Goal: Task Accomplishment & Management: Manage account settings

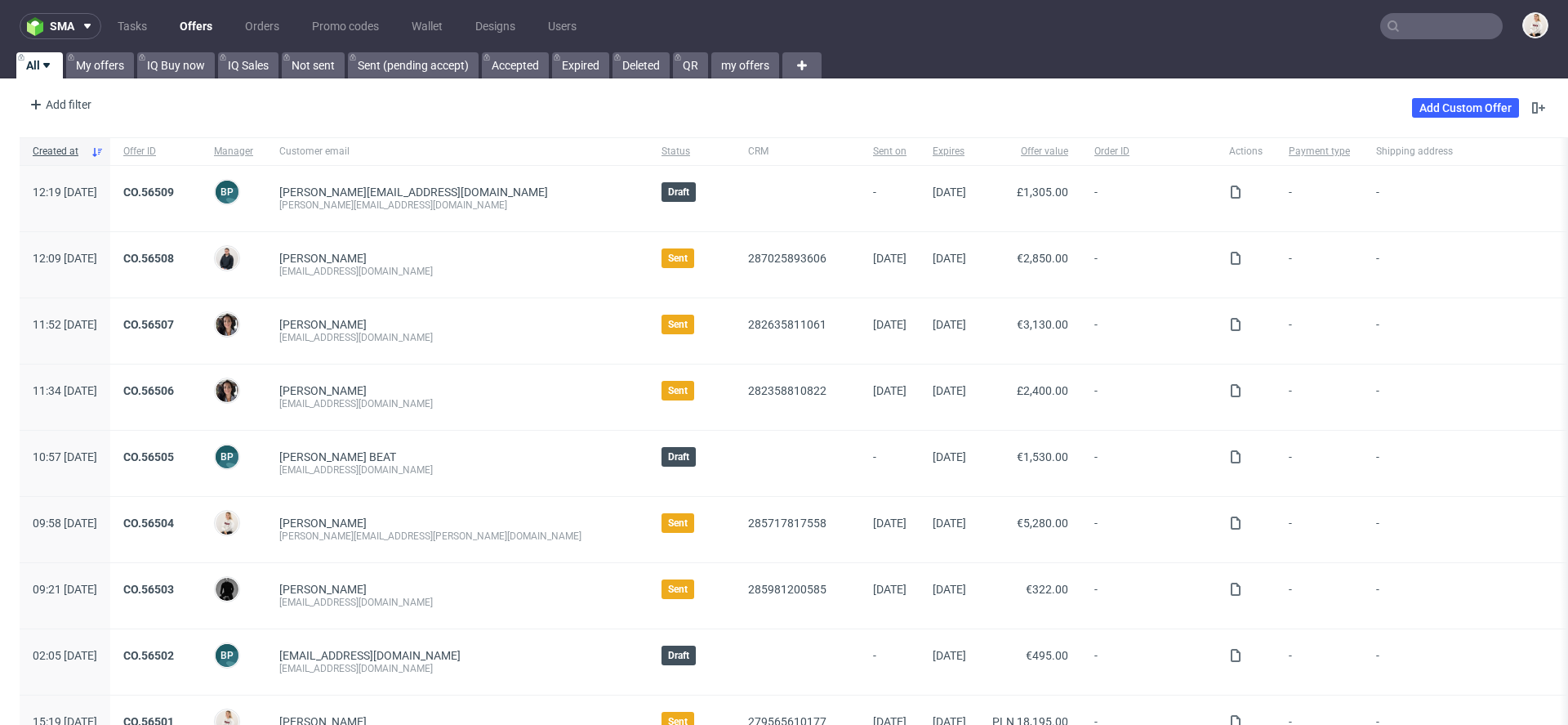
click at [1443, 22] on input "text" at bounding box center [1441, 25] width 122 height 26
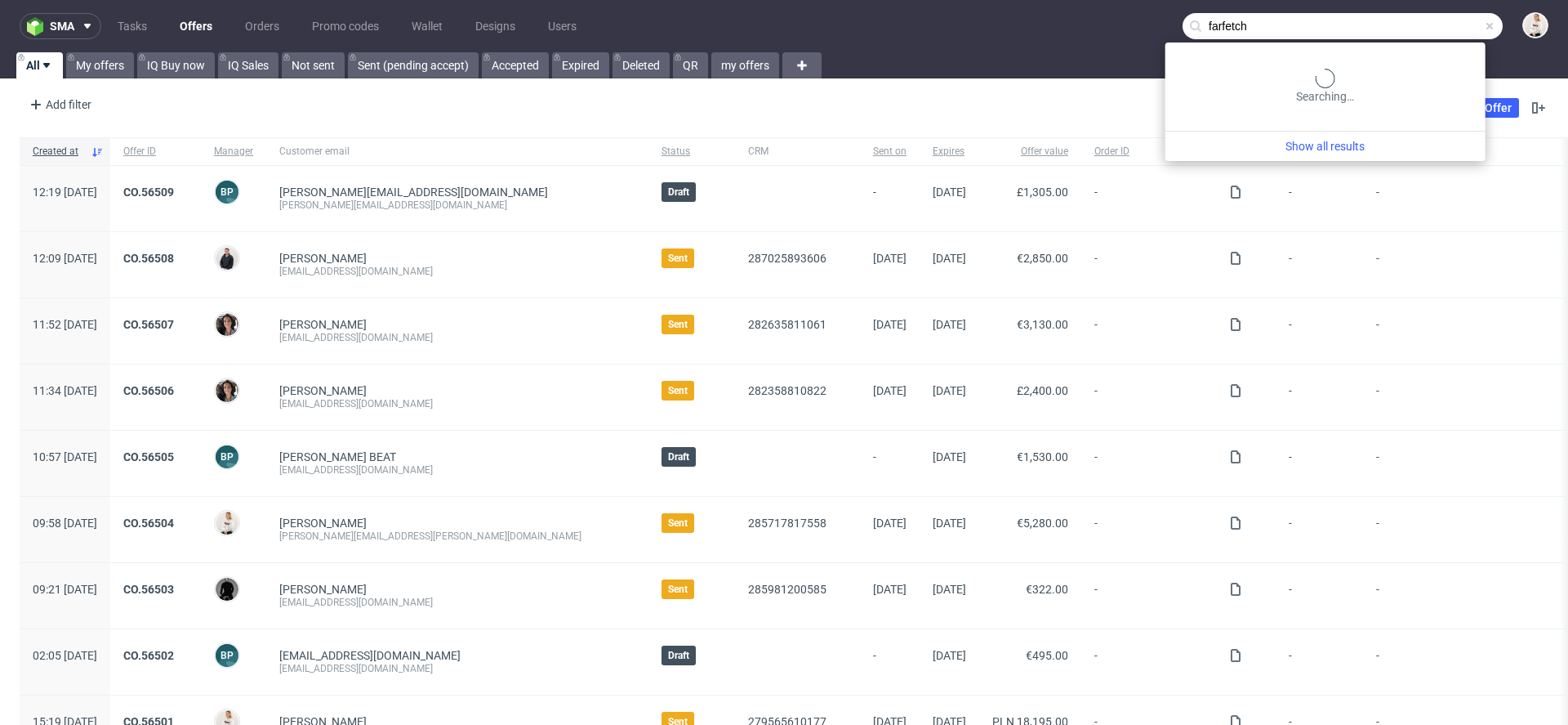
type input "farfetch"
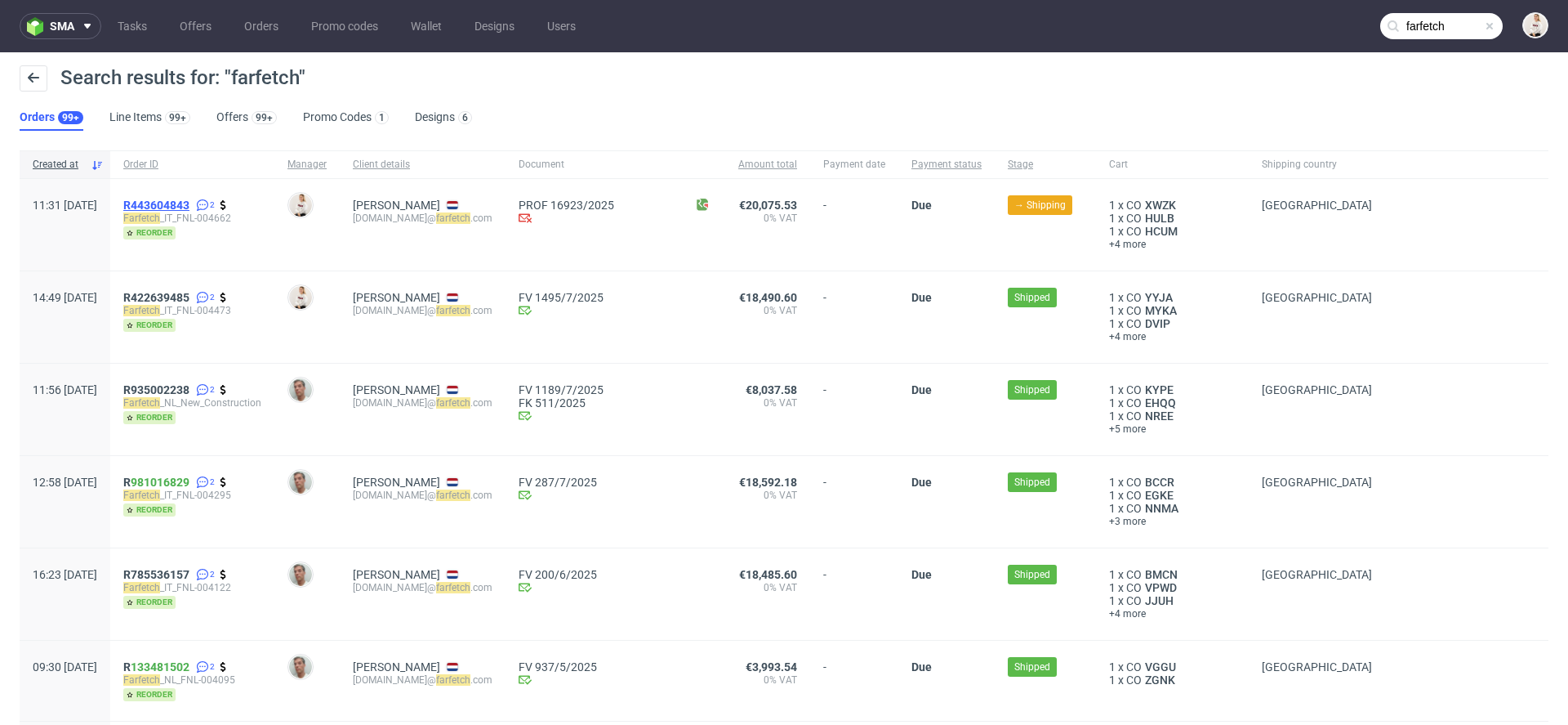
click at [182, 199] on span "R443604843" at bounding box center [156, 205] width 66 height 13
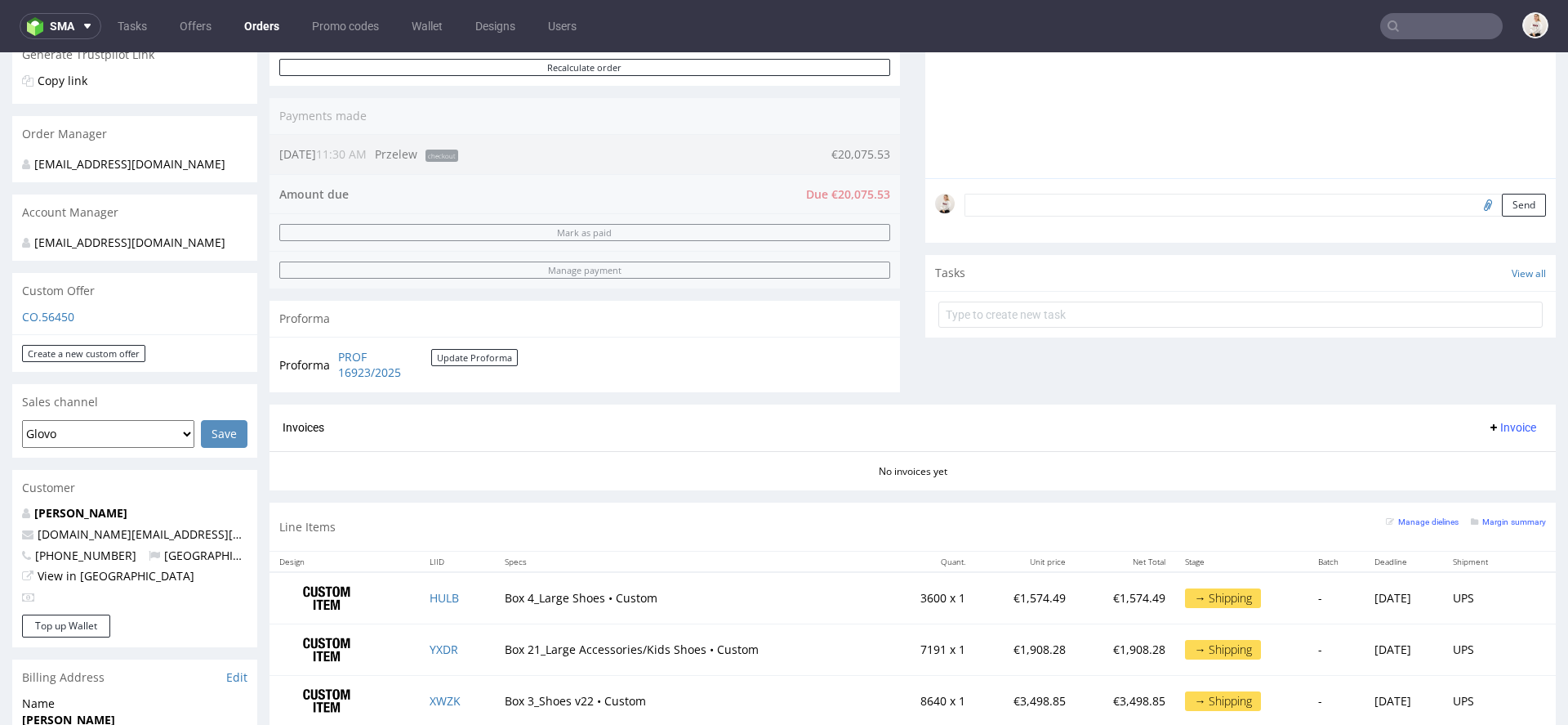
scroll to position [1, 0]
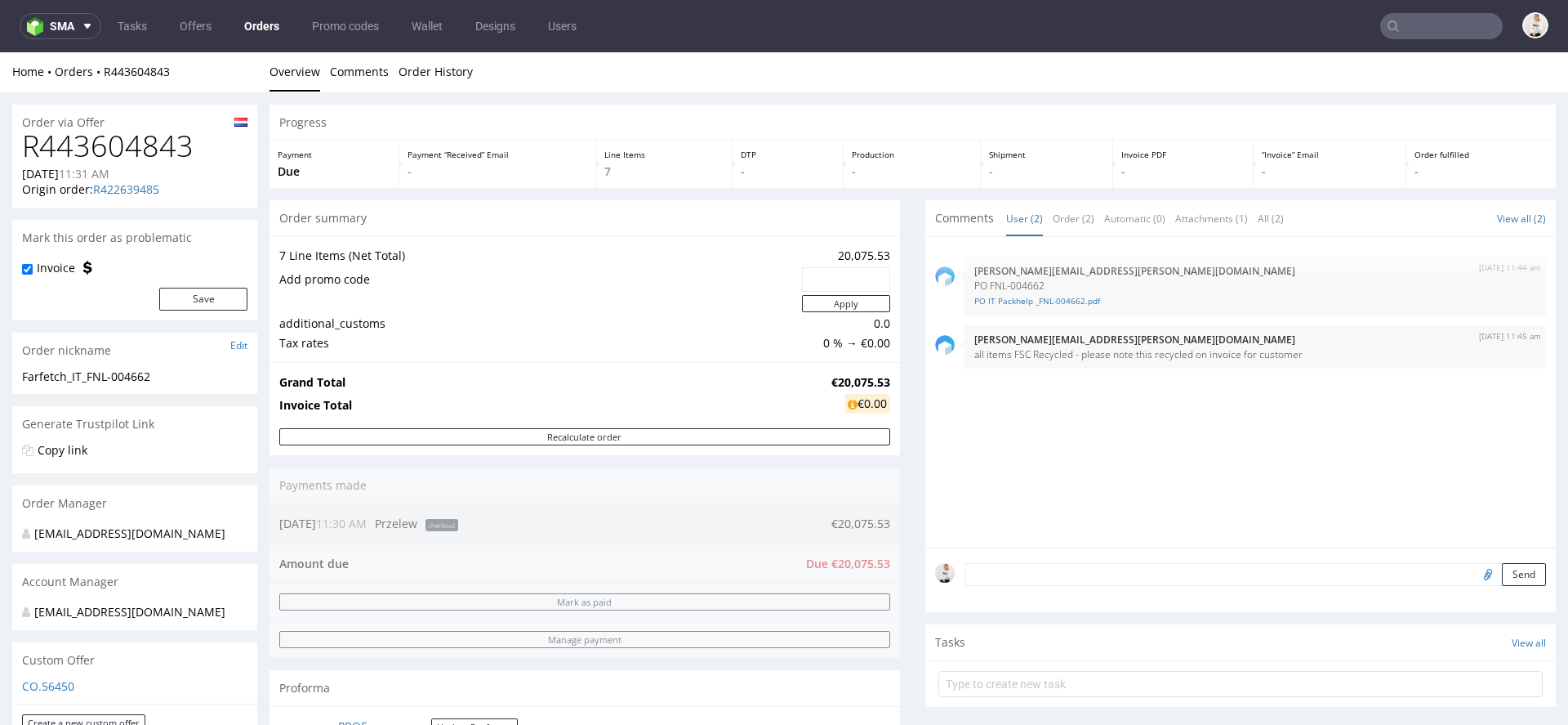
type input "farfetch"
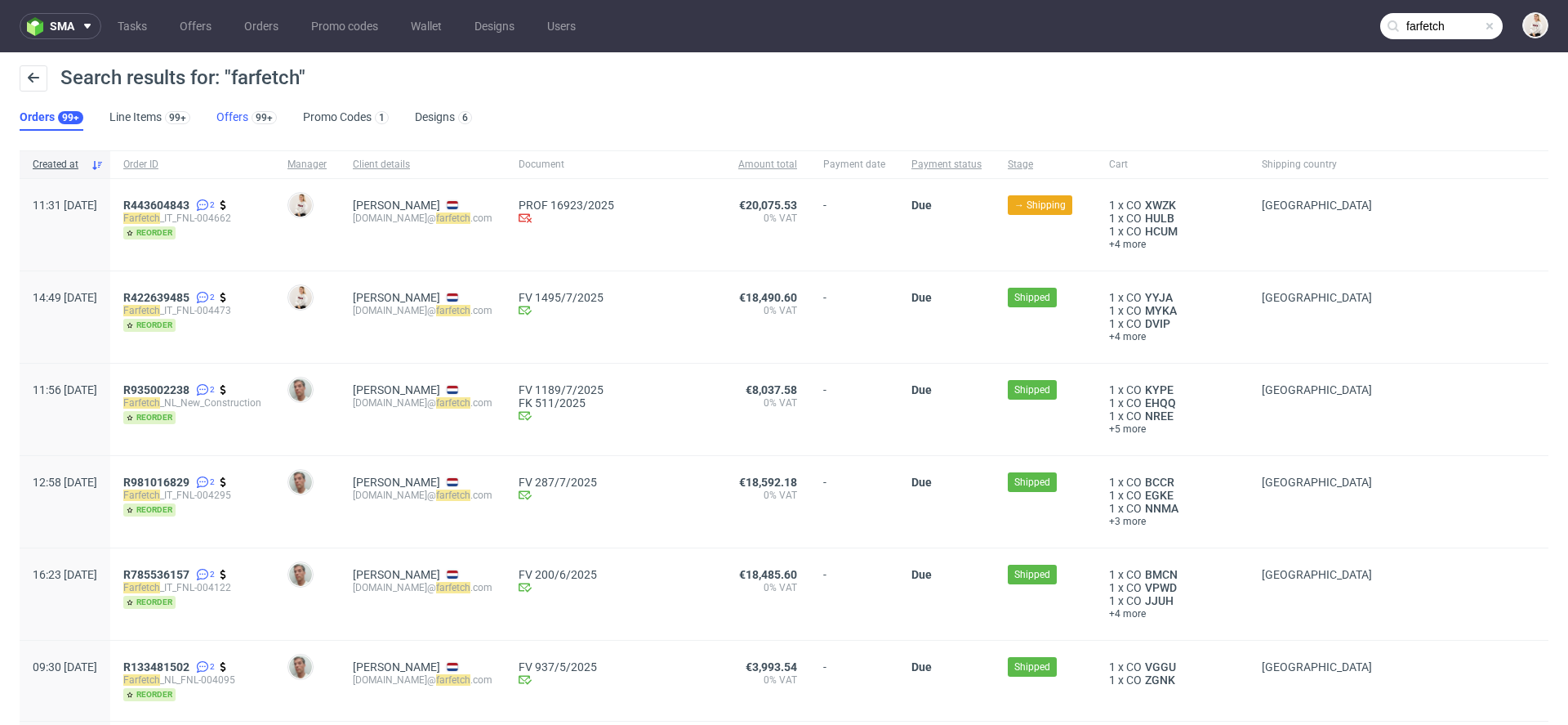
click at [230, 111] on link "Offers 99+" at bounding box center [246, 117] width 61 height 26
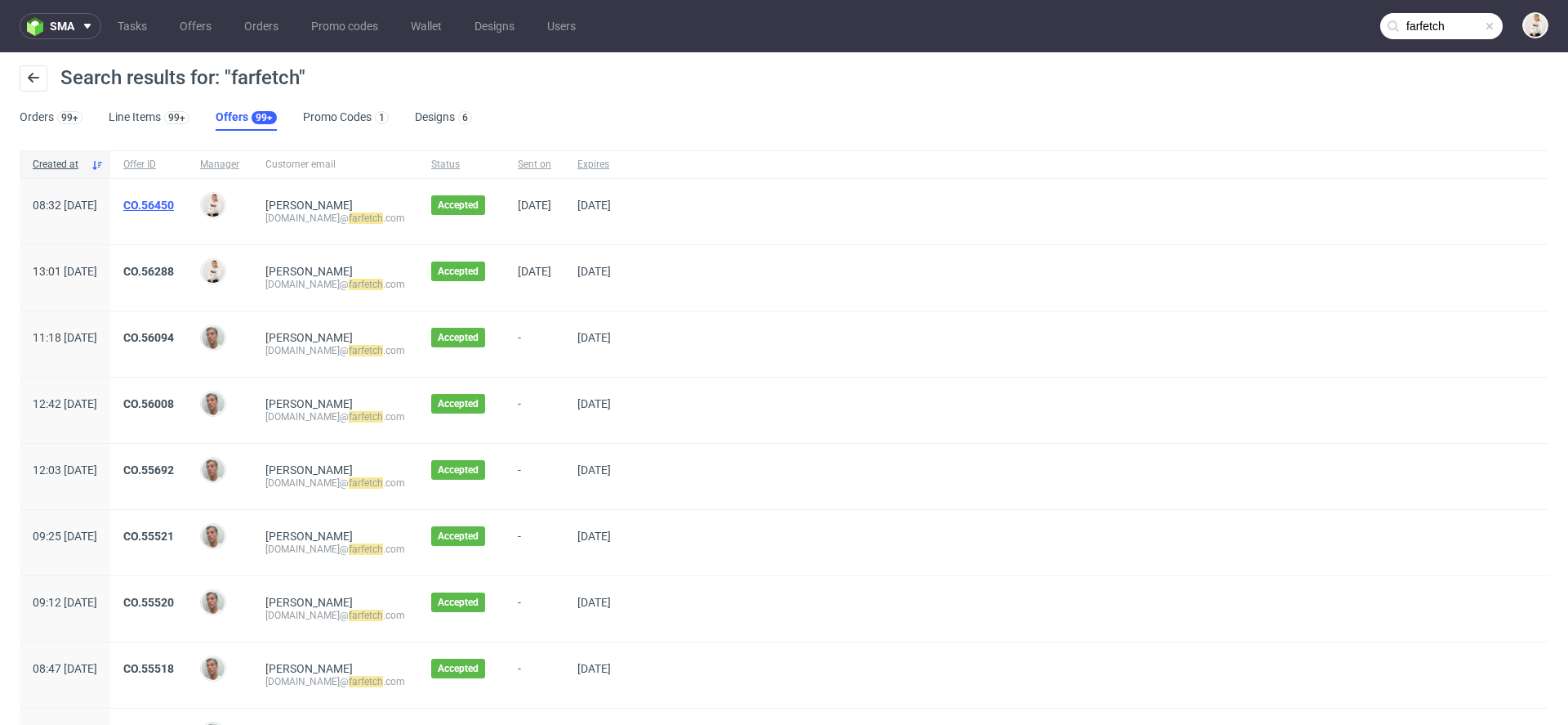
click at [174, 207] on link "CO.56450" at bounding box center [149, 205] width 51 height 13
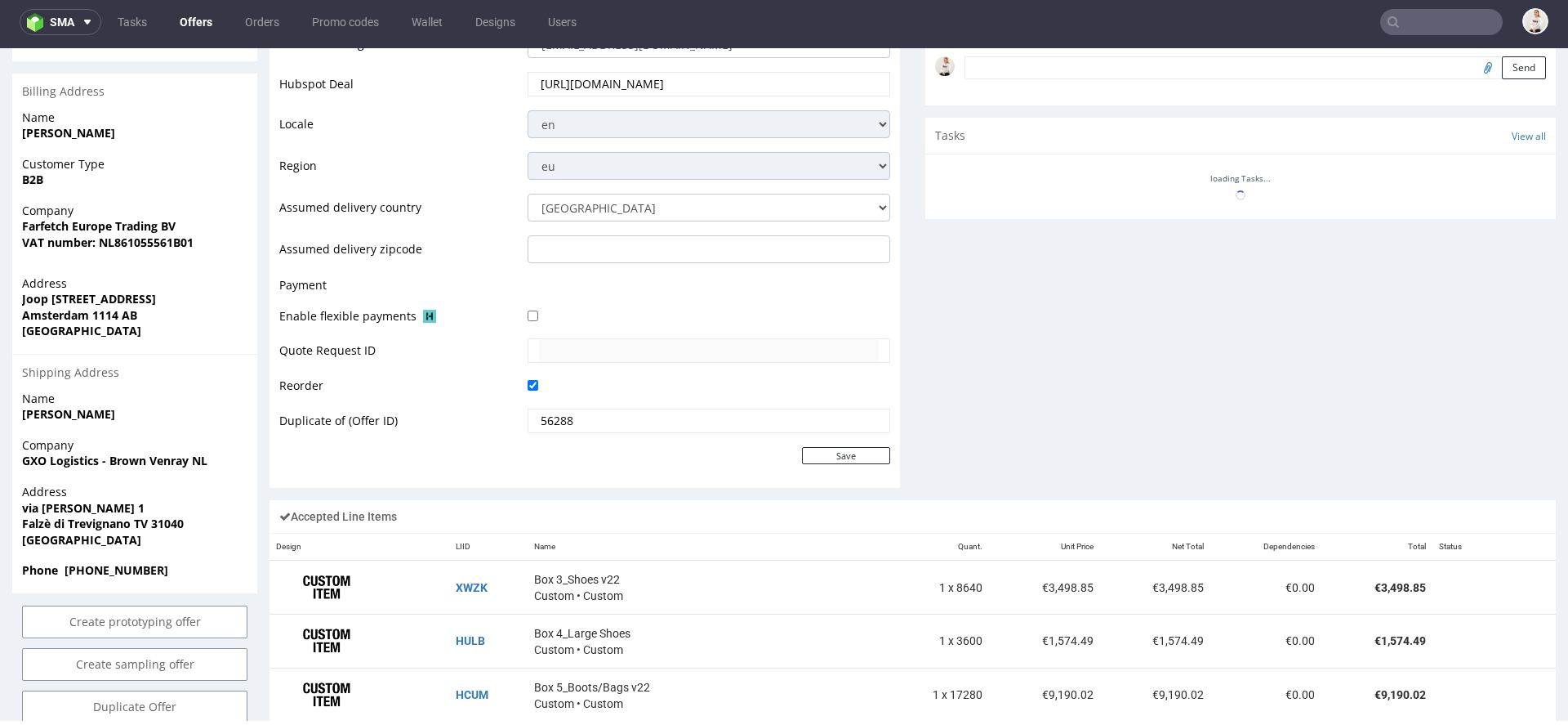
scroll to position [942, 0]
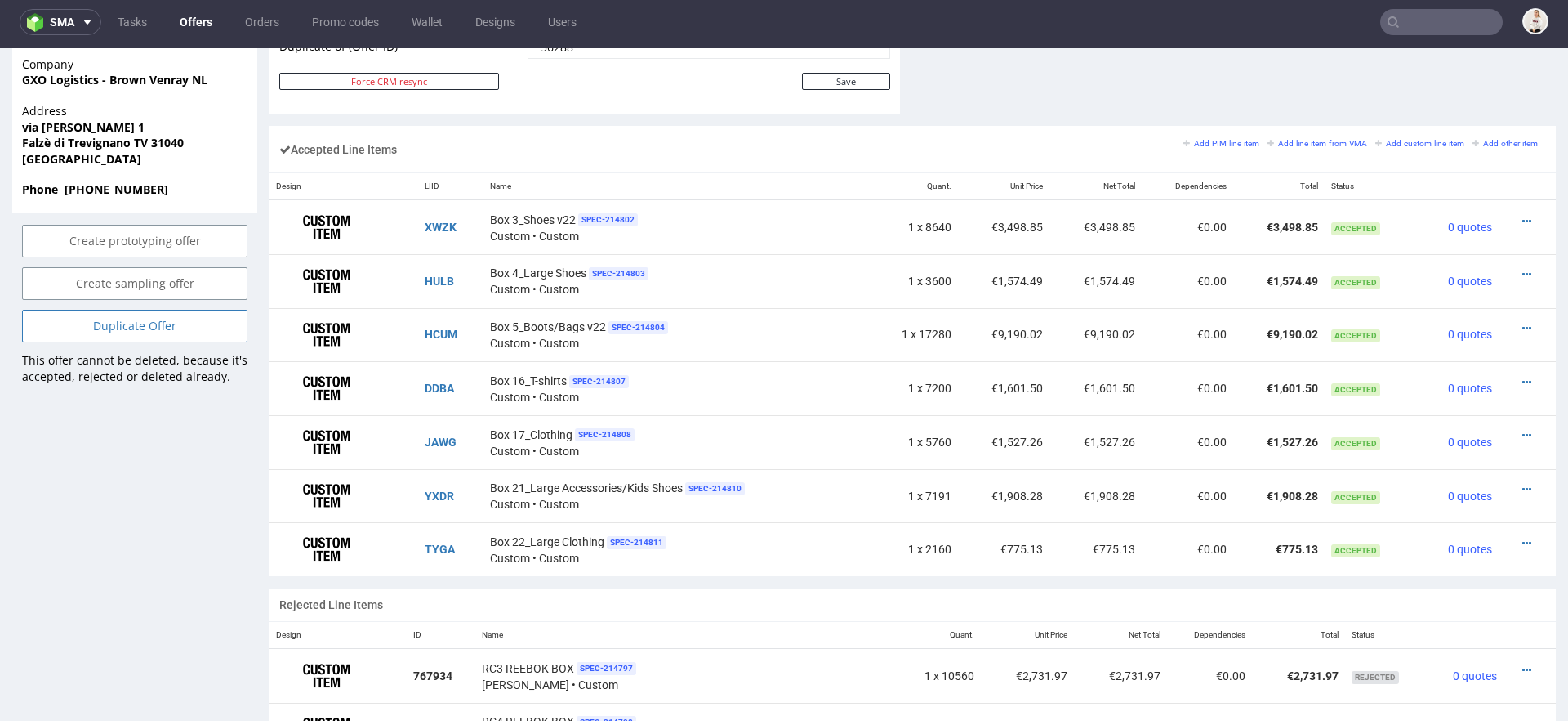
click at [187, 343] on link "Duplicate Offer" at bounding box center [134, 326] width 226 height 33
click at [104, 296] on icon at bounding box center [101, 296] width 10 height 12
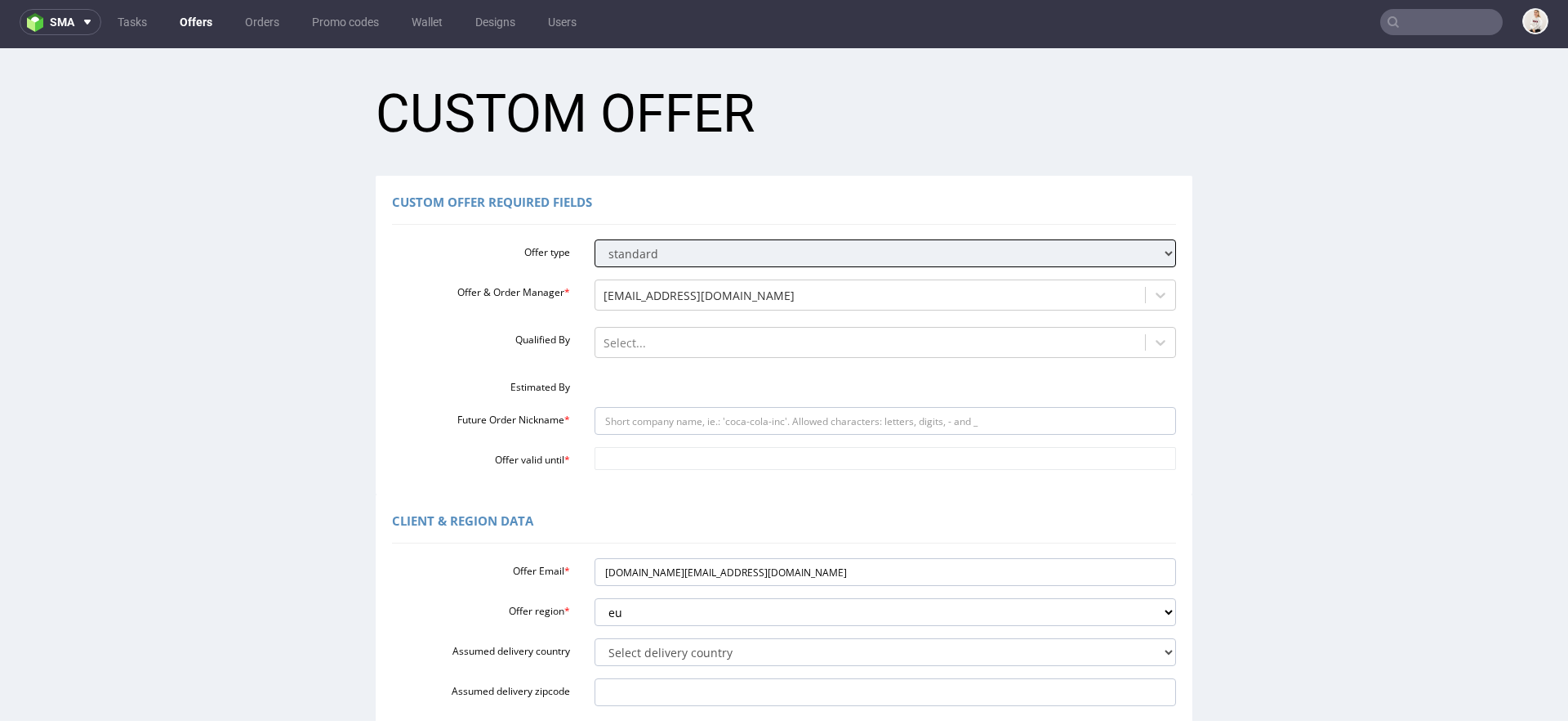
scroll to position [0, 0]
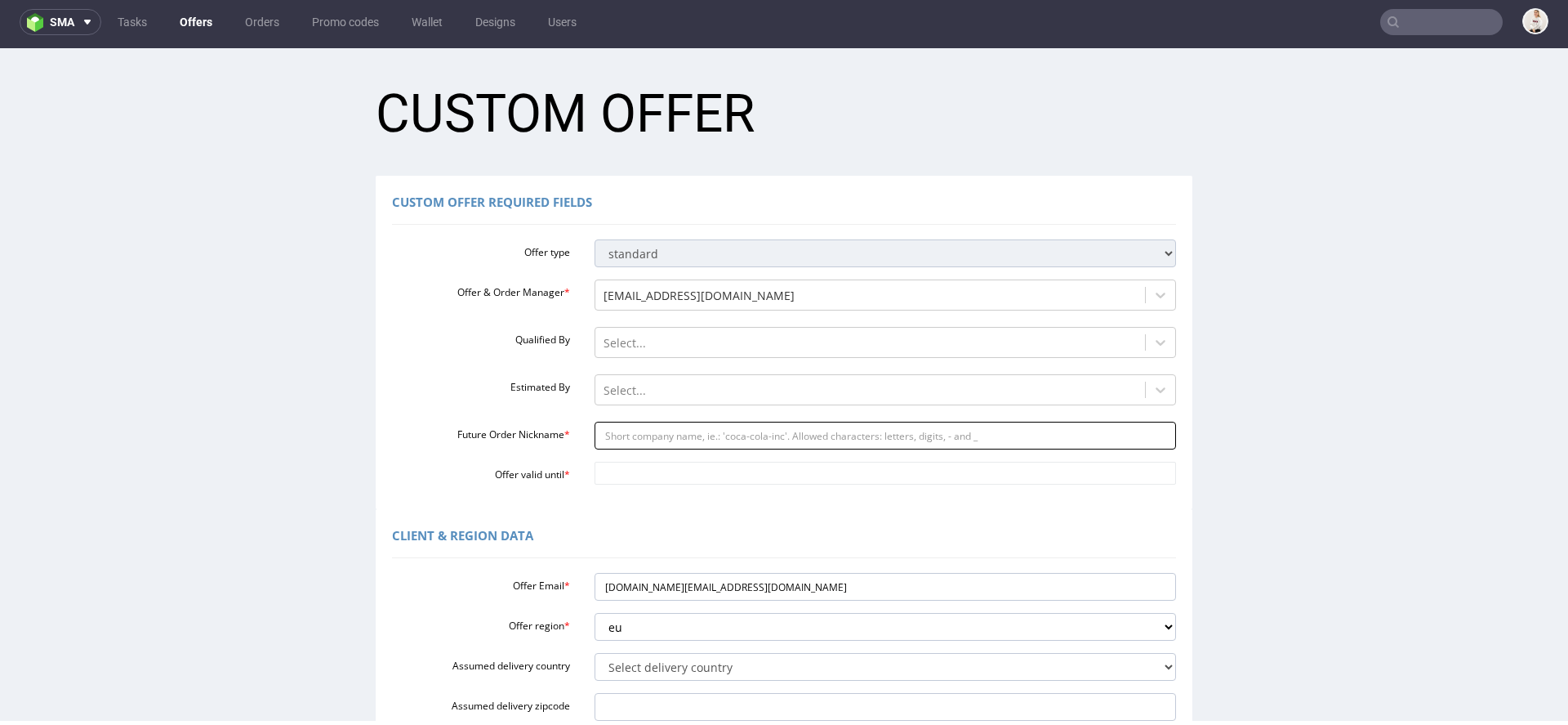
click at [636, 426] on input "Future Order Nickname *" at bounding box center [885, 435] width 582 height 28
paste input "FNL-004667"
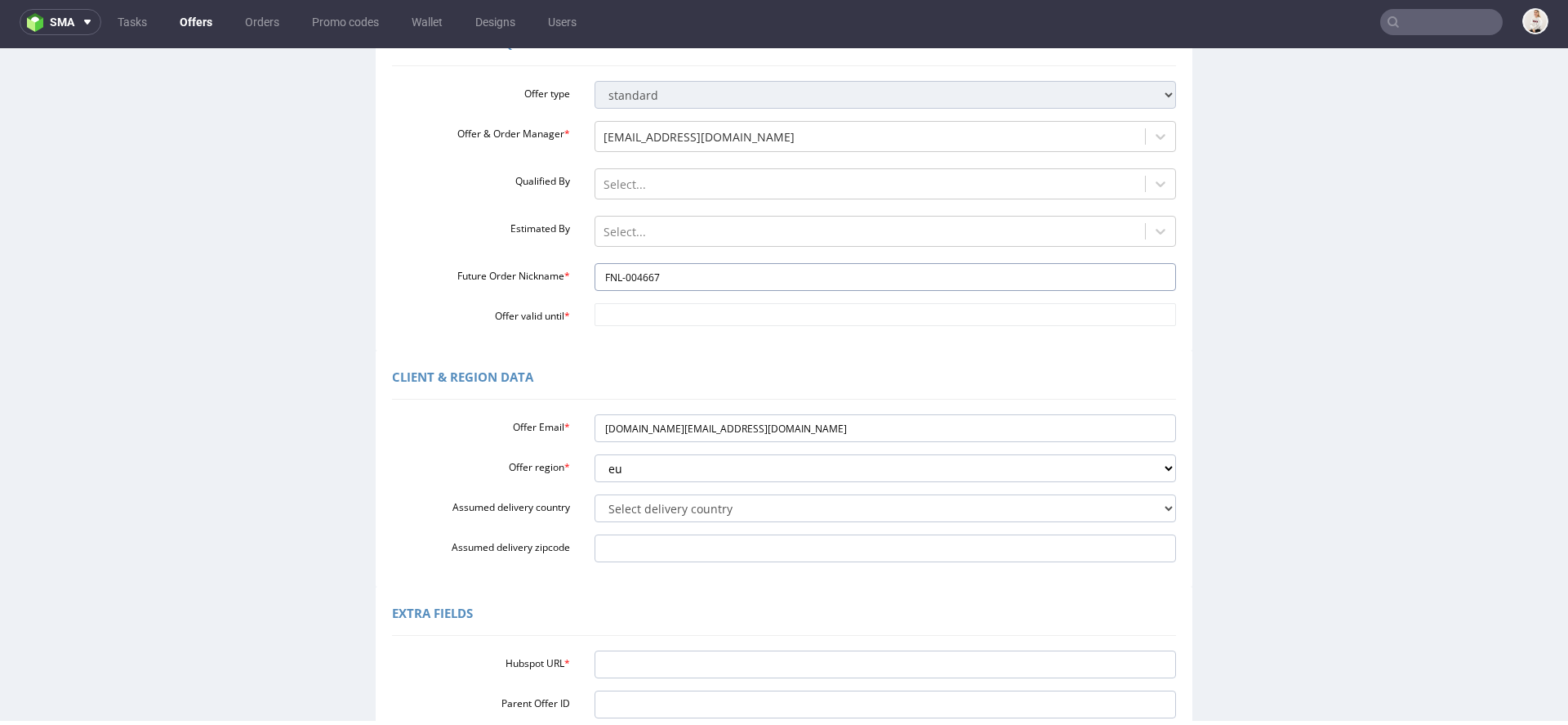
scroll to position [171, 0]
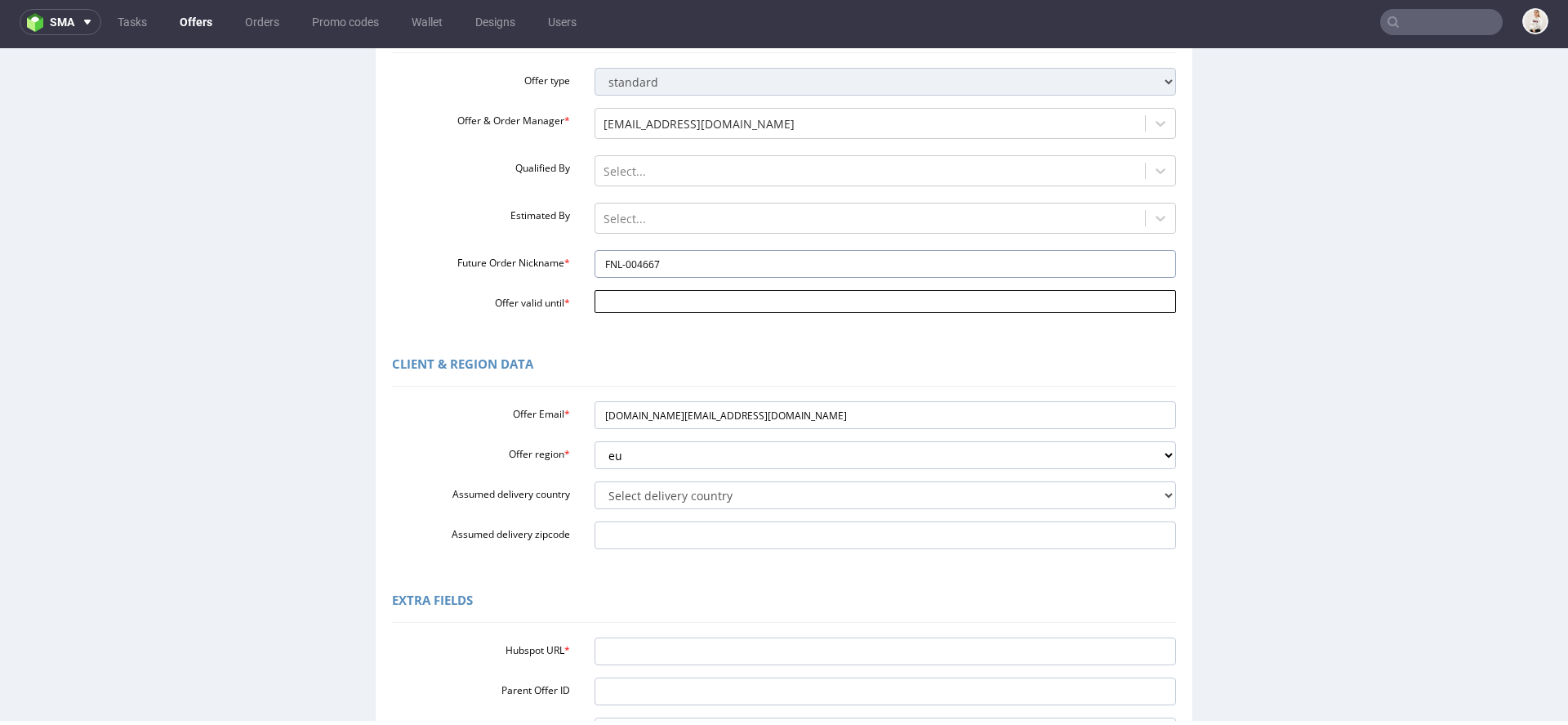
type input "FNL-004667"
click at [669, 297] on input "Offer valid until *" at bounding box center [885, 301] width 582 height 23
click at [731, 204] on td "15" at bounding box center [726, 204] width 24 height 24
type input "2025-08-15"
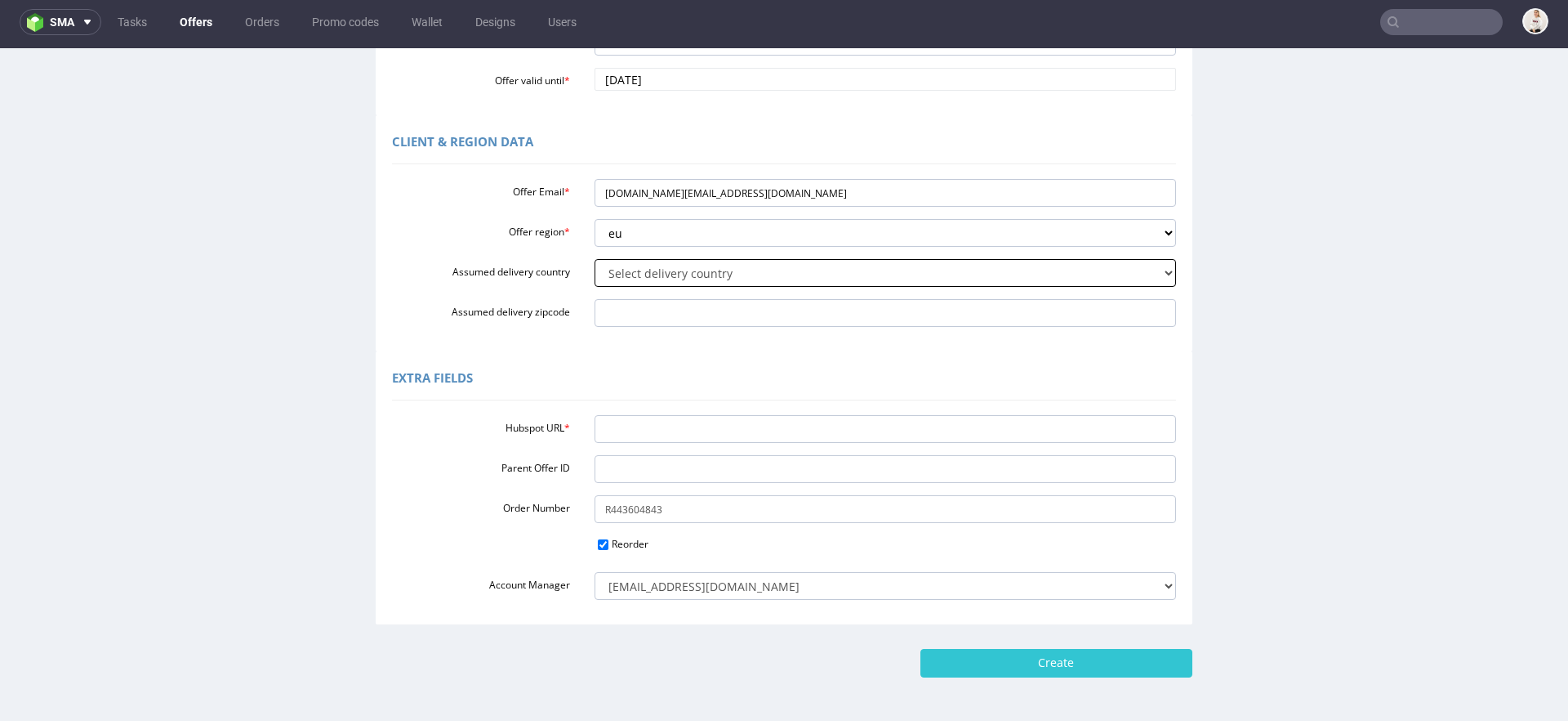
scroll to position [420, 0]
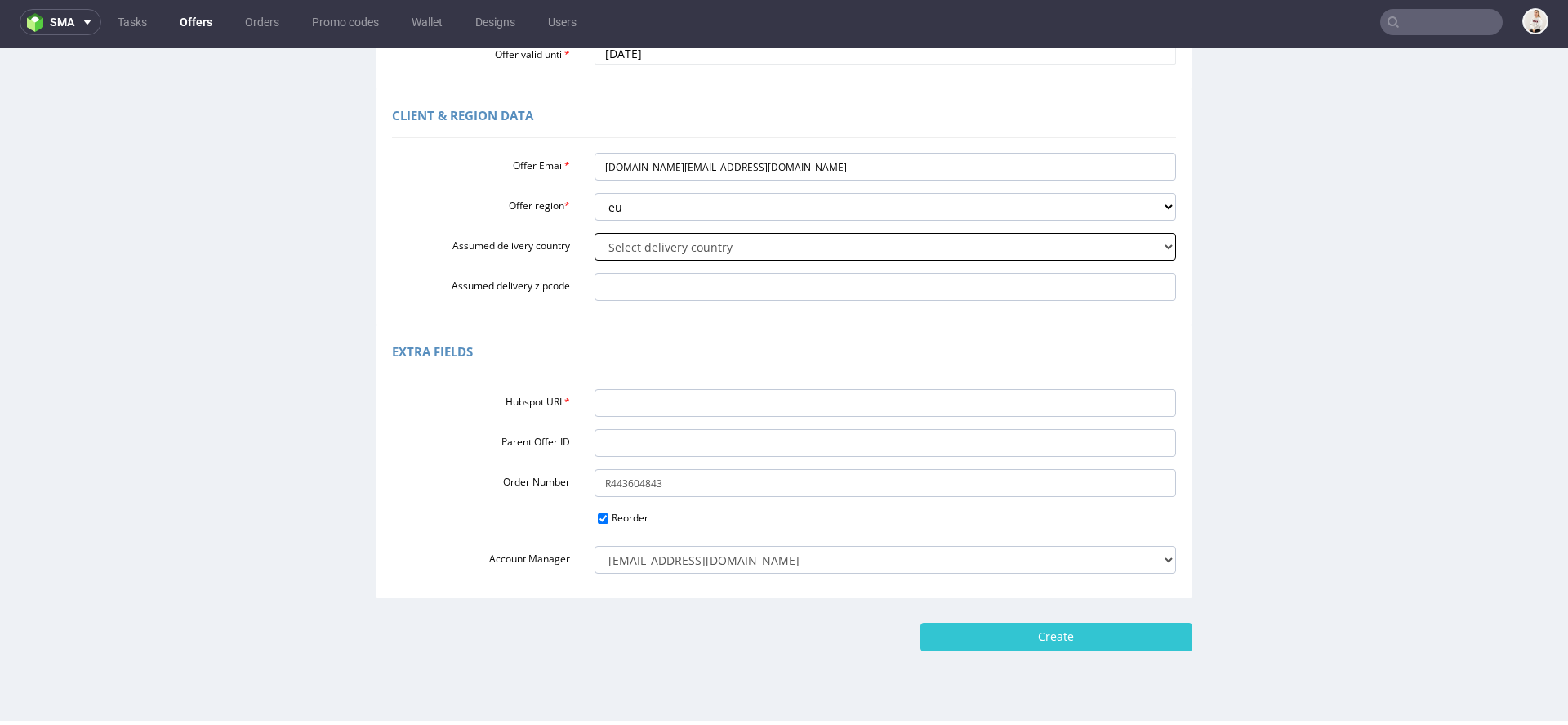
click at [673, 247] on select "Select delivery country Andorra Afghanistan Anguilla Albania Armenia Antarctica…" at bounding box center [885, 246] width 582 height 28
select select "183"
click at [594, 233] on select "Select delivery country Andorra Afghanistan Anguilla Albania Armenia Antarctica…" at bounding box center [885, 246] width 582 height 28
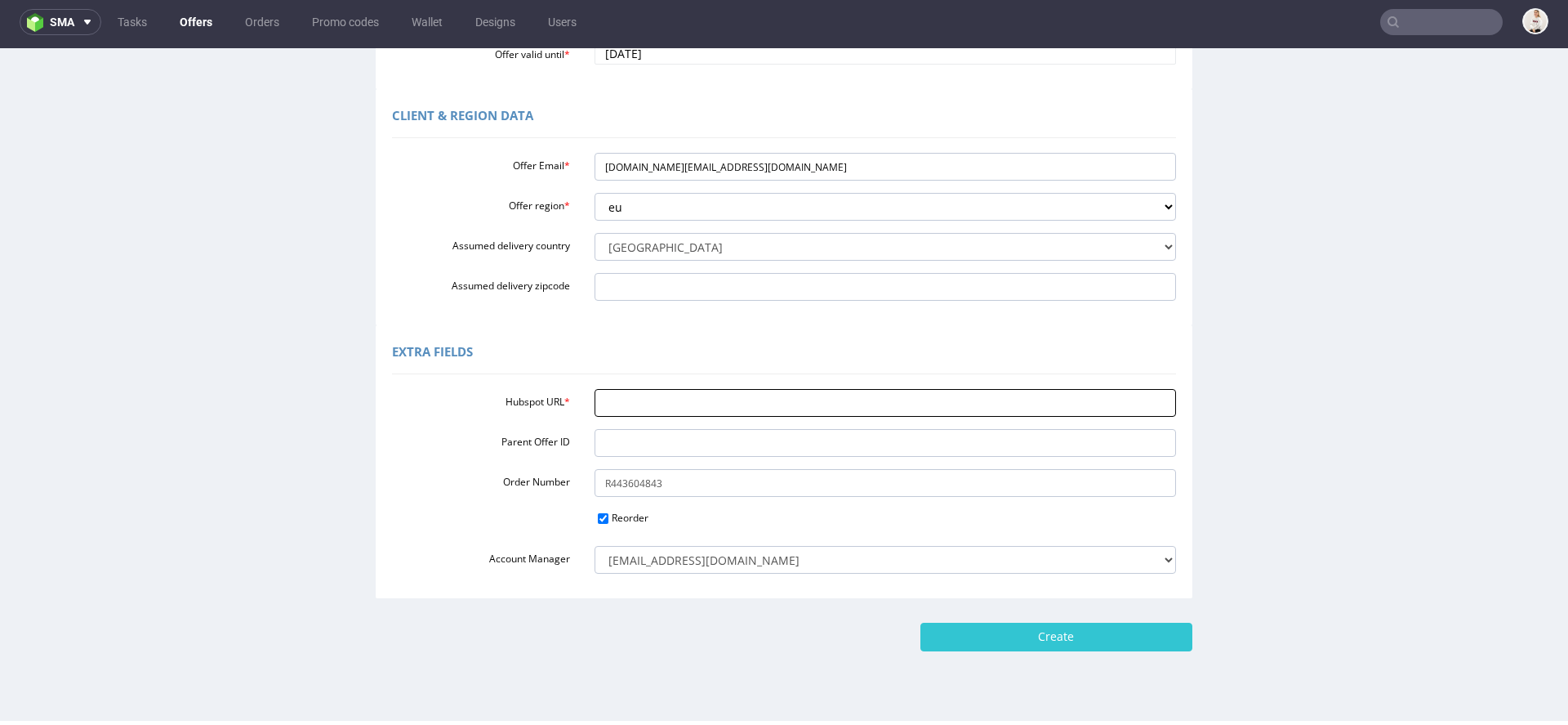
click at [736, 392] on input "Hubspot URL *" at bounding box center [885, 402] width 582 height 28
paste input "https://app-eu1.hubspot.com/contacts/25600958/record/0-3/287024472305/"
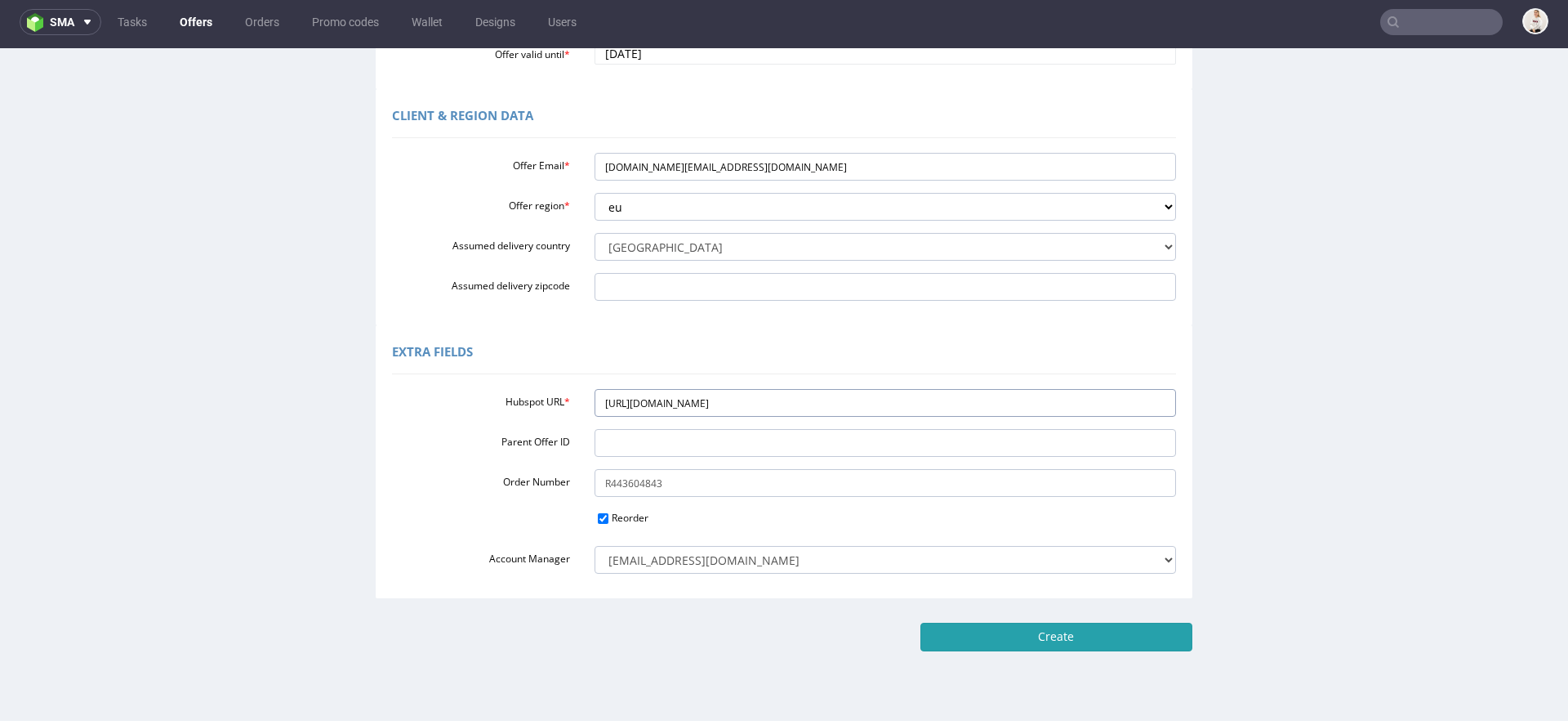
type input "https://app-eu1.hubspot.com/contacts/25600958/record/0-3/287024472305/"
click at [995, 640] on input "Create" at bounding box center [1056, 636] width 272 height 28
type input "Please wait..."
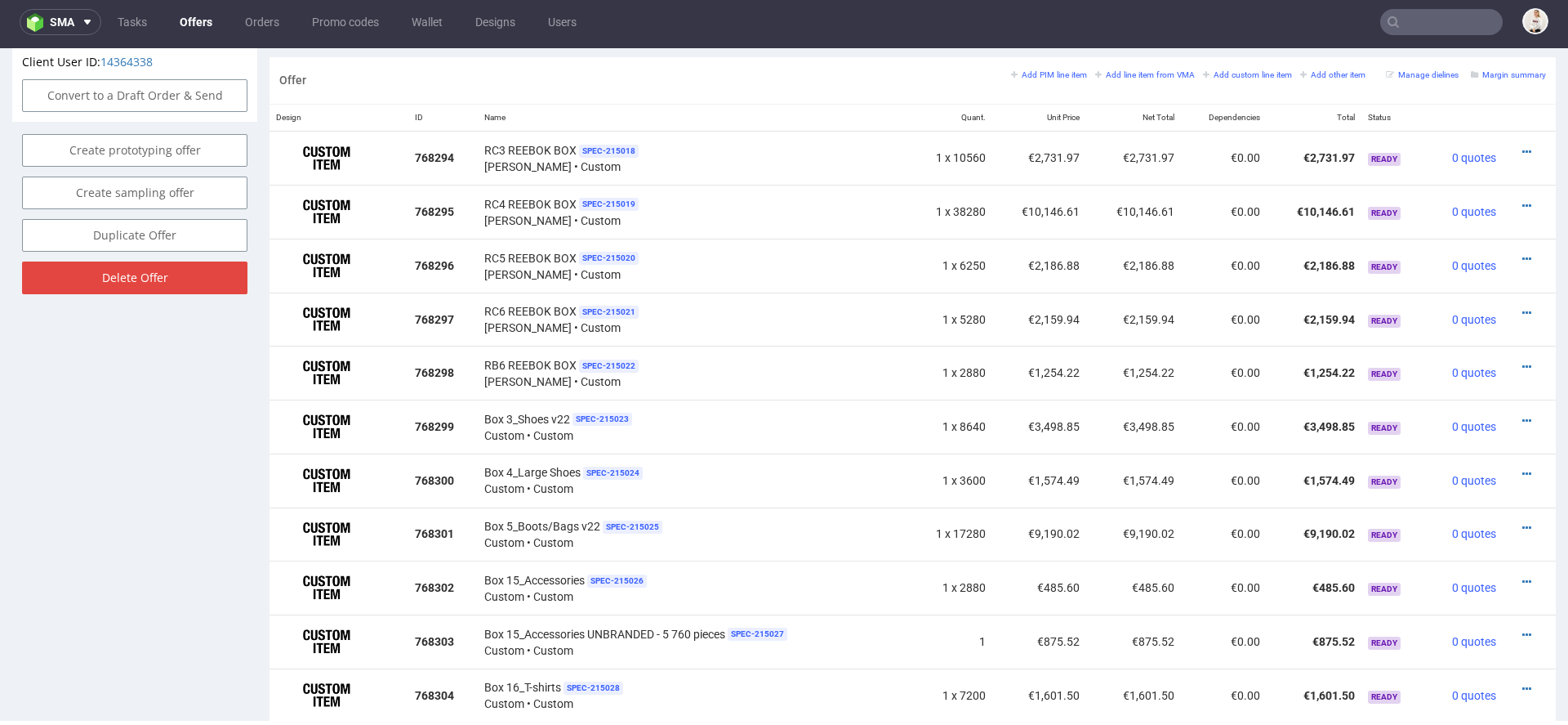
scroll to position [956, 0]
click at [1523, 145] on icon at bounding box center [1527, 150] width 9 height 12
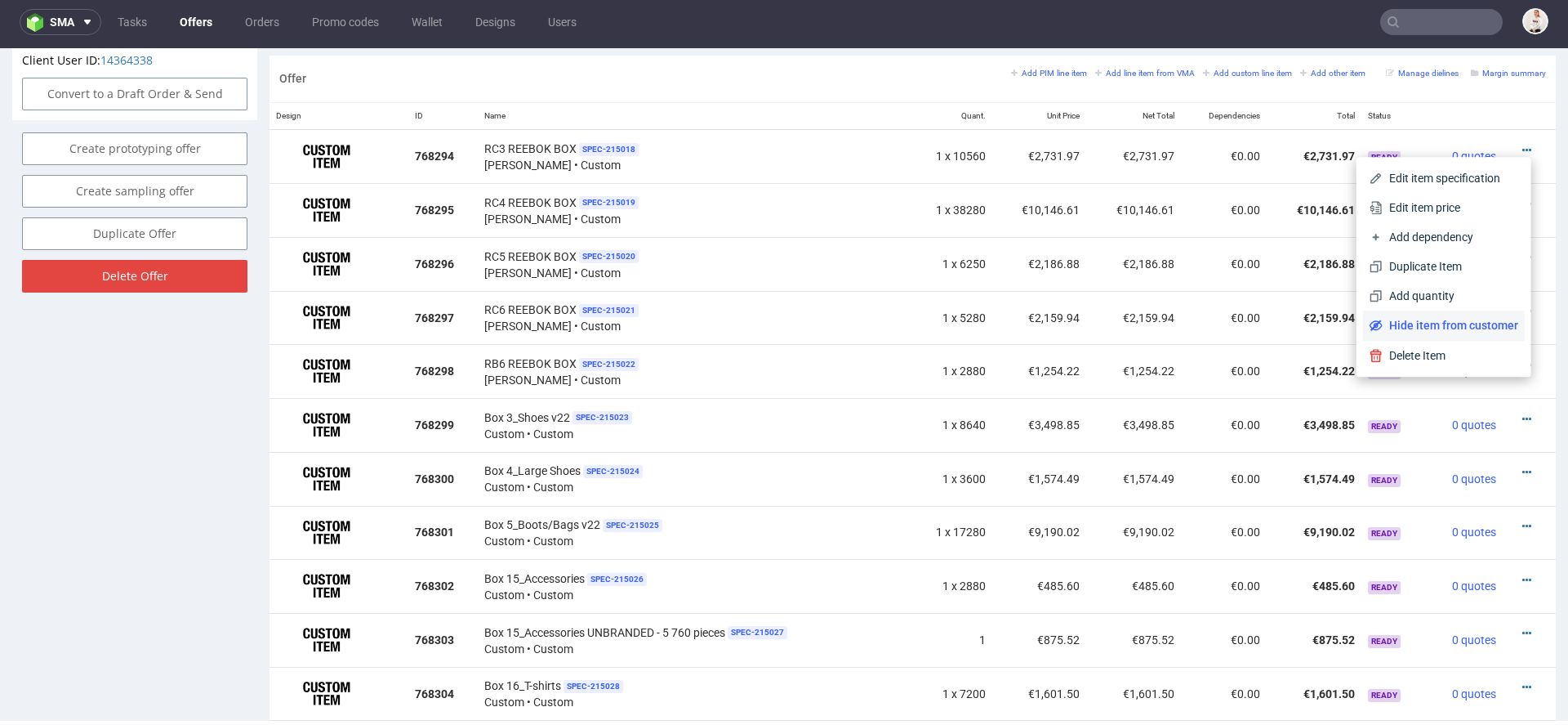
click at [1418, 320] on span "Hide item from customer" at bounding box center [1451, 325] width 136 height 16
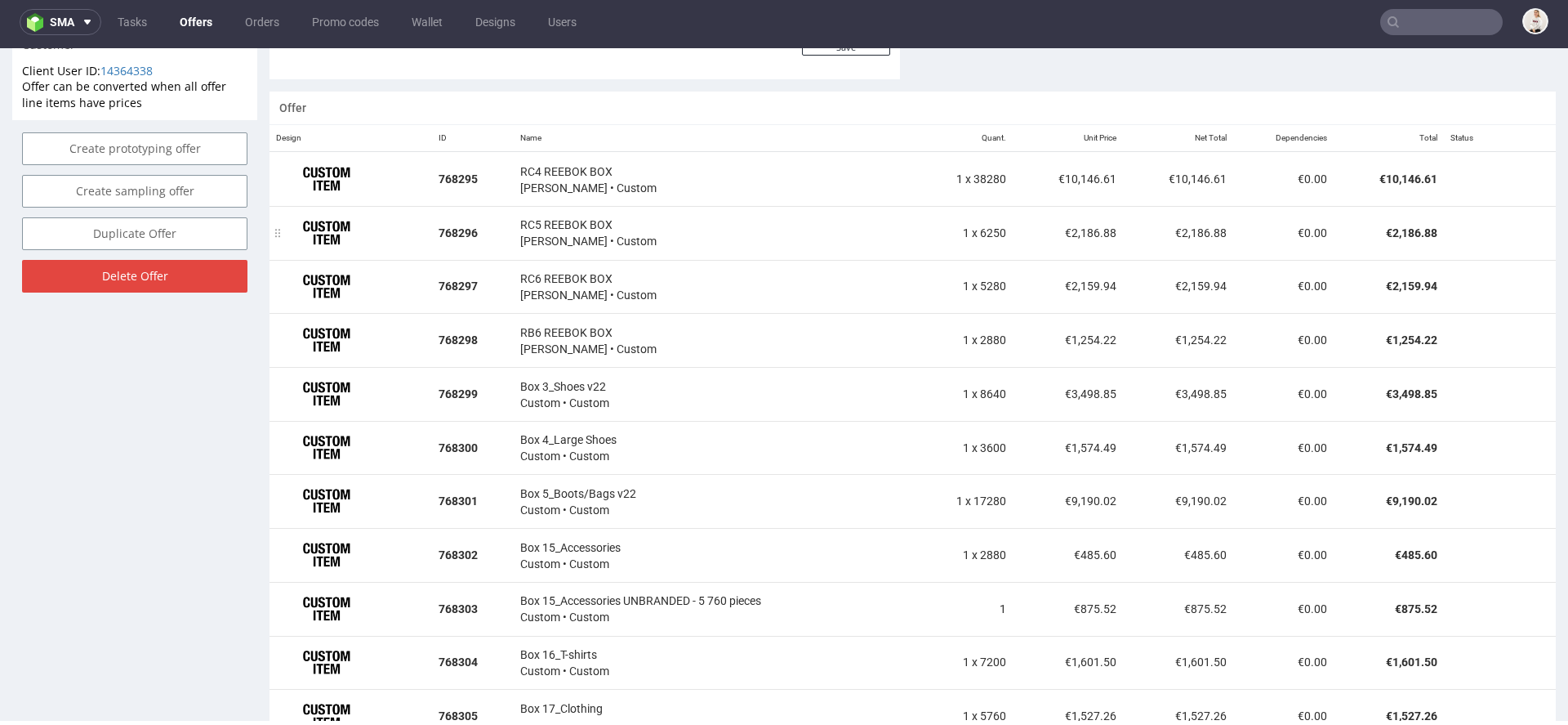
scroll to position [945, 0]
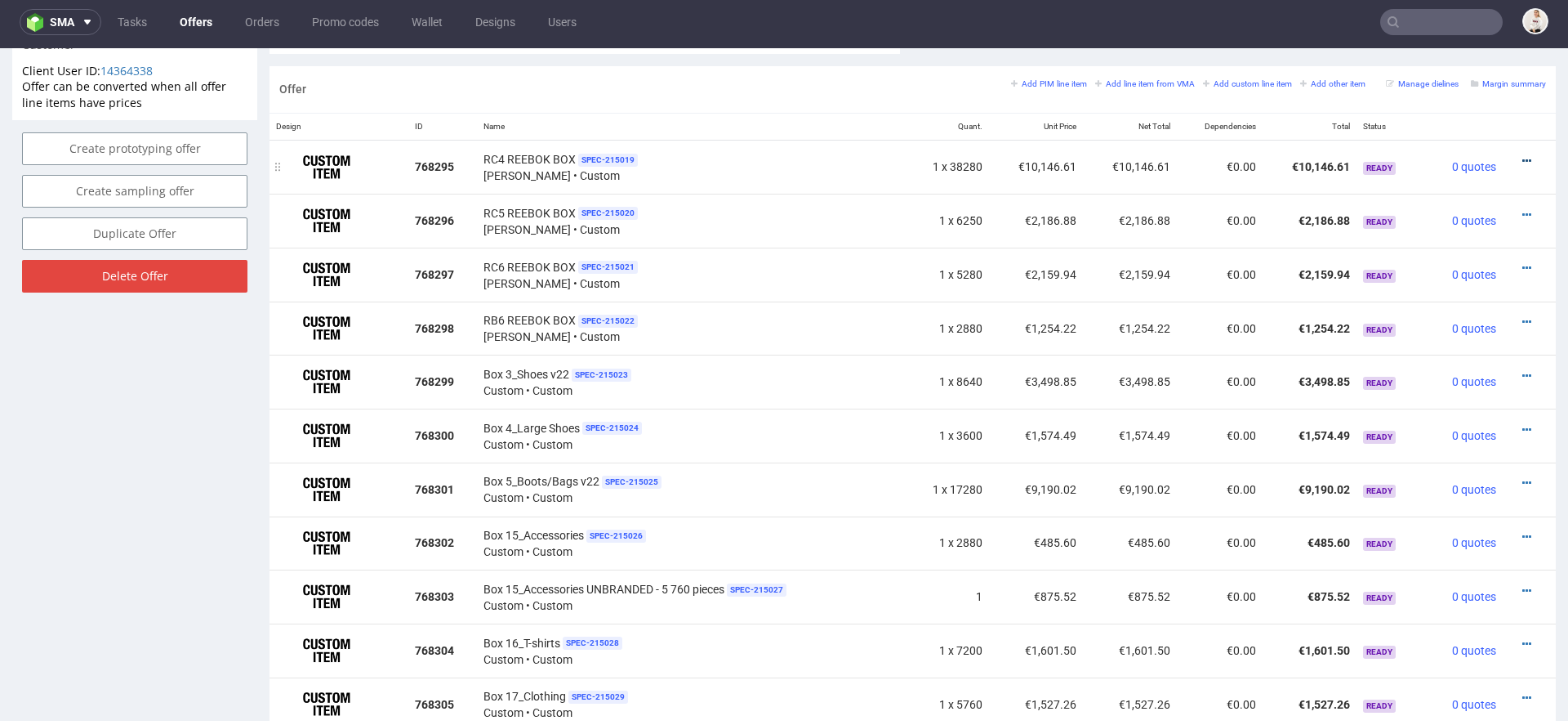
click at [1523, 155] on icon at bounding box center [1527, 160] width 9 height 12
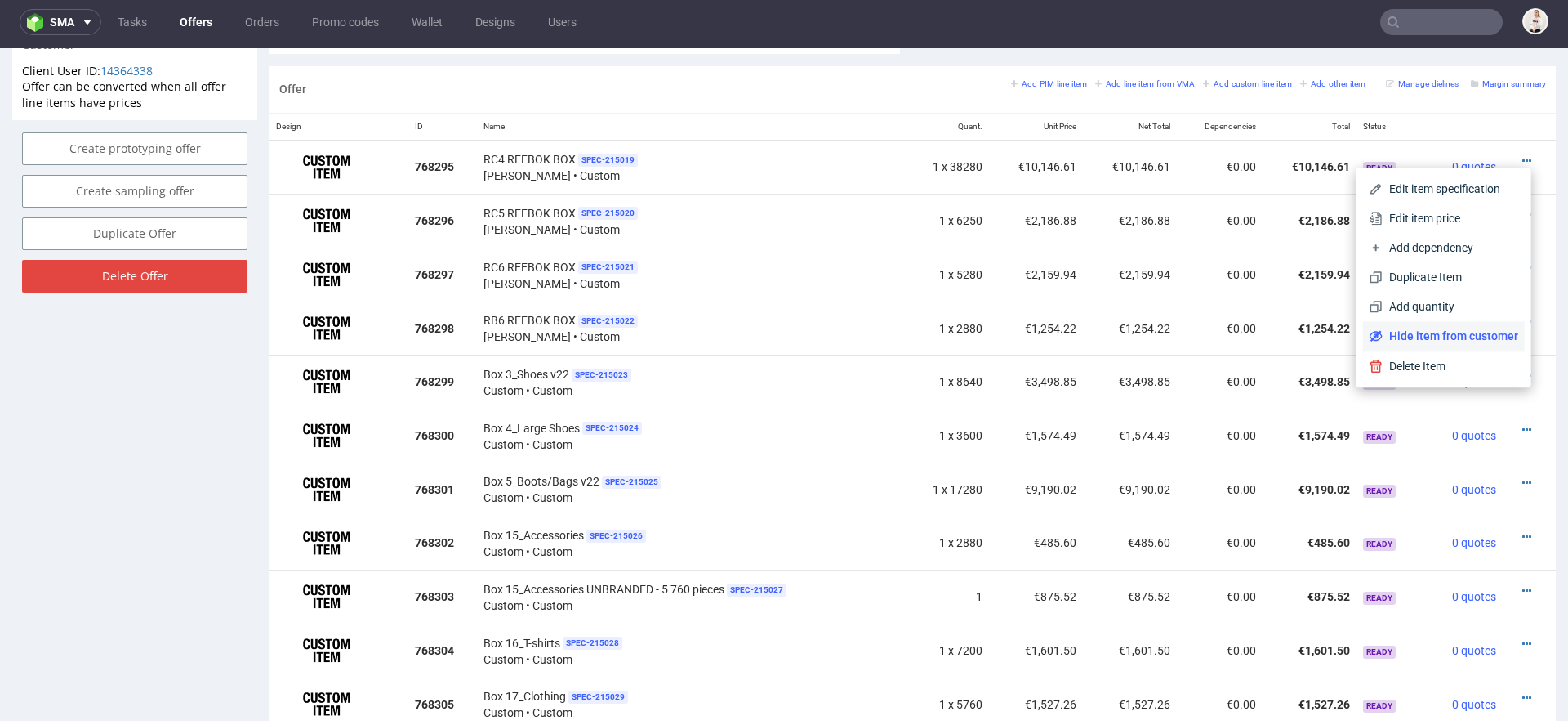
click at [1418, 334] on span "Hide item from customer" at bounding box center [1451, 336] width 136 height 16
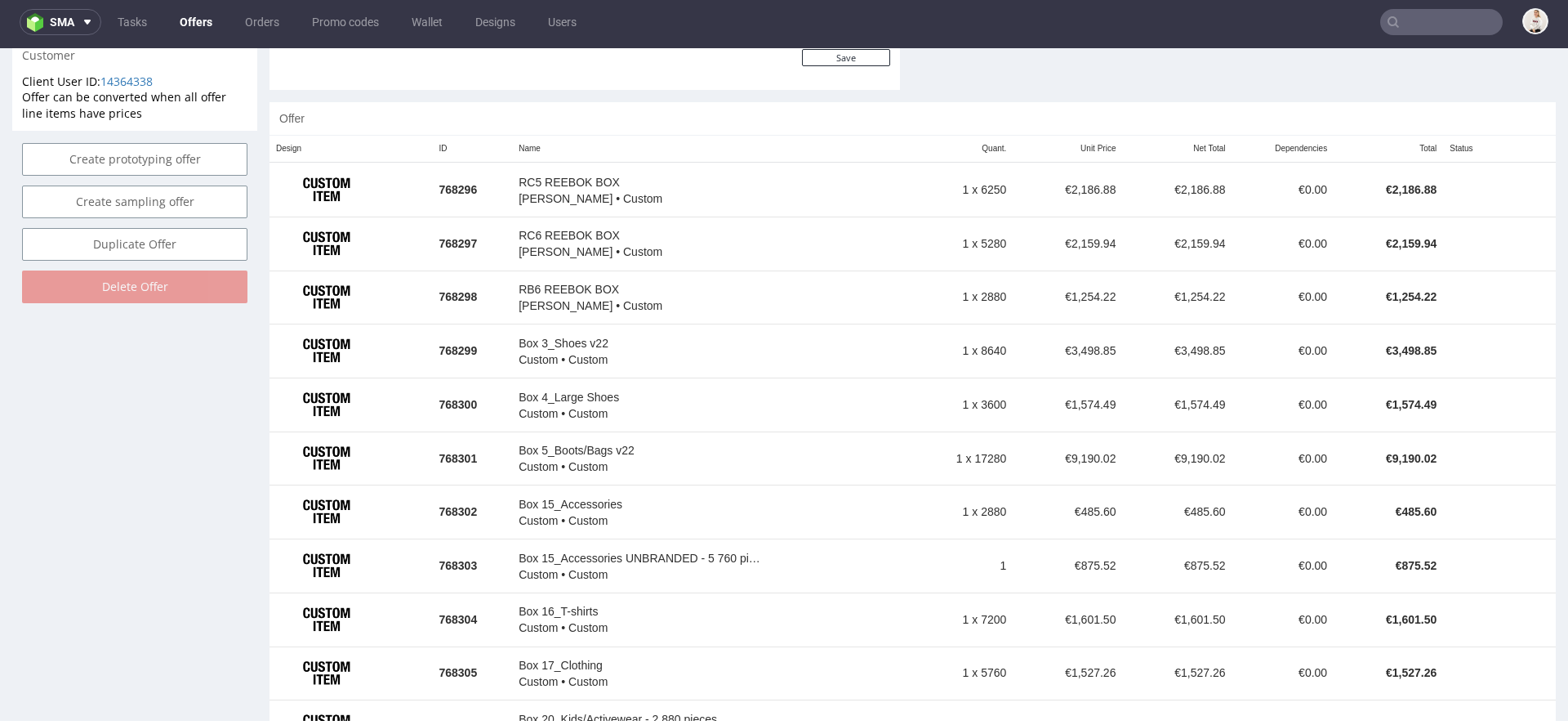
scroll to position [935, 0]
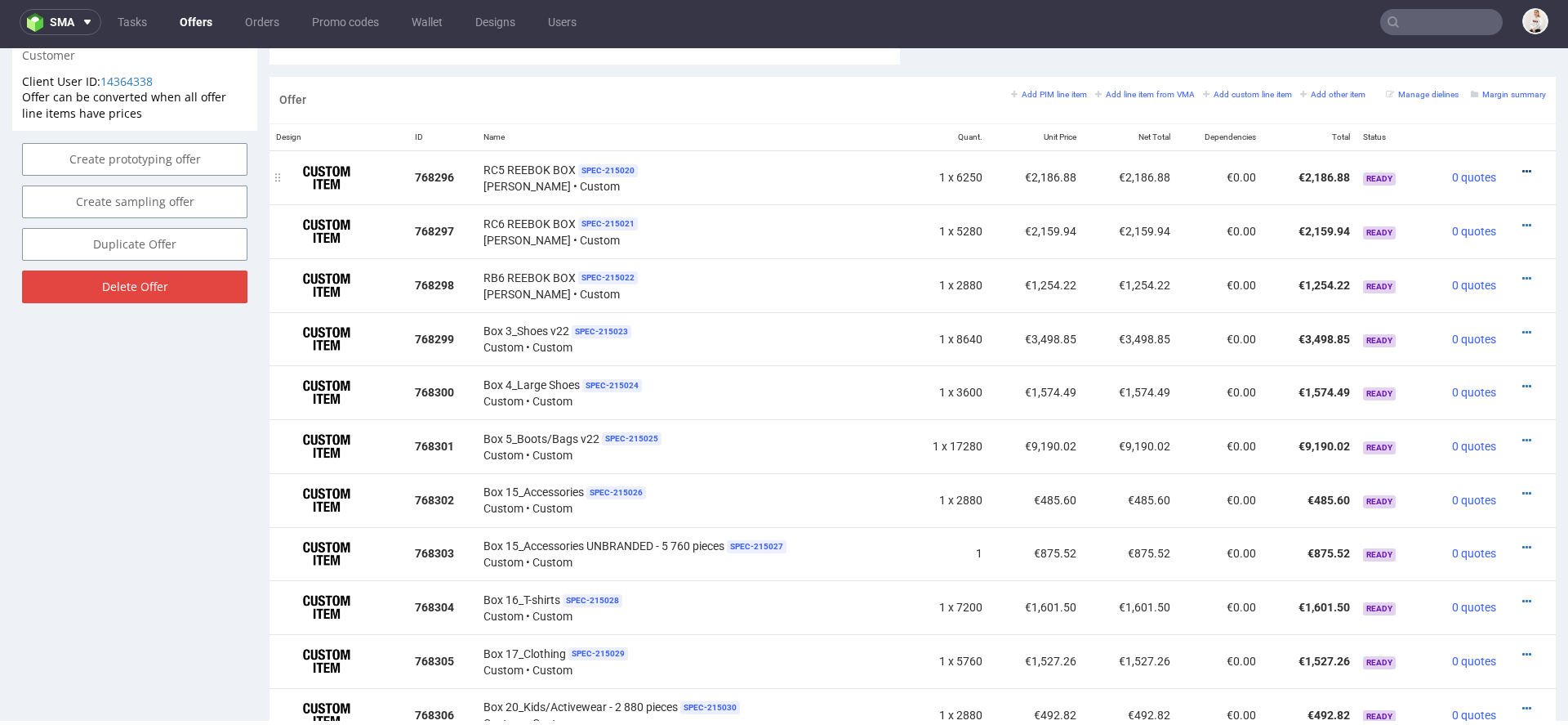
click at [1523, 166] on icon at bounding box center [1527, 171] width 9 height 12
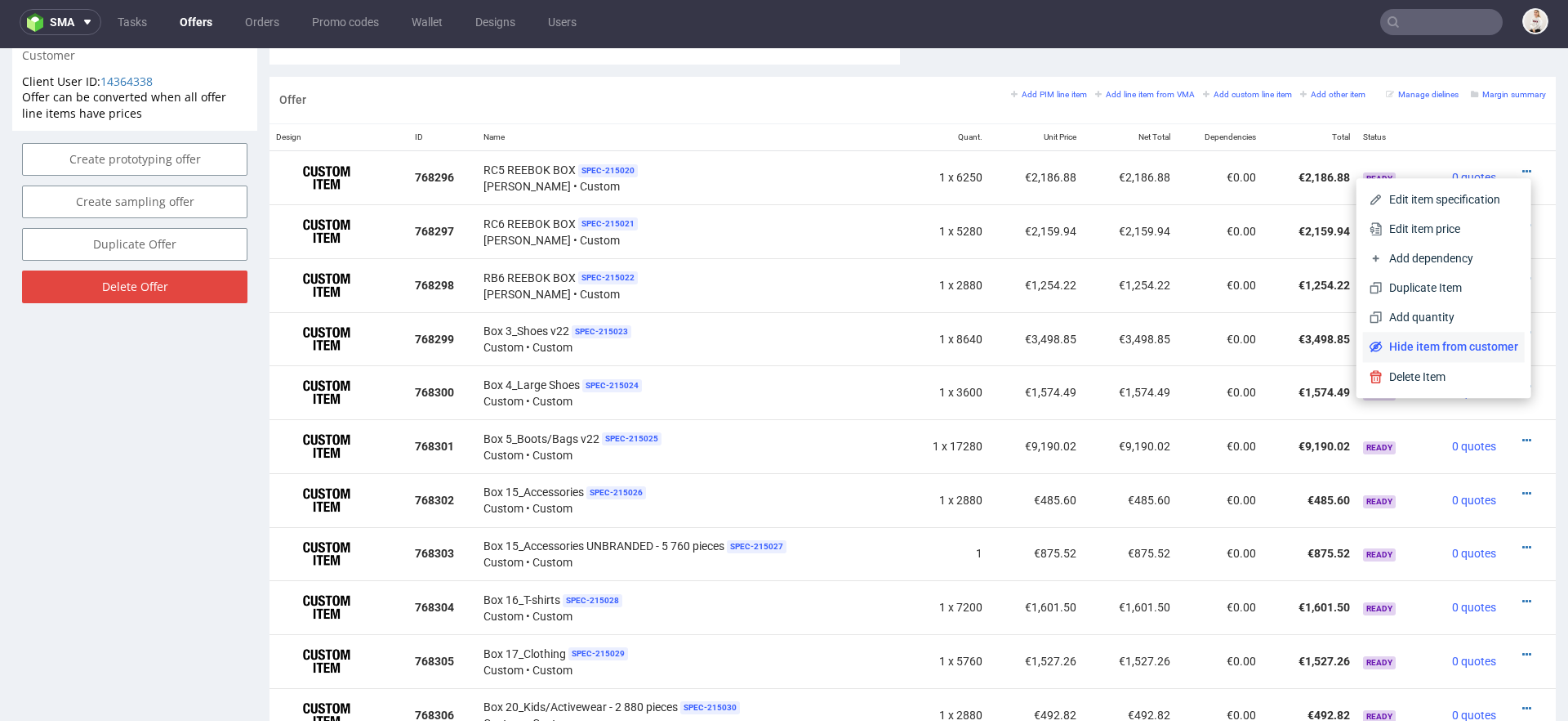
click at [1419, 352] on span "Hide item from customer" at bounding box center [1451, 346] width 136 height 16
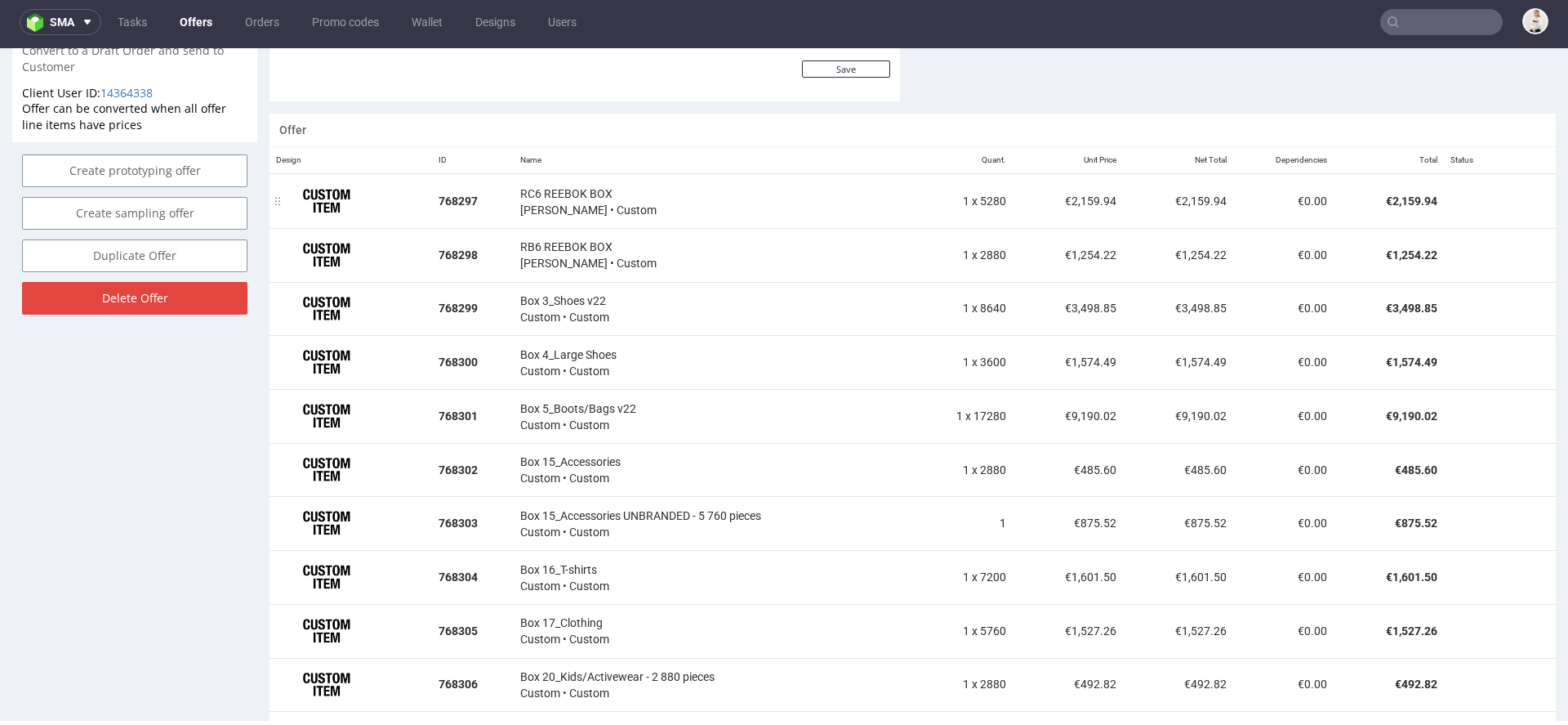
scroll to position [923, 0]
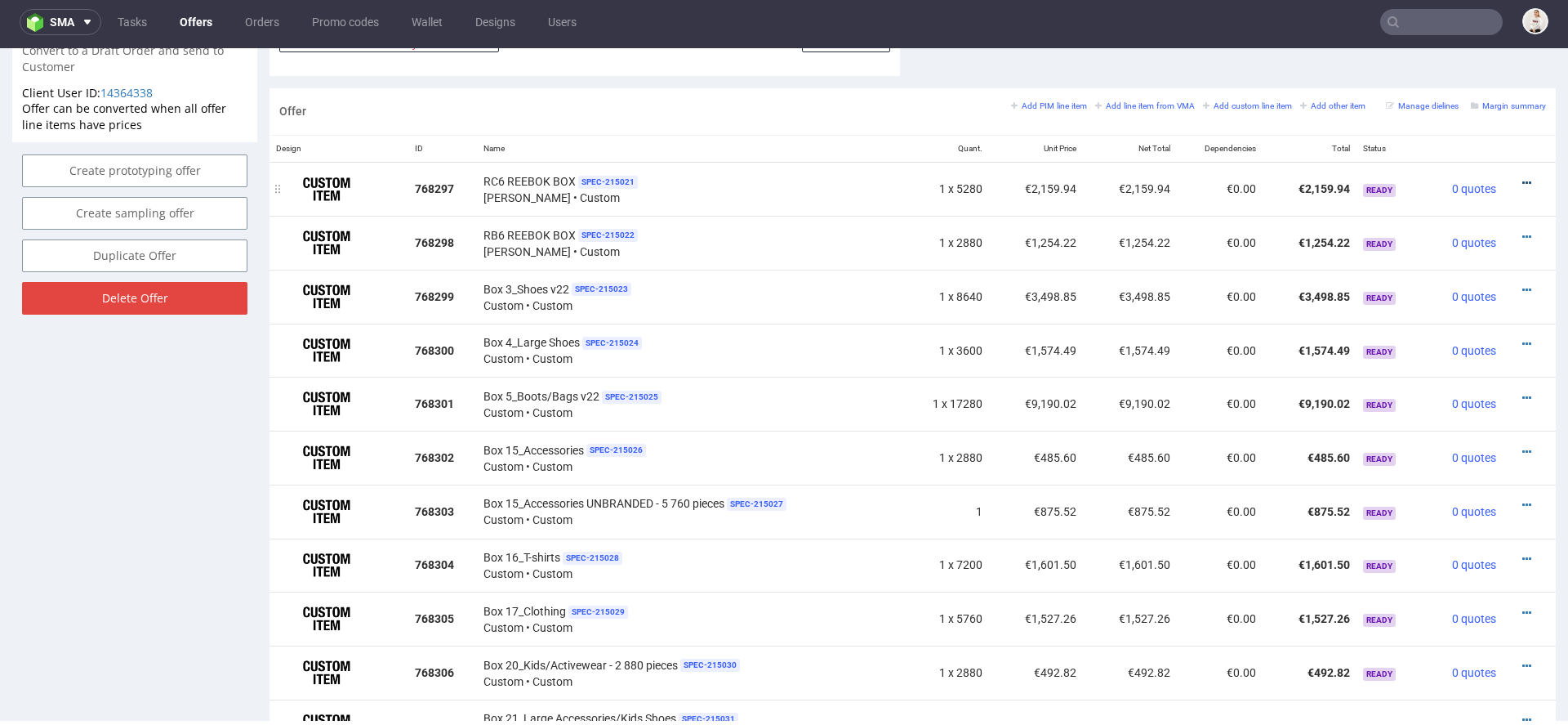
click at [1523, 178] on icon at bounding box center [1527, 183] width 9 height 12
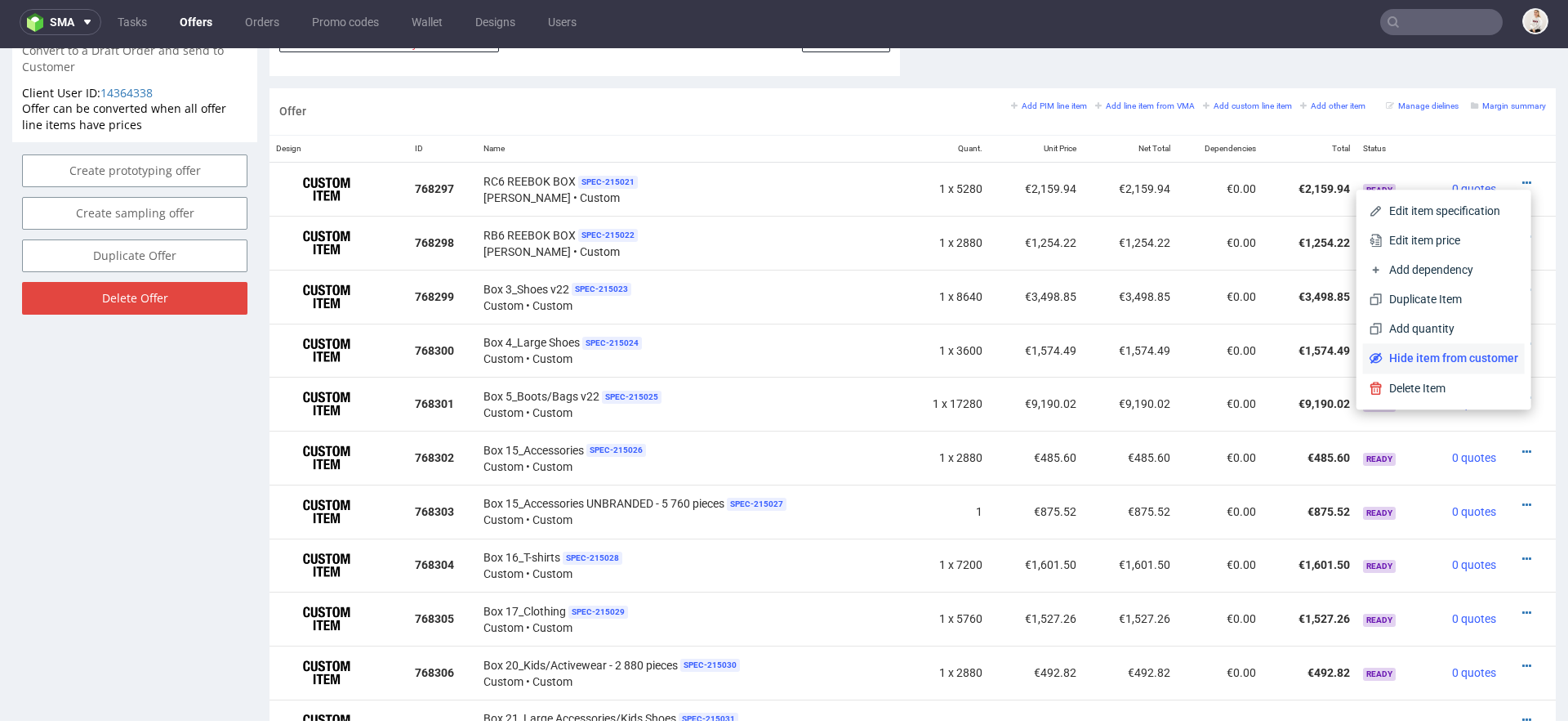
click at [1423, 353] on span "Hide item from customer" at bounding box center [1451, 358] width 136 height 16
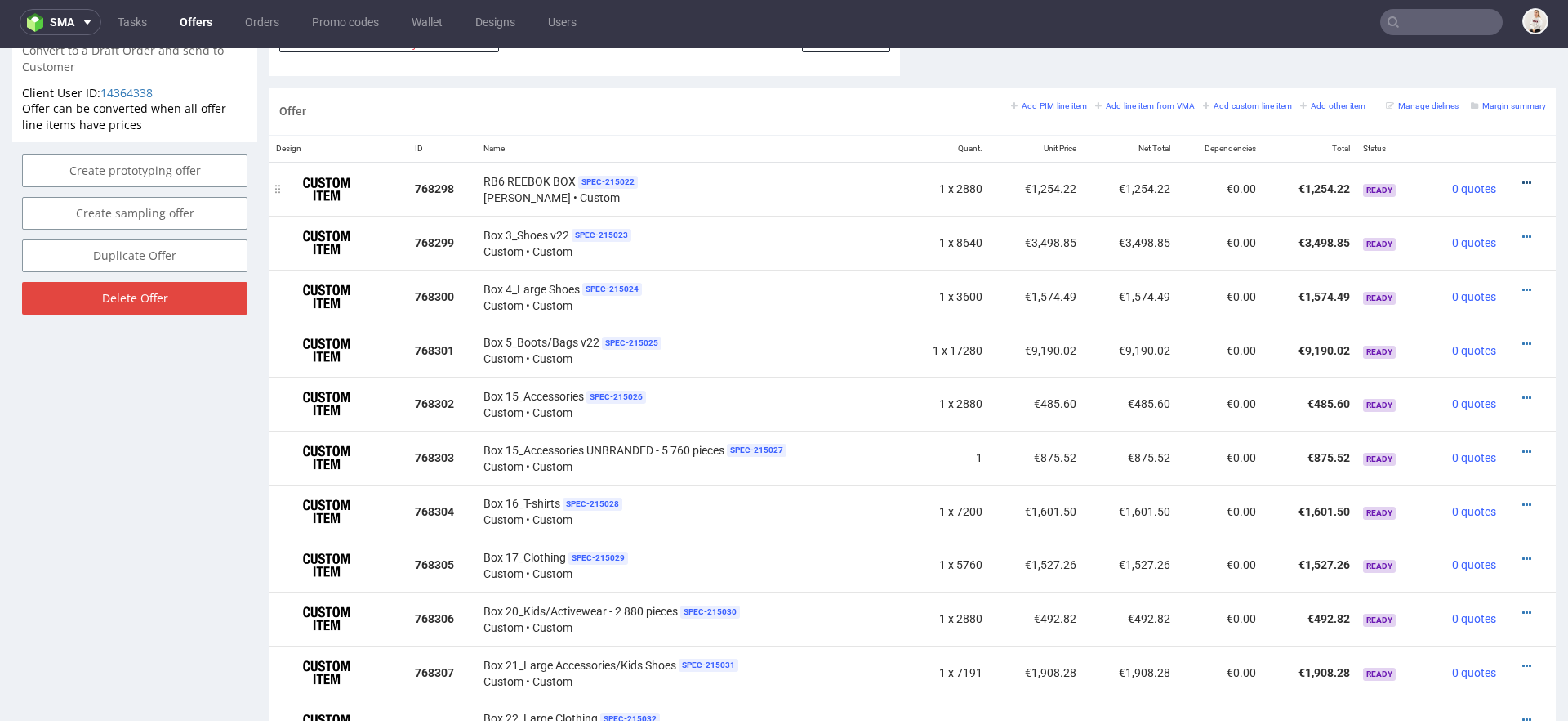
click at [1523, 180] on icon at bounding box center [1527, 183] width 9 height 12
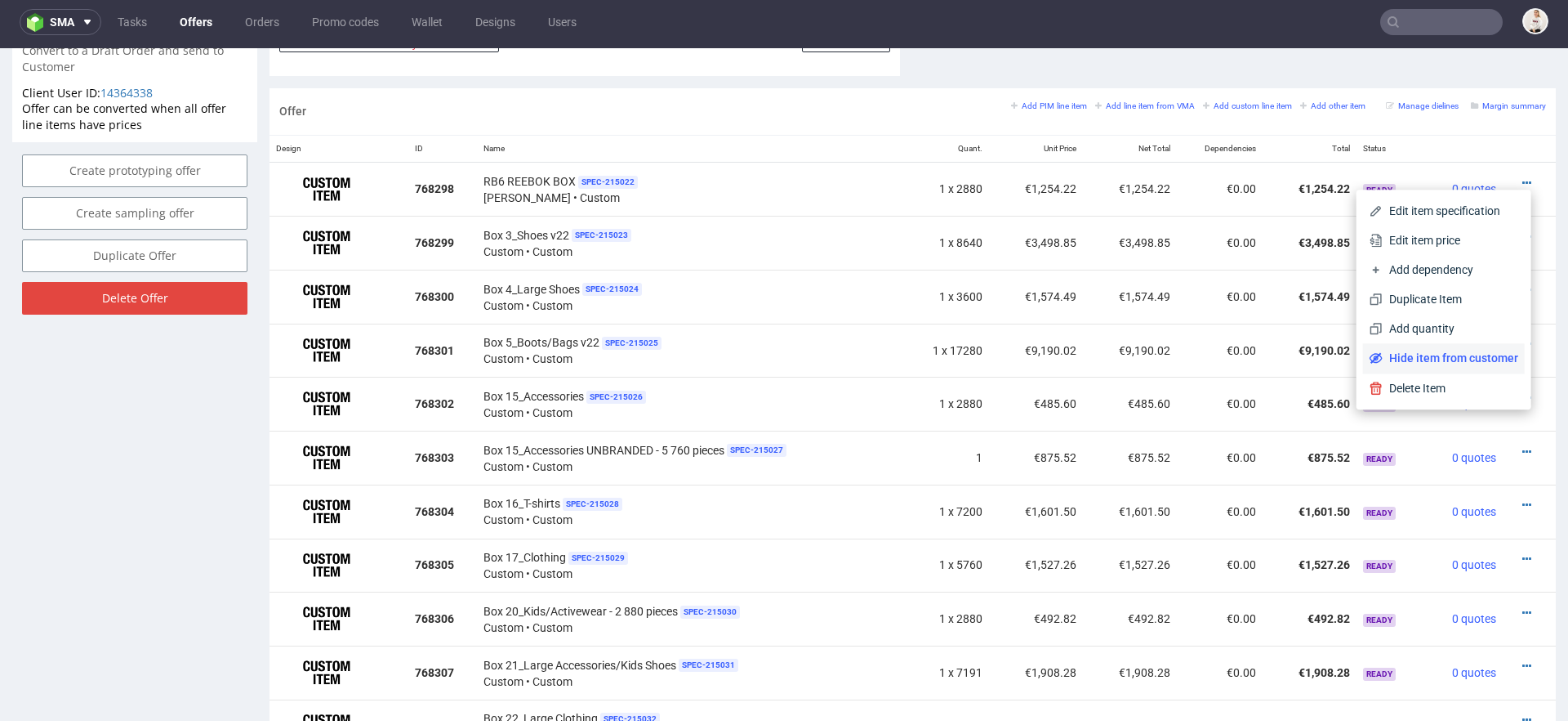
click at [1392, 362] on span "Hide item from customer" at bounding box center [1451, 358] width 136 height 16
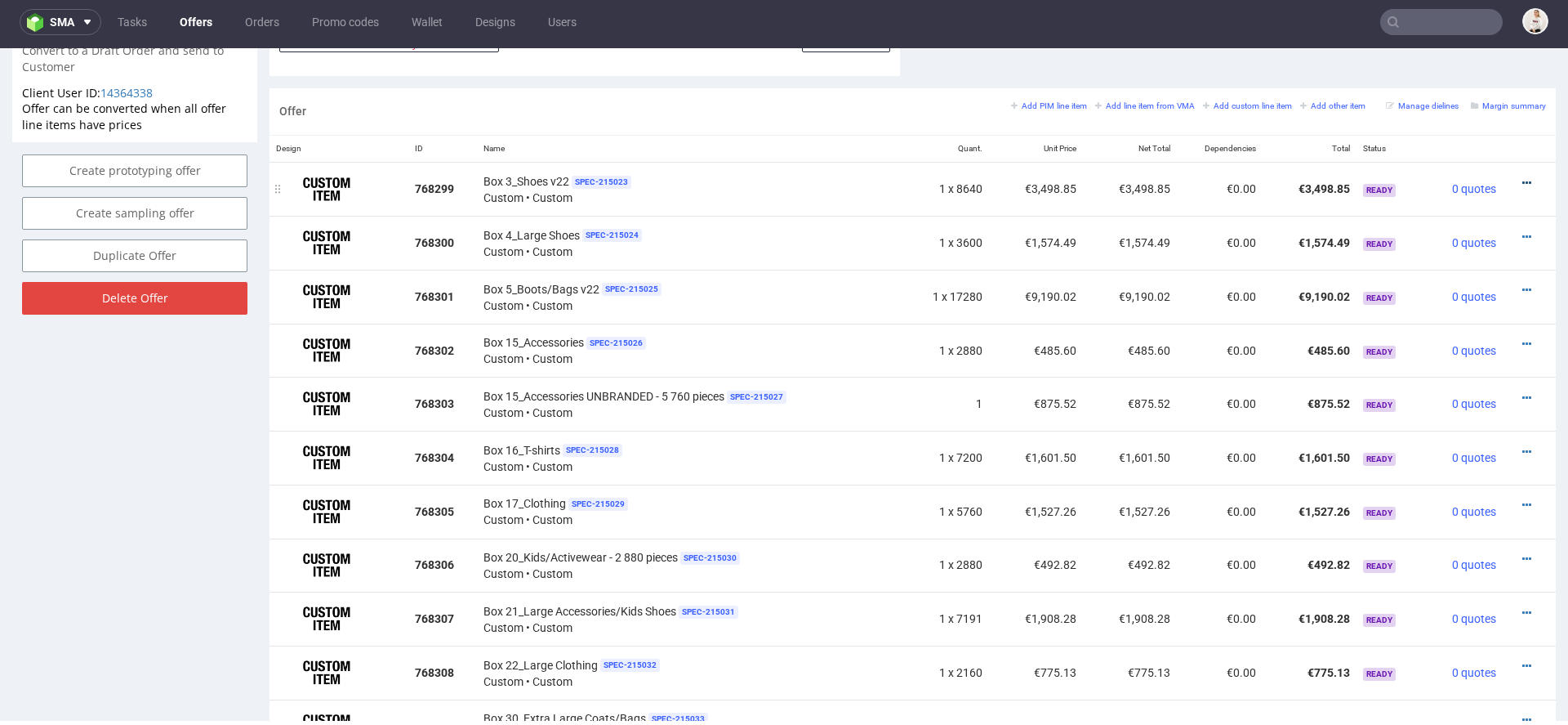
click at [1523, 178] on icon at bounding box center [1527, 183] width 9 height 12
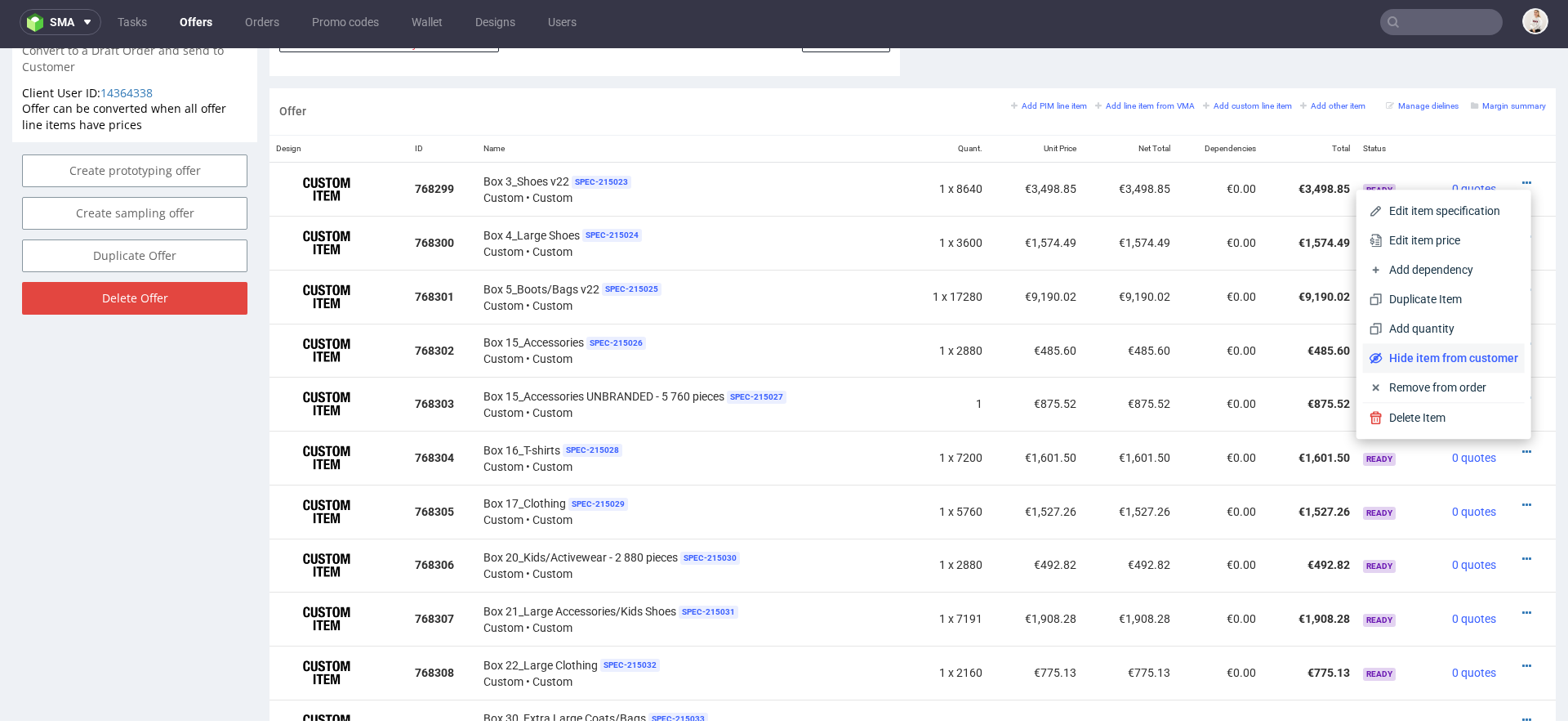
click at [1426, 360] on span "Hide item from customer" at bounding box center [1451, 358] width 136 height 16
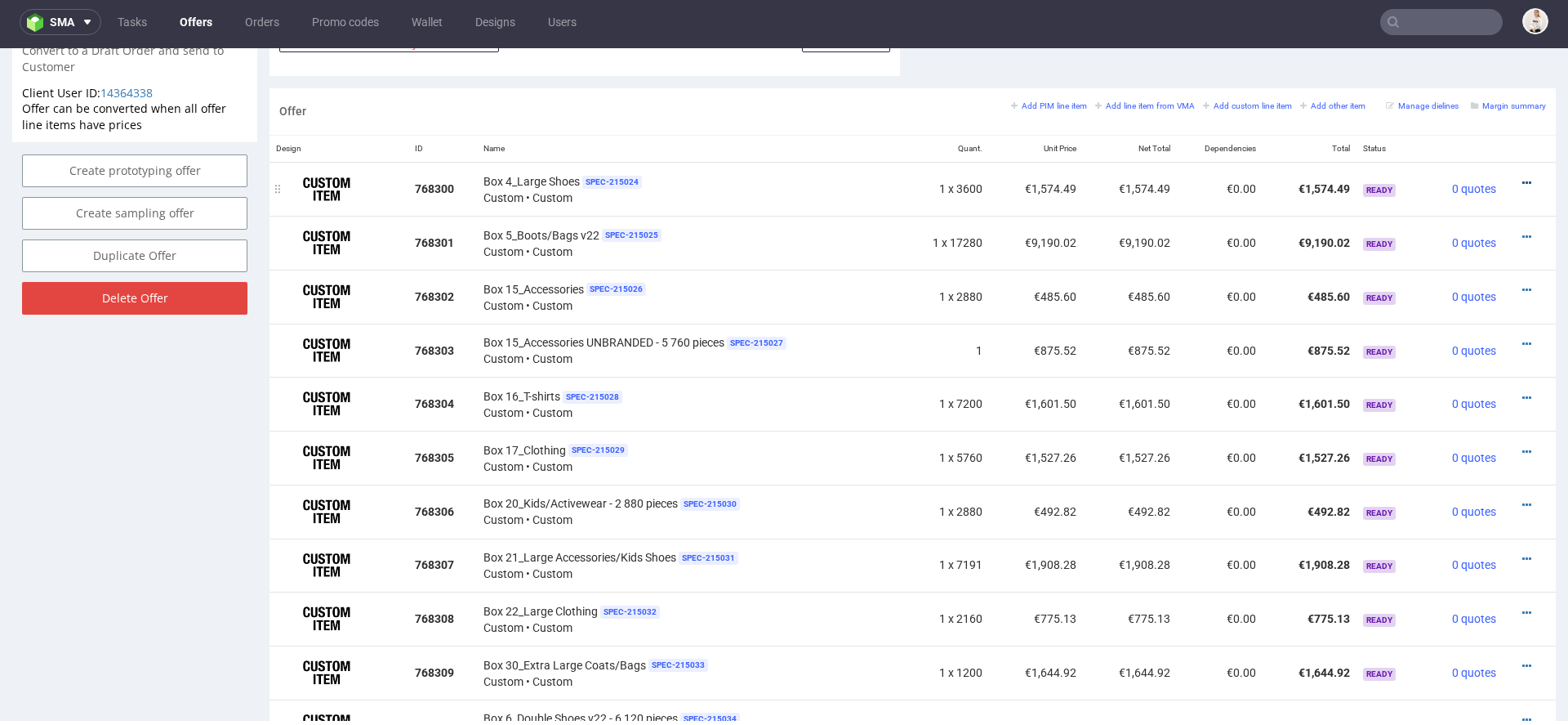
click at [1523, 178] on icon at bounding box center [1527, 183] width 9 height 12
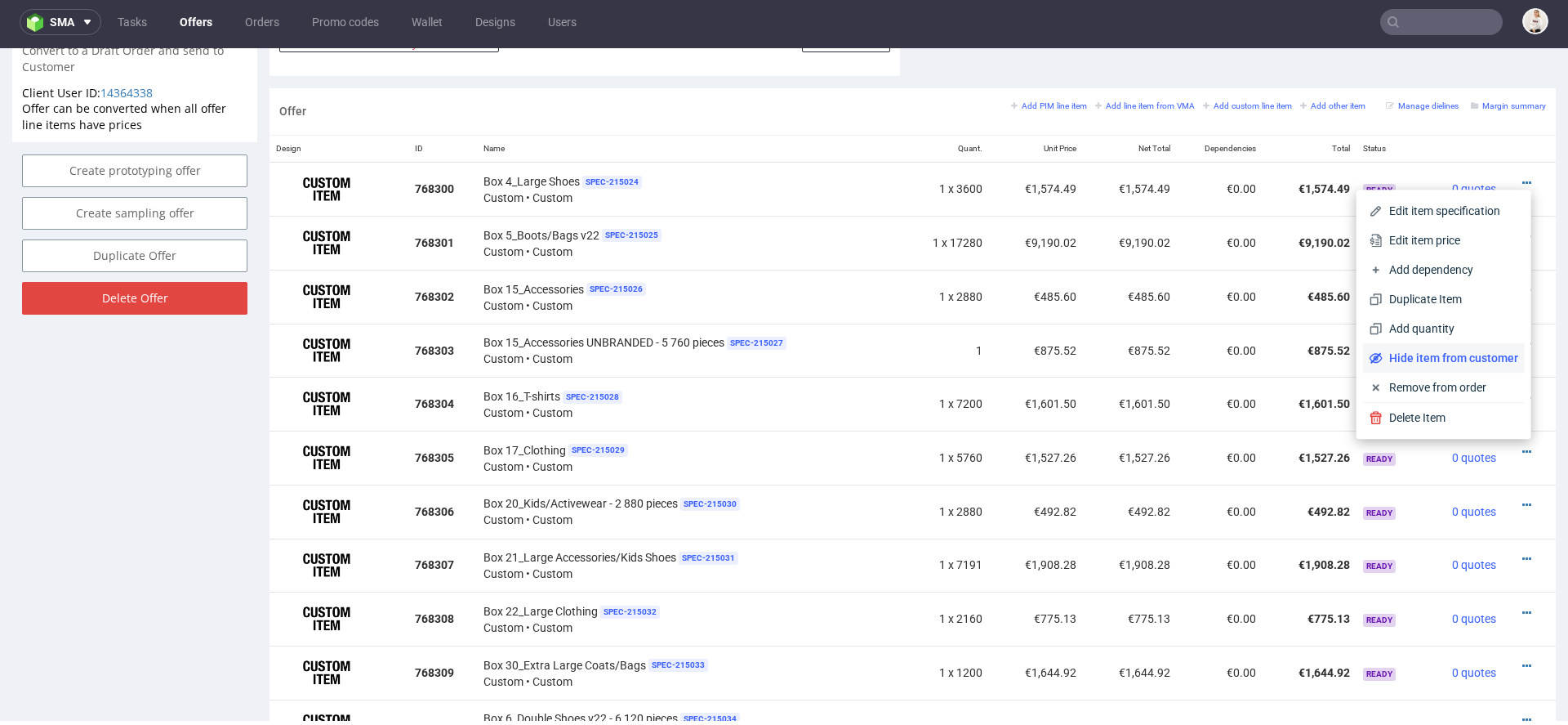
click at [1440, 353] on span "Hide item from customer" at bounding box center [1451, 358] width 136 height 16
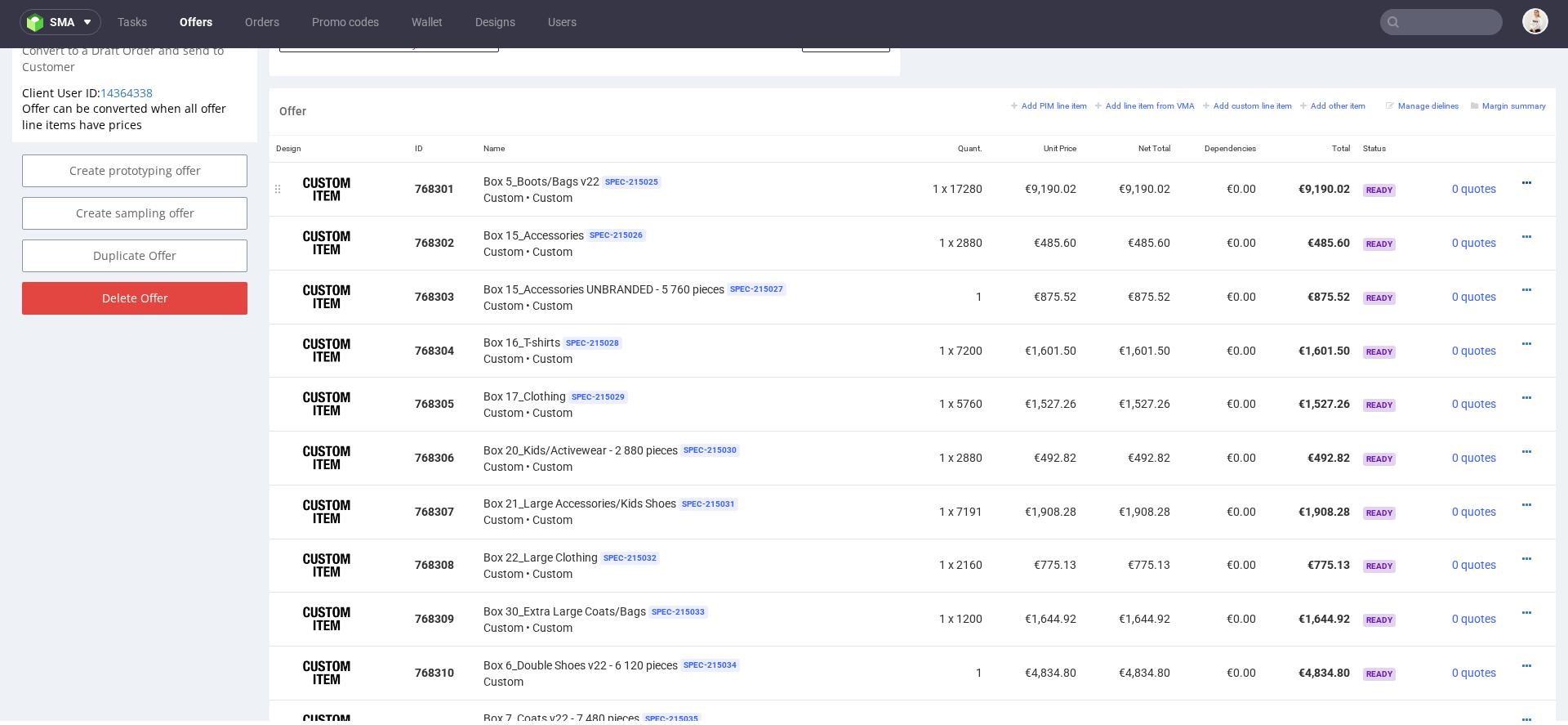
click at [1523, 179] on icon at bounding box center [1527, 183] width 9 height 12
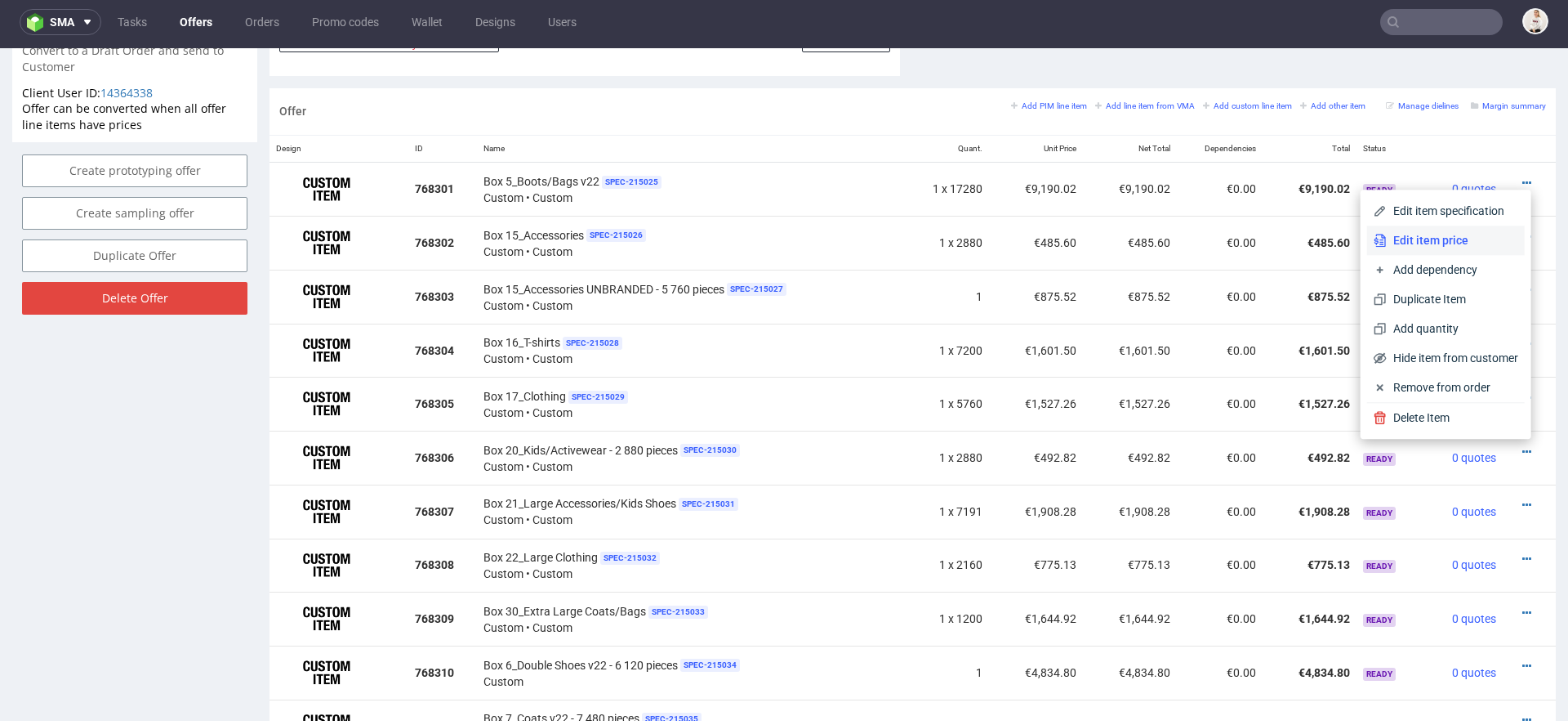
click at [1446, 246] on span "Edit item price" at bounding box center [1452, 240] width 131 height 16
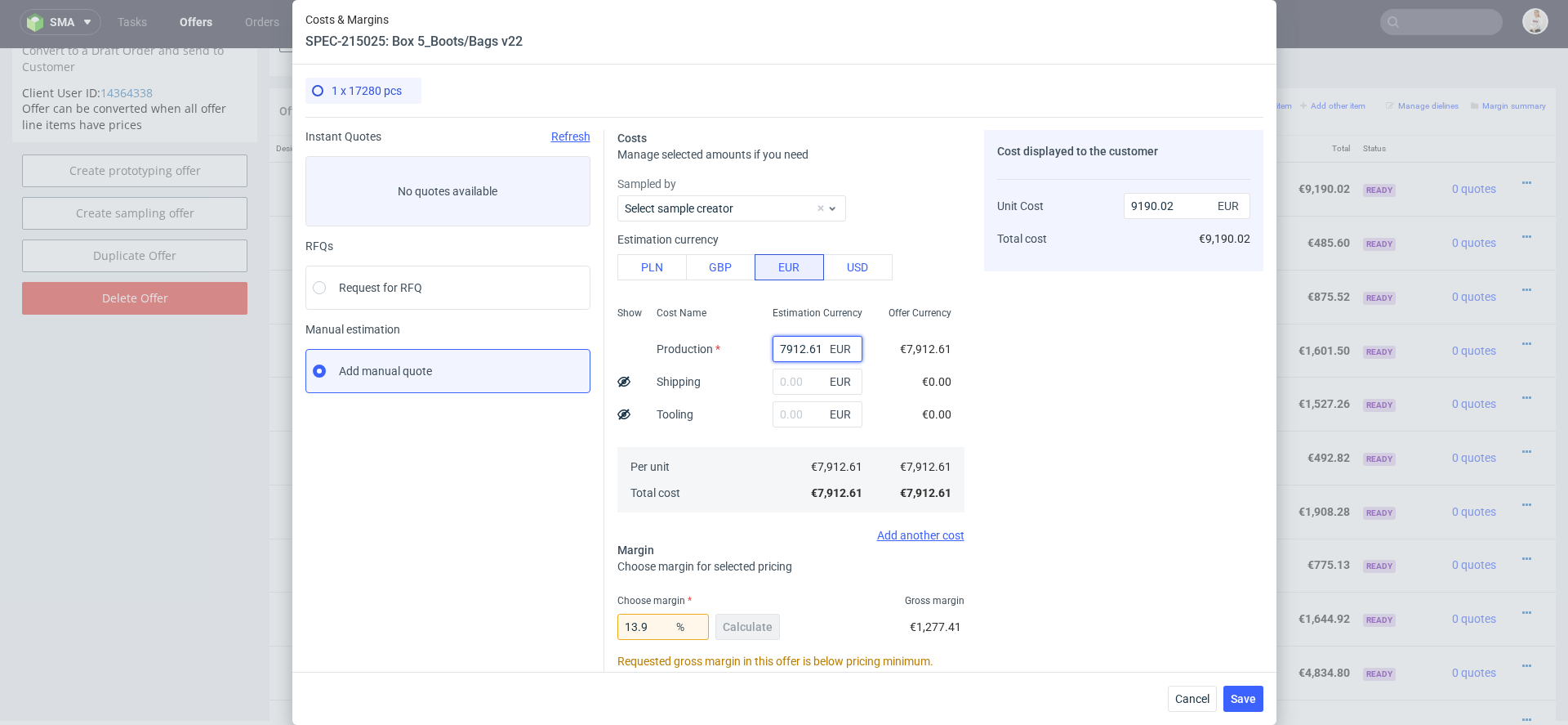
click at [805, 344] on input "7912.61" at bounding box center [817, 349] width 90 height 26
click at [1097, 359] on div "Cost displayed to the customer Unit Cost Total cost 9190.02 EUR €9,190.02" at bounding box center [1124, 518] width 279 height 778
drag, startPoint x: 819, startPoint y: 350, endPoint x: 710, endPoint y: 350, distance: 109.0
click at [710, 350] on div "Show Cost Name Production Shipping Tooling Per unit Total cost Estimation Curre…" at bounding box center [791, 408] width 347 height 216
type input "3"
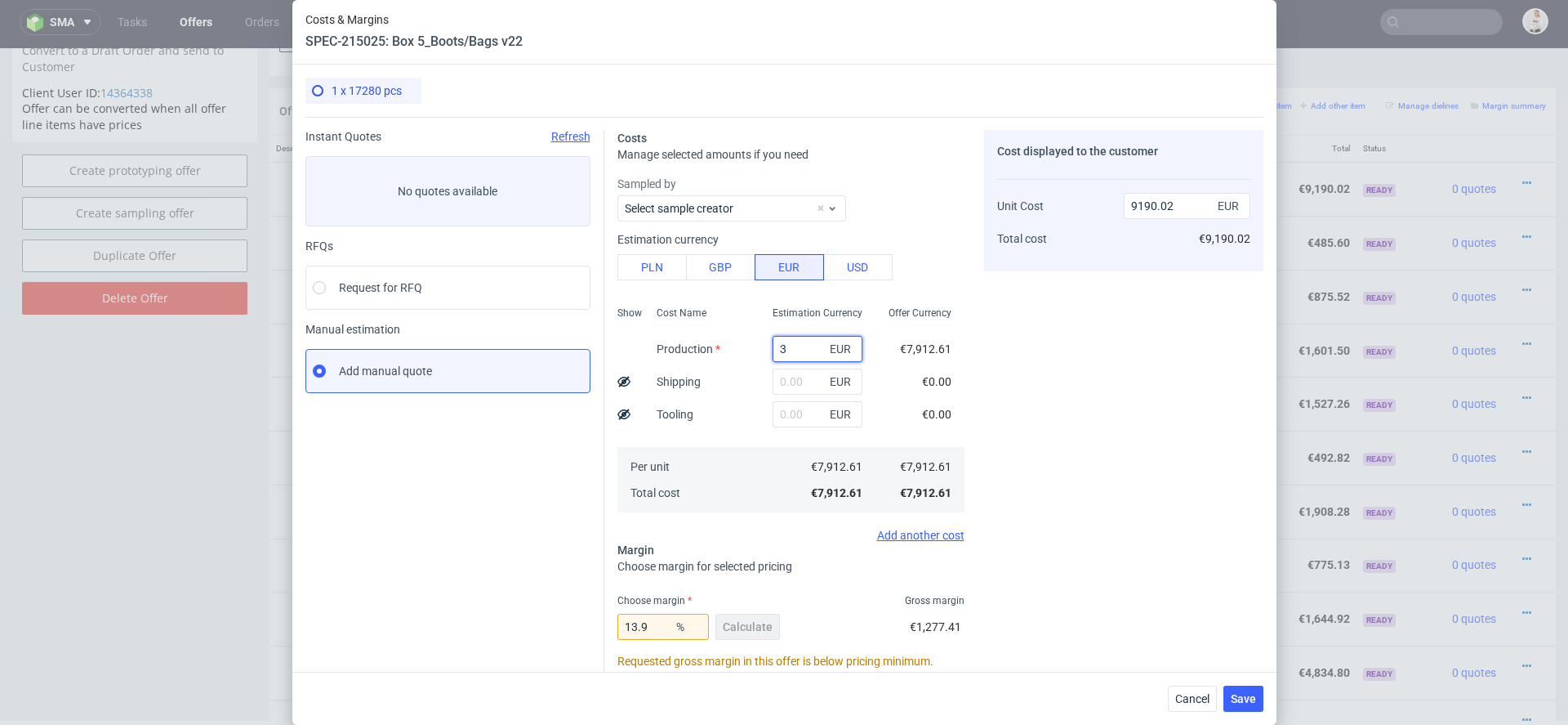
type input "3.48"
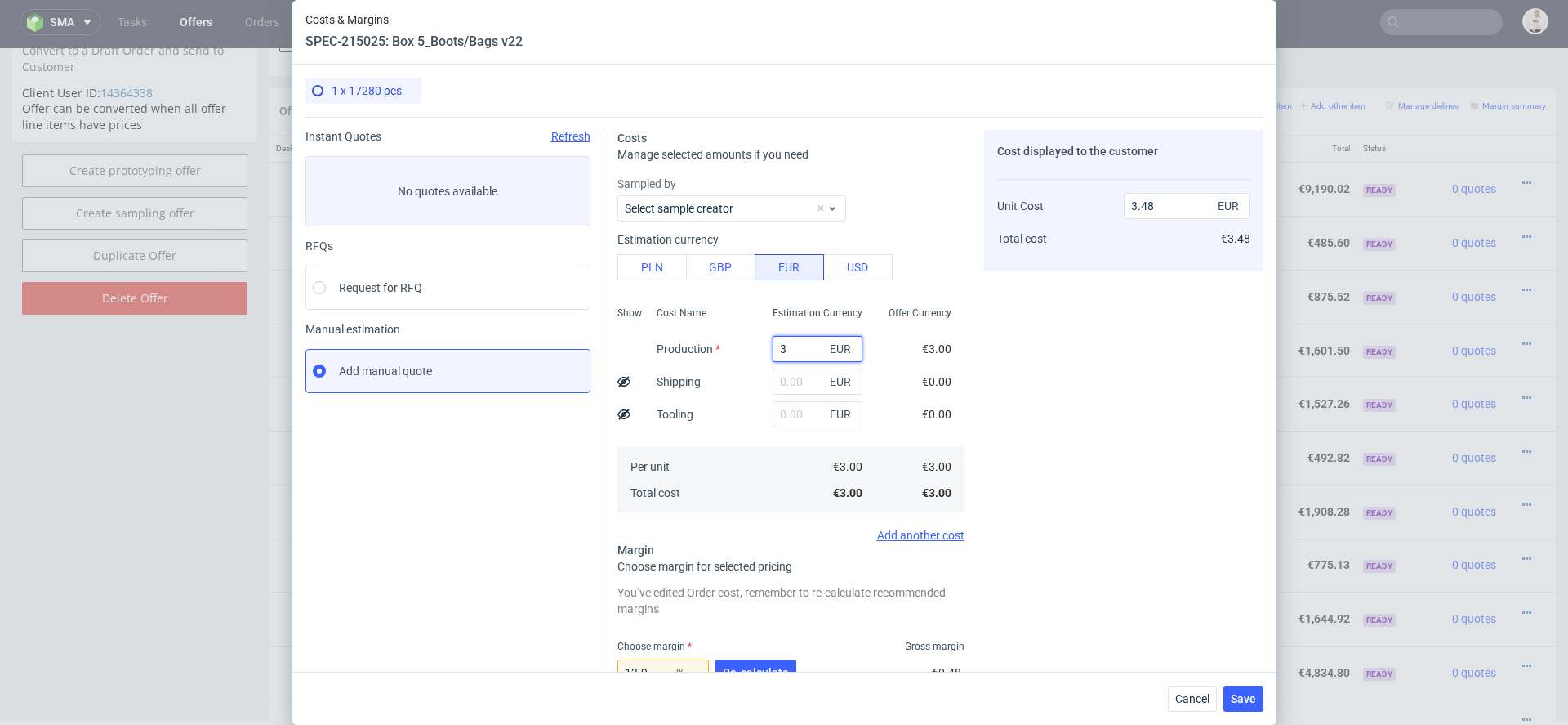
type input "36"
type input "41.81"
type input "3634"
type input "4220.67"
click at [1058, 429] on div "Cost displayed to the customer Unit Cost Total cost 4220.67 EUR €4,220.67" at bounding box center [1124, 541] width 279 height 824
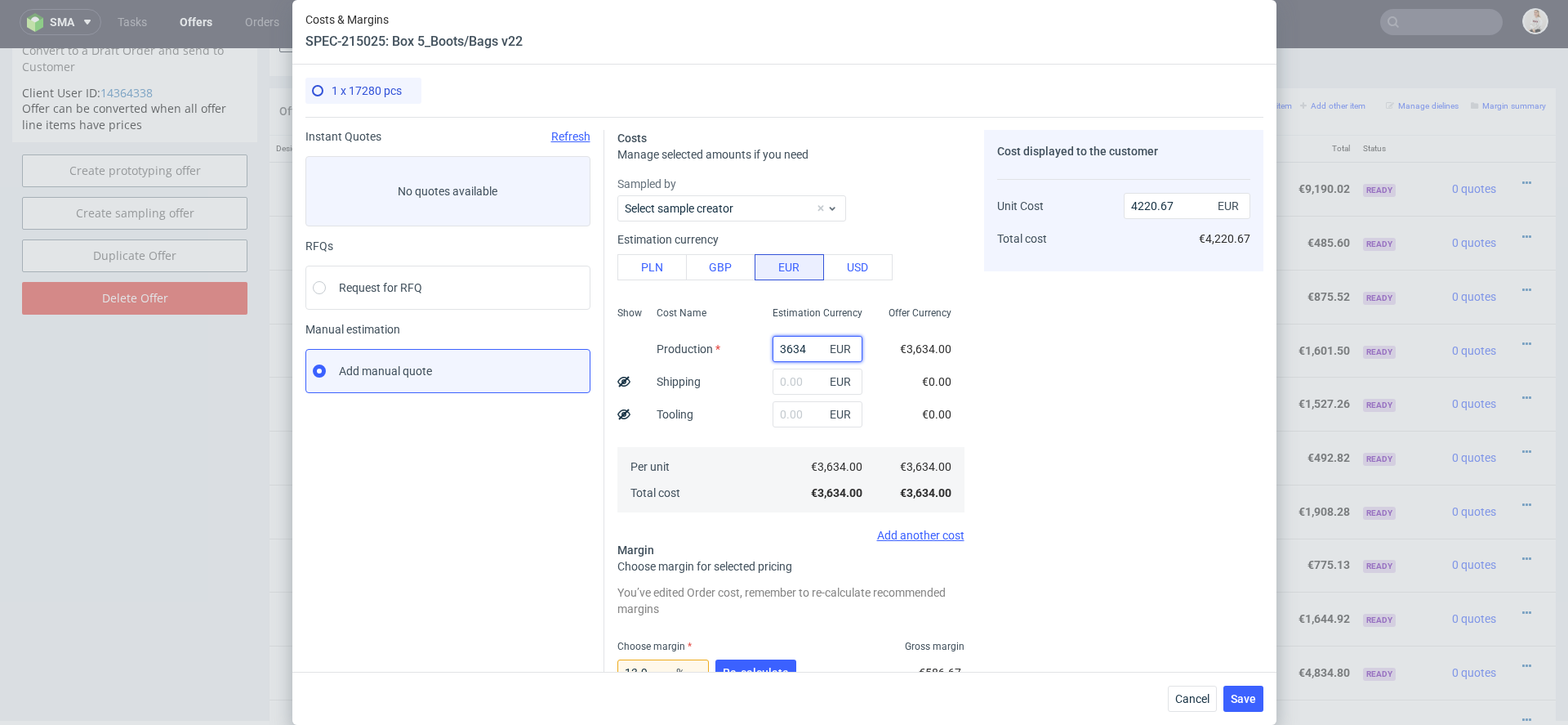
drag, startPoint x: 806, startPoint y: 351, endPoint x: 670, endPoint y: 338, distance: 136.6
click at [670, 338] on div "Show Cost Name Production Shipping Tooling Per unit Total cost Estimation Curre…" at bounding box center [791, 408] width 347 height 216
paste input "€3 634,41"
type input "€3 634,41"
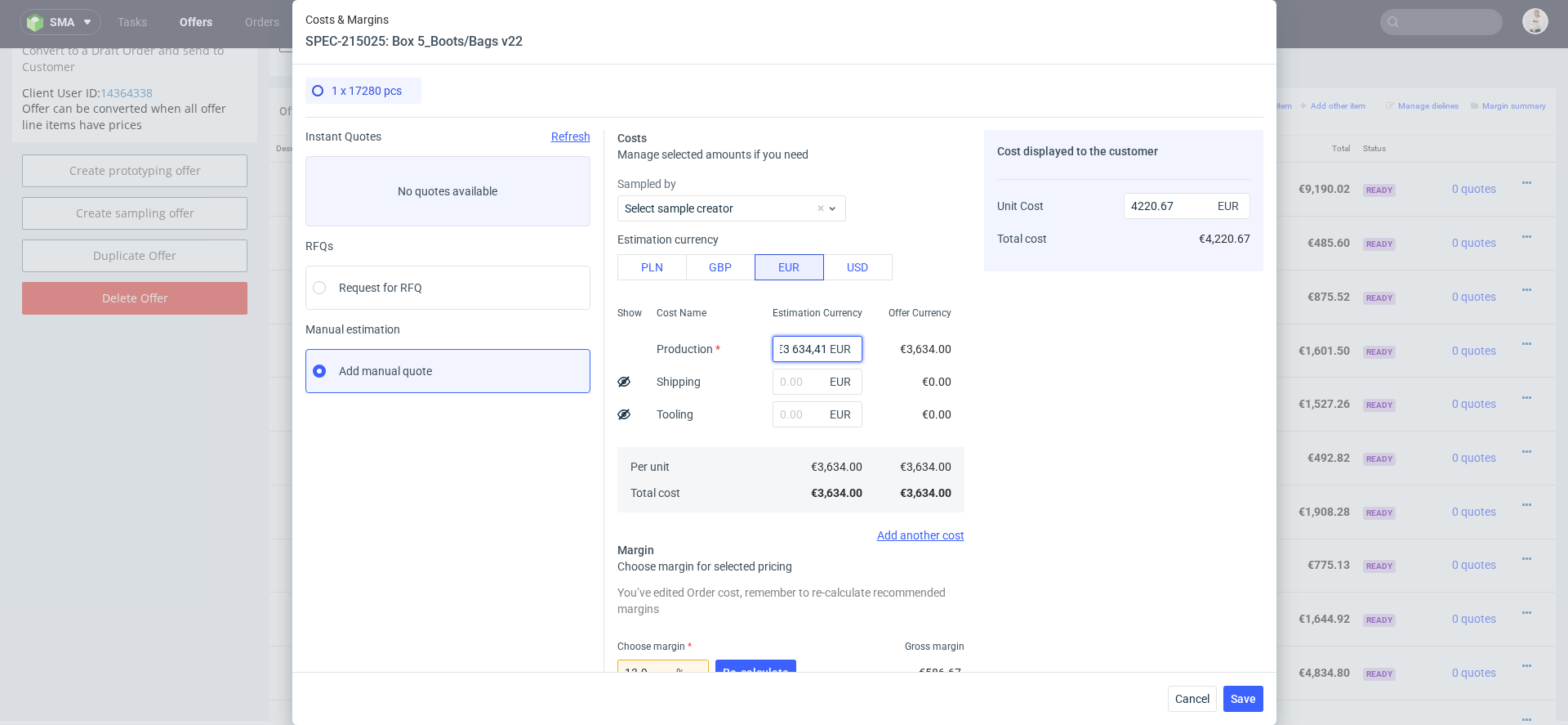
type input "0"
paste input "€3 634,41"
click at [794, 353] on input "€3 634,41" at bounding box center [817, 349] width 90 height 26
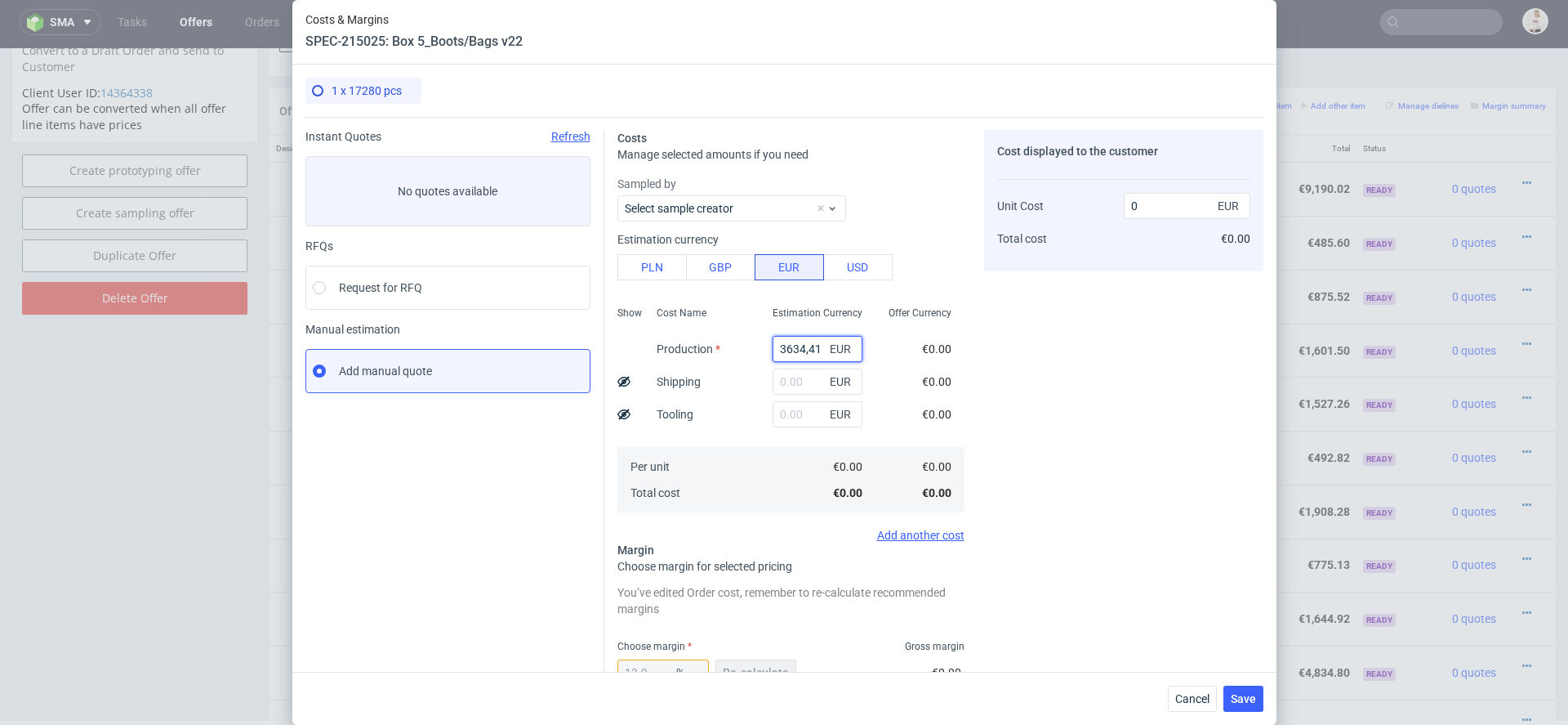
scroll to position [0, 0]
type input "3634.41"
type input "4221.15"
type input "3634.41"
click at [1057, 409] on div "Cost displayed to the customer Unit Cost Total cost 4221.15 EUR €4,221.15" at bounding box center [1124, 541] width 279 height 824
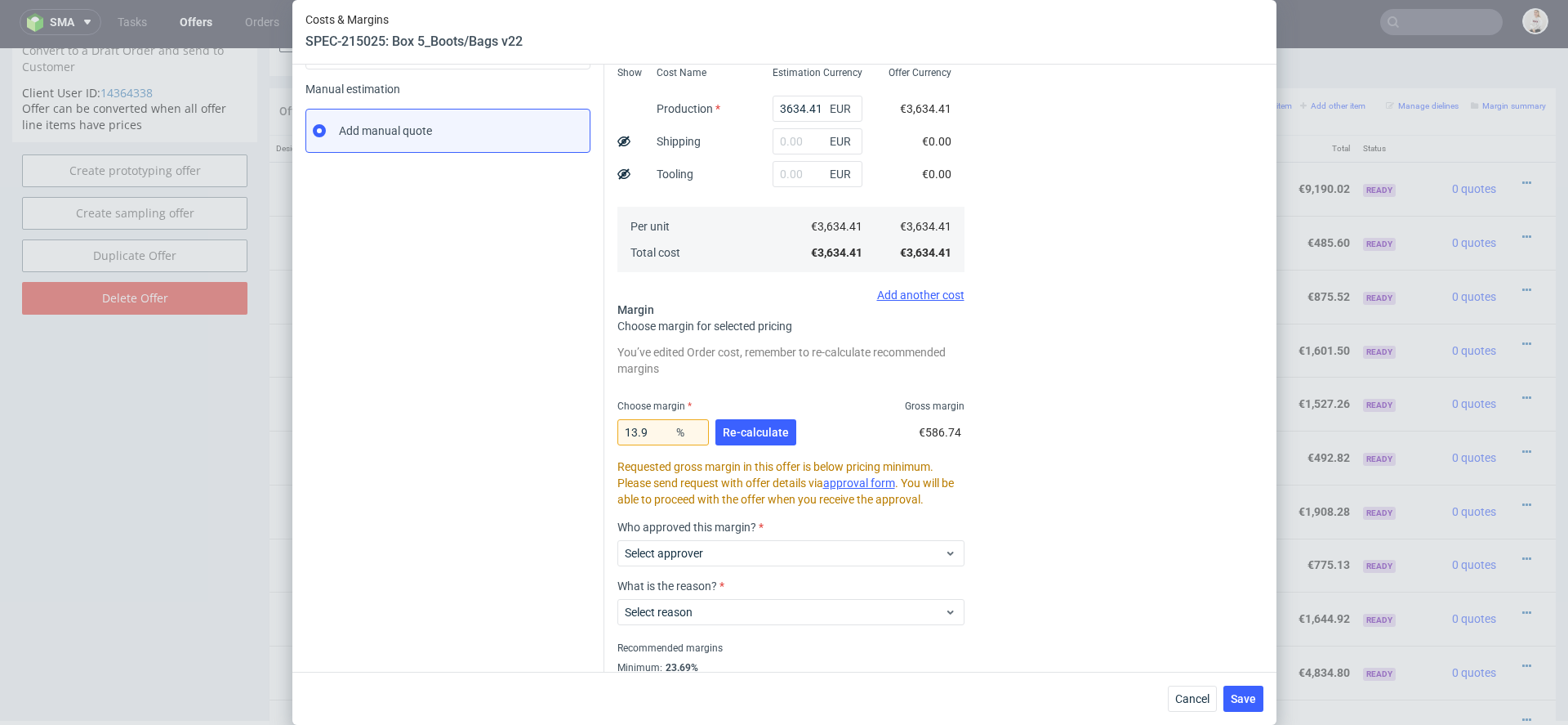
scroll to position [263, 0]
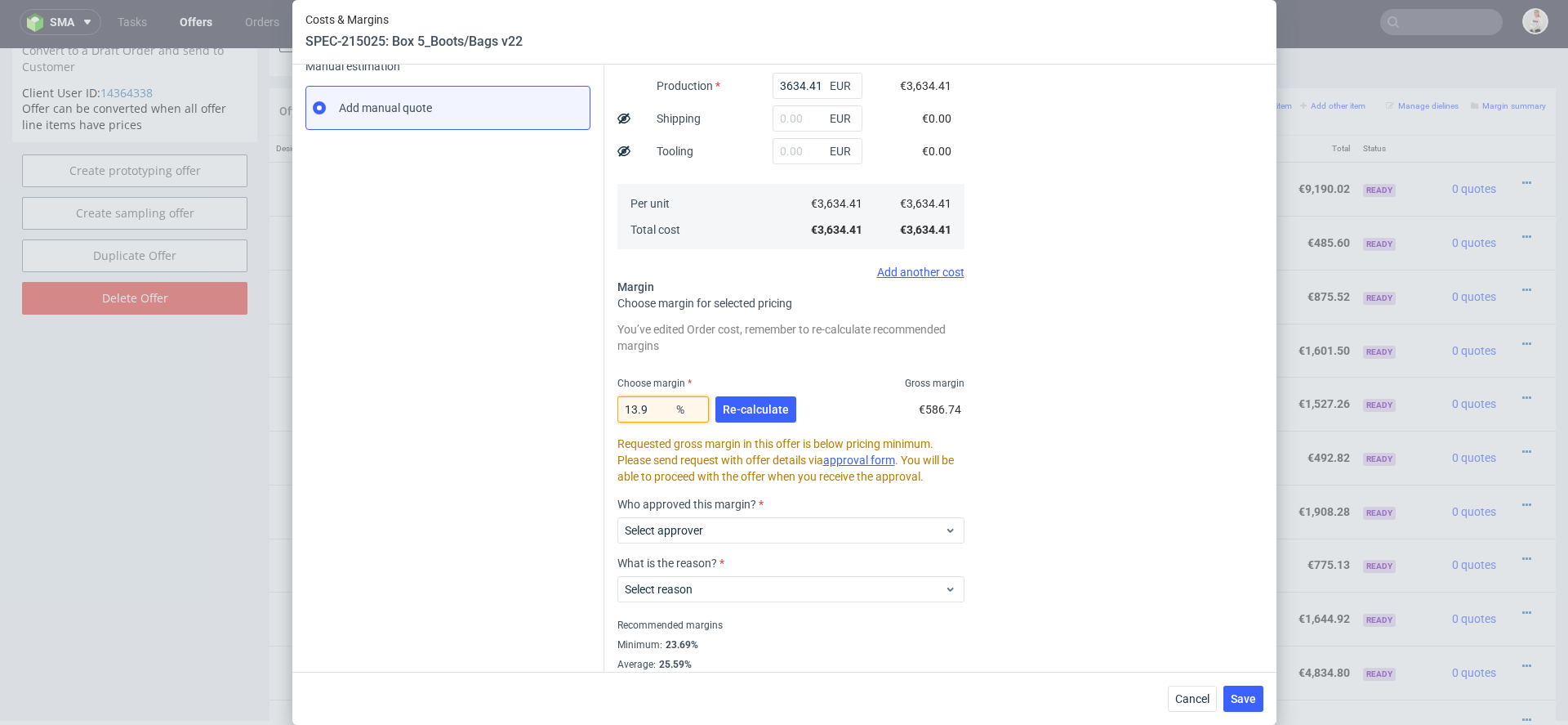
click at [654, 408] on input "13.9" at bounding box center [663, 409] width 91 height 26
drag, startPoint x: 653, startPoint y: 409, endPoint x: 507, endPoint y: 409, distance: 146.0
click at [507, 409] on div "Instant Quotes Refresh No quotes available RFQs Request for RFQ Manual estimati…" at bounding box center [784, 272] width 958 height 836
type input "1"
type input "3671.12"
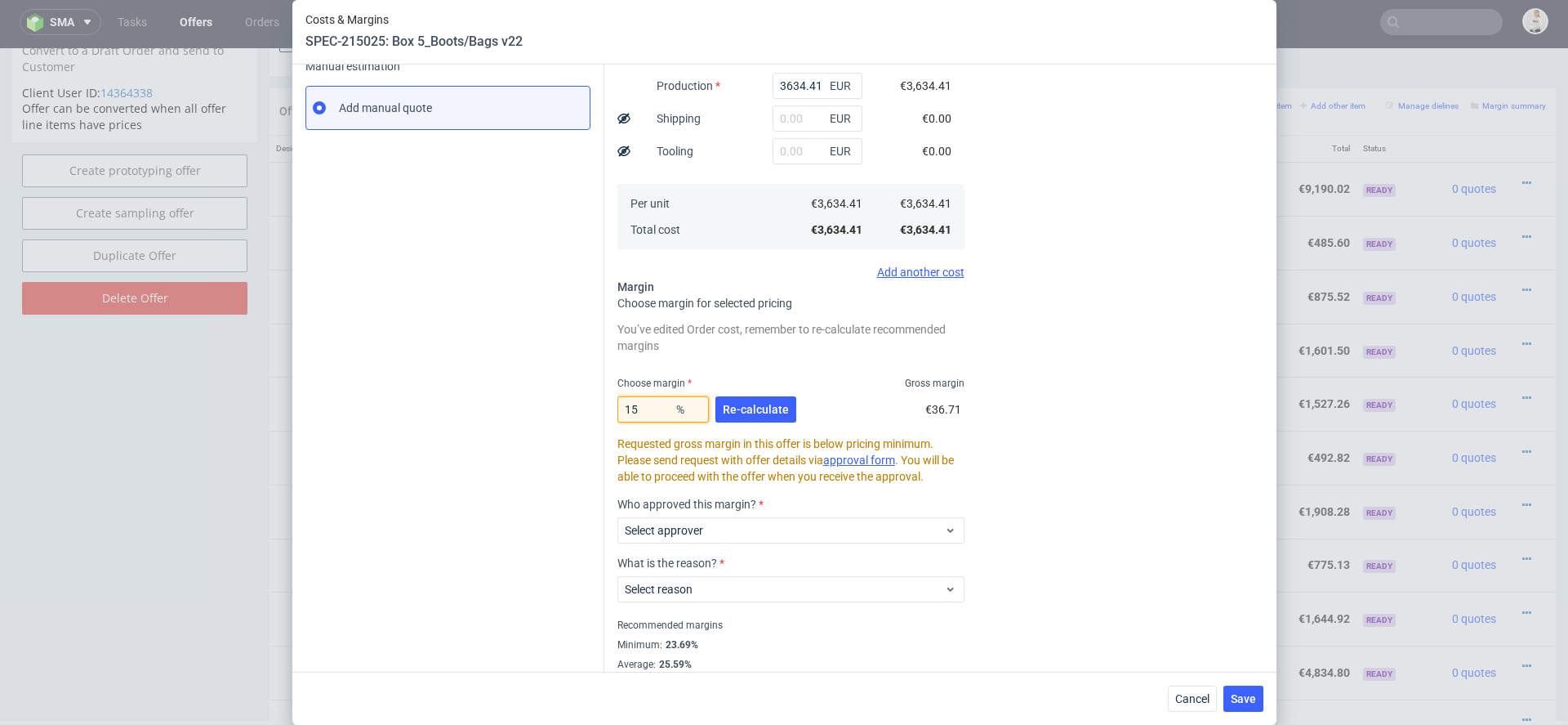
type input "15."
type input "4275.78"
type input "15.8"
type input "4316.4"
type input "15.8"
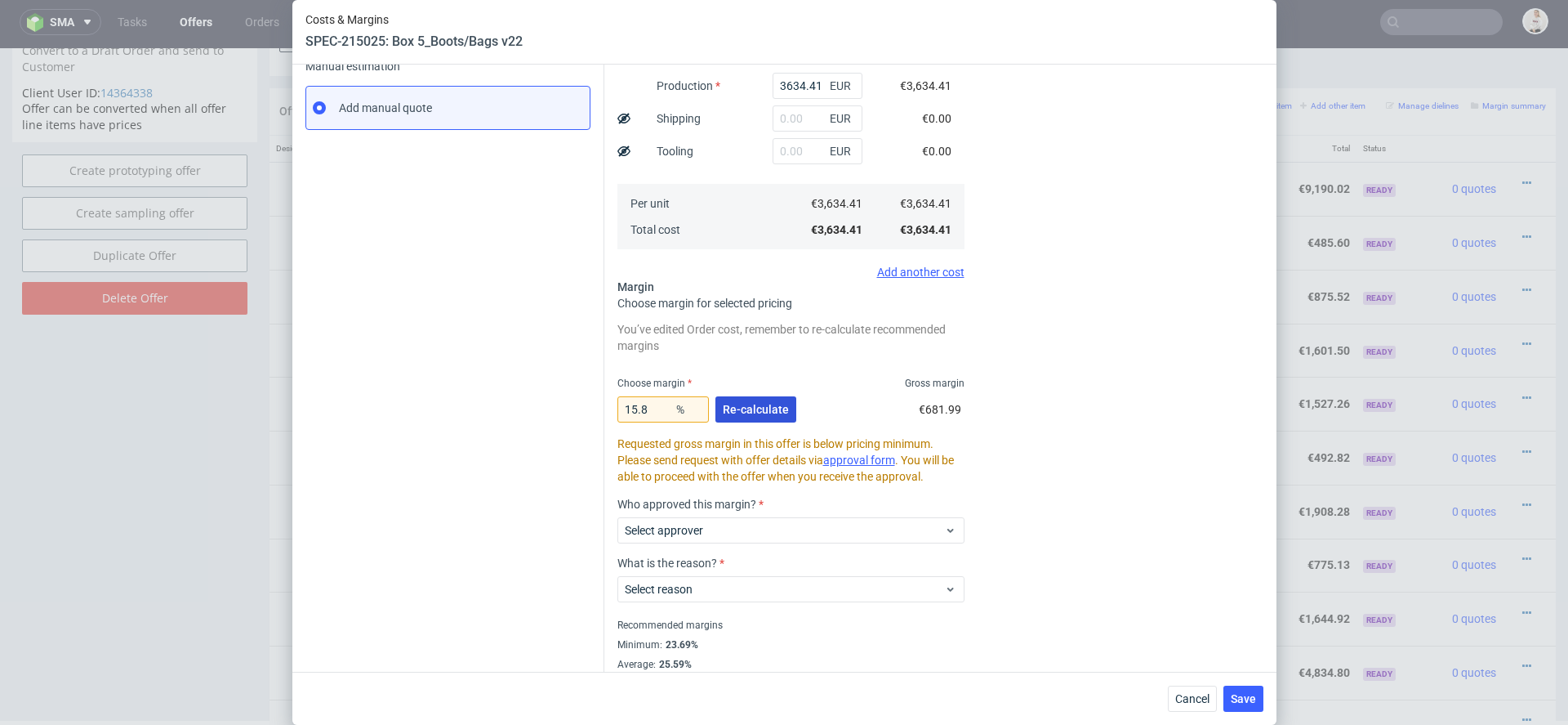
click at [747, 411] on span "Re-calculate" at bounding box center [755, 409] width 66 height 12
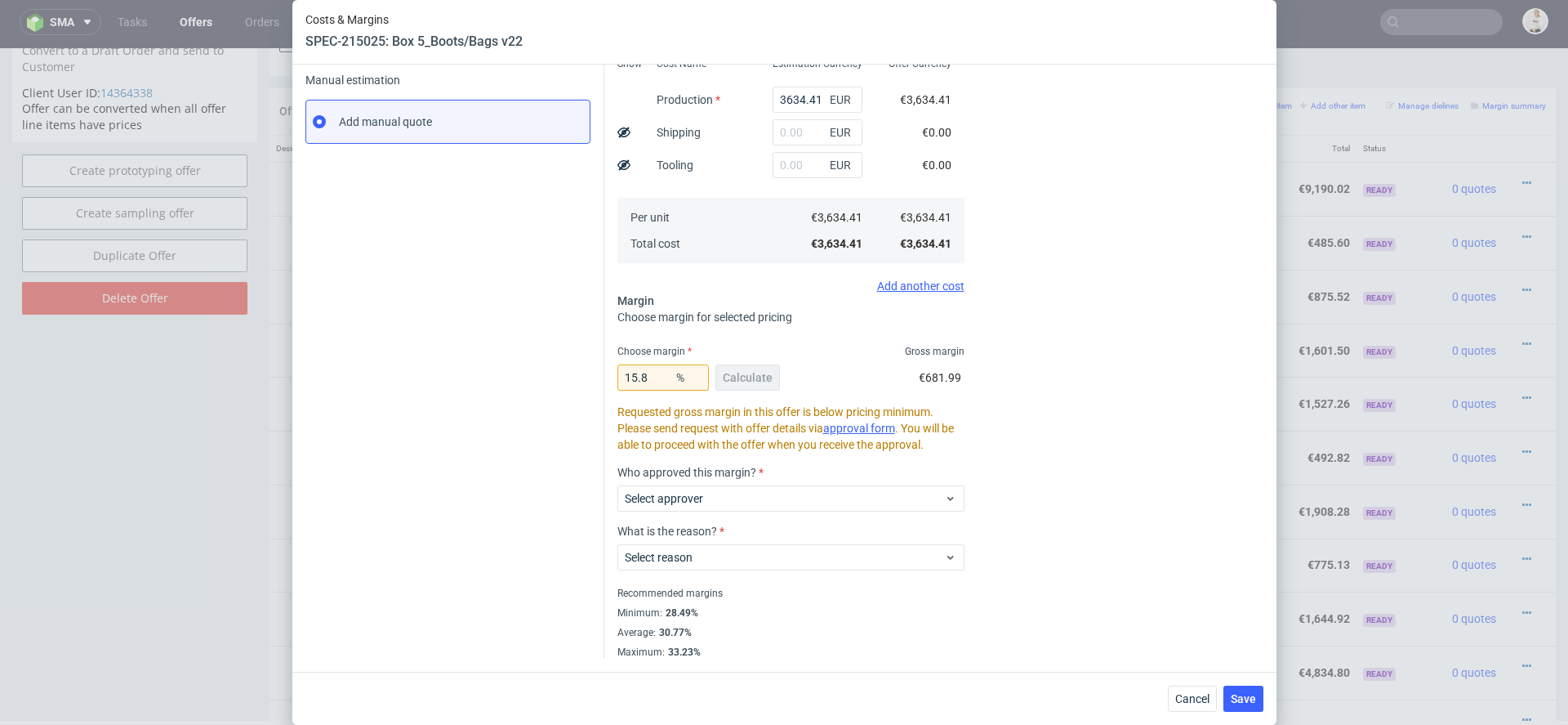
scroll to position [248, 0]
click at [900, 511] on div "Select approver" at bounding box center [791, 499] width 347 height 26
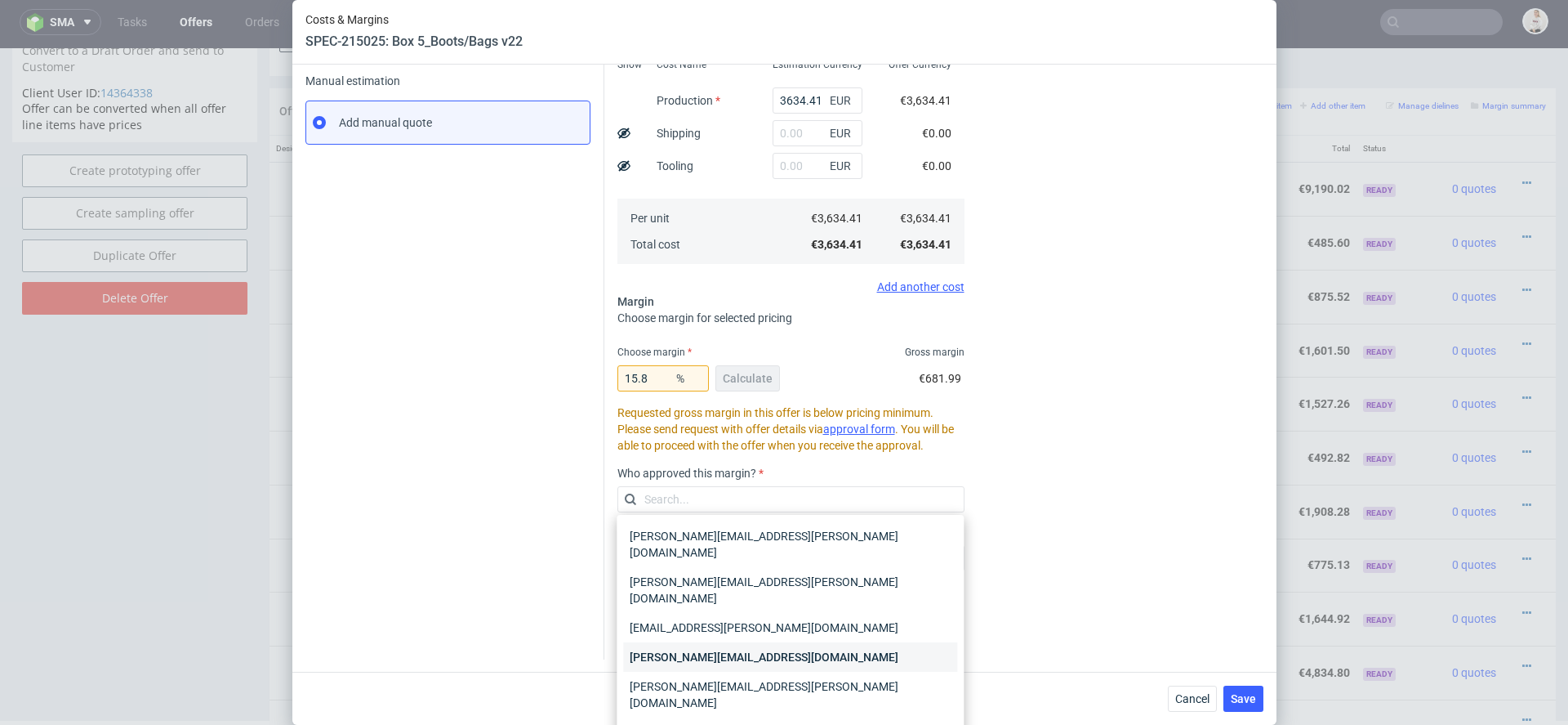
click at [803, 643] on div "[PERSON_NAME][EMAIL_ADDRESS][DOMAIN_NAME]" at bounding box center [790, 657] width 334 height 29
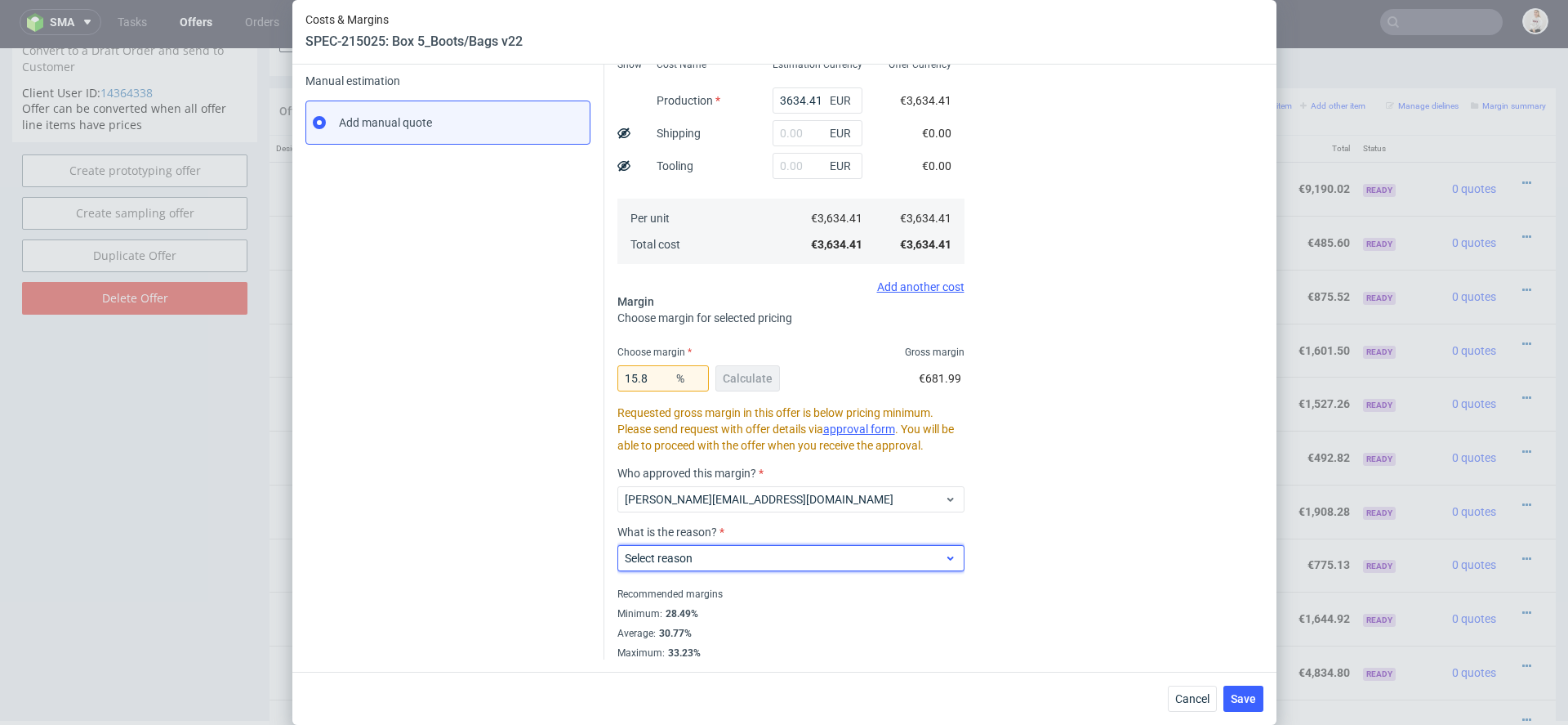
click at [794, 559] on span "Select reason" at bounding box center [784, 558] width 320 height 16
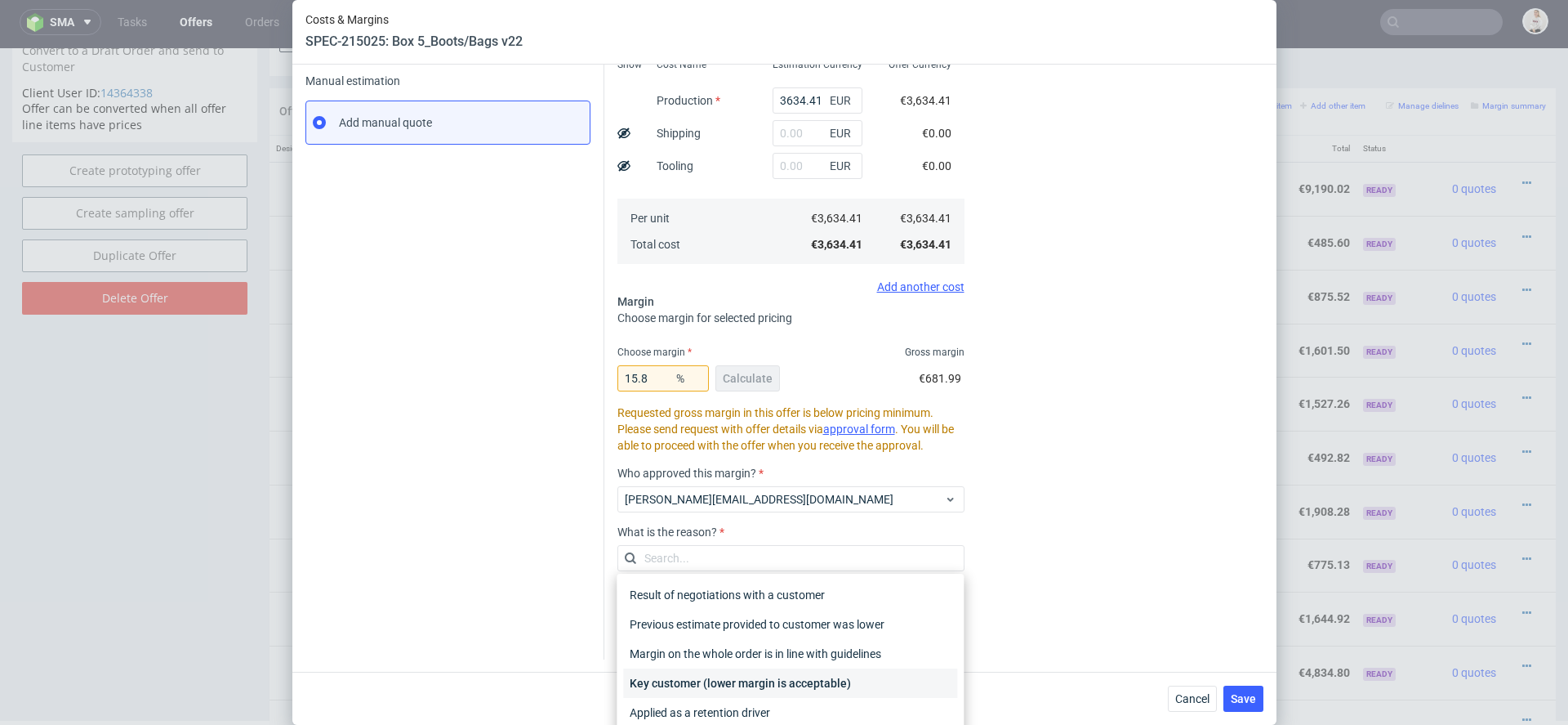
click at [789, 678] on div "Key customer (lower margin is acceptable)" at bounding box center [790, 683] width 334 height 29
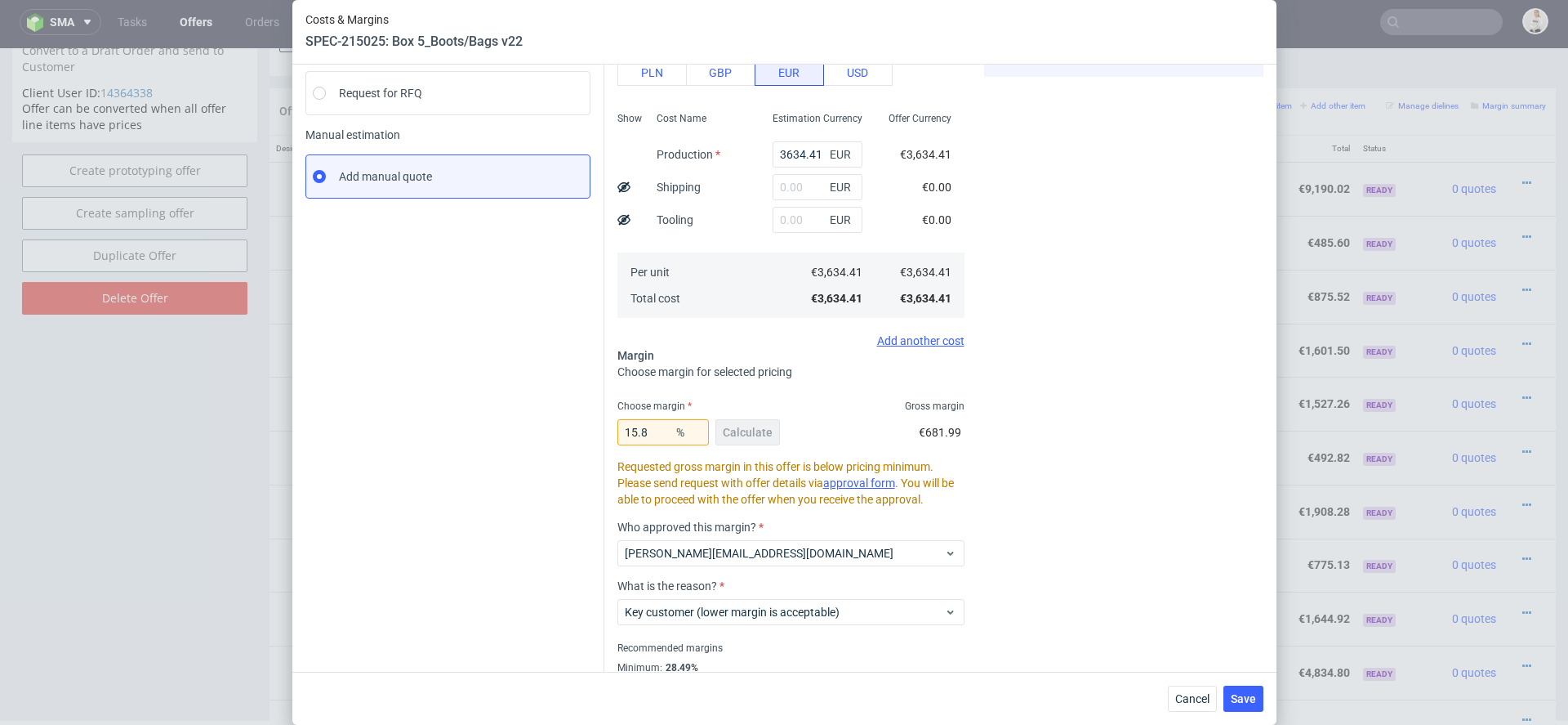
scroll to position [0, 0]
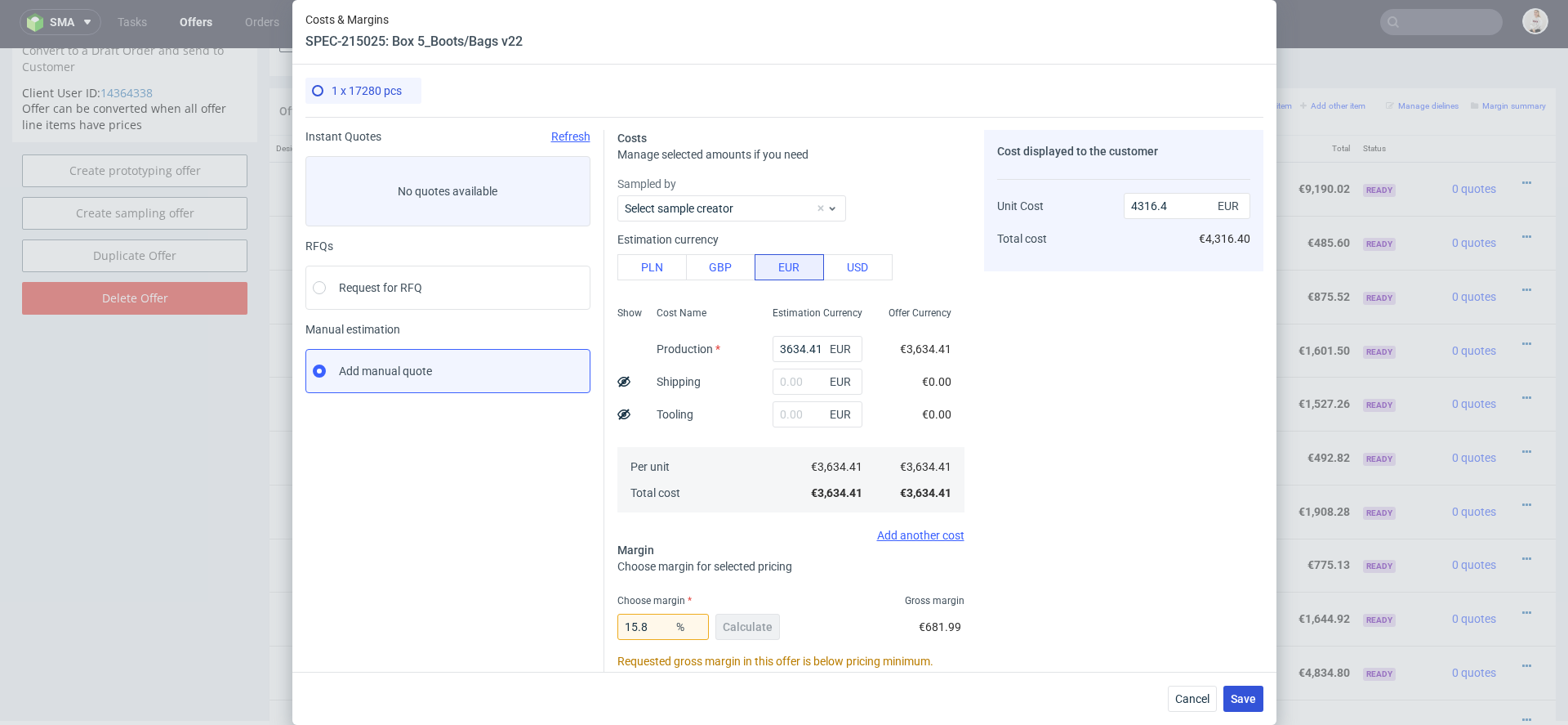
click at [1246, 702] on span "Save" at bounding box center [1244, 699] width 25 height 12
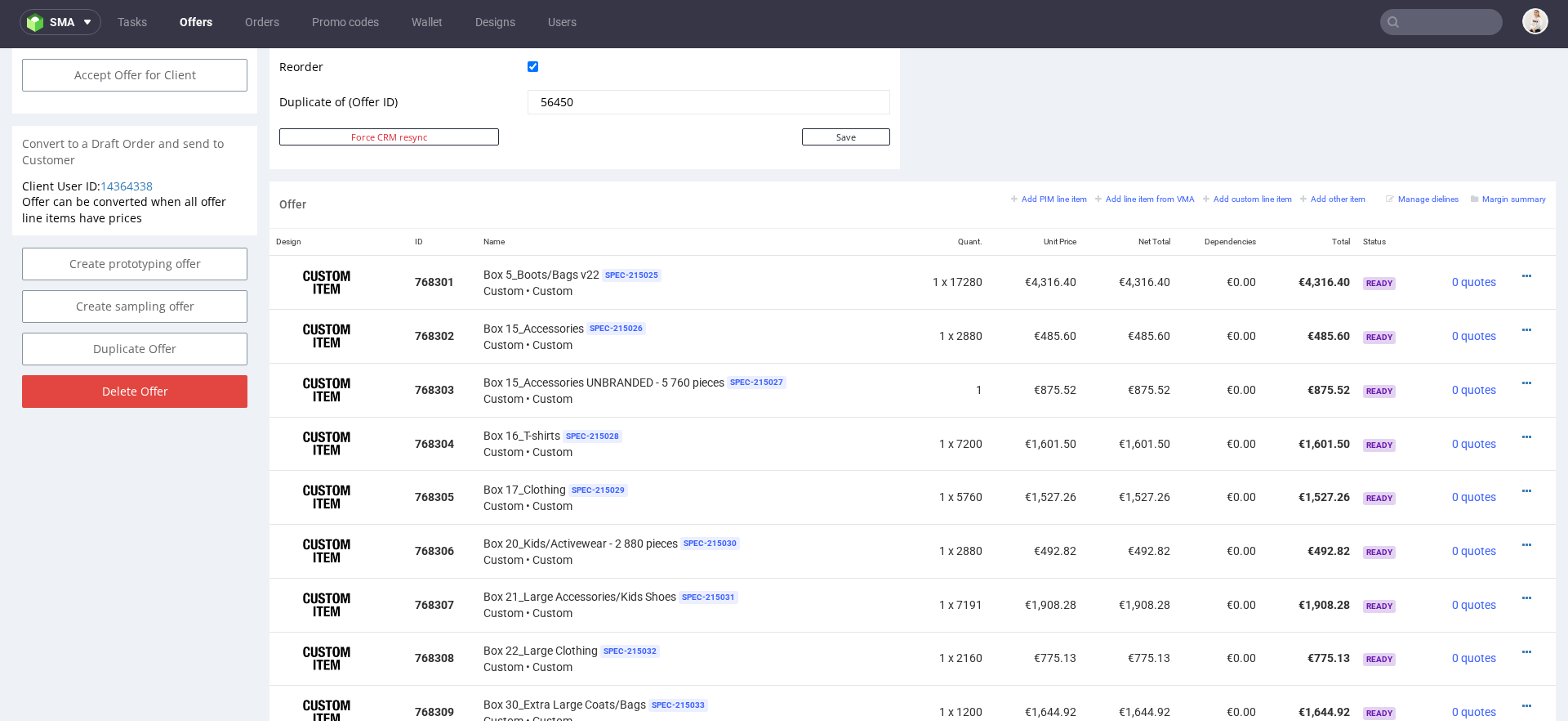
scroll to position [841, 0]
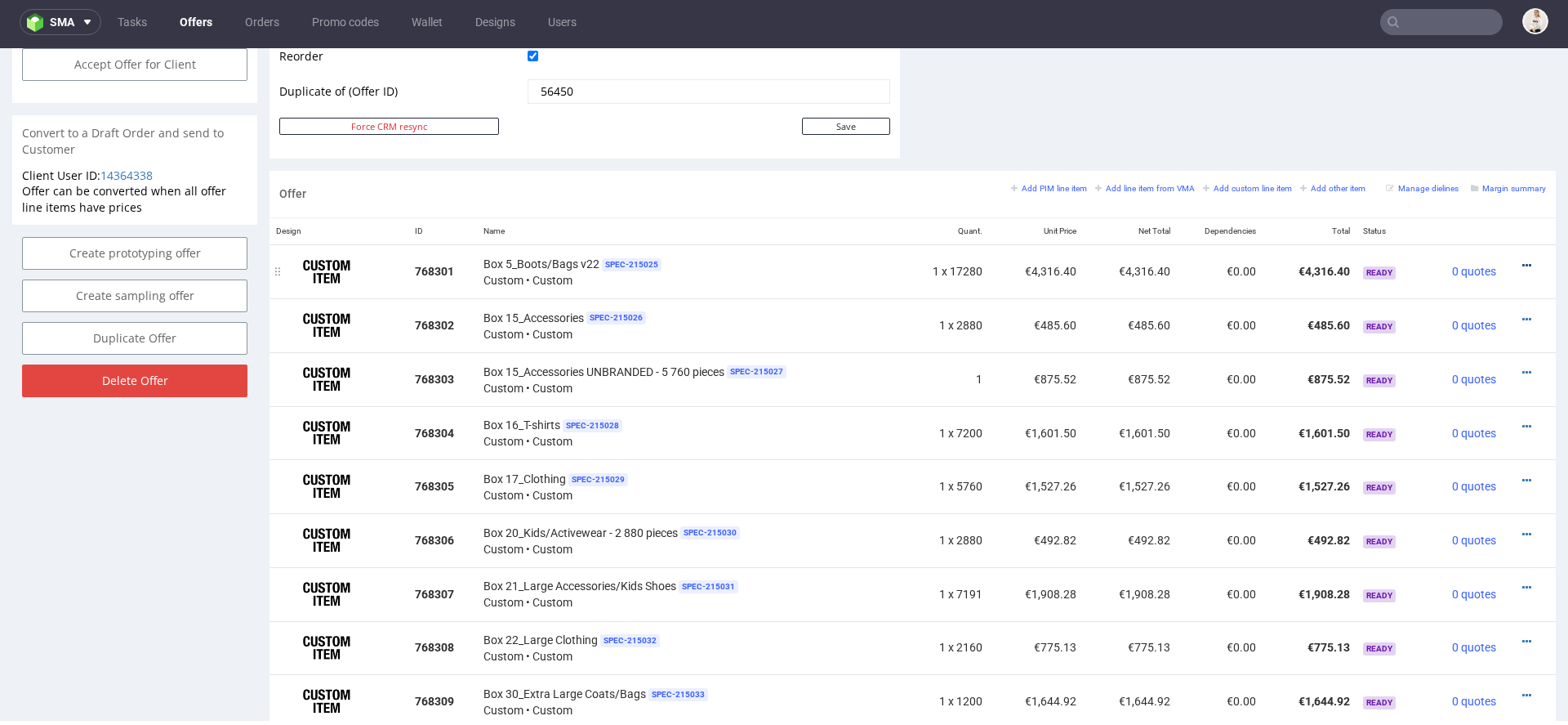
click at [1523, 260] on icon at bounding box center [1527, 266] width 9 height 12
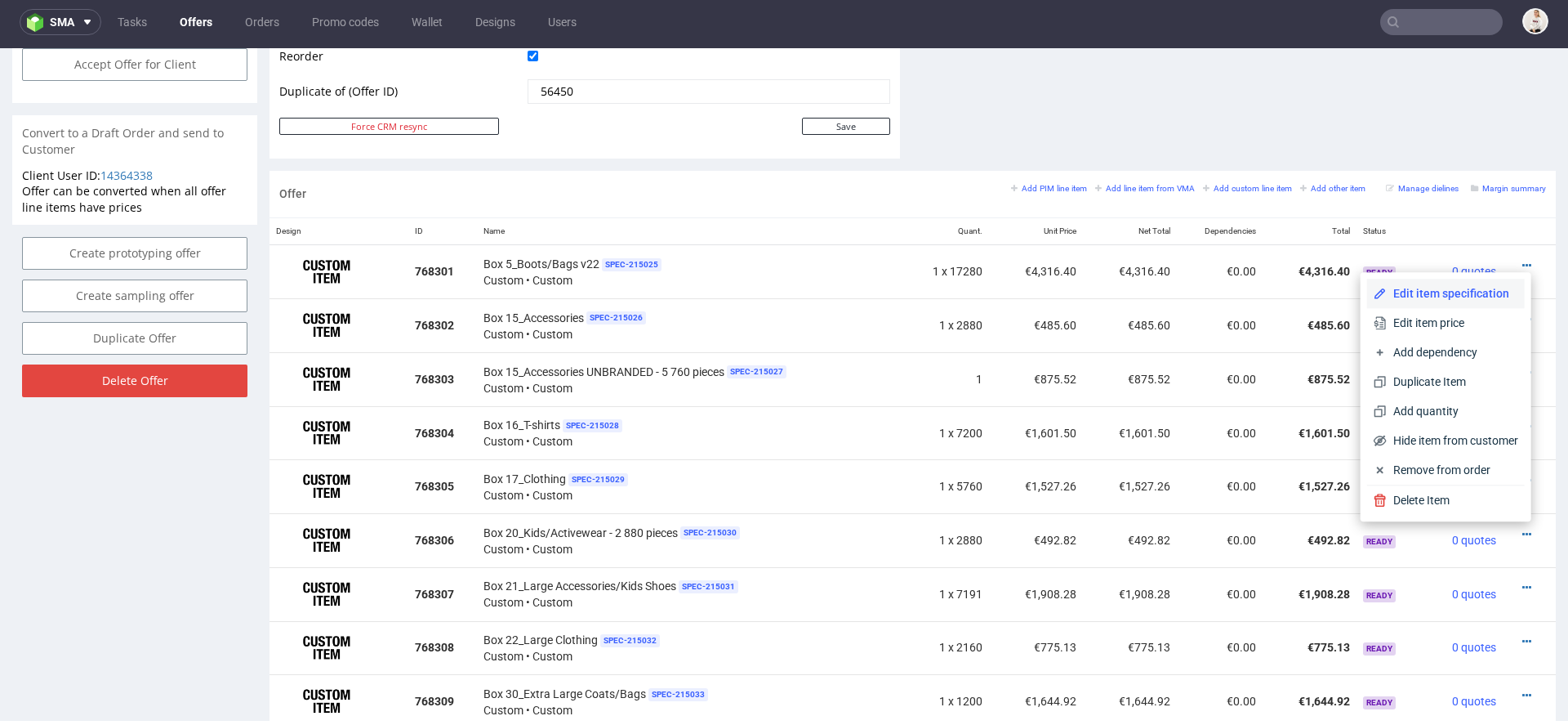
click at [1398, 297] on span "Edit item specification" at bounding box center [1452, 294] width 131 height 16
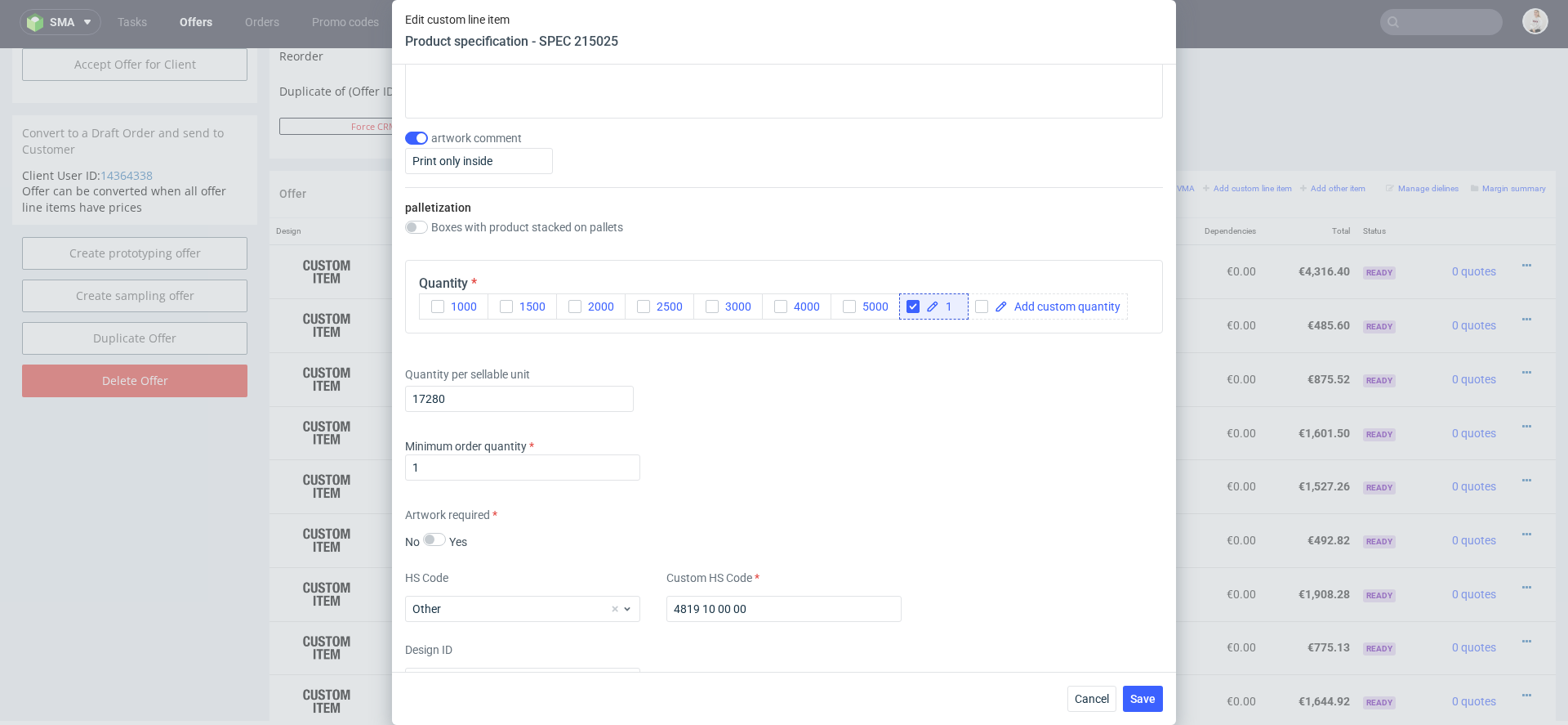
scroll to position [2006, 0]
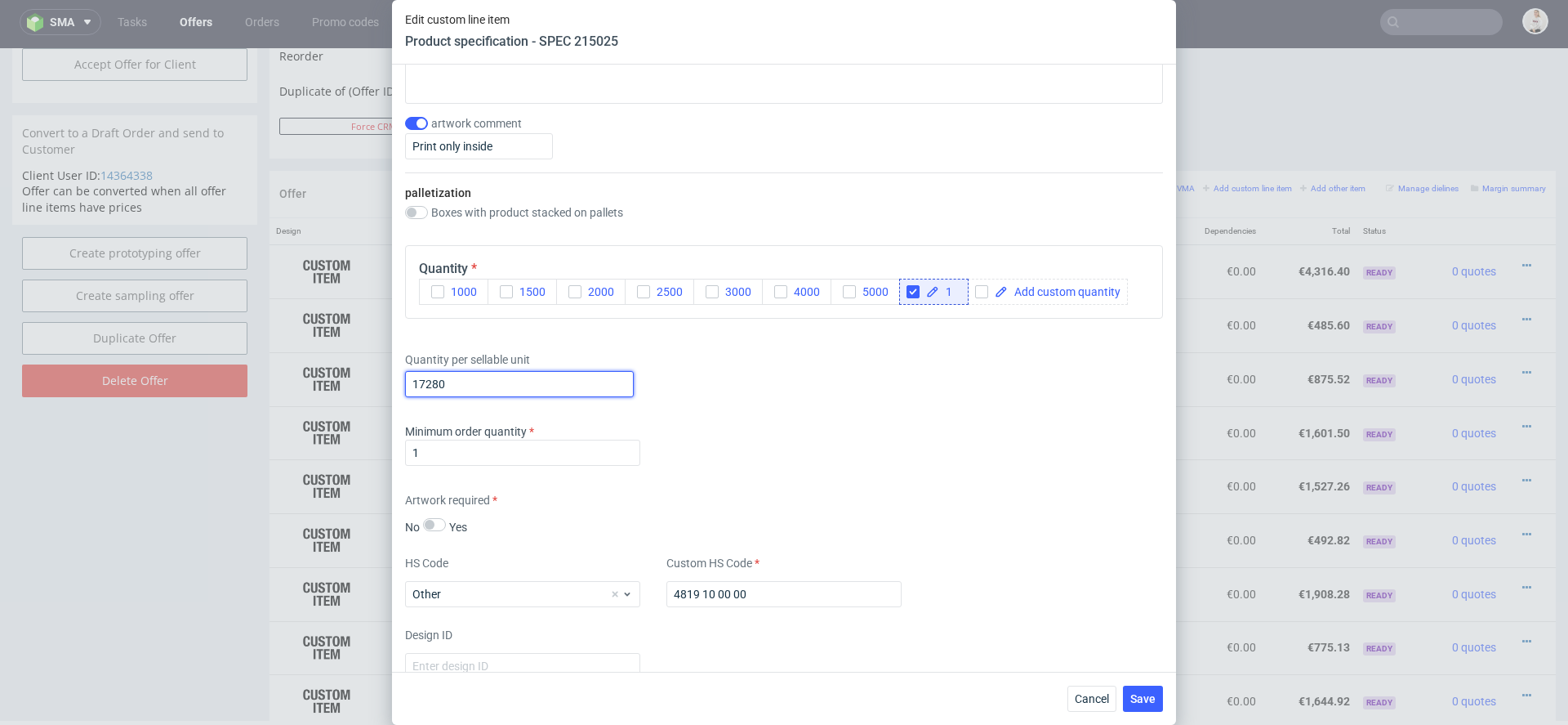
drag, startPoint x: 478, startPoint y: 384, endPoint x: 287, endPoint y: 375, distance: 191.2
click at [287, 375] on div "Edit custom line item Product specification - SPEC 215025 Supplier TFP Sp. z o.…" at bounding box center [784, 362] width 1568 height 725
paste input "text"
type input "1"
paste input "7 920"
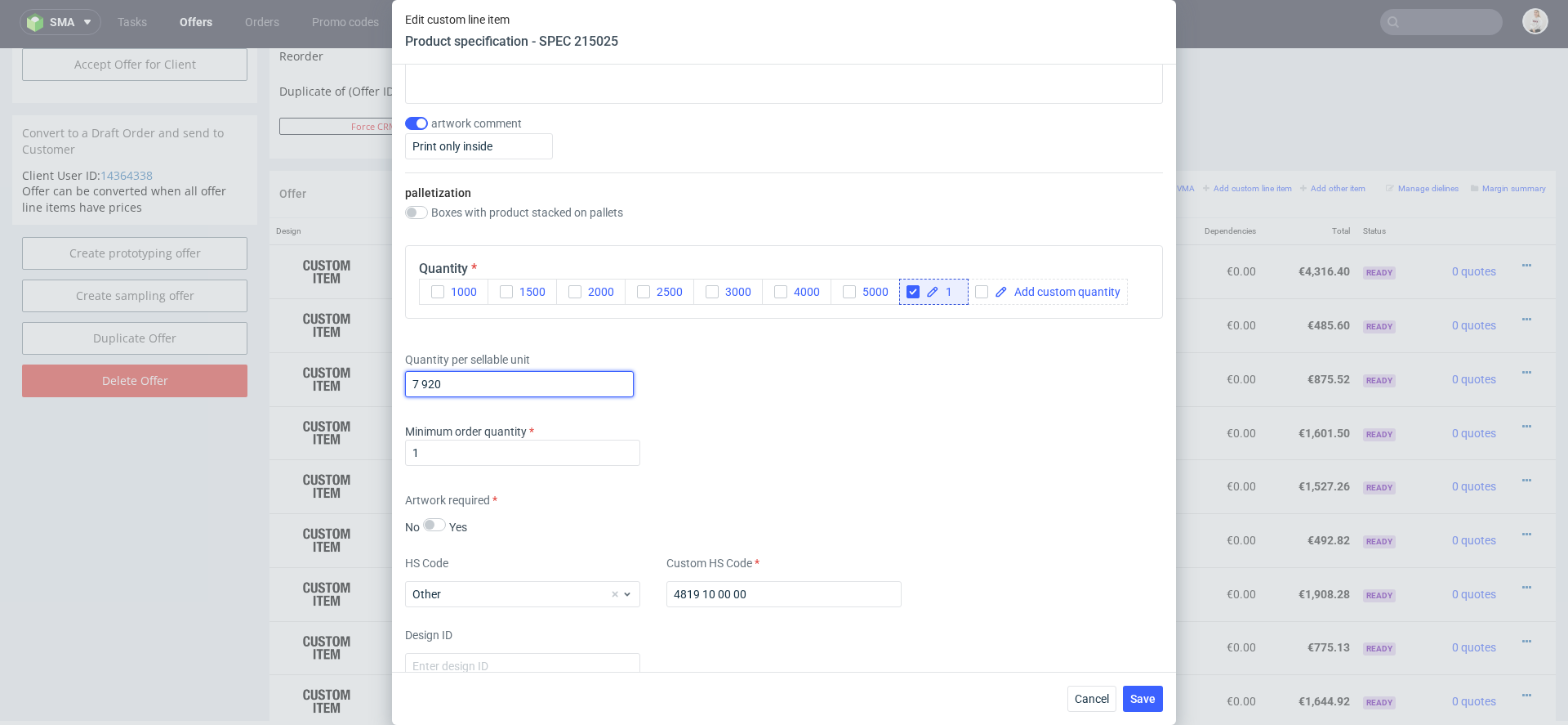
click at [422, 381] on input "7 920" at bounding box center [519, 383] width 228 height 26
type input "7920"
click at [727, 425] on div "Minimum order quantity 1" at bounding box center [784, 448] width 758 height 49
click at [1150, 698] on span "Save" at bounding box center [1143, 699] width 25 height 12
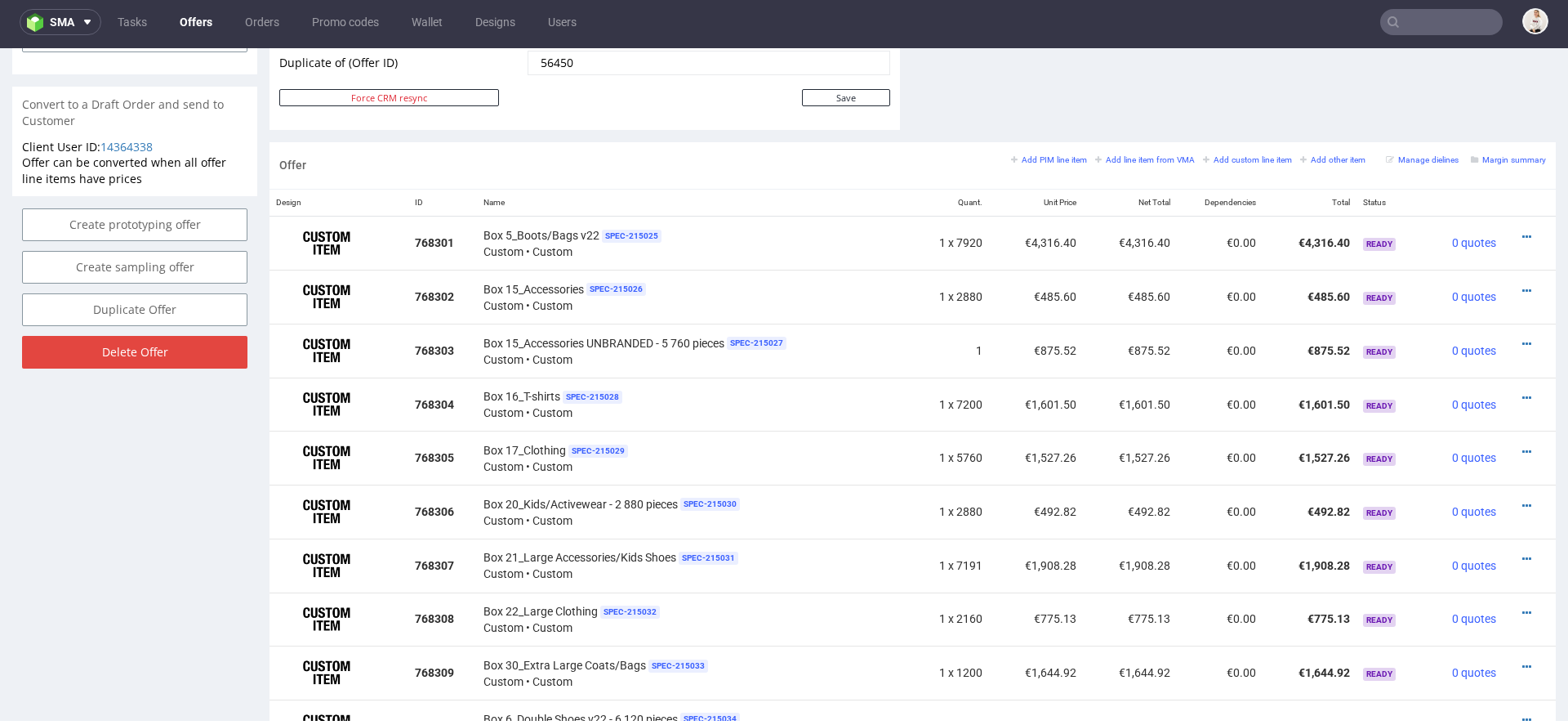
scroll to position [870, 0]
click at [1523, 285] on icon at bounding box center [1527, 290] width 9 height 12
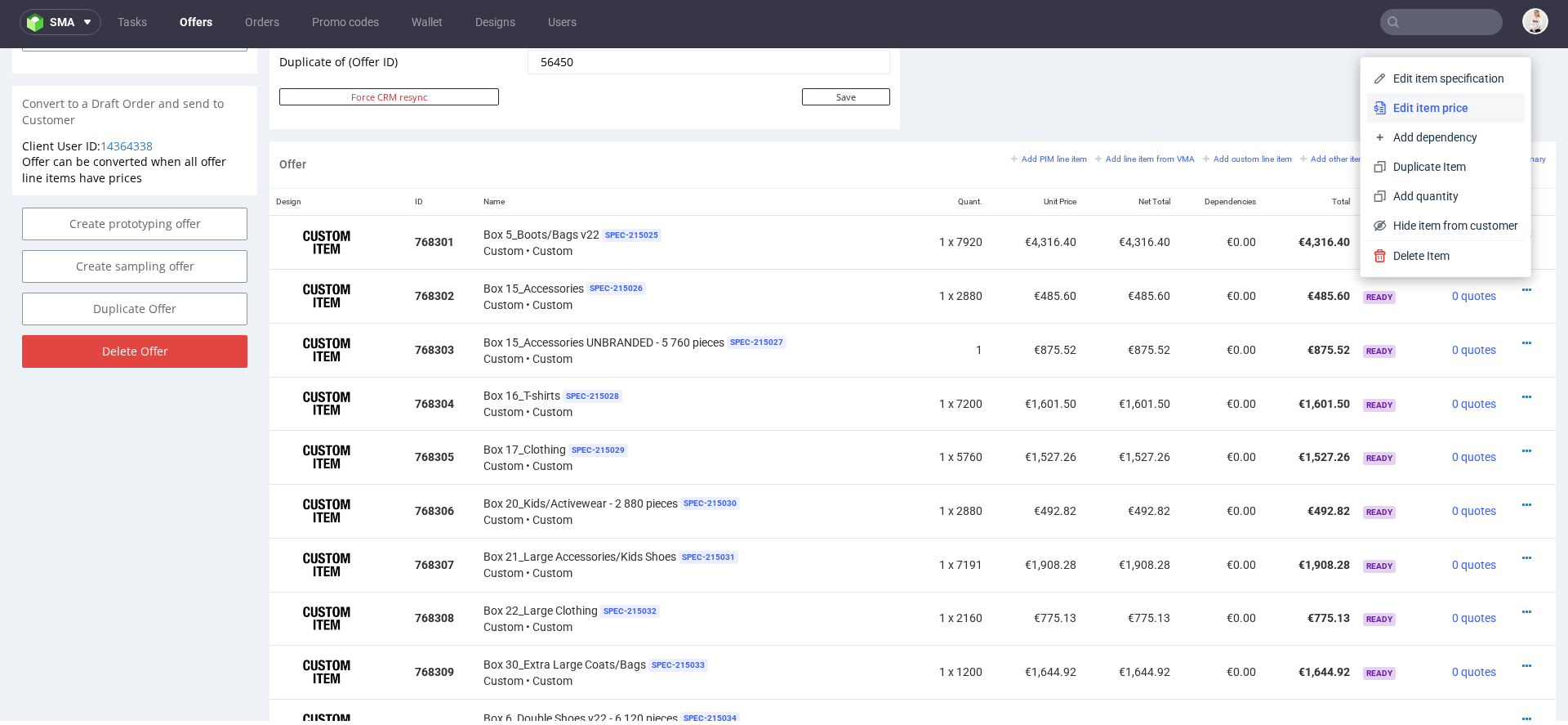
click at [1429, 104] on span "Edit item price" at bounding box center [1452, 108] width 131 height 16
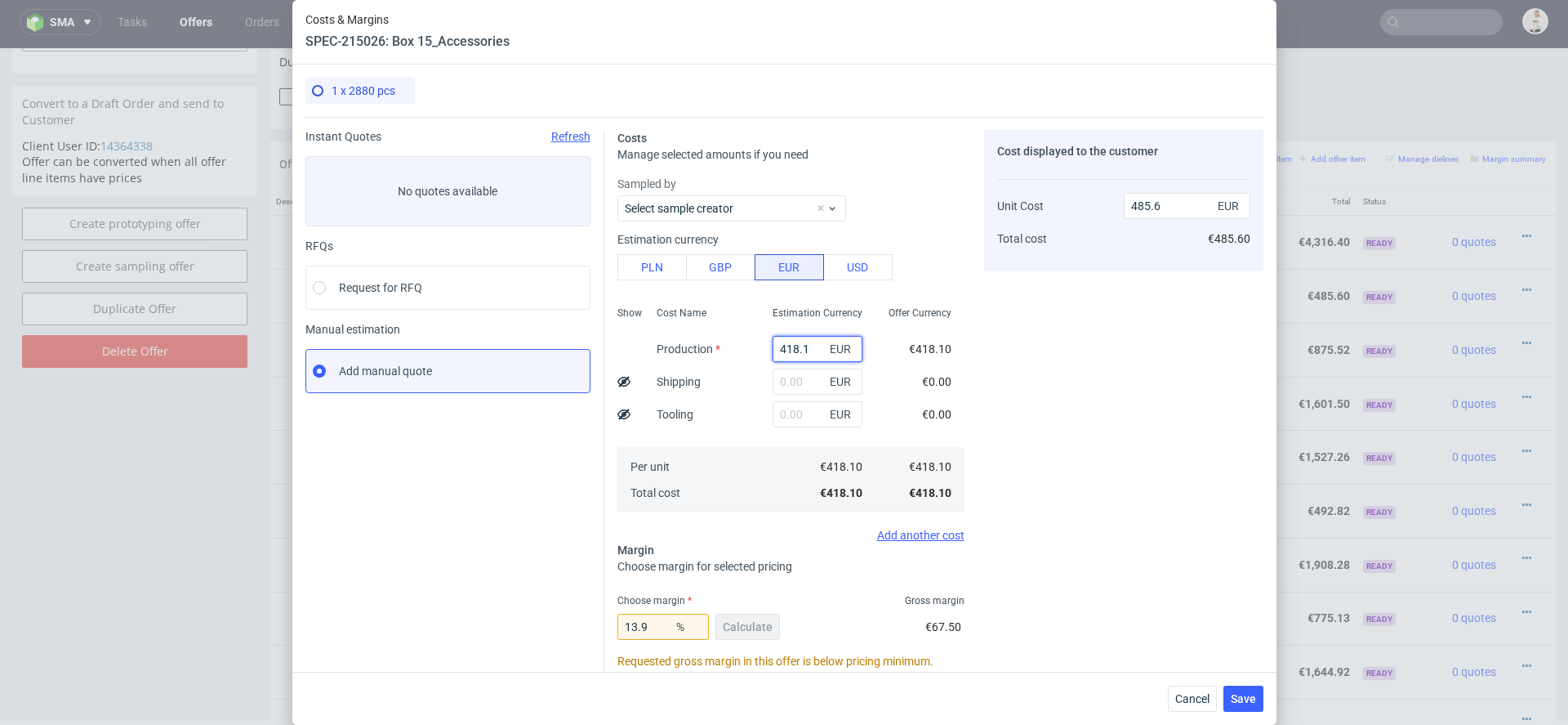
click at [809, 340] on input "418.1" at bounding box center [817, 349] width 90 height 26
paste input "€2 674,03"
type input "€2 674,03"
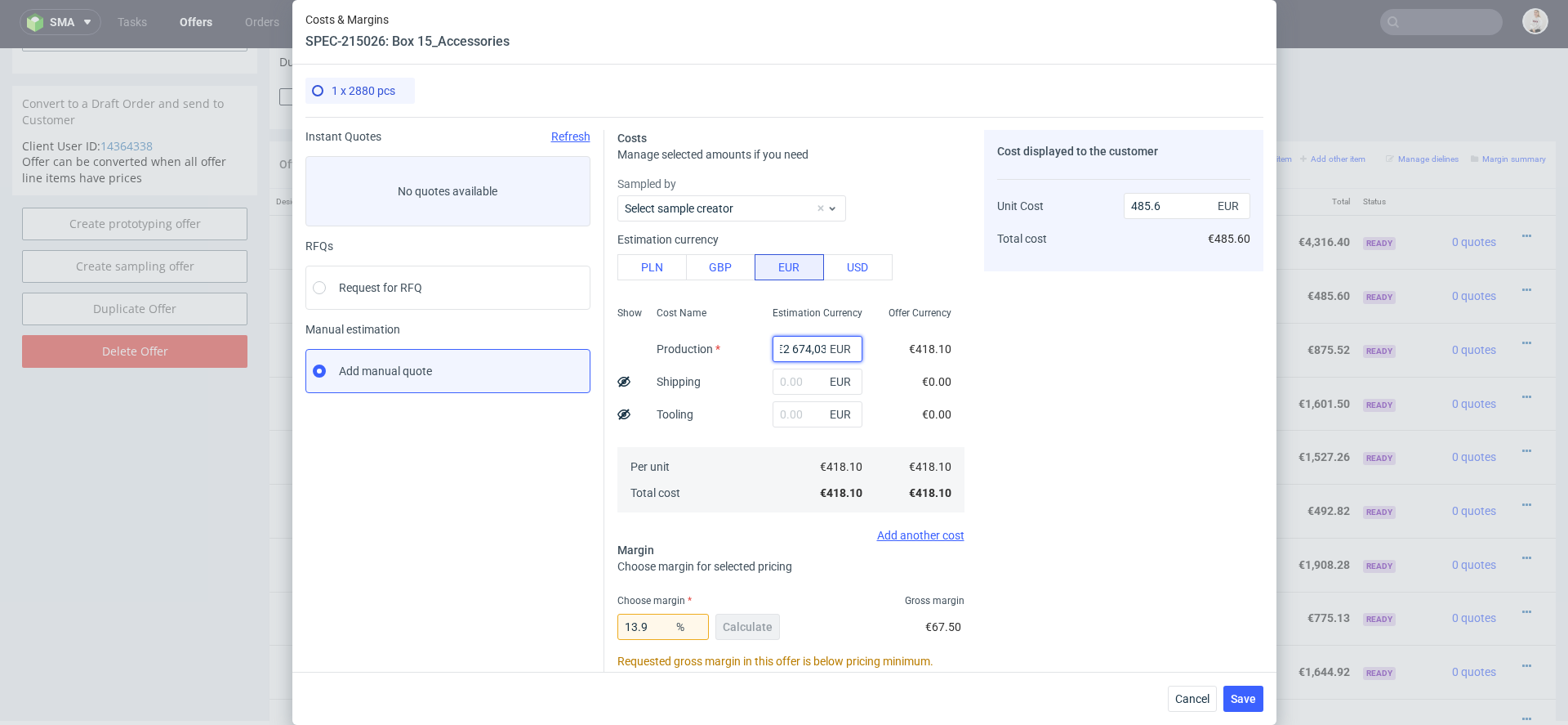
type input "0"
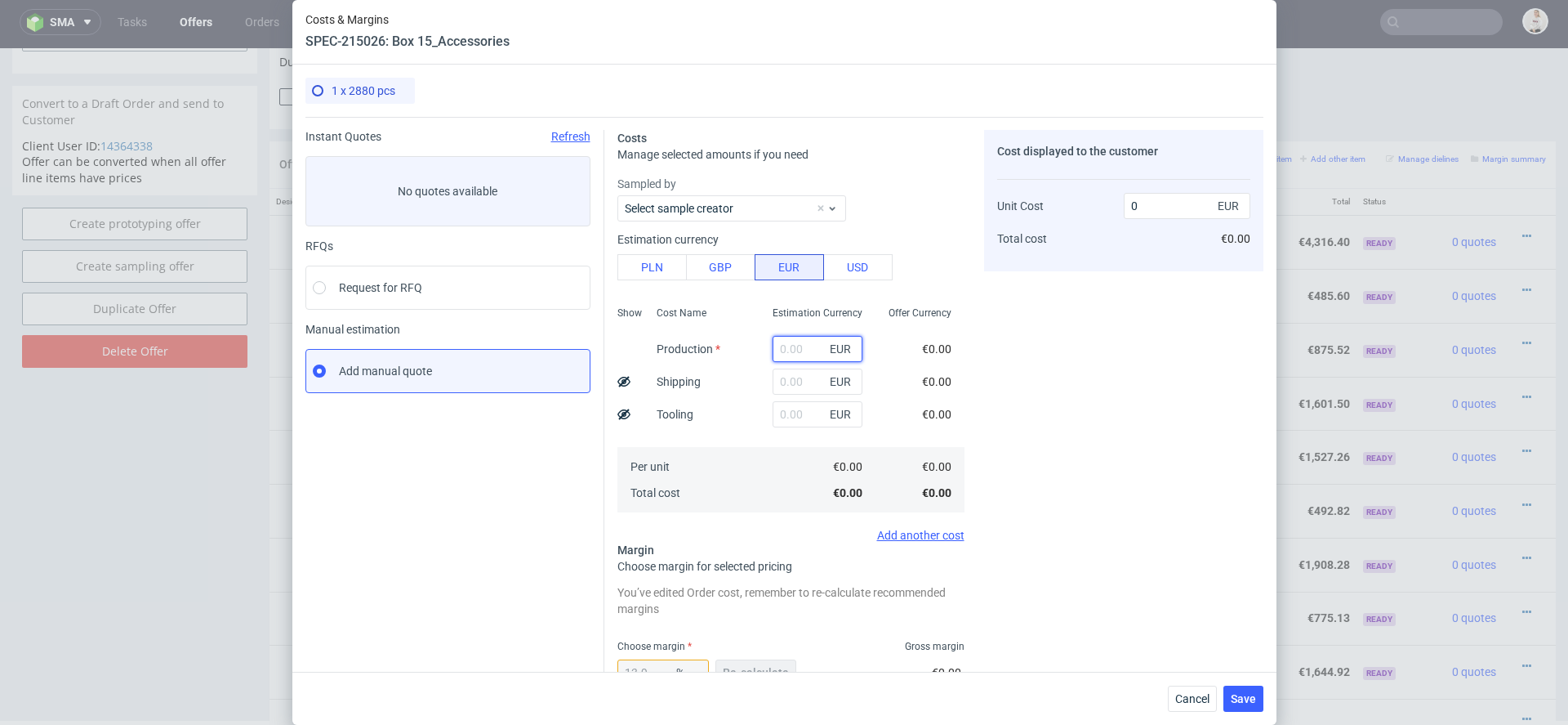
paste input "€2 674,03"
click at [794, 345] on input "€2 674,03" at bounding box center [817, 349] width 90 height 26
type input "2674.03"
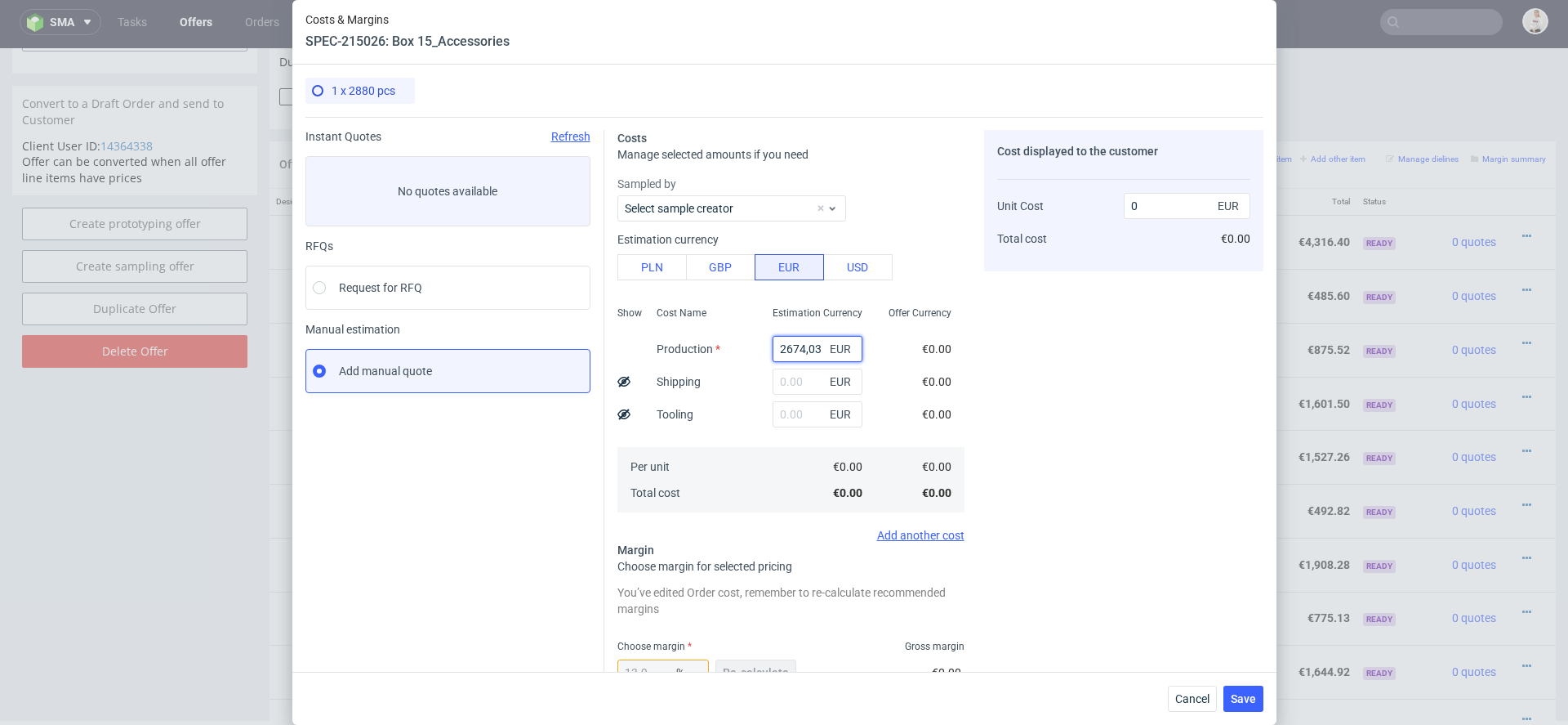
type input "3105.73"
type input "2674.03"
click at [1101, 420] on div "Cost displayed to the customer Unit Cost Total cost 3105.73 EUR €3,105.73" at bounding box center [1124, 541] width 279 height 824
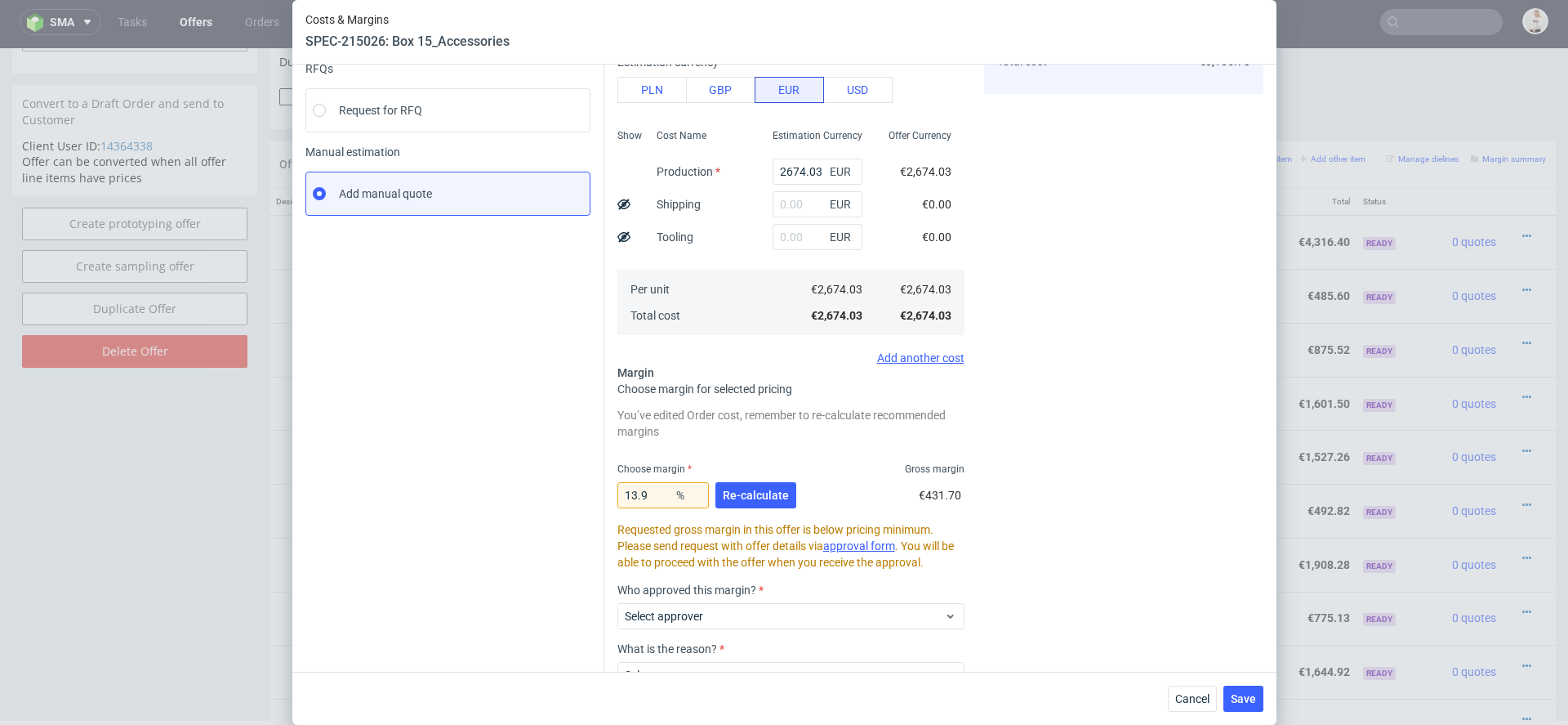
scroll to position [184, 0]
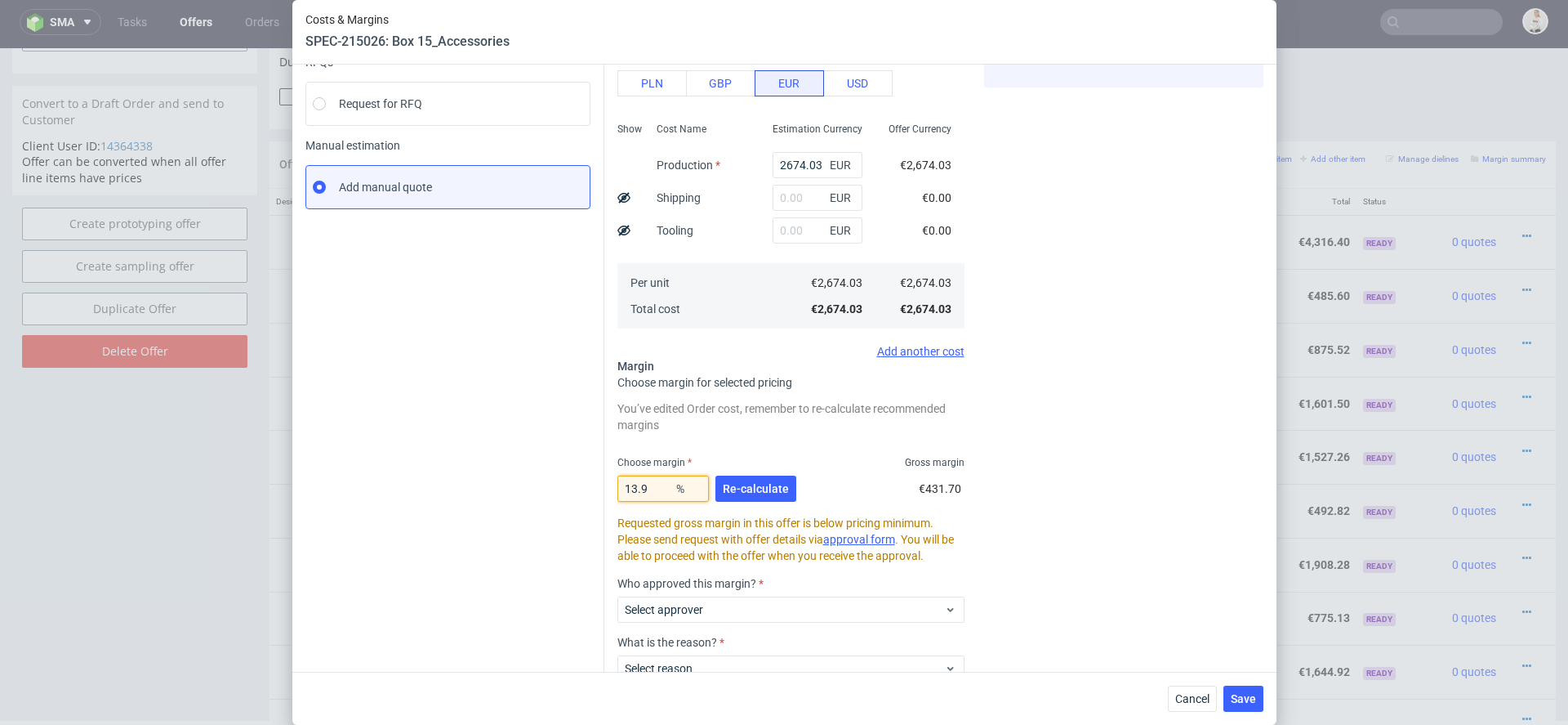
drag, startPoint x: 655, startPoint y: 488, endPoint x: 462, endPoint y: 488, distance: 193.0
click at [462, 488] on div "Instant Quotes Refresh No quotes available RFQs Request for RFQ Manual estimati…" at bounding box center [784, 351] width 958 height 836
type input "15"
type input "3145.92"
type input "15.8"
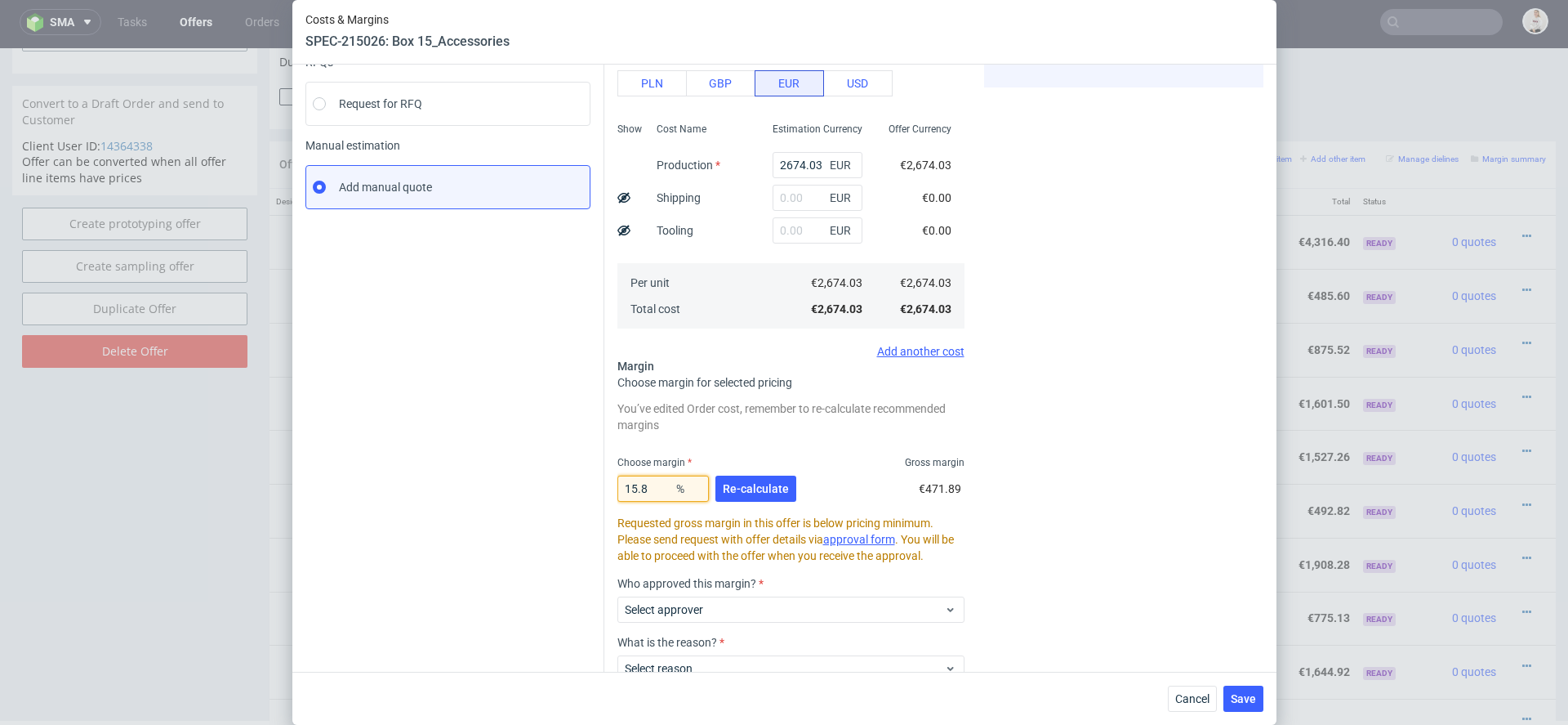
type input "3175.81"
type input "15.8"
click at [769, 483] on span "Re-calculate" at bounding box center [755, 488] width 66 height 12
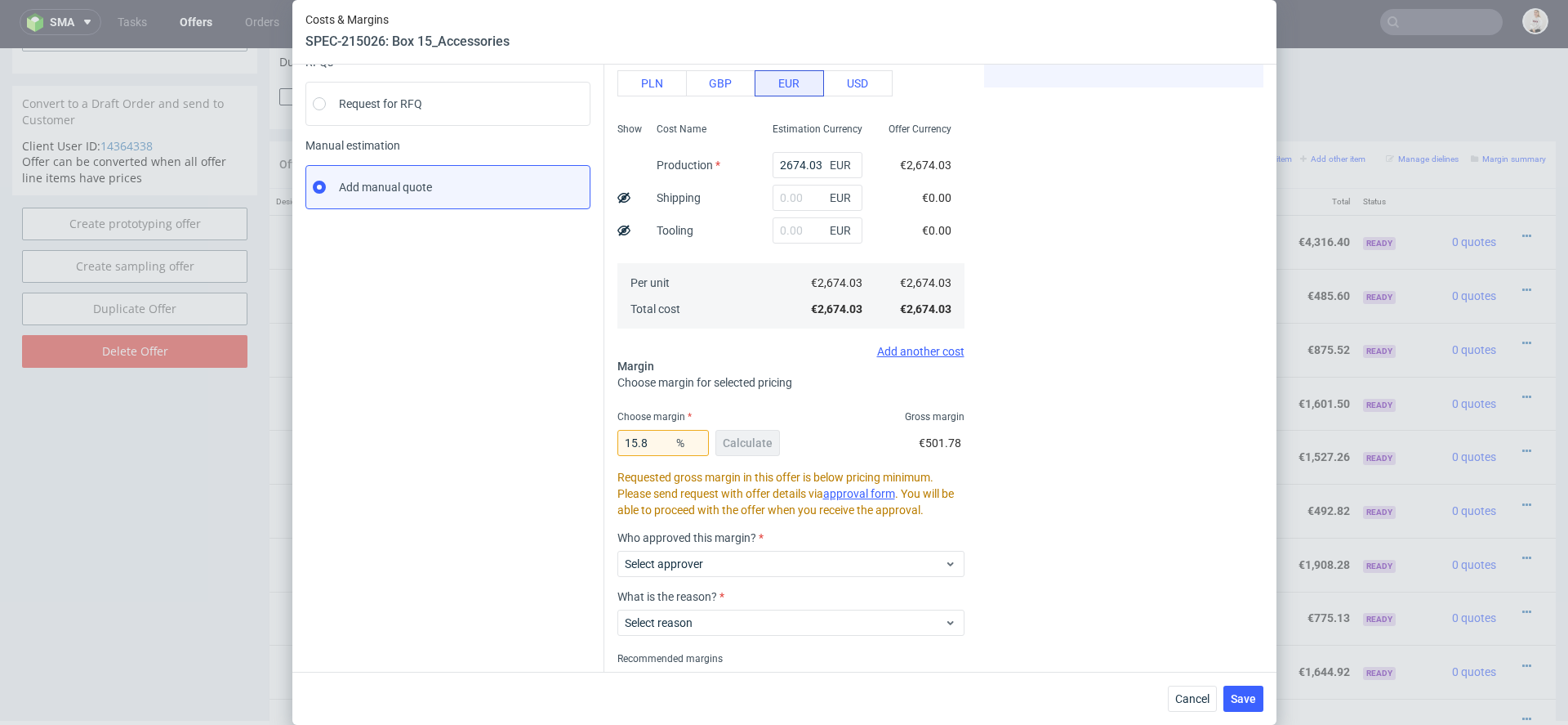
scroll to position [248, 0]
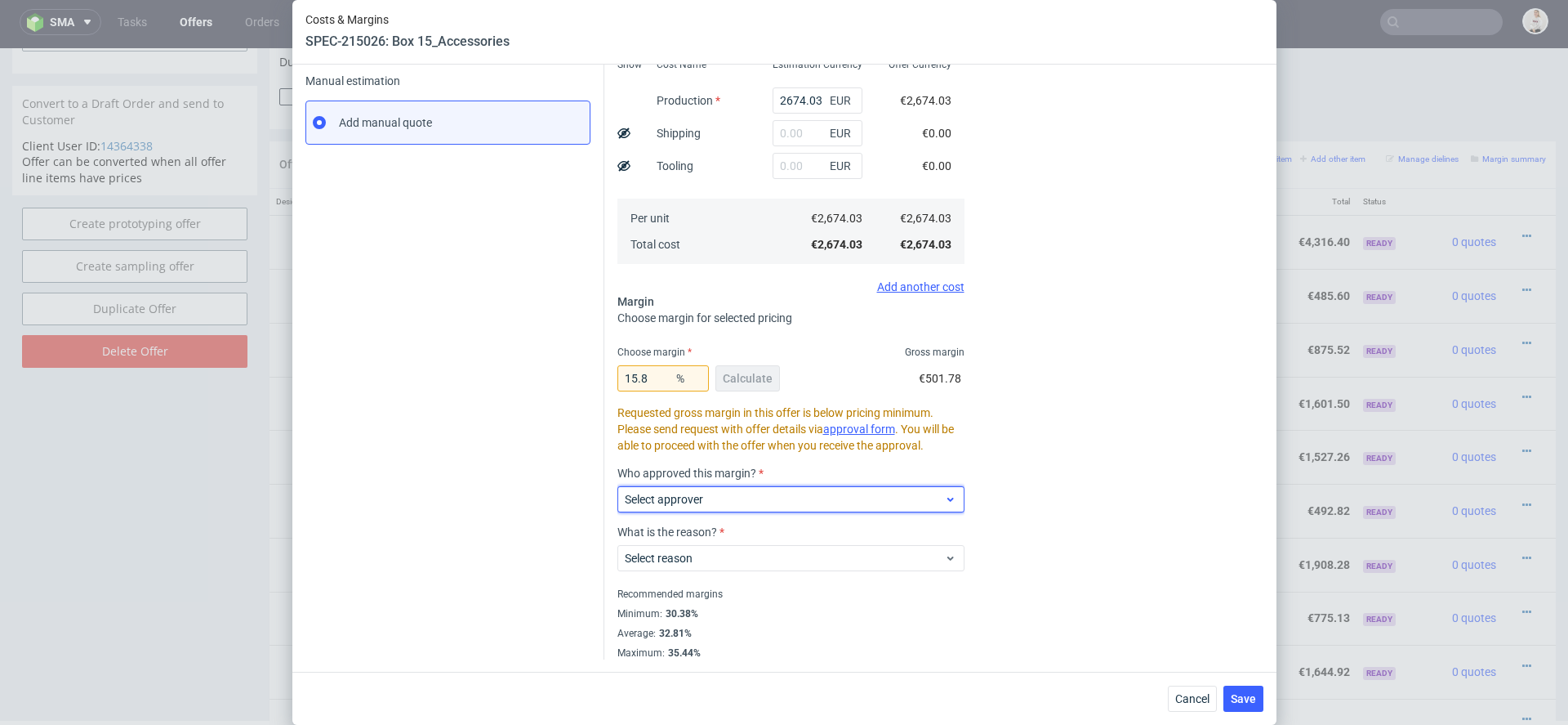
click at [755, 503] on span "Select approver" at bounding box center [784, 499] width 320 height 16
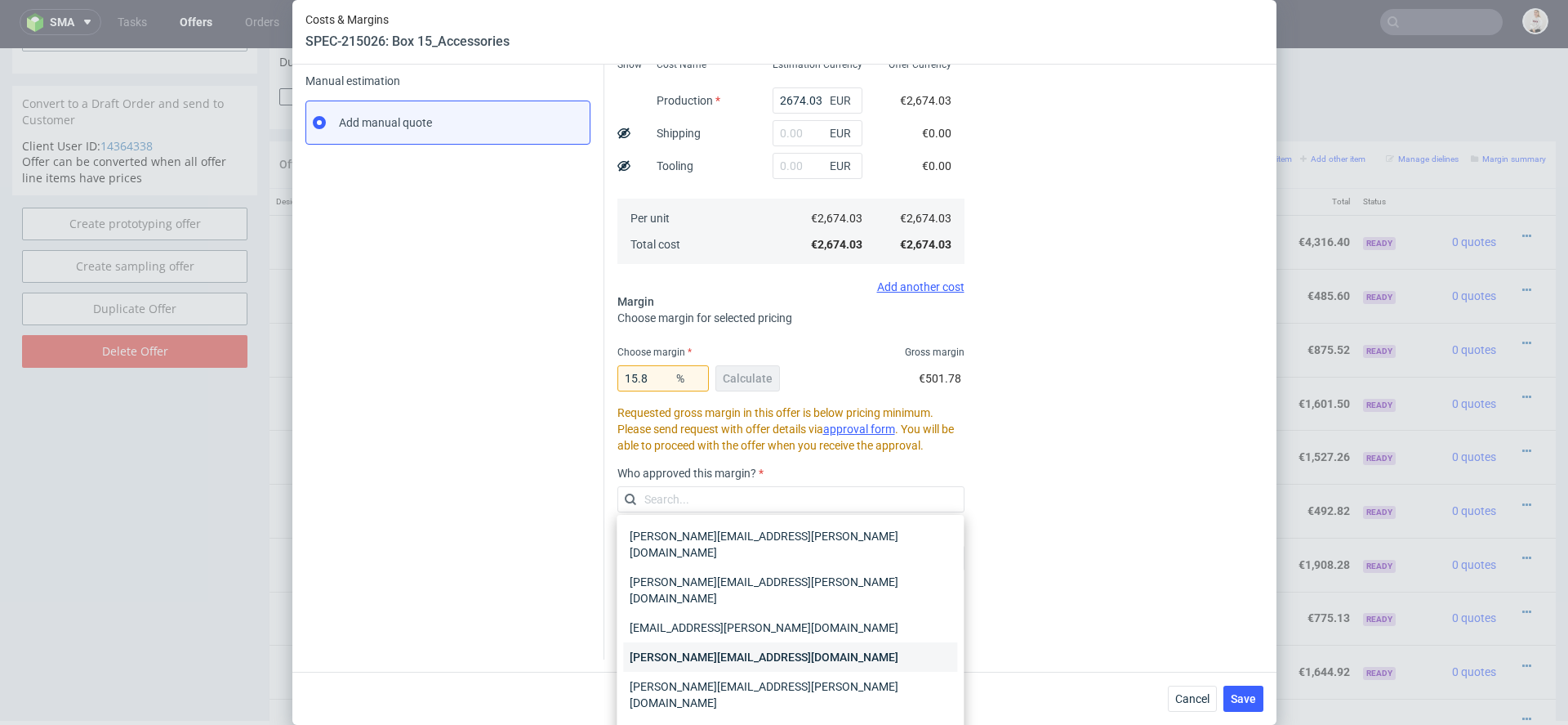
click at [784, 643] on div "[PERSON_NAME][EMAIL_ADDRESS][DOMAIN_NAME]" at bounding box center [790, 657] width 334 height 29
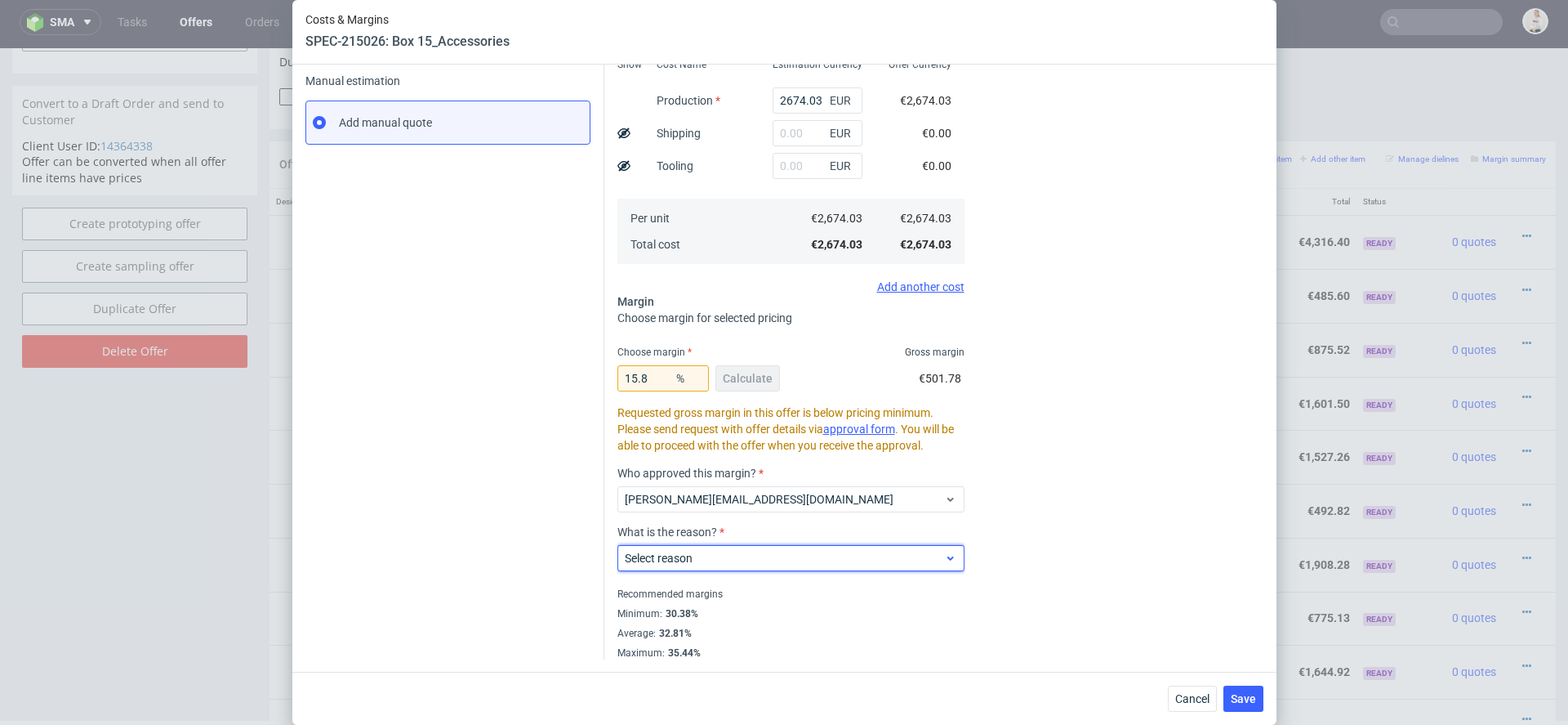
click at [770, 560] on span "Select reason" at bounding box center [784, 558] width 320 height 16
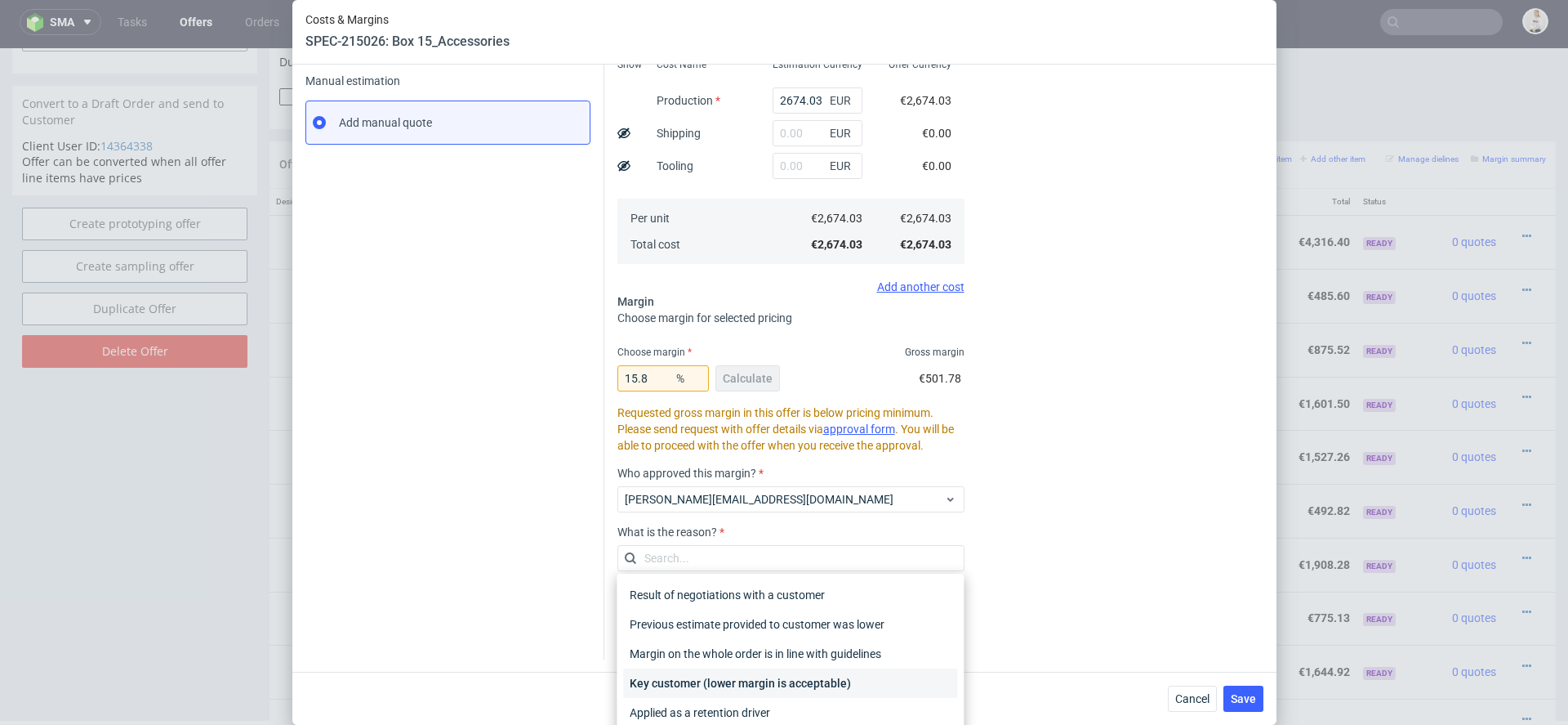
click at [761, 683] on div "Key customer (lower margin is acceptable)" at bounding box center [790, 683] width 334 height 29
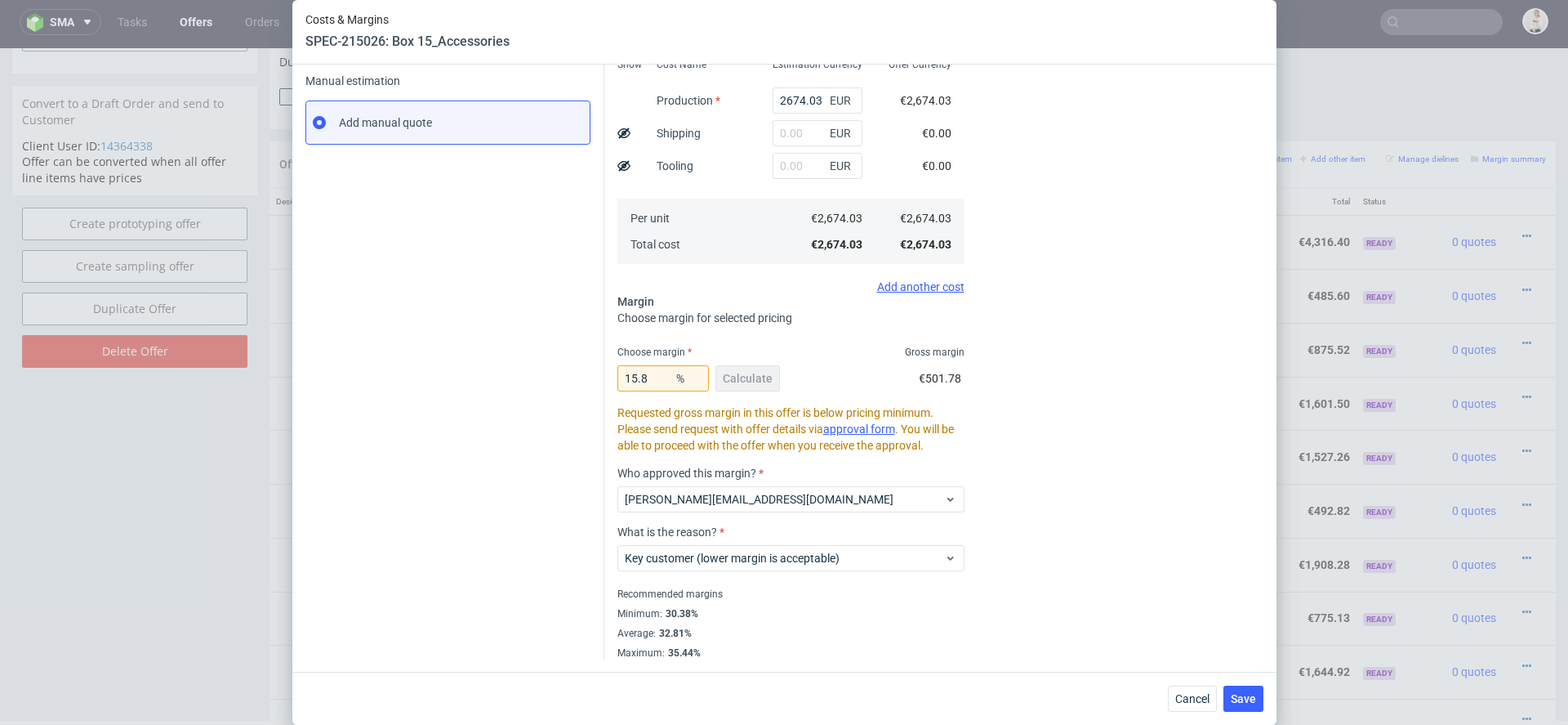
click at [1075, 572] on div "Cost displayed to the customer Unit Cost Total cost 3175.81 EUR €3,175.81" at bounding box center [1124, 270] width 279 height 778
click at [1252, 688] on button "Save" at bounding box center [1244, 699] width 40 height 26
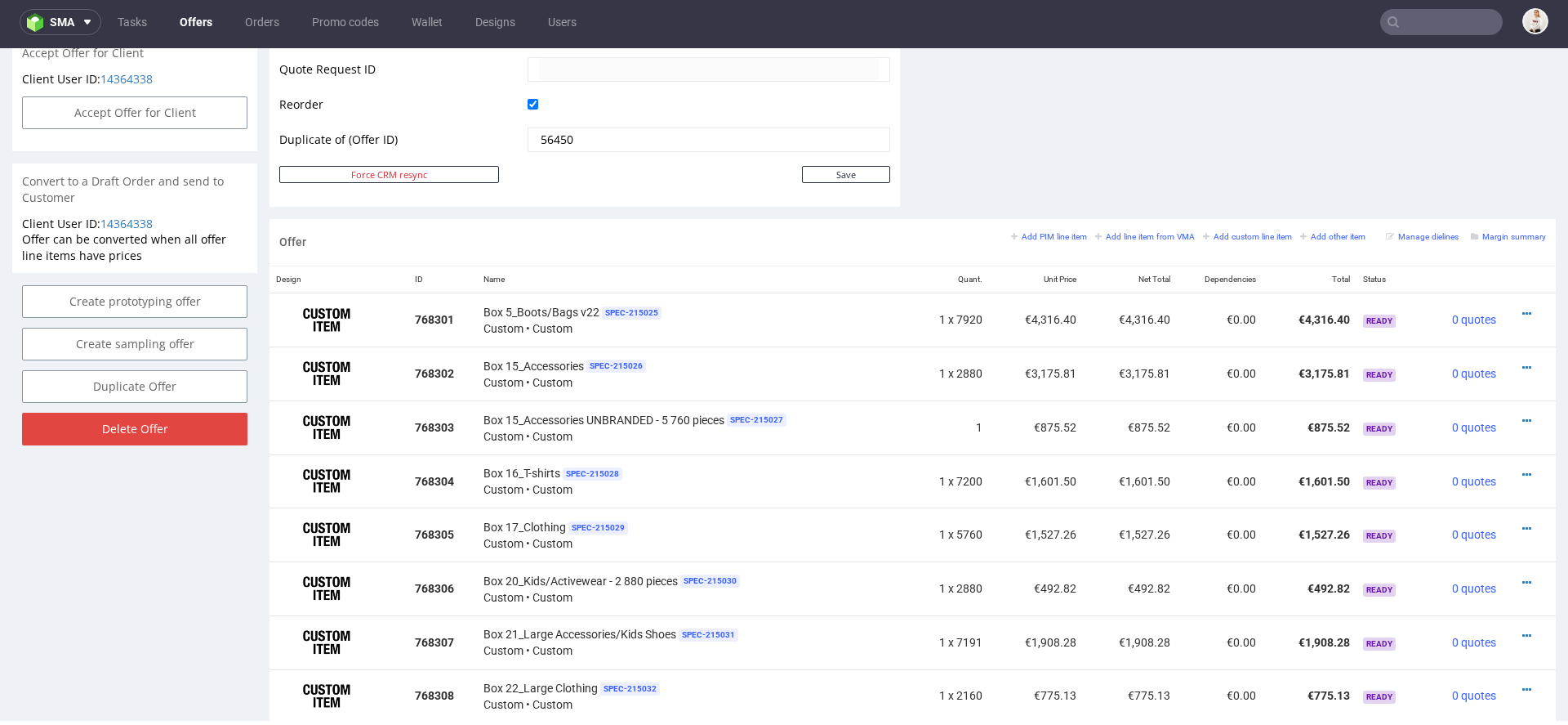
scroll to position [942, 0]
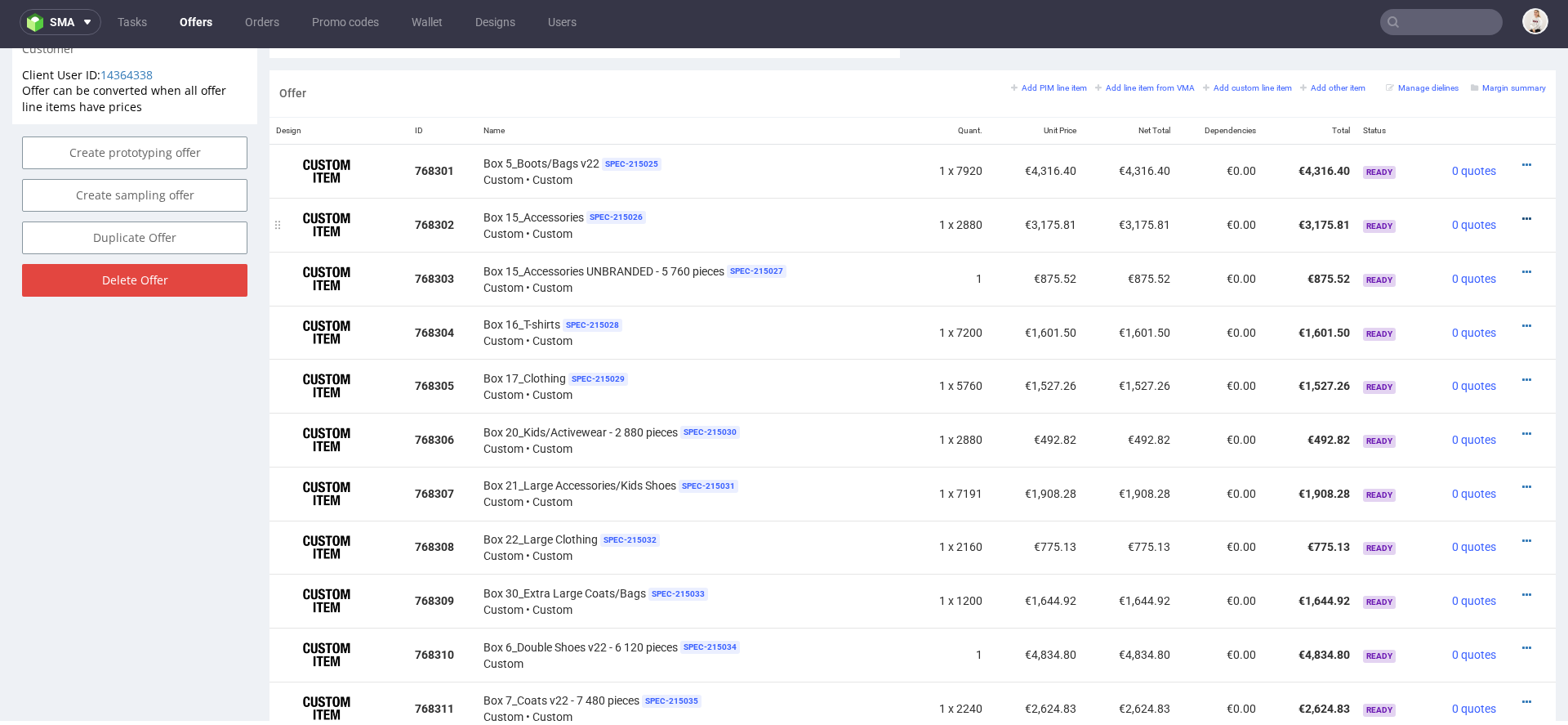
click at [1523, 213] on icon at bounding box center [1527, 218] width 9 height 12
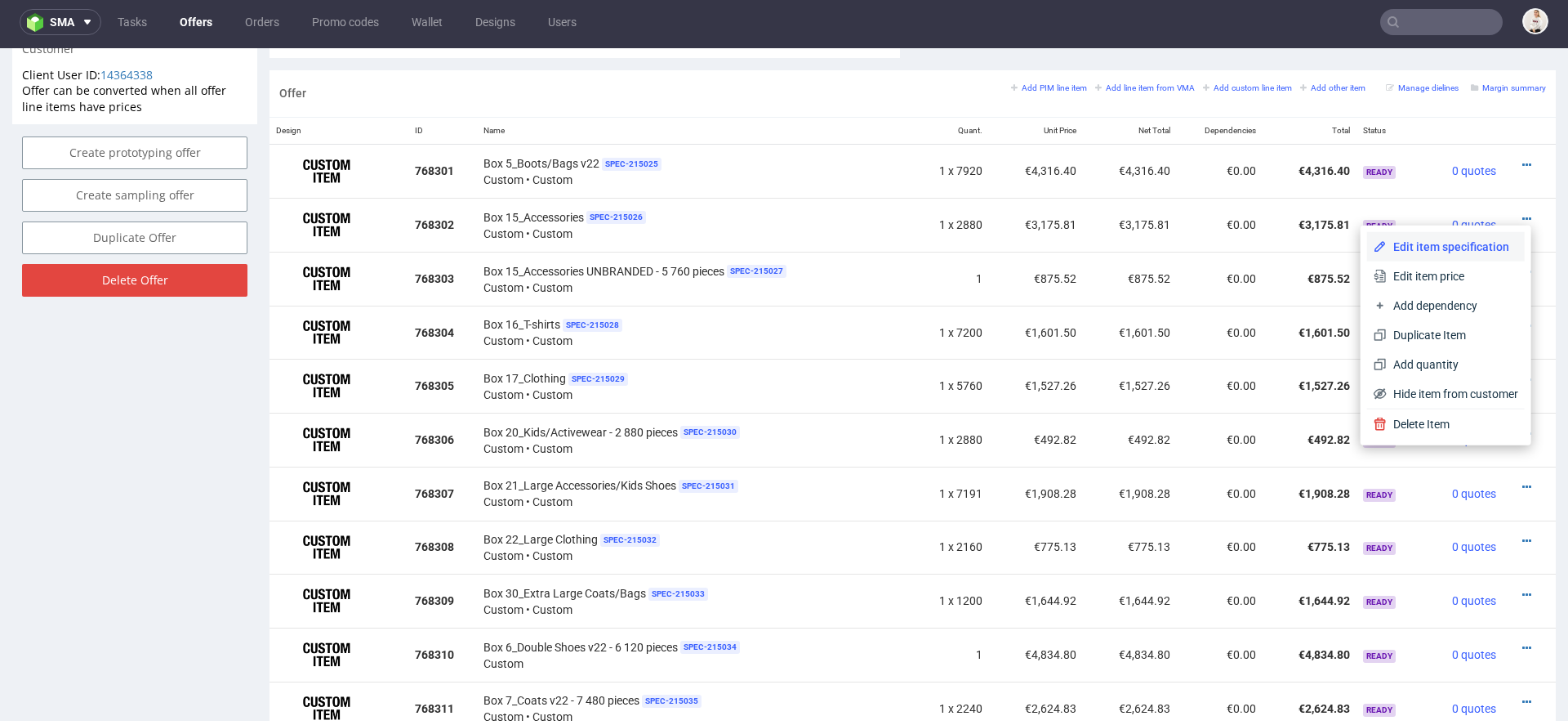
click at [1414, 244] on span "Edit item specification" at bounding box center [1452, 246] width 131 height 16
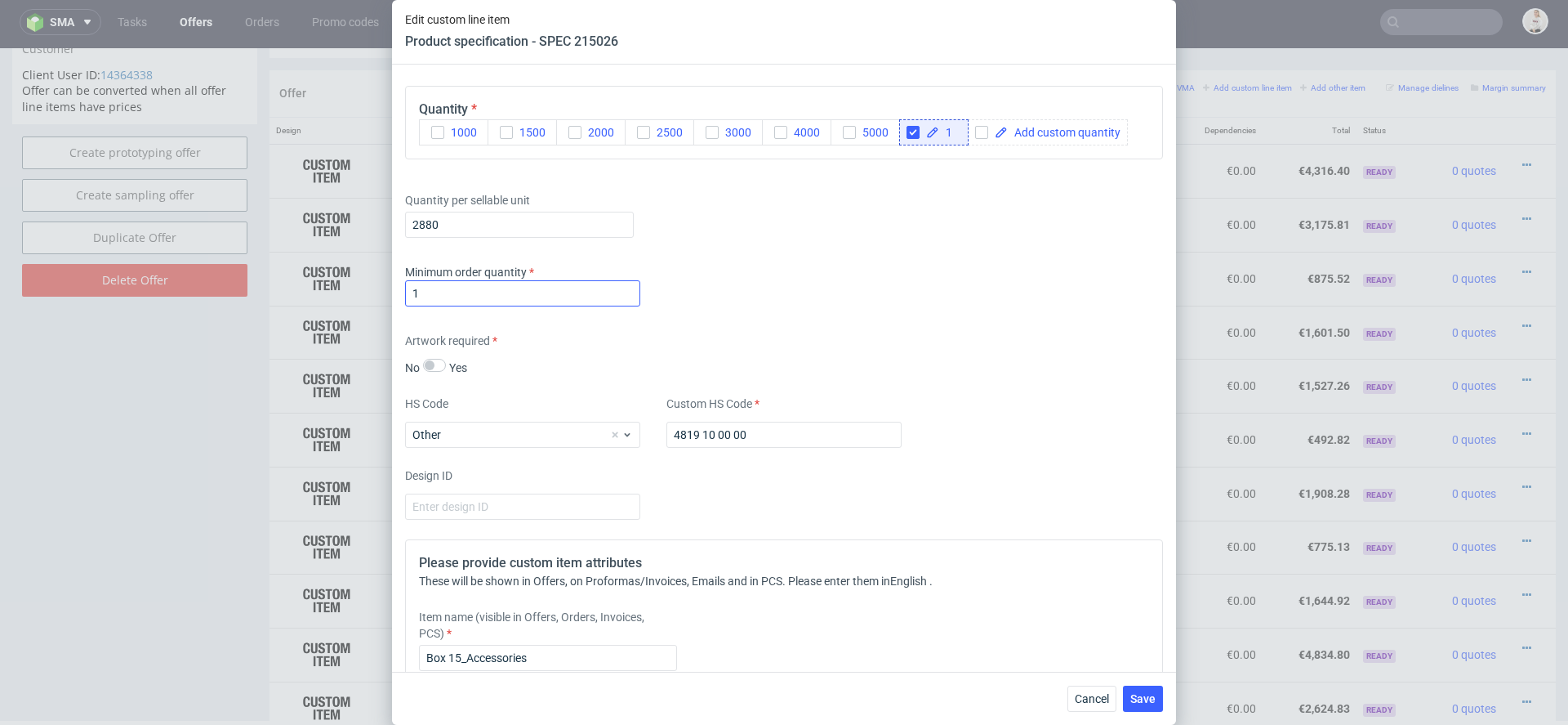
scroll to position [2210, 0]
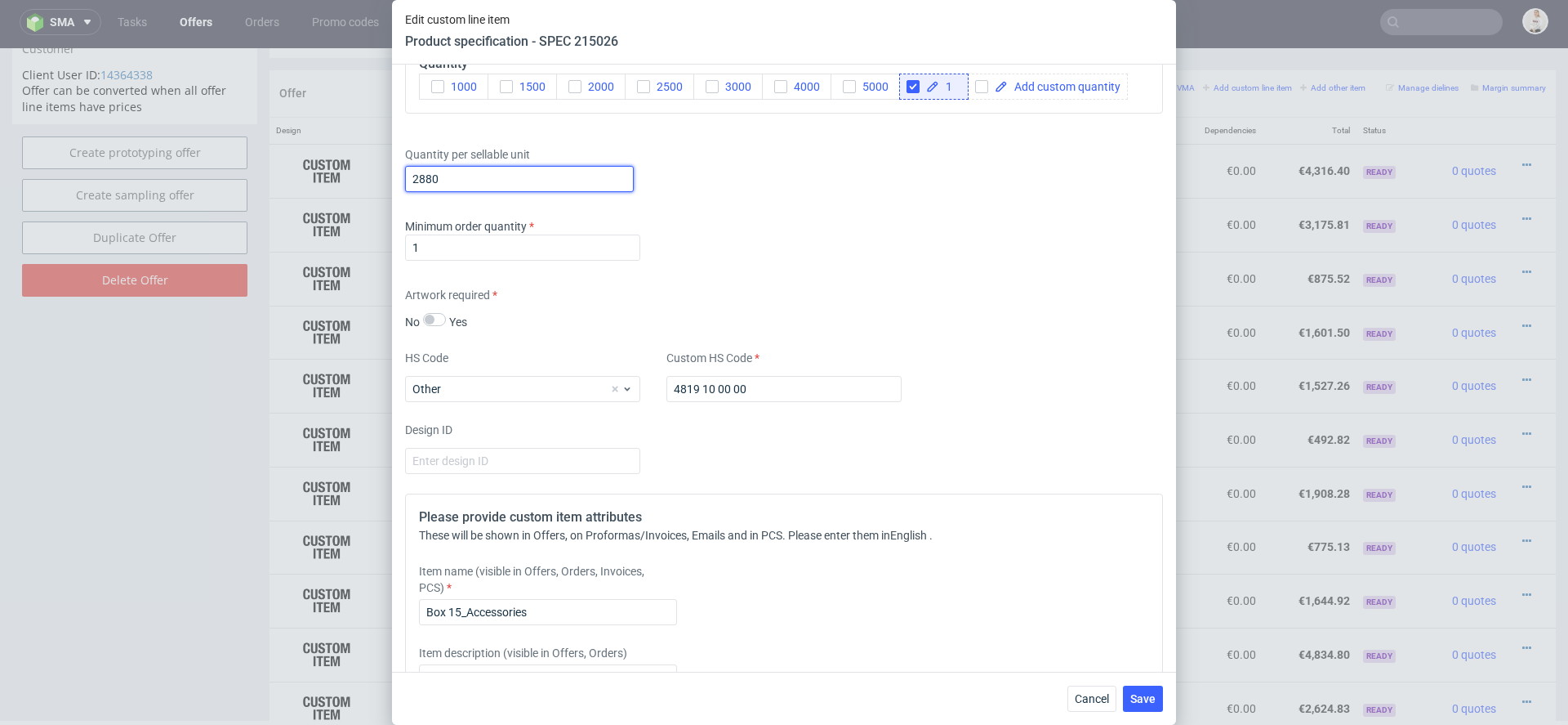
drag, startPoint x: 446, startPoint y: 173, endPoint x: 304, endPoint y: 145, distance: 144.7
click at [304, 145] on div "Edit custom line item Product specification - SPEC 215026 Supplier TFP Sp. z o.…" at bounding box center [784, 362] width 1568 height 725
paste input "1"
type input "1"
paste input "20 160"
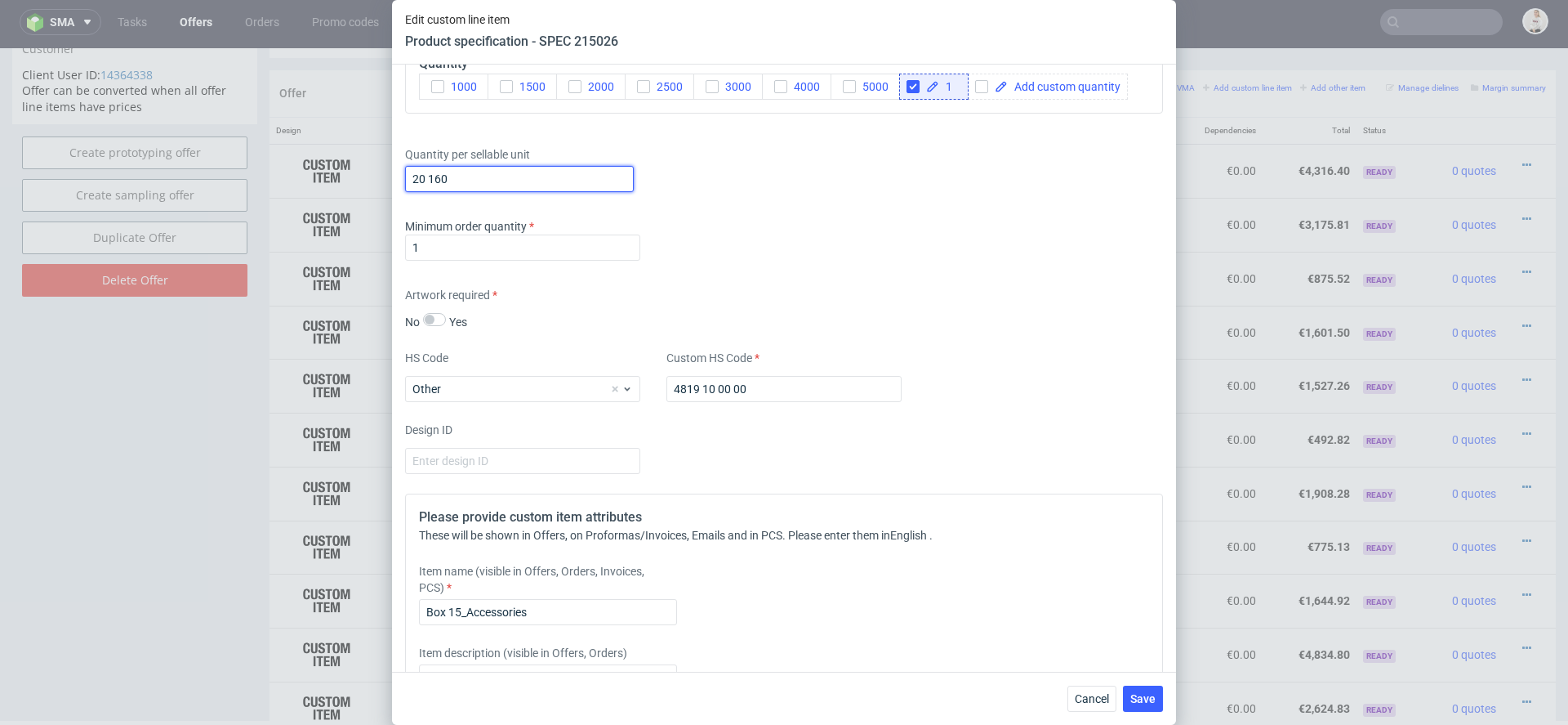
click at [427, 169] on input "20 160" at bounding box center [519, 179] width 228 height 26
click at [1140, 699] on span "Save" at bounding box center [1143, 699] width 25 height 12
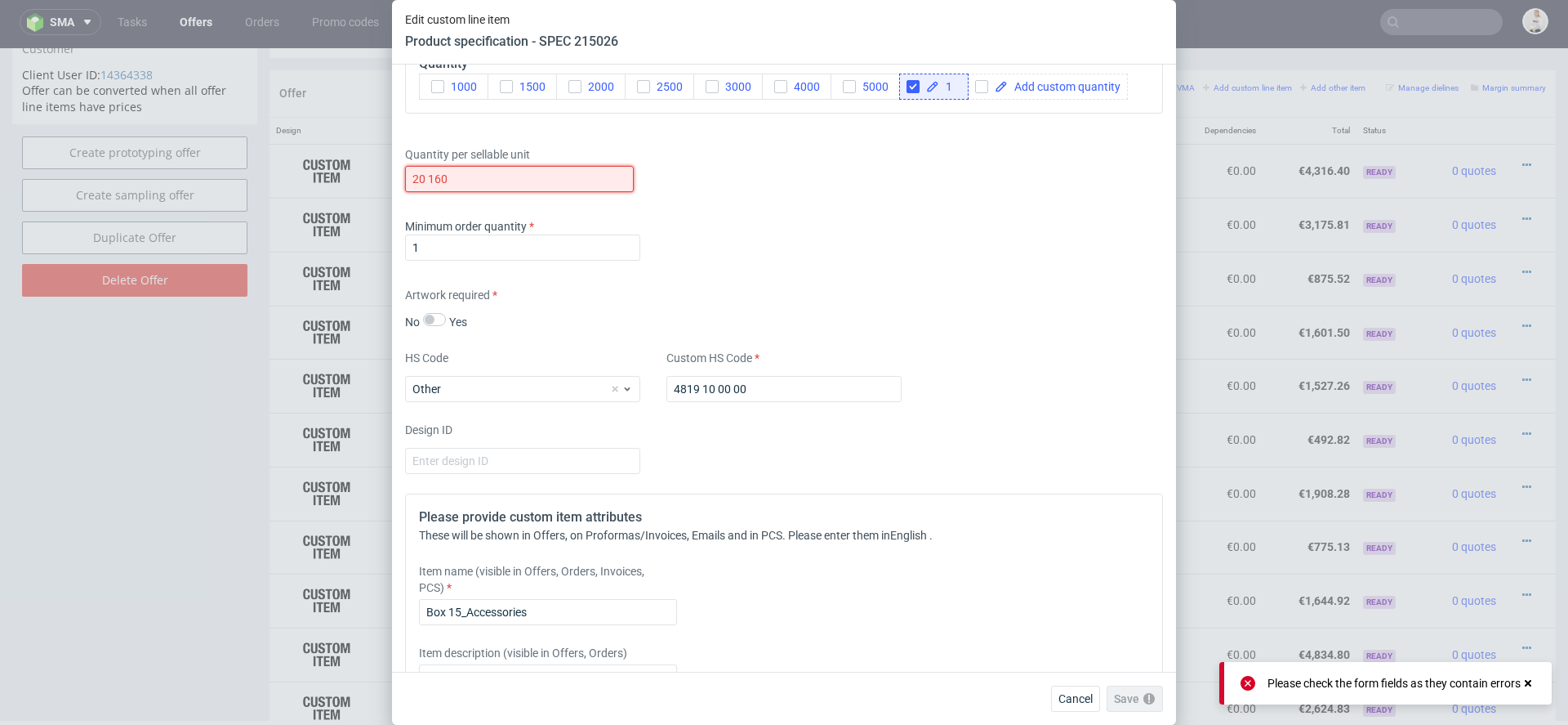
click at [427, 175] on input "20 160" at bounding box center [519, 179] width 228 height 26
type input "20160"
click at [1146, 686] on button "Save" at bounding box center [1143, 699] width 40 height 26
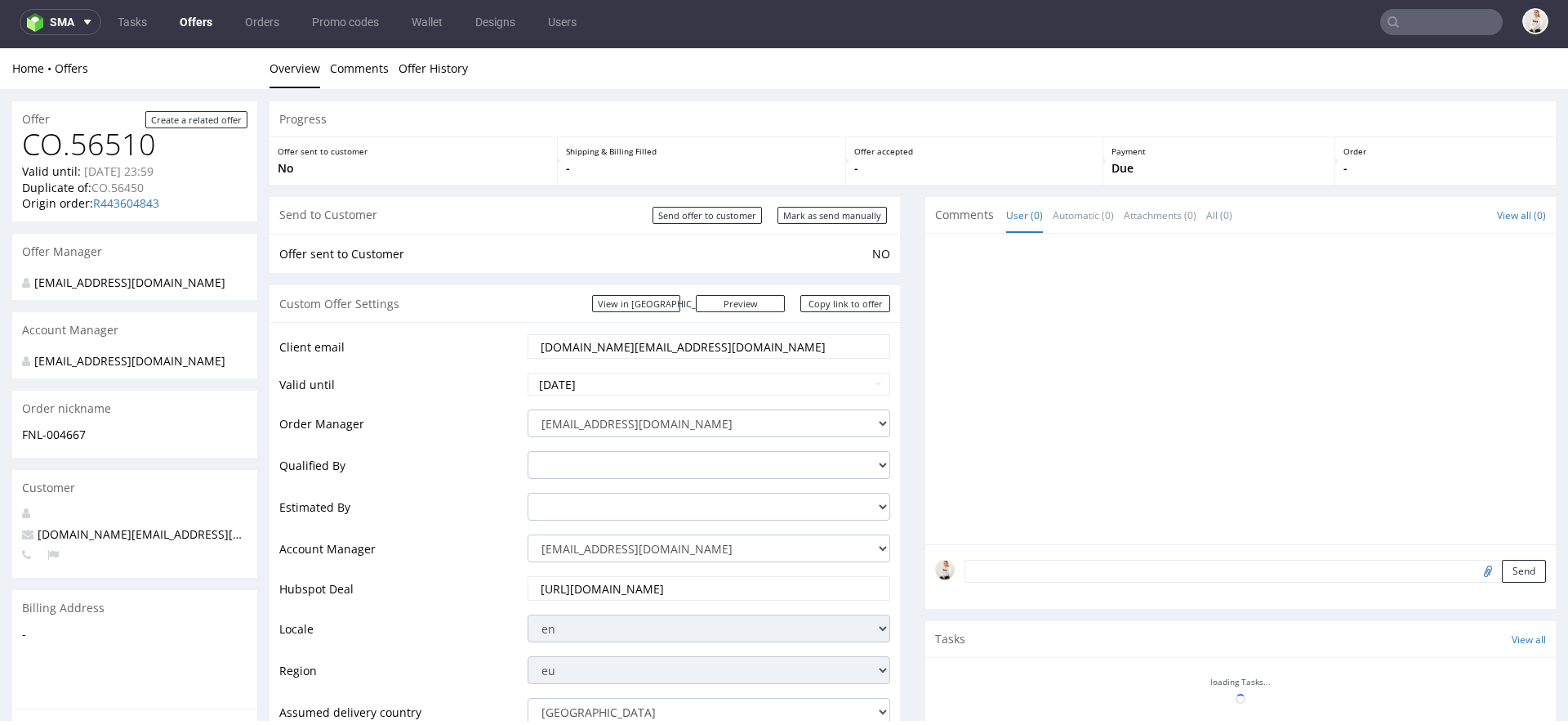
scroll to position [258, 0]
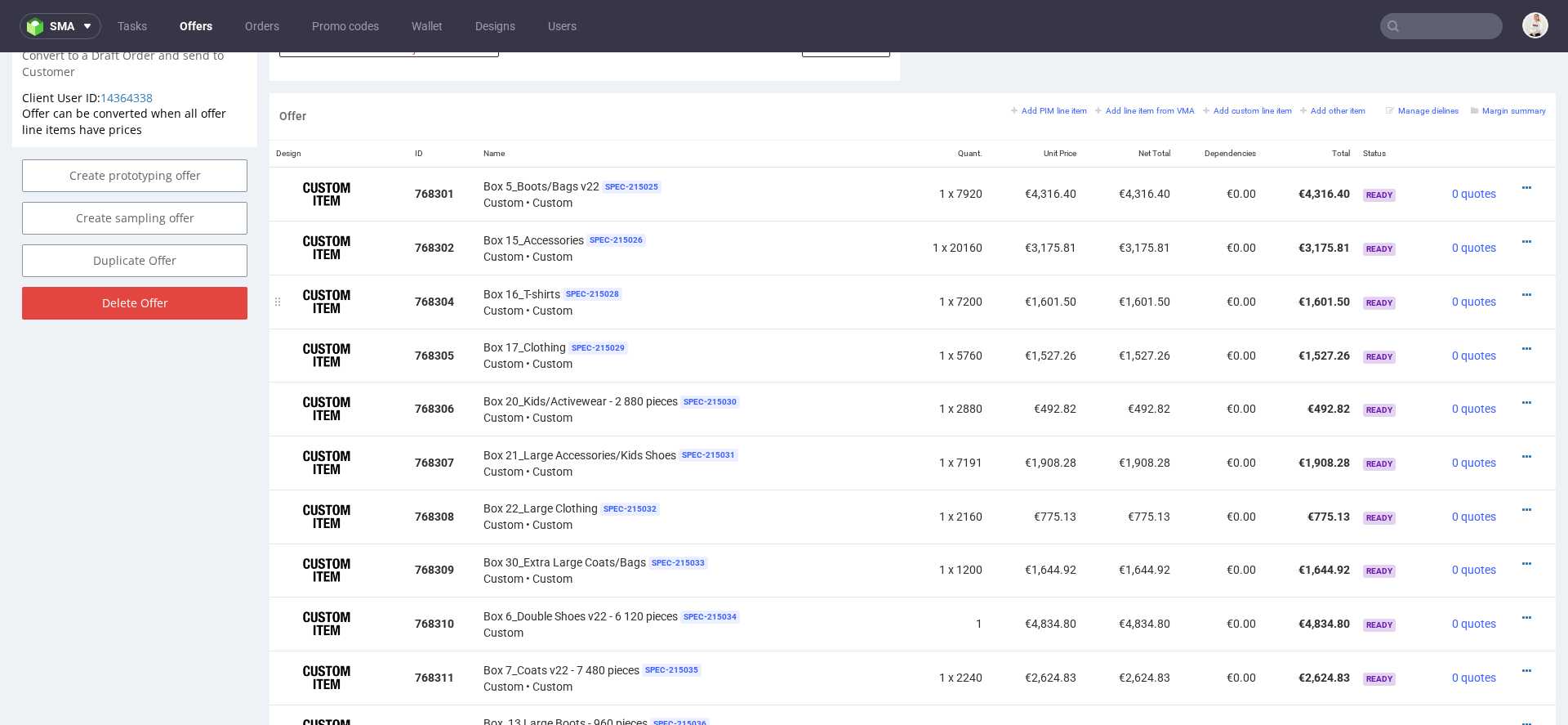
scroll to position [5, 0]
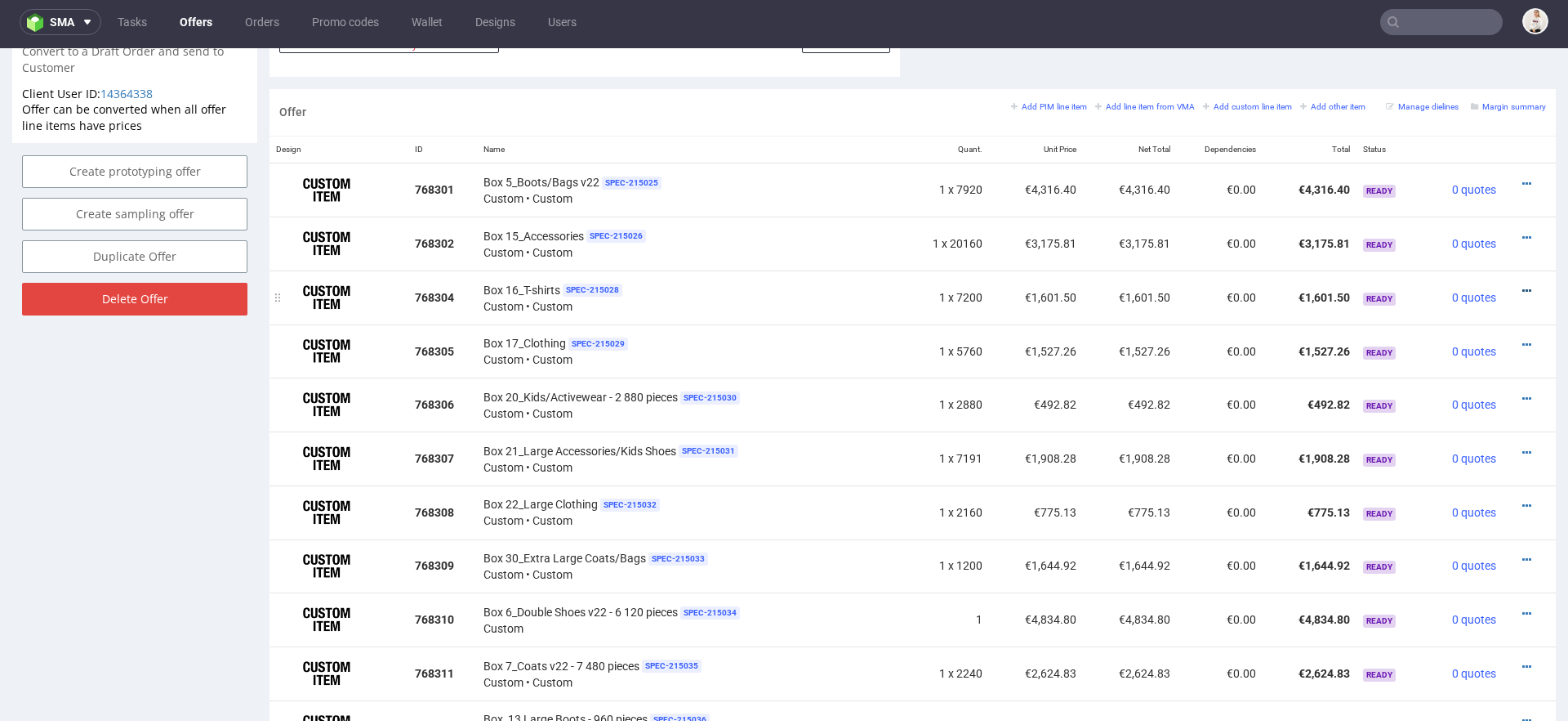
click at [1523, 288] on icon at bounding box center [1527, 291] width 9 height 12
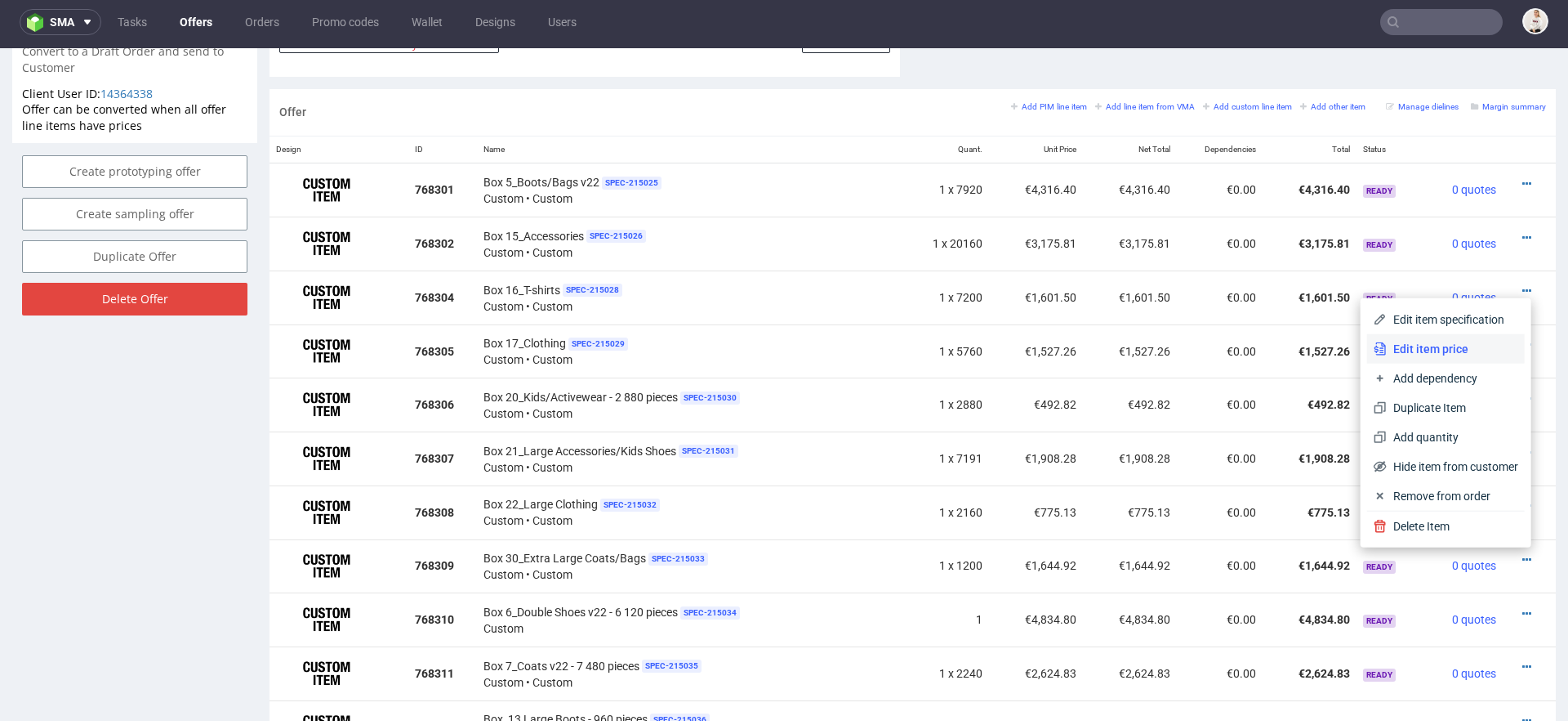
click at [1459, 348] on span "Edit item price" at bounding box center [1452, 349] width 131 height 16
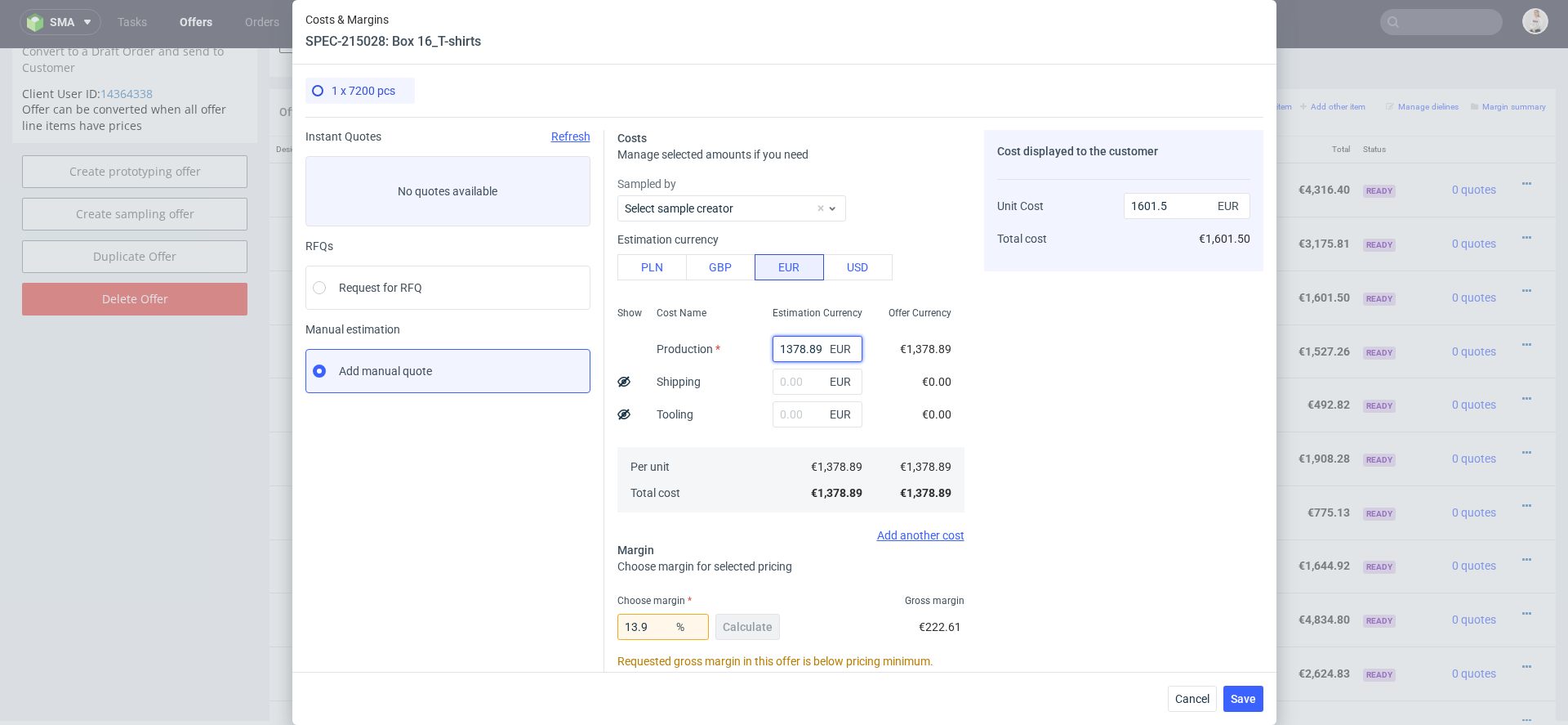
click at [803, 345] on input "1378.89" at bounding box center [817, 349] width 90 height 26
paste input "€3 275,88"
type input "€3 275,88"
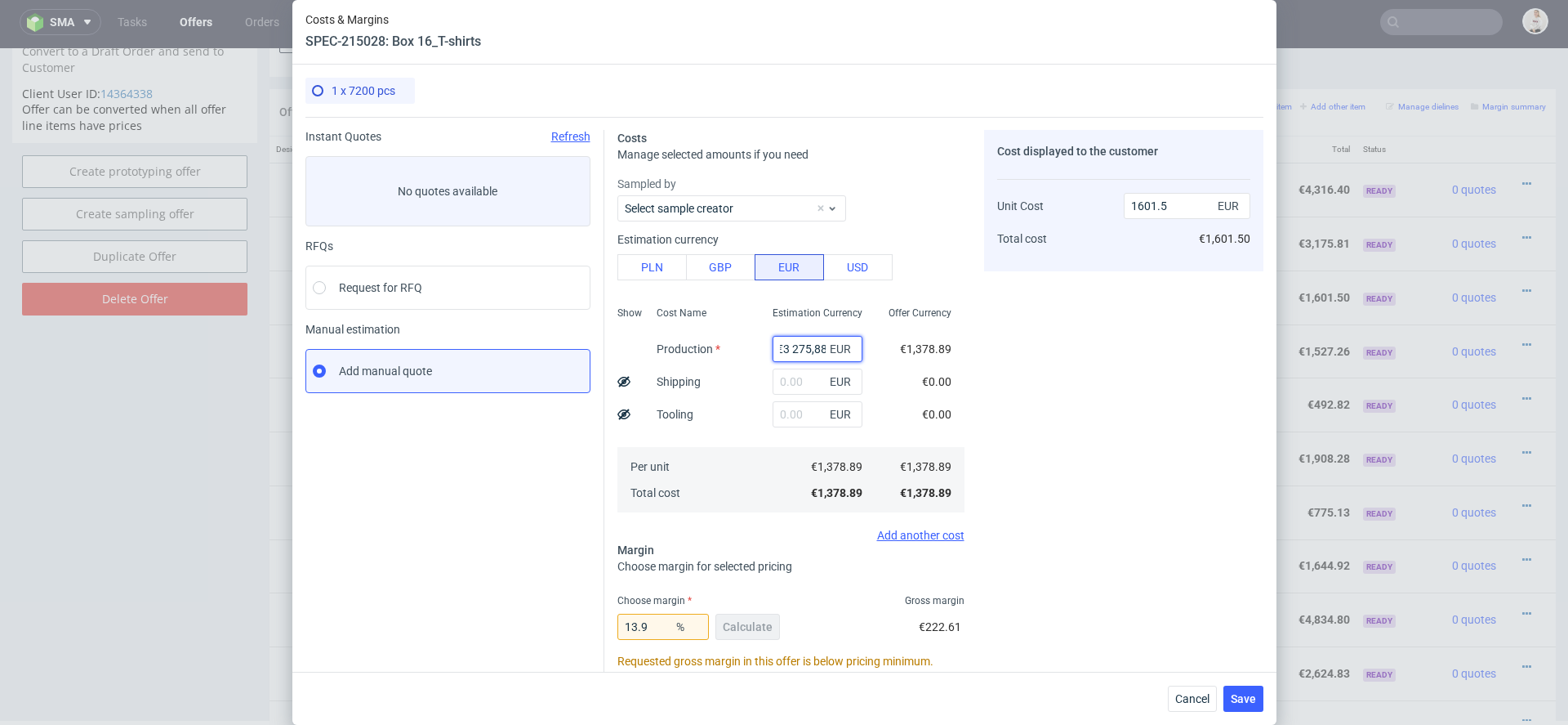
type input "0"
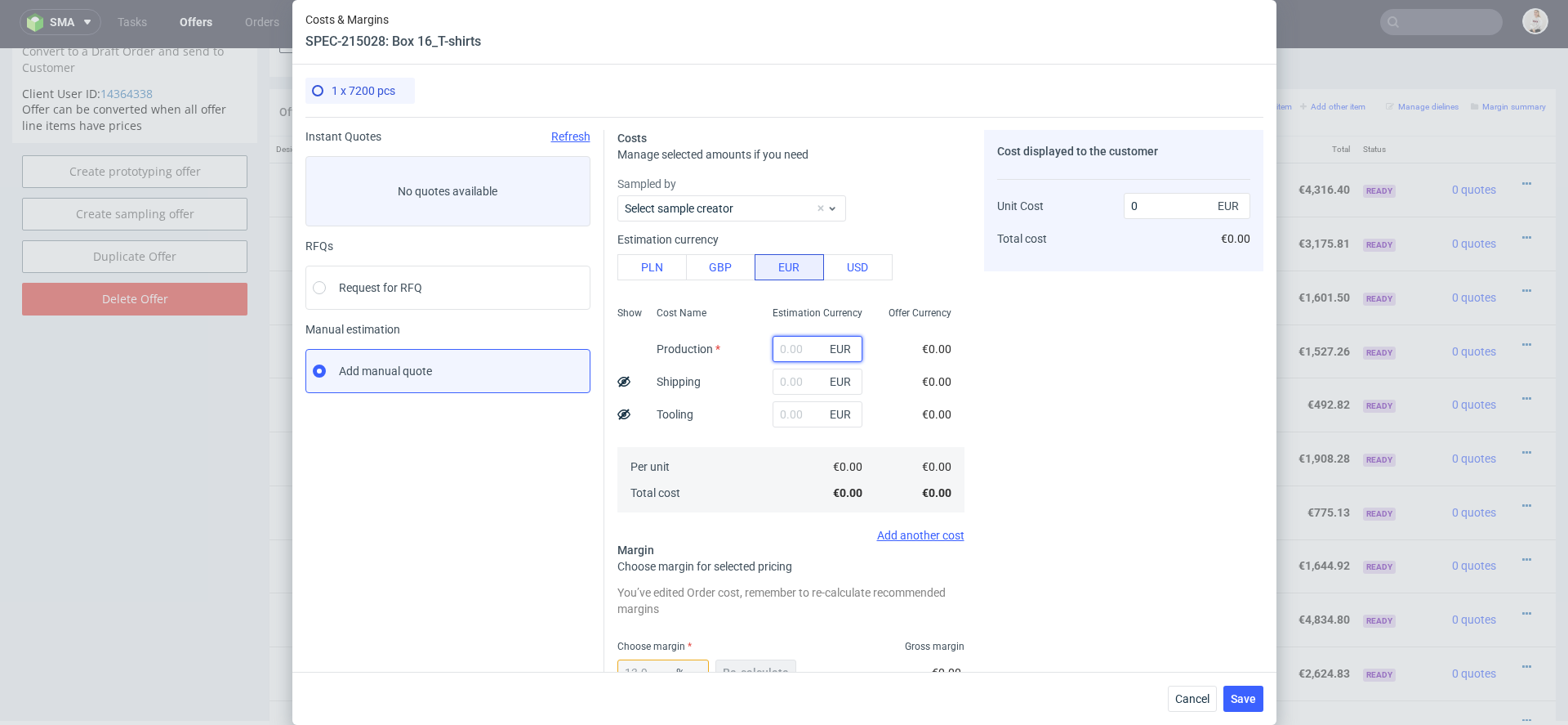
scroll to position [0, 0]
paste input "€3 275,88"
click at [791, 349] on input "€3 275,88" at bounding box center [817, 349] width 90 height 26
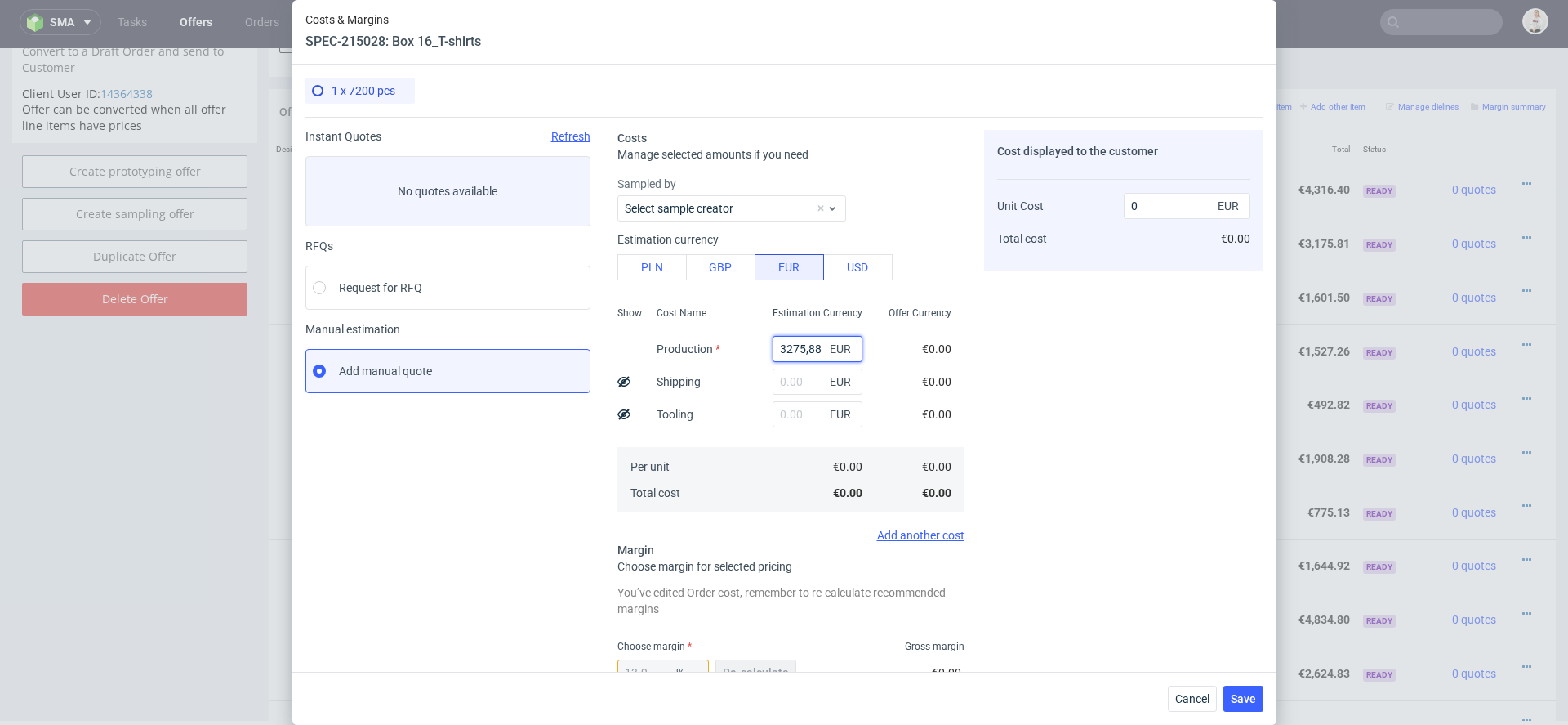
type input "3275.88"
type input "3804.74"
type input "3275.88"
click at [1043, 400] on div "Cost displayed to the customer Unit Cost Total cost 3804.74 EUR €3,804.74" at bounding box center [1124, 541] width 279 height 824
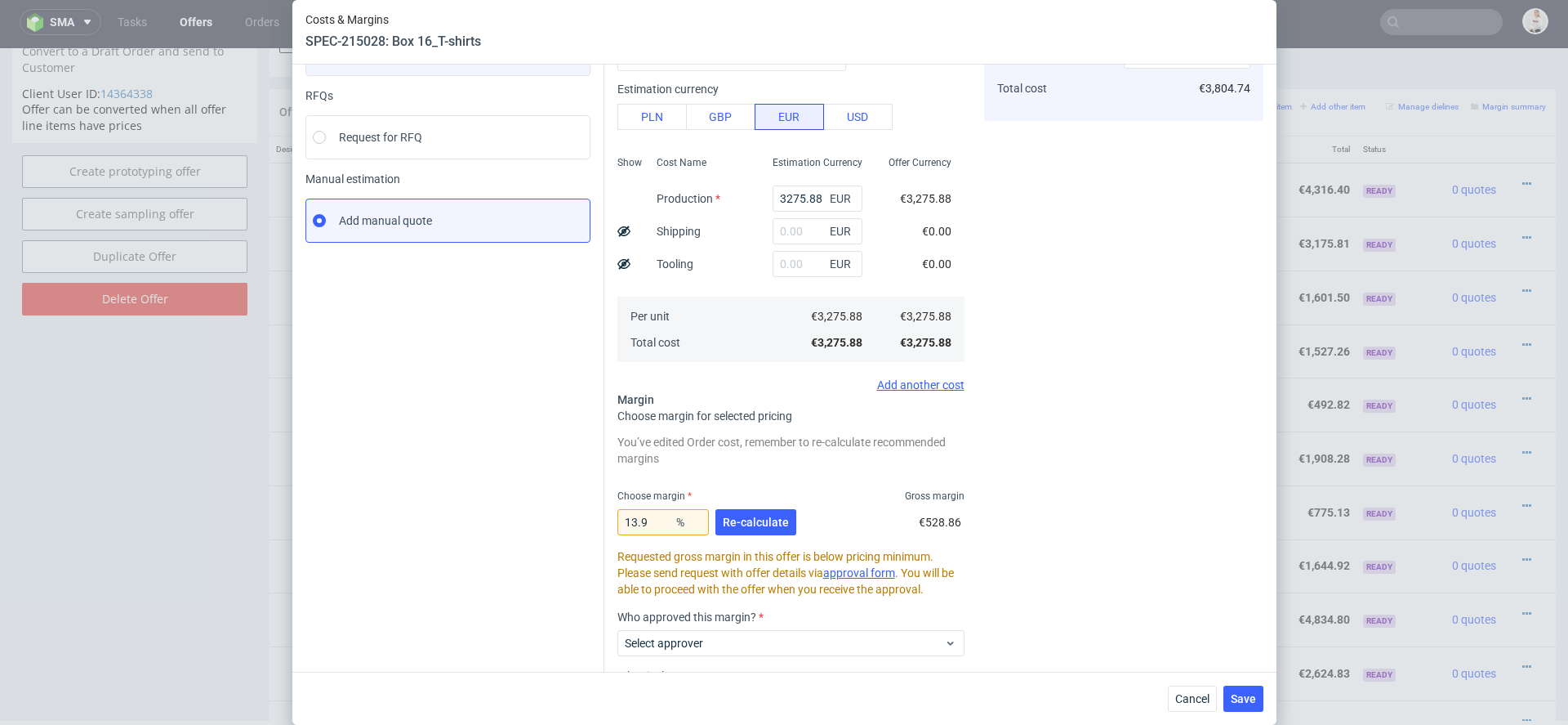
scroll to position [295, 0]
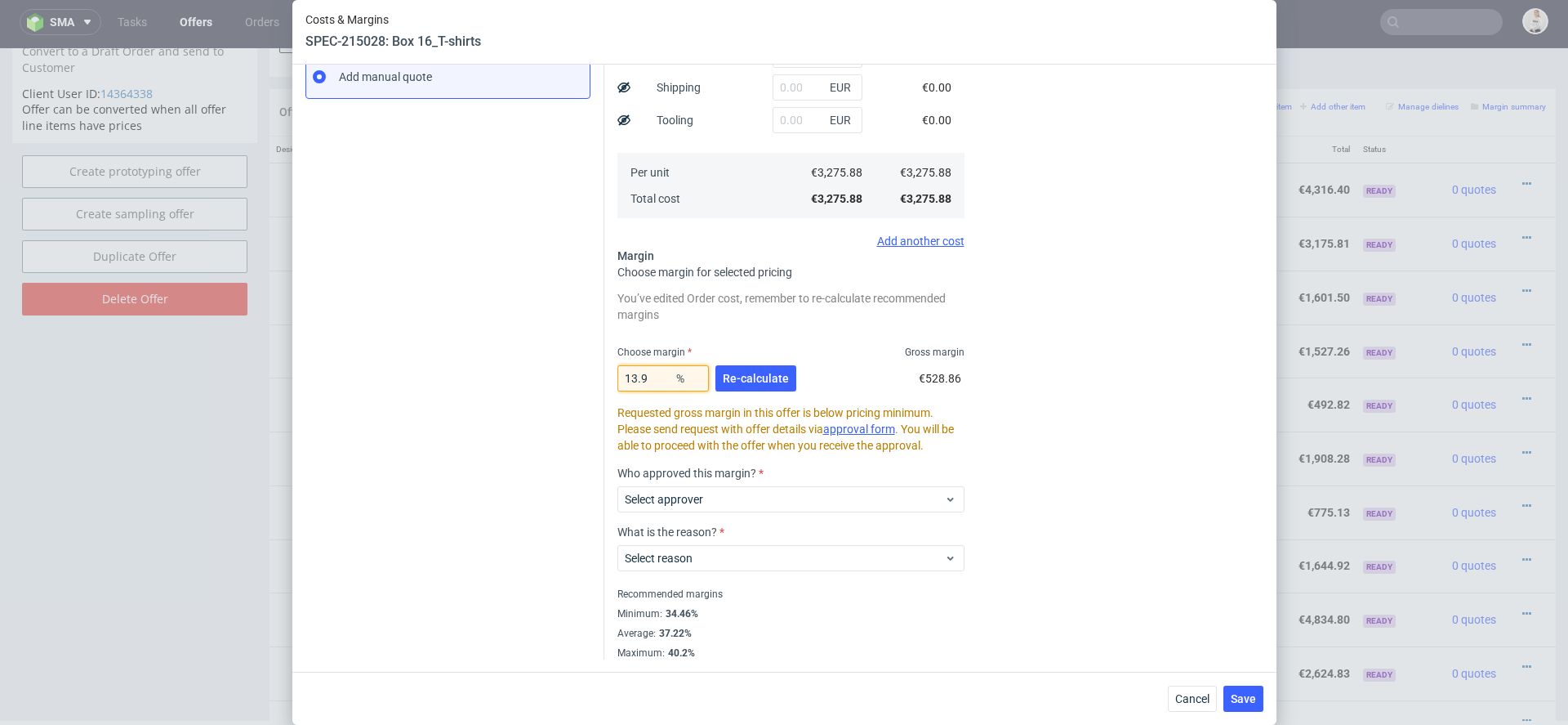
drag, startPoint x: 660, startPoint y: 378, endPoint x: 580, endPoint y: 371, distance: 80.3
click at [580, 371] on div "Instant Quotes Refresh No quotes available RFQs Request for RFQ Manual estimati…" at bounding box center [784, 240] width 958 height 836
type input "15"
type input "3308.97"
type input "15."
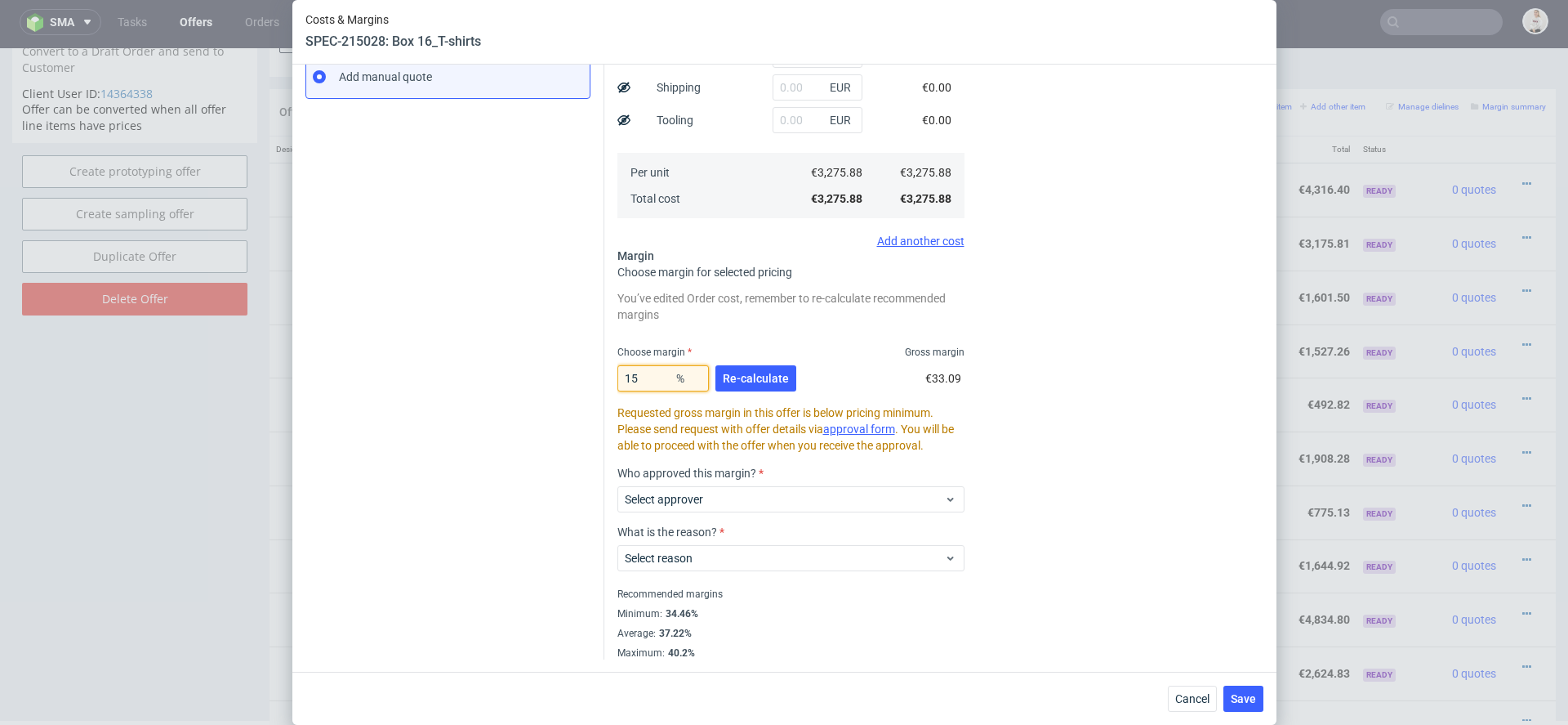
type input "3853.98"
type input "15.8"
type input "3890.59"
type input "15.8"
click at [783, 378] on span "Re-calculate" at bounding box center [755, 378] width 66 height 12
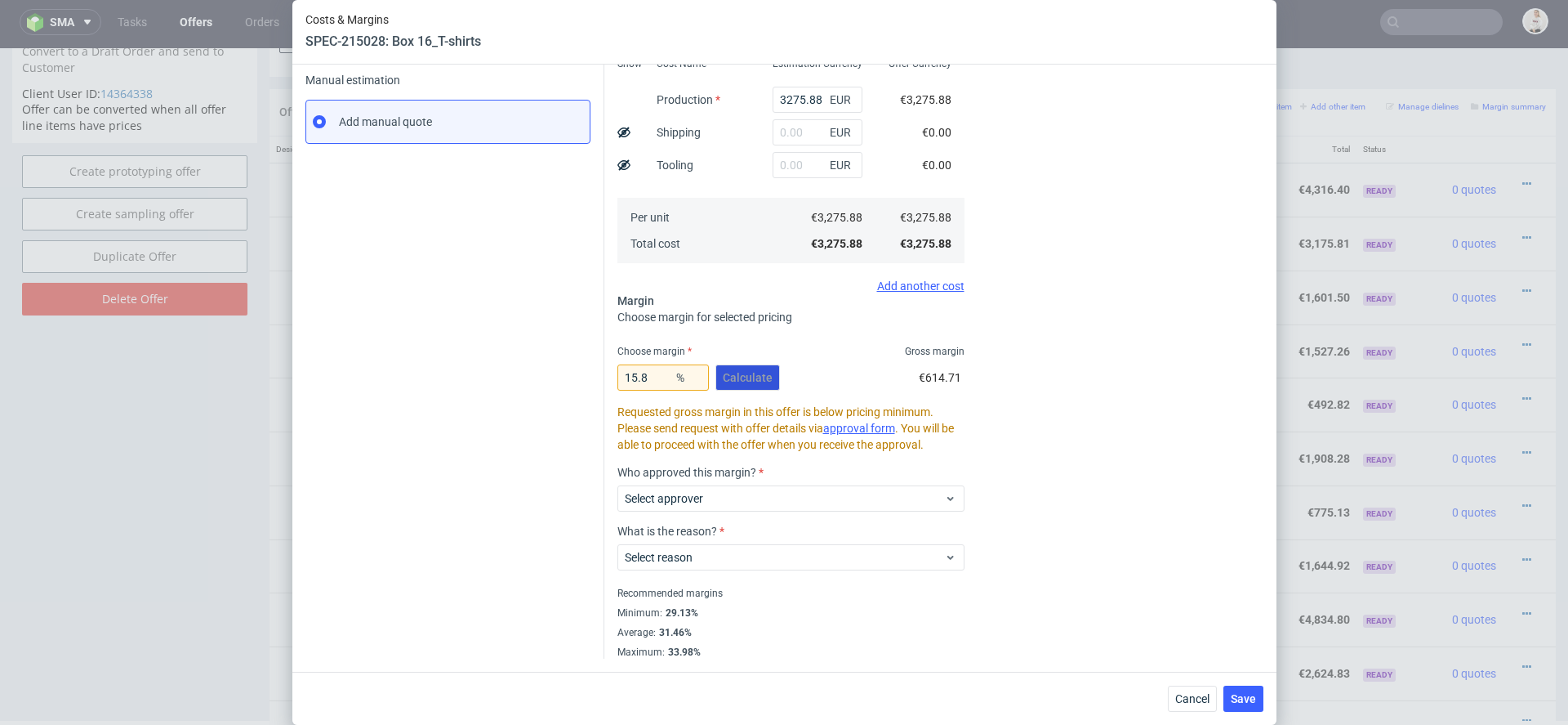
scroll to position [248, 0]
click at [749, 506] on span "Select approver" at bounding box center [784, 499] width 320 height 16
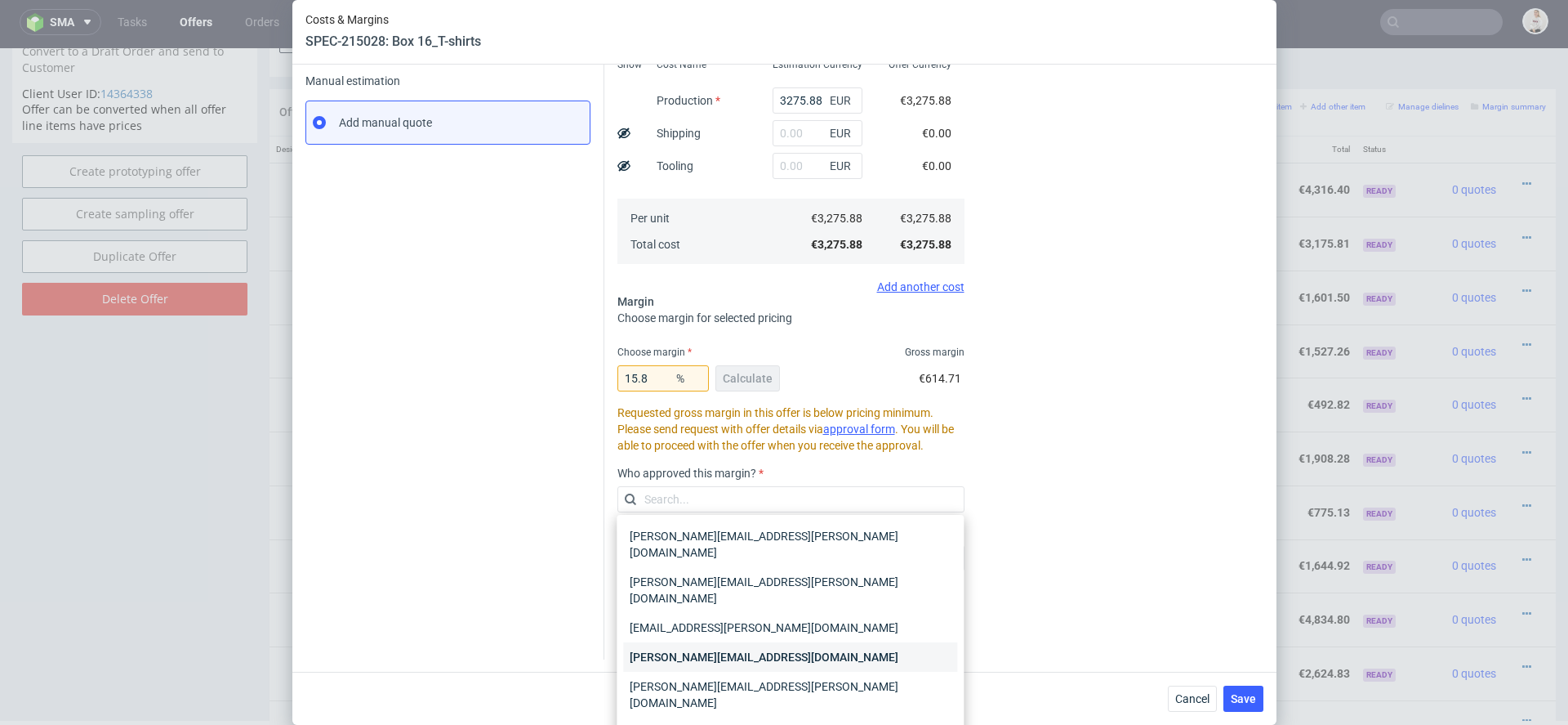
click at [738, 643] on div "[PERSON_NAME][EMAIL_ADDRESS][DOMAIN_NAME]" at bounding box center [790, 657] width 334 height 29
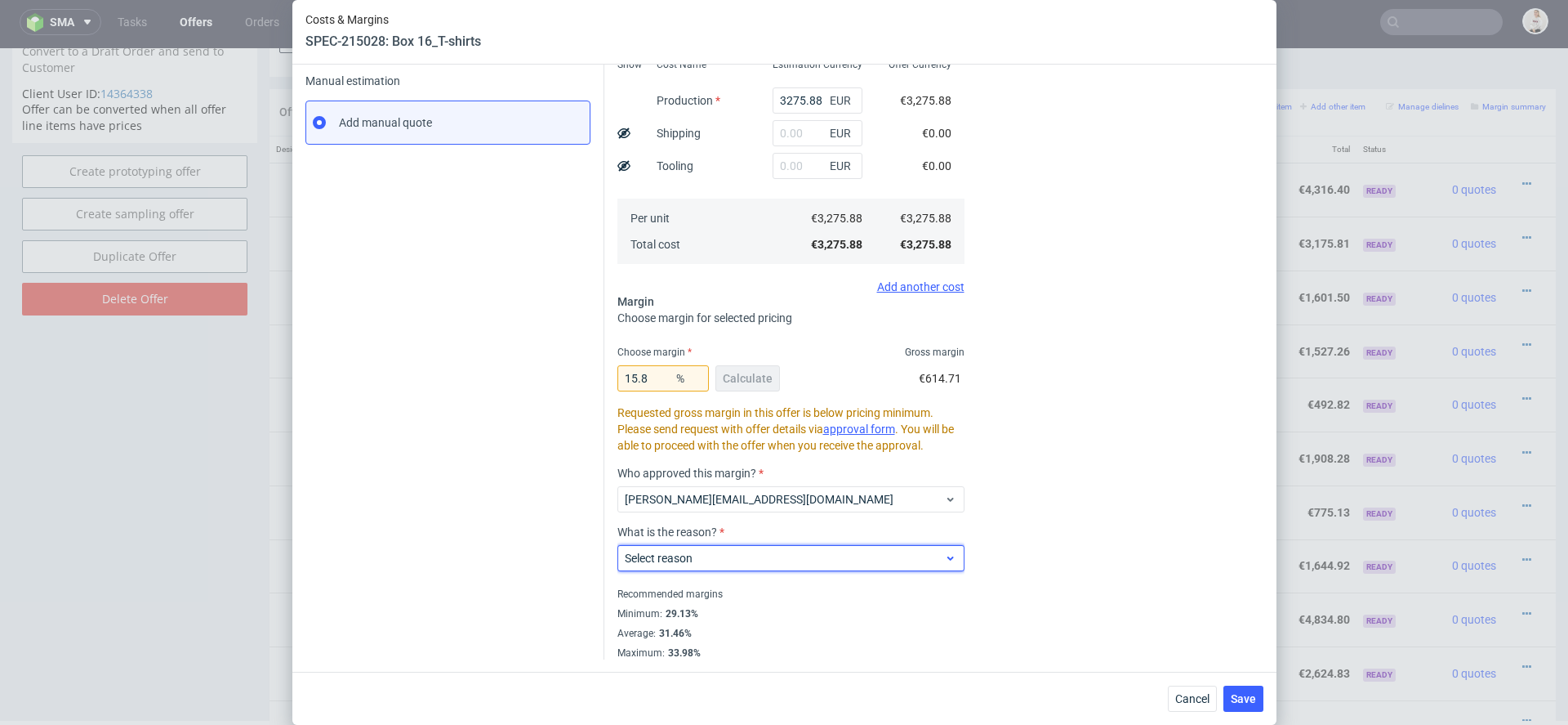
click at [744, 562] on span "Select reason" at bounding box center [784, 558] width 320 height 16
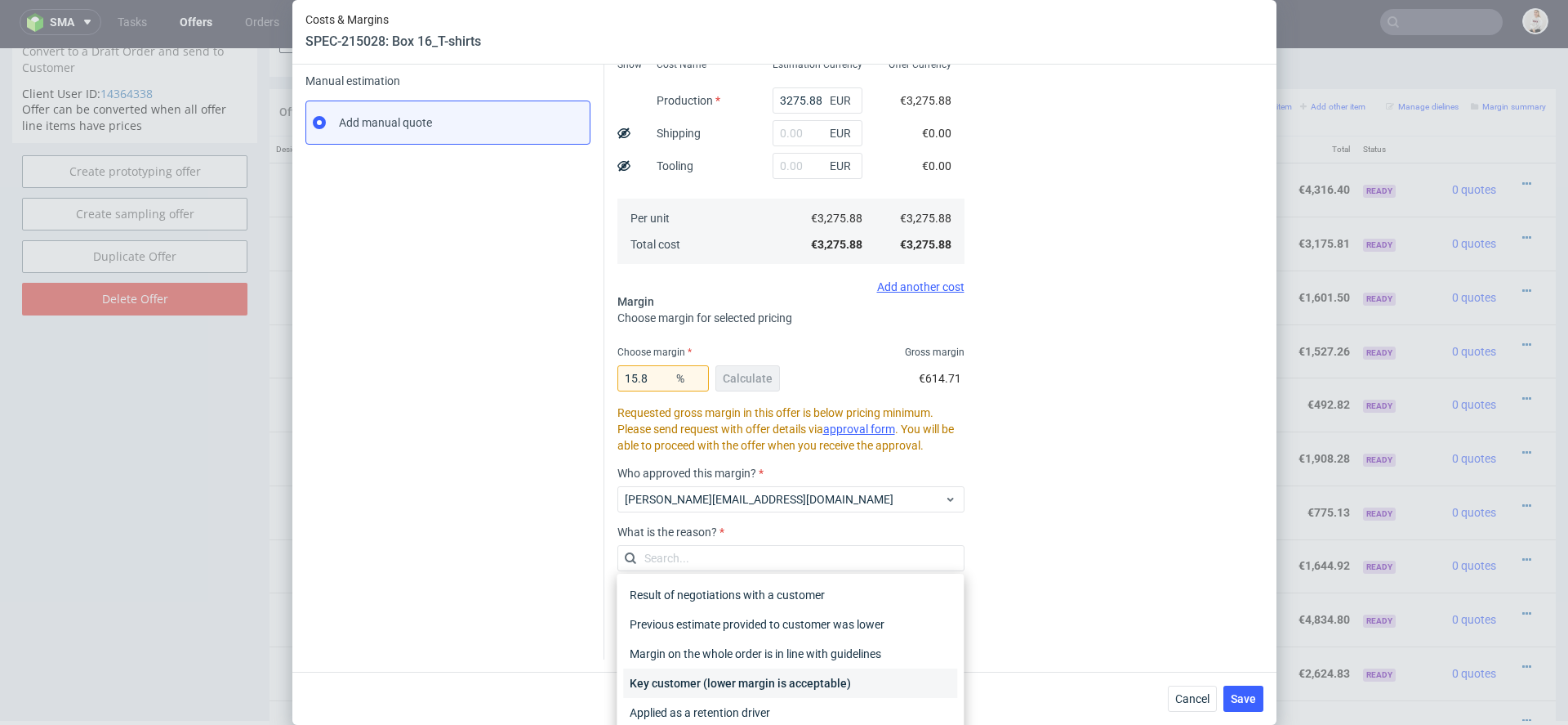
click at [736, 683] on div "Key customer (lower margin is acceptable)" at bounding box center [790, 683] width 334 height 29
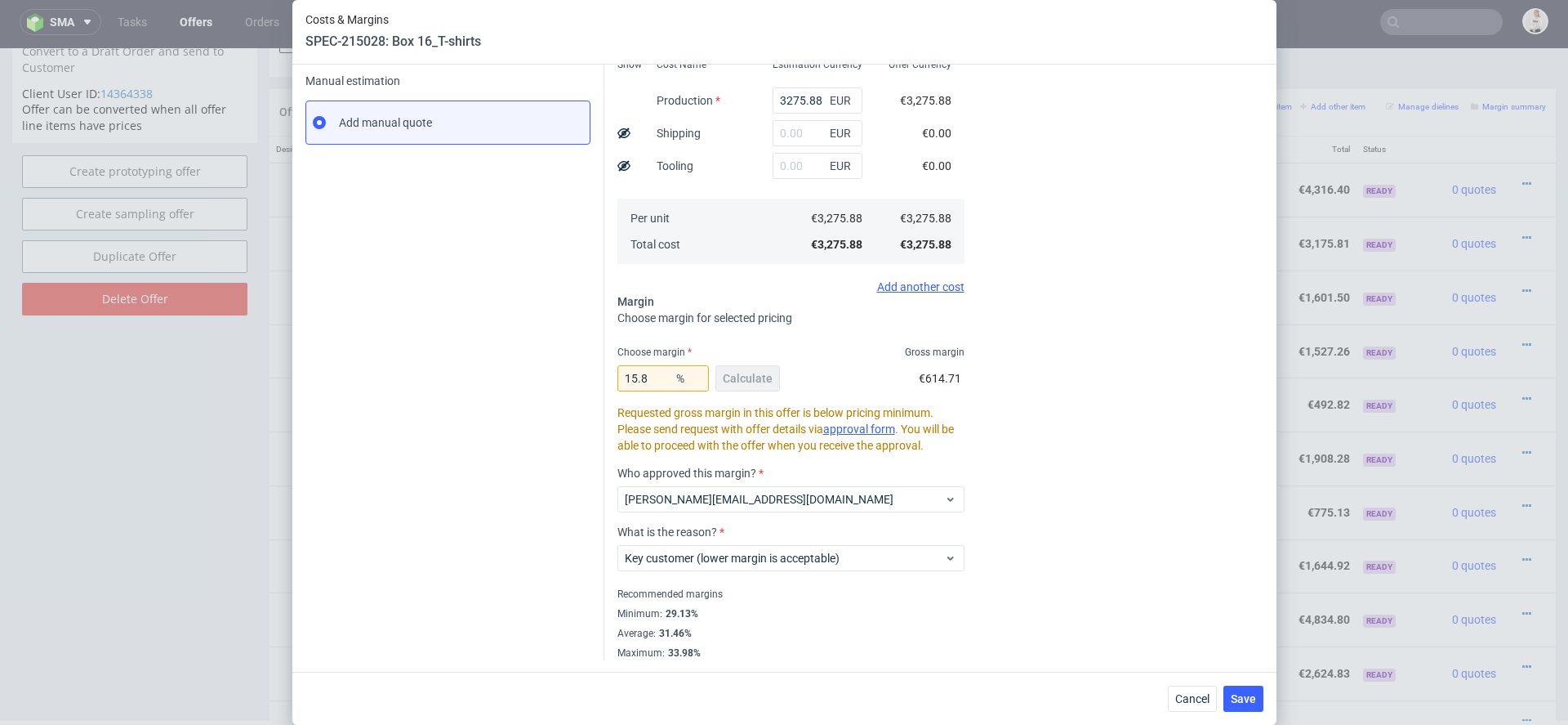
click at [1090, 575] on div "Cost displayed to the customer Unit Cost Total cost 3890.59 EUR €3,890.59" at bounding box center [1124, 270] width 279 height 778
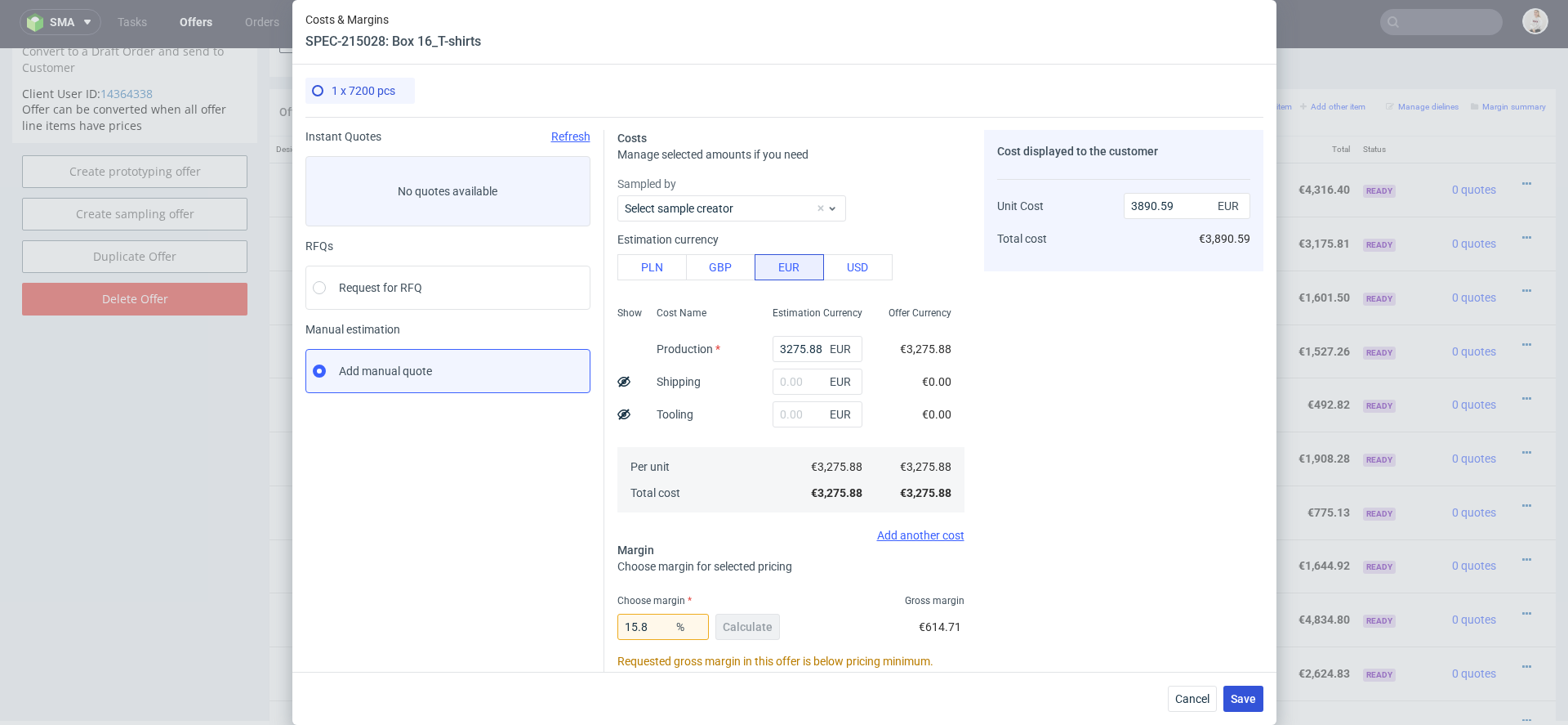
click at [1249, 695] on span "Save" at bounding box center [1244, 699] width 25 height 12
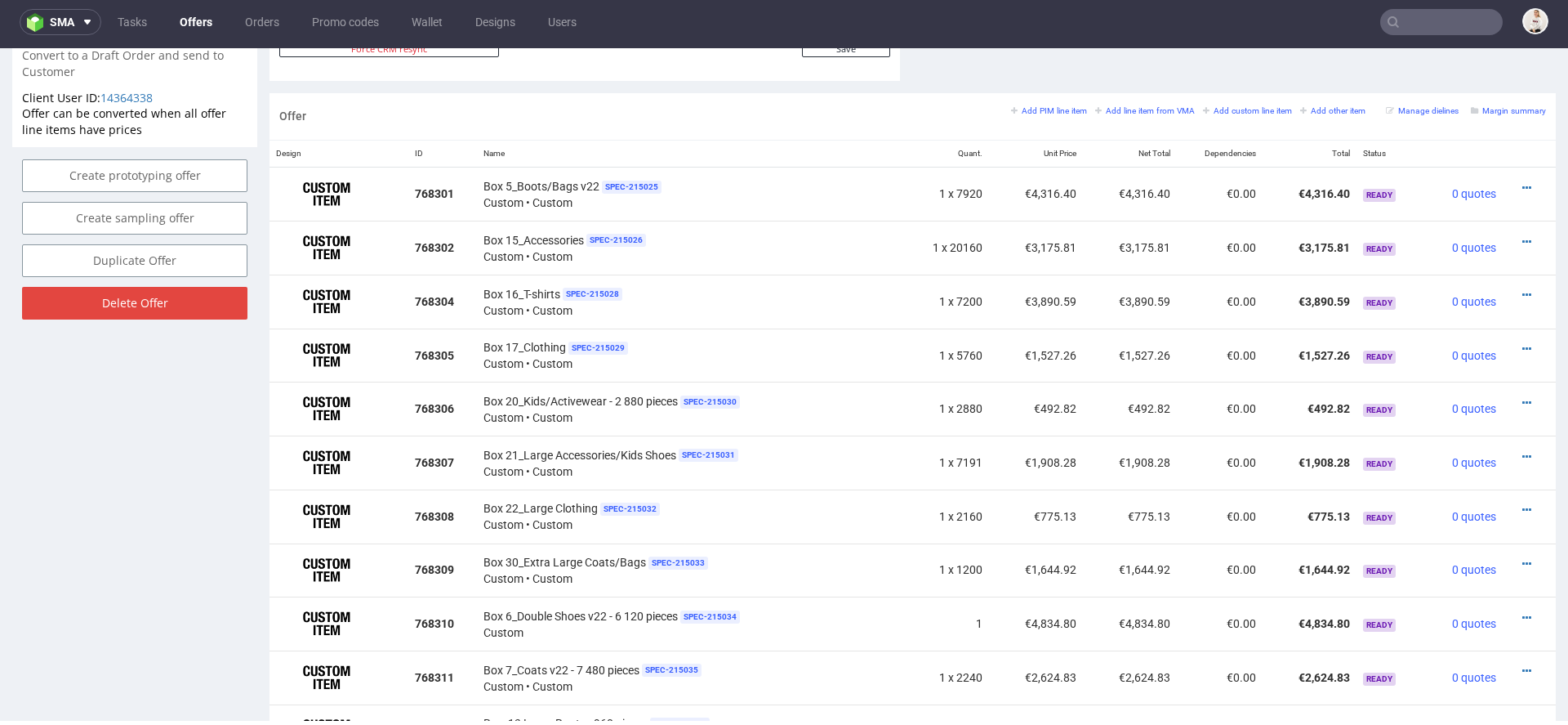
scroll to position [923, 0]
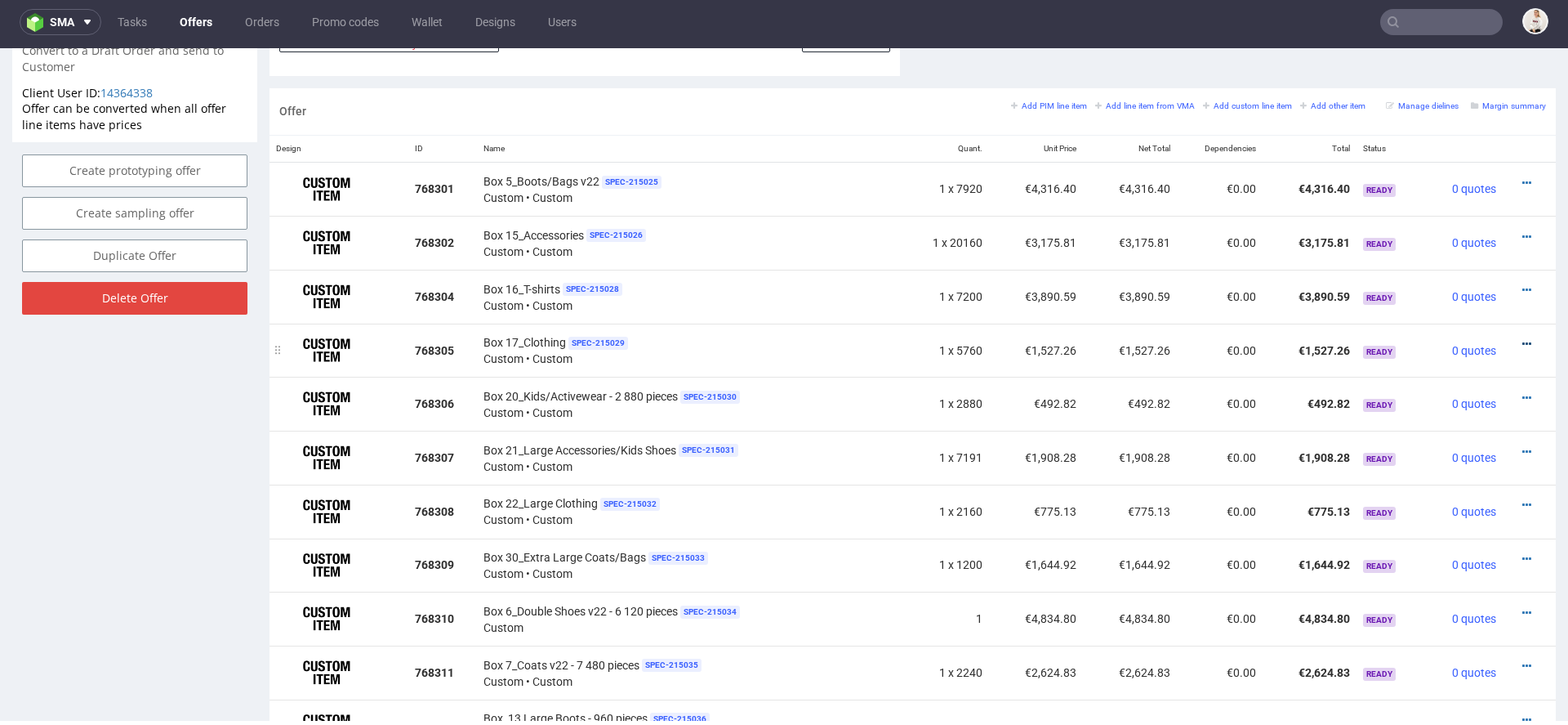
click at [1523, 341] on icon at bounding box center [1527, 343] width 9 height 12
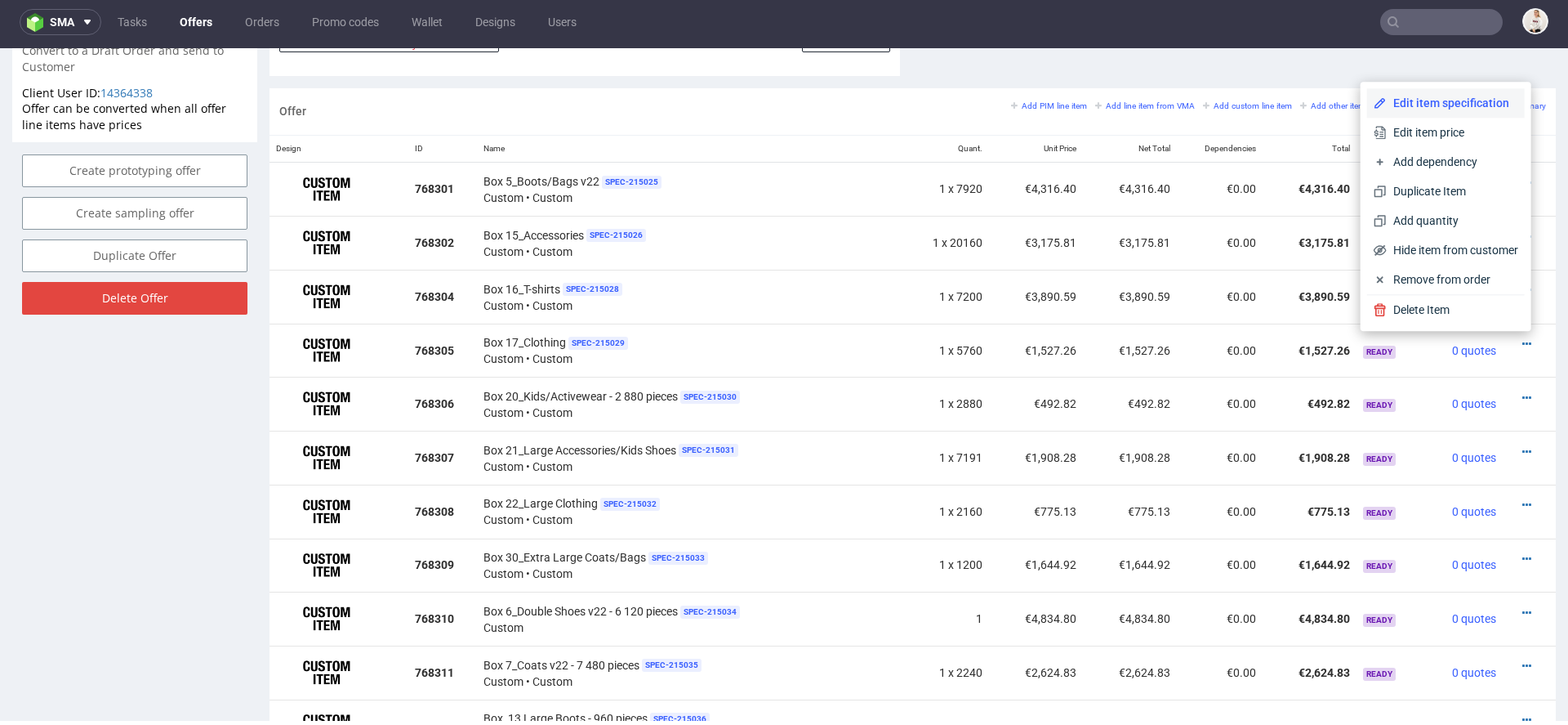
click at [1455, 97] on span "Edit item specification" at bounding box center [1452, 103] width 131 height 16
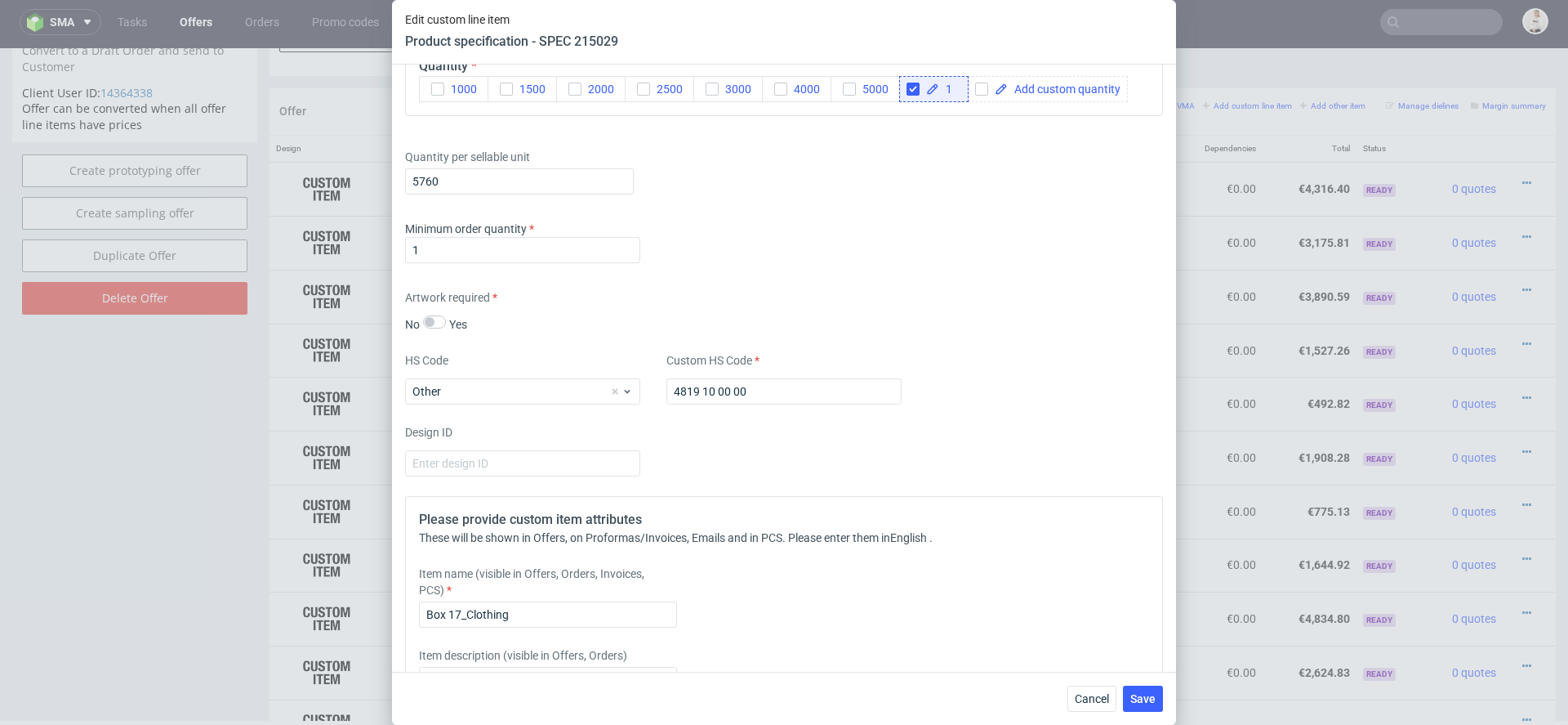
scroll to position [2206, 0]
drag, startPoint x: 449, startPoint y: 181, endPoint x: 277, endPoint y: 164, distance: 172.8
click at [277, 164] on div "Edit custom line item Product specification - SPEC 215029 Supplier TFP Sp. z o.…" at bounding box center [784, 362] width 1568 height 725
paste input "1"
type input "1"
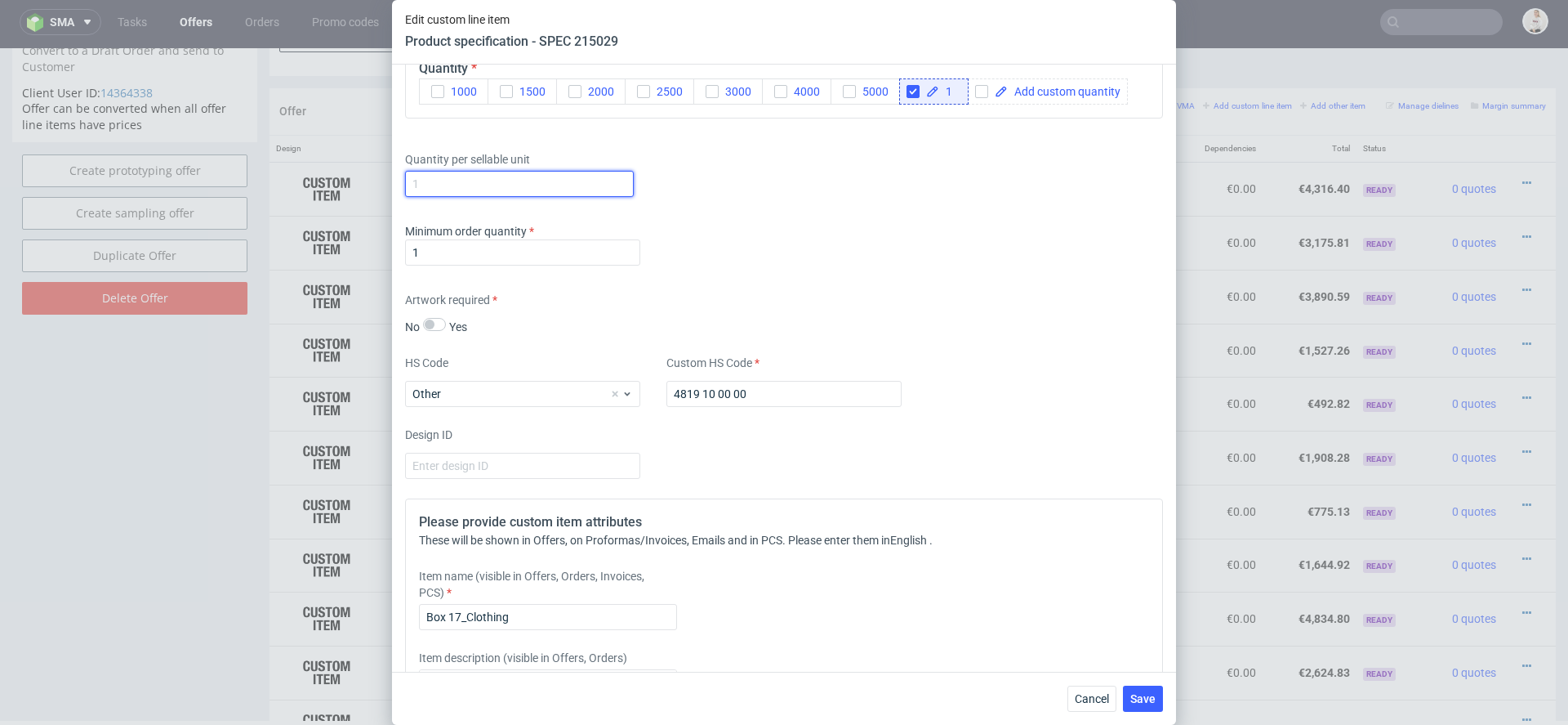
paste input "17 280"
click at [429, 180] on input "17 280" at bounding box center [519, 183] width 228 height 26
type input "17280"
click at [836, 337] on div "Supplier TFP Sp. z o.o. Technical specification Instant price RFQ Type Product …" at bounding box center [784, 368] width 784 height 607
click at [1141, 696] on span "Save" at bounding box center [1143, 699] width 25 height 12
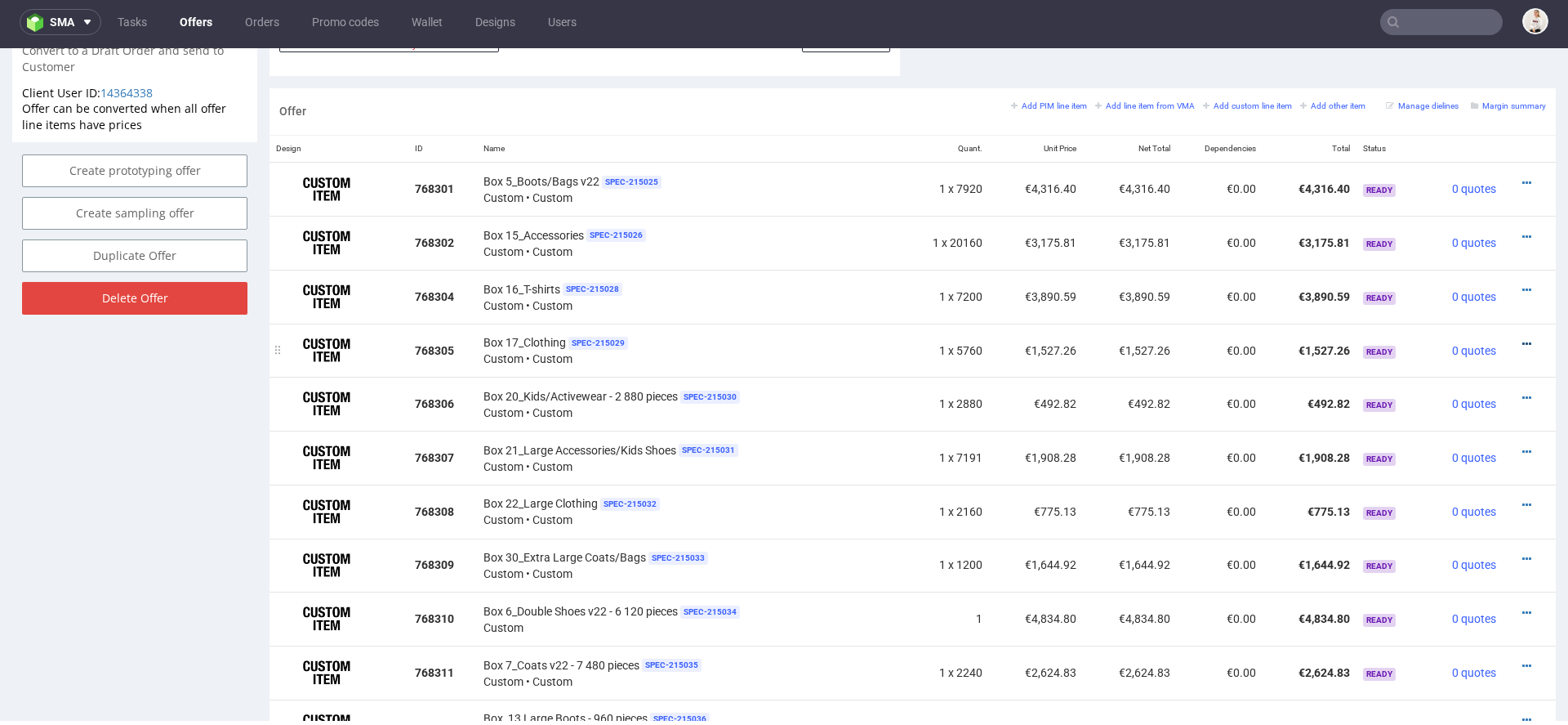
click at [1523, 339] on icon at bounding box center [1527, 343] width 9 height 12
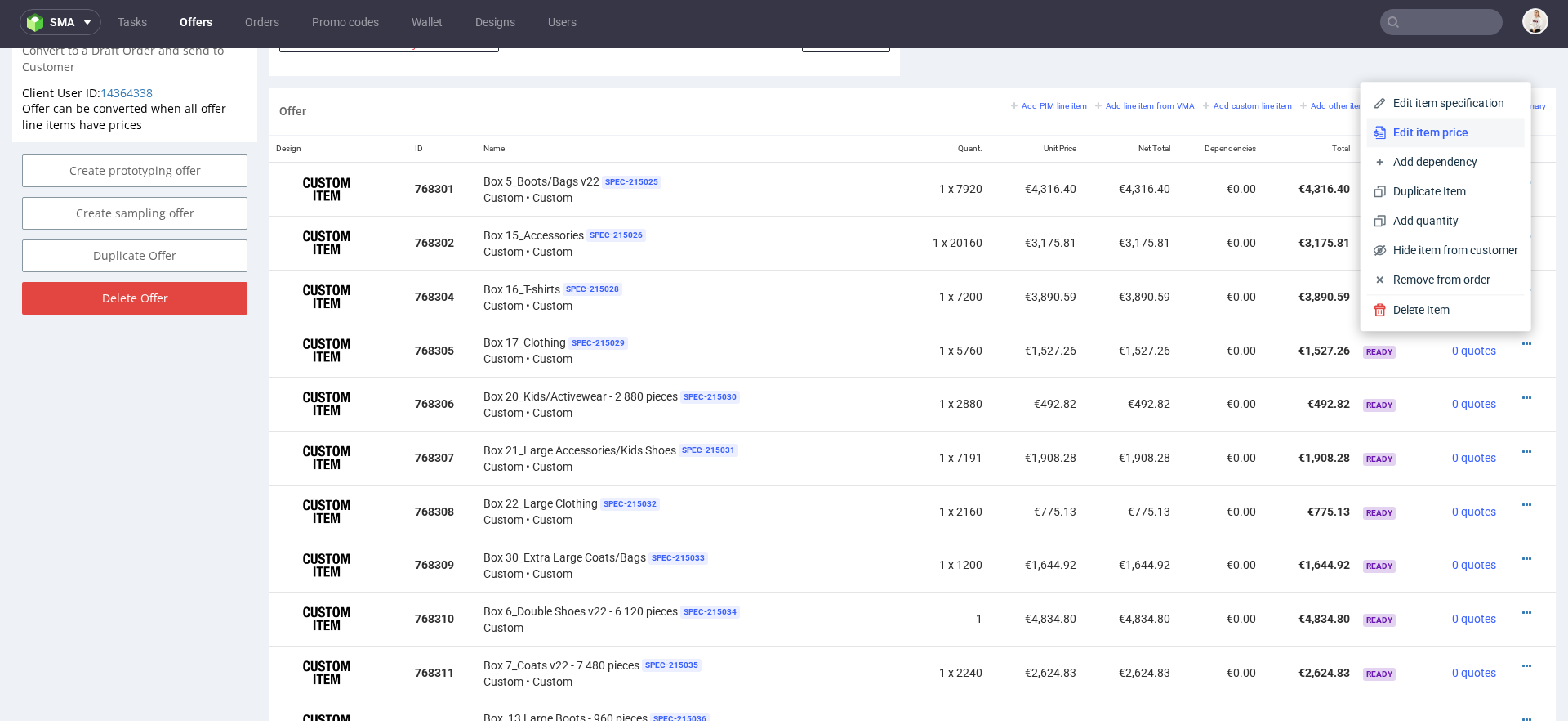
click at [1419, 128] on span "Edit item price" at bounding box center [1452, 132] width 131 height 16
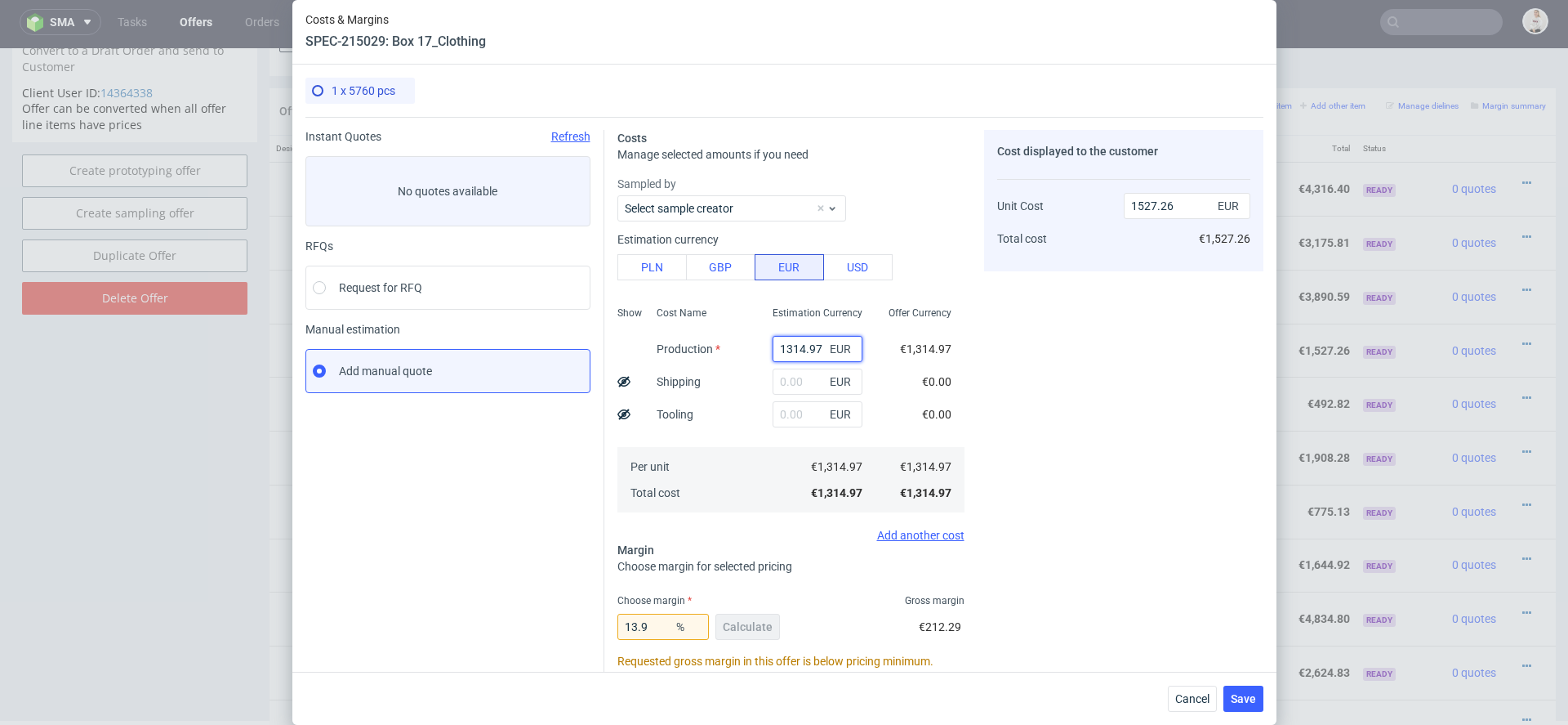
click at [808, 353] on input "1314.97" at bounding box center [817, 349] width 90 height 26
paste input "€7 315,61"
type input "€7 315,61"
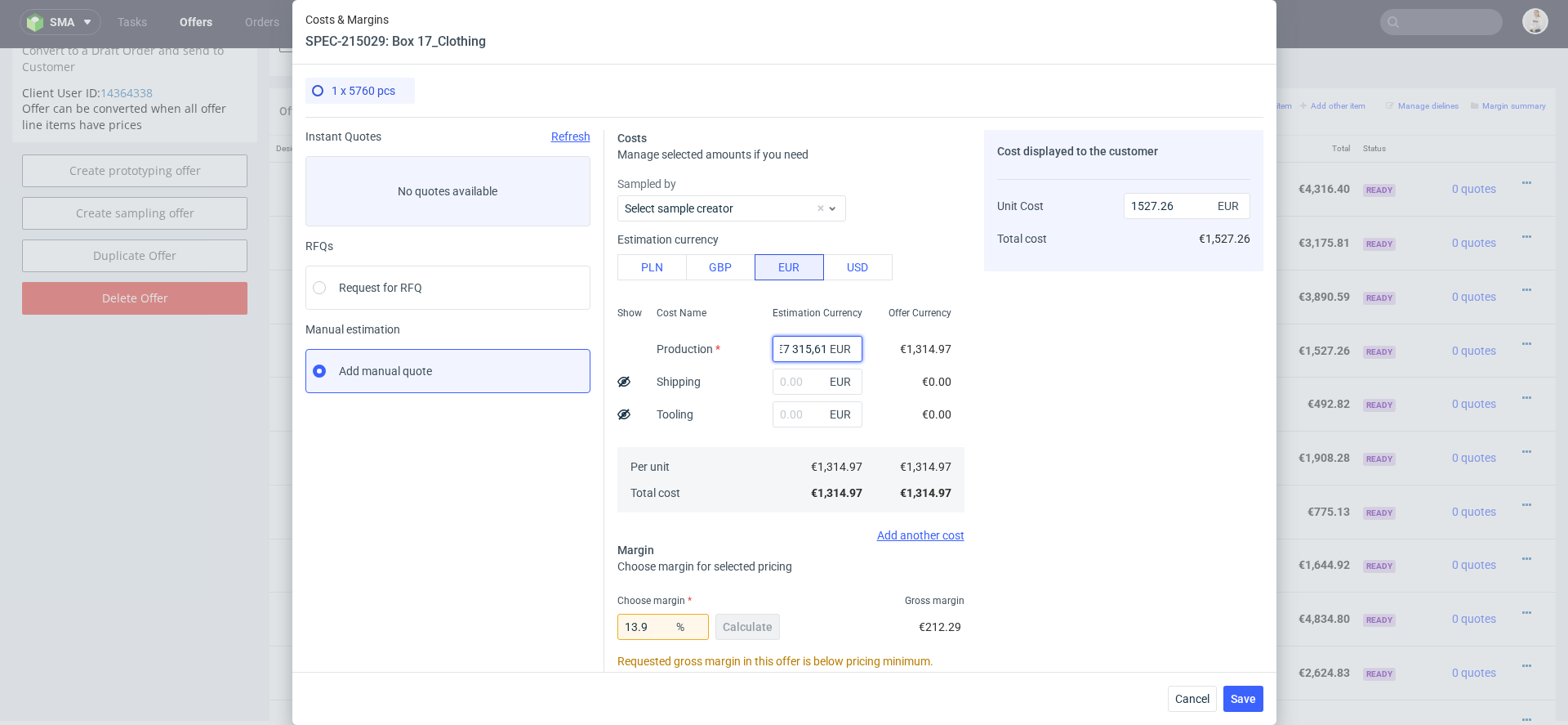
type input "0"
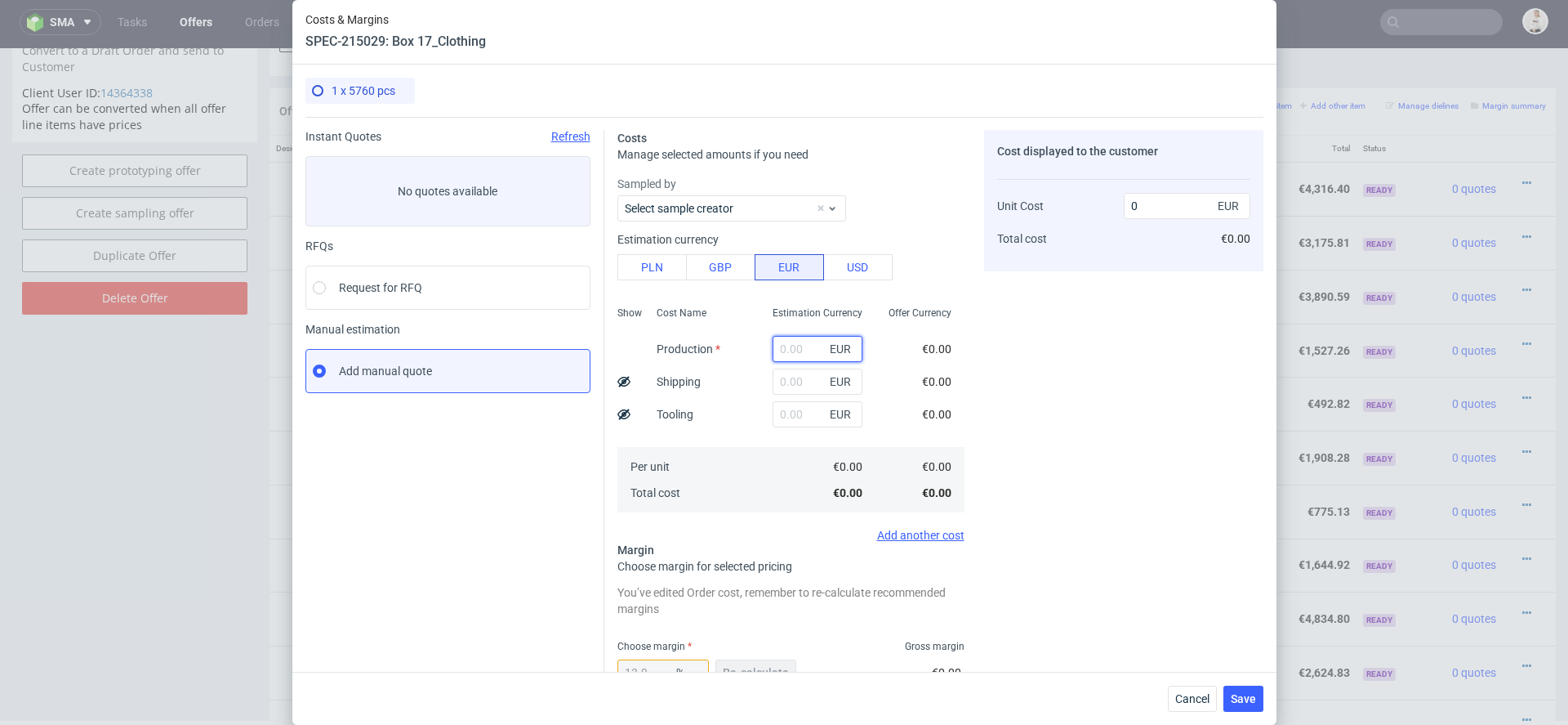
scroll to position [0, 0]
paste input "€7 315,61"
click at [794, 349] on input "€7 315,61" at bounding box center [817, 349] width 90 height 26
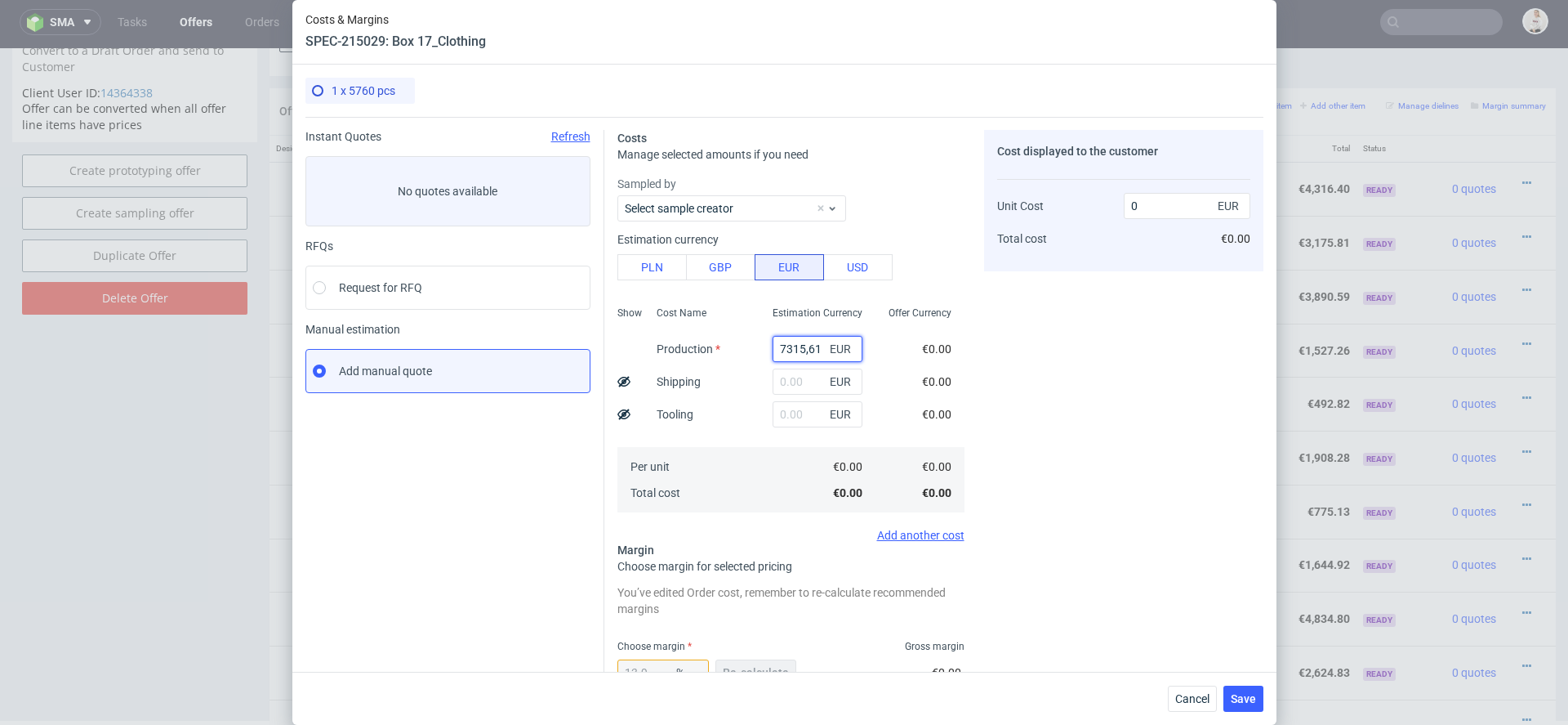
type input "7315.61"
type input "8496.64"
type input "7315.61"
click at [970, 394] on div "Costs Manage selected amounts if you need Sampled by Select sample creator Esti…" at bounding box center [934, 535] width 659 height 836
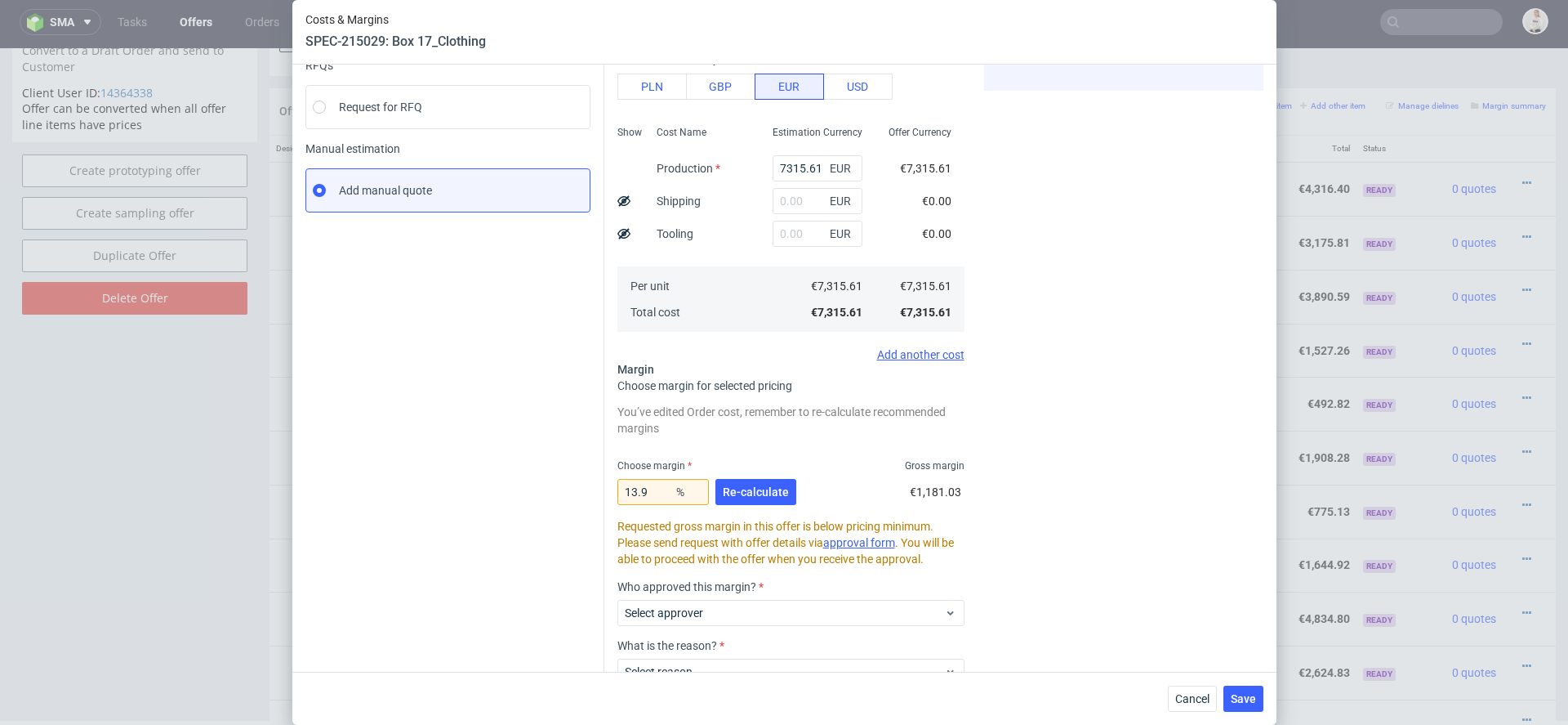
scroll to position [210, 0]
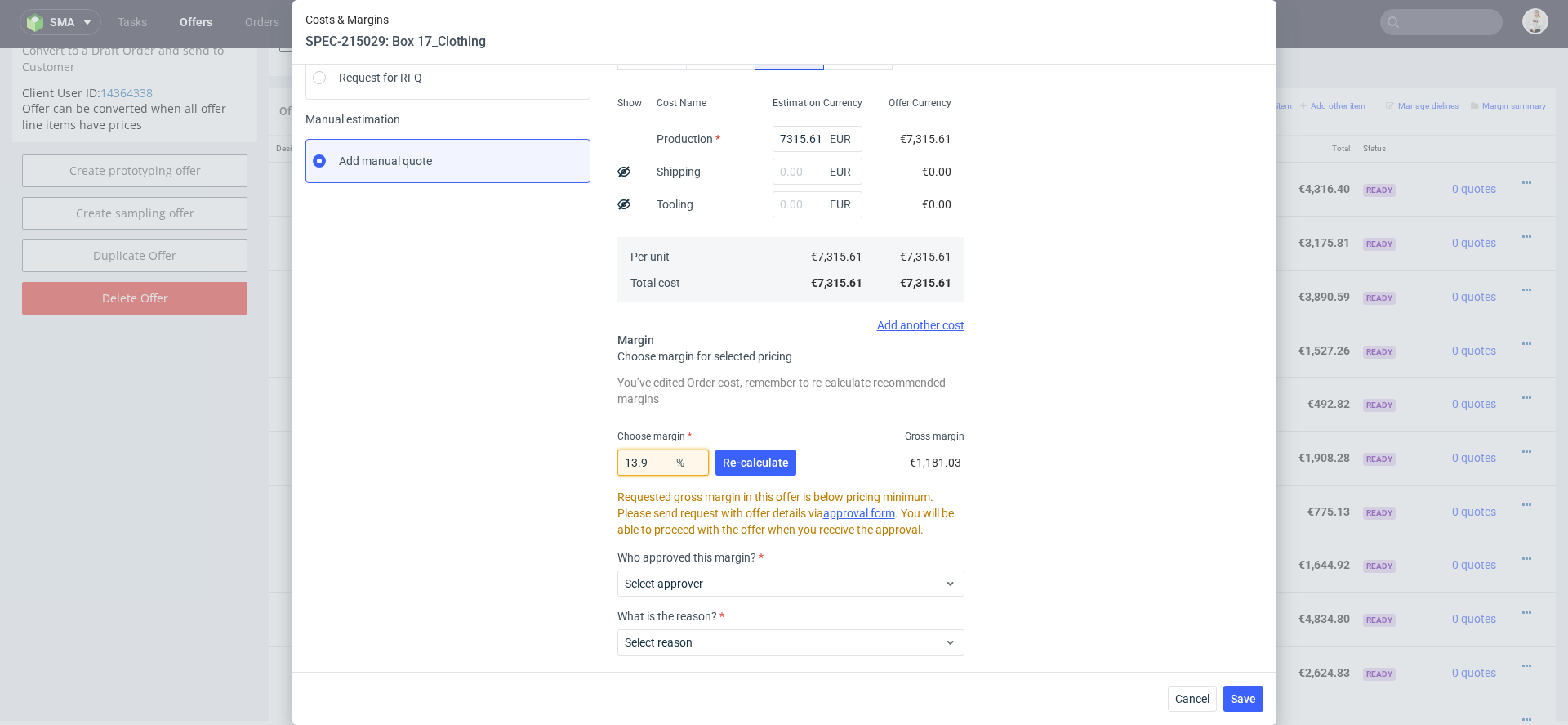
drag, startPoint x: 658, startPoint y: 462, endPoint x: 488, endPoint y: 466, distance: 170.0
click at [488, 466] on div "Instant Quotes Refresh No quotes available RFQs Request for RFQ Manual estimati…" at bounding box center [784, 324] width 958 height 836
type input "1"
type input "7389.51"
type input "15."
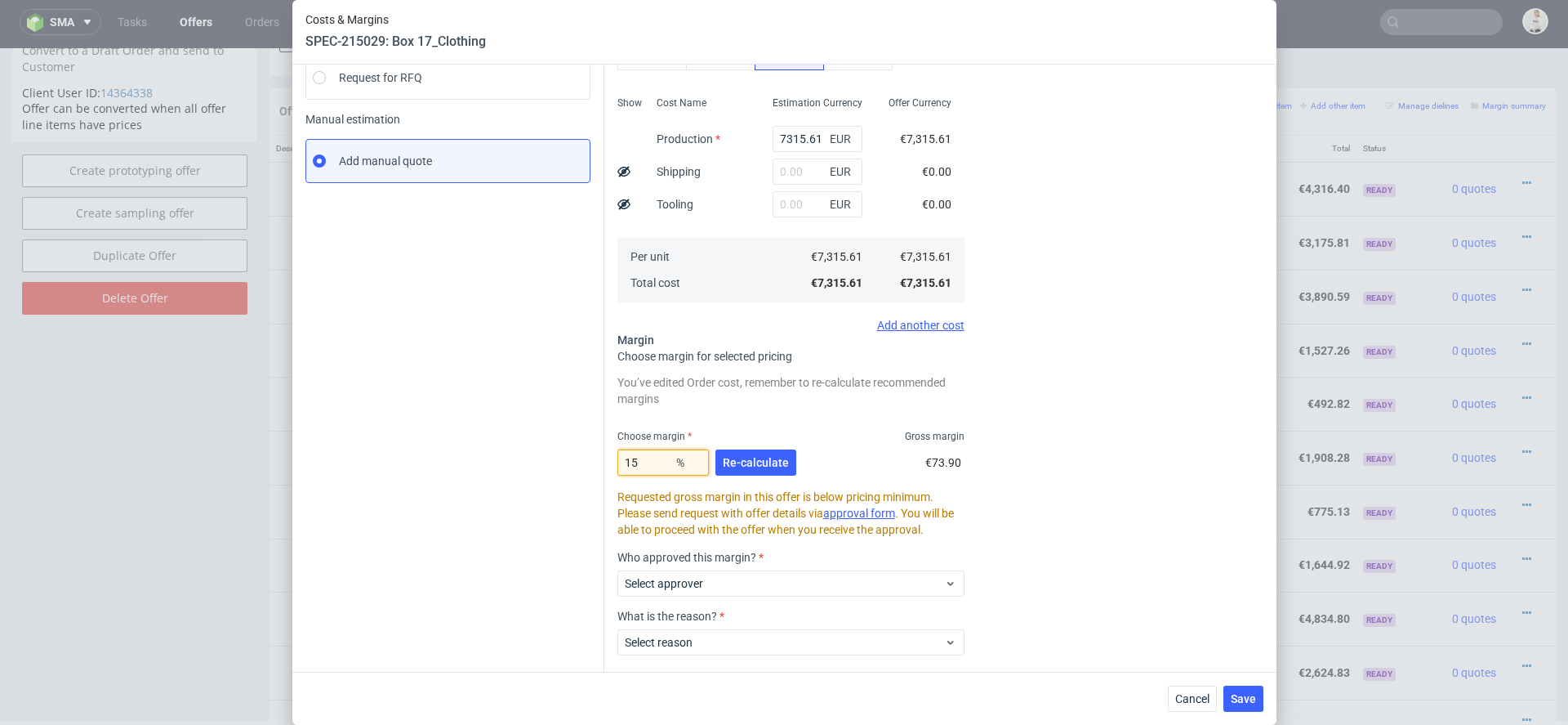
type input "8606.6"
type input "15.8"
type input "8688.37"
type input "15.8"
click at [751, 469] on button "Re-calculate" at bounding box center [755, 462] width 81 height 26
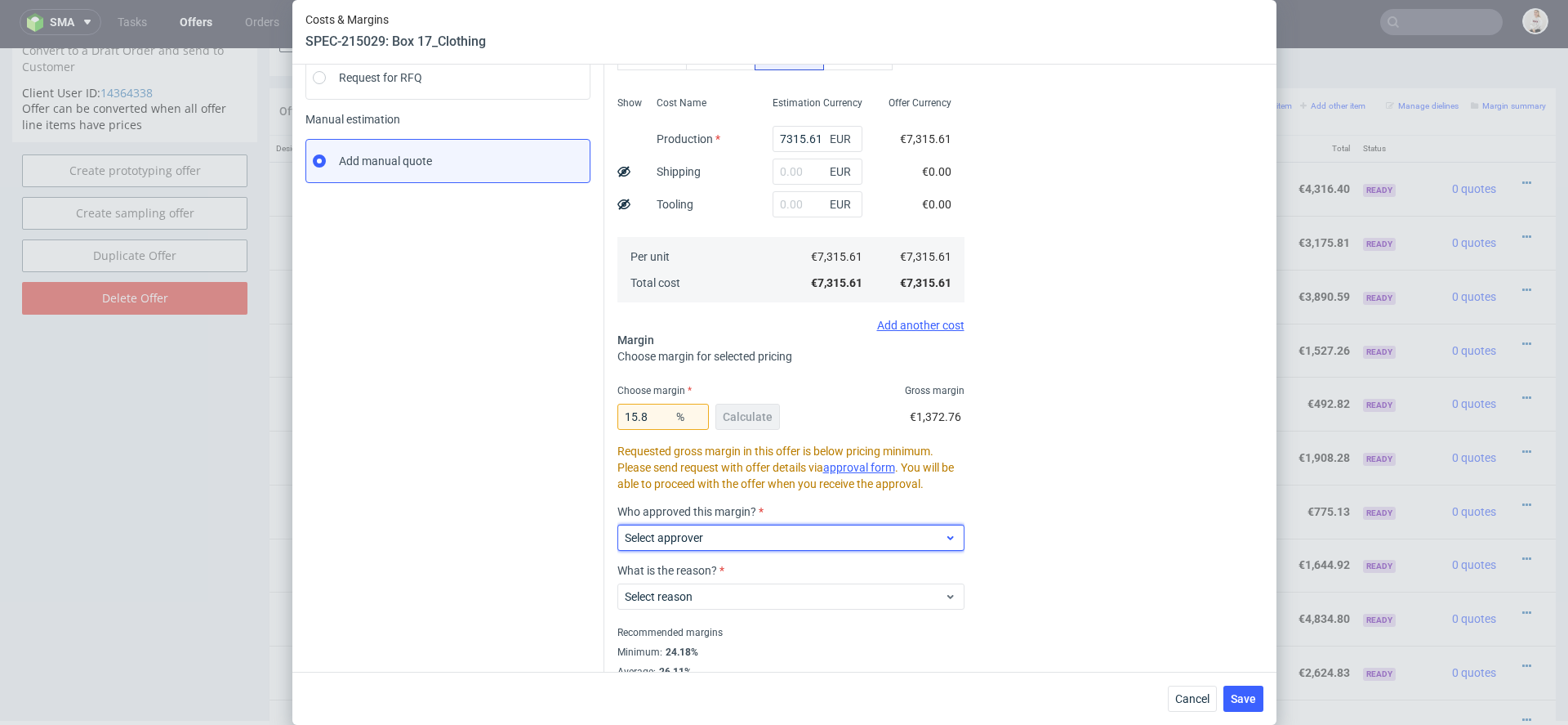
click at [727, 526] on div "Select approver" at bounding box center [791, 537] width 347 height 26
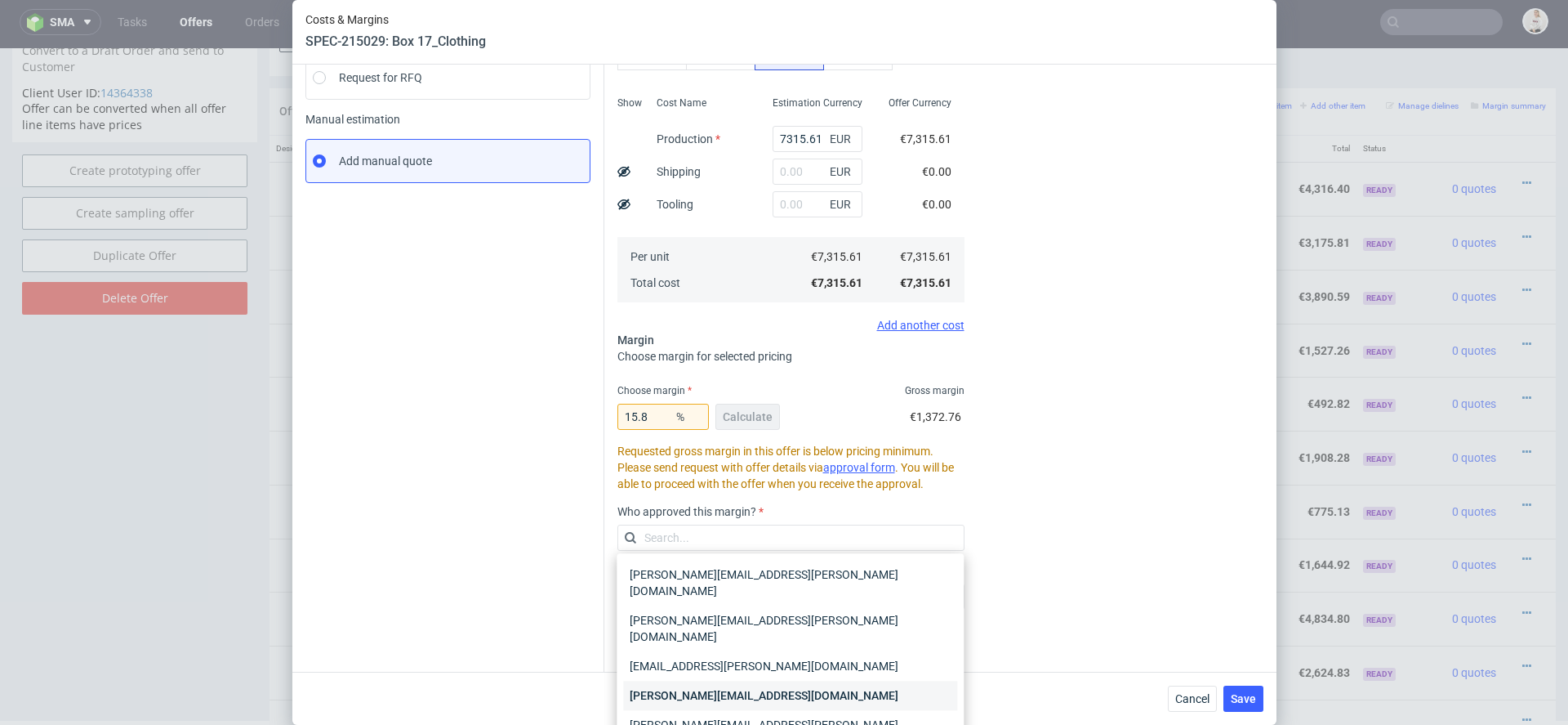
click at [754, 681] on div "maciej.wozniczko@packhelp.com" at bounding box center [790, 695] width 334 height 29
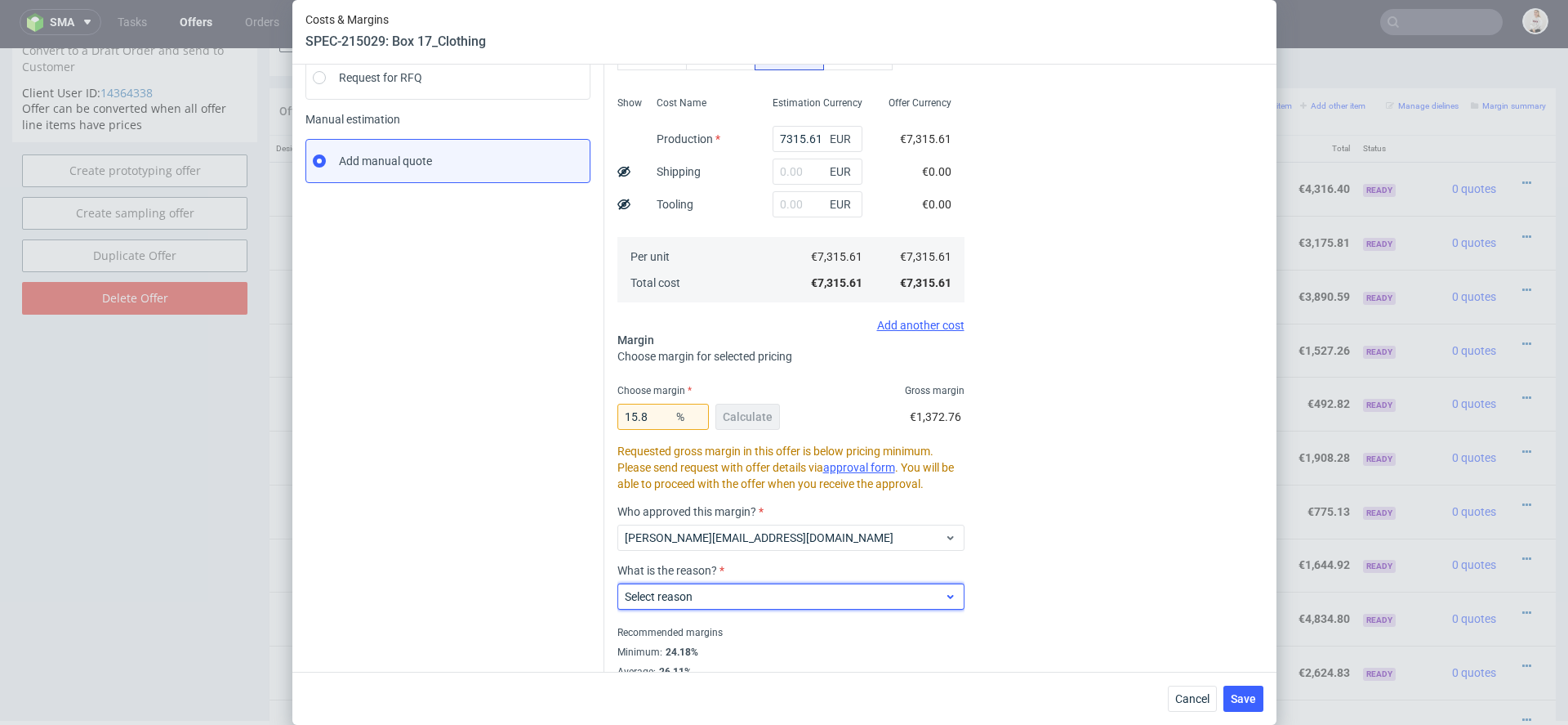
click at [744, 594] on span "Select reason" at bounding box center [784, 596] width 320 height 16
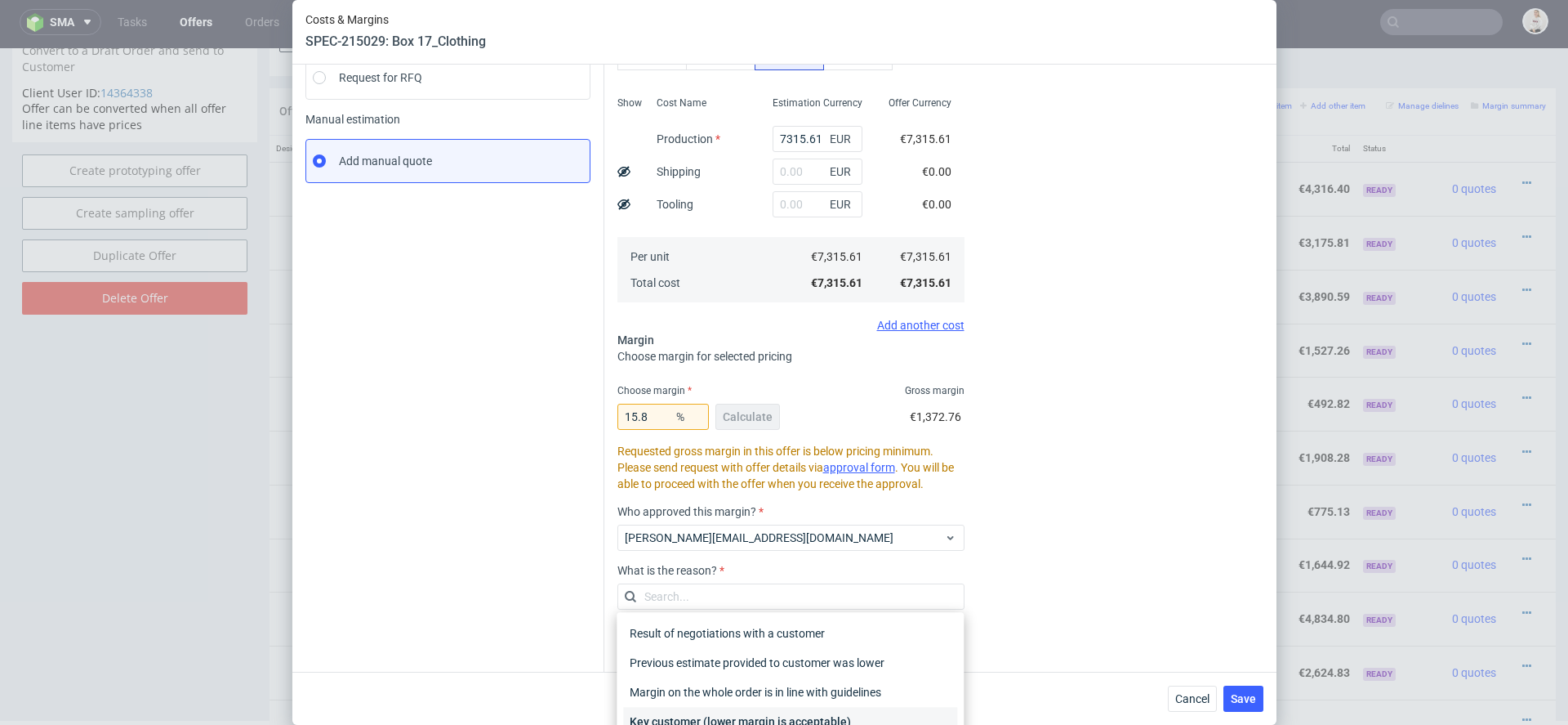
click at [766, 710] on div "Key customer (lower margin is acceptable)" at bounding box center [790, 721] width 334 height 29
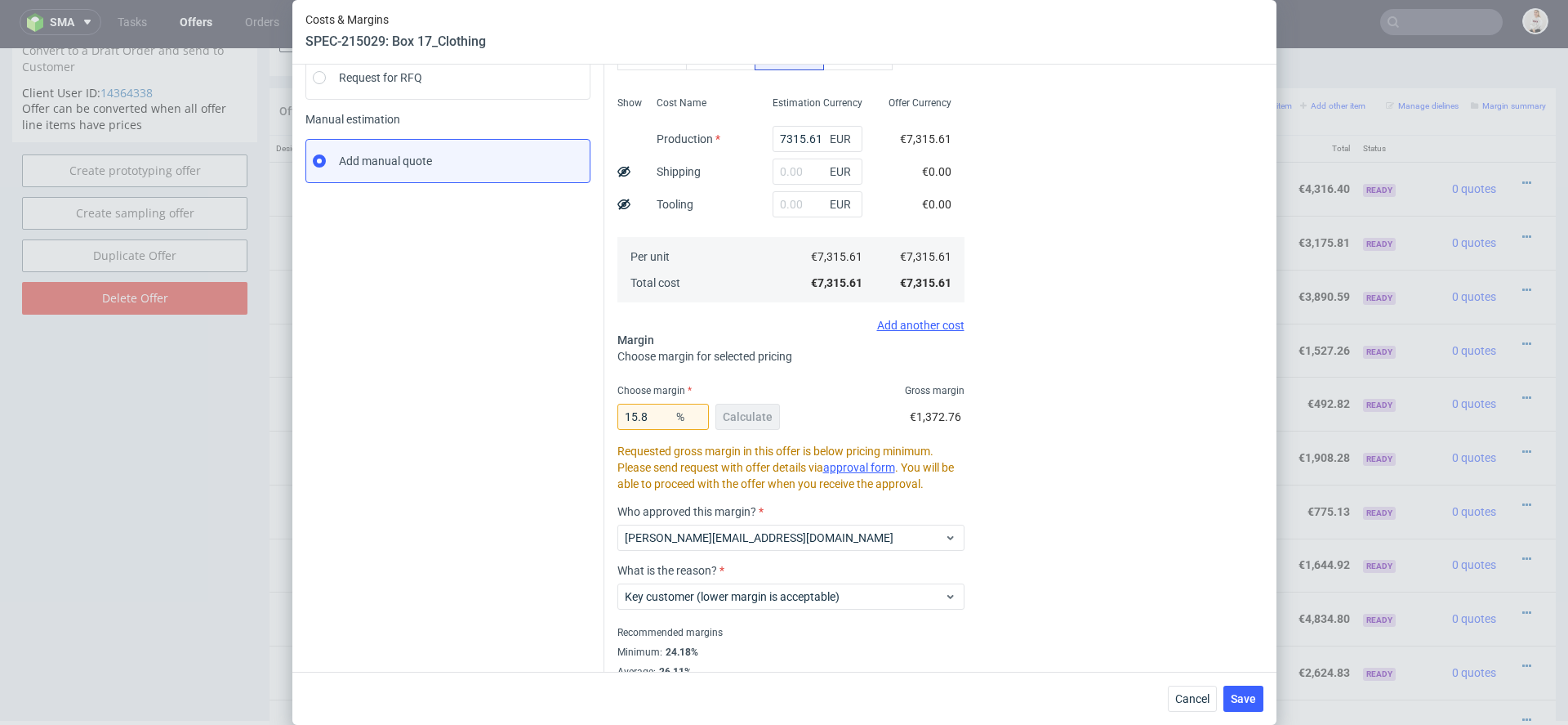
click at [1037, 590] on div "Cost displayed to the customer Unit Cost Total cost 8688.37 EUR €8,688.37" at bounding box center [1124, 309] width 279 height 778
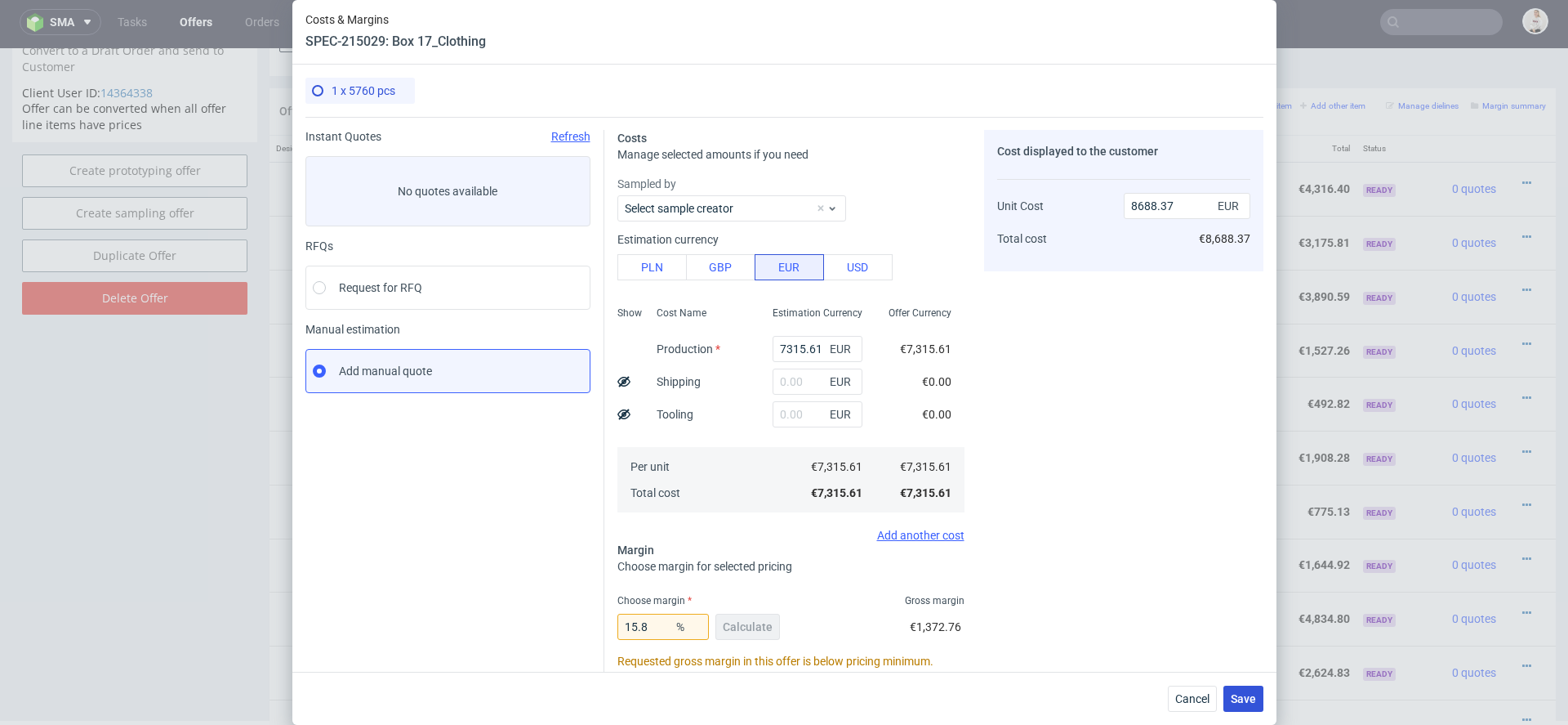
click at [1247, 701] on span "Save" at bounding box center [1244, 699] width 25 height 12
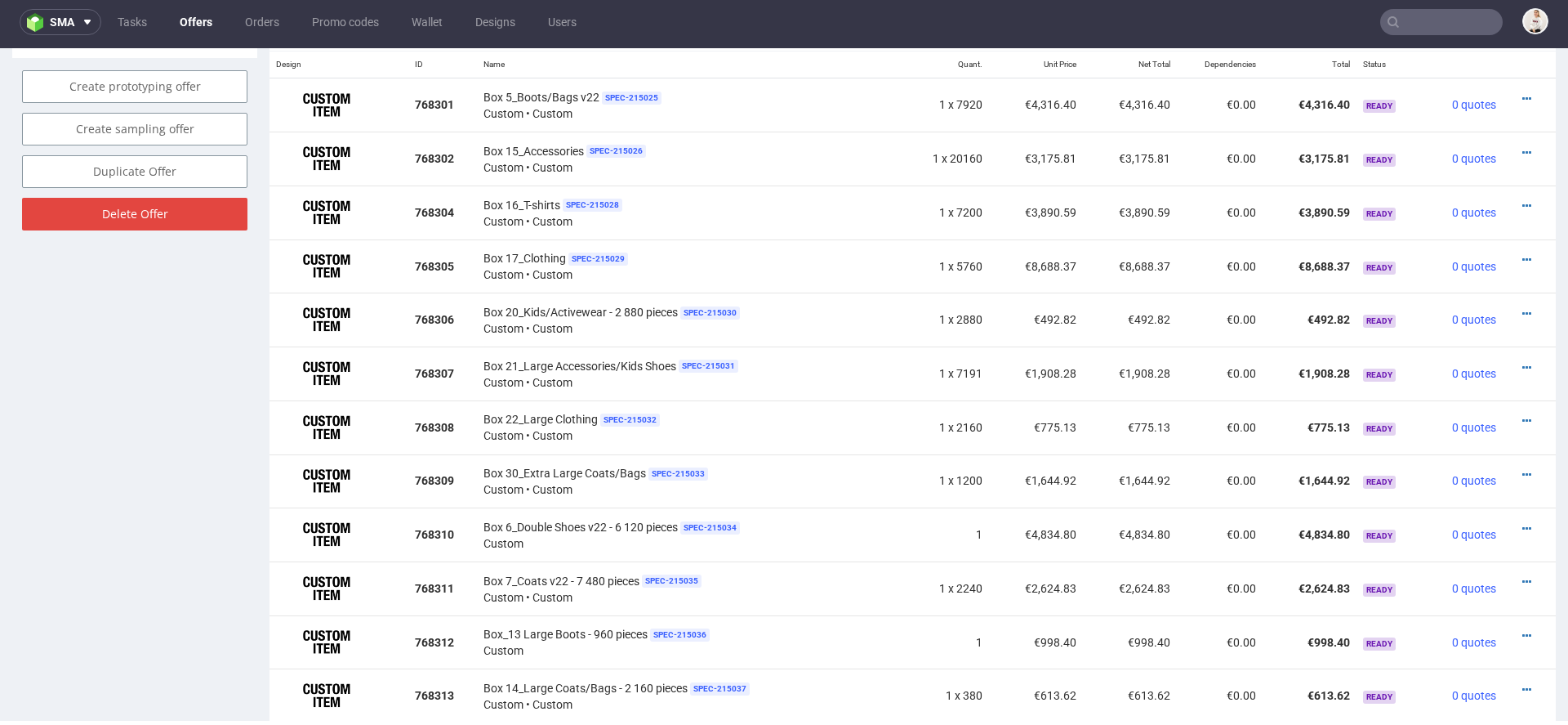
scroll to position [998, 0]
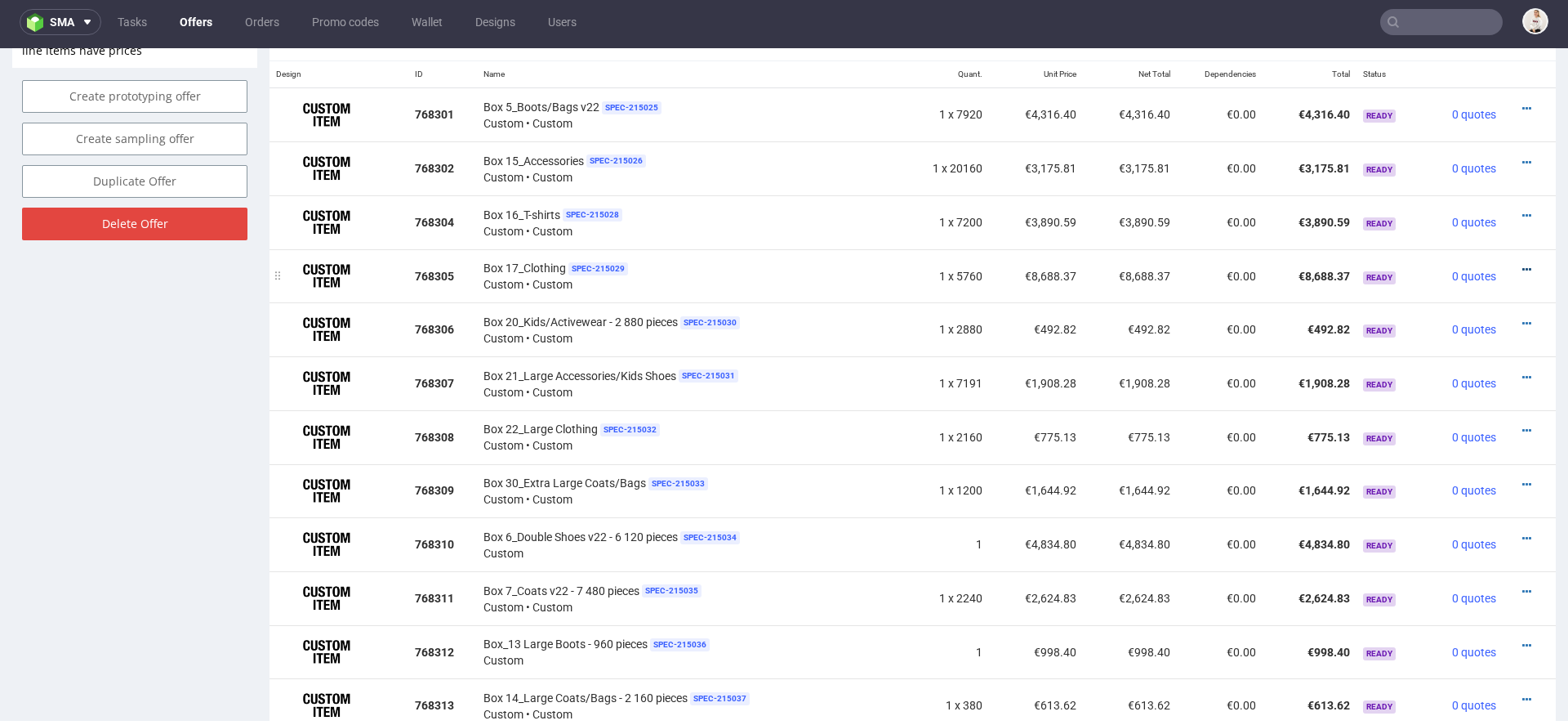
click at [1523, 264] on icon at bounding box center [1527, 269] width 9 height 12
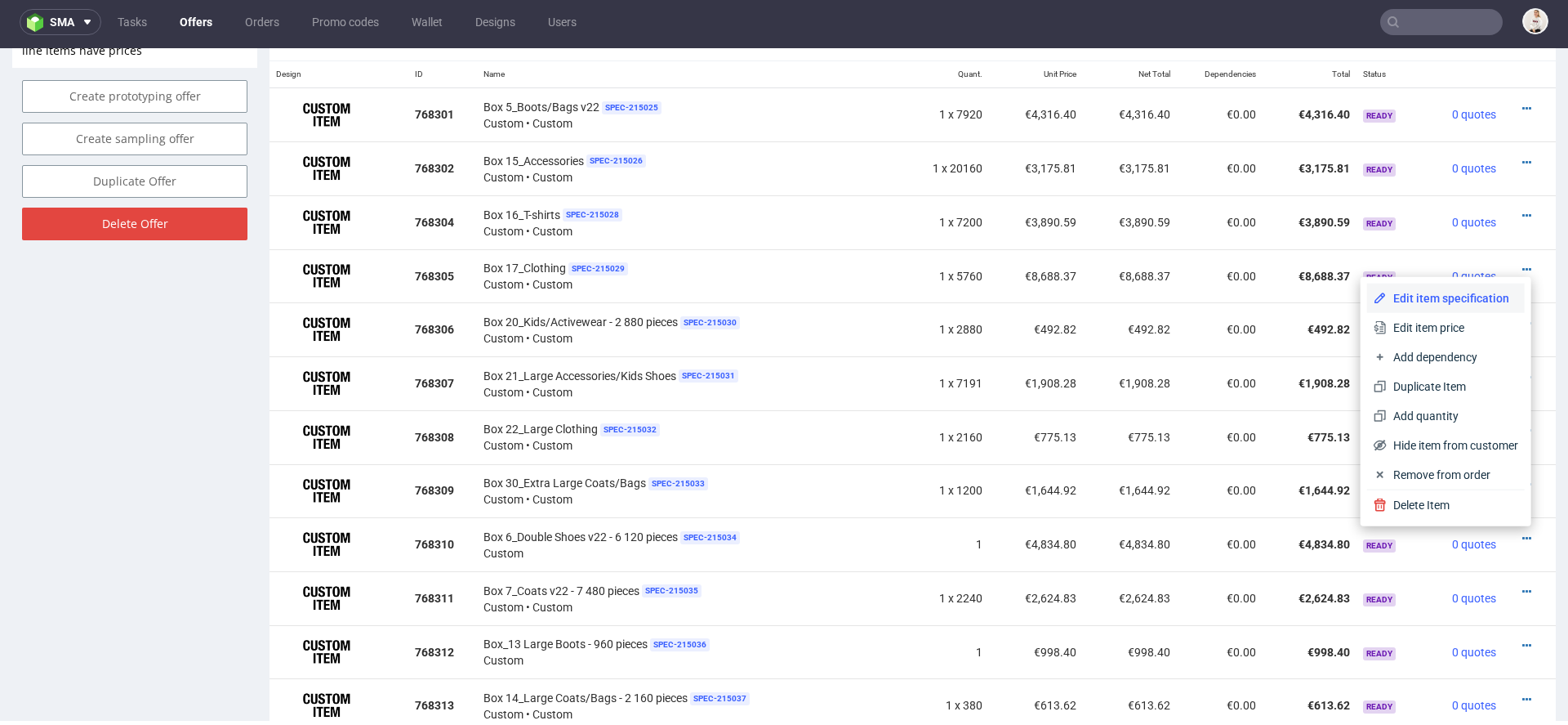
click at [1435, 300] on span "Edit item specification" at bounding box center [1452, 298] width 131 height 16
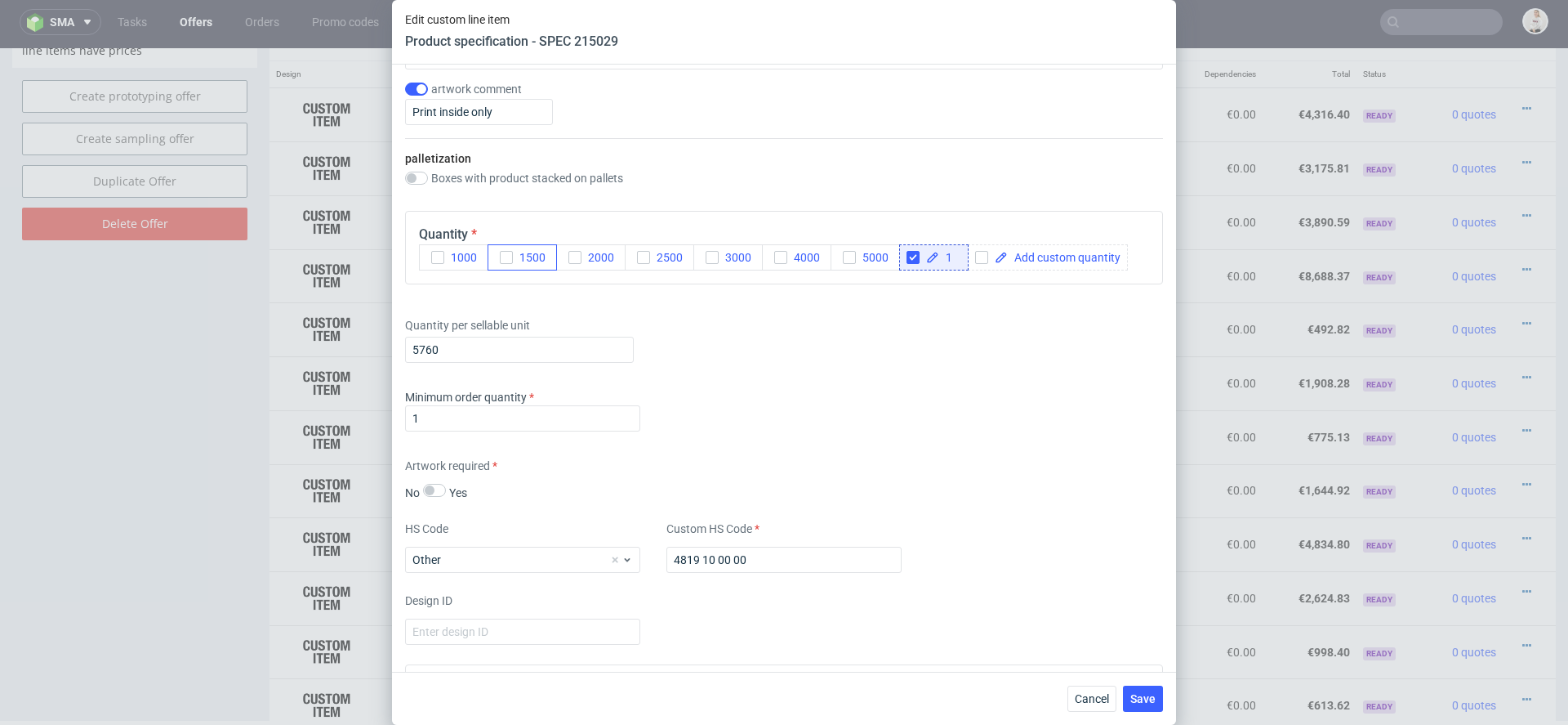
scroll to position [2042, 0]
drag, startPoint x: 467, startPoint y: 343, endPoint x: 303, endPoint y: 343, distance: 164.0
click at [311, 343] on div "Edit custom line item Product specification - SPEC 215029 Supplier TFP Sp. z o.…" at bounding box center [784, 362] width 1568 height 725
paste input "1"
type input "1"
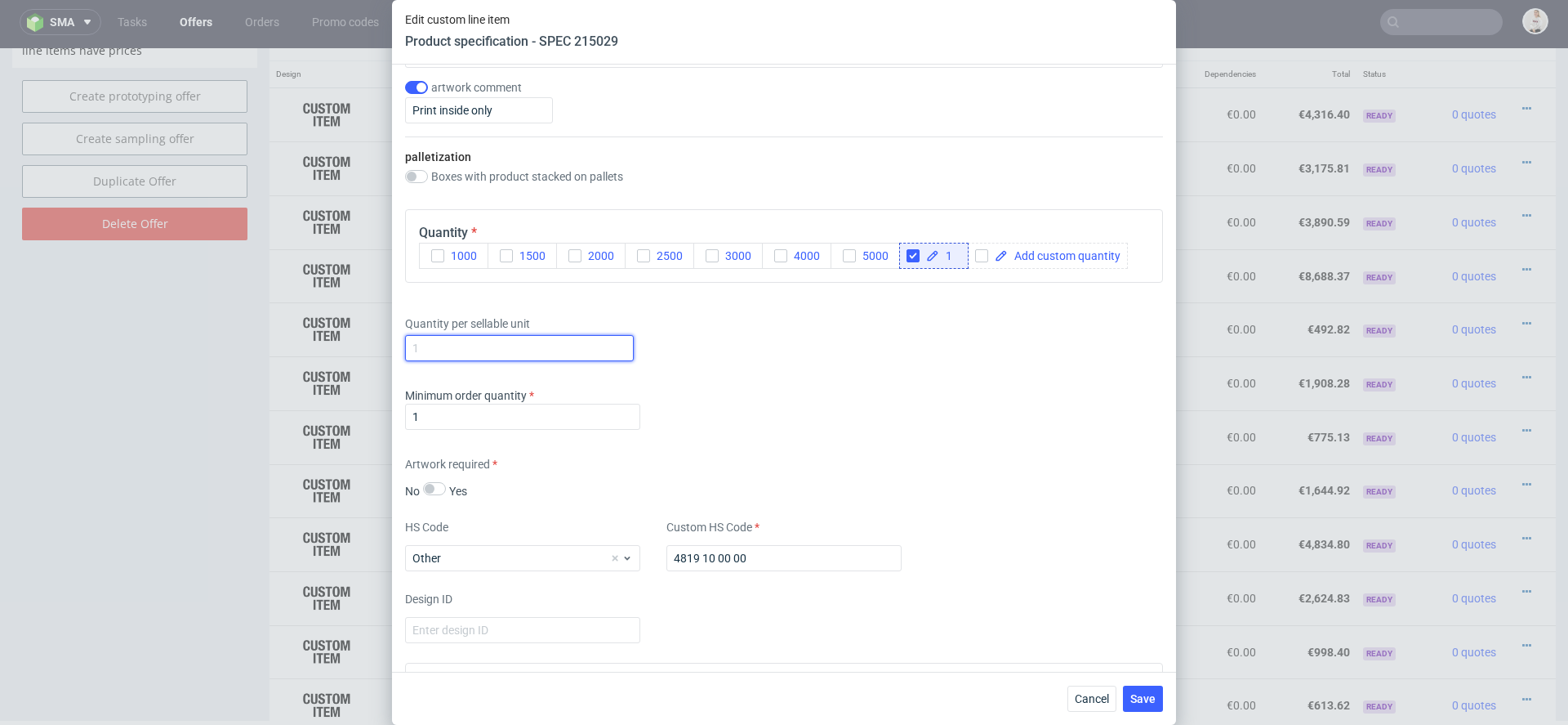
paste input "33 120"
click at [429, 342] on input "33 120" at bounding box center [519, 348] width 228 height 26
type input "33120"
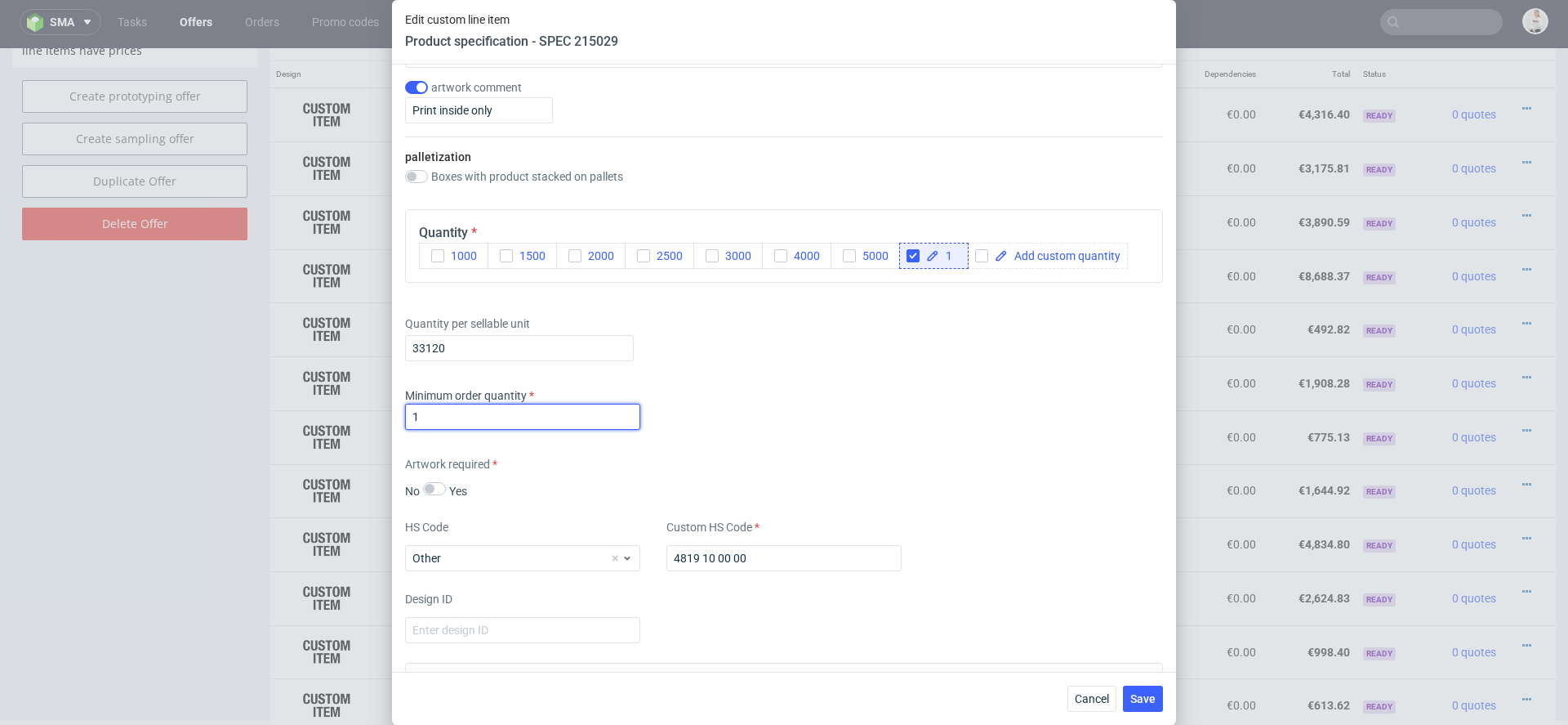
click at [762, 412] on div "Minimum order quantity 1" at bounding box center [784, 411] width 758 height 49
click at [1124, 687] on button "Save" at bounding box center [1143, 699] width 40 height 26
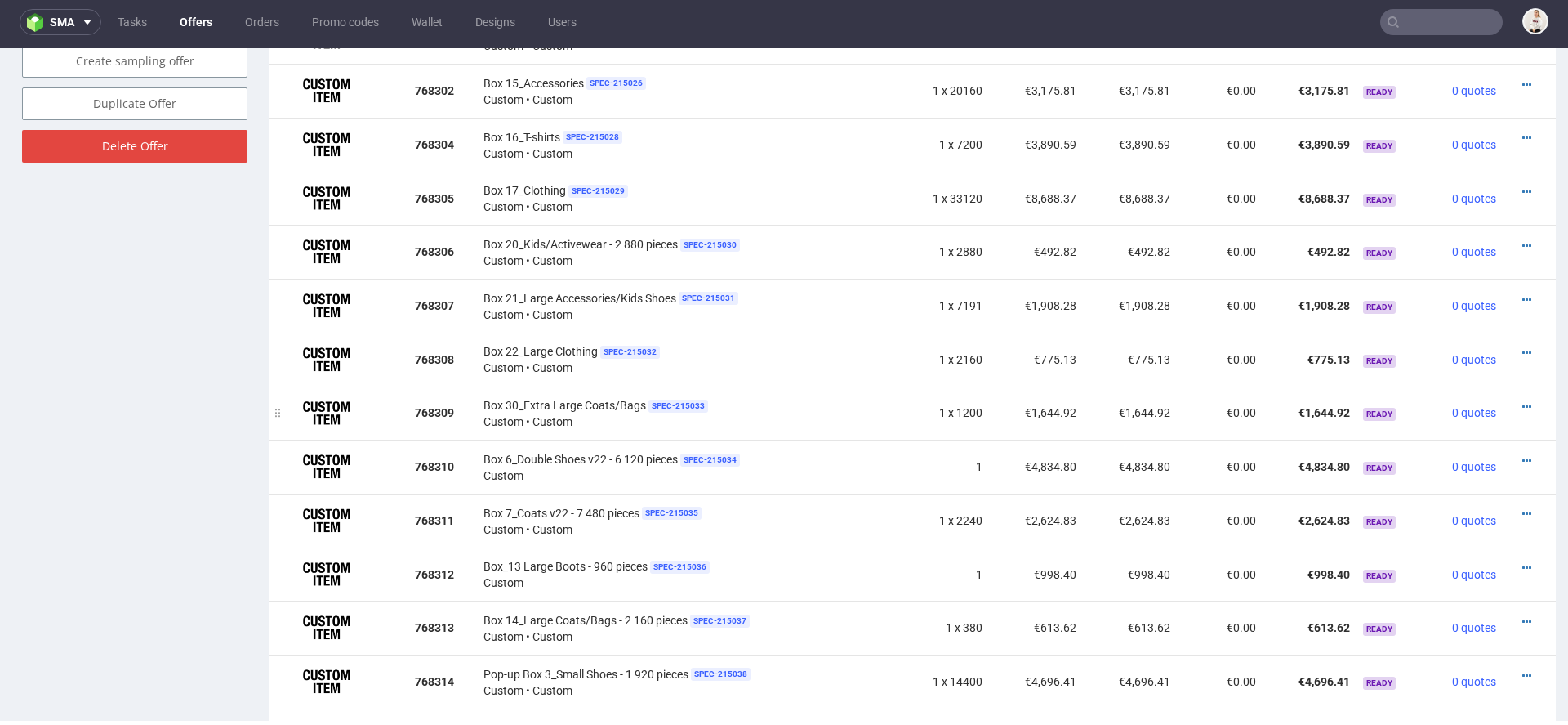
scroll to position [1072, 0]
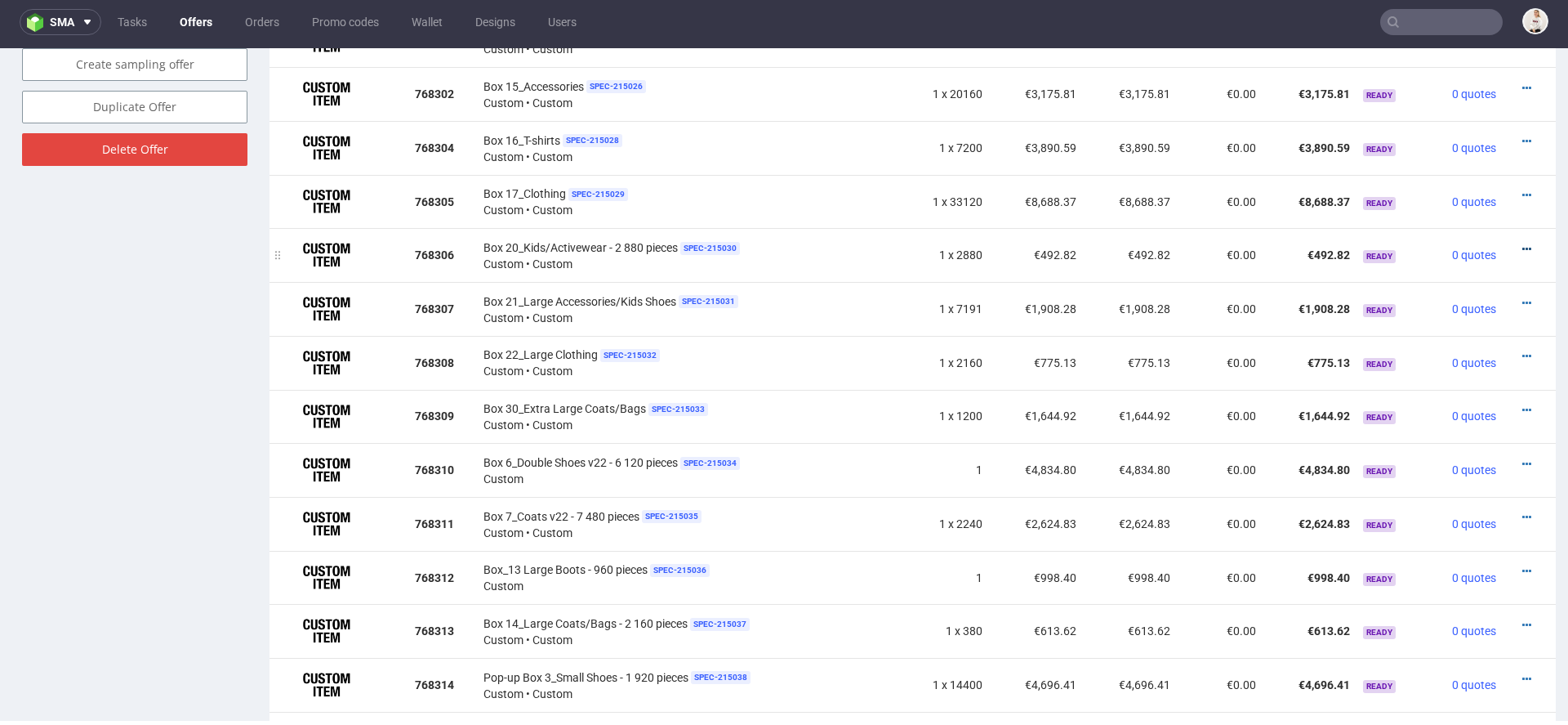
click at [1523, 244] on icon at bounding box center [1527, 249] width 9 height 12
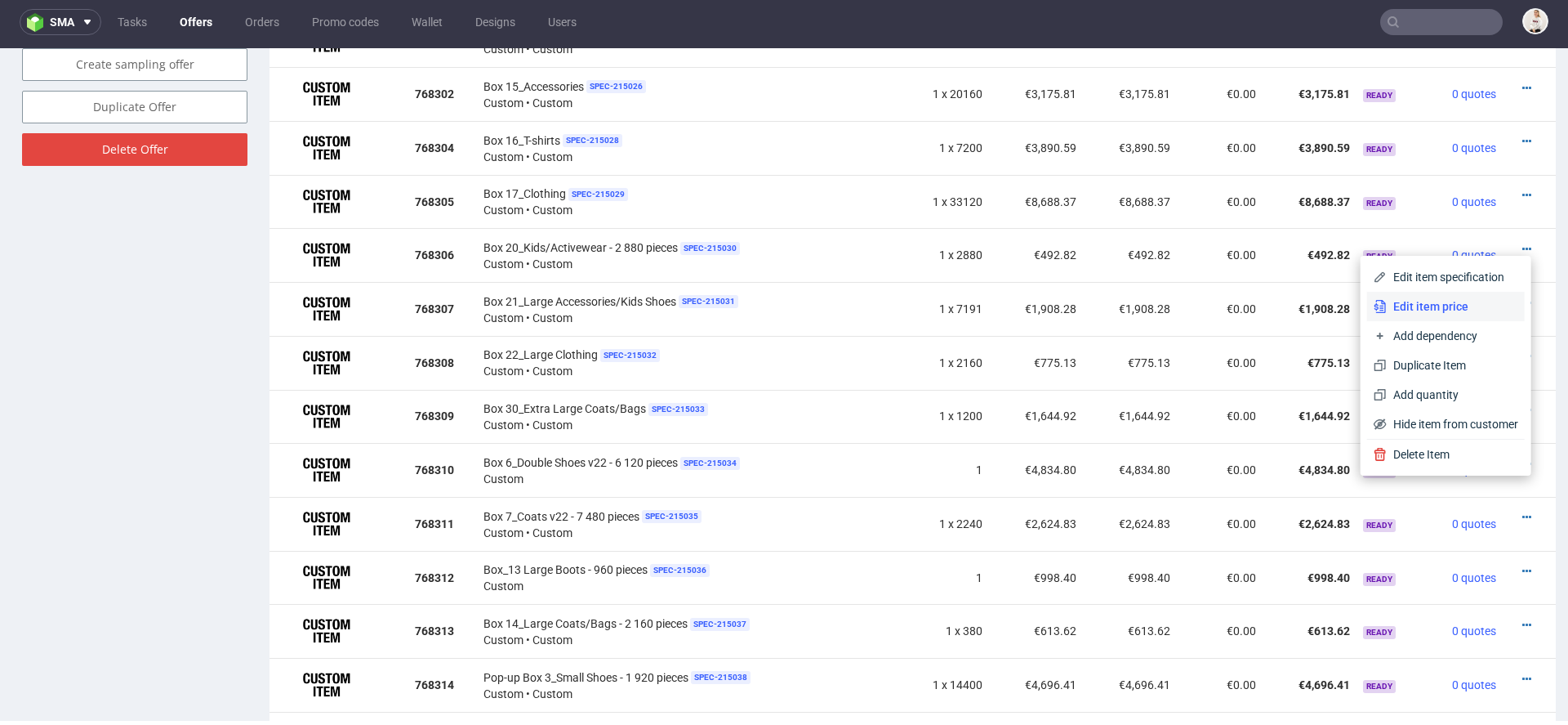
click at [1448, 304] on span "Edit item price" at bounding box center [1452, 306] width 131 height 16
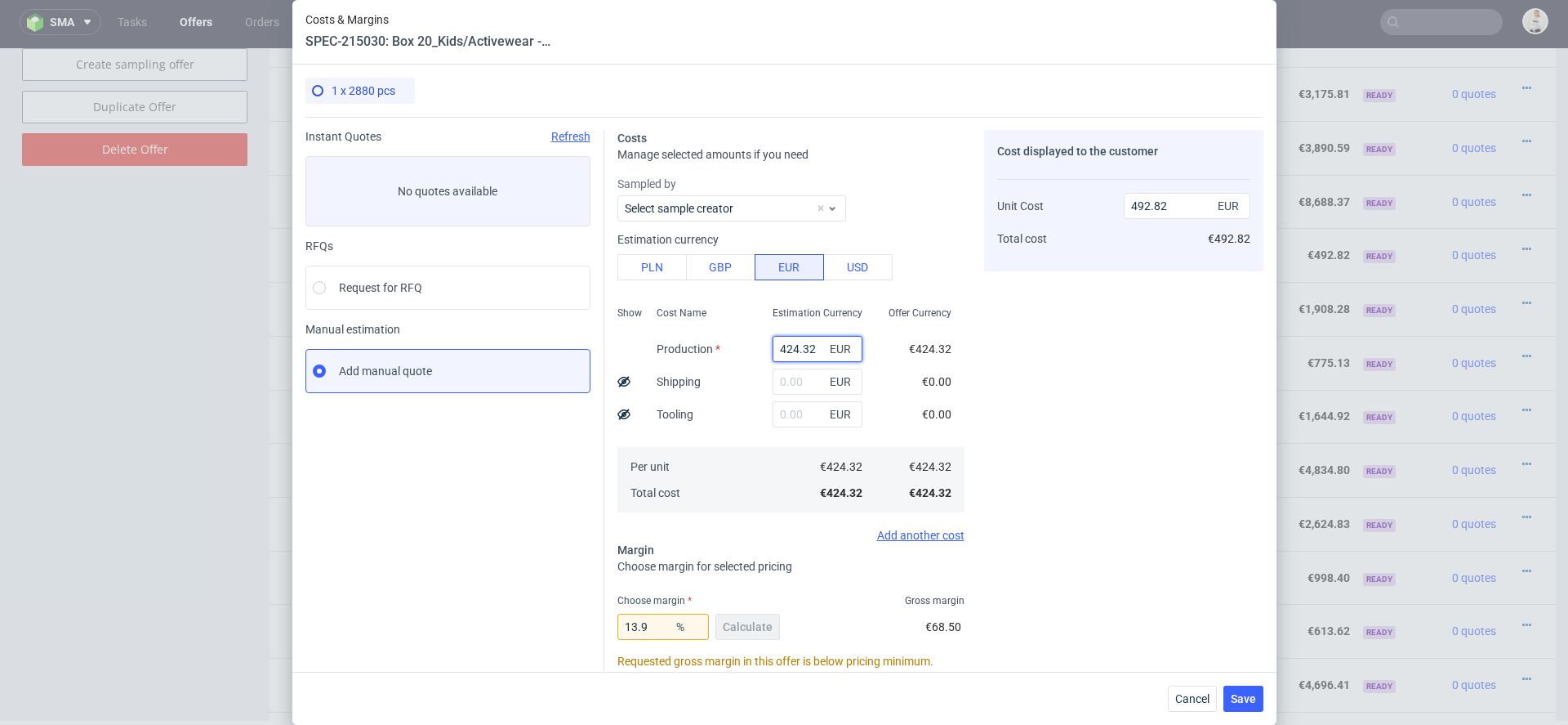
click at [813, 348] on input "424.32" at bounding box center [817, 349] width 90 height 26
click at [796, 348] on input "424.32" at bounding box center [817, 349] width 90 height 26
paste input "€2 523,69"
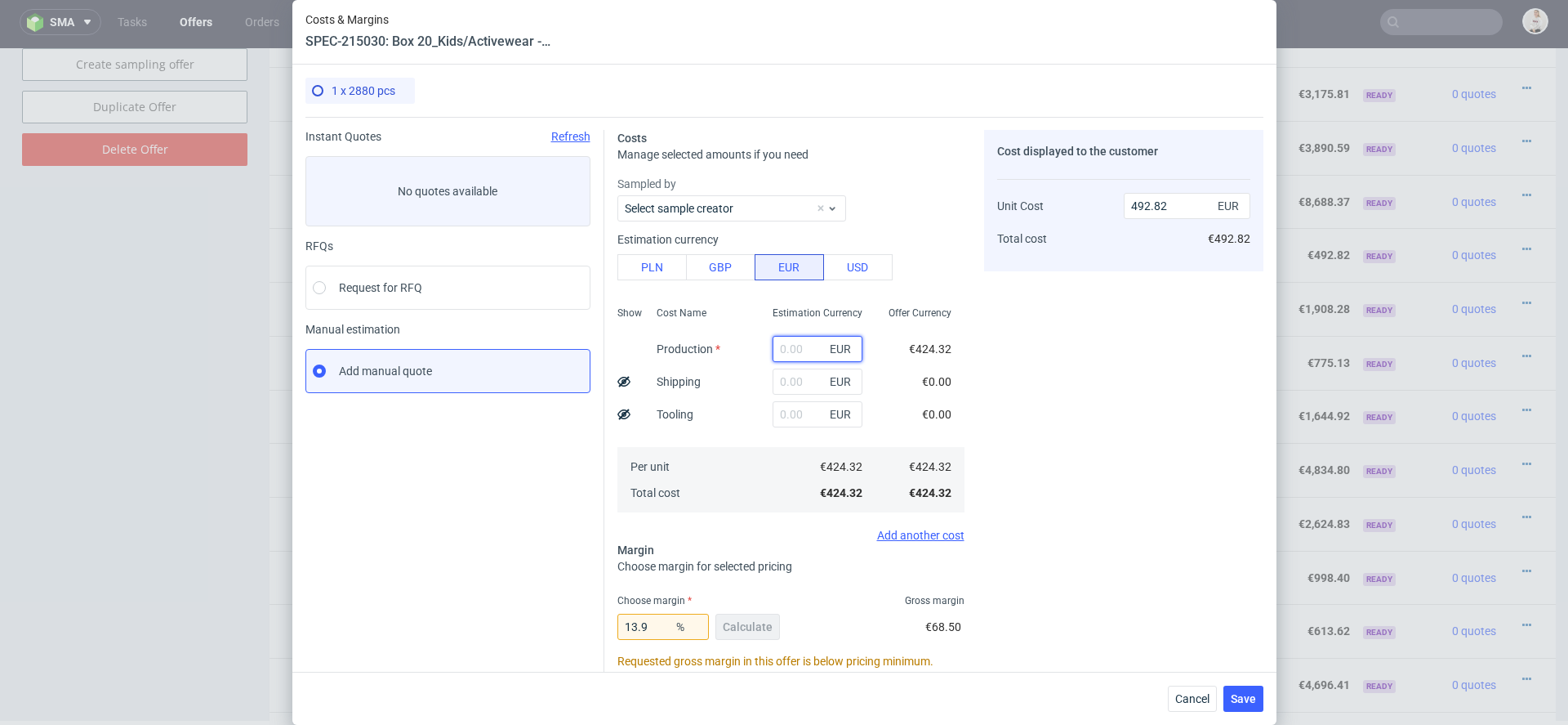
type input "€2 523,69"
type input "0"
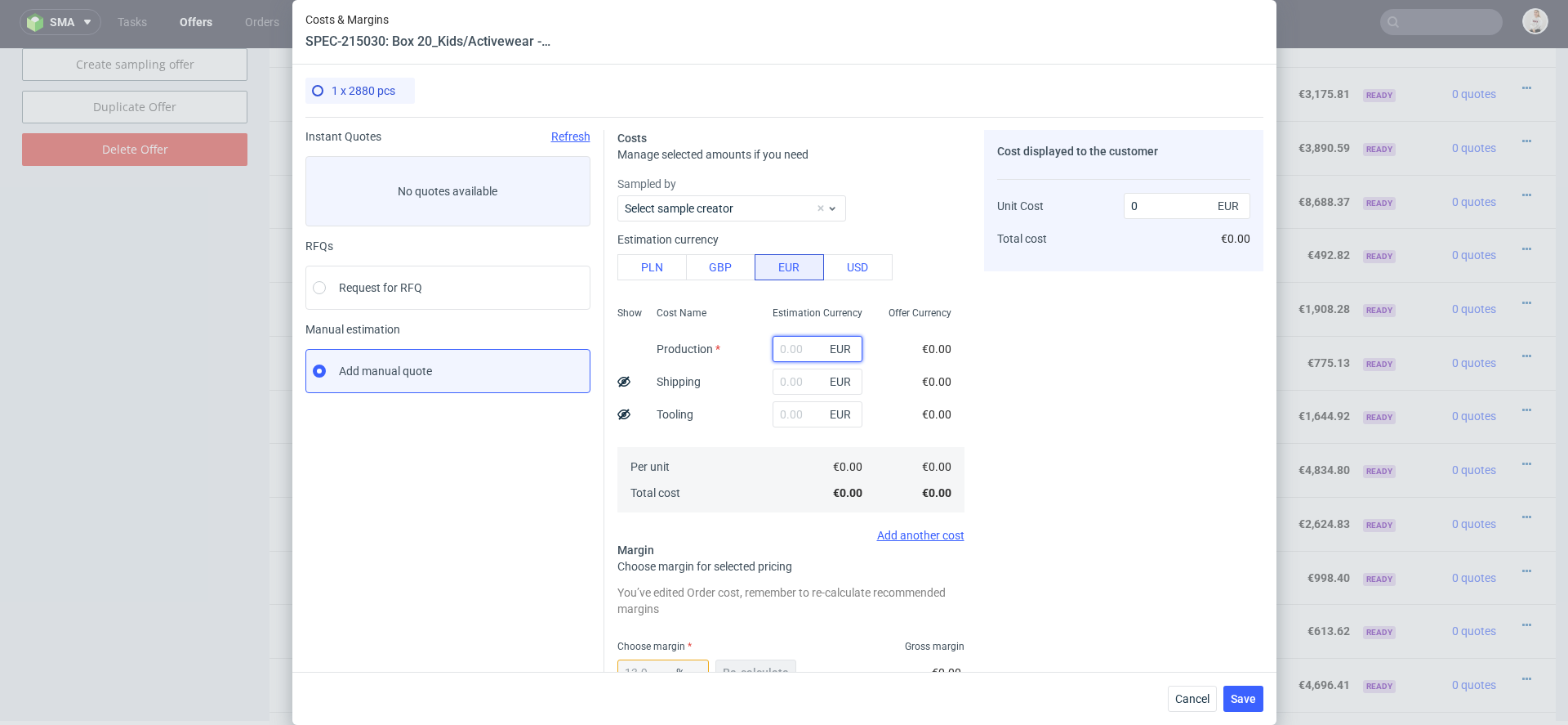
paste input "€2 523,69"
click at [792, 346] on input "€2 523,69" at bounding box center [817, 349] width 90 height 26
type input "2523.69"
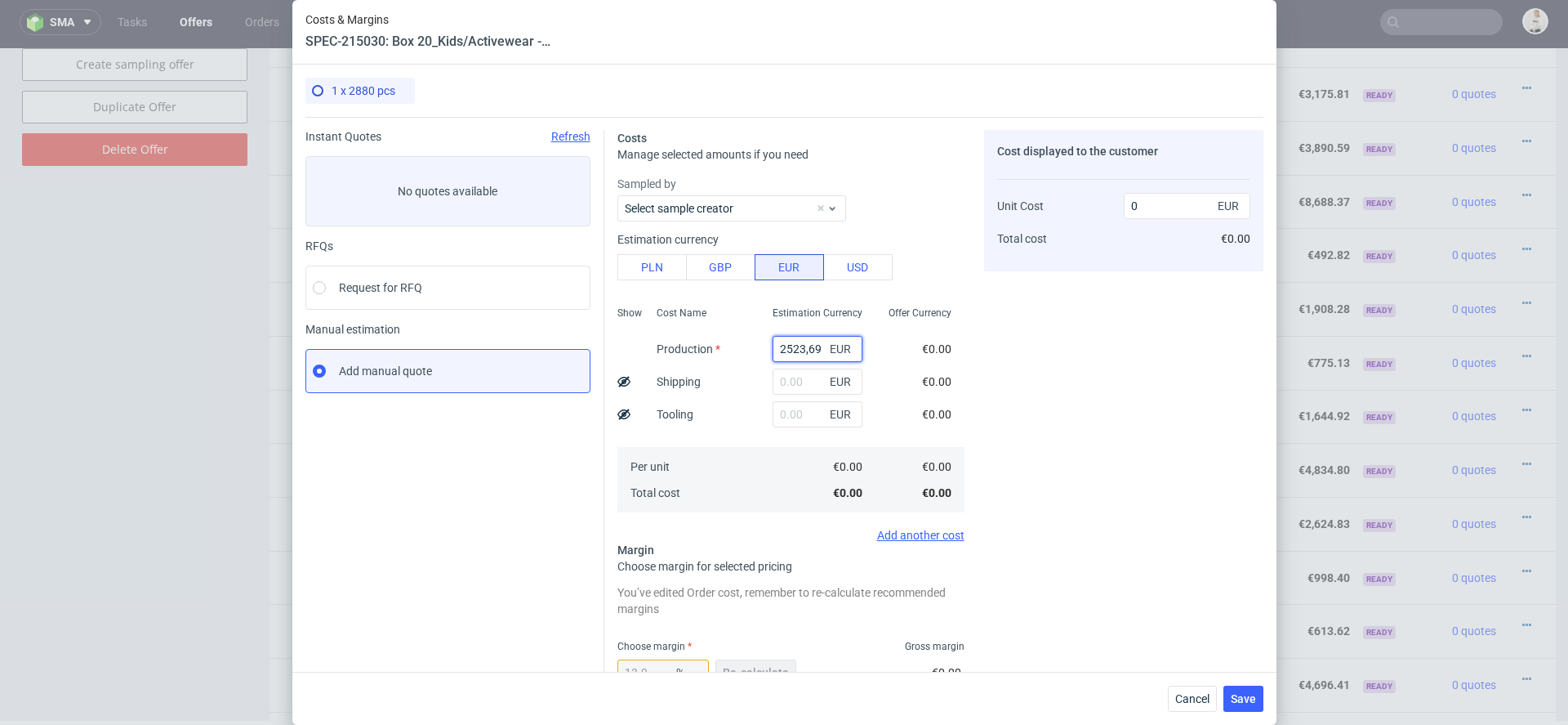
type input "2931.11"
type input "2523.69"
click at [950, 366] on div "€0.00" at bounding box center [937, 382] width 55 height 33
click at [1044, 382] on div "Cost displayed to the customer Unit Cost Total cost 2931.11 EUR €2,931.11" at bounding box center [1124, 541] width 279 height 824
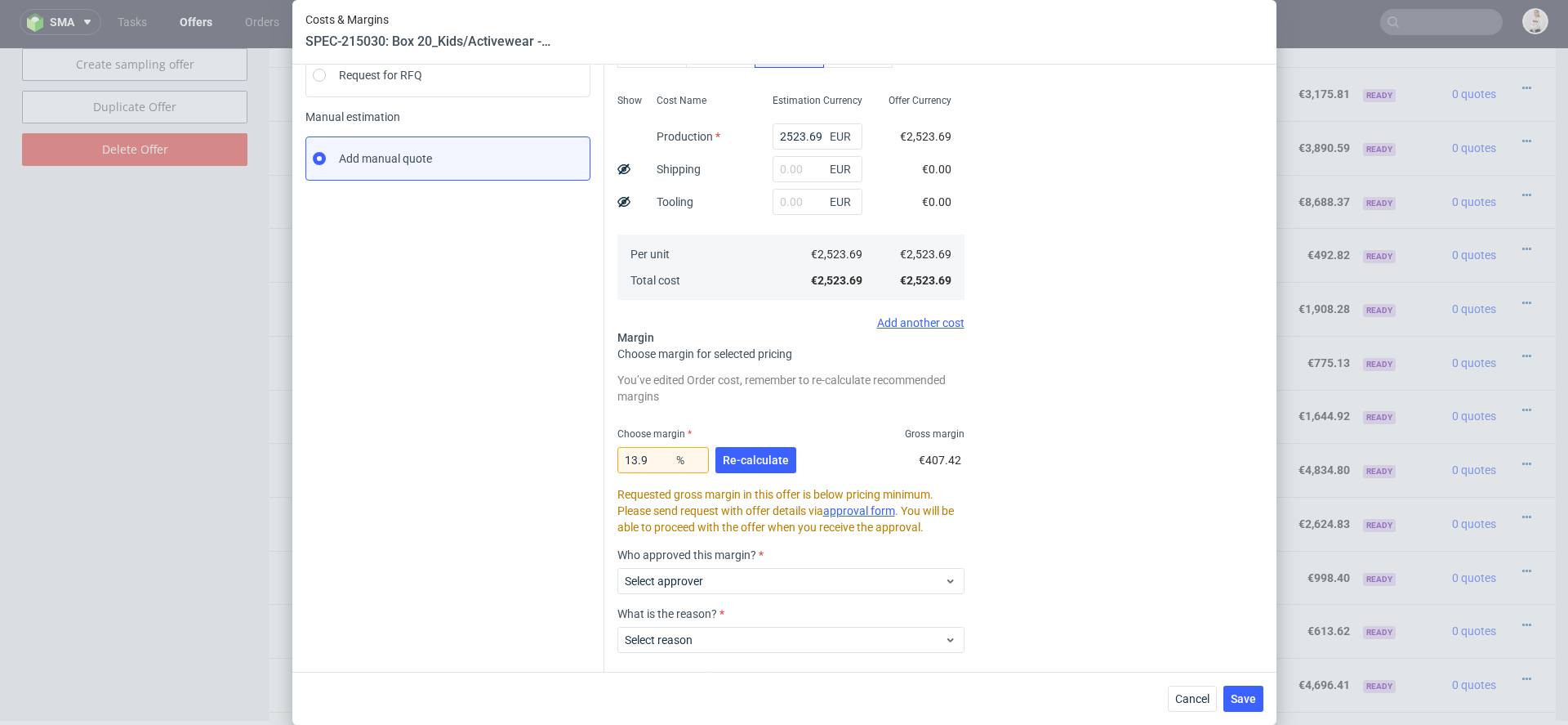
scroll to position [223, 0]
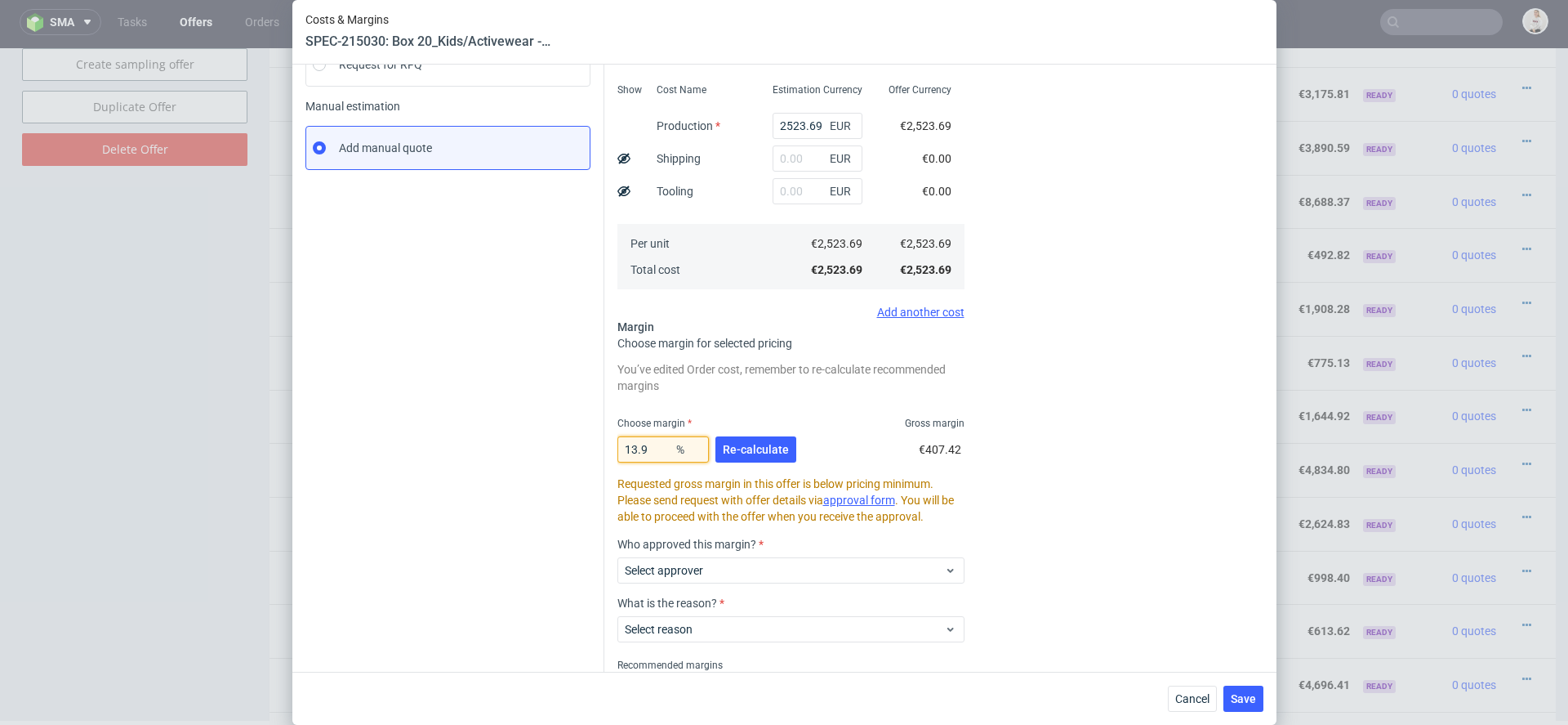
drag, startPoint x: 658, startPoint y: 453, endPoint x: 433, endPoint y: 448, distance: 225.1
click at [433, 448] on div "Instant Quotes Refresh No quotes available RFQs Request for RFQ Manual estimati…" at bounding box center [784, 312] width 958 height 836
type input "1"
type input "2549.18"
type input "15."
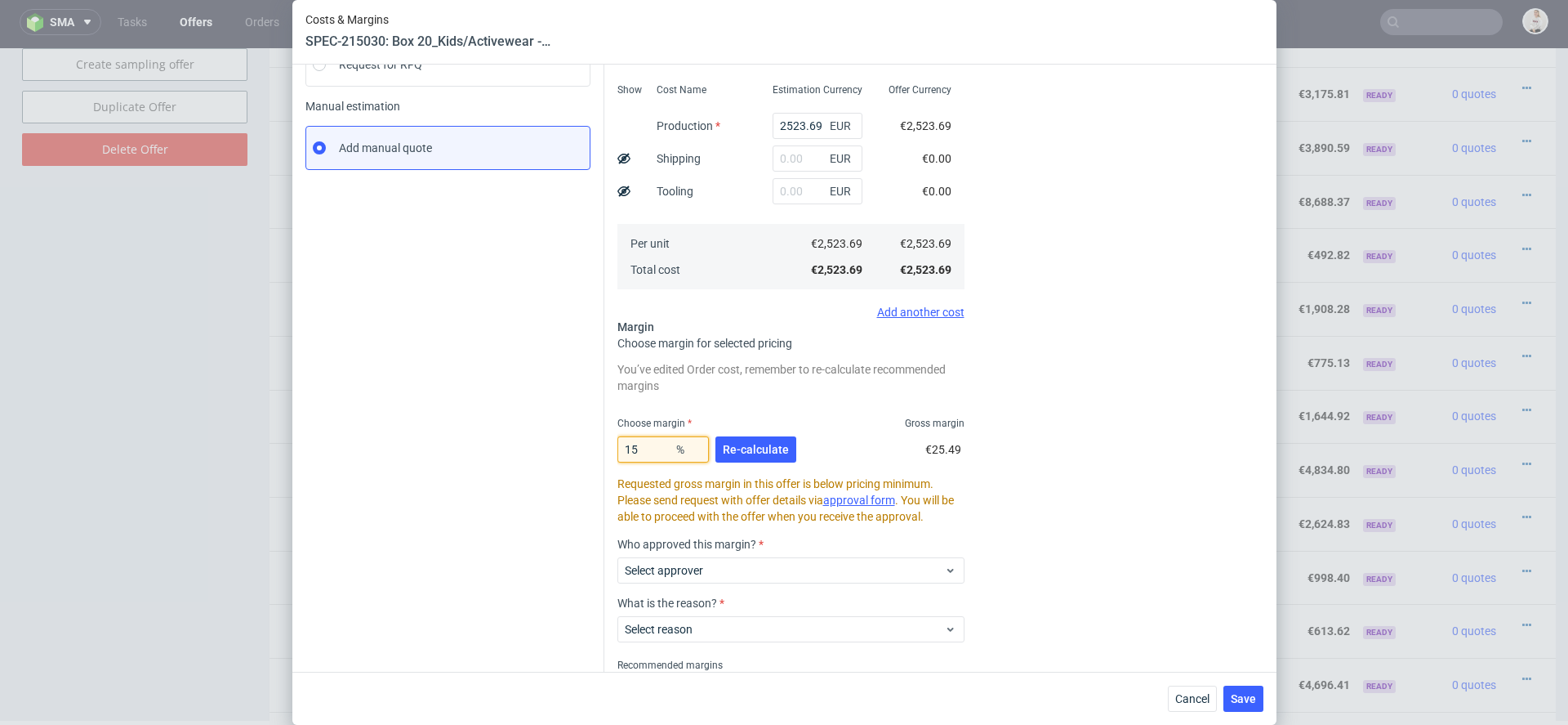
type input "2969.05"
type input "15.8"
type input "2997.26"
type input "15.8"
click at [774, 447] on span "Re-calculate" at bounding box center [755, 450] width 66 height 12
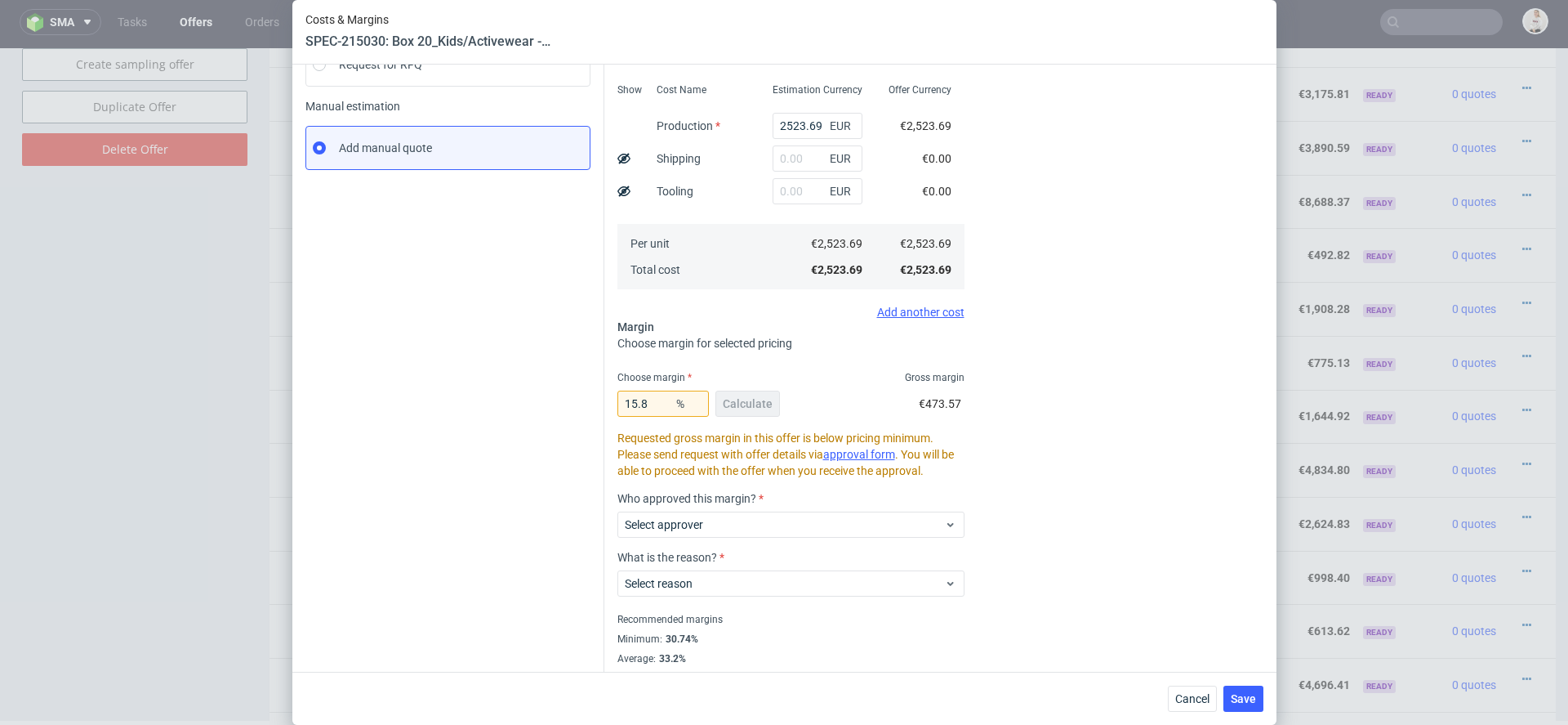
scroll to position [248, 0]
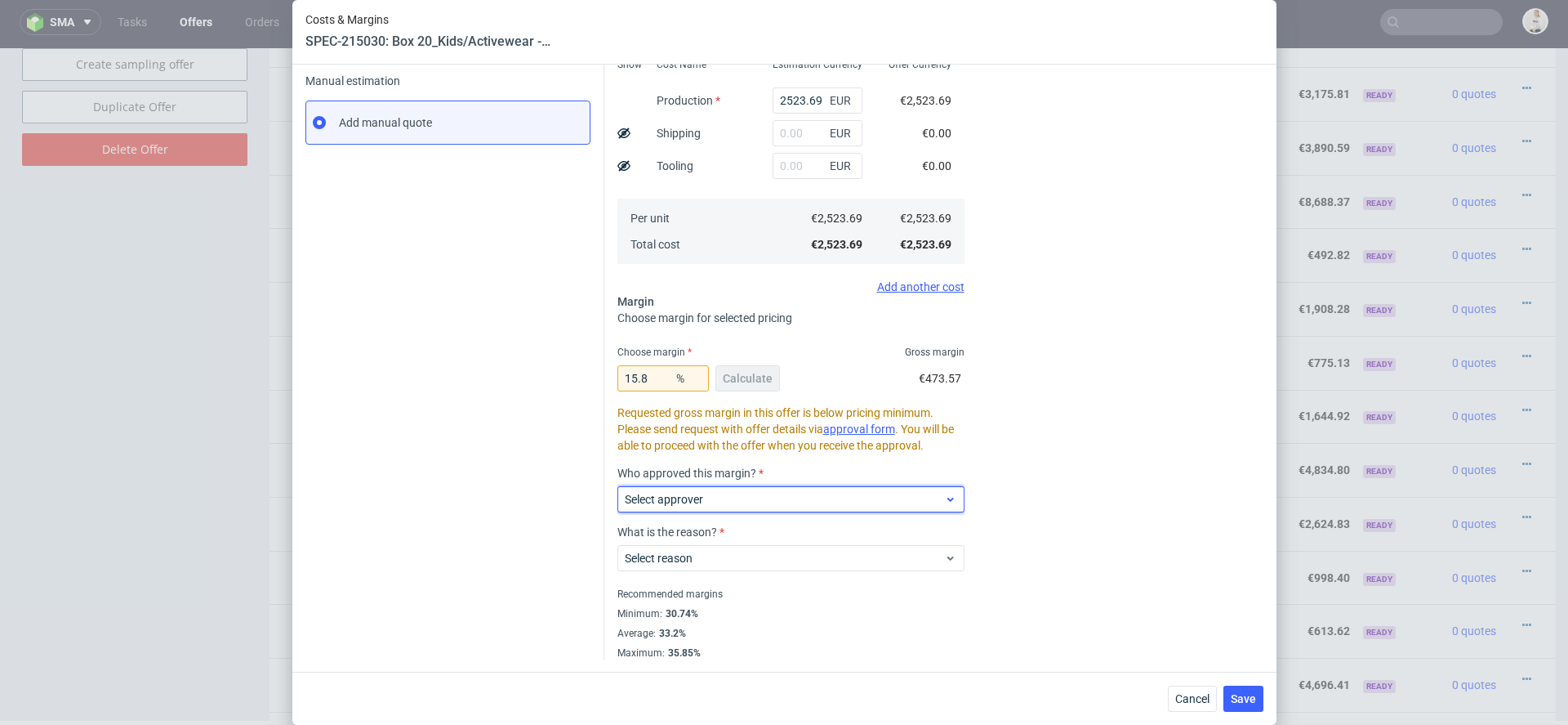
click at [736, 498] on span "Select approver" at bounding box center [784, 499] width 320 height 16
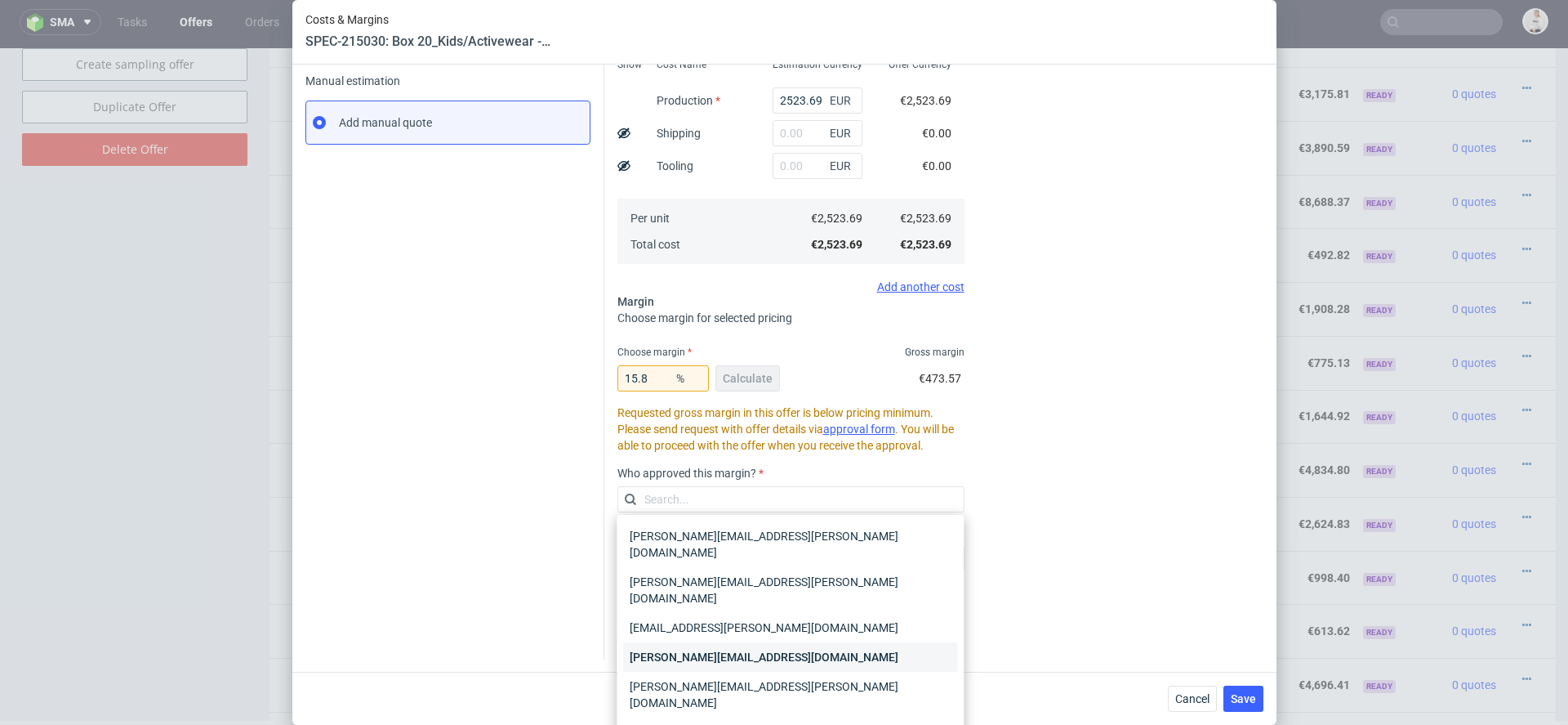
click at [750, 643] on div "[PERSON_NAME][EMAIL_ADDRESS][DOMAIN_NAME]" at bounding box center [790, 657] width 334 height 29
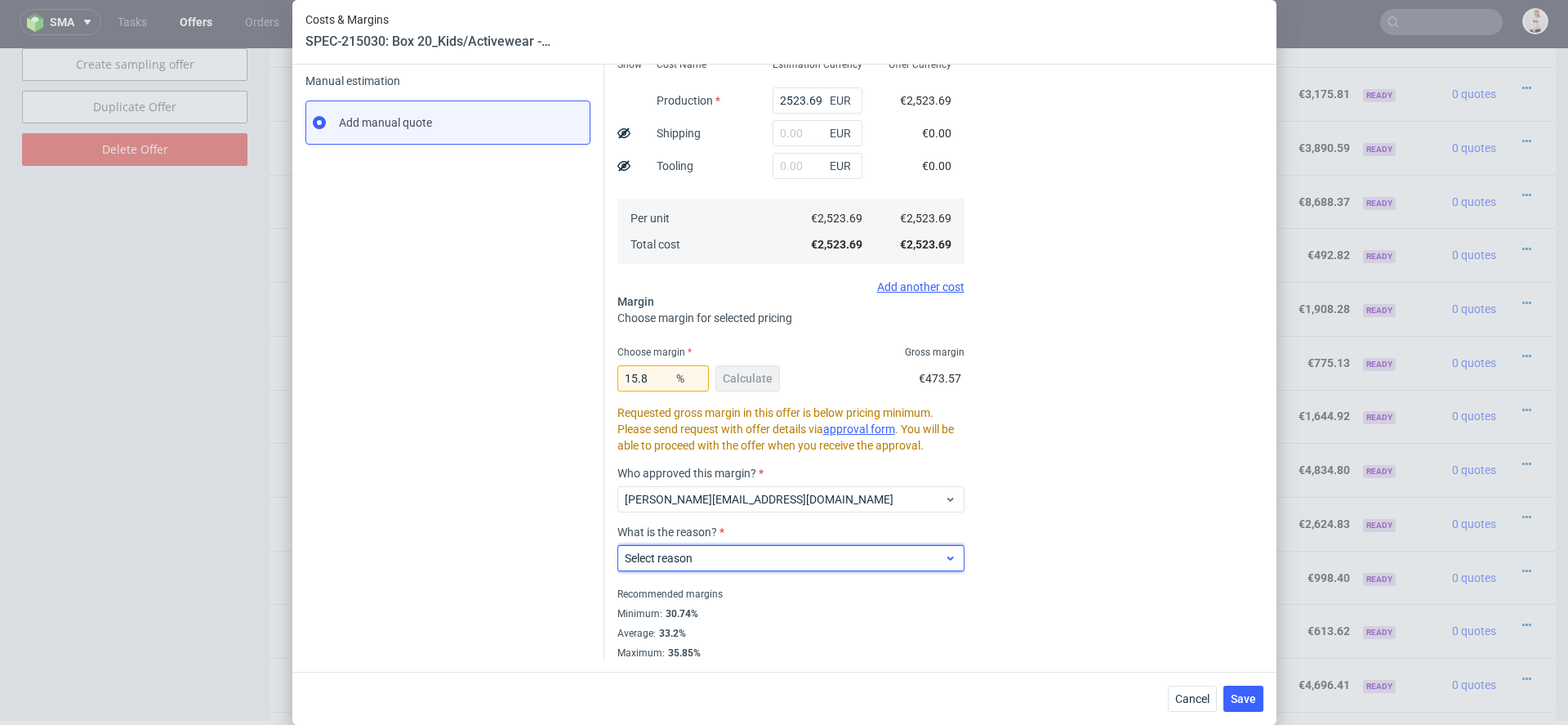
click at [734, 563] on span "Select reason" at bounding box center [784, 558] width 320 height 16
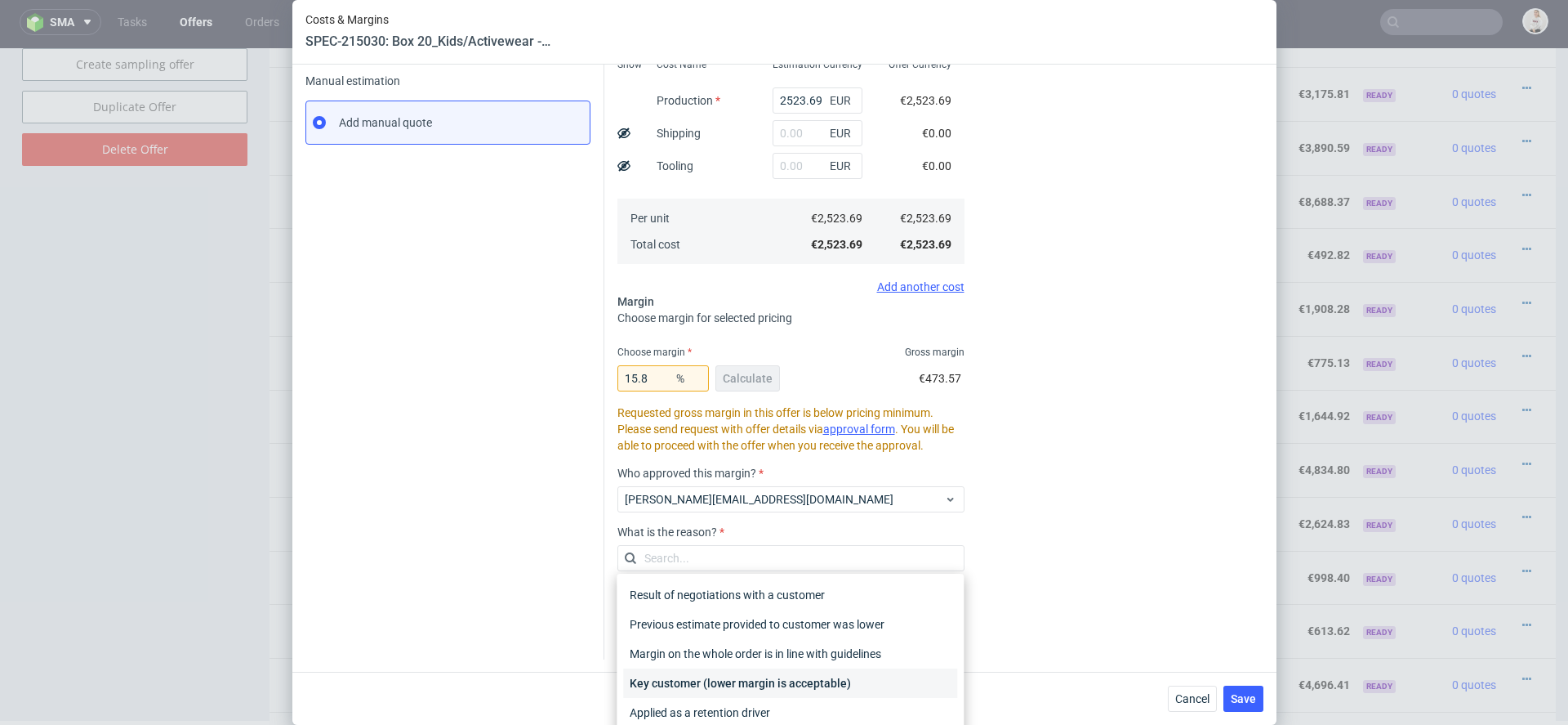
click at [755, 679] on div "Key customer (lower margin is acceptable)" at bounding box center [790, 683] width 334 height 29
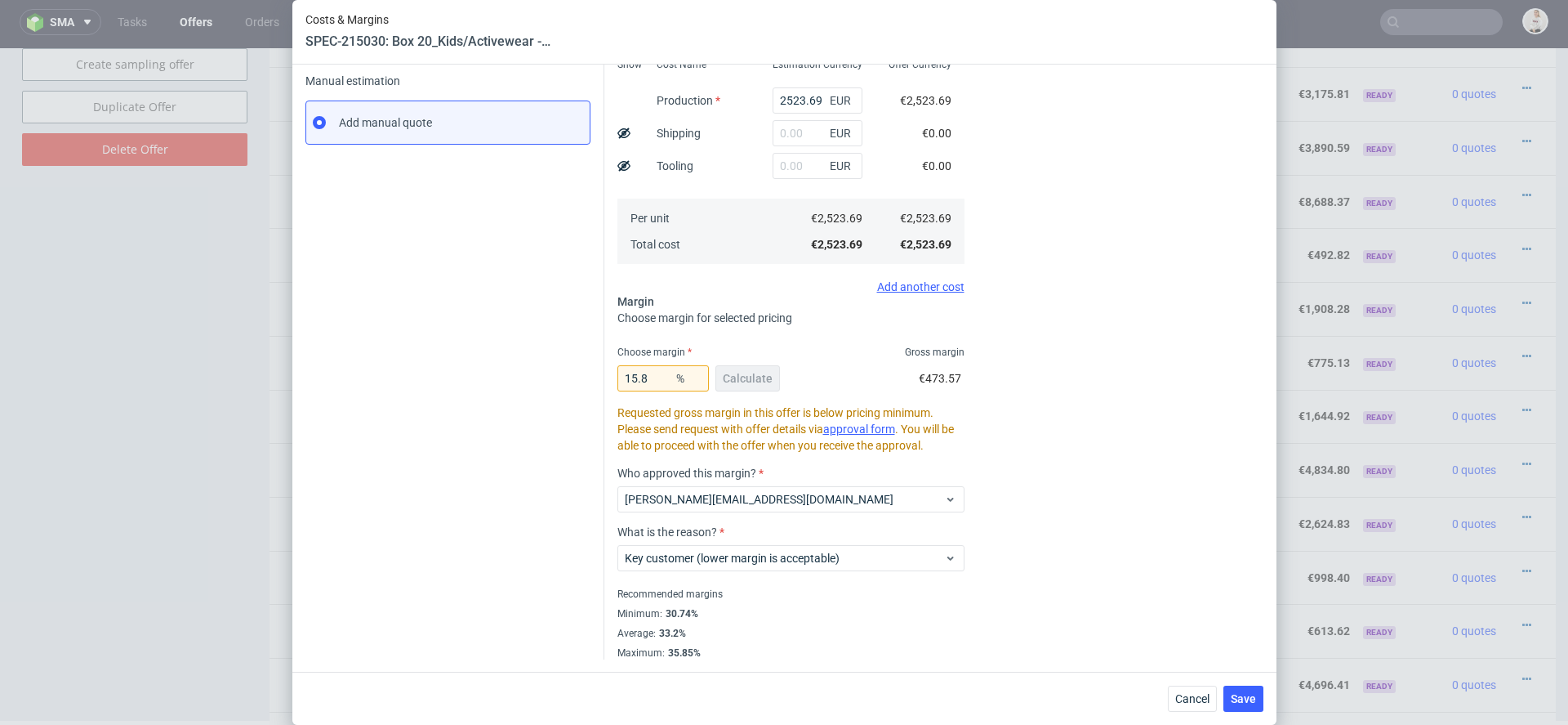
click at [1065, 589] on div "Cost displayed to the customer Unit Cost Total cost 2997.26 EUR €2,997.26" at bounding box center [1124, 270] width 279 height 778
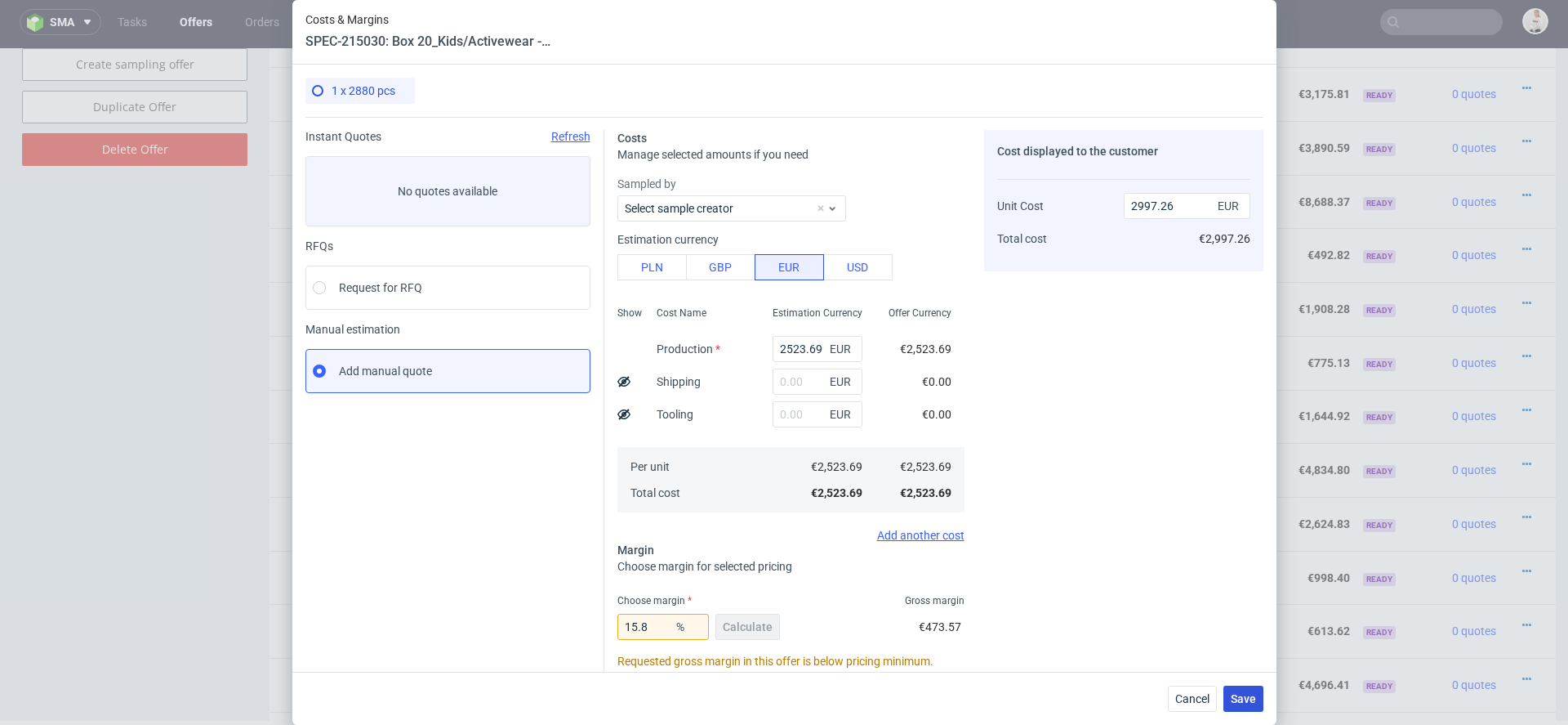
click at [1243, 697] on span "Save" at bounding box center [1244, 699] width 25 height 12
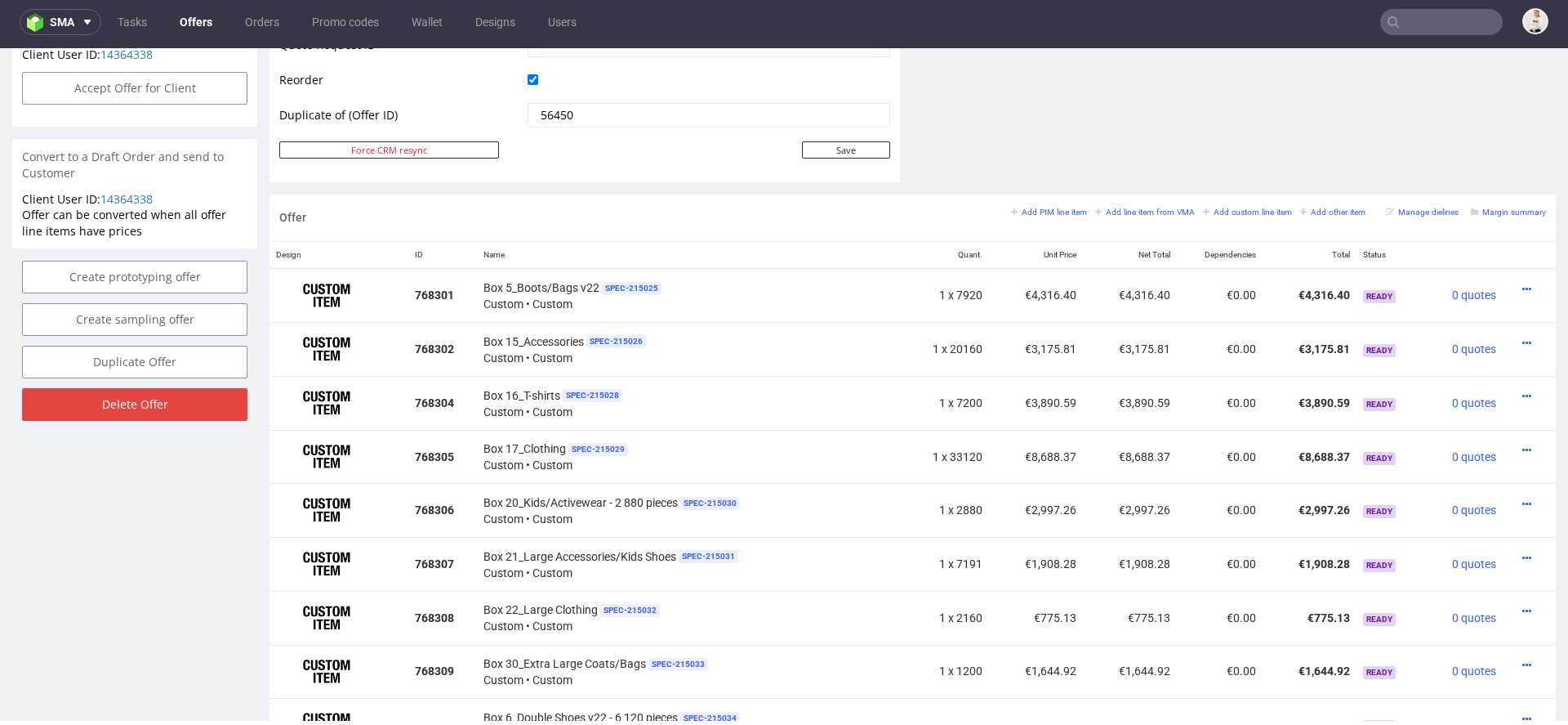
scroll to position [819, 0]
click at [1523, 551] on icon at bounding box center [1527, 556] width 9 height 12
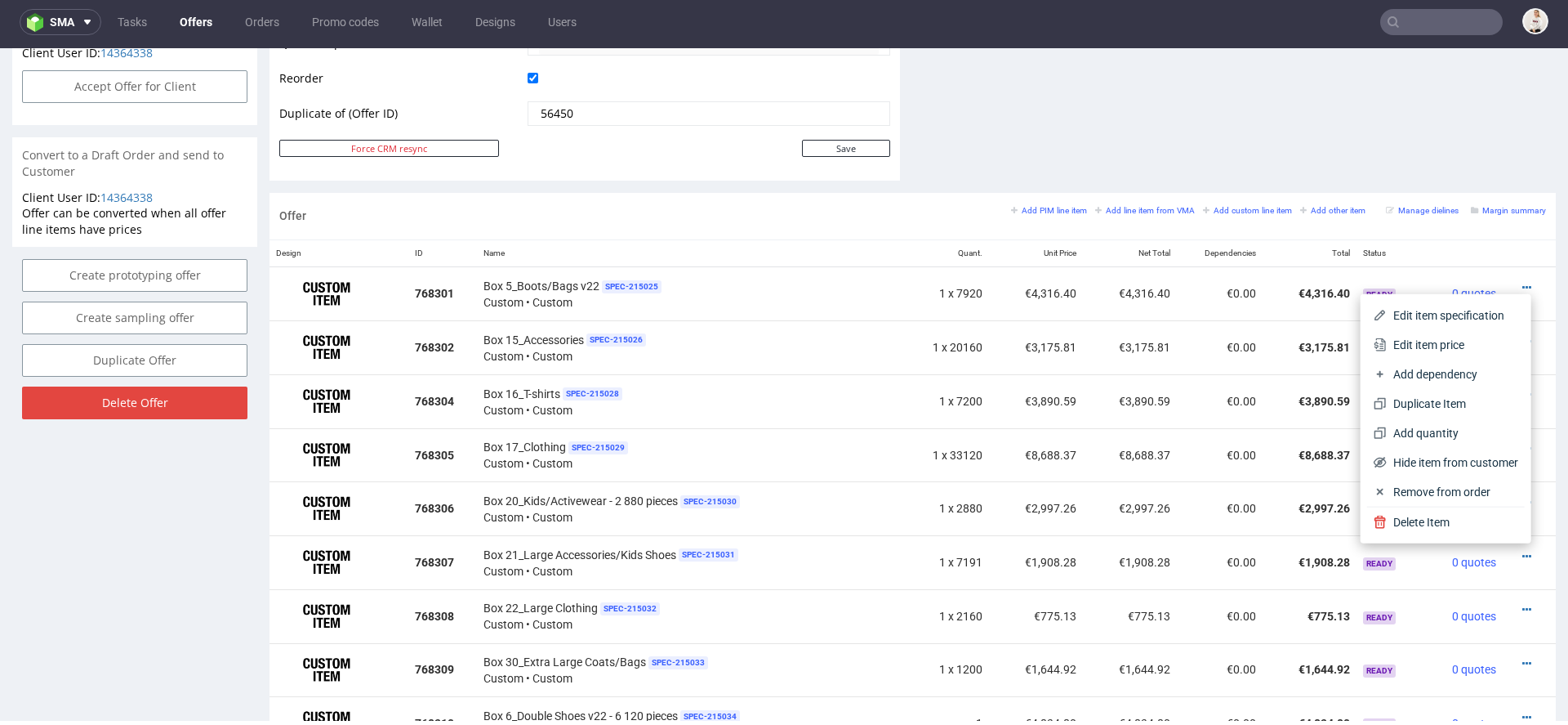
click at [1542, 594] on div "Offer Create a related offer CO.56510 Valid until: August 15, 2025 23:59 Duplic…" at bounding box center [784, 676] width 1568 height 2812
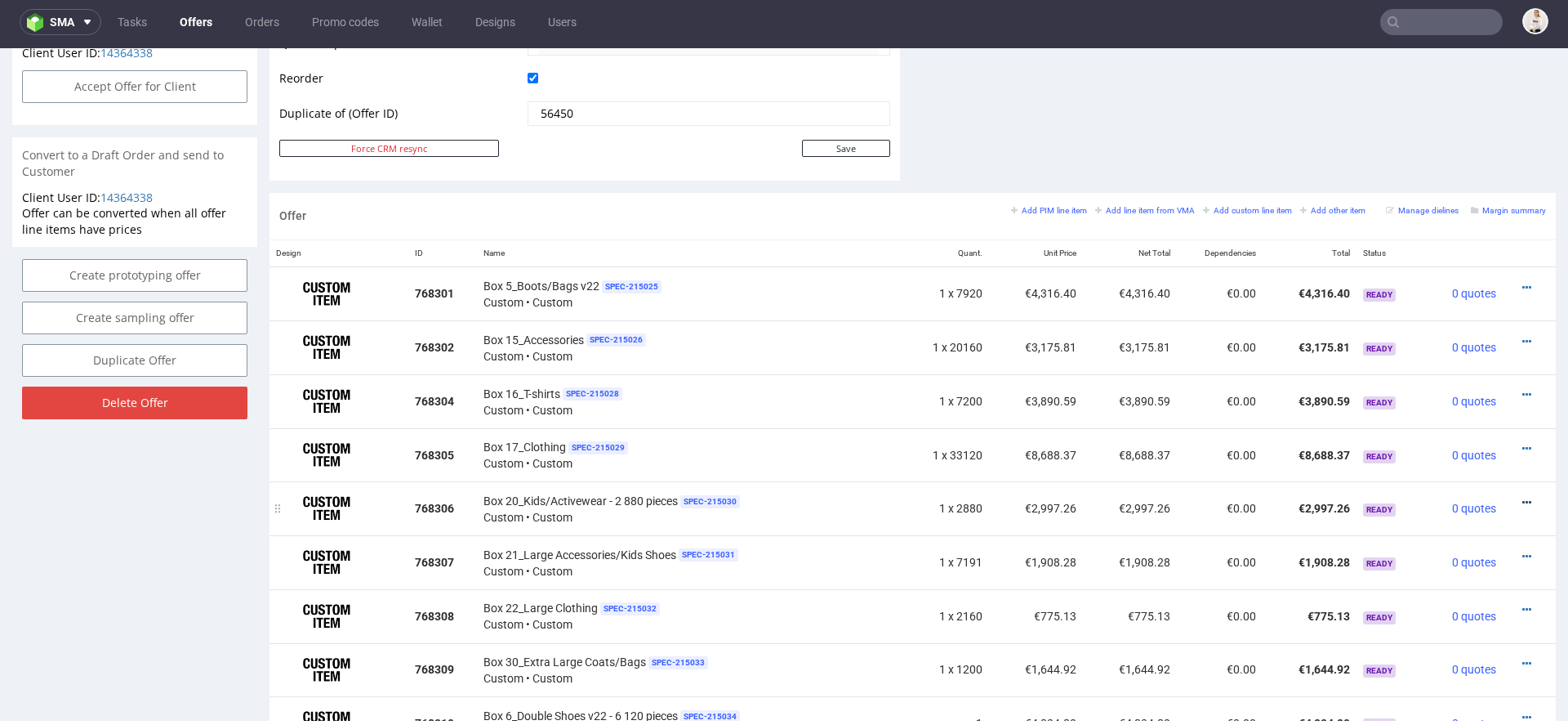
click at [1523, 497] on icon at bounding box center [1527, 502] width 9 height 12
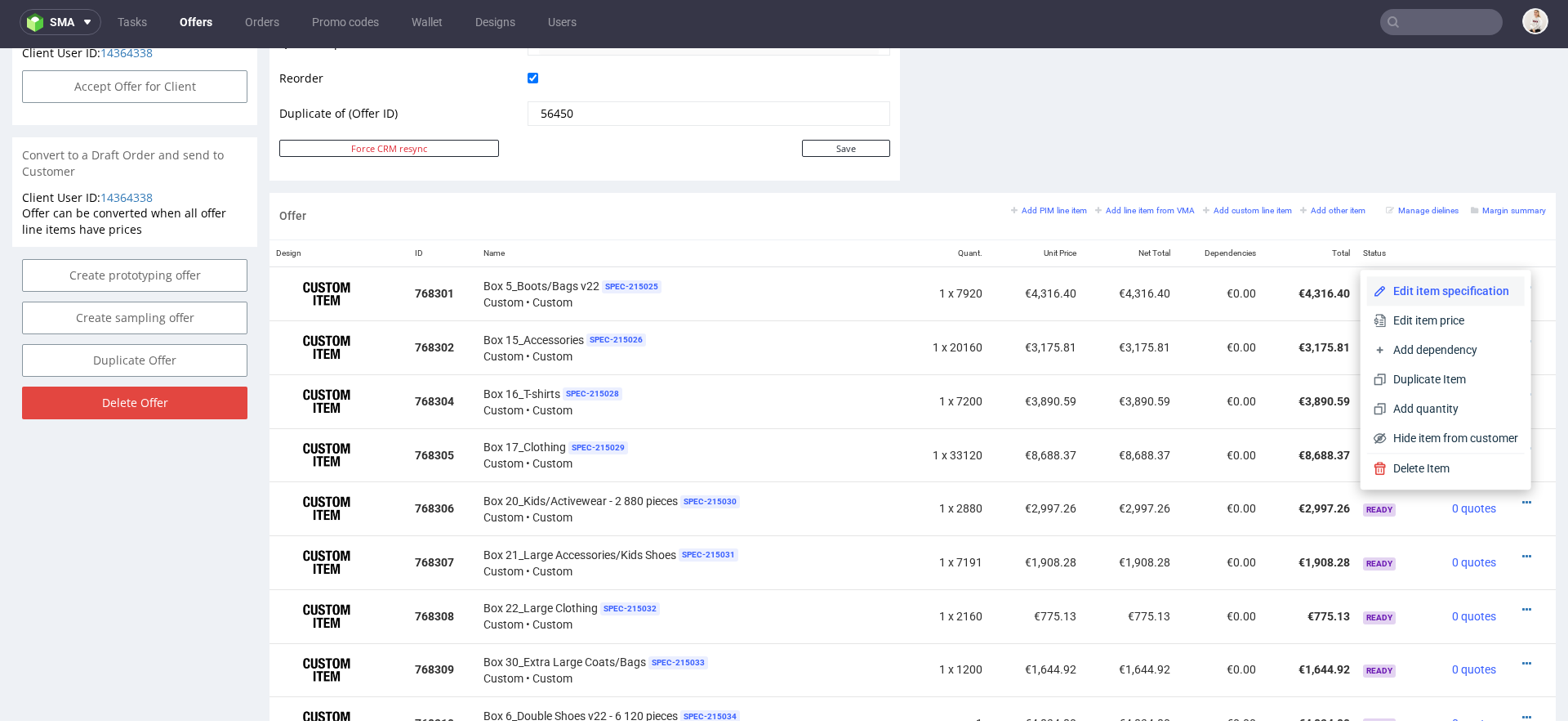
click at [1470, 293] on span "Edit item specification" at bounding box center [1452, 291] width 131 height 16
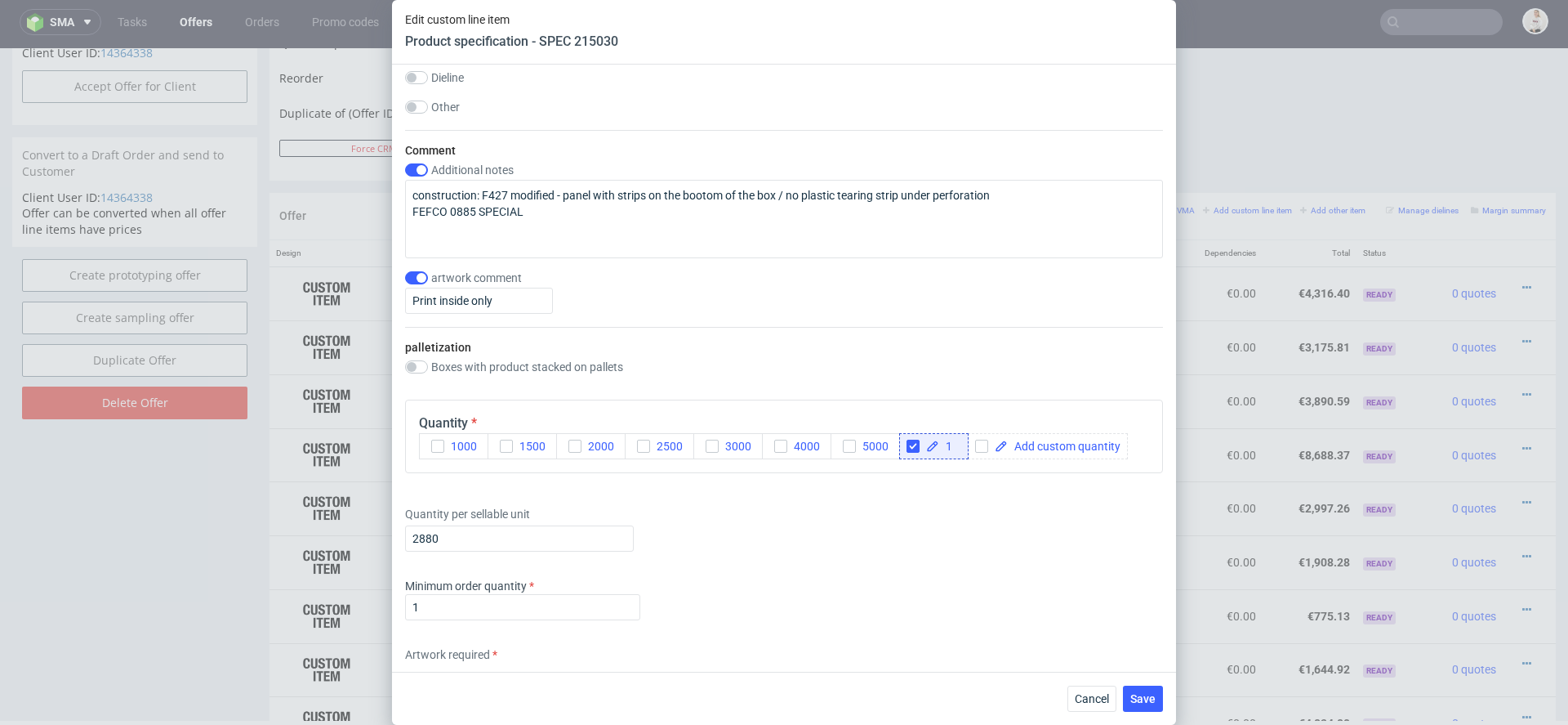
scroll to position [1986, 0]
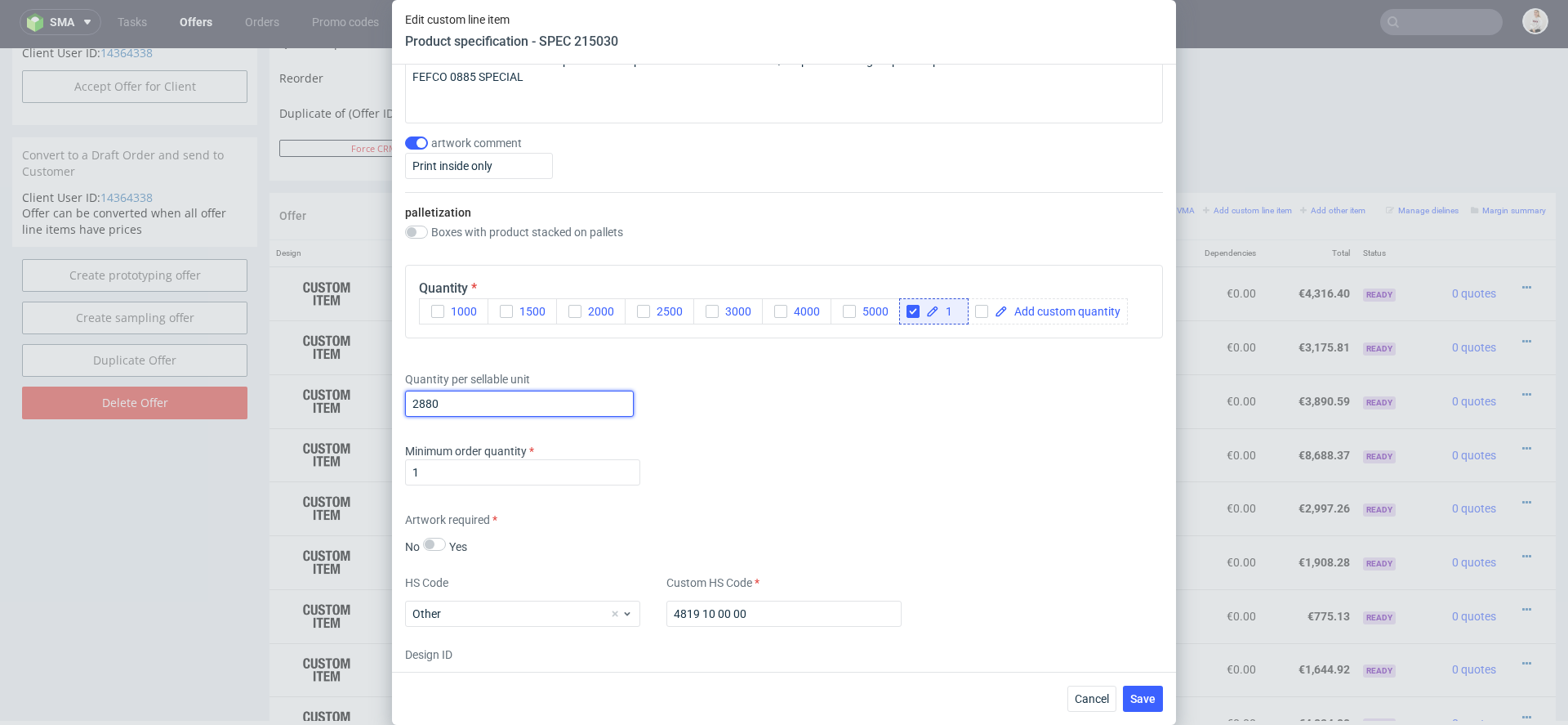
drag, startPoint x: 468, startPoint y: 407, endPoint x: 260, endPoint y: 395, distance: 208.3
click at [260, 395] on div "Edit custom line item Product specification - SPEC 215030 Supplier TFP Sp. z o.…" at bounding box center [784, 362] width 1568 height 725
paste input "1"
type input "1"
paste input "18 405"
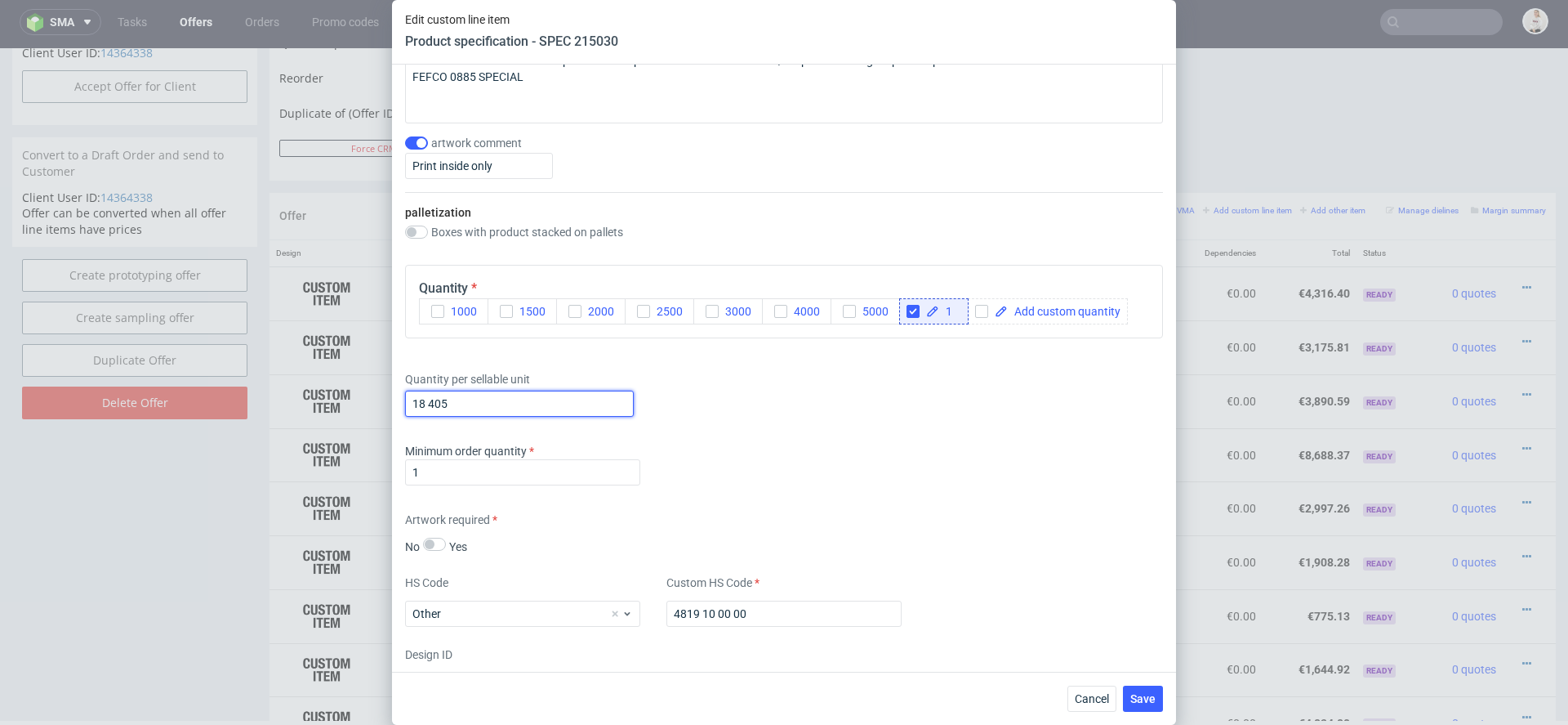
click at [424, 398] on input "18 405" at bounding box center [519, 403] width 228 height 26
type input "18405"
click at [779, 520] on div "Artwork required No Yes" at bounding box center [784, 534] width 758 height 44
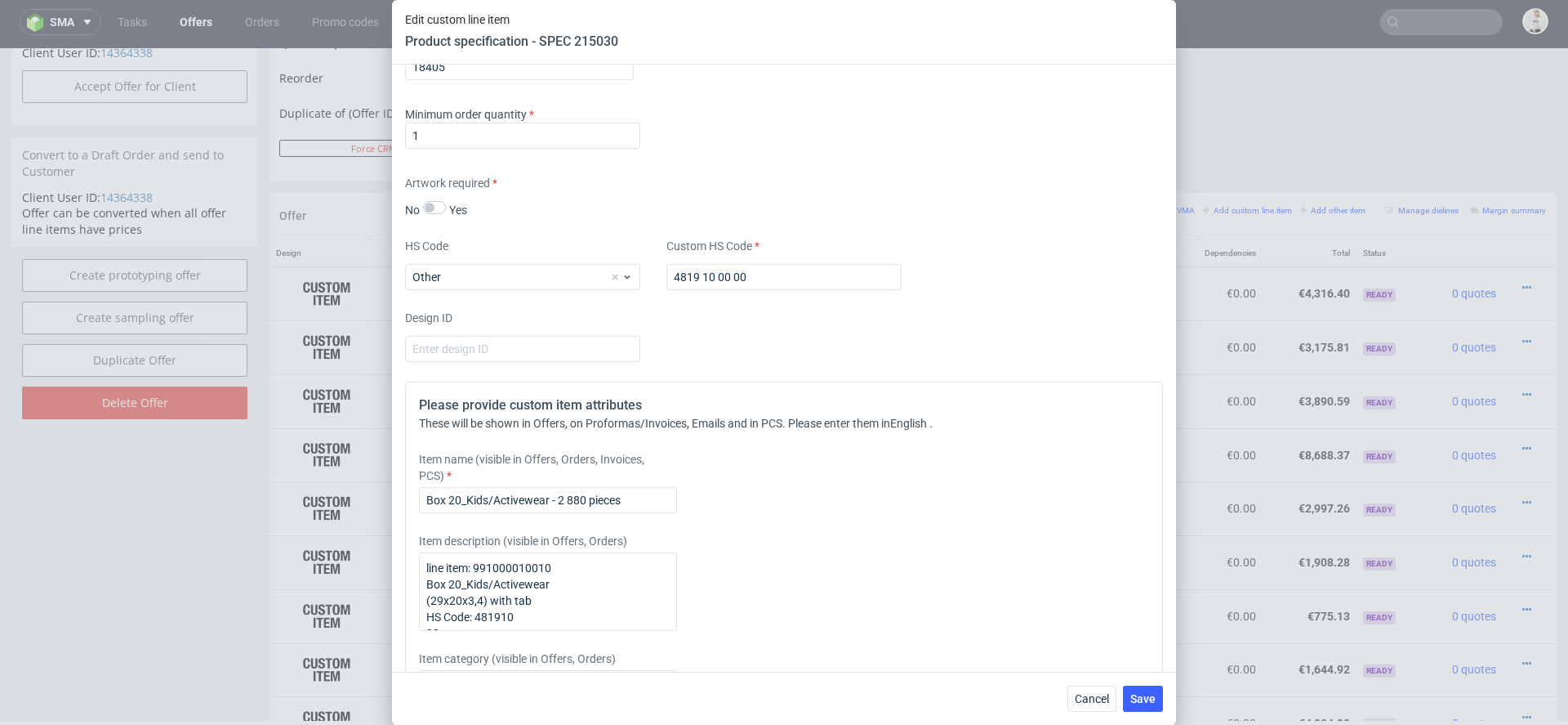
scroll to position [2483, 0]
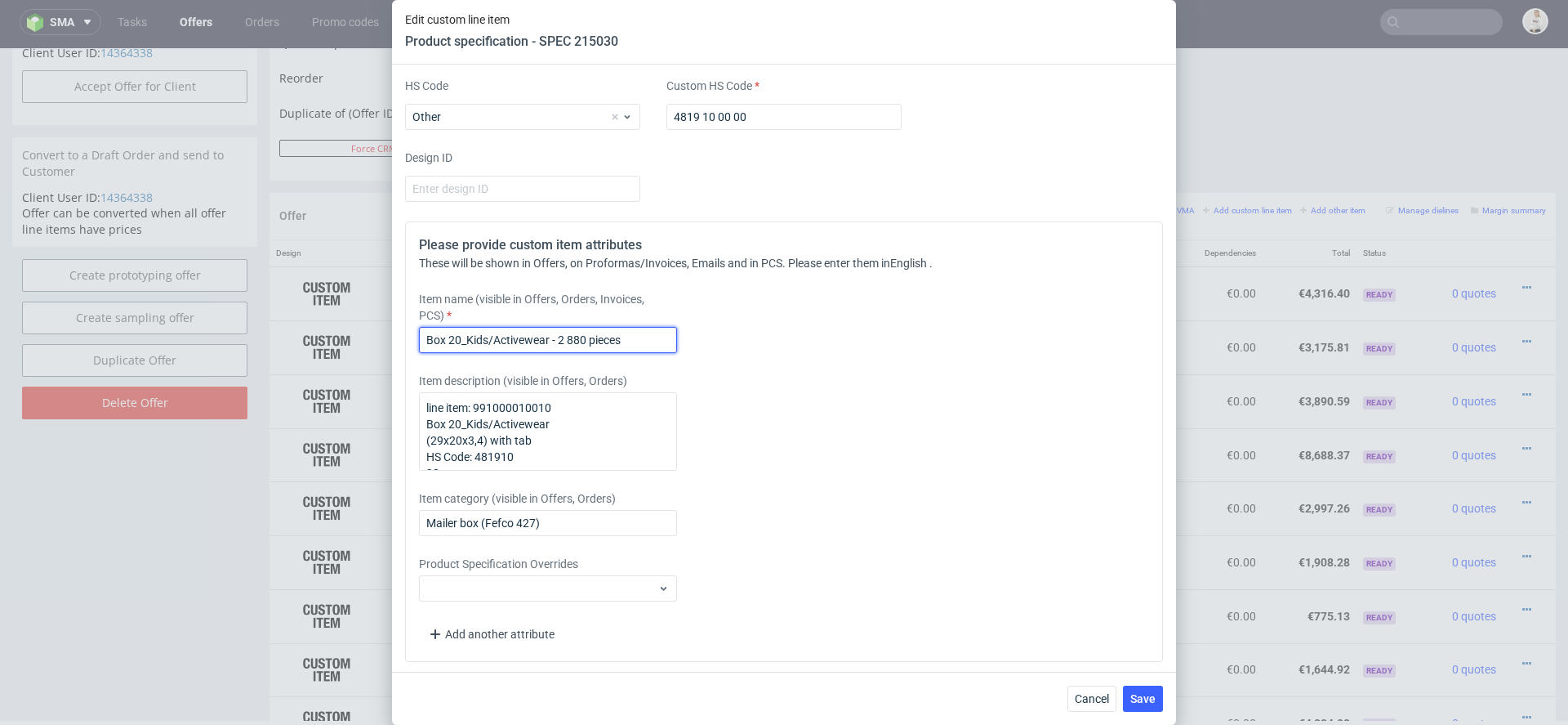
drag, startPoint x: 630, startPoint y: 343, endPoint x: 553, endPoint y: 341, distance: 77.0
click at [553, 341] on input "Box 20_Kids/Activewear - 2 880 pieces" at bounding box center [548, 340] width 258 height 26
type input "Box 20_Kids/Activewear"
click at [949, 517] on div "Item category (visible in Offers, Orders) Mailer box (Fefco 427)" at bounding box center [690, 513] width 543 height 45
click at [1151, 703] on span "Save" at bounding box center [1143, 699] width 25 height 12
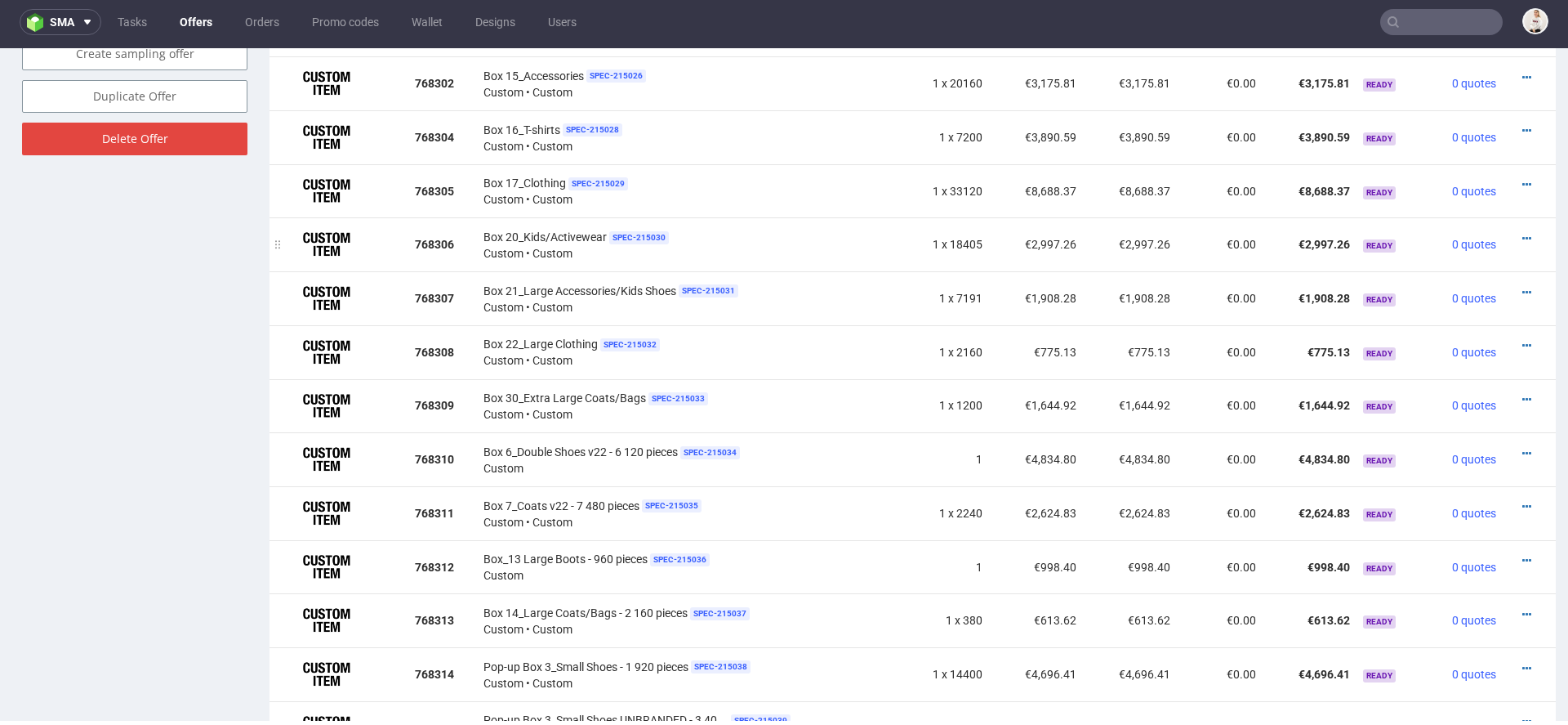
scroll to position [1092, 0]
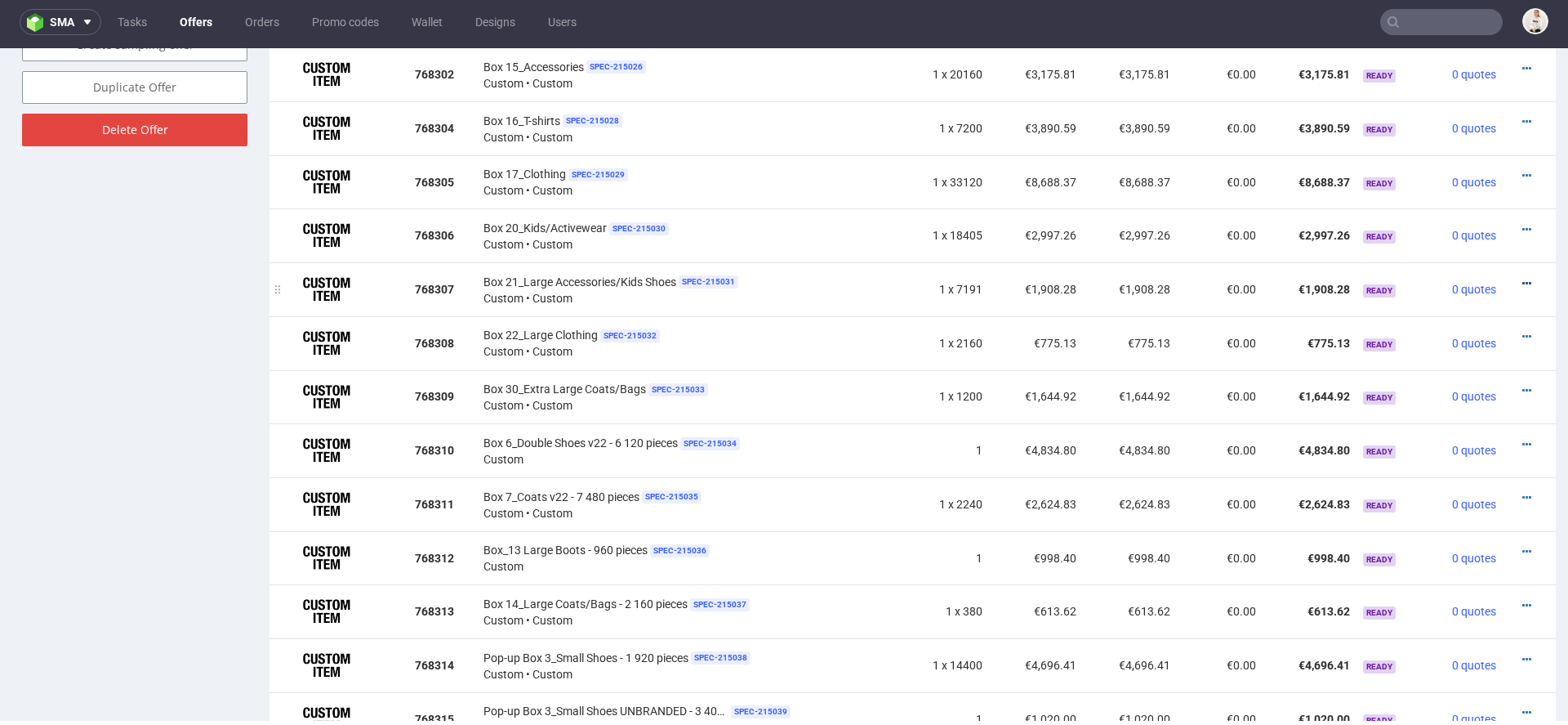
click at [1523, 281] on icon at bounding box center [1527, 284] width 9 height 12
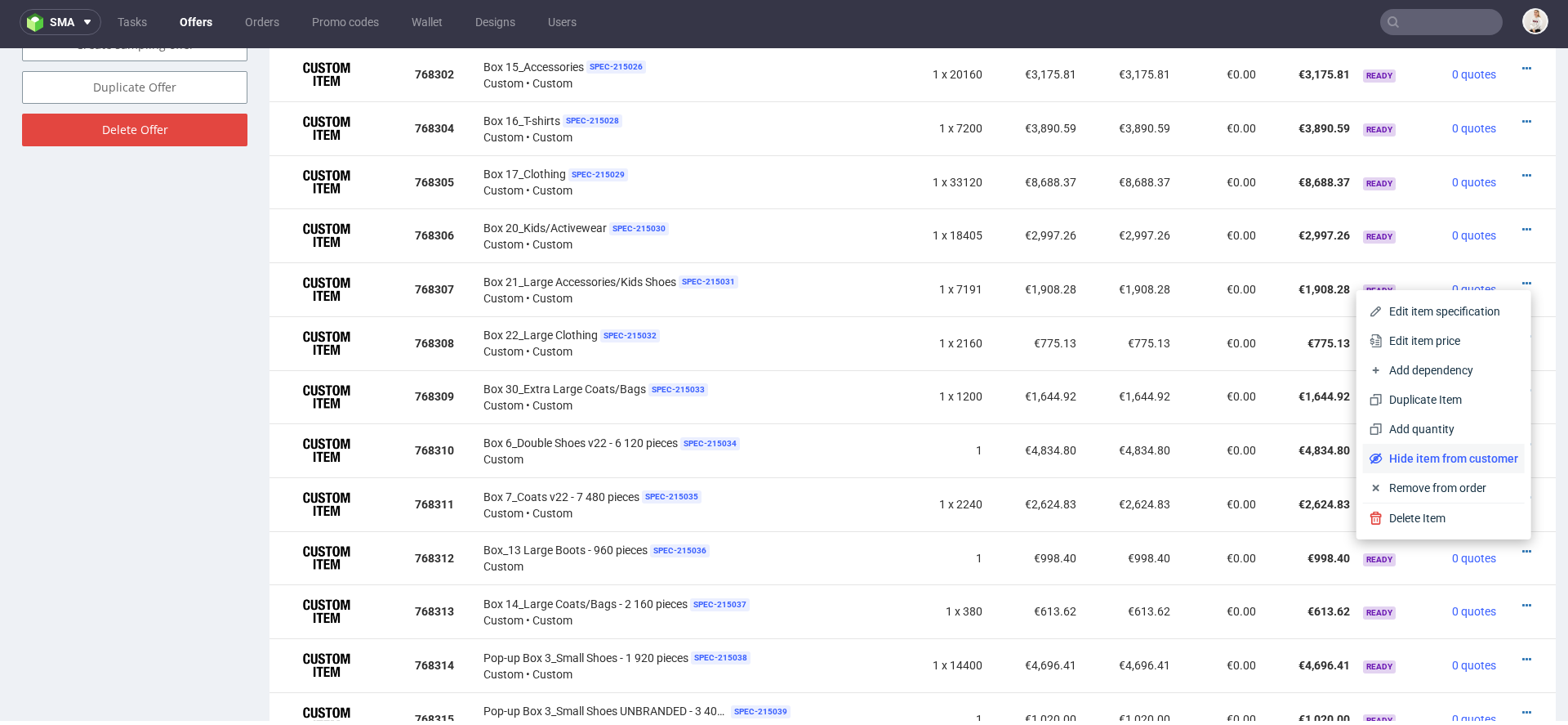
click at [1410, 462] on span "Hide item from customer" at bounding box center [1451, 459] width 136 height 16
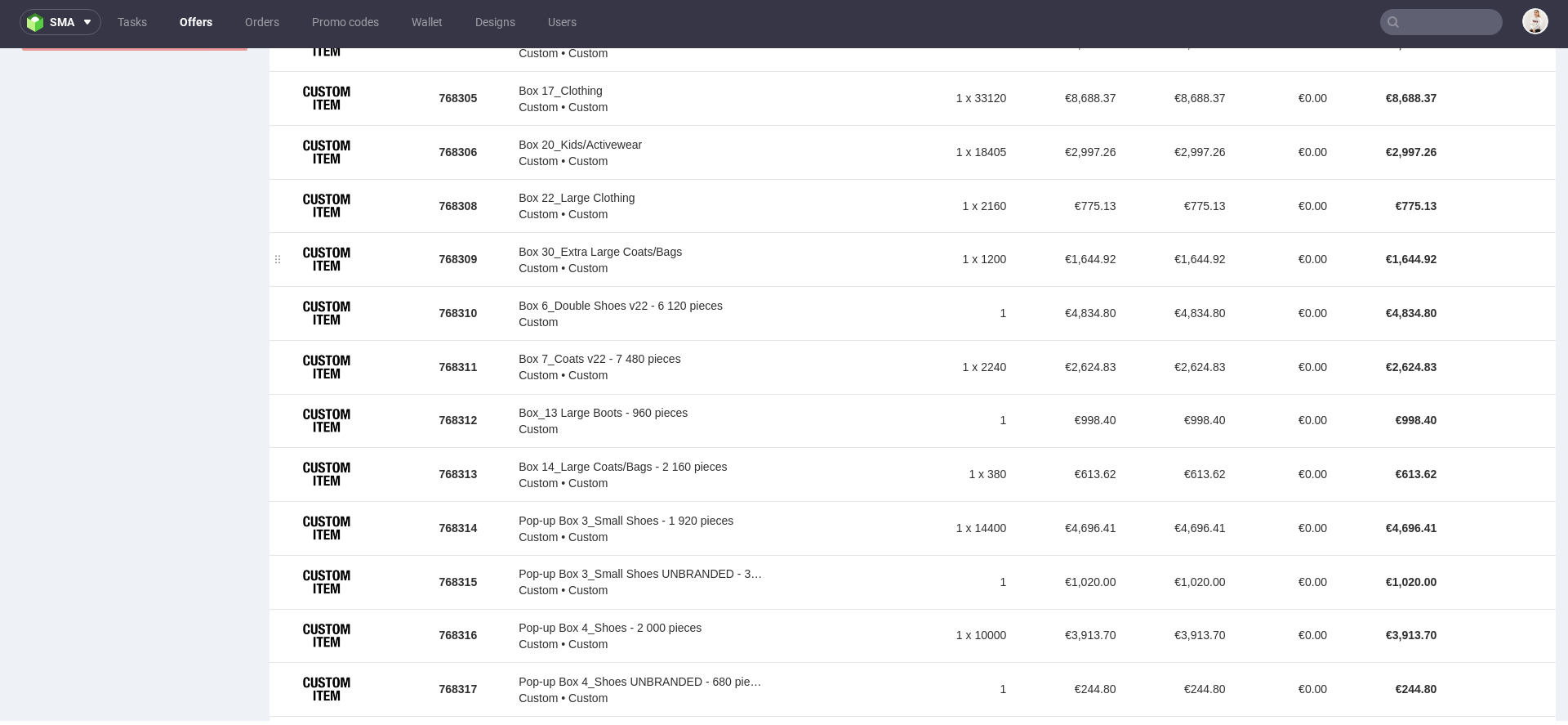
scroll to position [1187, 0]
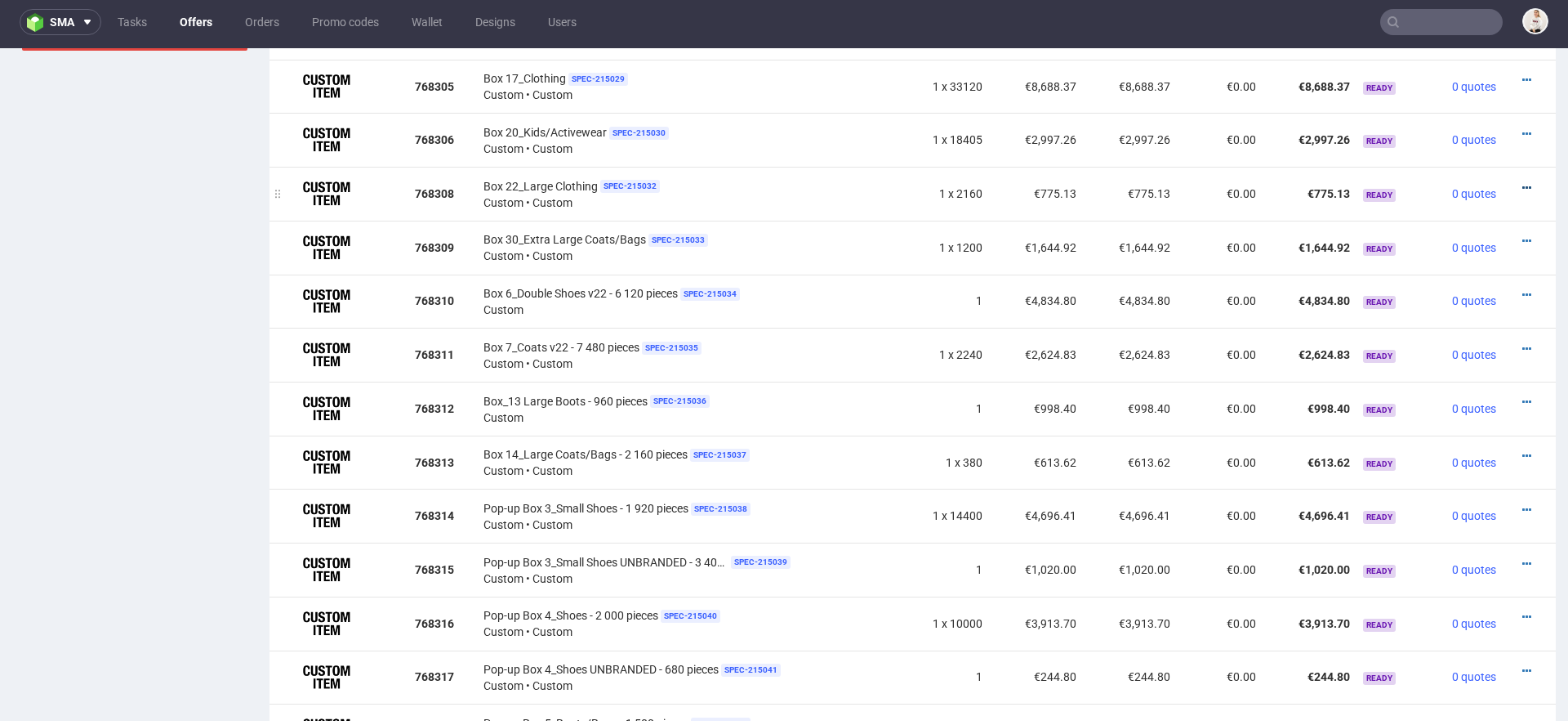
click at [1523, 182] on icon at bounding box center [1527, 188] width 9 height 12
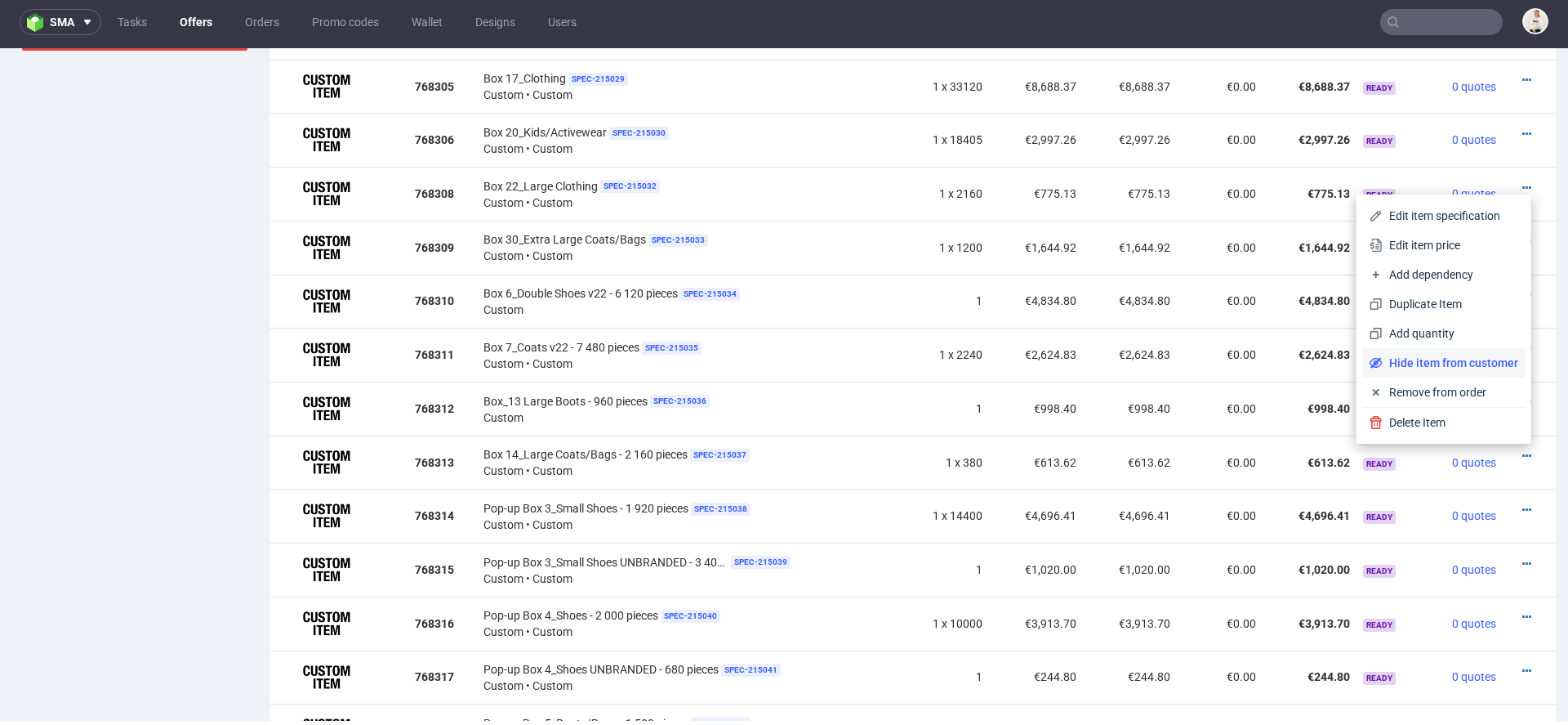
click at [1429, 360] on span "Hide item from customer" at bounding box center [1451, 362] width 136 height 16
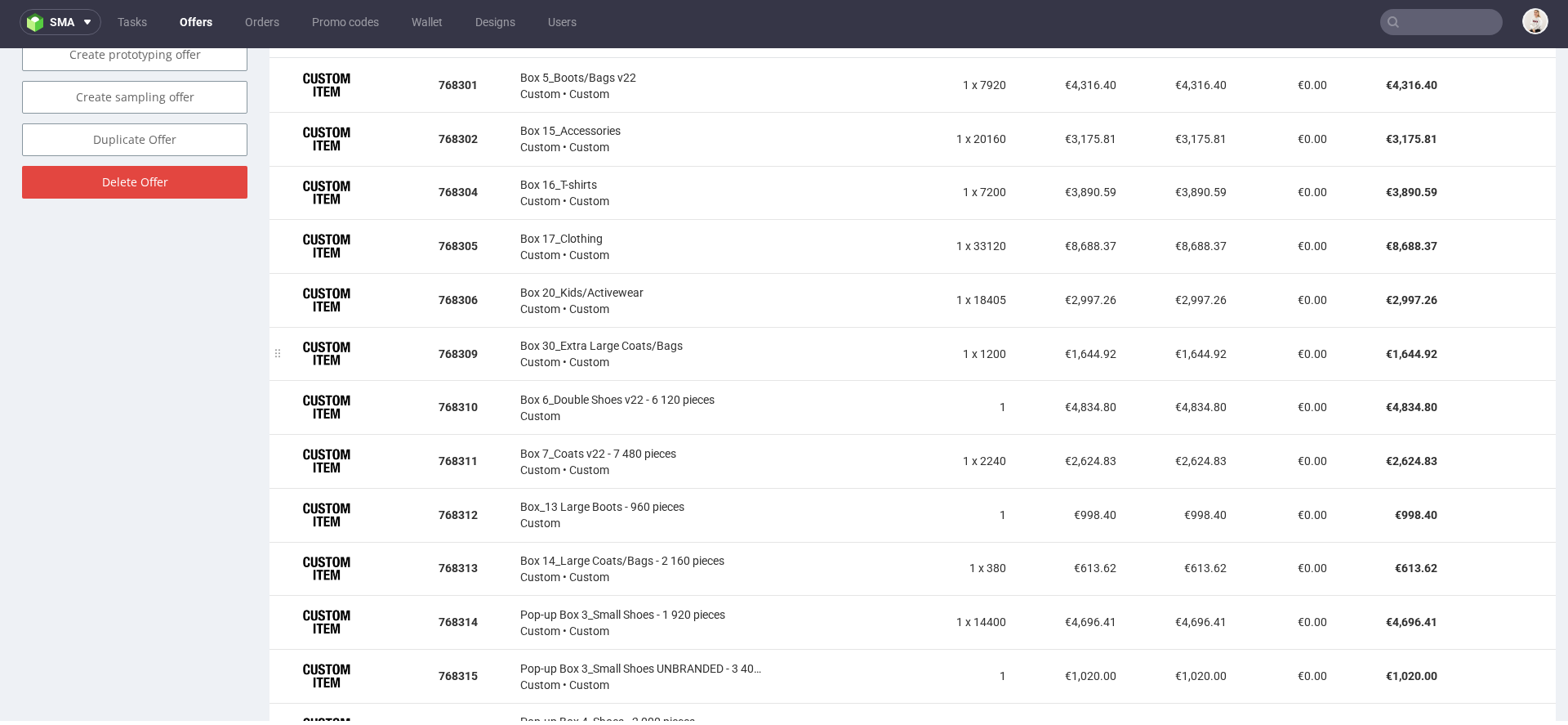
scroll to position [1039, 0]
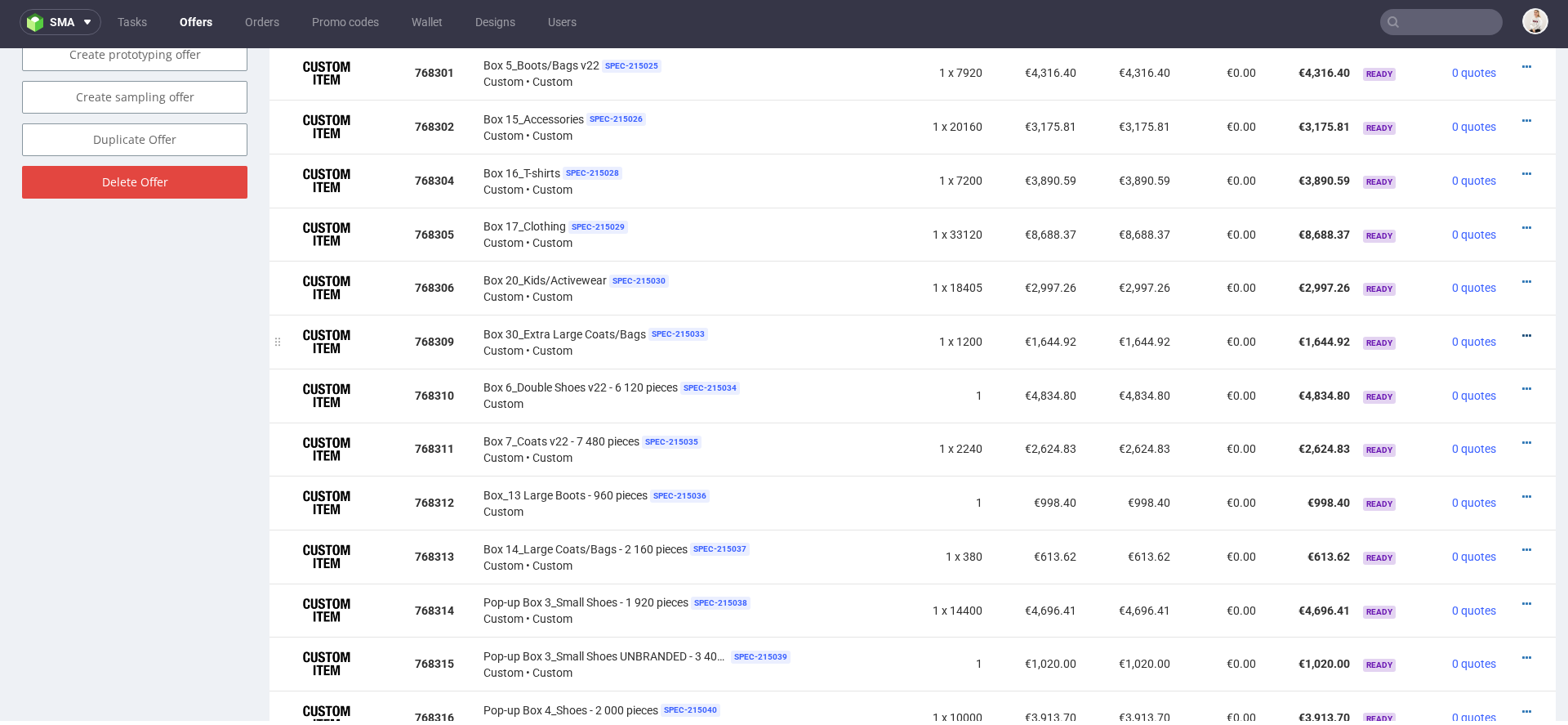
click at [1523, 330] on icon at bounding box center [1527, 335] width 9 height 12
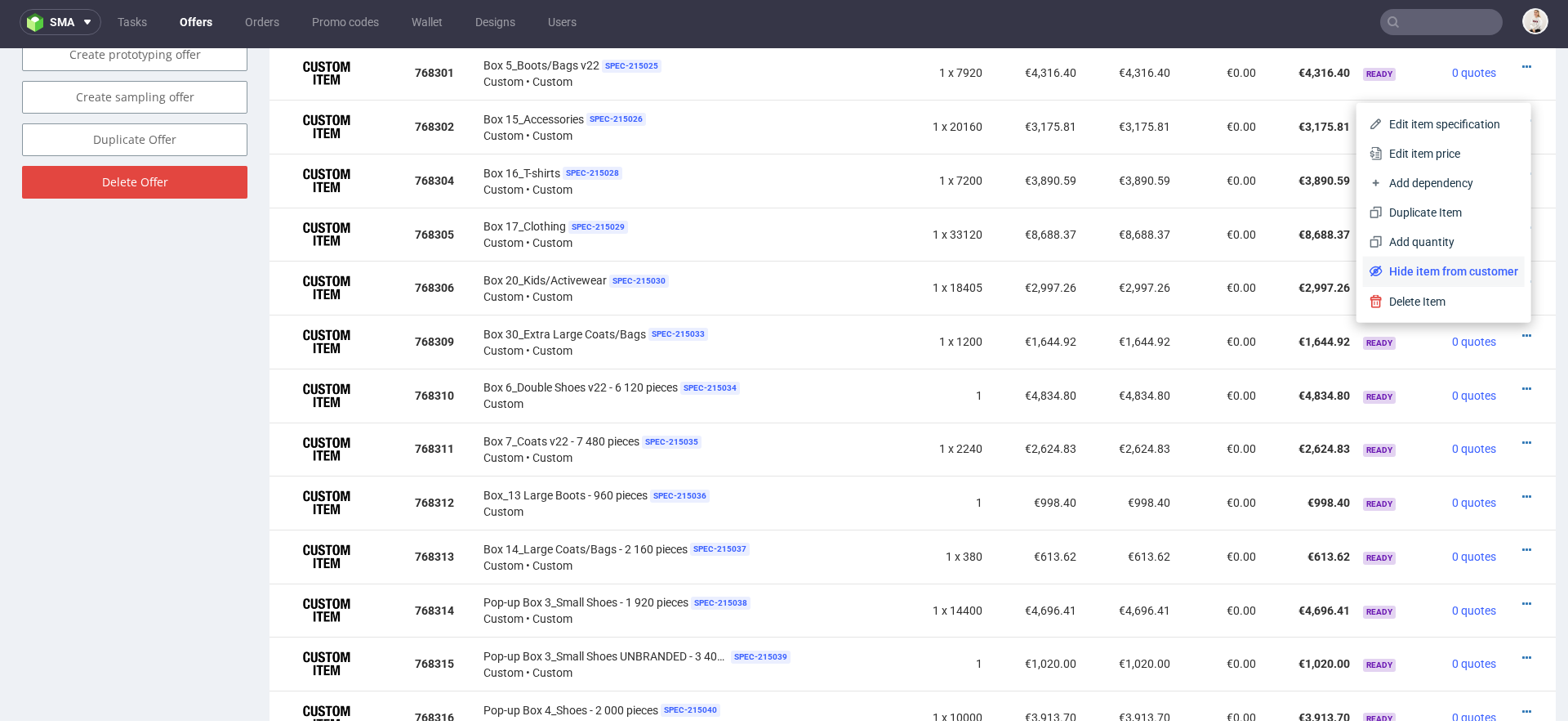
click at [1444, 270] on span "Hide item from customer" at bounding box center [1451, 271] width 136 height 16
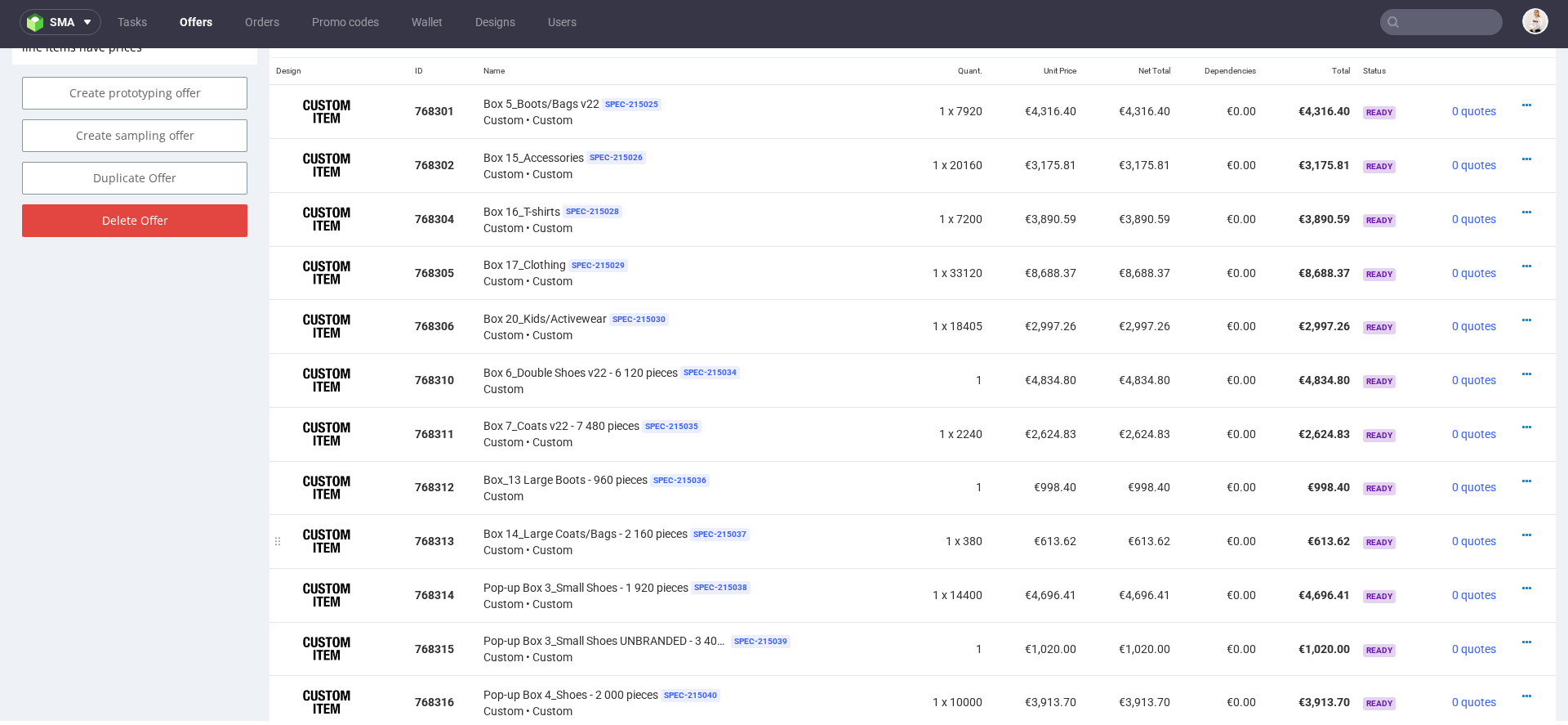
scroll to position [999, 0]
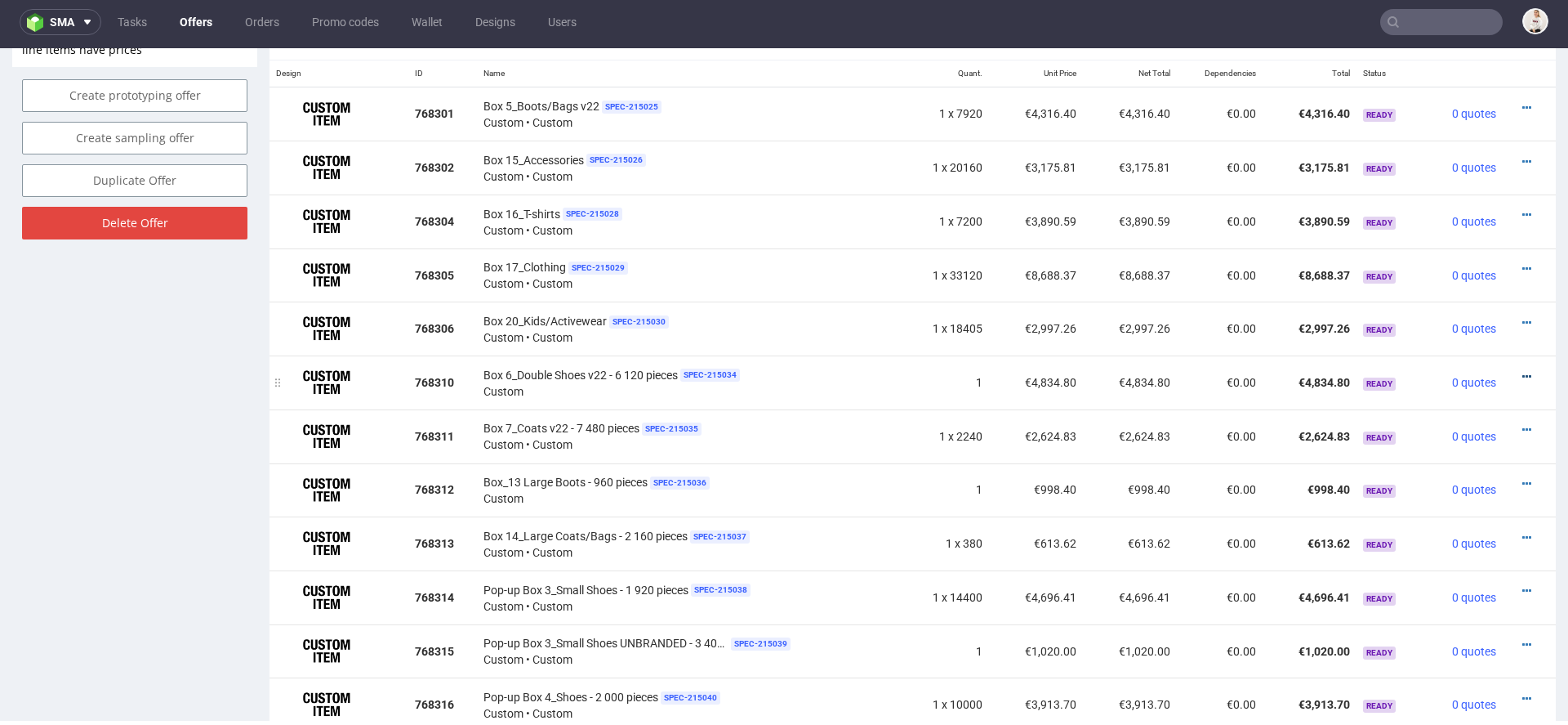
click at [1523, 371] on icon at bounding box center [1527, 376] width 9 height 12
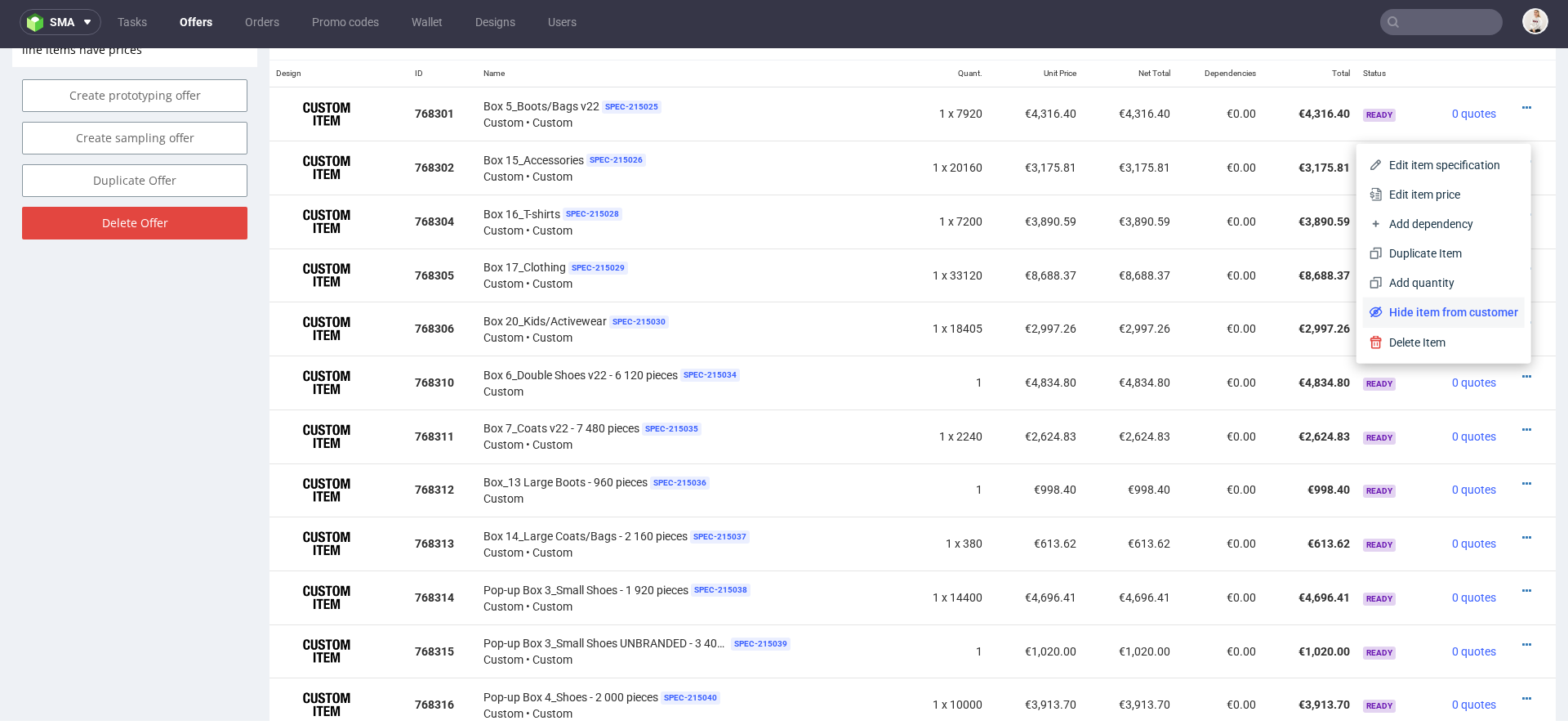
click at [1443, 317] on span "Hide item from customer" at bounding box center [1451, 312] width 136 height 16
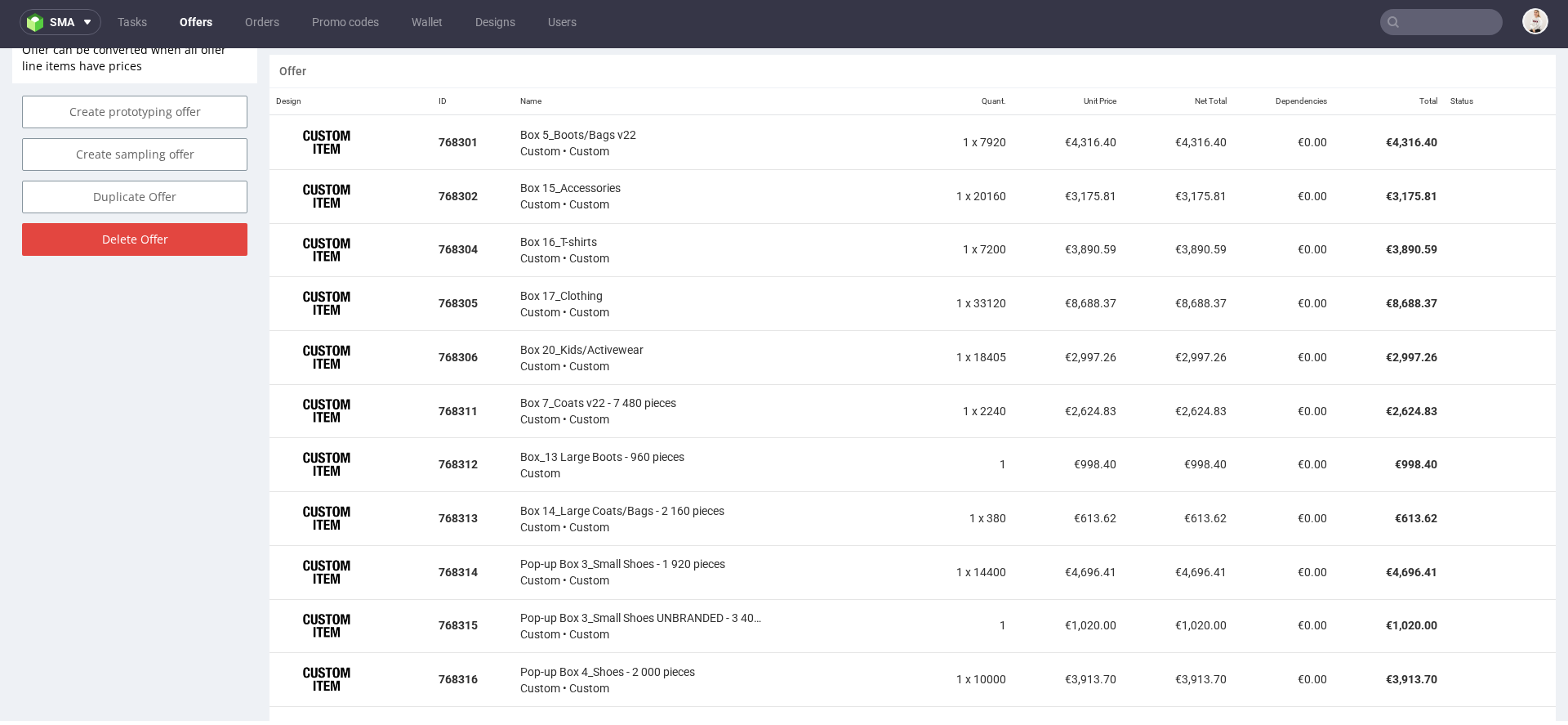
scroll to position [982, 0]
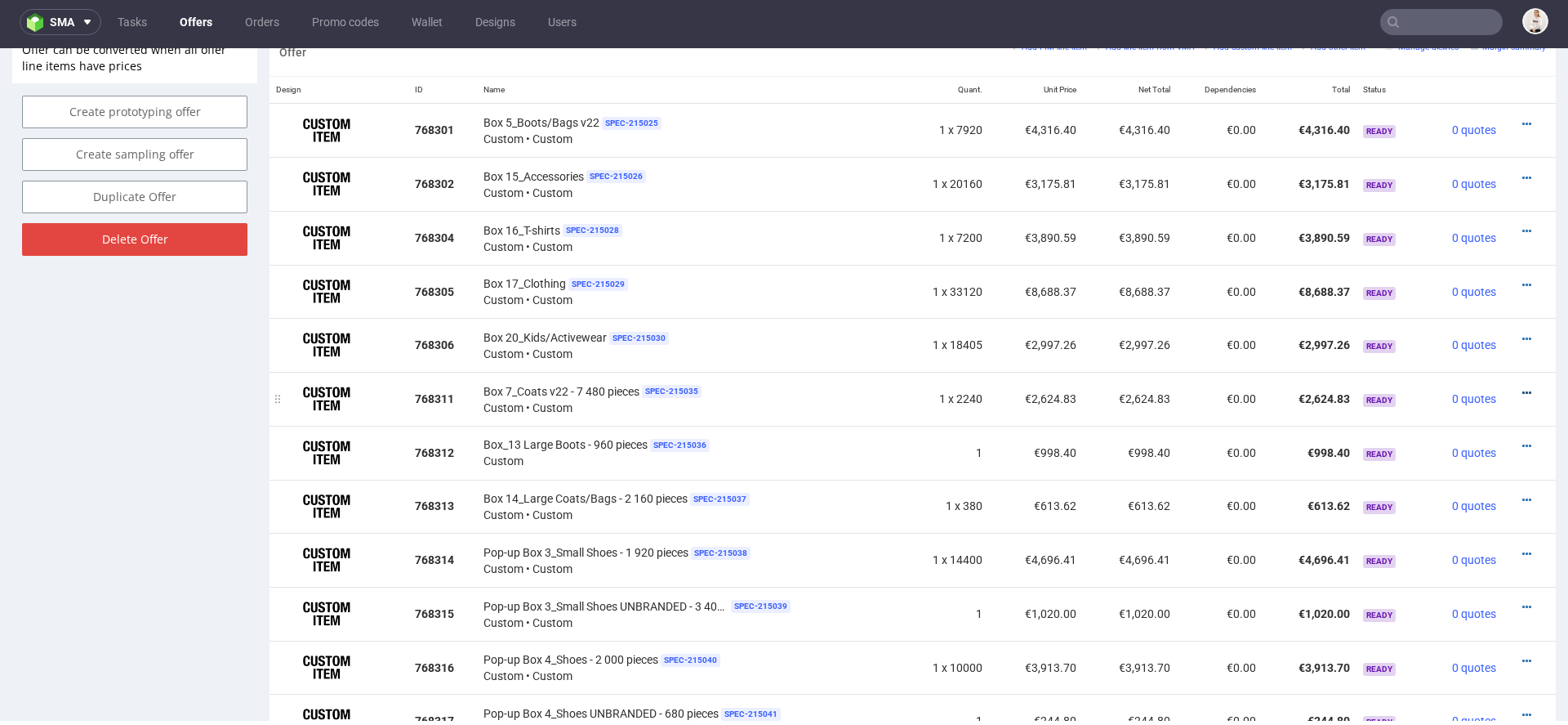
click at [1523, 387] on icon at bounding box center [1527, 392] width 9 height 12
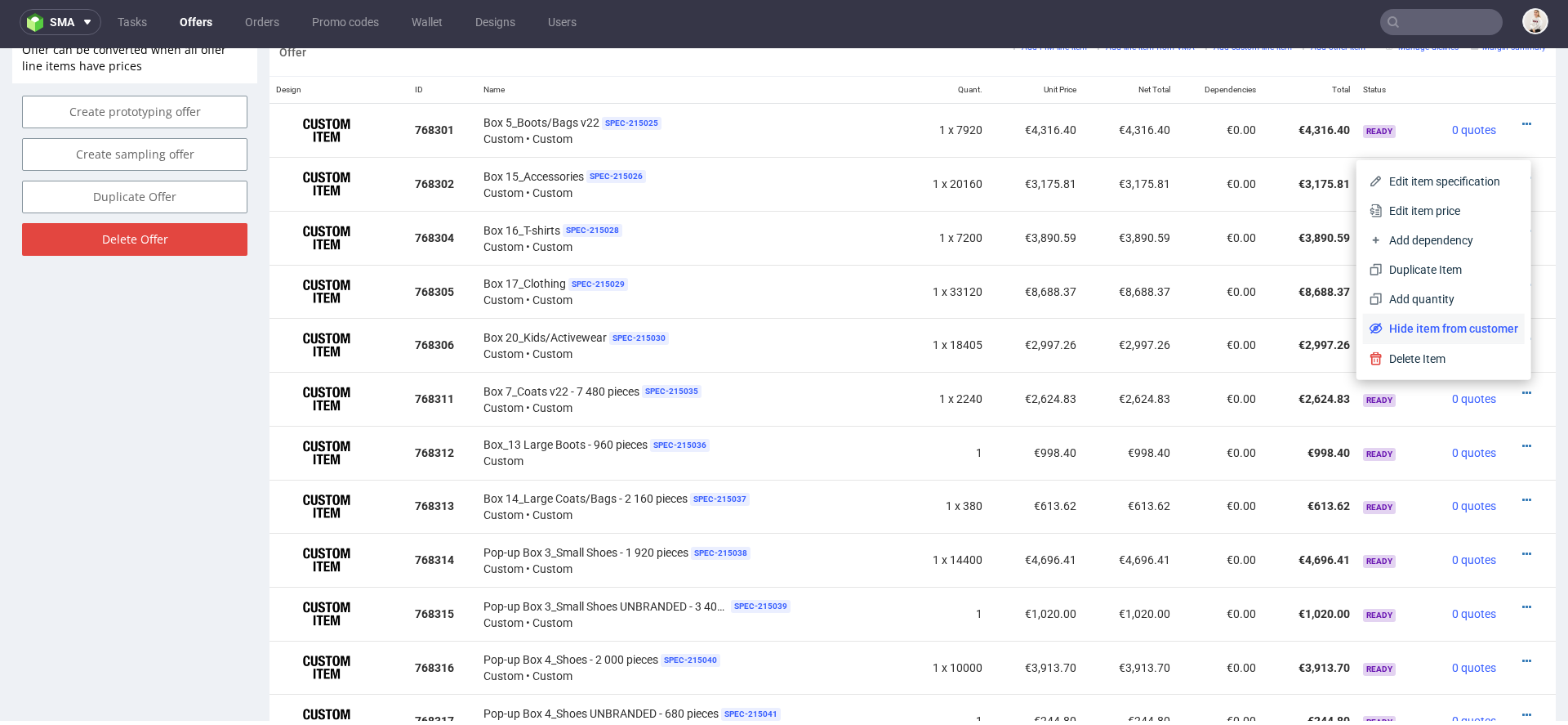
click at [1457, 335] on span "Hide item from customer" at bounding box center [1451, 328] width 136 height 16
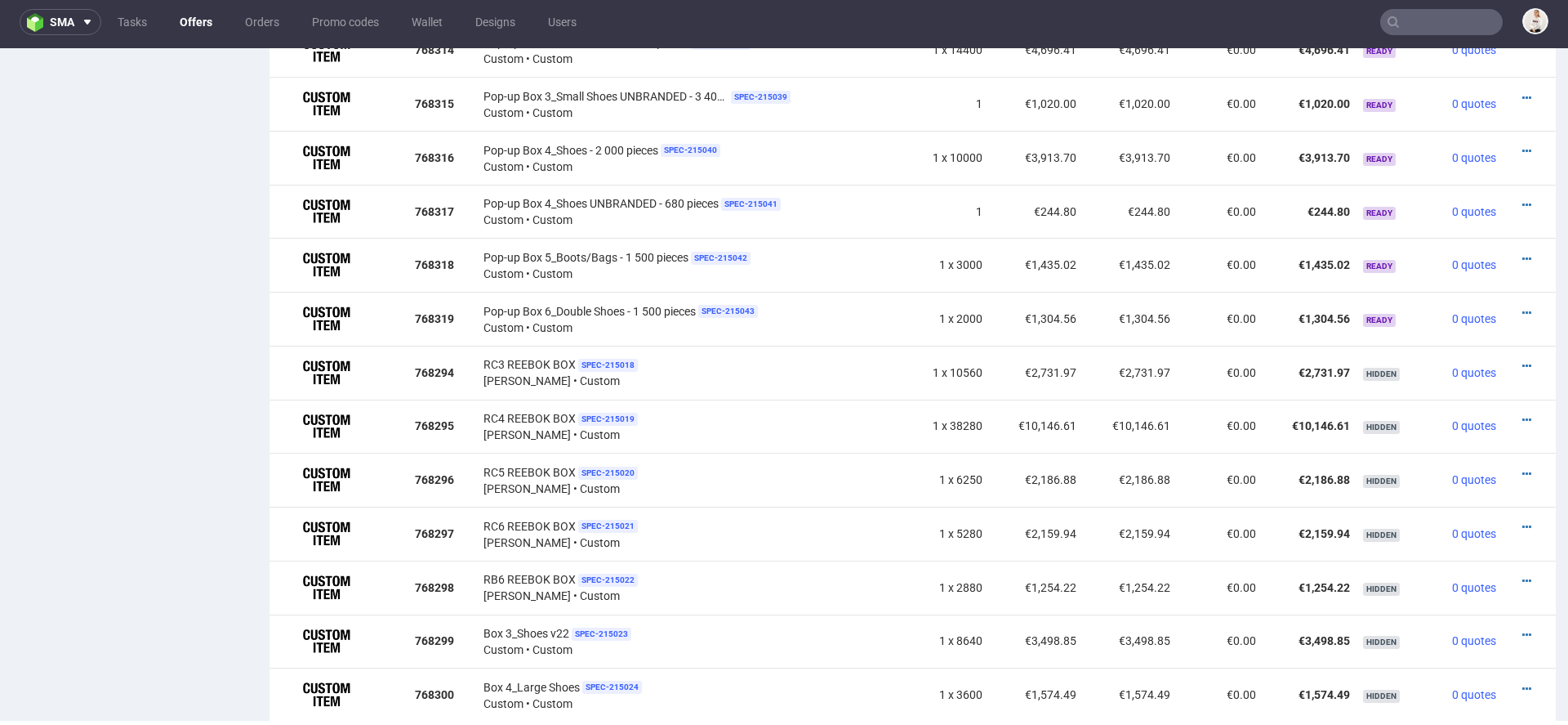
scroll to position [1430, 0]
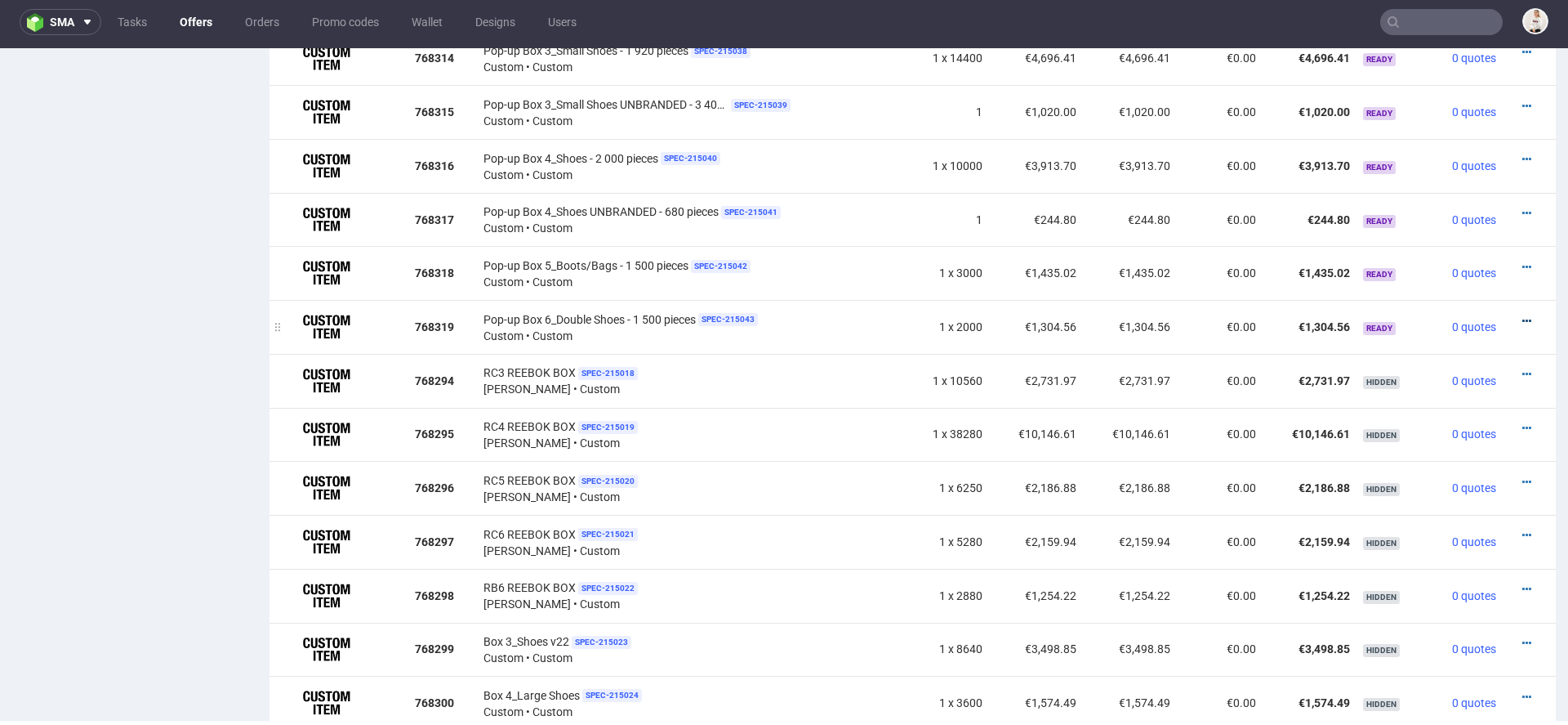
click at [1523, 315] on icon at bounding box center [1527, 321] width 9 height 12
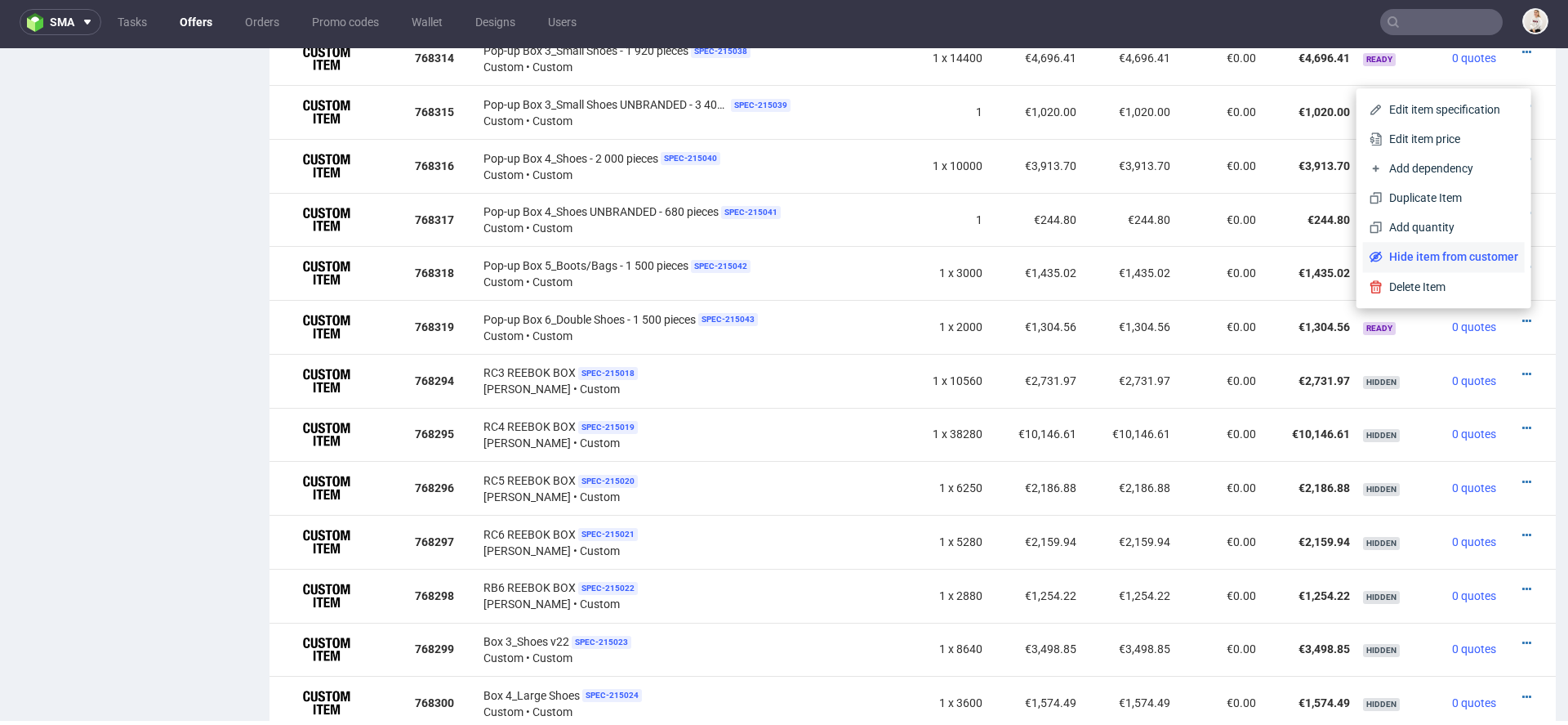
click at [1454, 266] on li "Hide item from customer" at bounding box center [1444, 256] width 162 height 29
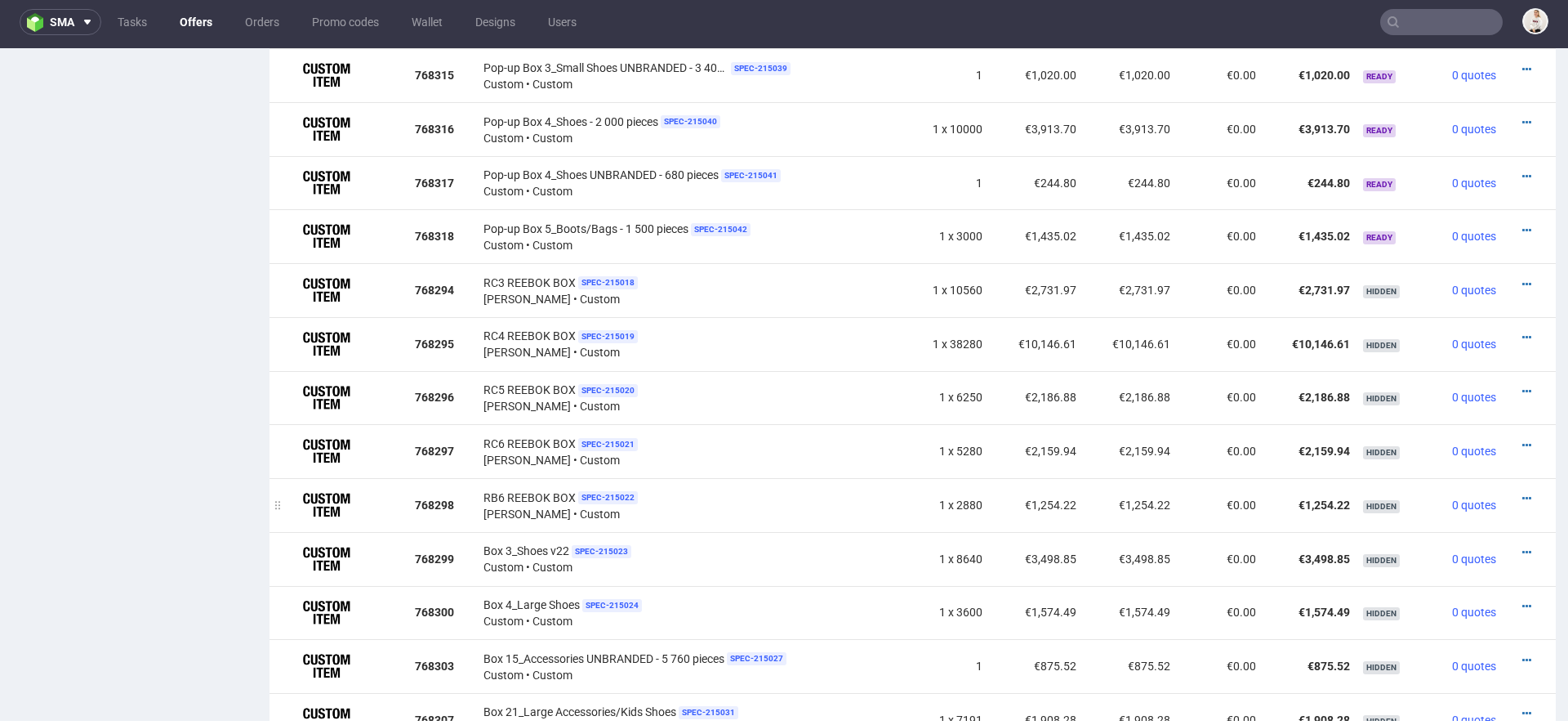
scroll to position [1457, 0]
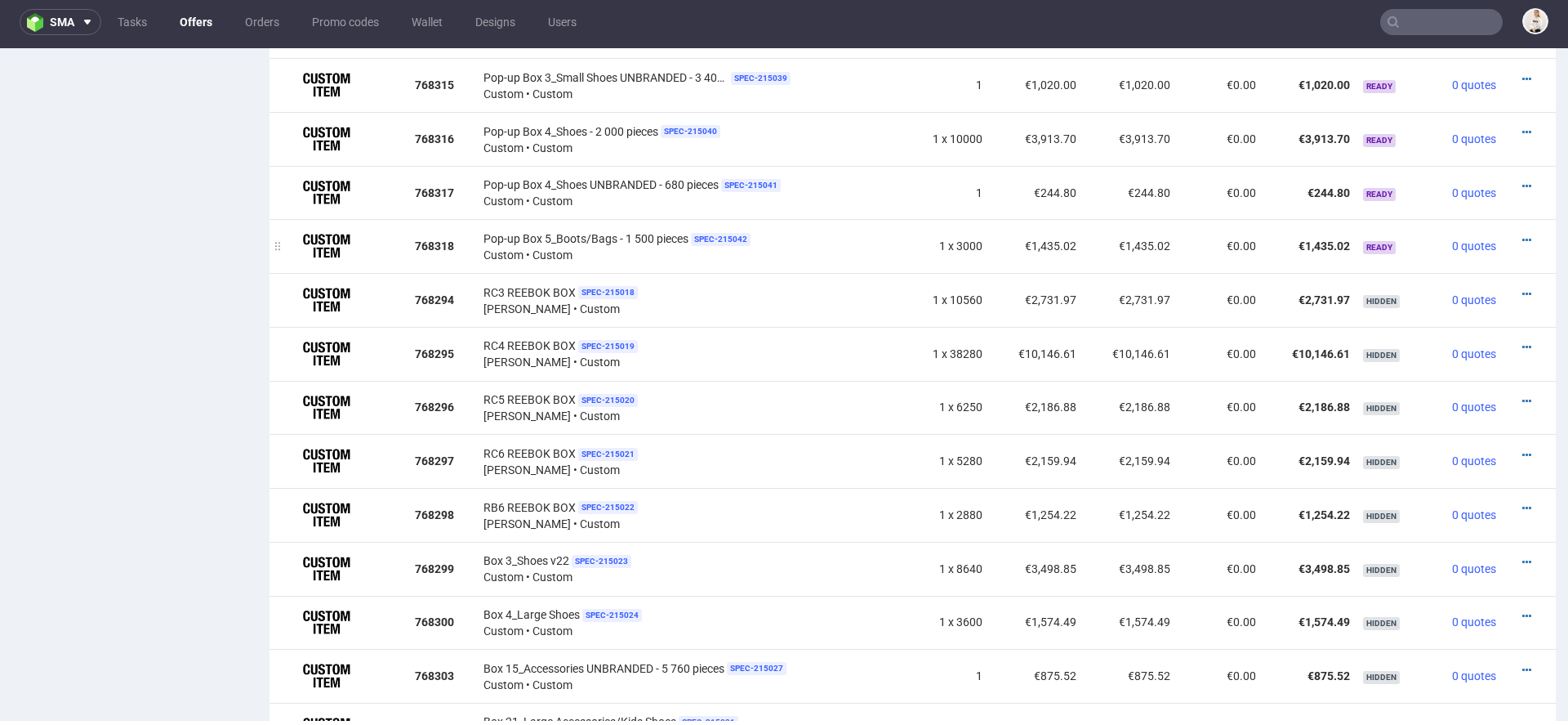
click at [1515, 235] on div at bounding box center [1524, 240] width 30 height 16
click at [1523, 235] on icon at bounding box center [1527, 240] width 9 height 12
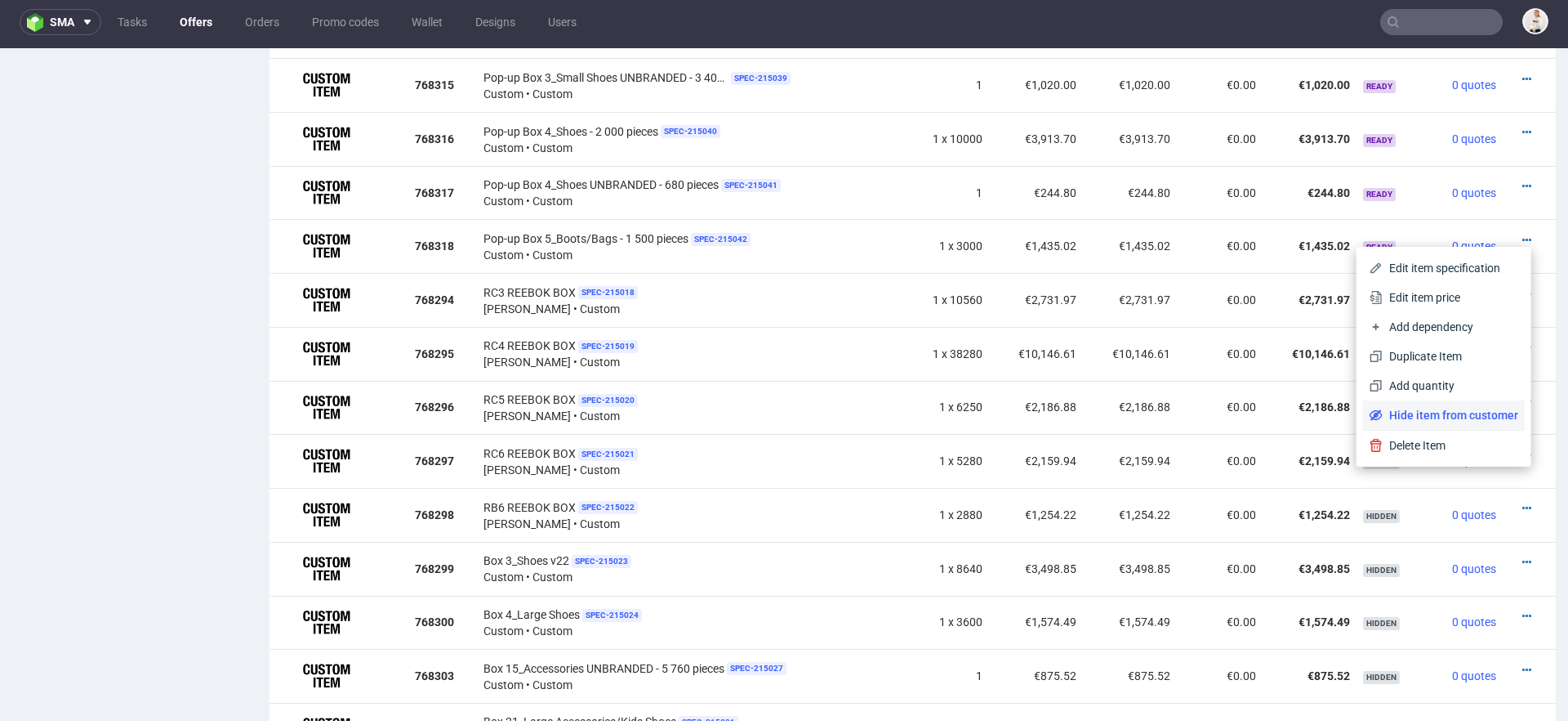
click at [1426, 409] on span "Hide item from customer" at bounding box center [1451, 415] width 136 height 16
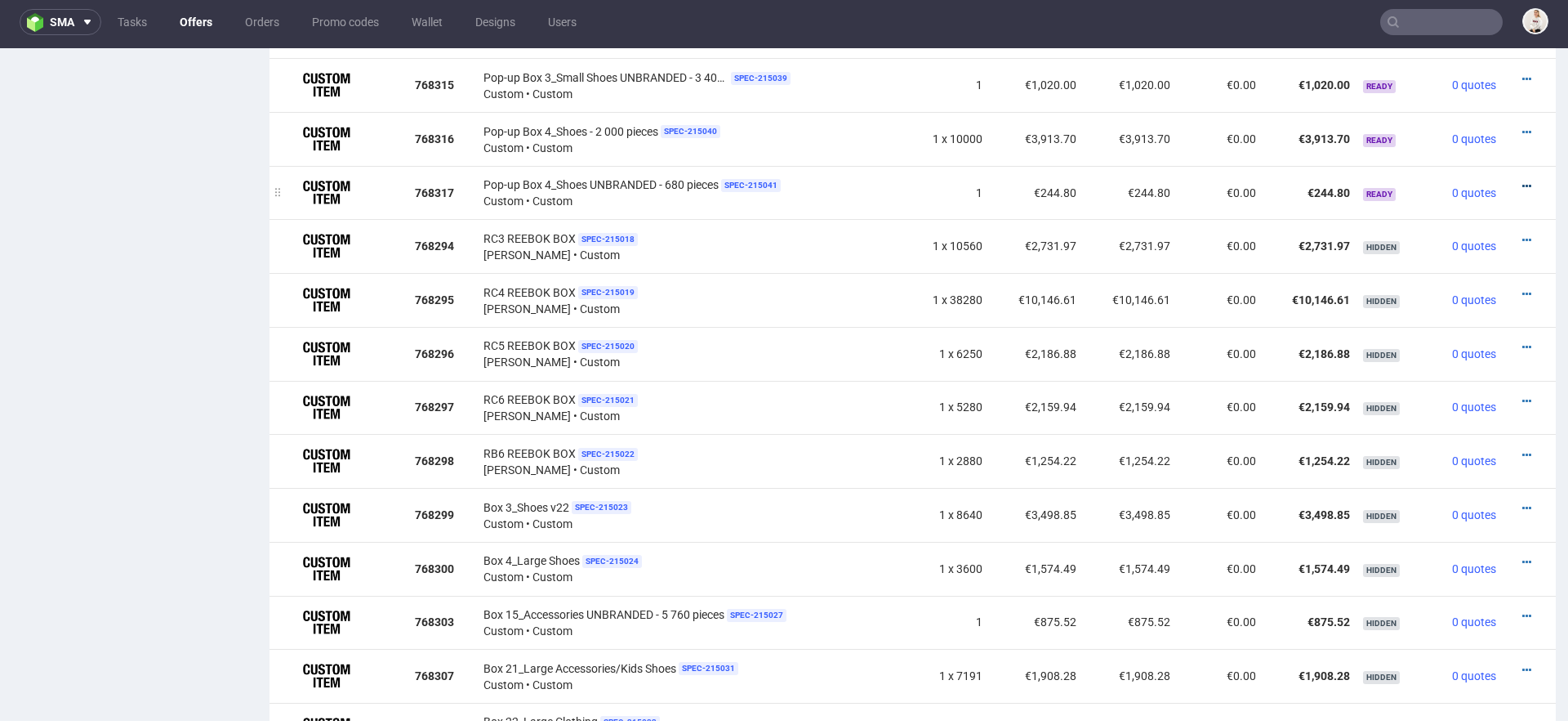
click at [1523, 183] on icon at bounding box center [1527, 186] width 9 height 12
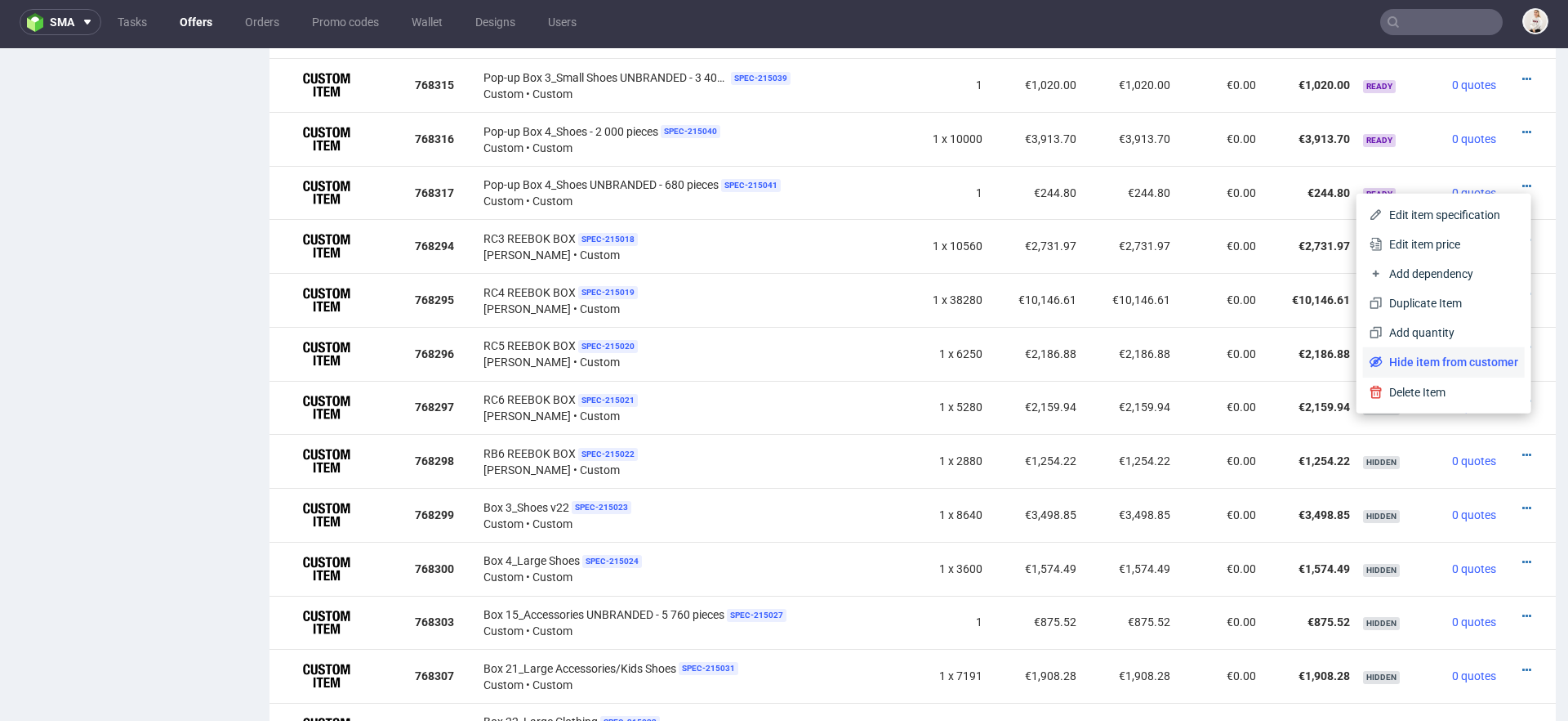
click at [1424, 359] on span "Hide item from customer" at bounding box center [1451, 362] width 136 height 16
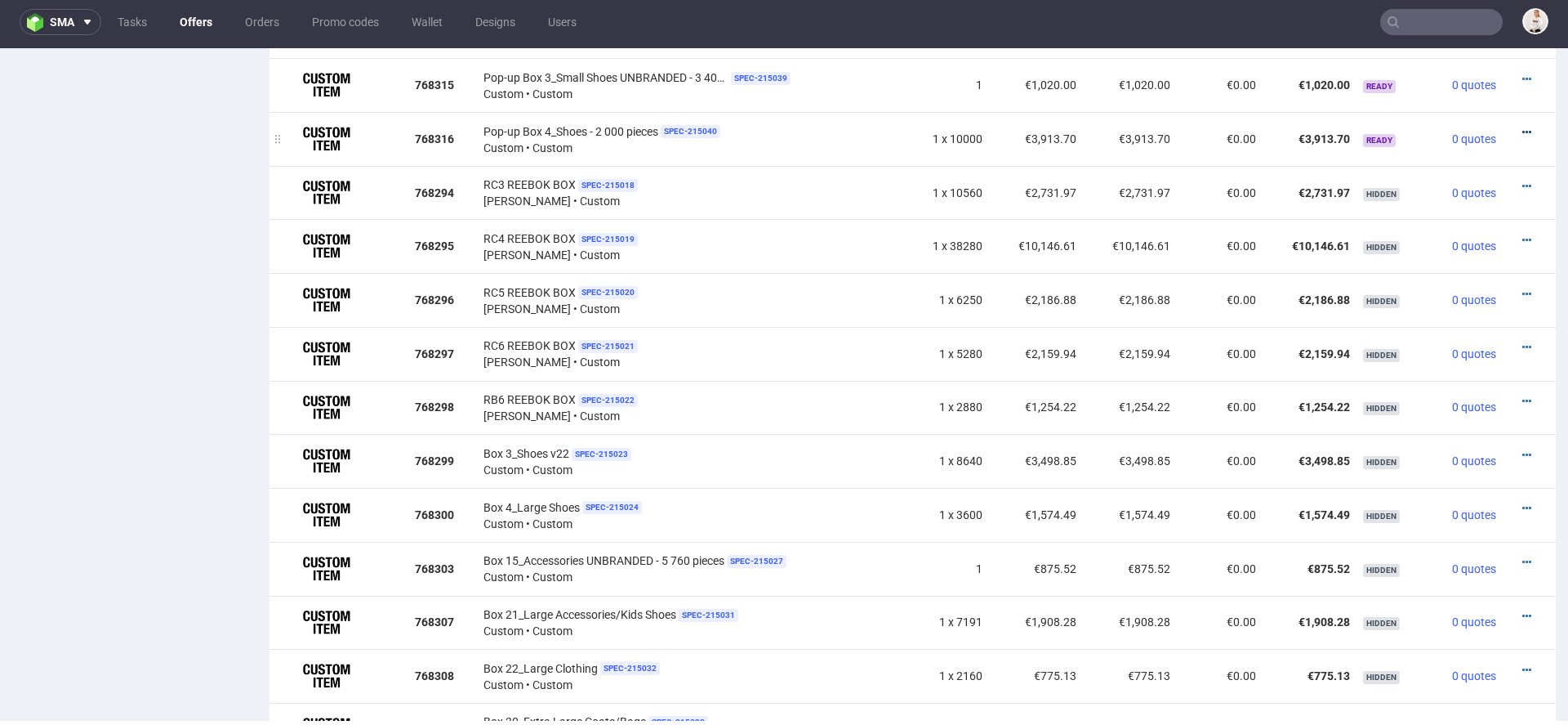
click at [1523, 129] on icon at bounding box center [1527, 132] width 9 height 12
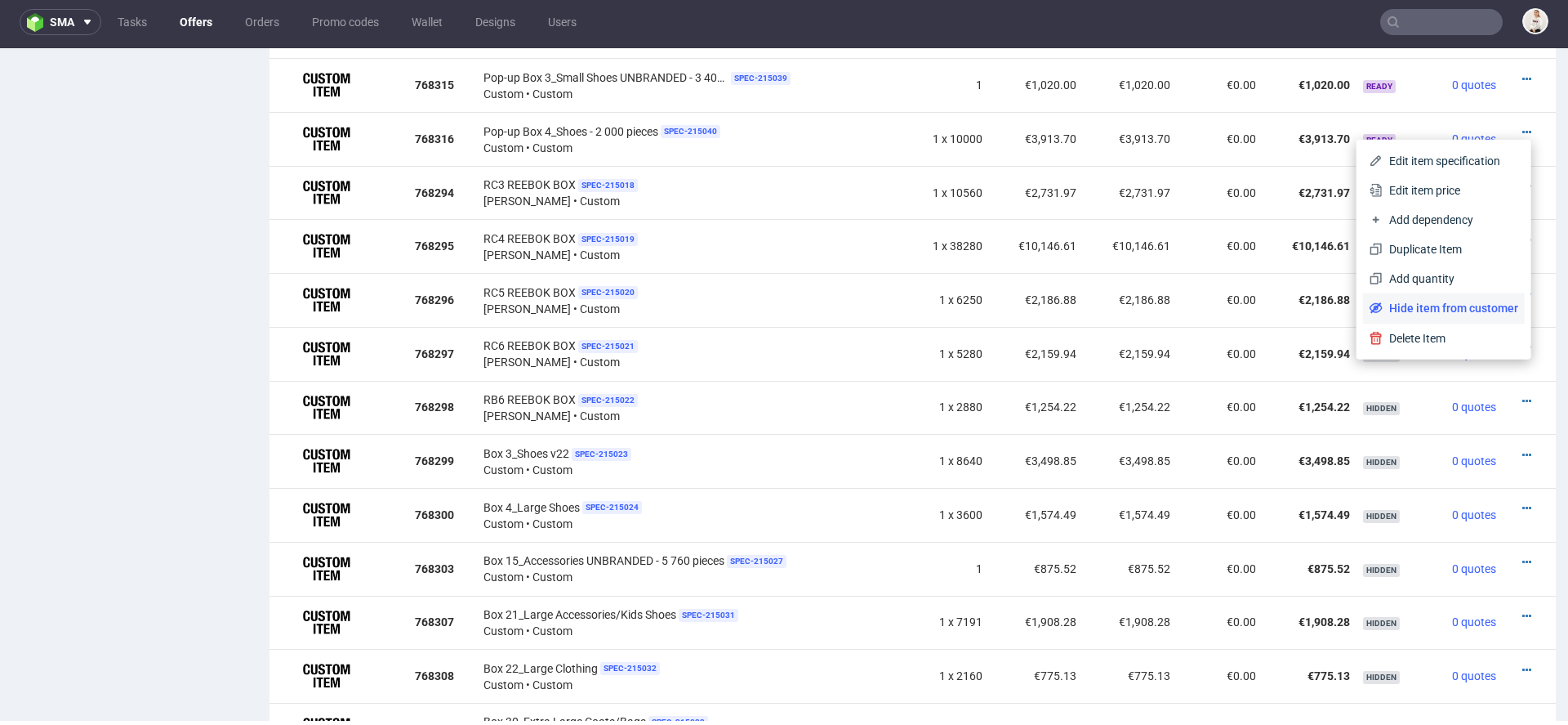
click at [1414, 307] on span "Hide item from customer" at bounding box center [1451, 308] width 136 height 16
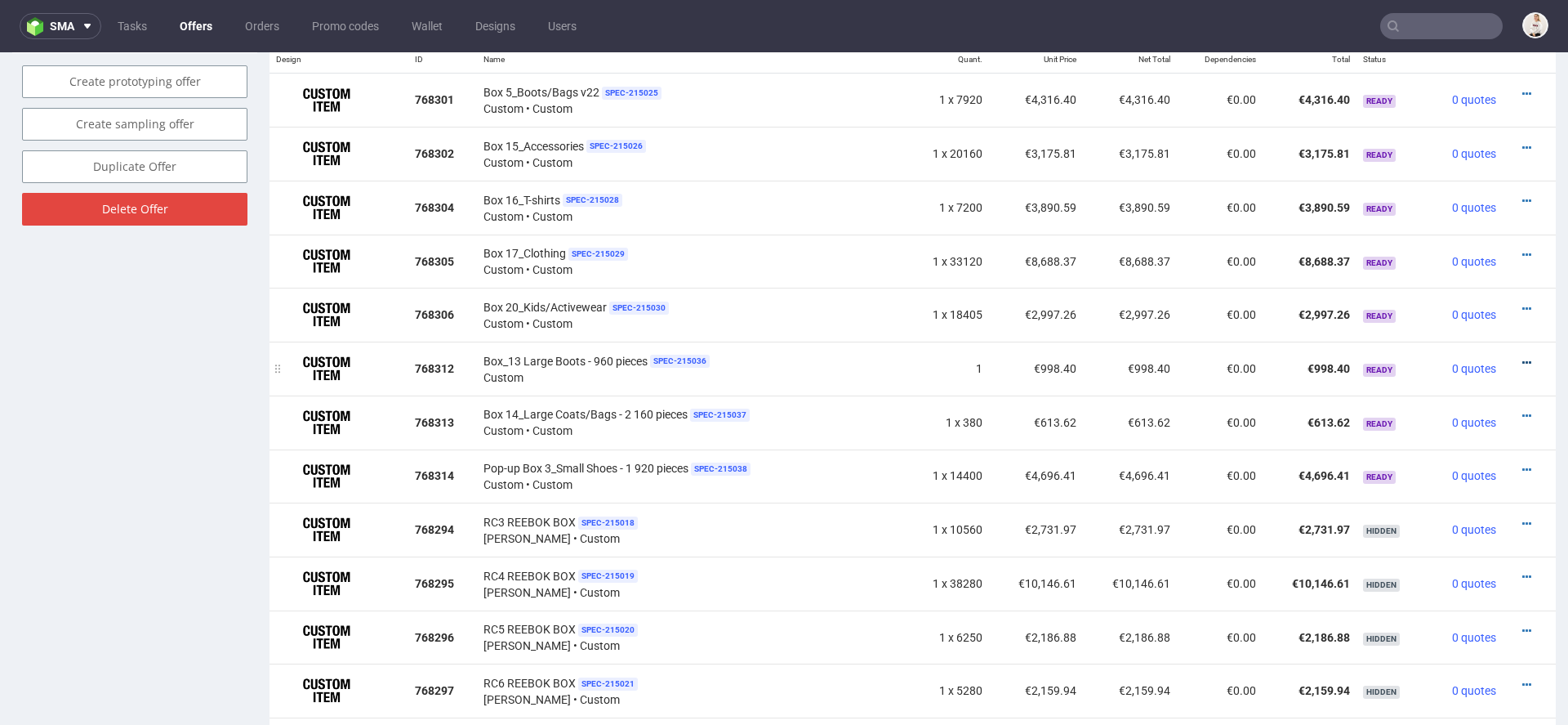
scroll to position [5, 0]
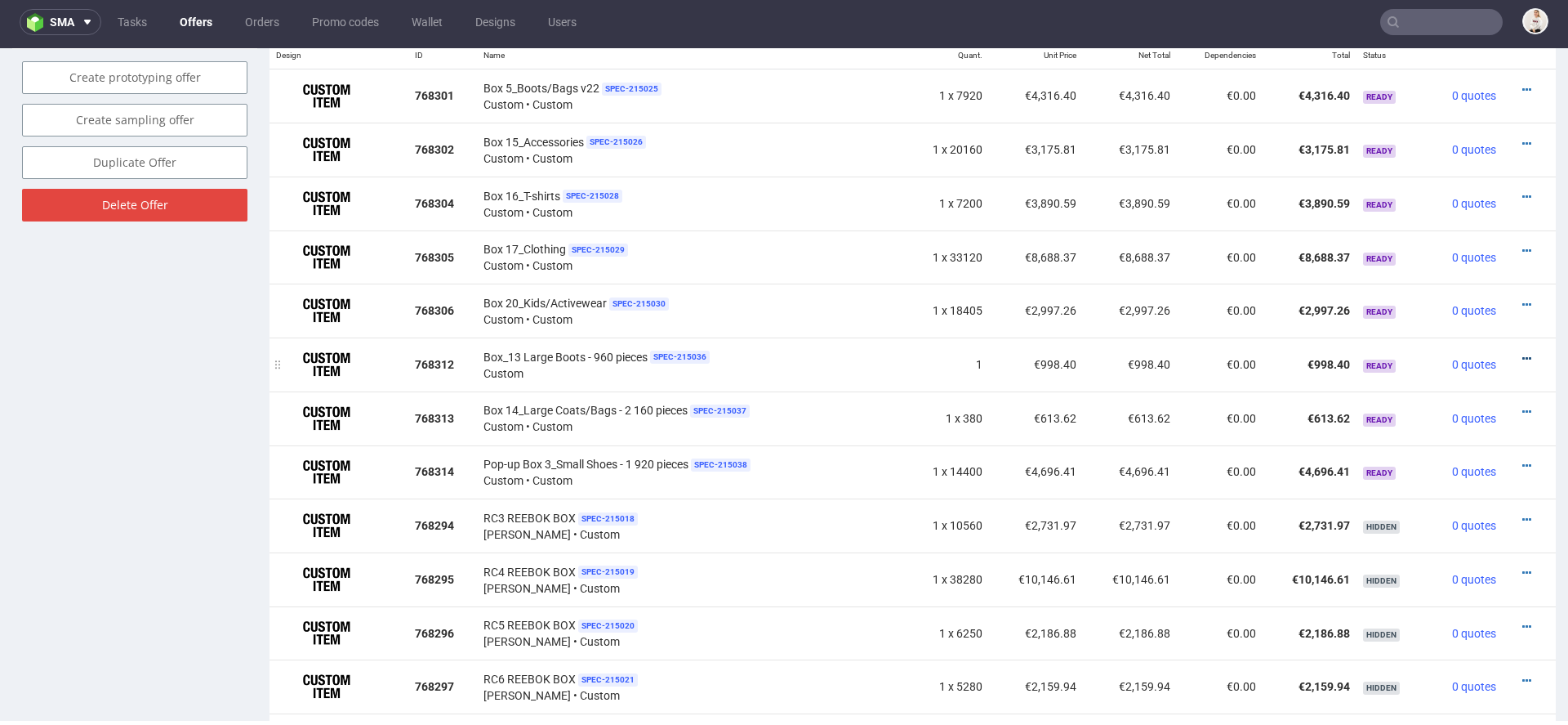
click at [1523, 358] on icon at bounding box center [1527, 359] width 9 height 12
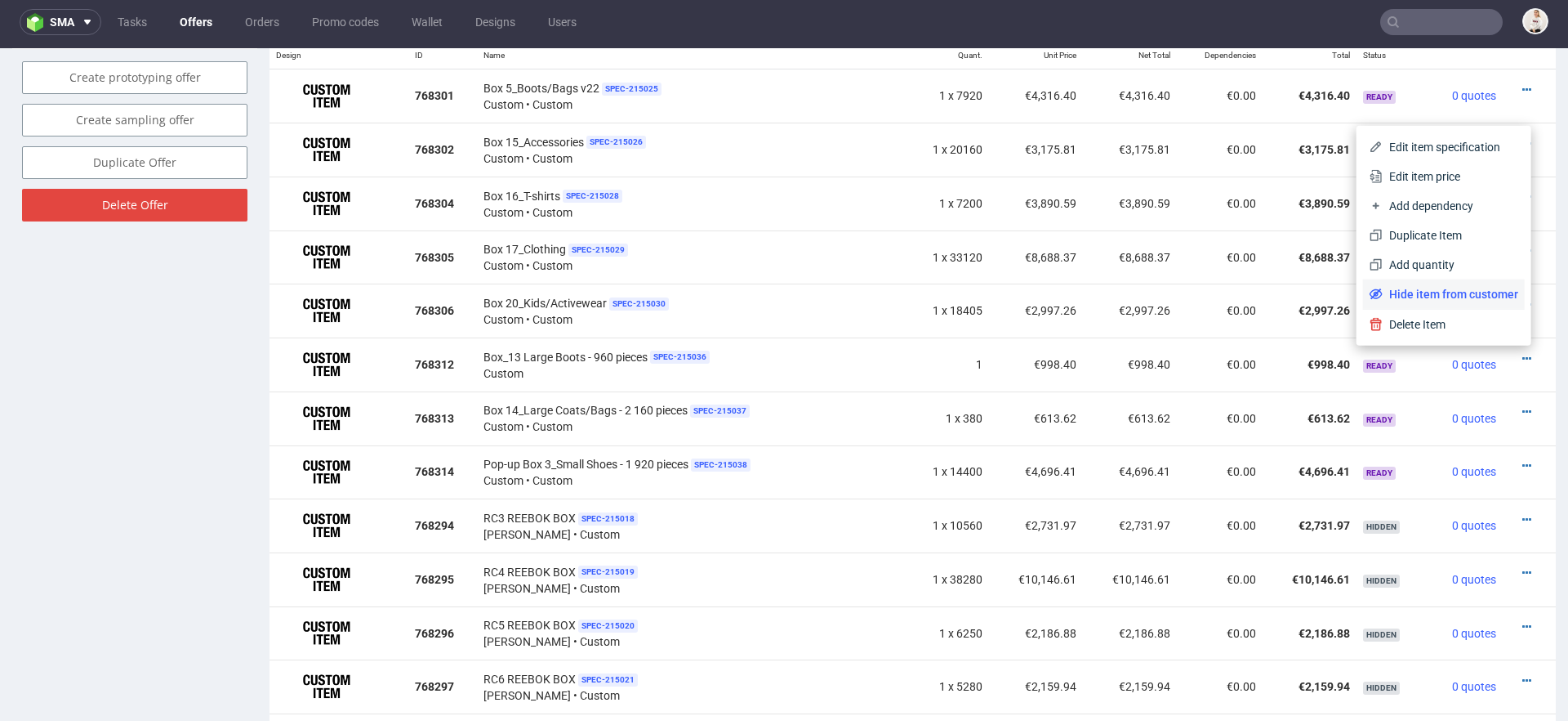
click at [1445, 295] on span "Hide item from customer" at bounding box center [1451, 295] width 136 height 16
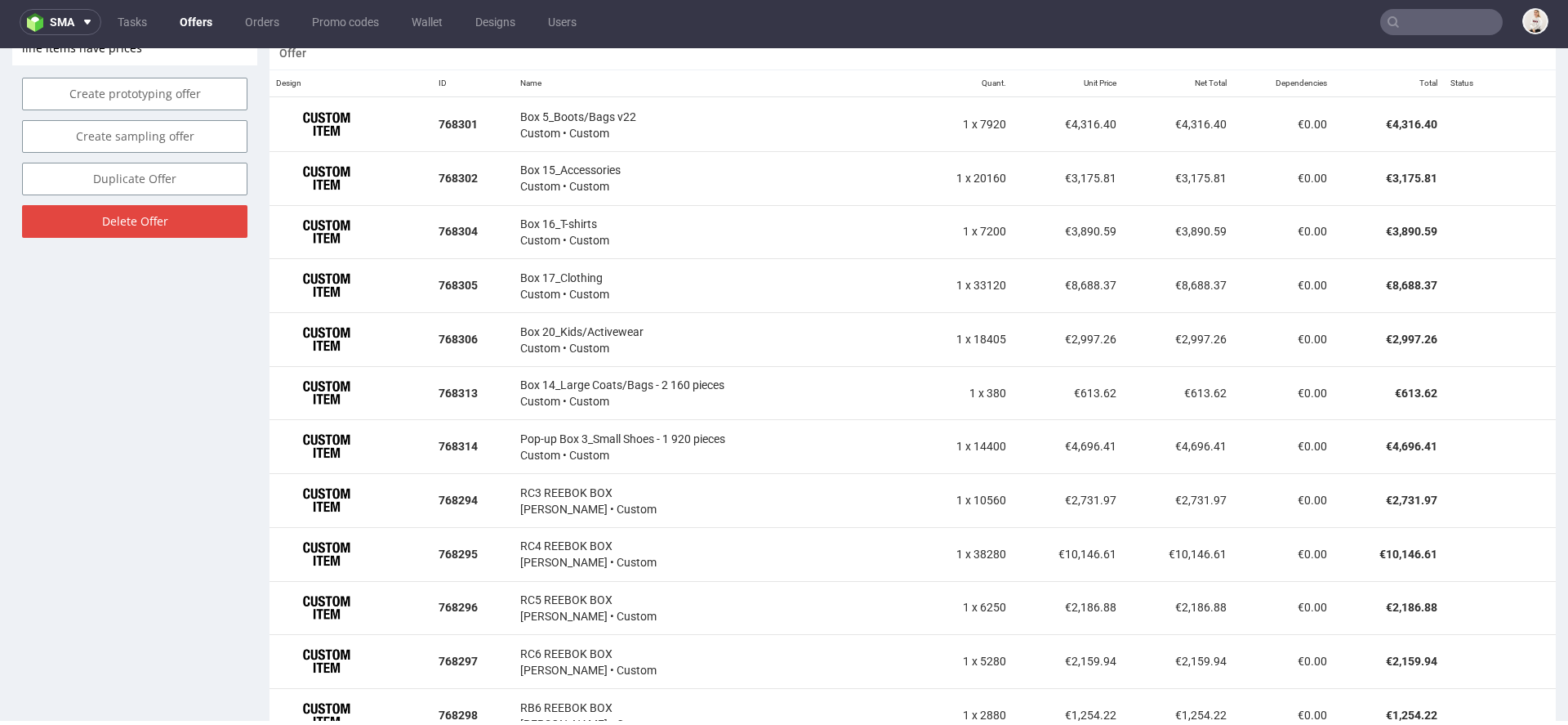
scroll to position [1000, 0]
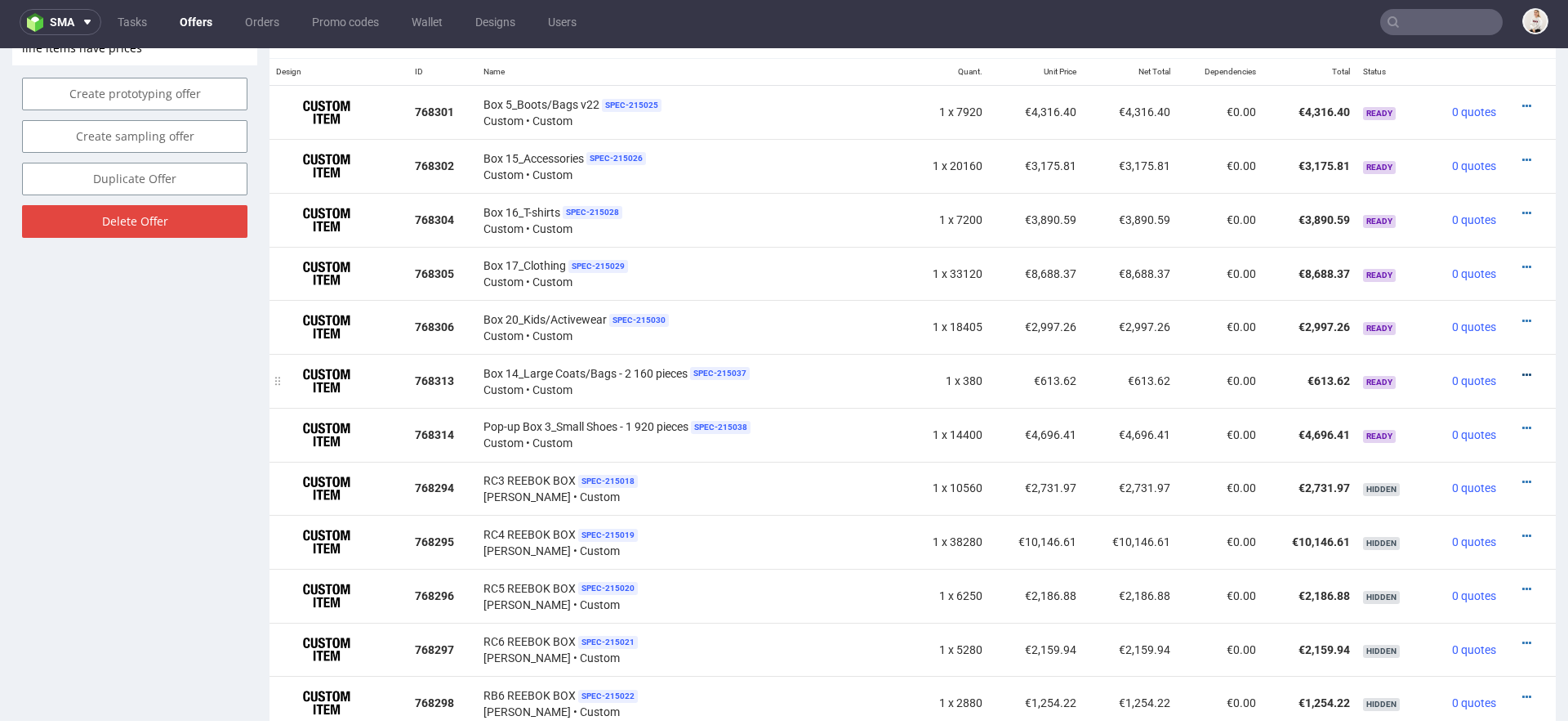
click at [1523, 371] on icon at bounding box center [1527, 375] width 9 height 12
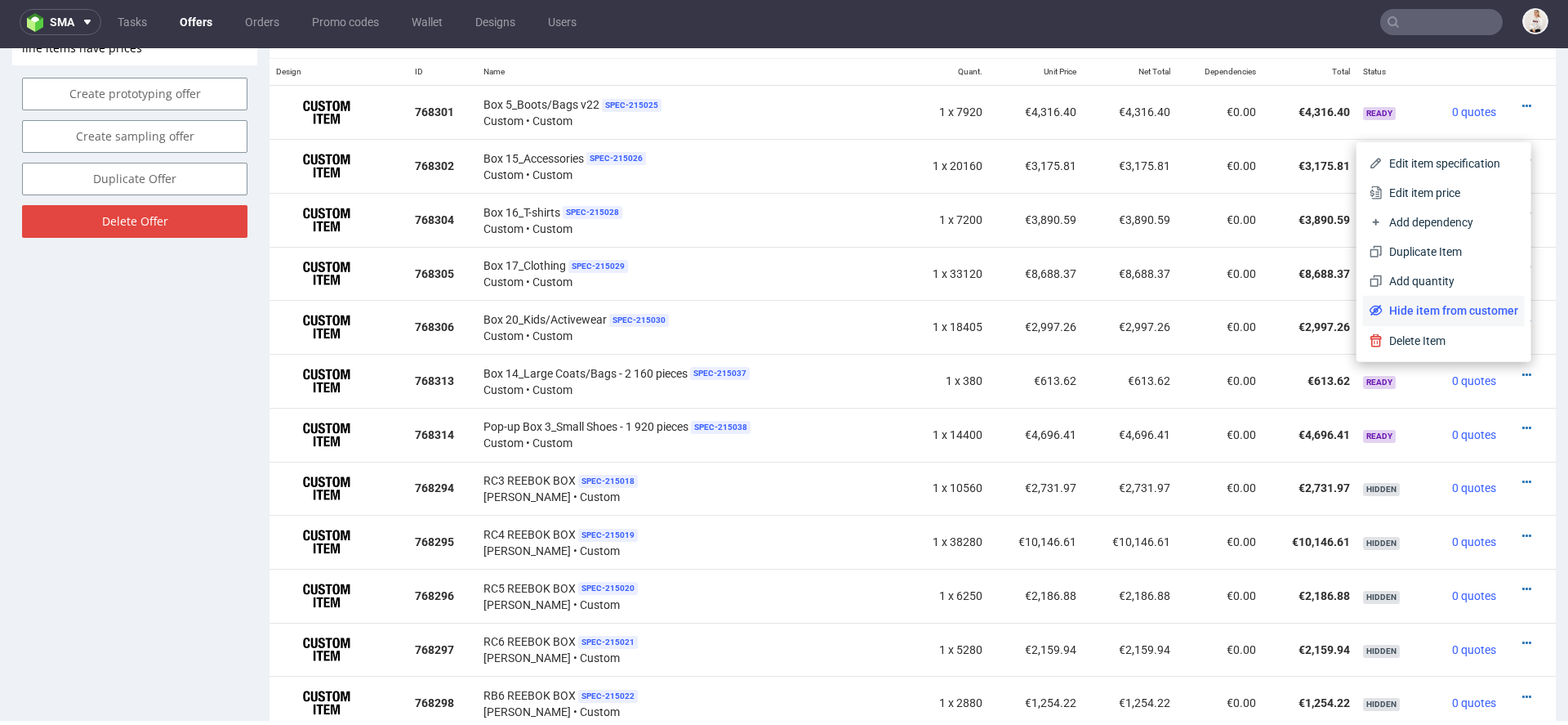
click at [1437, 304] on span "Hide item from customer" at bounding box center [1451, 311] width 136 height 16
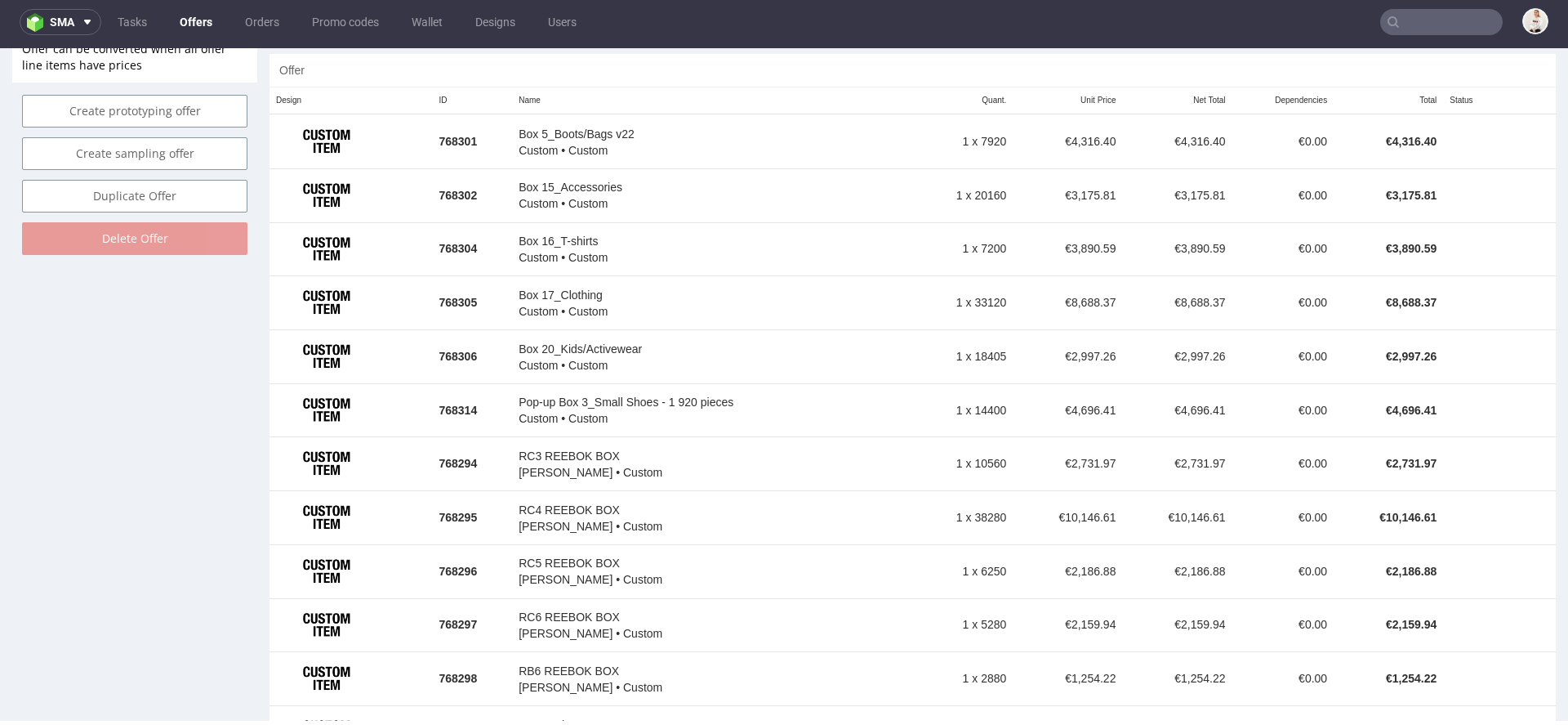
scroll to position [983, 0]
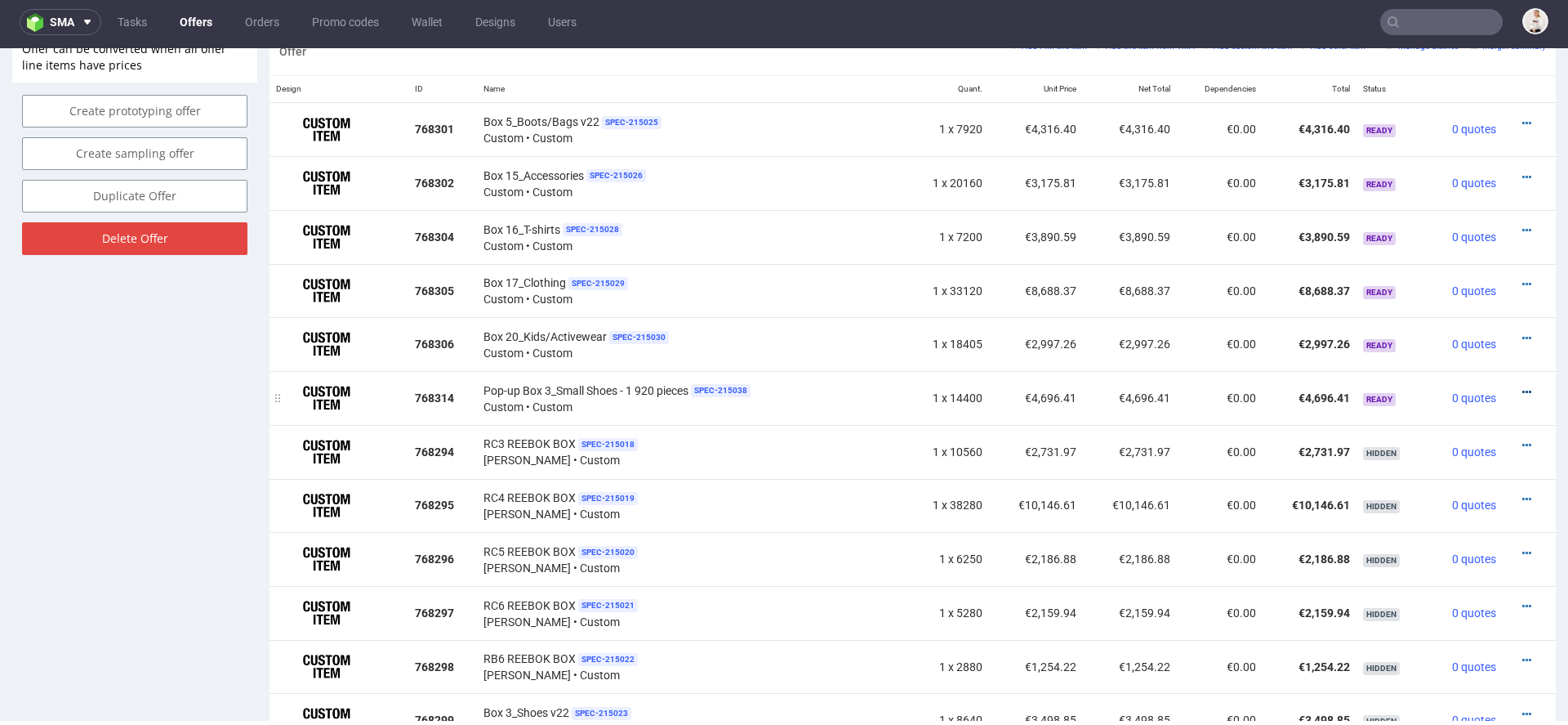
click at [1523, 389] on icon at bounding box center [1527, 392] width 9 height 12
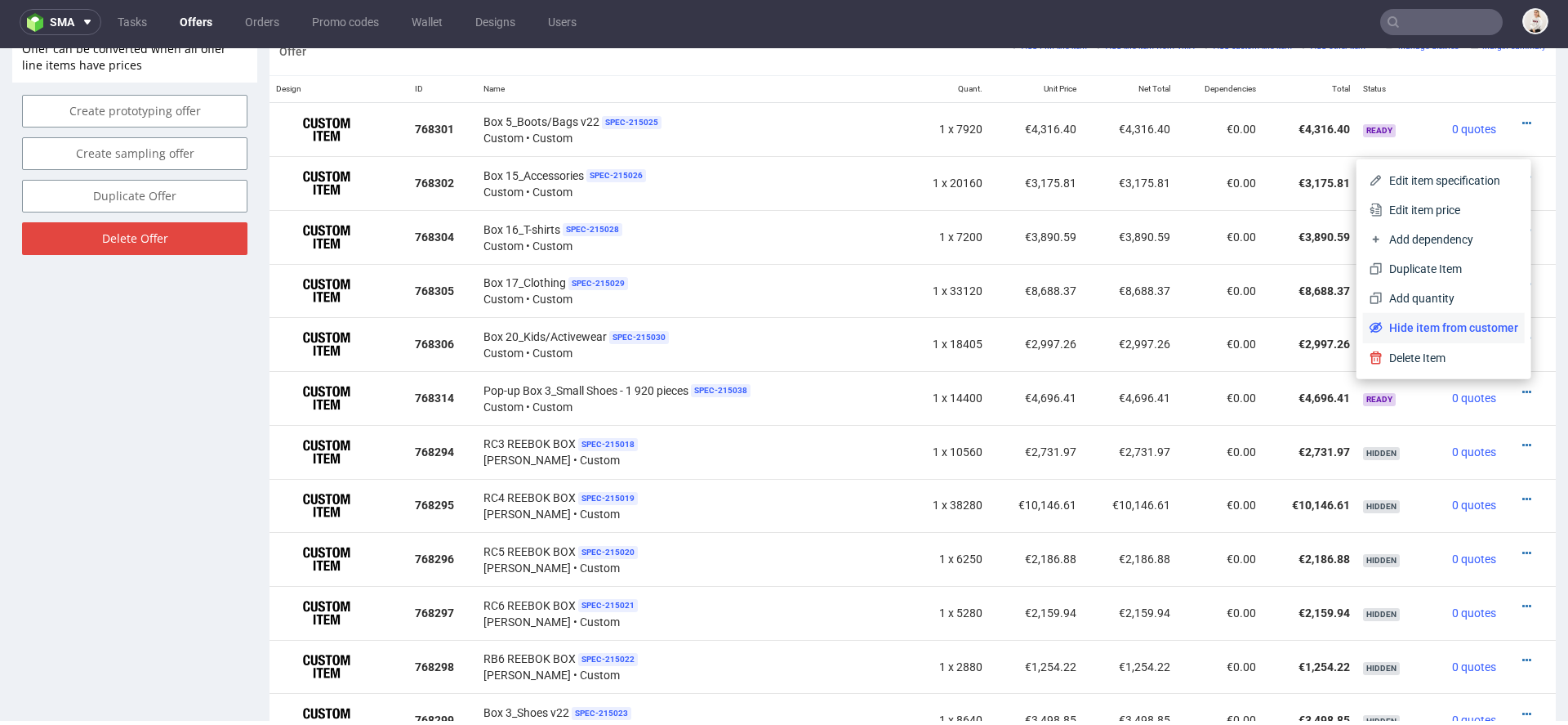
click at [1448, 324] on span "Hide item from customer" at bounding box center [1451, 328] width 136 height 16
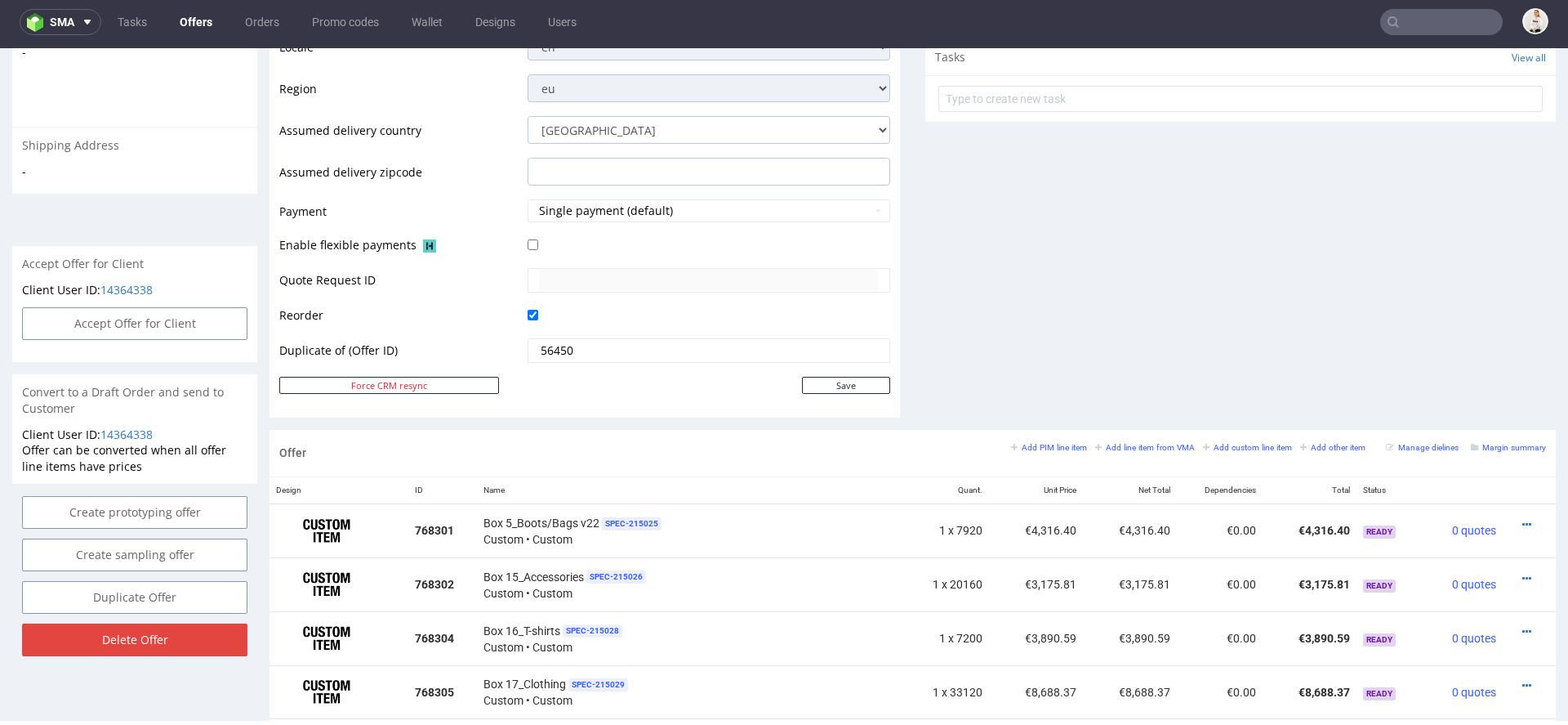
scroll to position [0, 0]
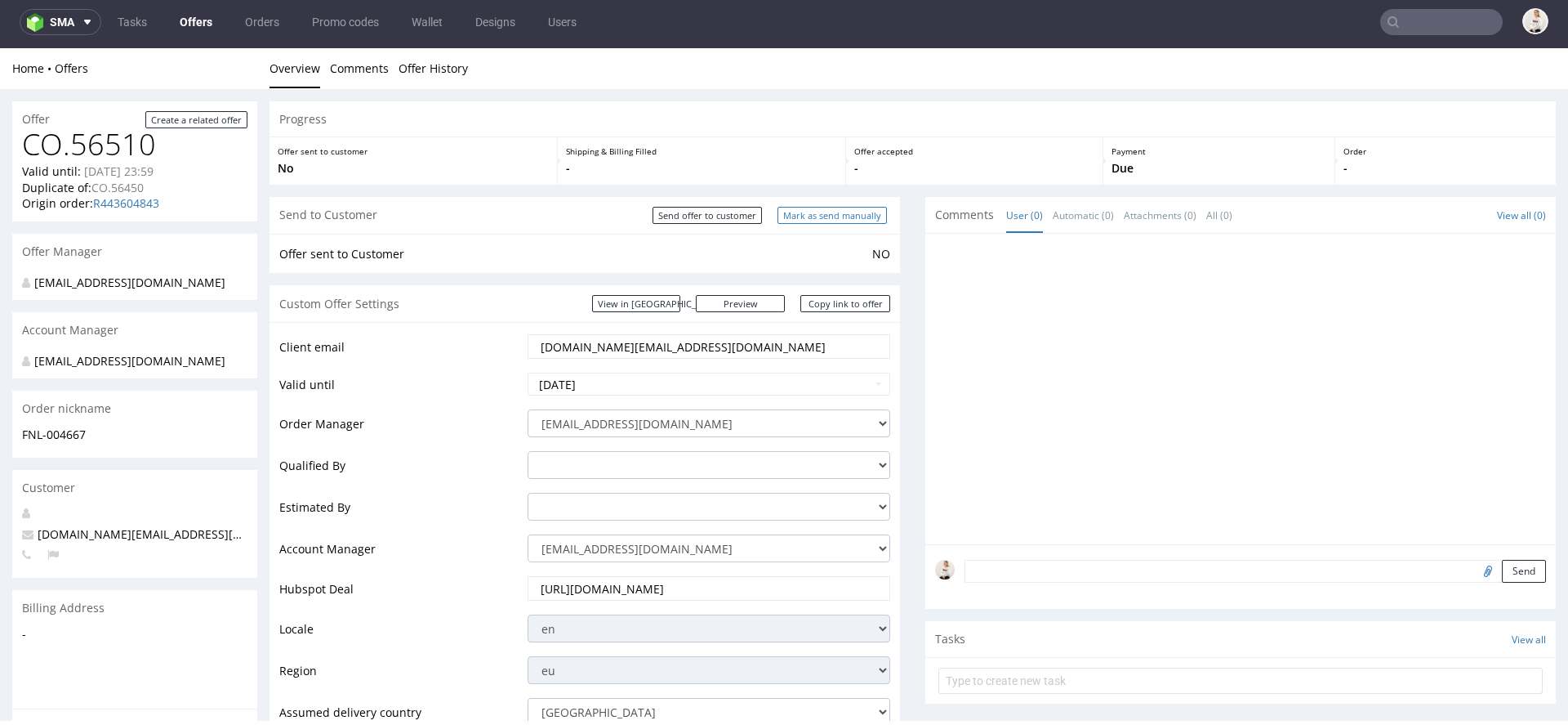
click at [852, 212] on input "Mark as send manually" at bounding box center [832, 215] width 110 height 17
type input "In progress..."
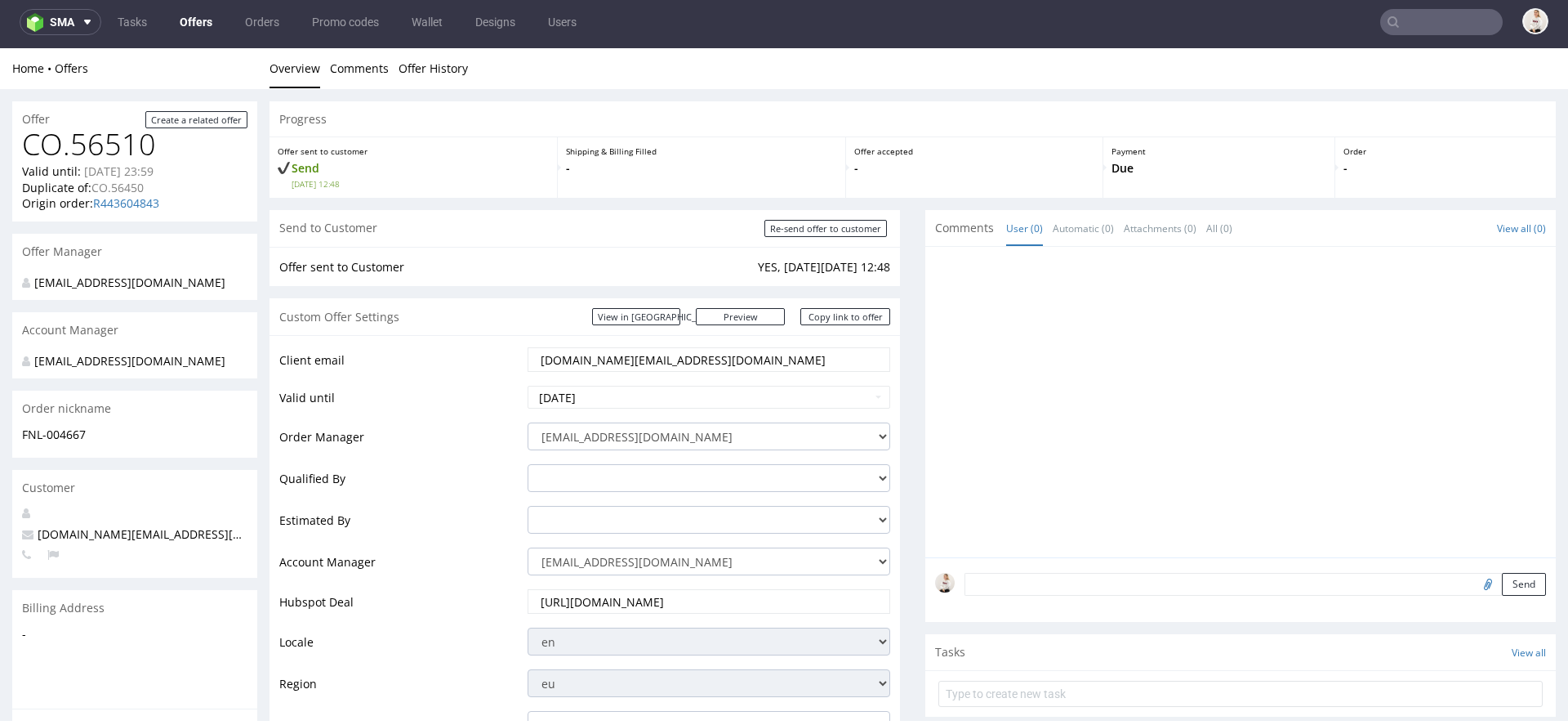
click at [752, 305] on div "Custom Offer Settings View in Hubspot Preview https://packhelp.com/packhelp-plu…" at bounding box center [585, 316] width 630 height 37
click at [766, 318] on link "Preview" at bounding box center [740, 316] width 90 height 17
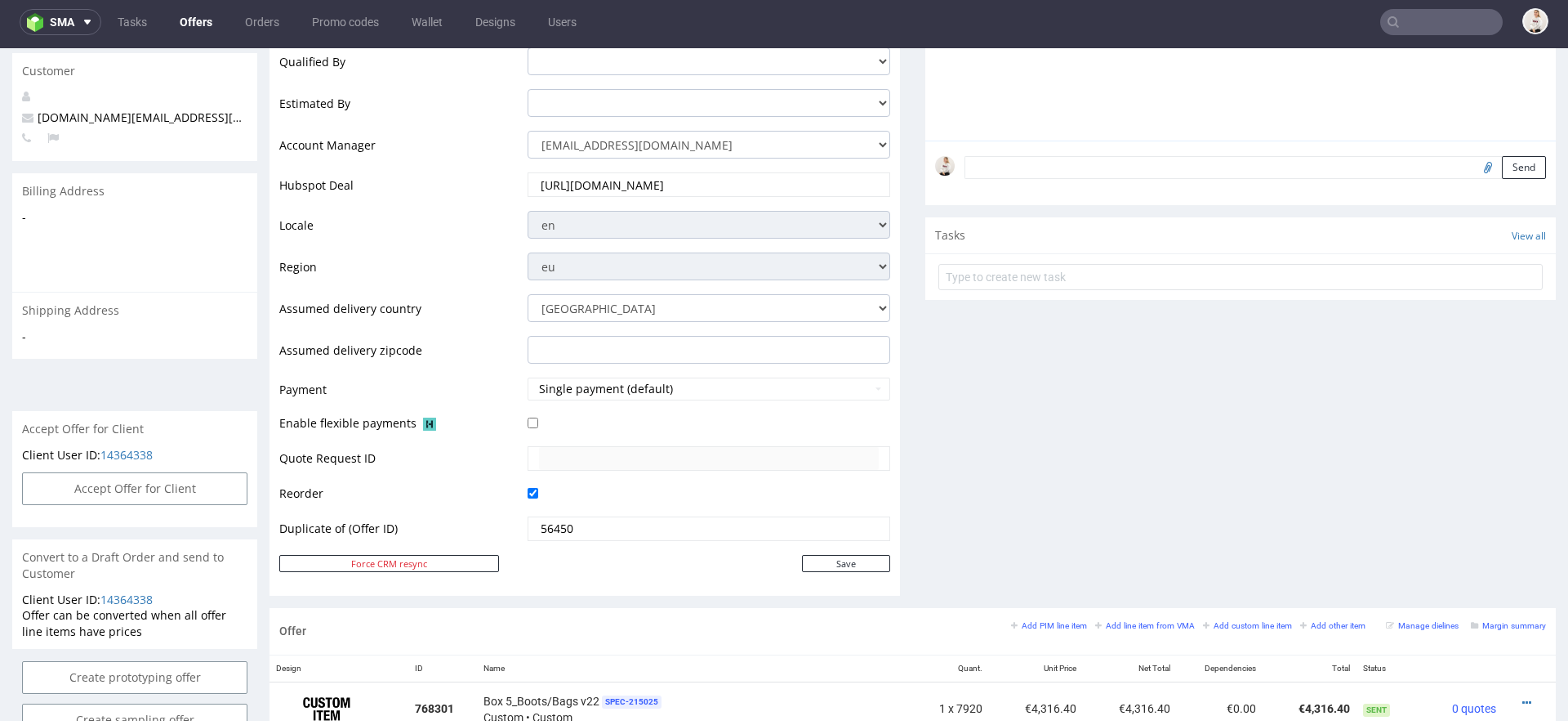
scroll to position [454, 0]
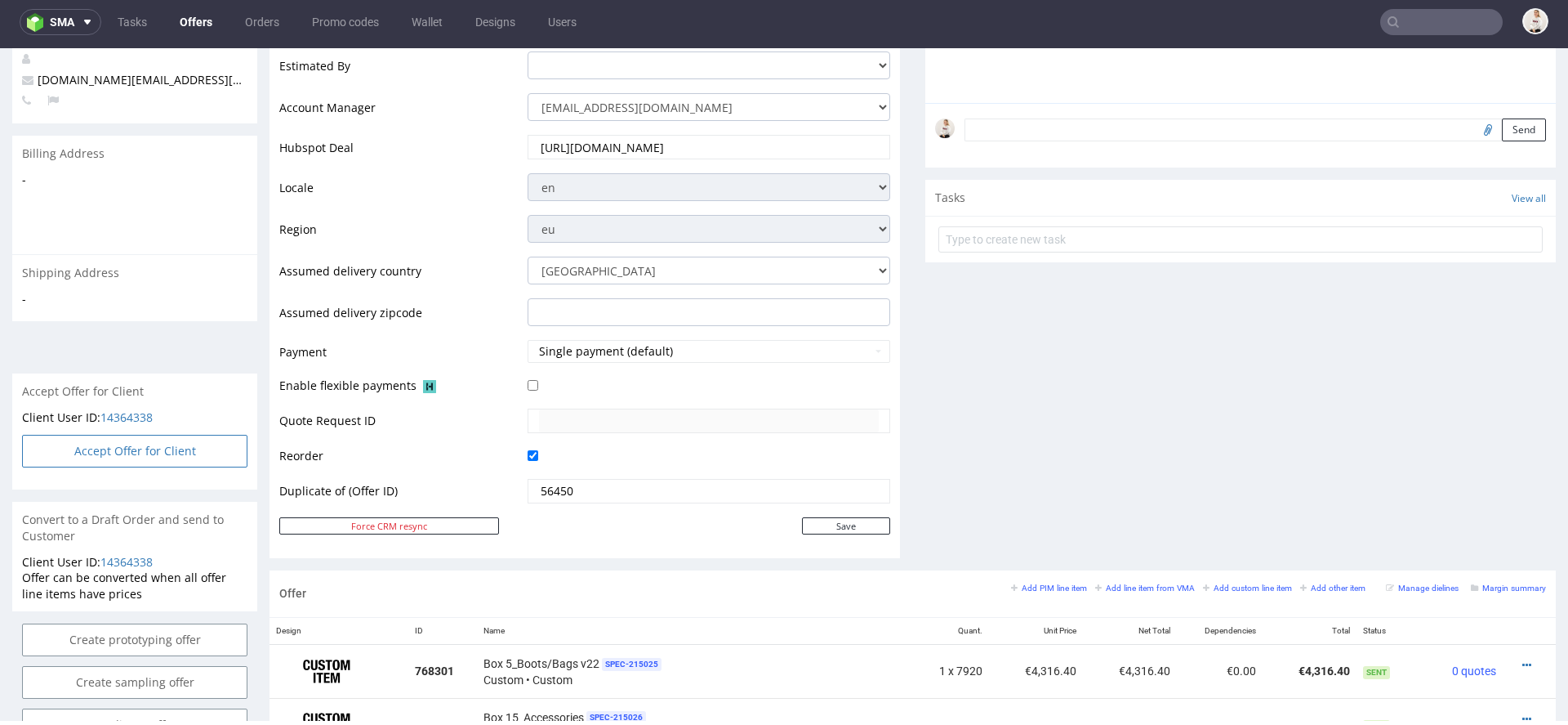
click at [196, 468] on button "Accept Offer for Client" at bounding box center [134, 451] width 226 height 33
select select "166"
select select "2380"
select select "b2b"
select select "110"
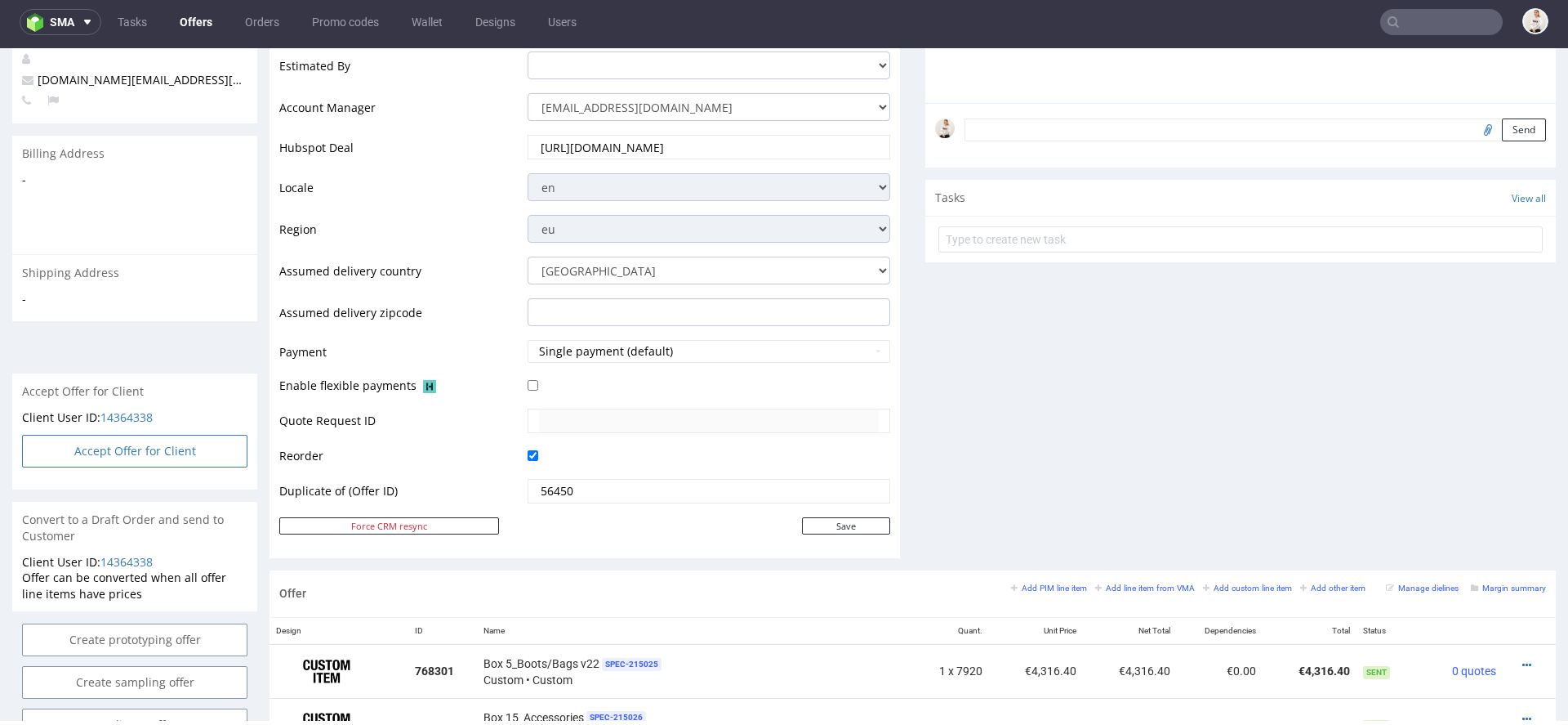
select select "1488"
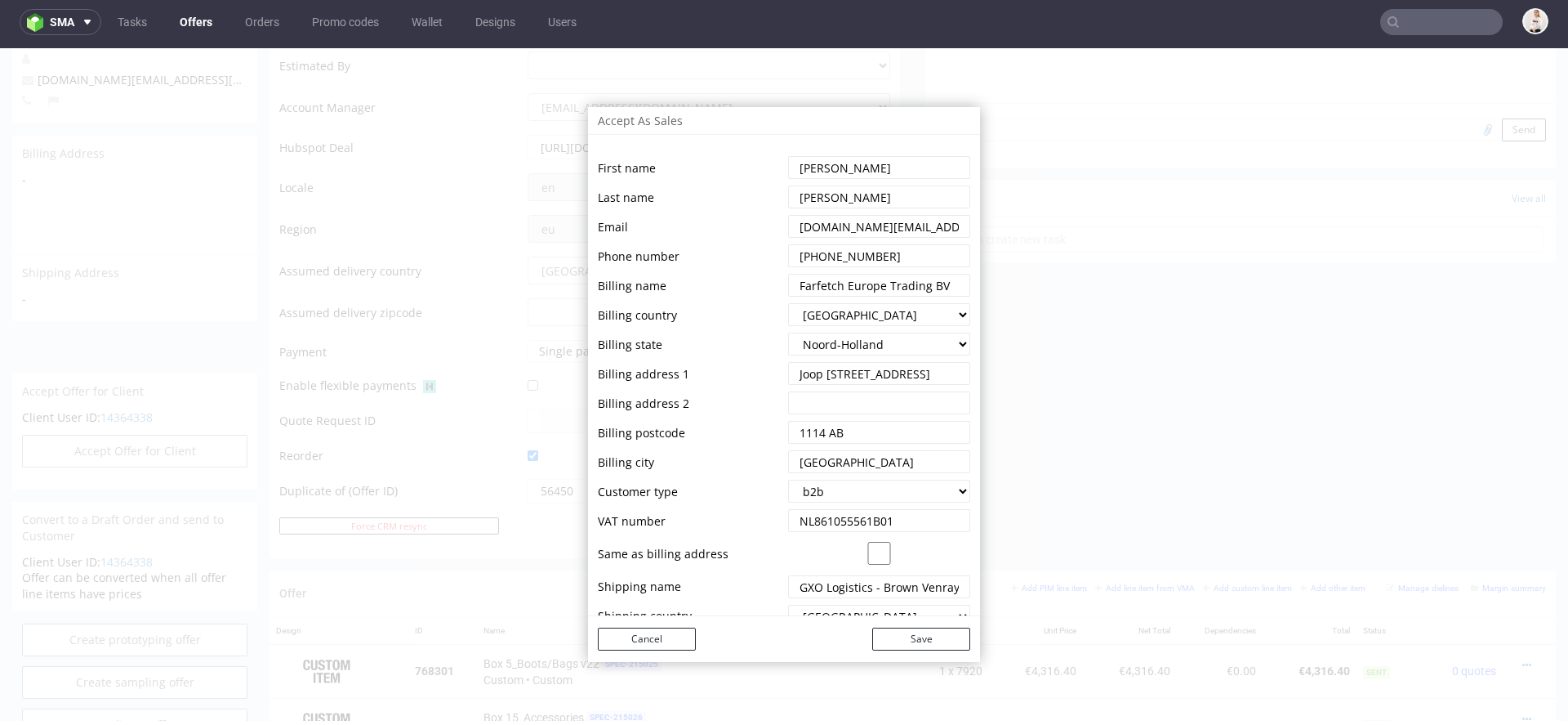
scroll to position [164, 0]
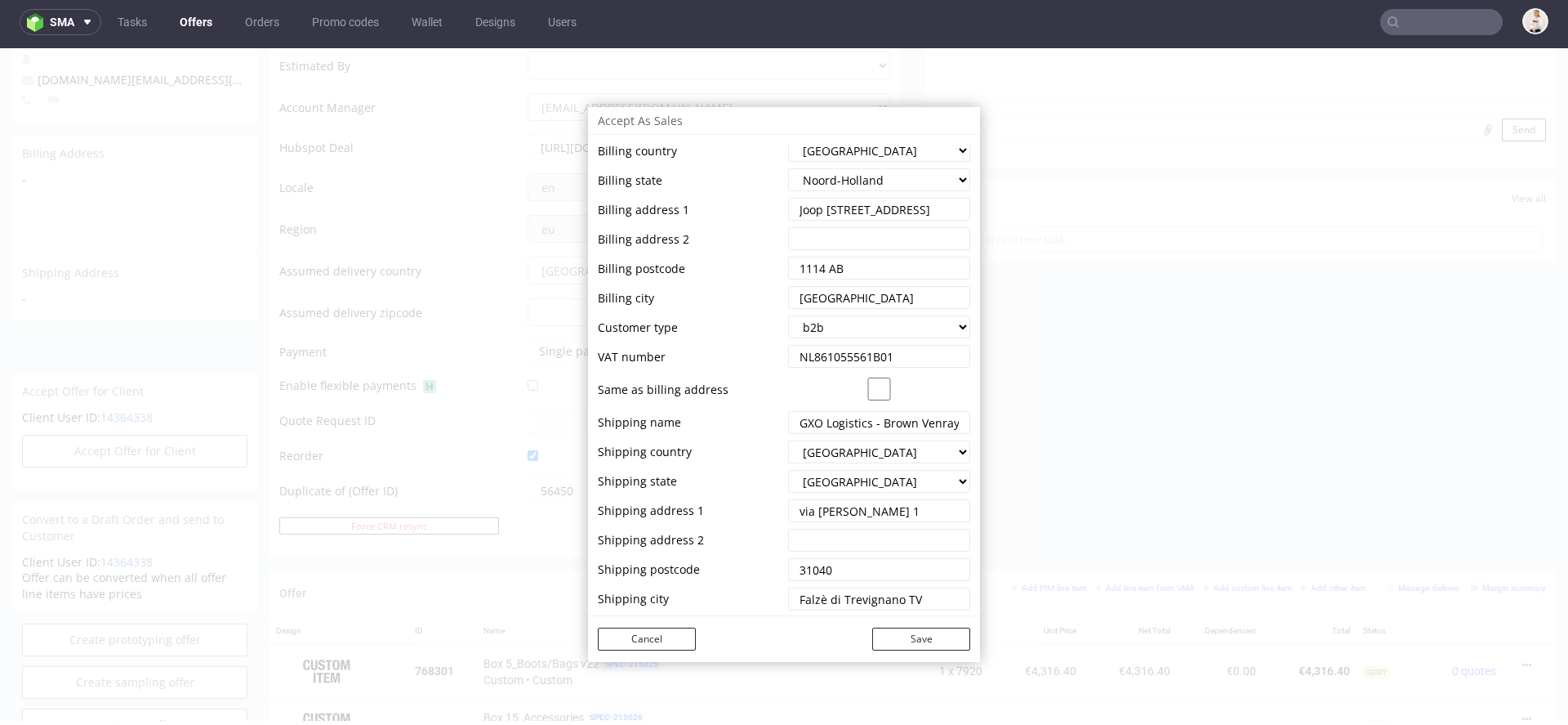
click at [847, 451] on select "--- Austria Australia Belgium Bulgaria Canada Switzerland Cyprus Czech Republic…" at bounding box center [879, 451] width 182 height 23
click at [788, 440] on select "--- Austria Australia Belgium Bulgaria Canada Switzerland Cyprus Czech Republic…" at bounding box center [879, 451] width 182 height 23
click at [908, 145] on select "--- Austria Australia Belgium Bulgaria Canada Switzerland Cyprus Czech Republic…" at bounding box center [879, 150] width 182 height 23
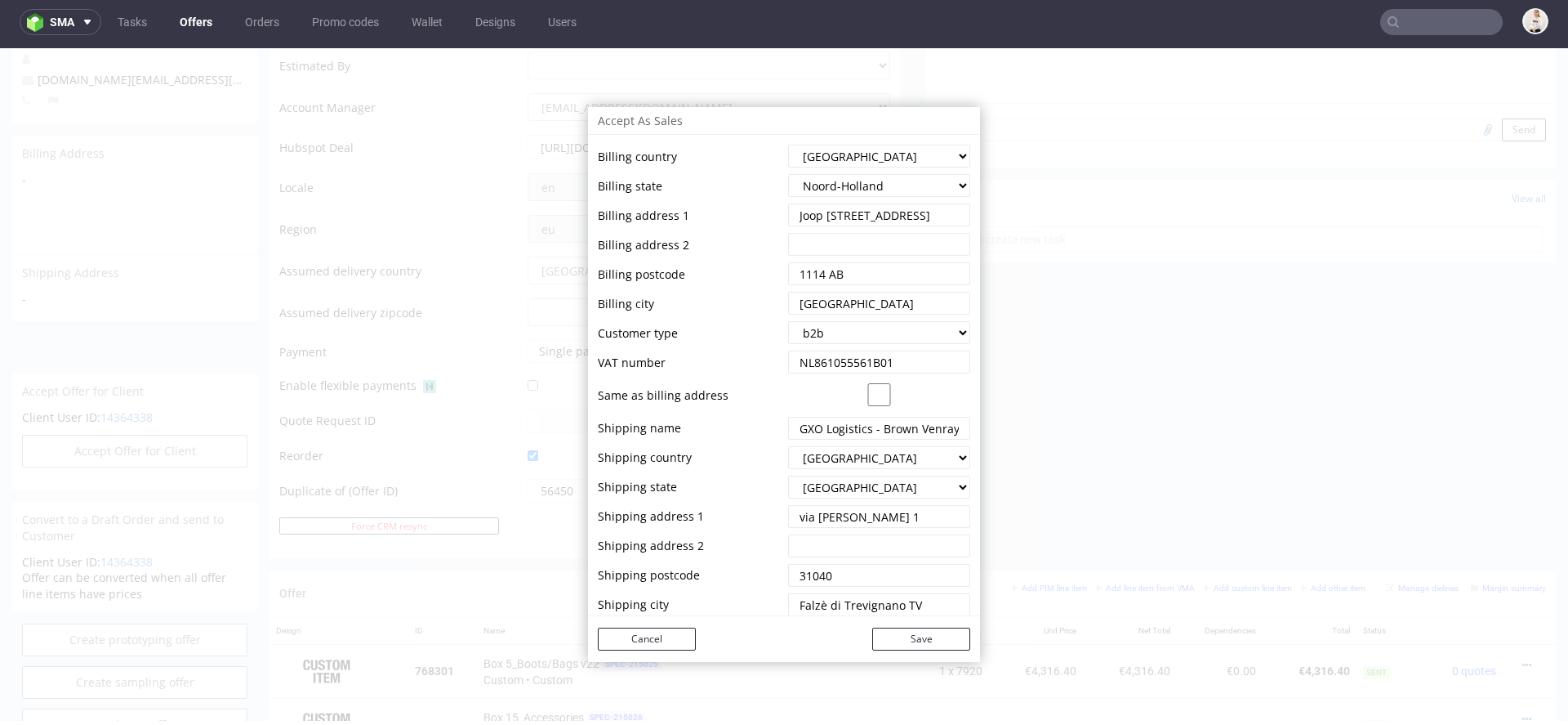
click at [788, 145] on select "--- Austria Australia Belgium Bulgaria Canada Switzerland Cyprus Czech Republic…" at bounding box center [879, 156] width 182 height 23
click at [871, 457] on select "--- Austria Australia Belgium Bulgaria Canada Switzerland Cyprus Czech Republic…" at bounding box center [879, 457] width 182 height 23
click at [788, 446] on select "--- Austria Australia Belgium Bulgaria Canada Switzerland Cyprus Czech Republic…" at bounding box center [879, 457] width 182 height 23
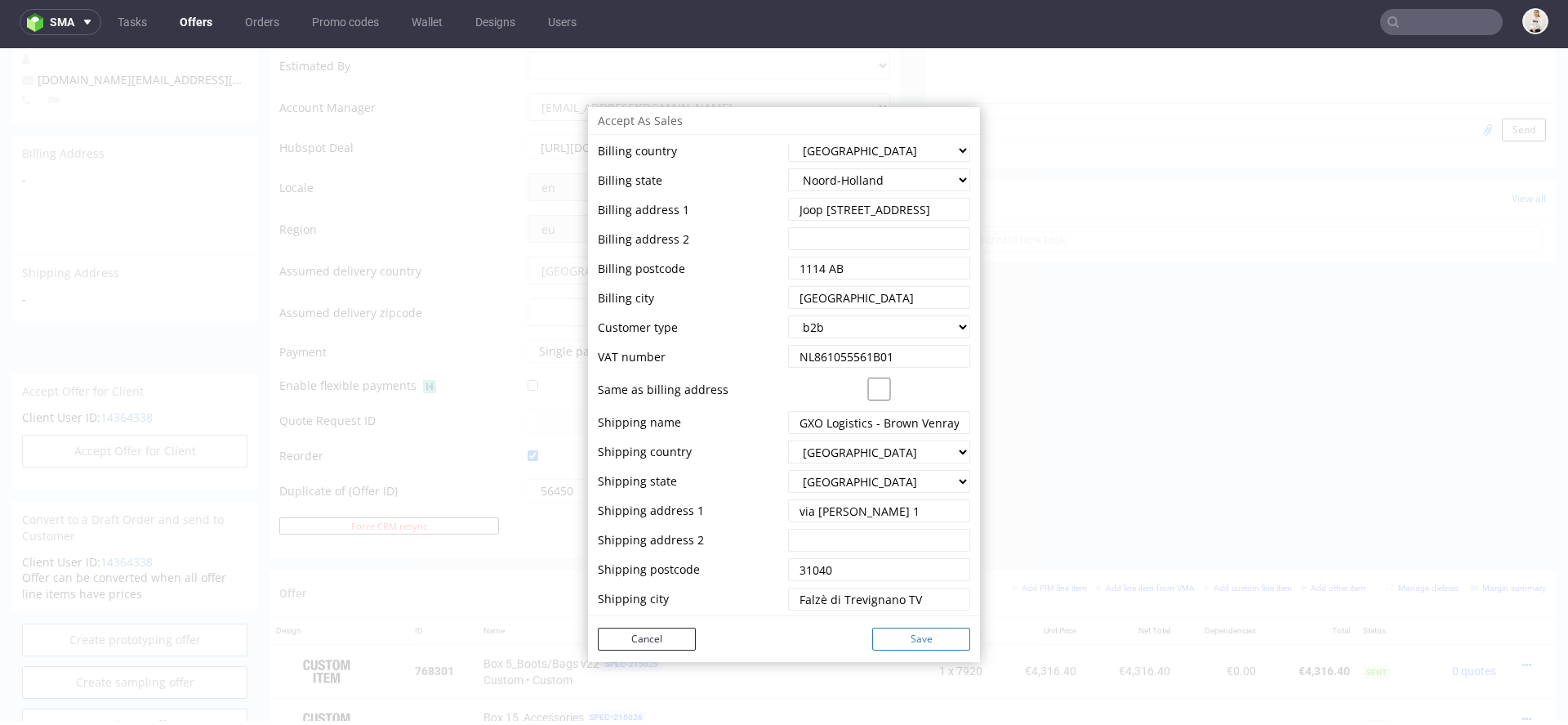
click at [909, 643] on button "Save" at bounding box center [921, 639] width 98 height 23
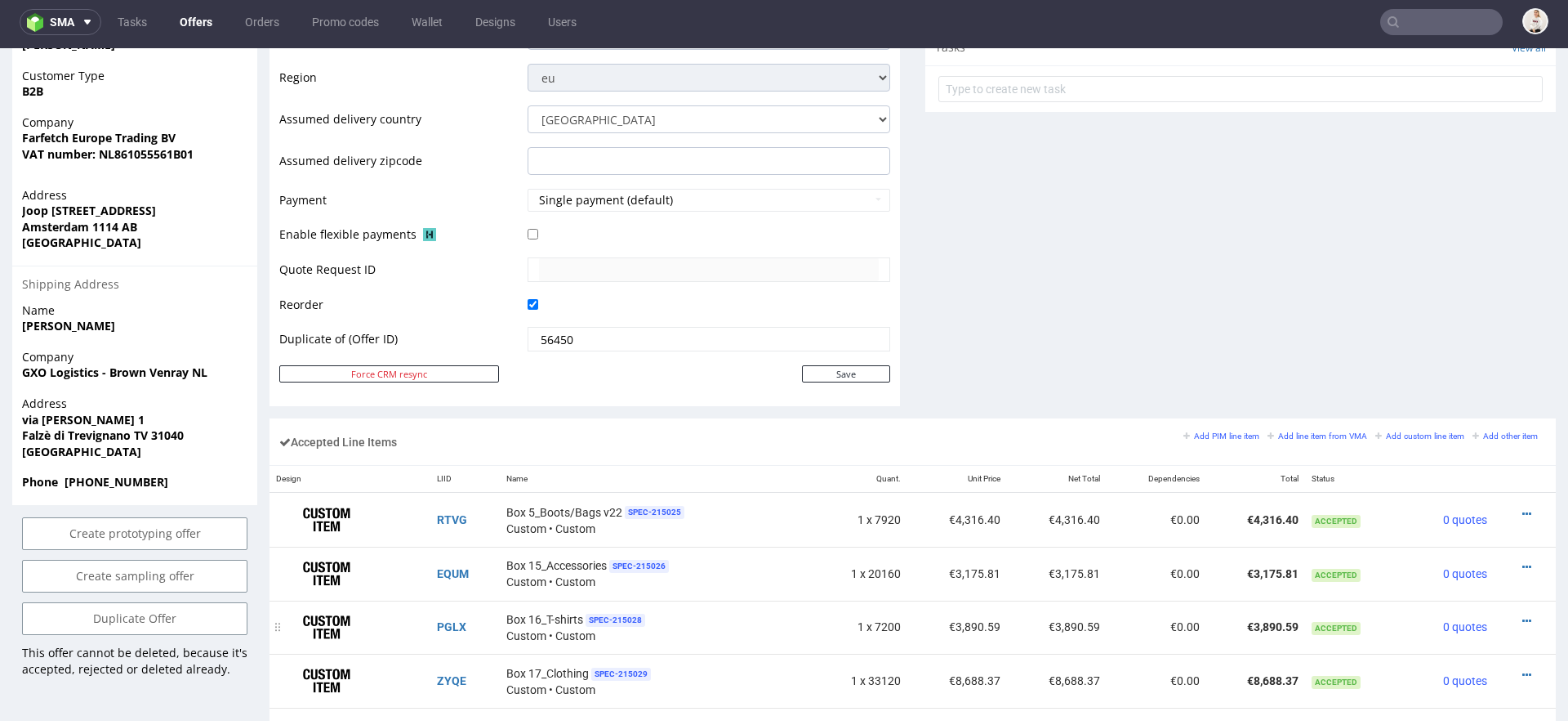
scroll to position [698, 0]
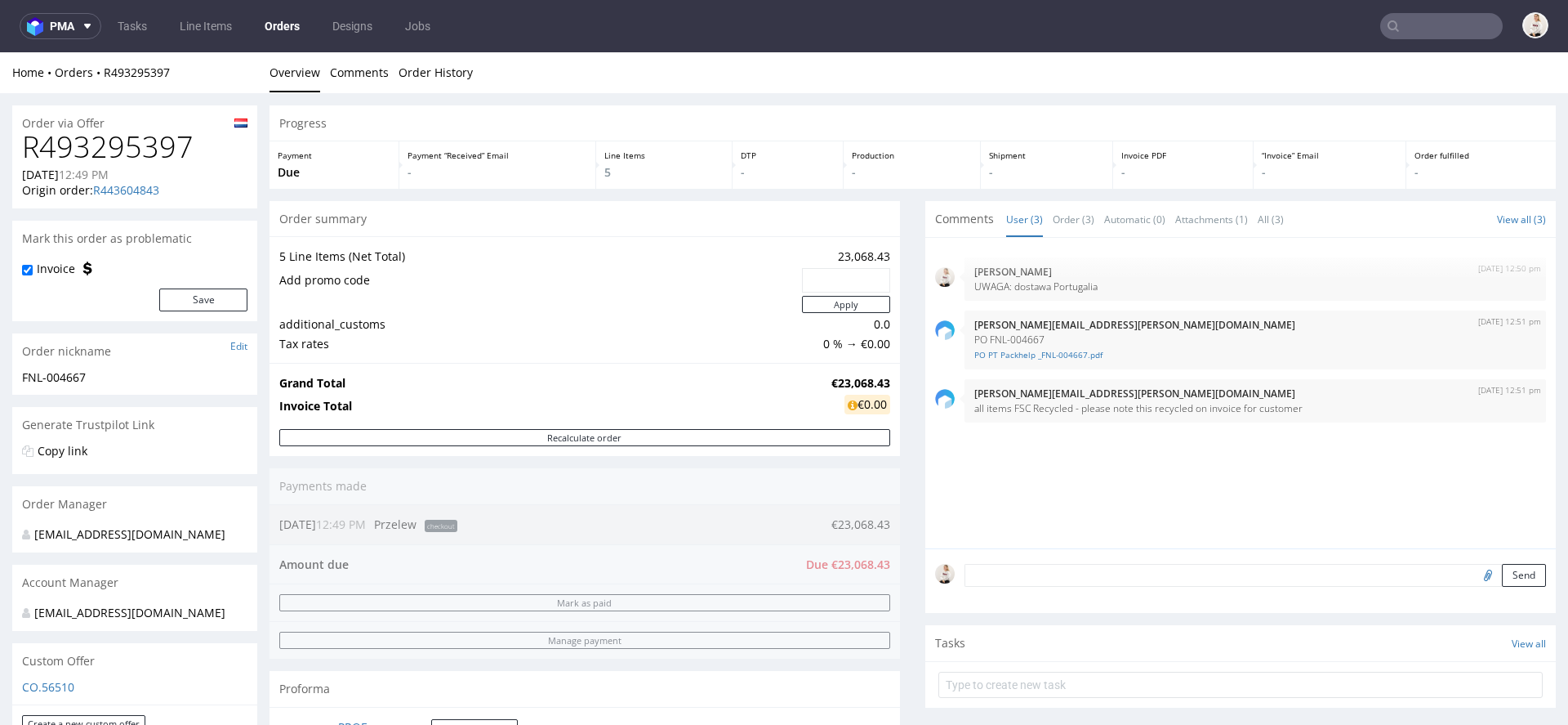
click at [130, 144] on h1 "R493295397" at bounding box center [134, 147] width 226 height 33
copy h1 "R493295397"
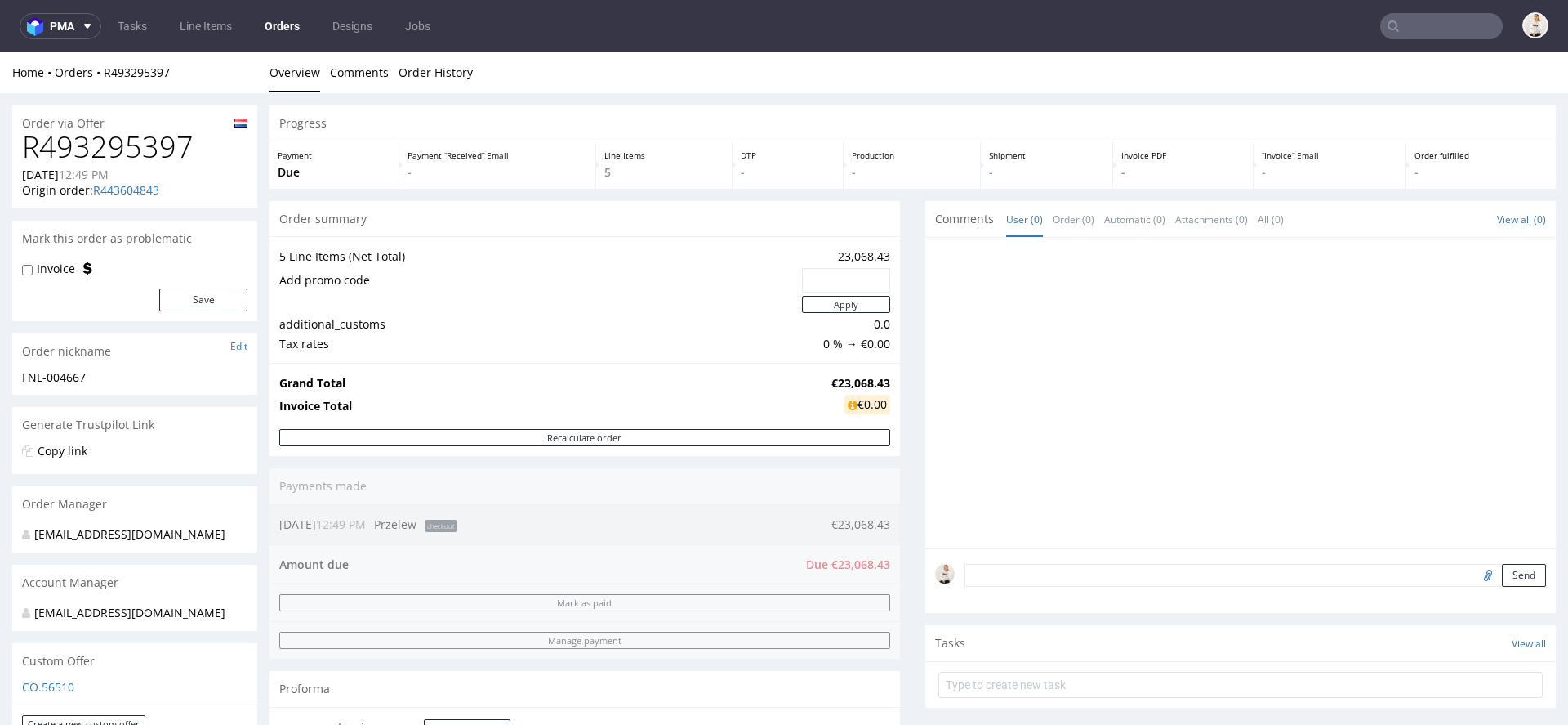
click at [154, 150] on h1 "R493295397" at bounding box center [134, 147] width 226 height 33
copy h1 "R493295397"
click at [190, 189] on div "Origin order: R443604843" at bounding box center [134, 190] width 226 height 16
drag, startPoint x: 186, startPoint y: 75, endPoint x: 103, endPoint y: 80, distance: 83.2
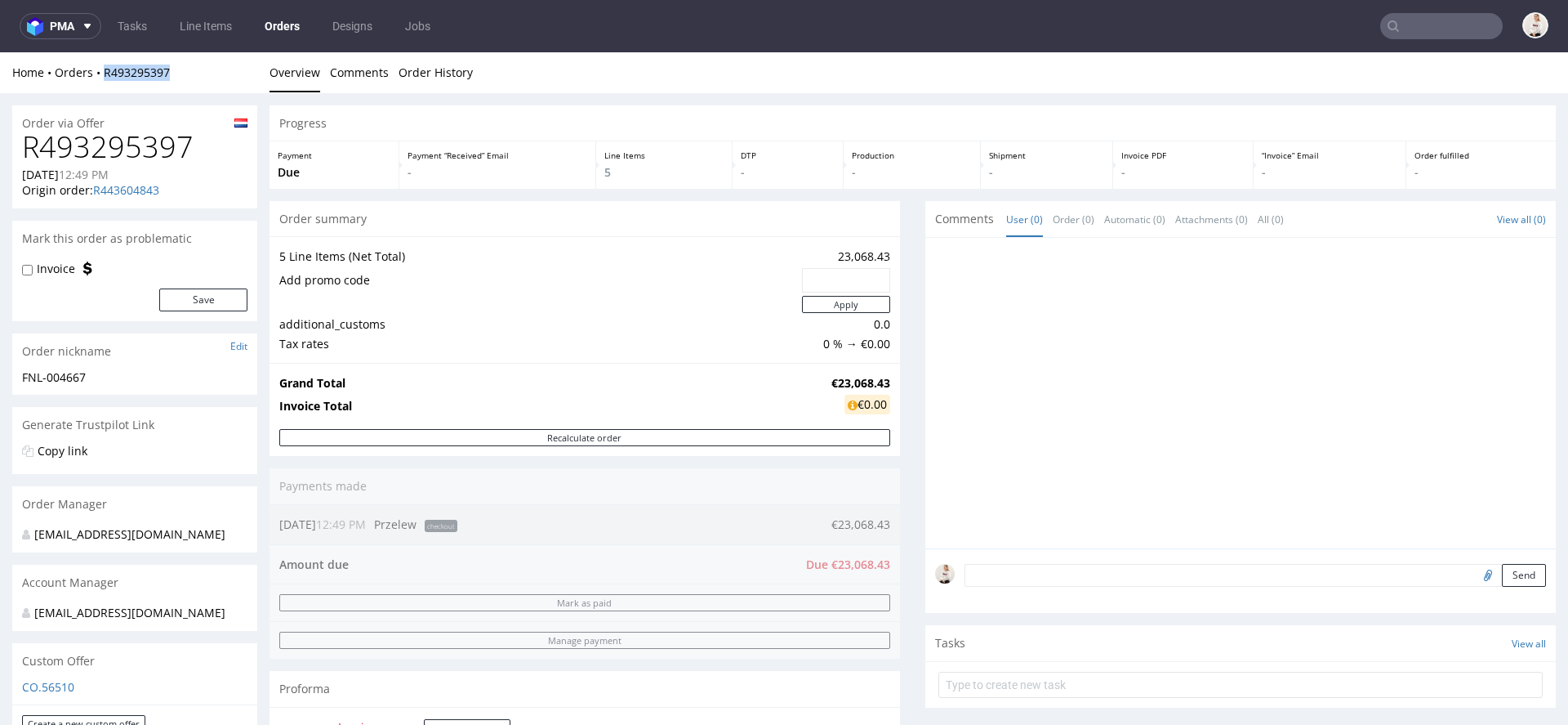
click at [103, 80] on div "Home Orders R493295397" at bounding box center [135, 72] width 245 height 16
copy link "R493295397"
click at [1011, 580] on textarea at bounding box center [1255, 575] width 582 height 23
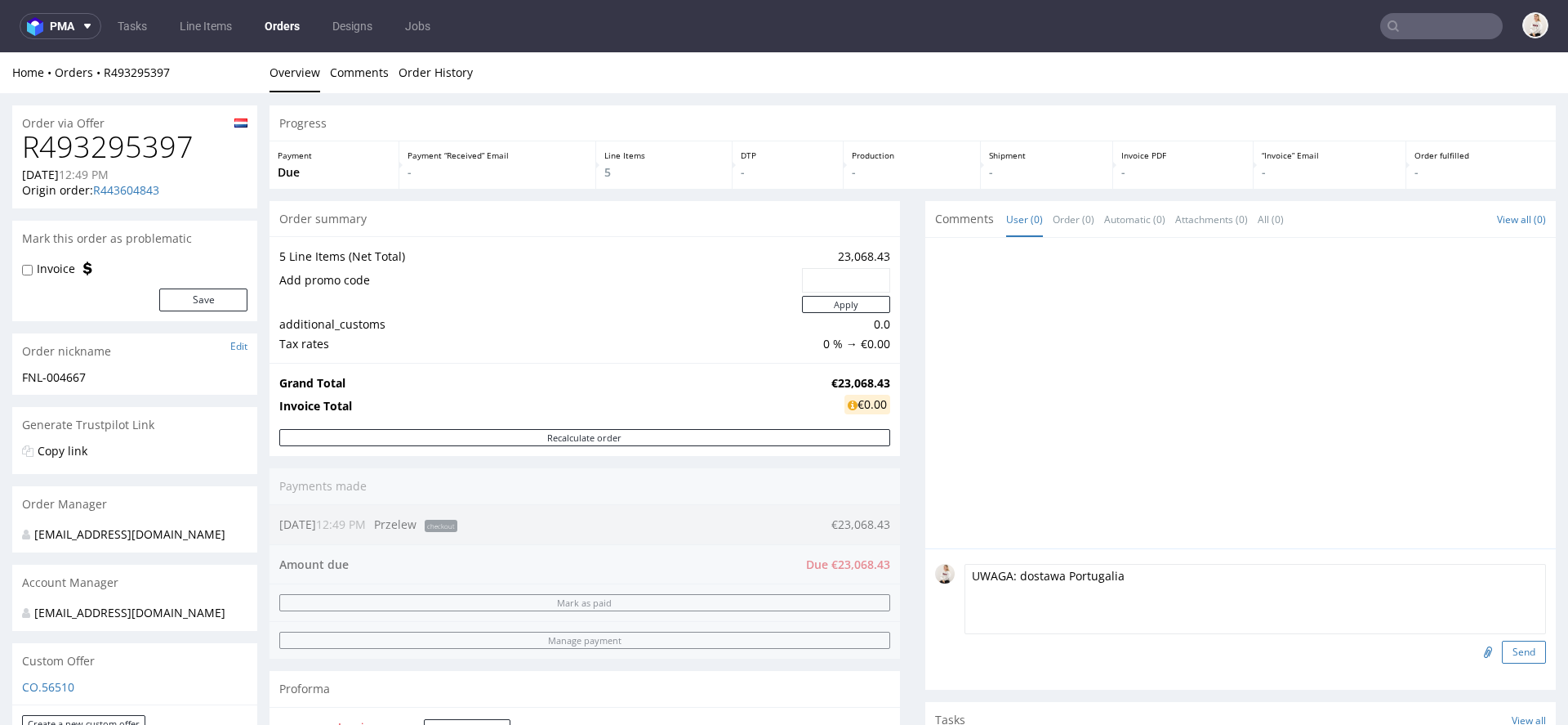
type textarea "UWAGA: dostawa Portugalia"
click at [1514, 657] on button "Send" at bounding box center [1524, 652] width 44 height 23
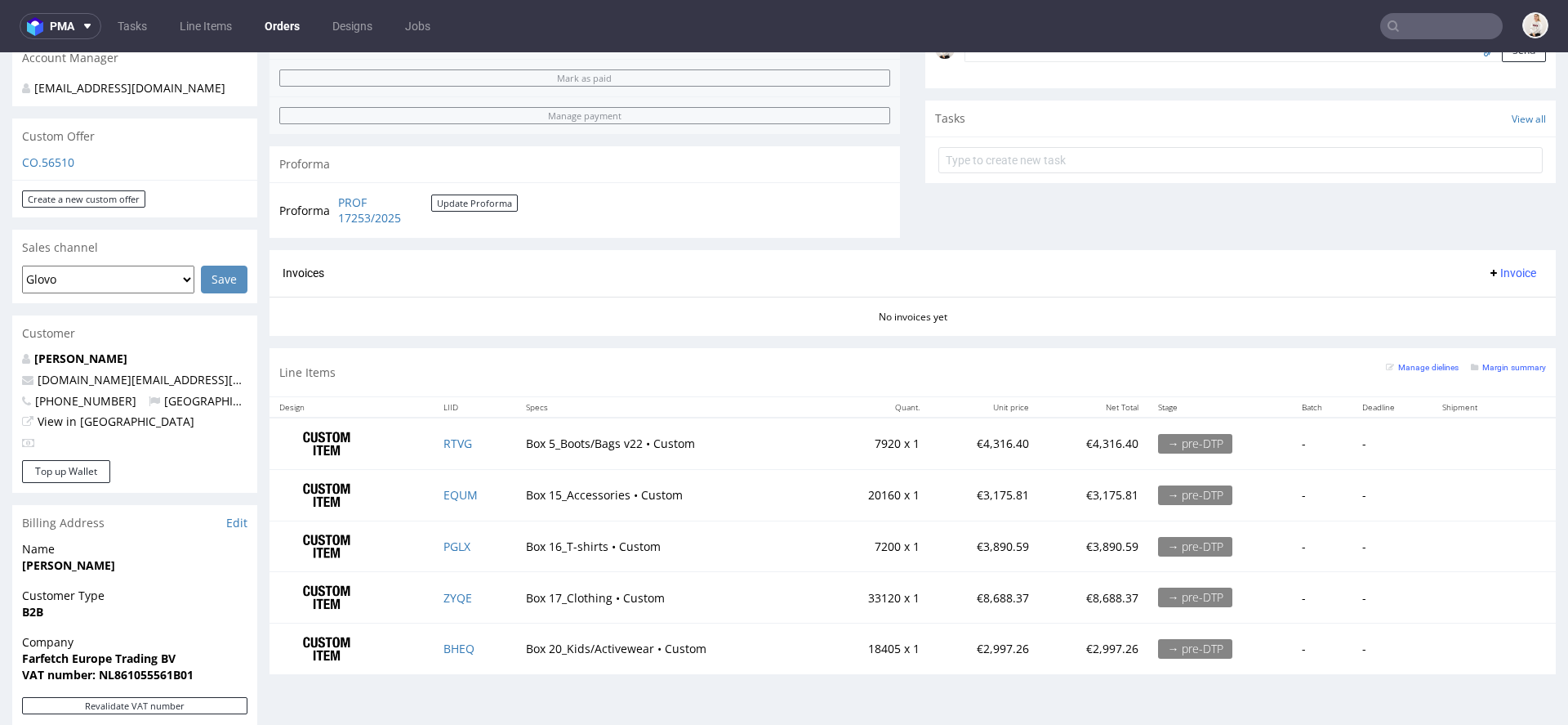
scroll to position [530, 0]
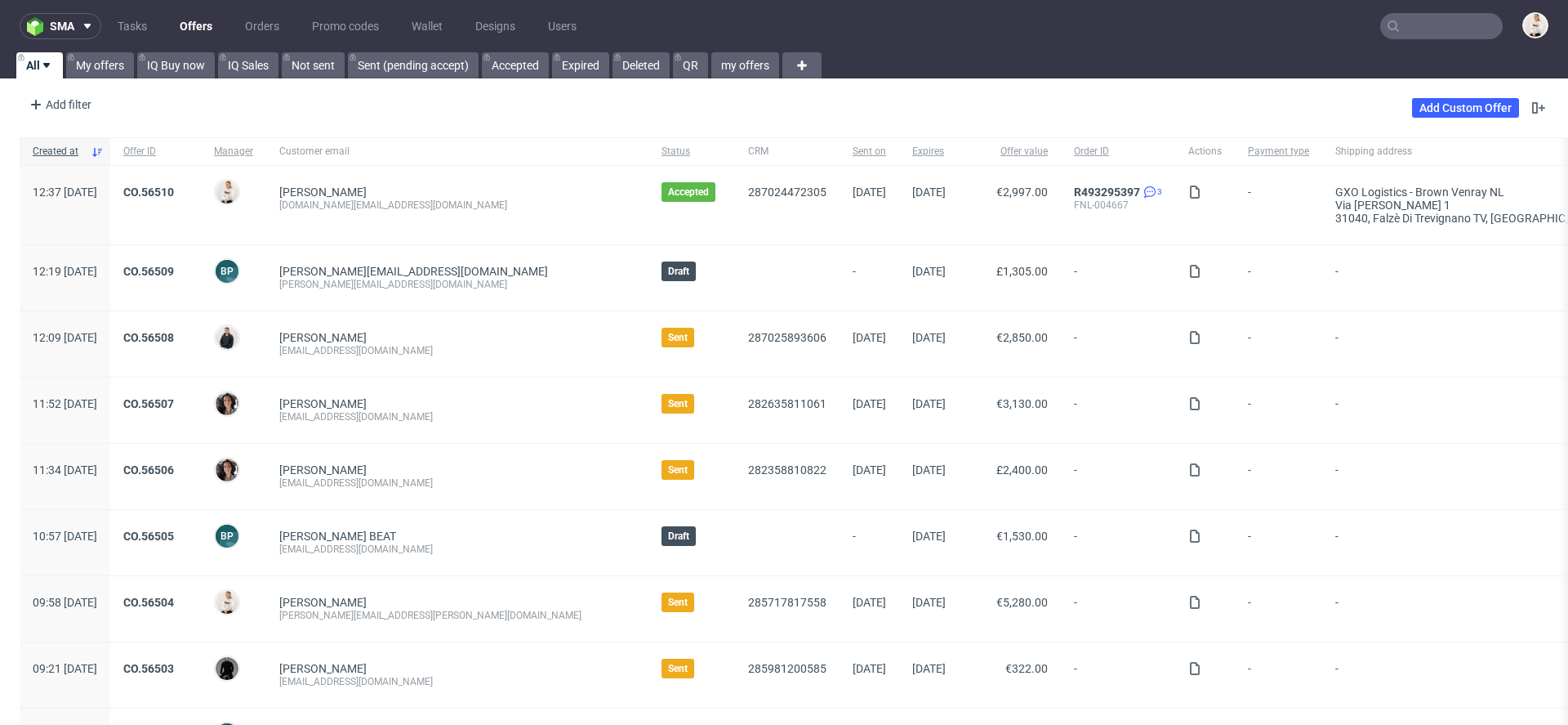
click at [1416, 20] on input "text" at bounding box center [1441, 25] width 122 height 26
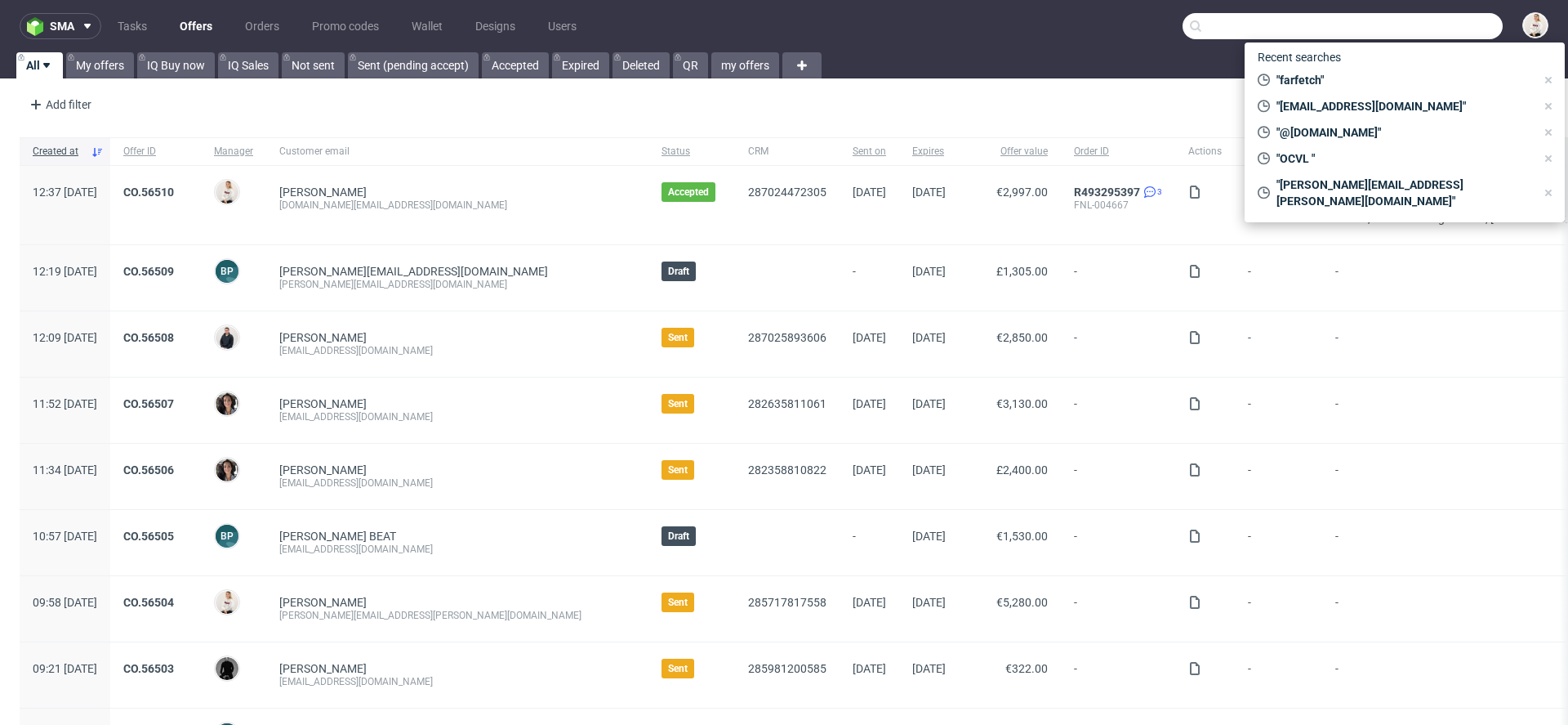
paste input "R443604843"
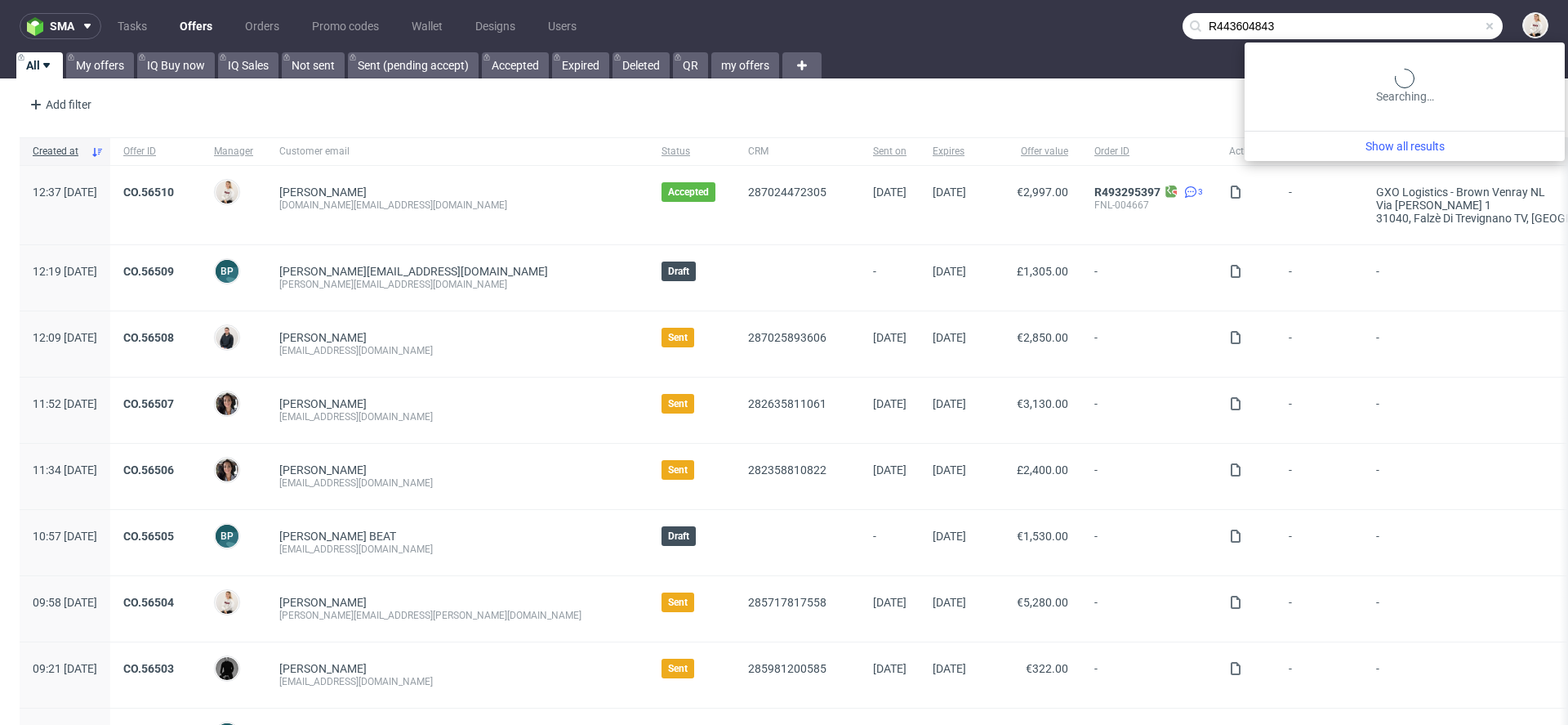
type input "R443604843"
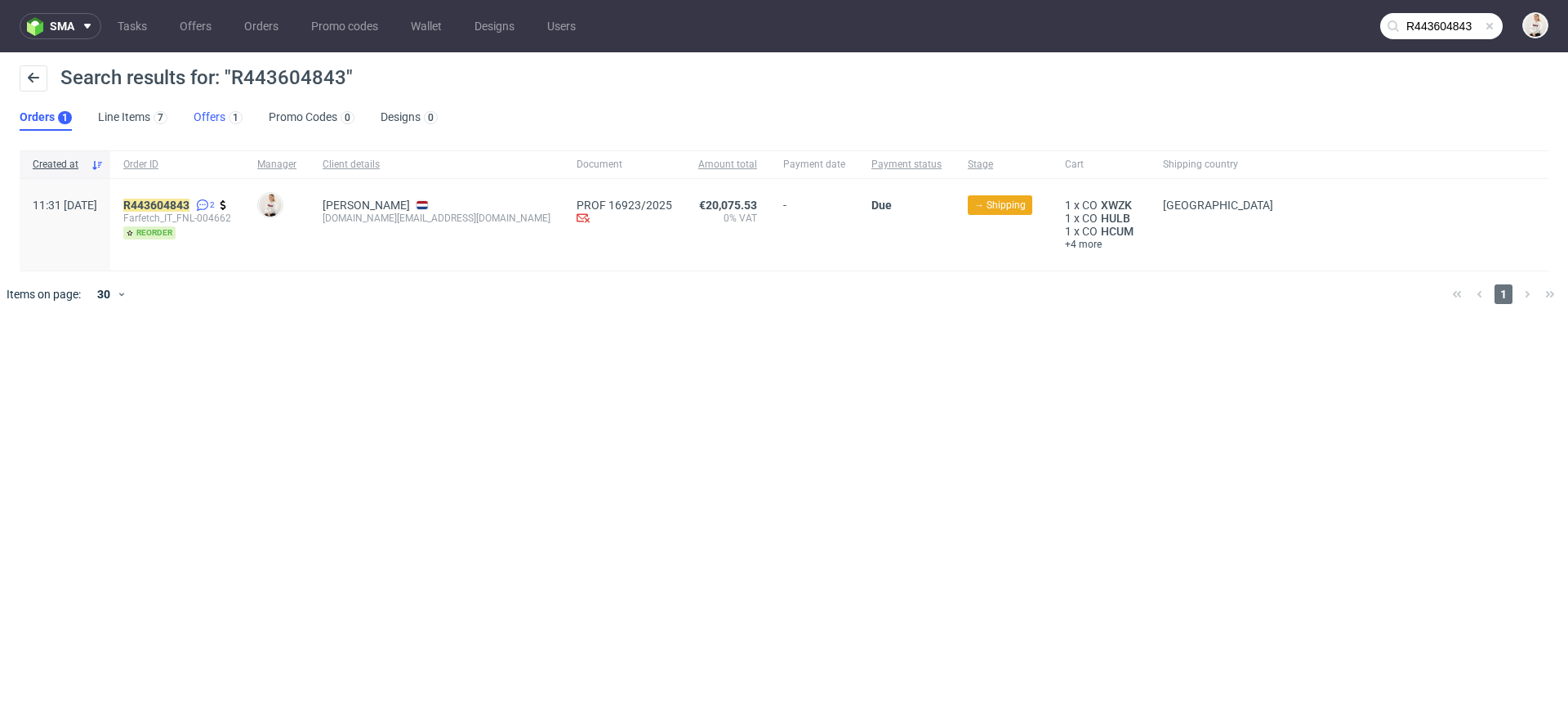
click at [213, 121] on link "Offers 1" at bounding box center [218, 117] width 49 height 26
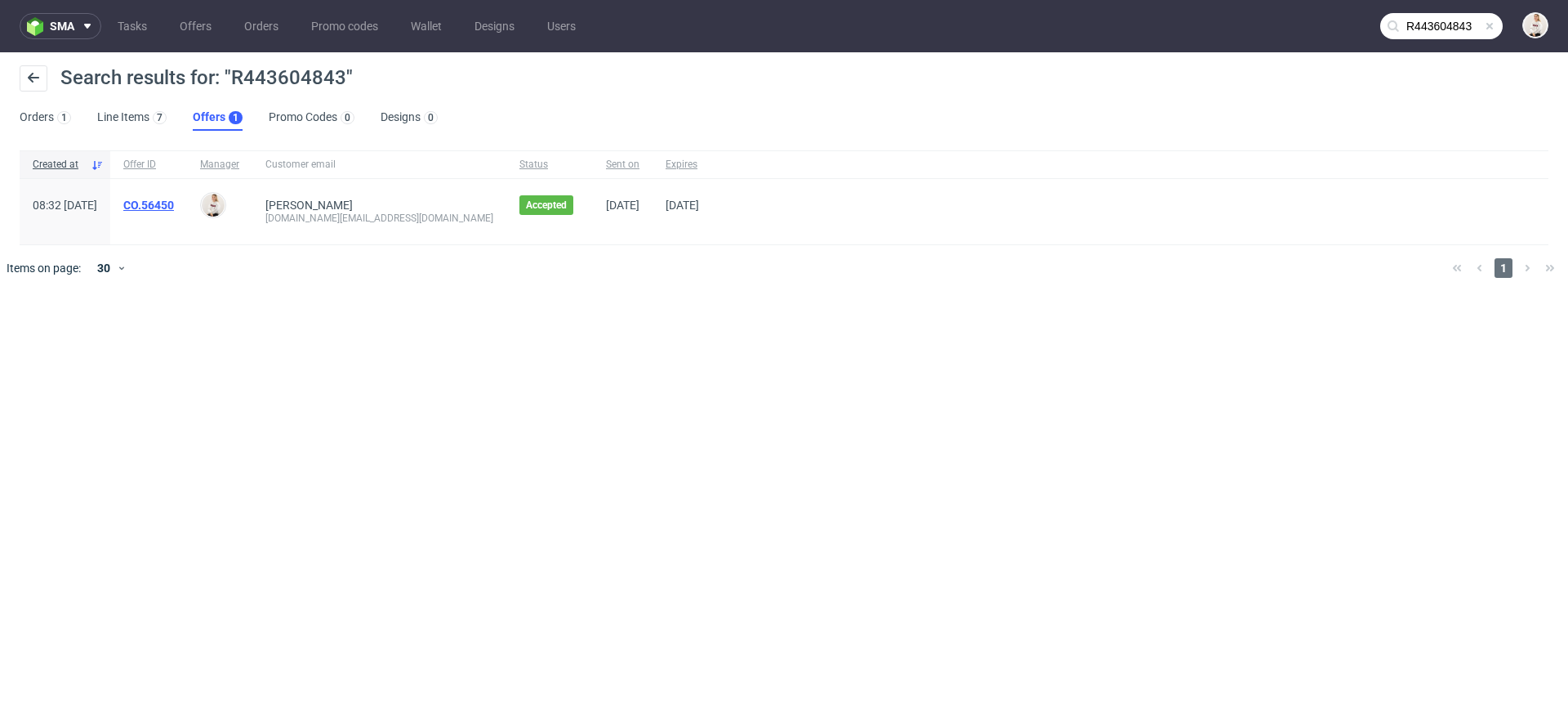
click at [174, 205] on link "CO.56450" at bounding box center [149, 205] width 51 height 13
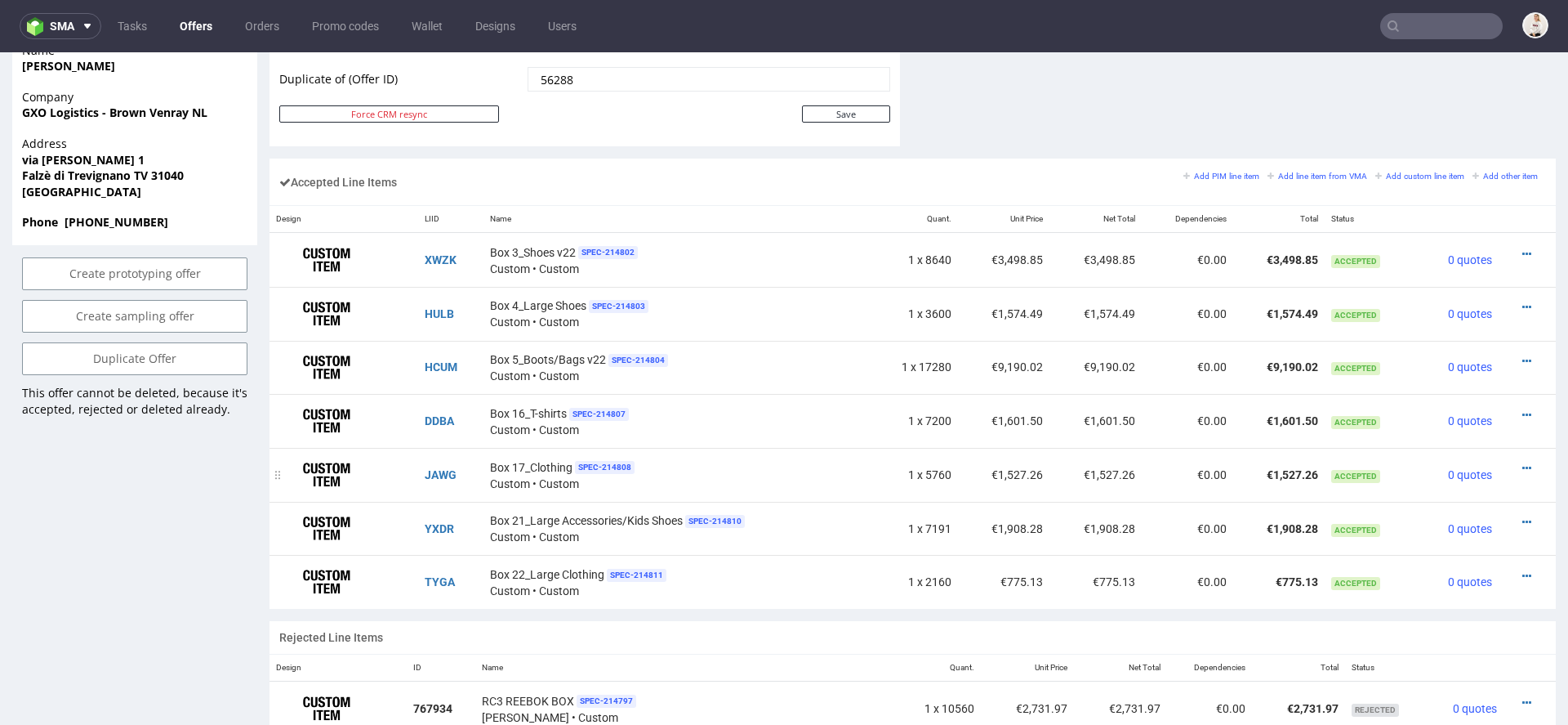
scroll to position [867, 0]
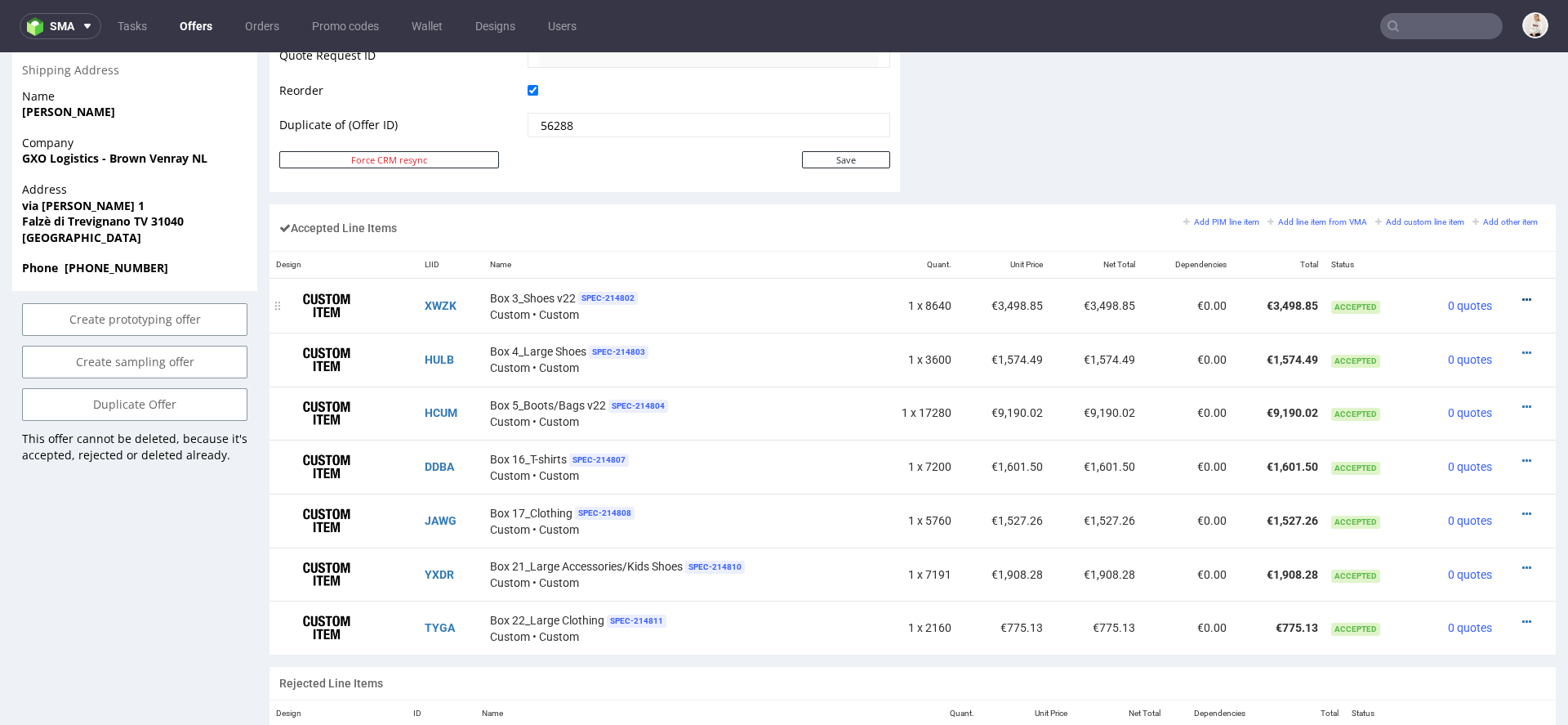
click at [1523, 295] on icon at bounding box center [1527, 300] width 9 height 12
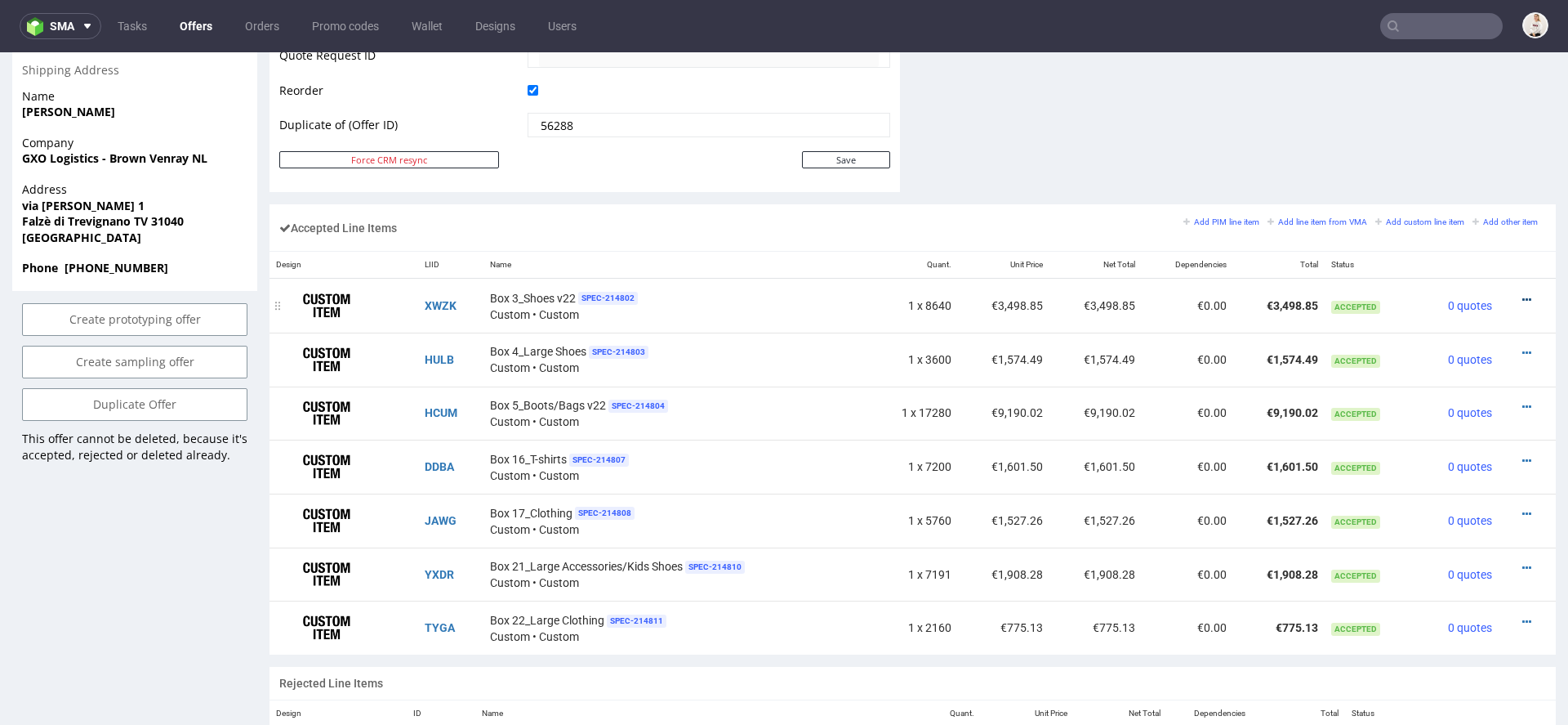
click at [1523, 295] on icon at bounding box center [1527, 300] width 9 height 12
click at [1435, 120] on span "Edit item price" at bounding box center [1460, 118] width 118 height 16
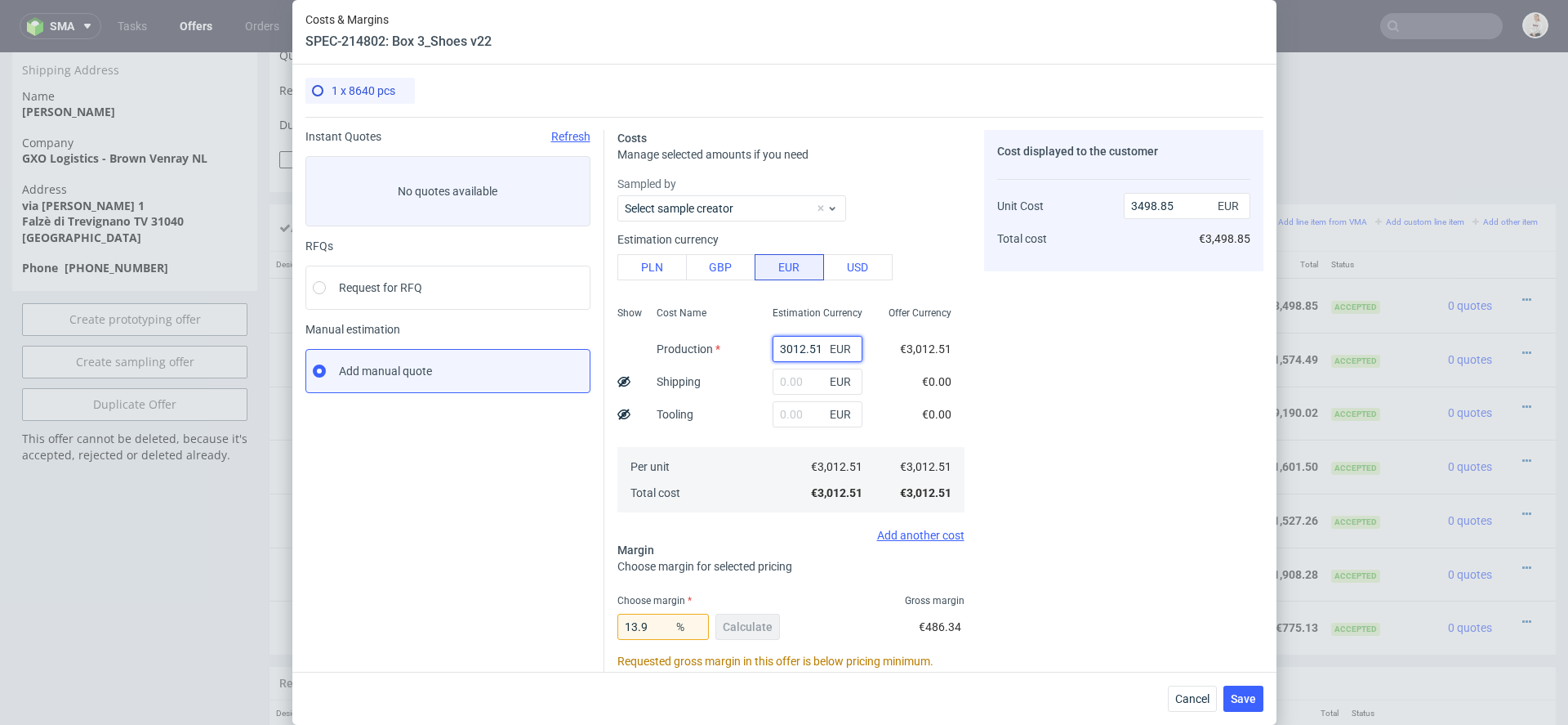
click at [793, 347] on input "3012.51" at bounding box center [817, 349] width 90 height 26
paste input "€2 946,04"
type input "€2 946,04"
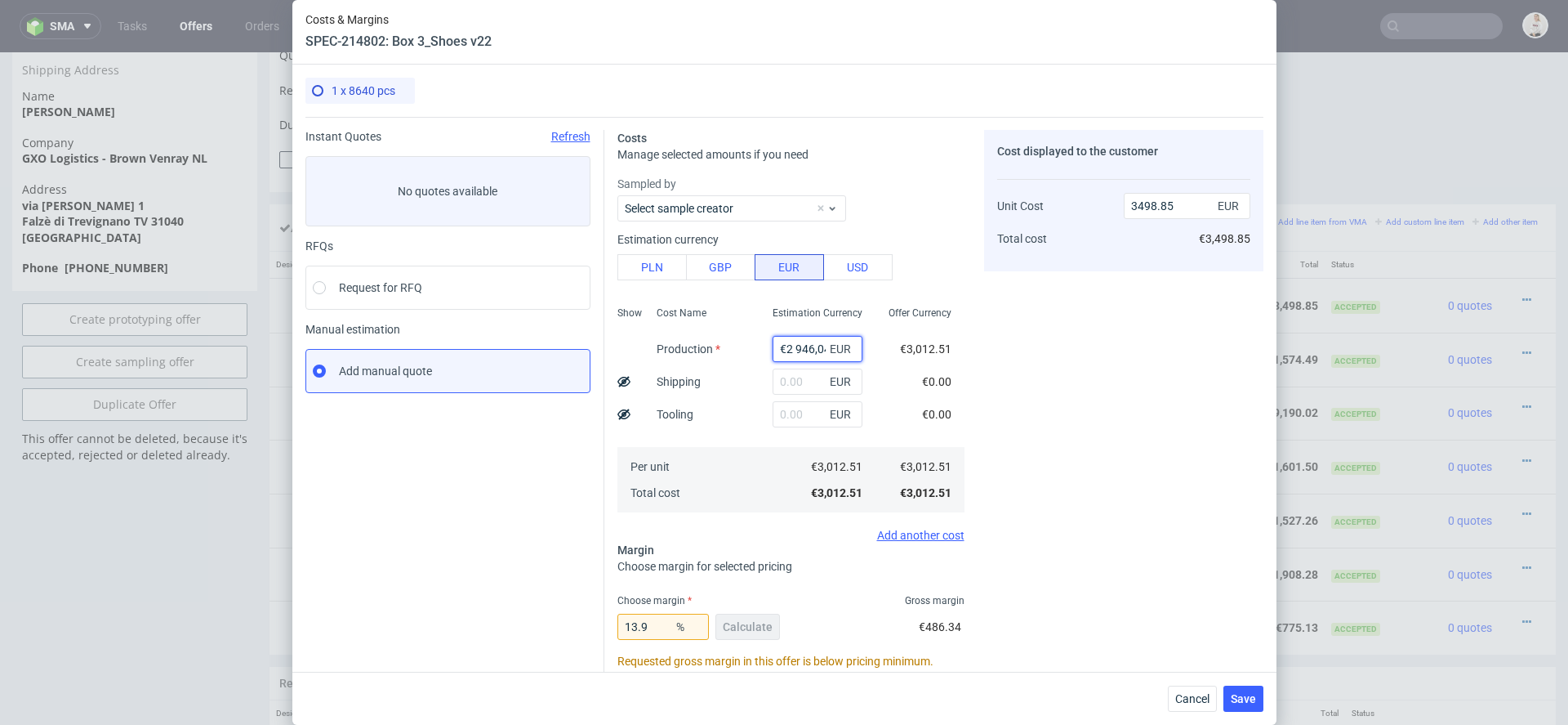
scroll to position [0, 4]
type input "0"
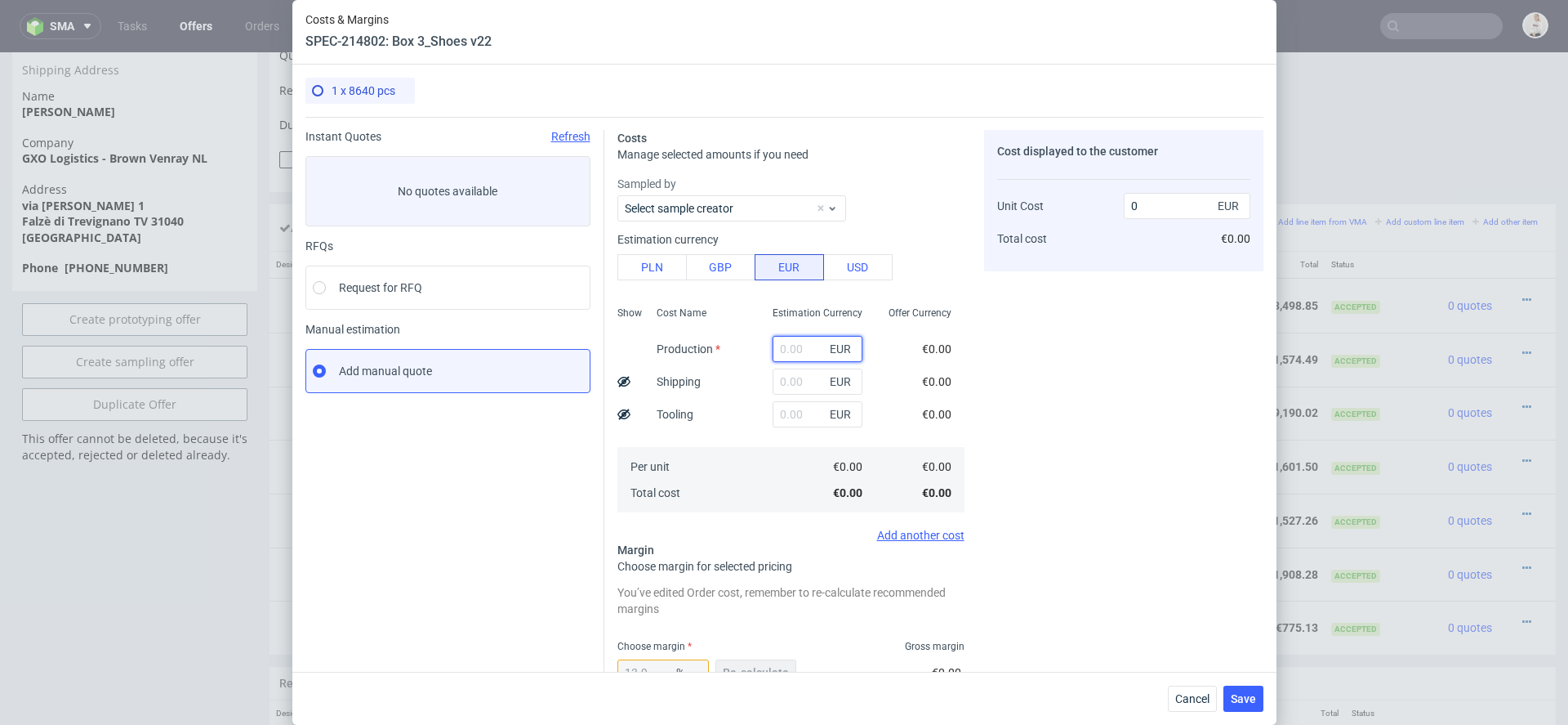
scroll to position [0, 0]
paste input "€2 946,04"
click at [783, 349] on input "€2 946,04" at bounding box center [817, 349] width 90 height 26
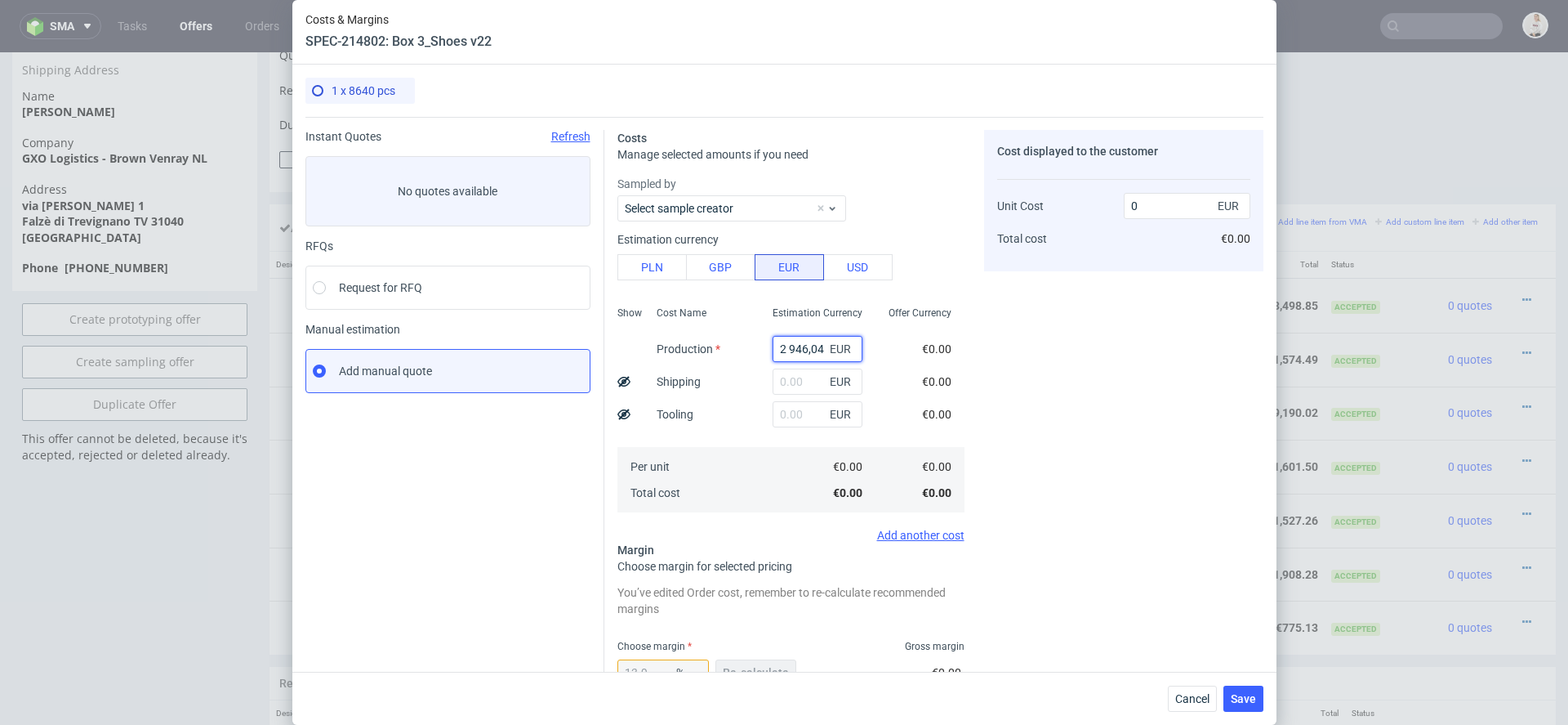
click at [790, 347] on input "2 946,04" at bounding box center [817, 349] width 90 height 26
type input "2946.04"
click at [952, 374] on div "€0.00" at bounding box center [937, 382] width 55 height 33
type input "3421.65"
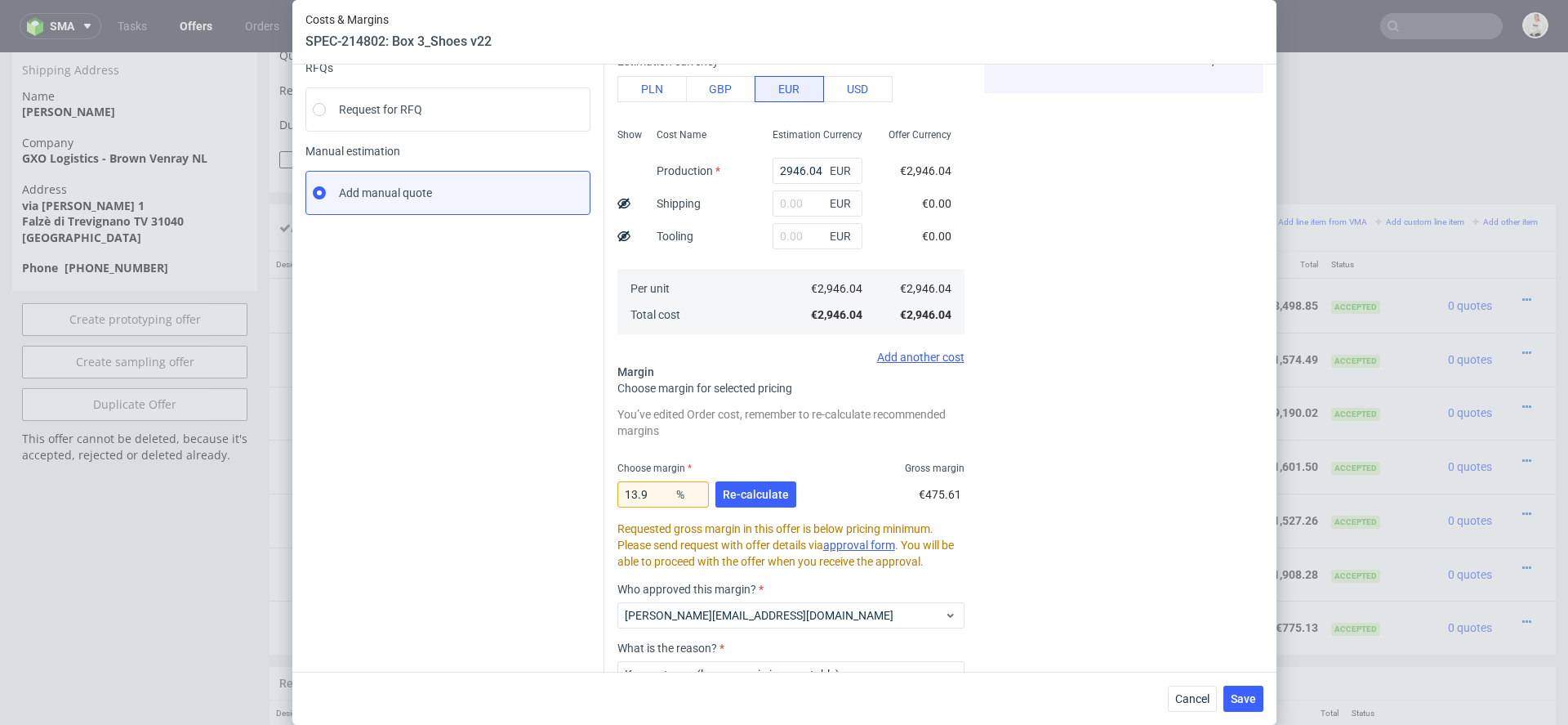
scroll to position [222, 0]
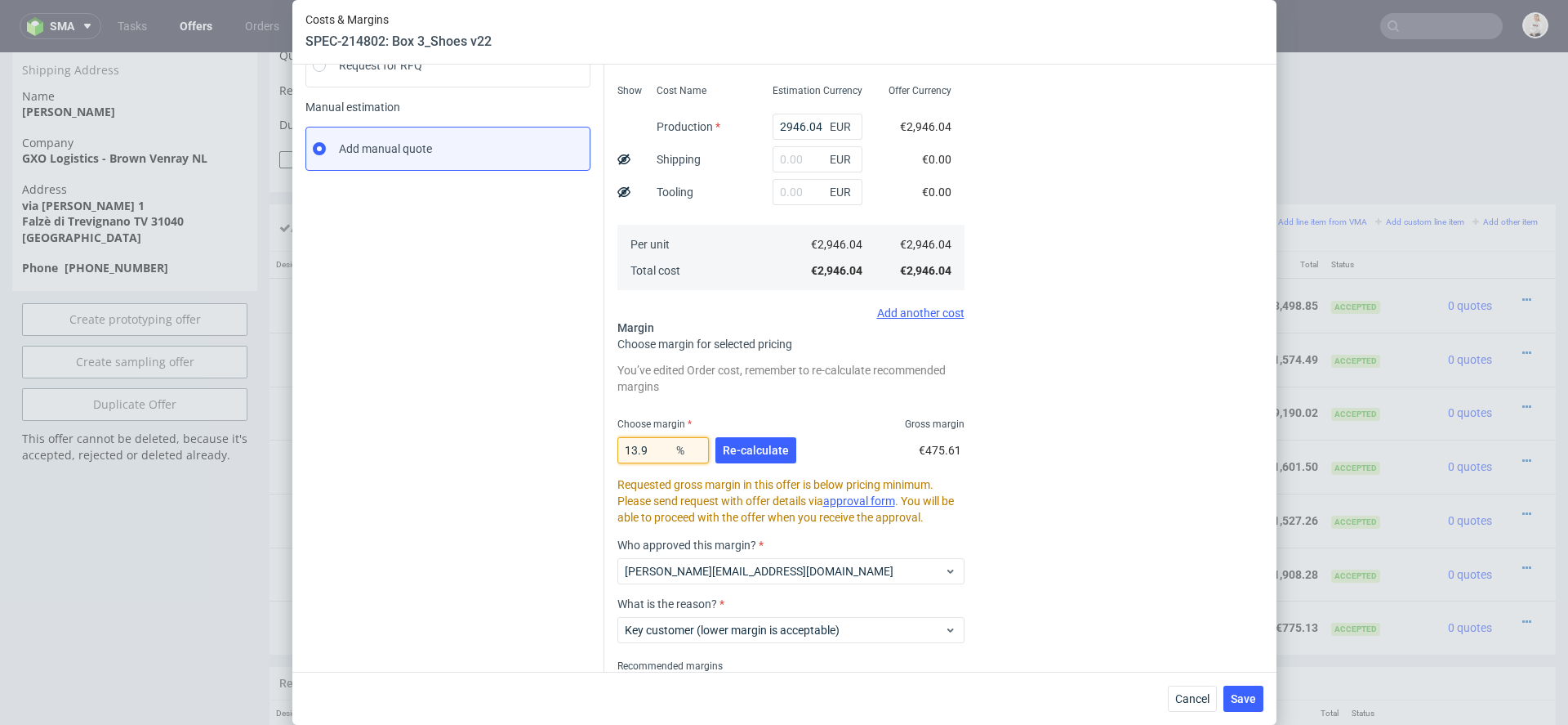
drag, startPoint x: 659, startPoint y: 449, endPoint x: 467, endPoint y: 449, distance: 192.0
click at [467, 449] on div "Instant Quotes Refresh No quotes available RFQs Request for RFQ Manual estimati…" at bounding box center [784, 313] width 958 height 836
type input "15"
type input "3465.93"
type input "15.8"
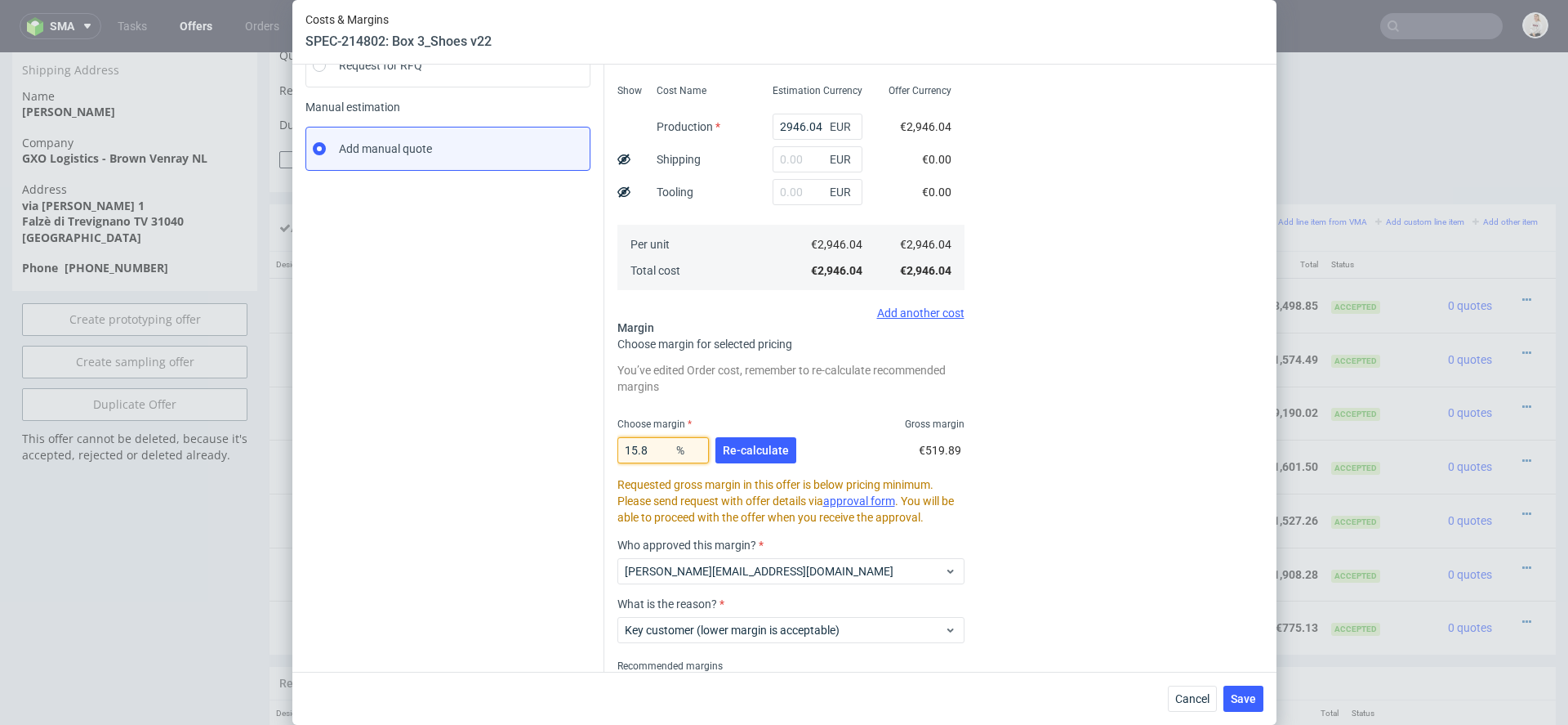
type input "3498.86"
type input "15.8"
click at [755, 450] on span "Re-calculate" at bounding box center [755, 450] width 66 height 12
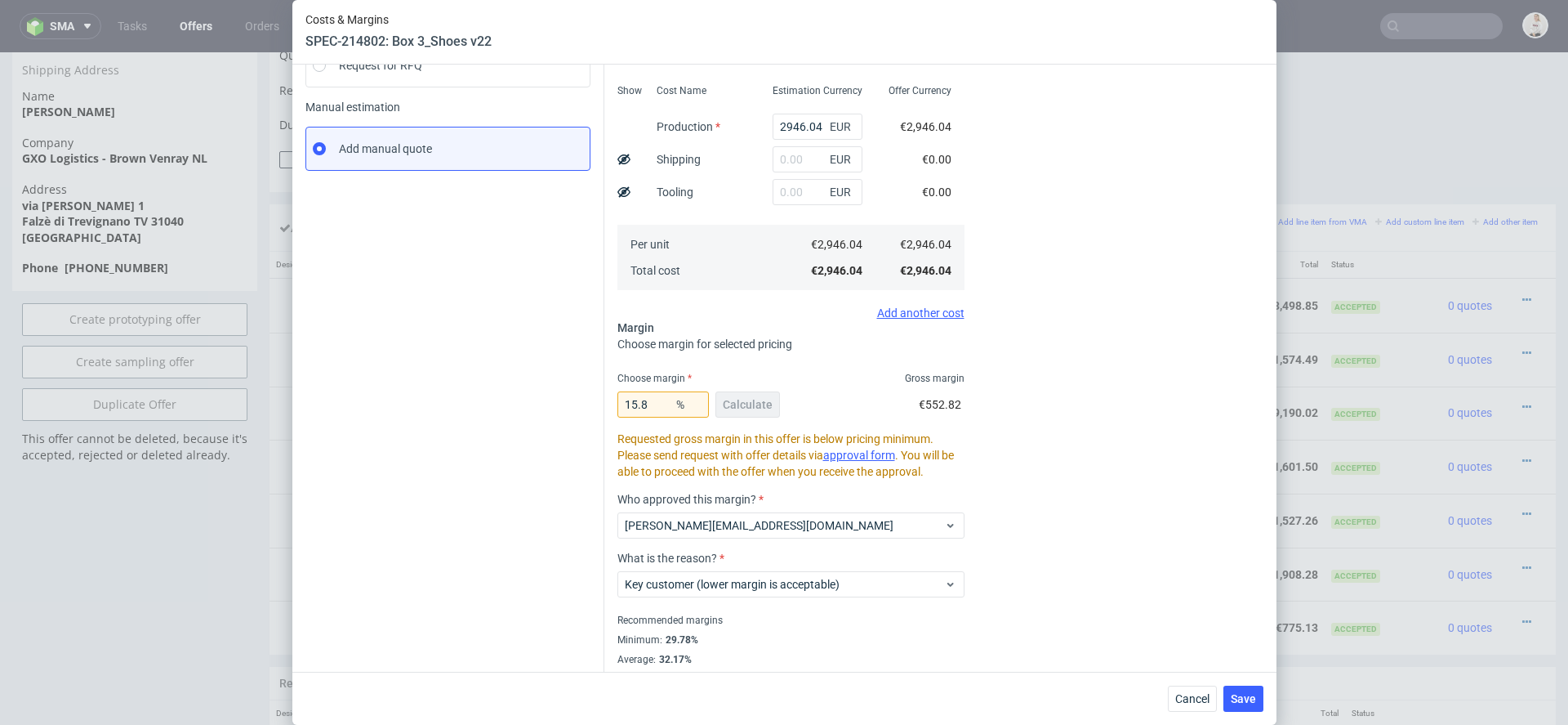
scroll to position [0, 0]
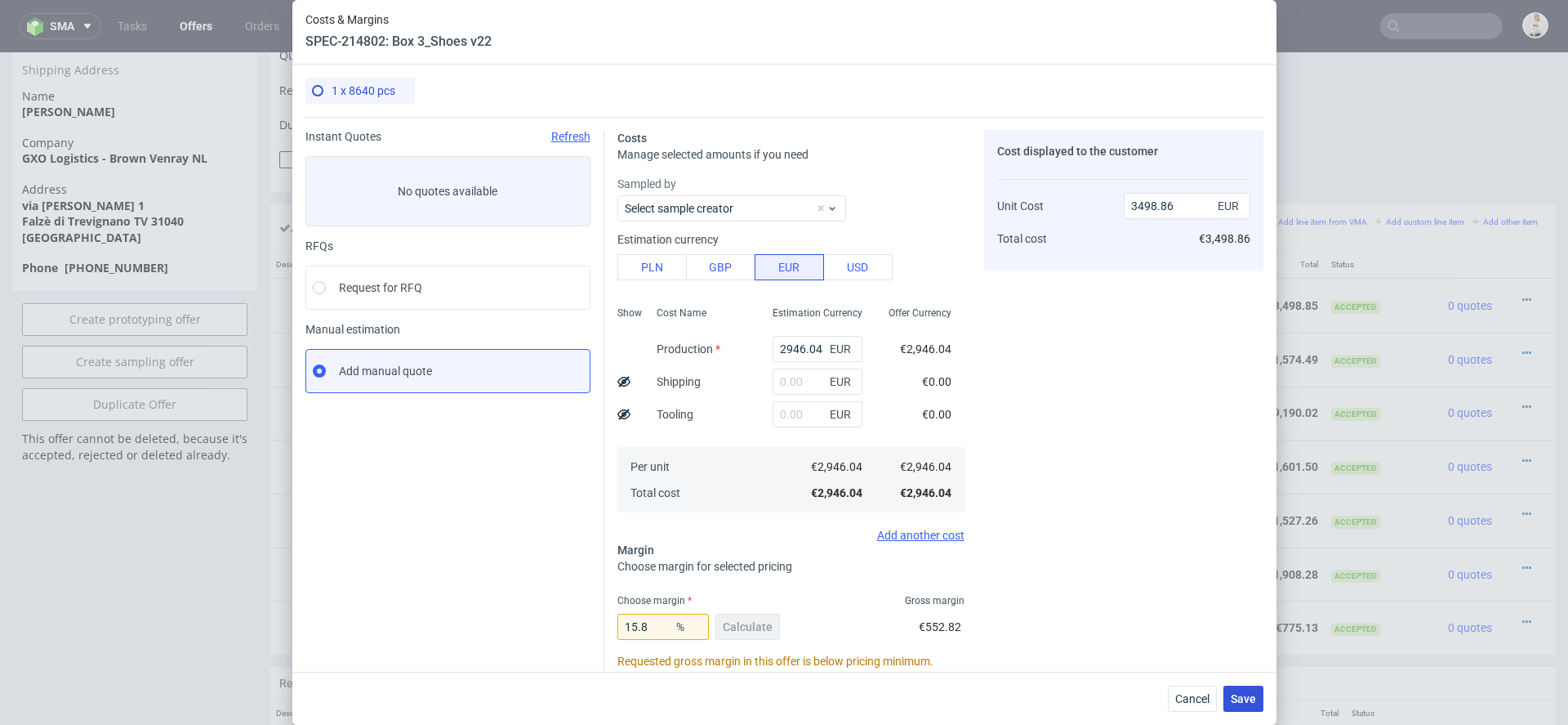
click at [1248, 699] on span "Save" at bounding box center [1244, 699] width 25 height 12
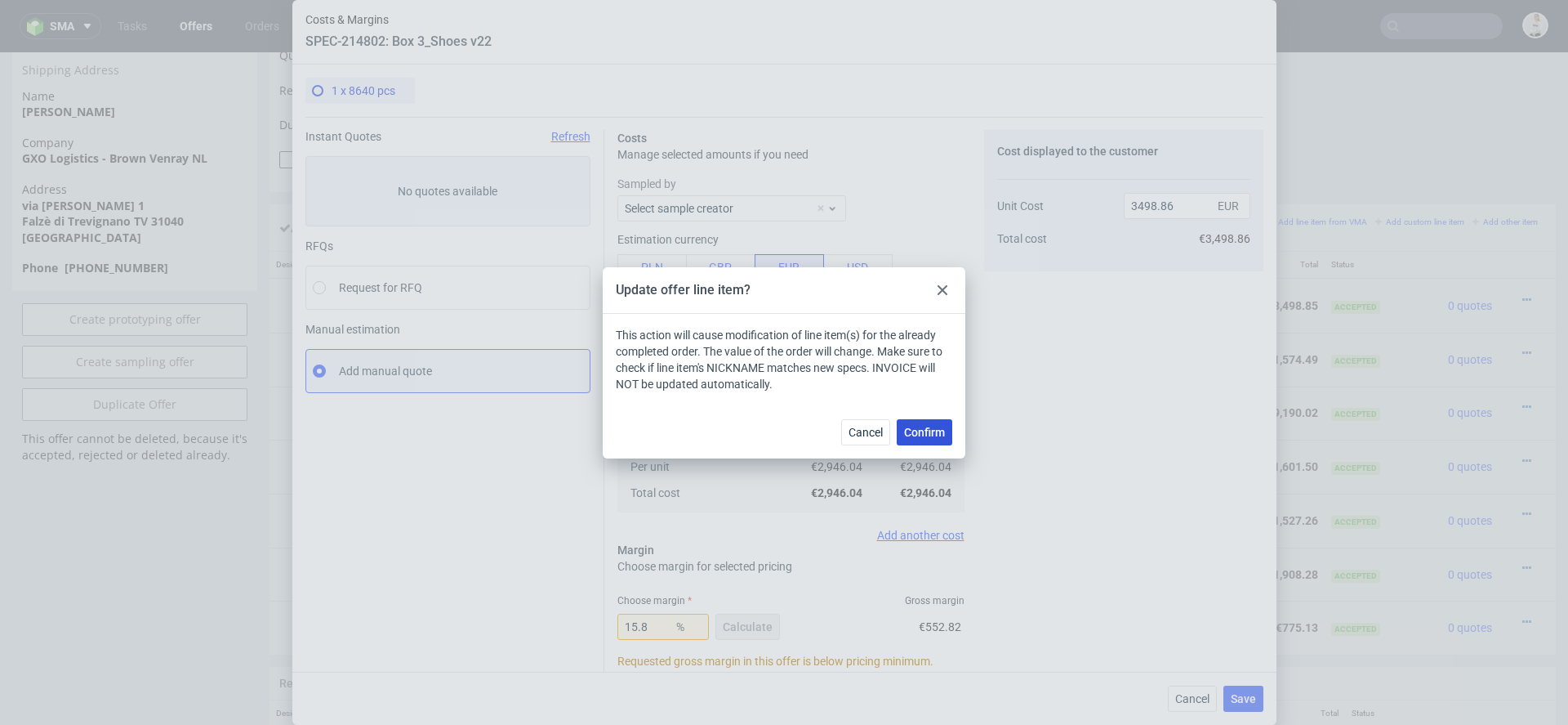
click at [920, 437] on span "Confirm" at bounding box center [924, 432] width 41 height 12
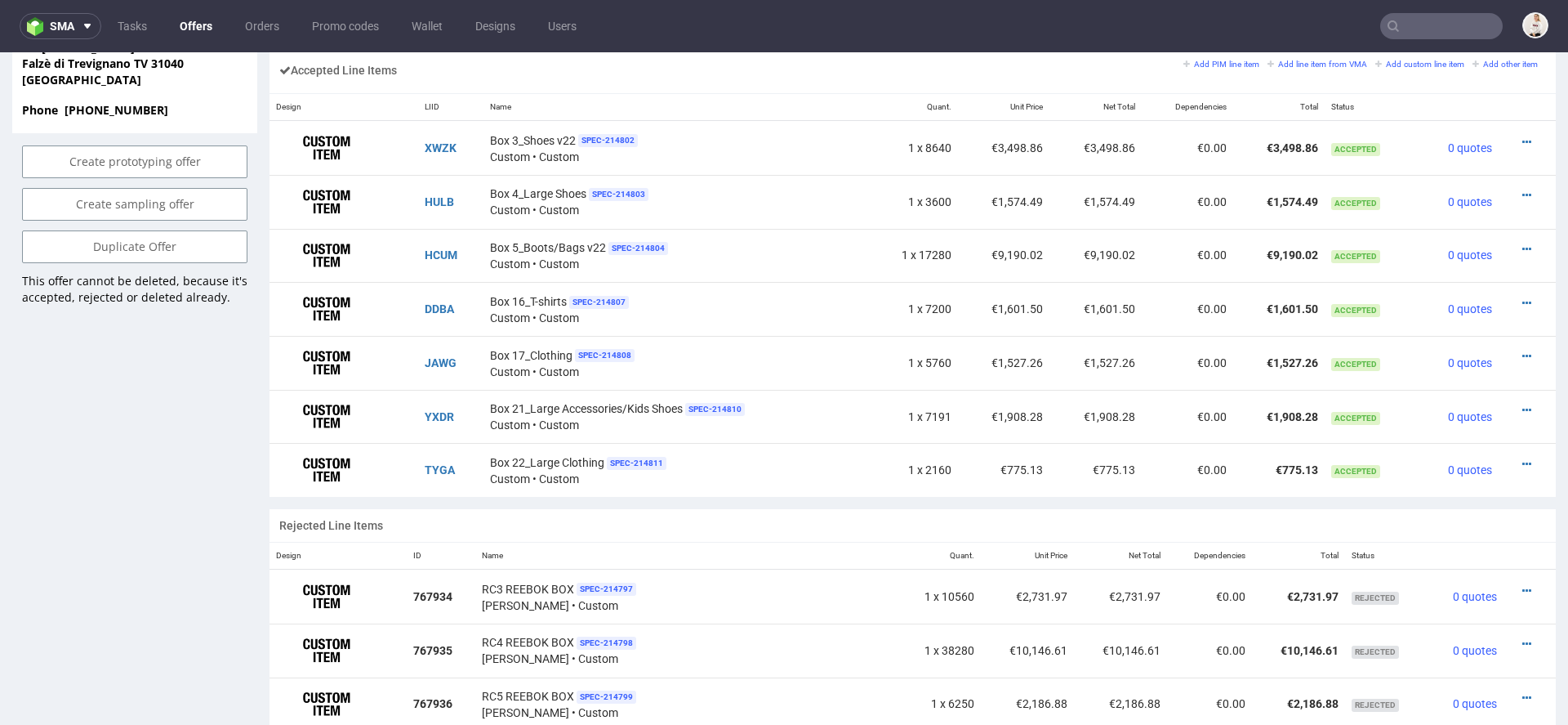
scroll to position [1028, 0]
click at [1523, 188] on icon at bounding box center [1527, 193] width 9 height 12
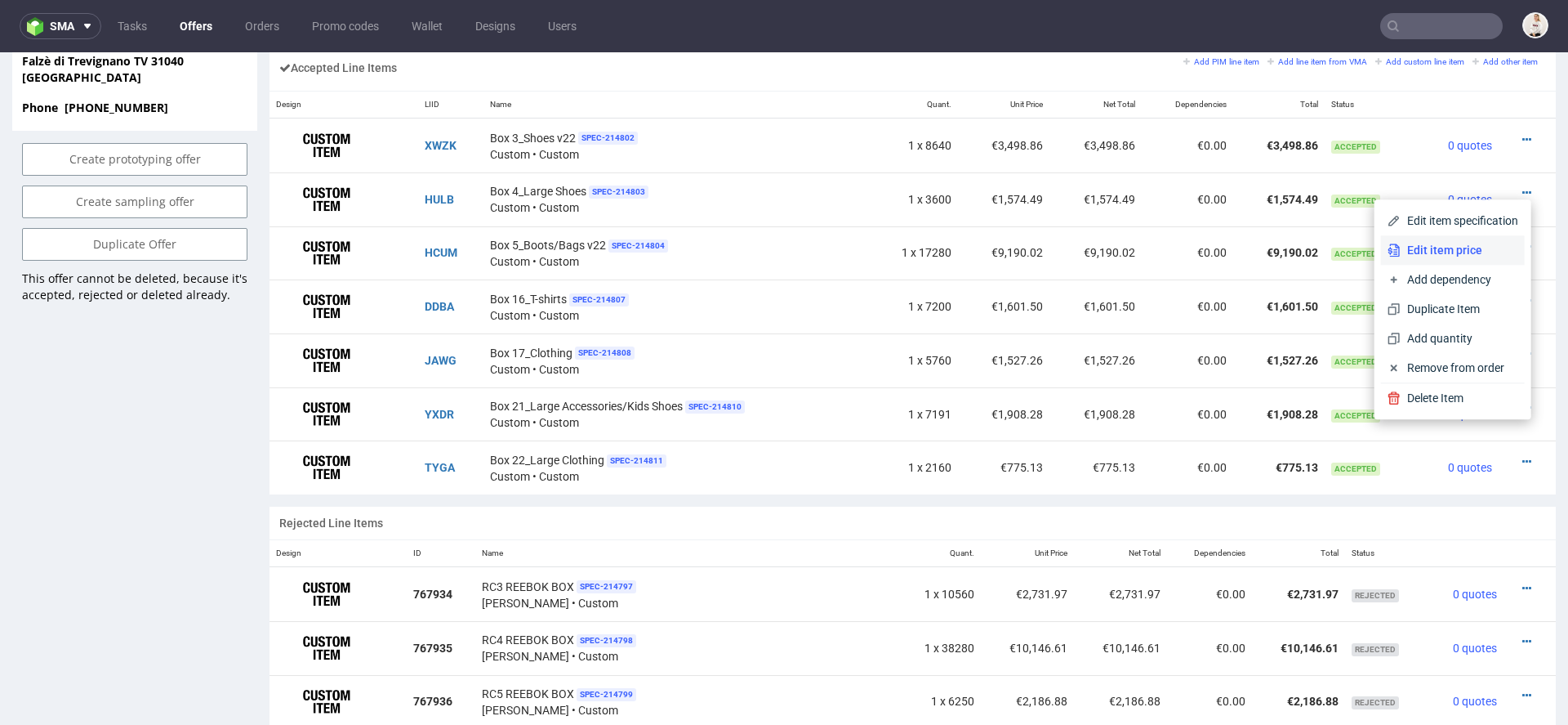
click at [1421, 249] on span "Edit item price" at bounding box center [1460, 250] width 118 height 16
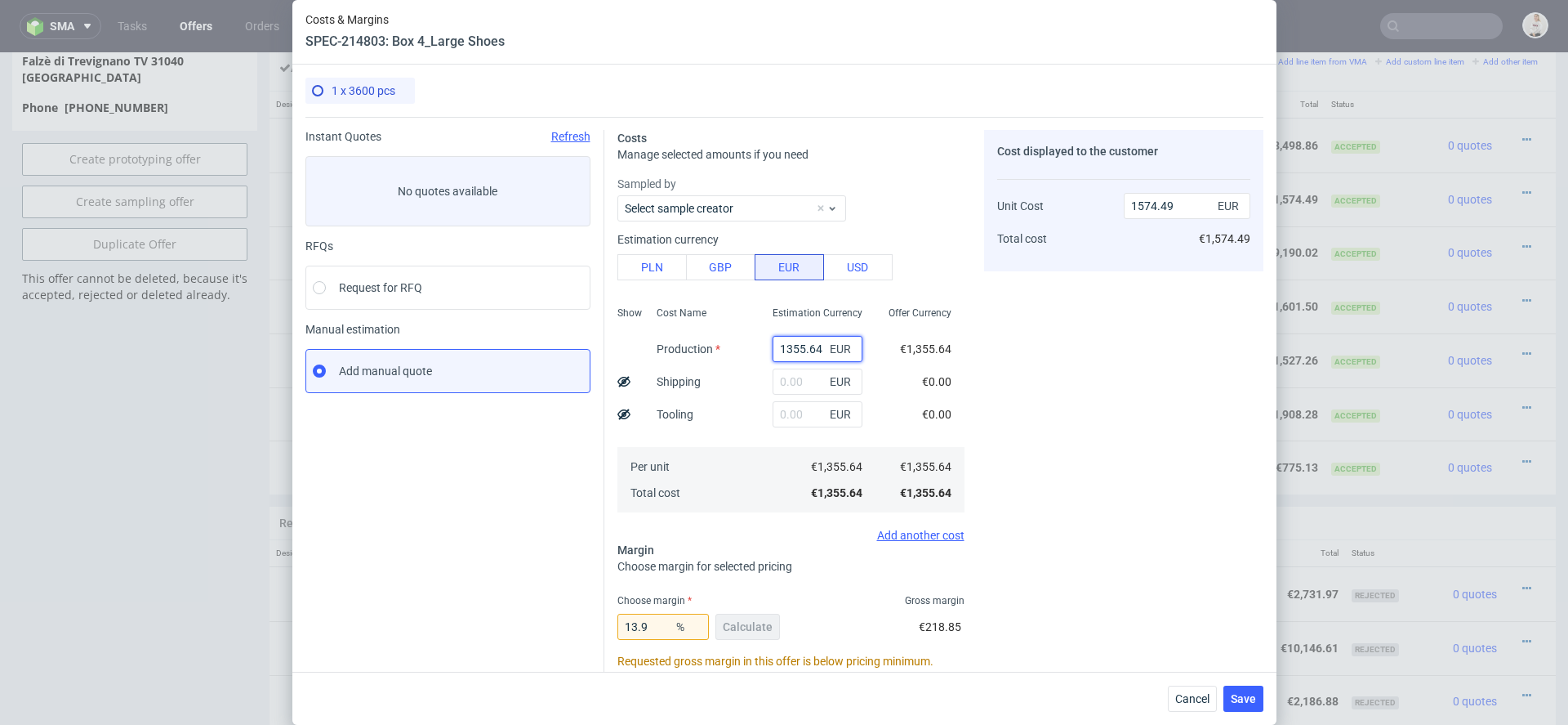
drag, startPoint x: 822, startPoint y: 352, endPoint x: 669, endPoint y: 348, distance: 153.1
click at [669, 348] on div "Show Cost Name Production Shipping Tooling Per unit Total cost Estimation Curre…" at bounding box center [791, 408] width 347 height 216
paste input "€1 325,73"
type input "€1 325,73"
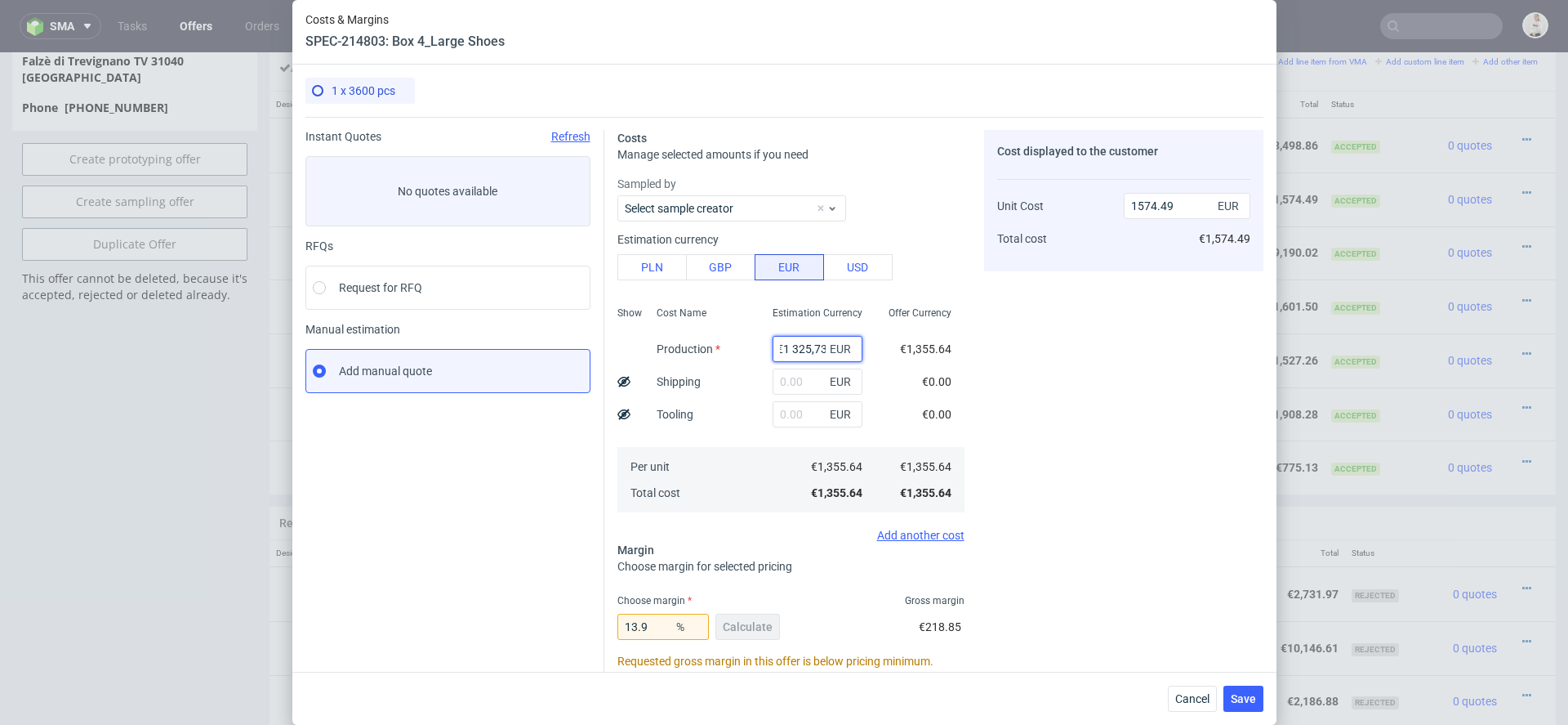
type input "0"
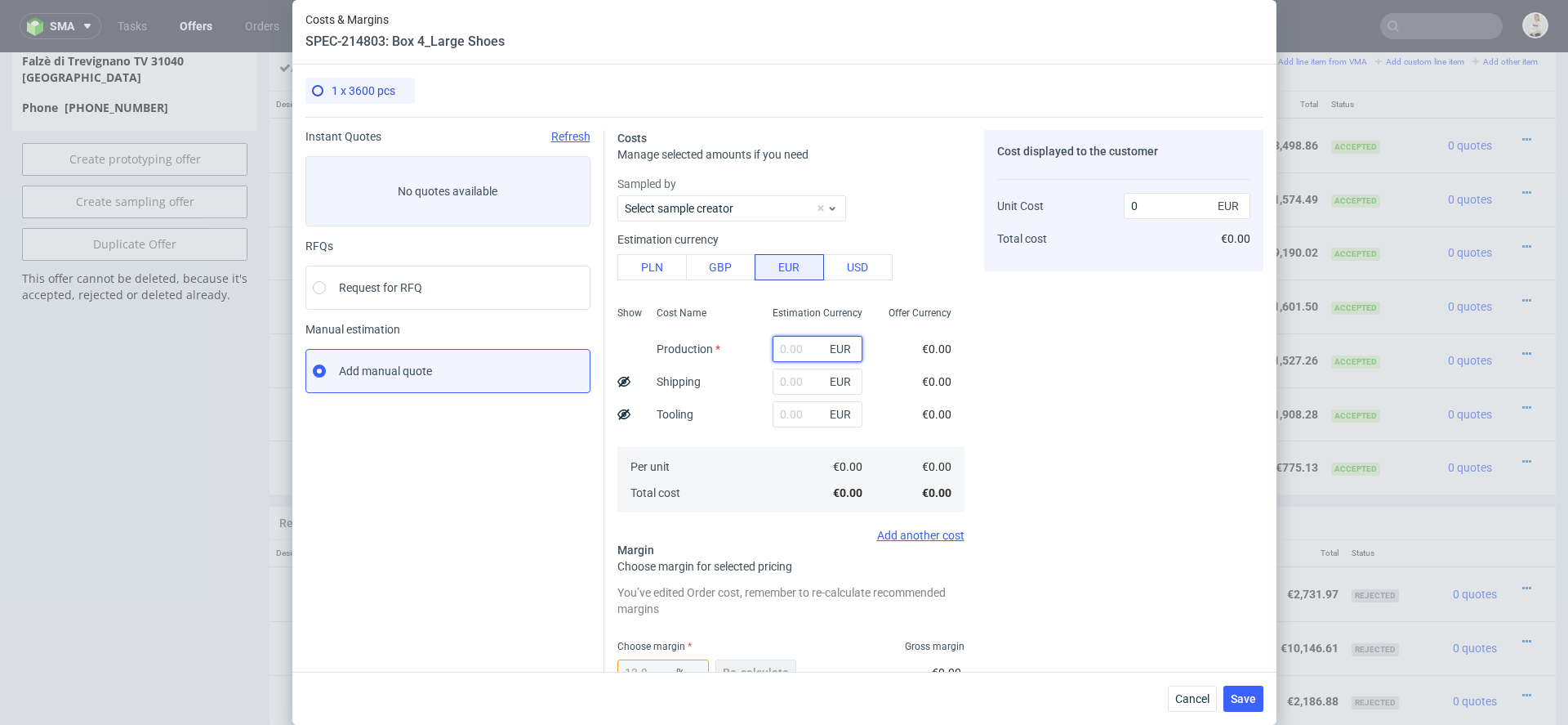
scroll to position [0, 0]
paste input "€1 325,73"
click at [790, 349] on input "€1 325,73" at bounding box center [817, 349] width 90 height 26
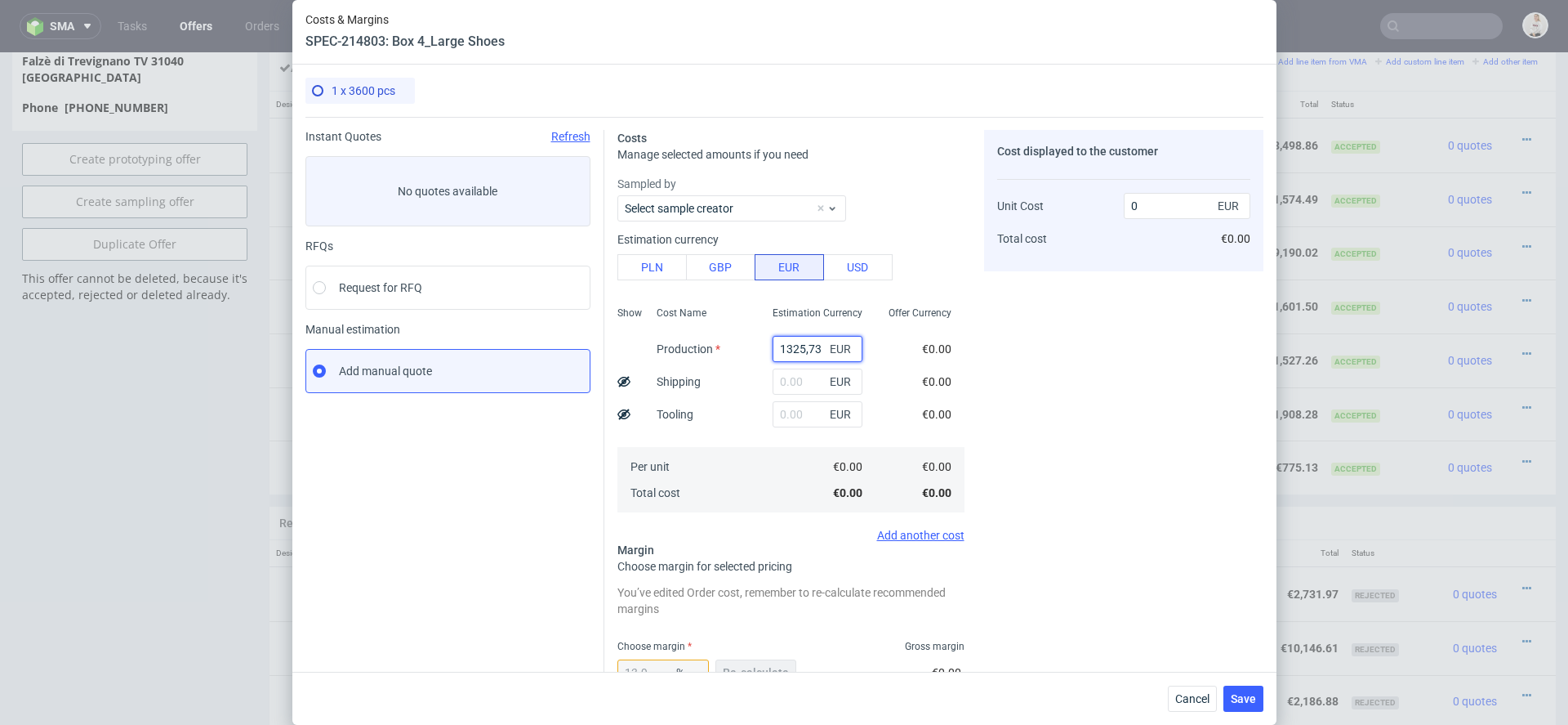
type input "1325.73"
type input "1539.76"
type input "1325.73"
click at [902, 378] on div "Offer Currency €1,325.73 €0.00 €0.00 €1,325.73 €1,325.73" at bounding box center [920, 408] width 89 height 216
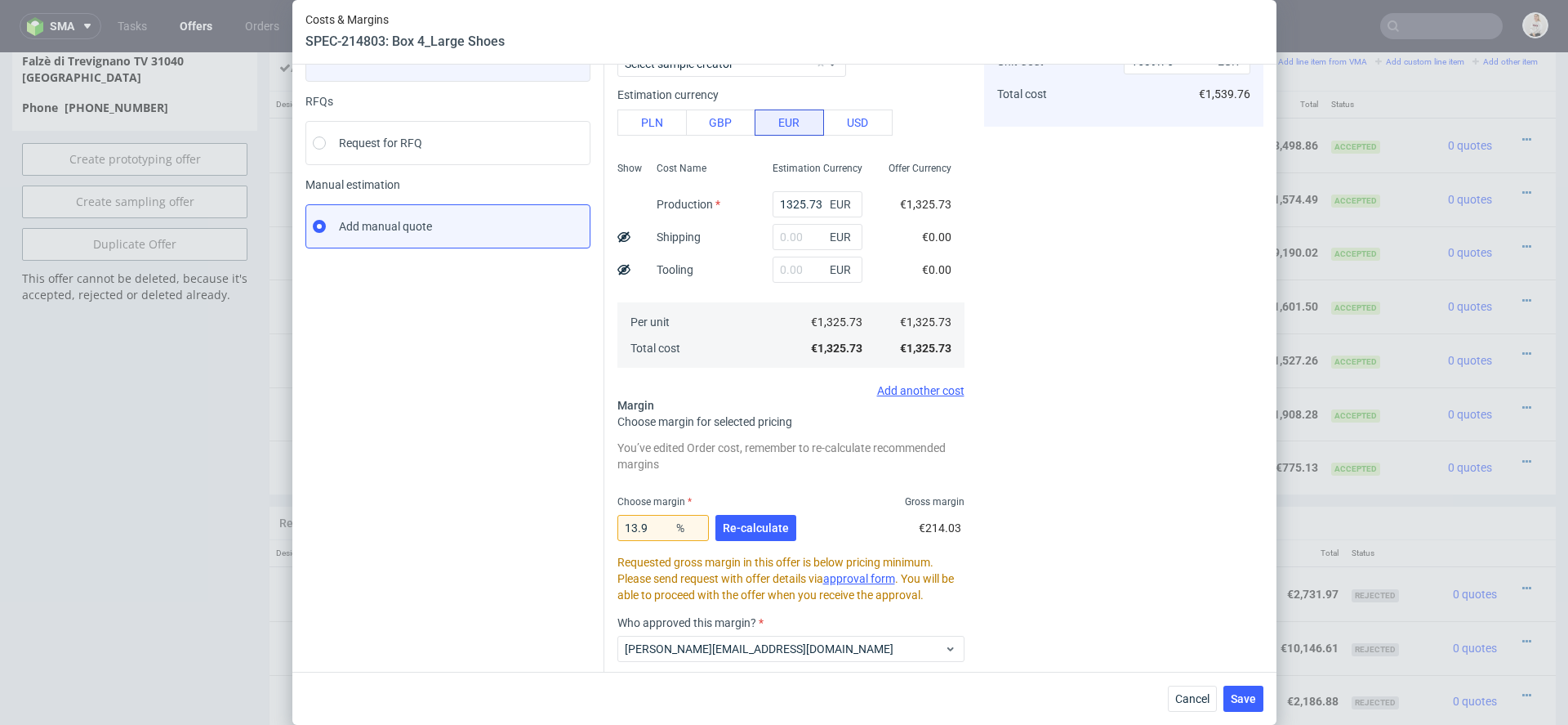
scroll to position [150, 0]
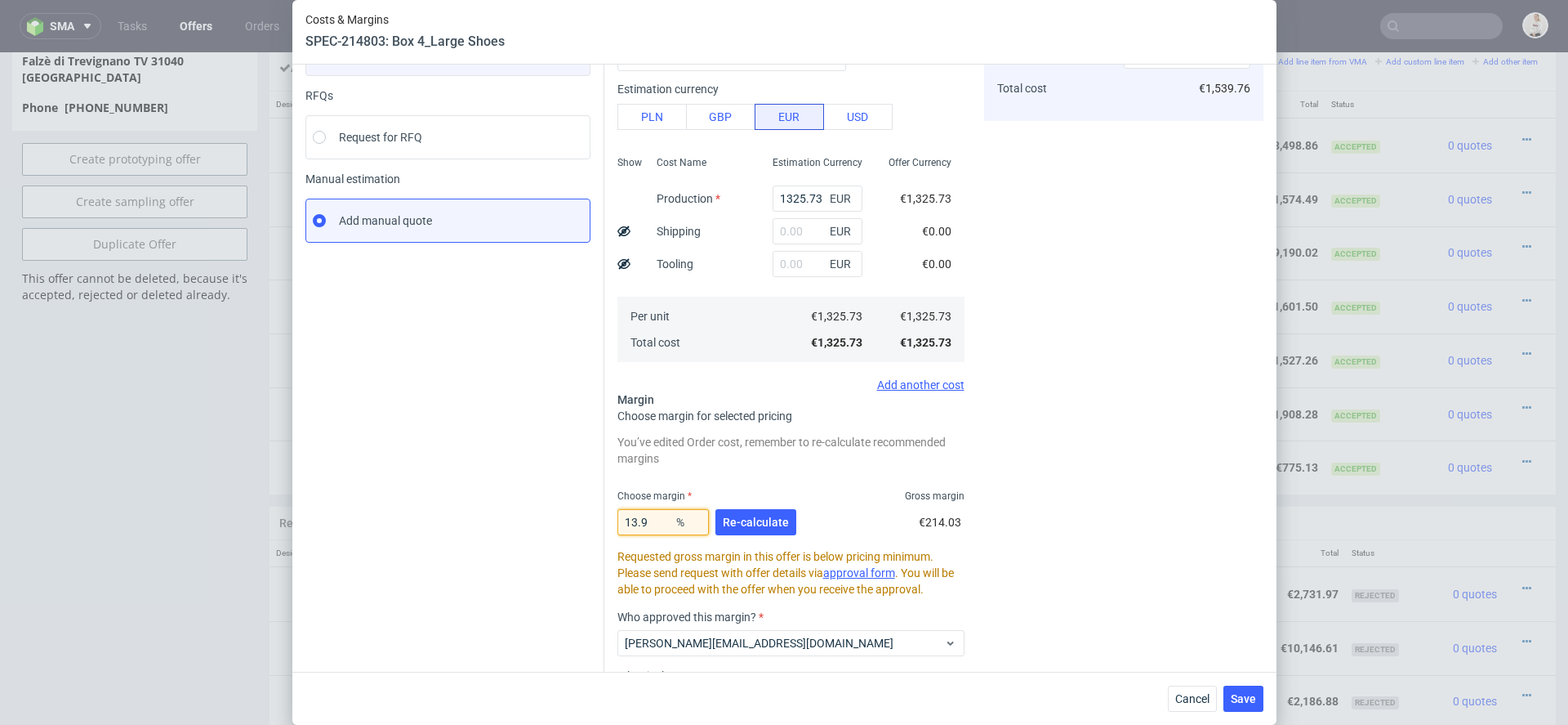
click at [655, 524] on input "13.9" at bounding box center [663, 522] width 91 height 26
type input "1"
type input "0"
type input "1325.73"
type input "1"
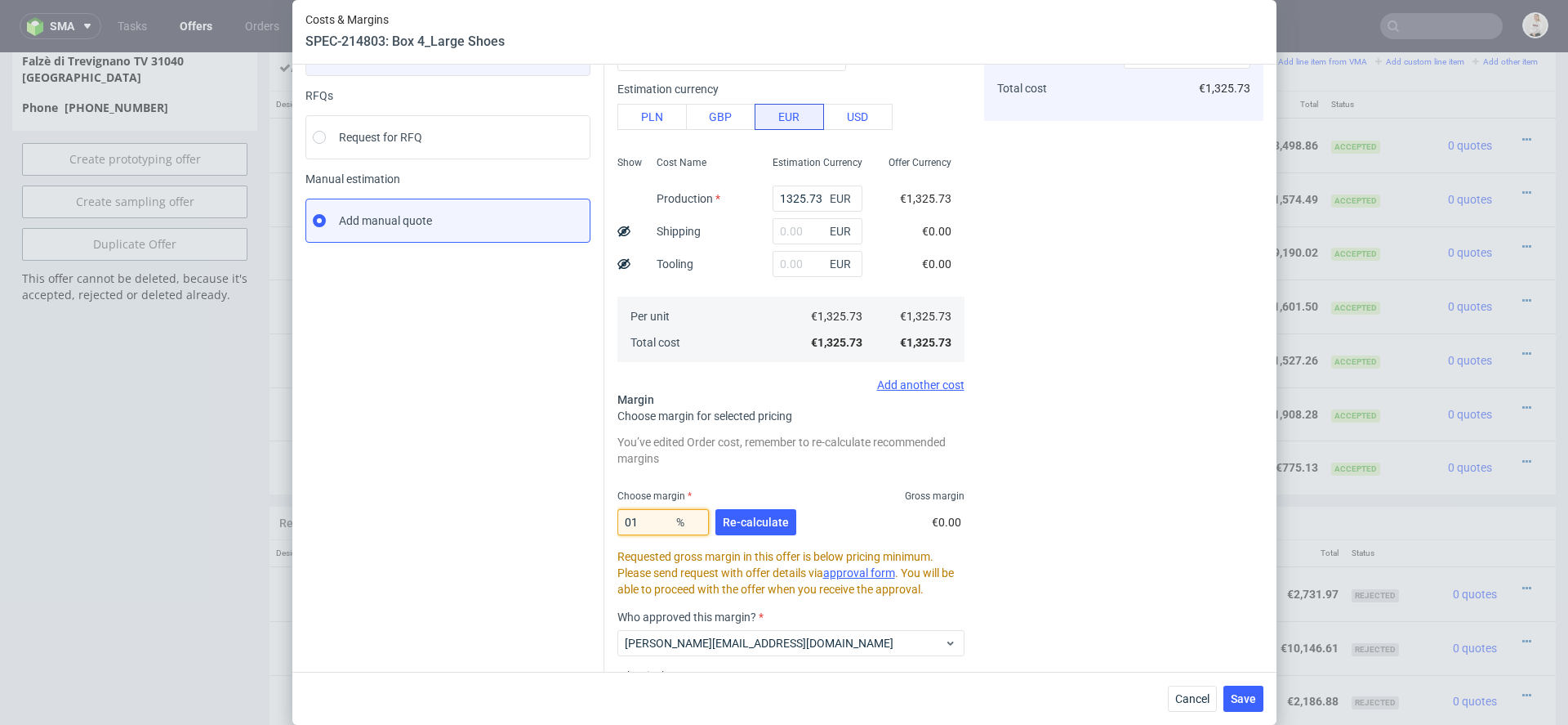
type input "1339.12"
type input "15"
type input "1559.68"
type input "15.8"
type input "1574.5"
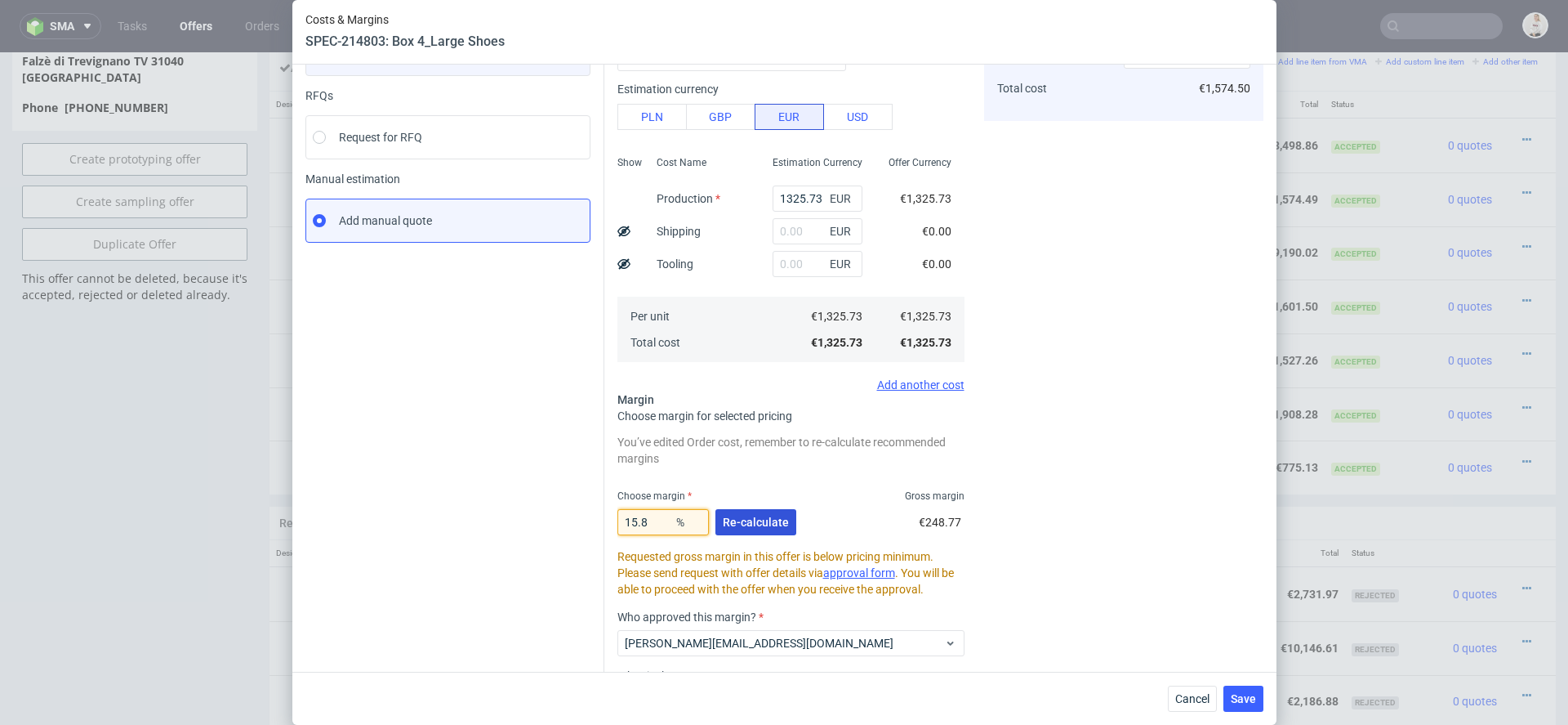
type input "15.8"
click at [766, 518] on span "Re-calculate" at bounding box center [755, 522] width 66 height 12
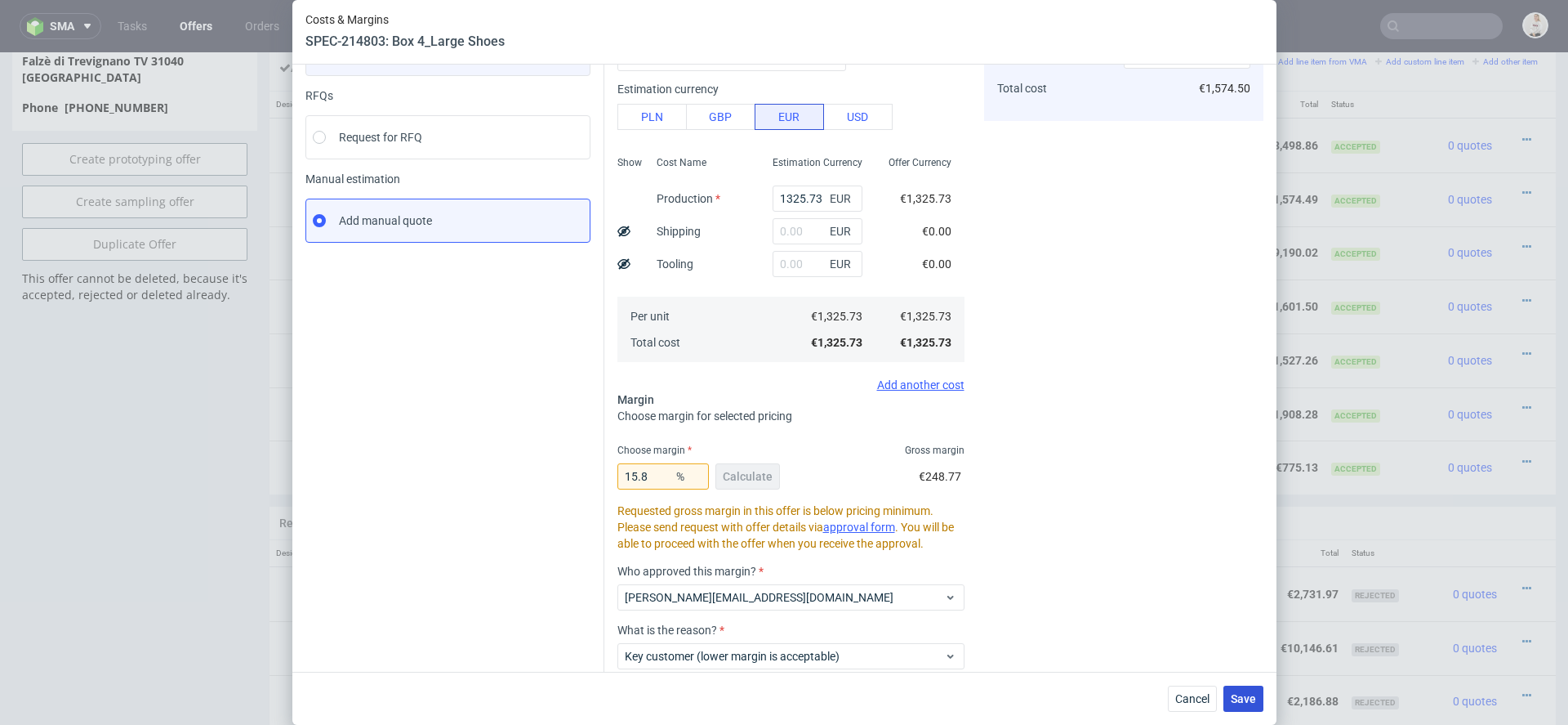
click at [1239, 698] on span "Save" at bounding box center [1244, 699] width 25 height 12
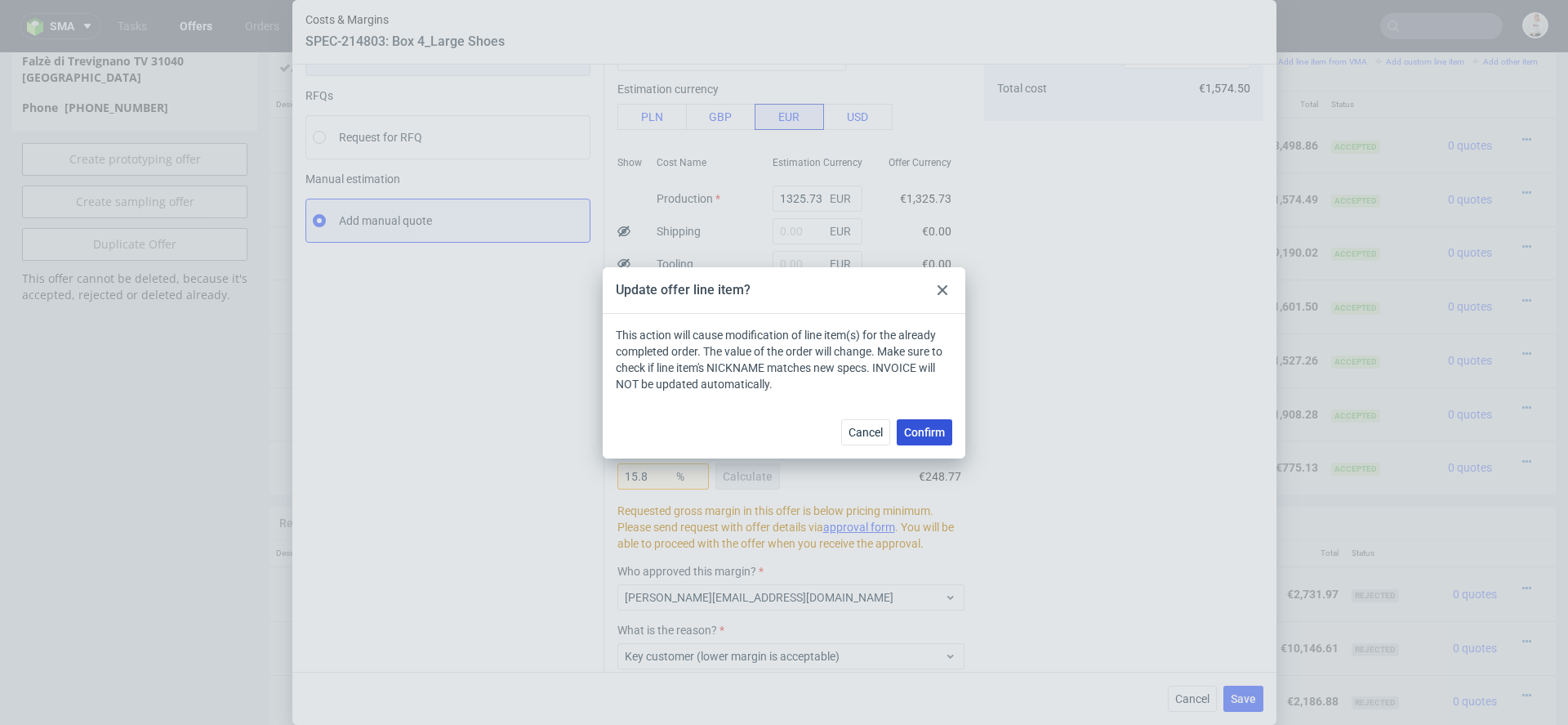
click at [933, 431] on span "Confirm" at bounding box center [924, 432] width 41 height 12
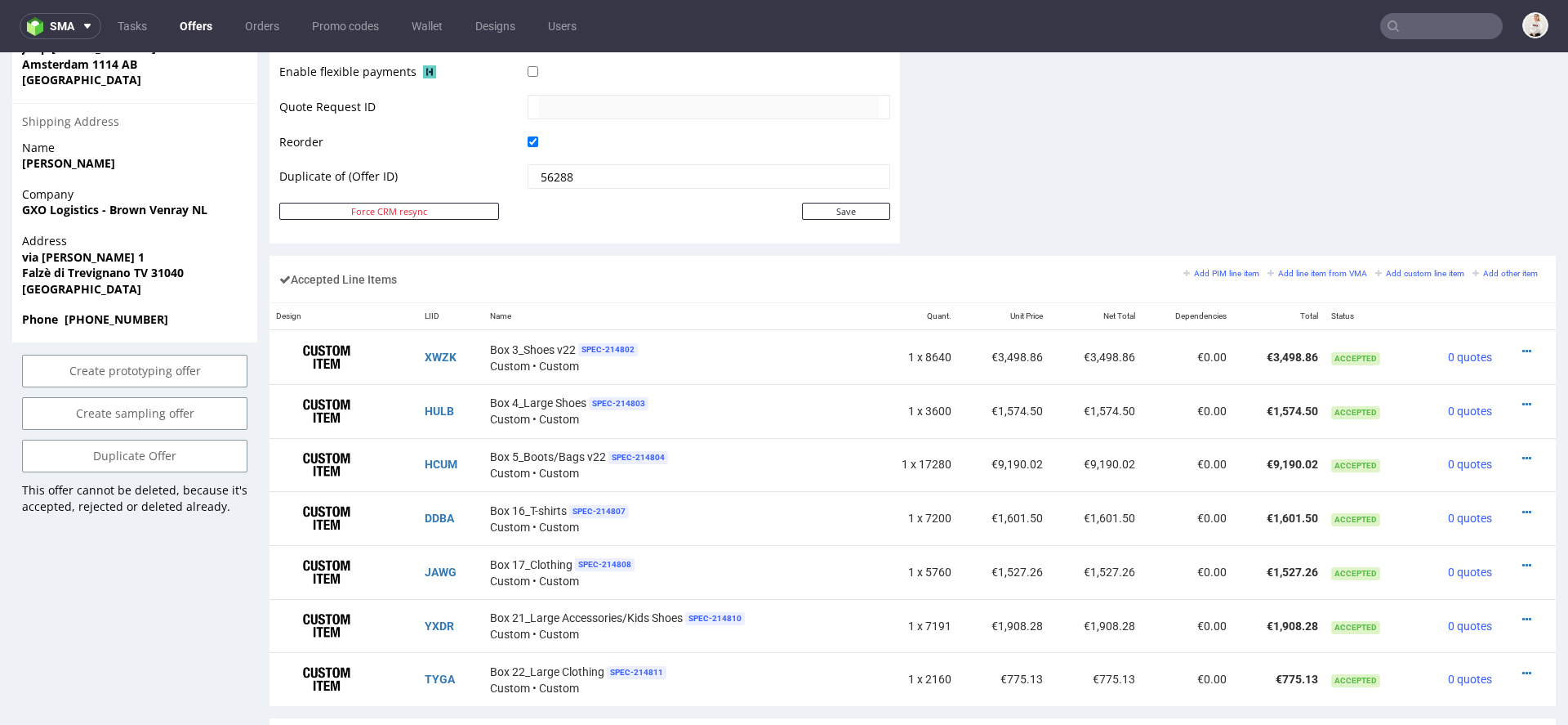
scroll to position [827, 0]
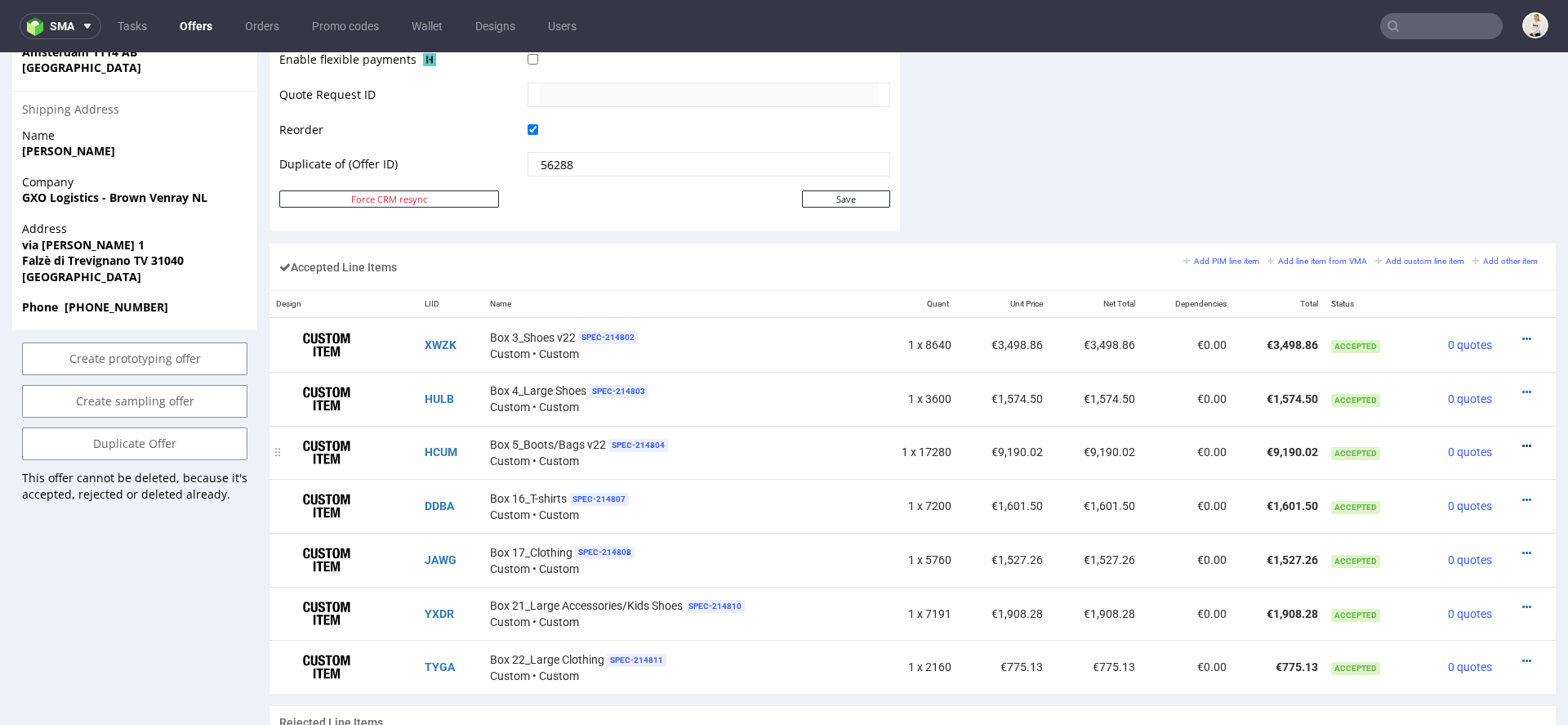
click at [1523, 440] on icon at bounding box center [1527, 446] width 9 height 12
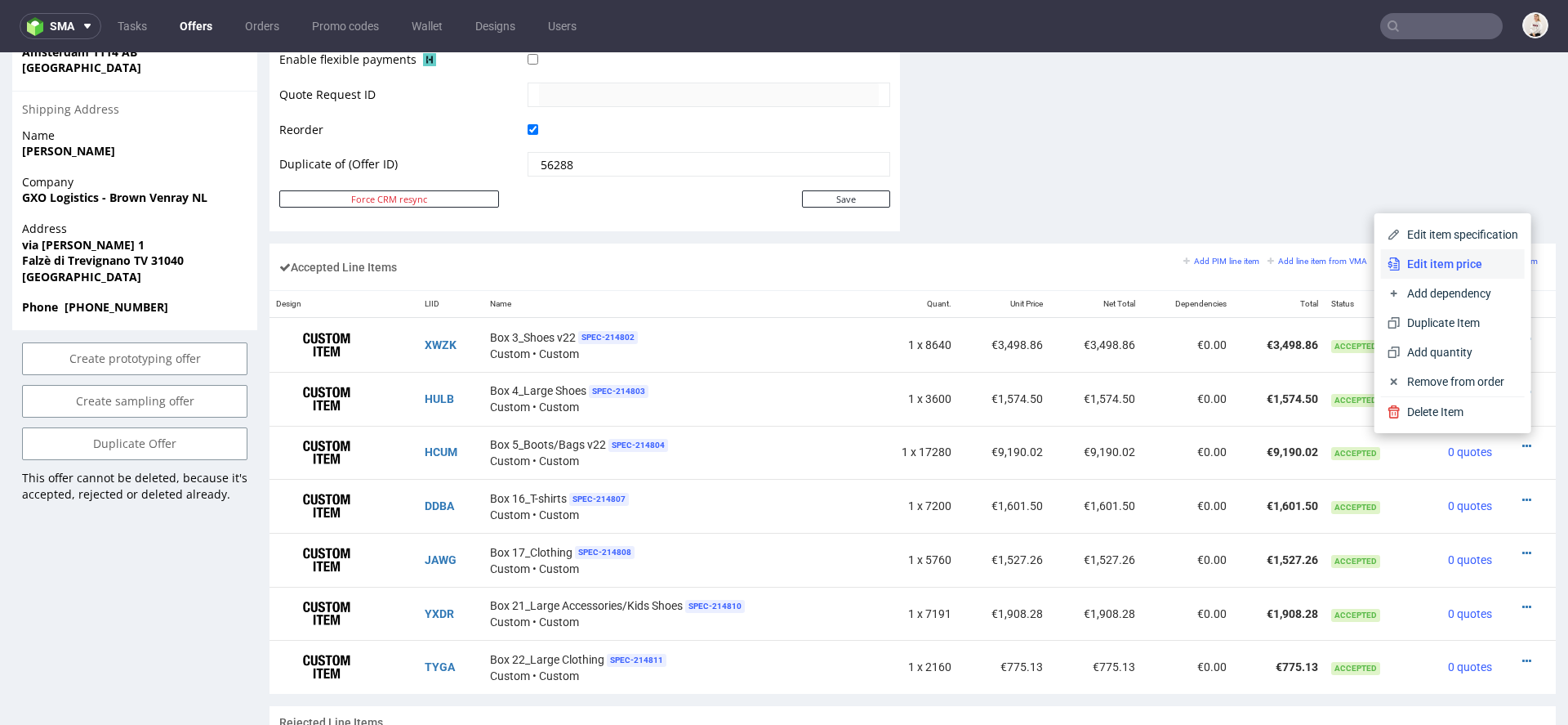
click at [1456, 256] on span "Edit item price" at bounding box center [1460, 264] width 118 height 16
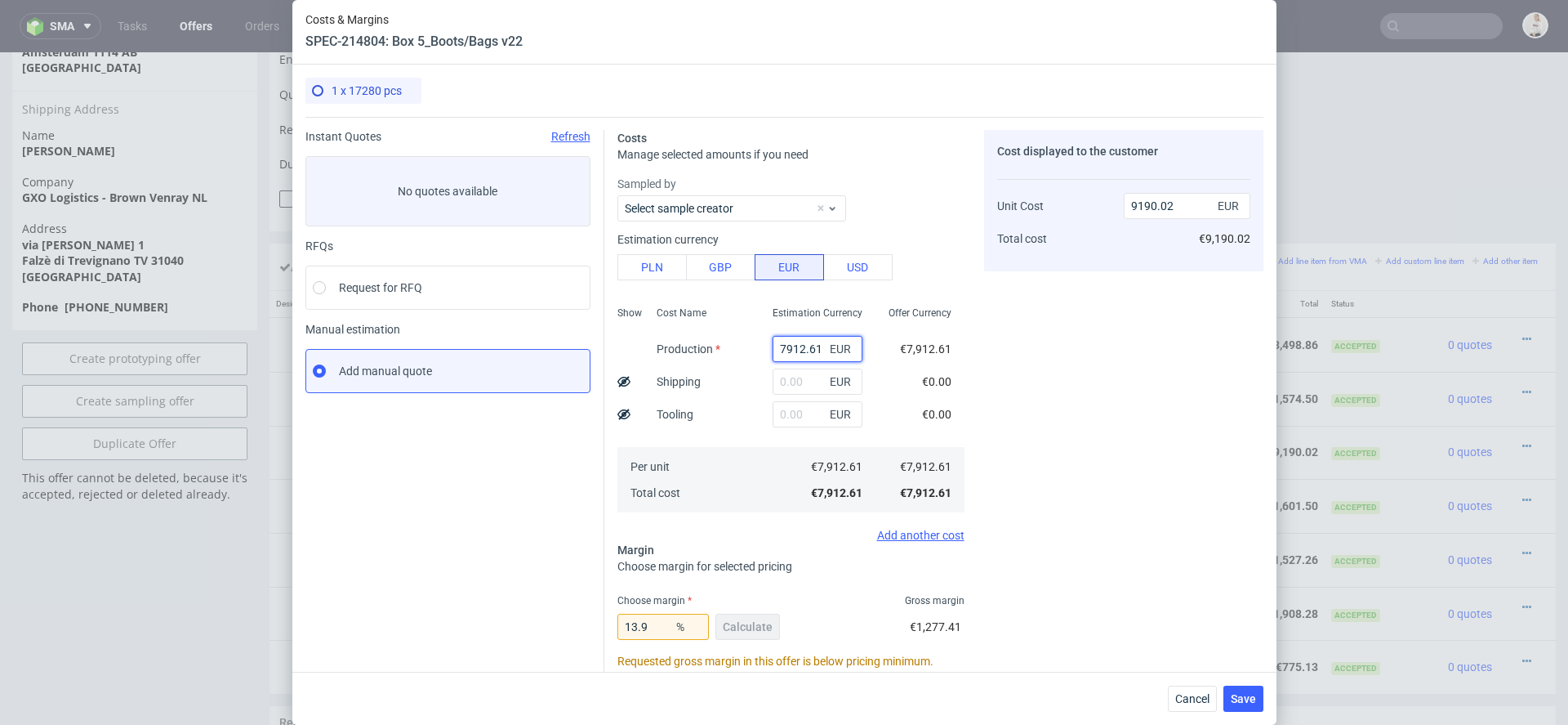
click at [803, 344] on input "7912.61" at bounding box center [817, 349] width 90 height 26
paste input "€7 738,00"
type input "€7 738,00"
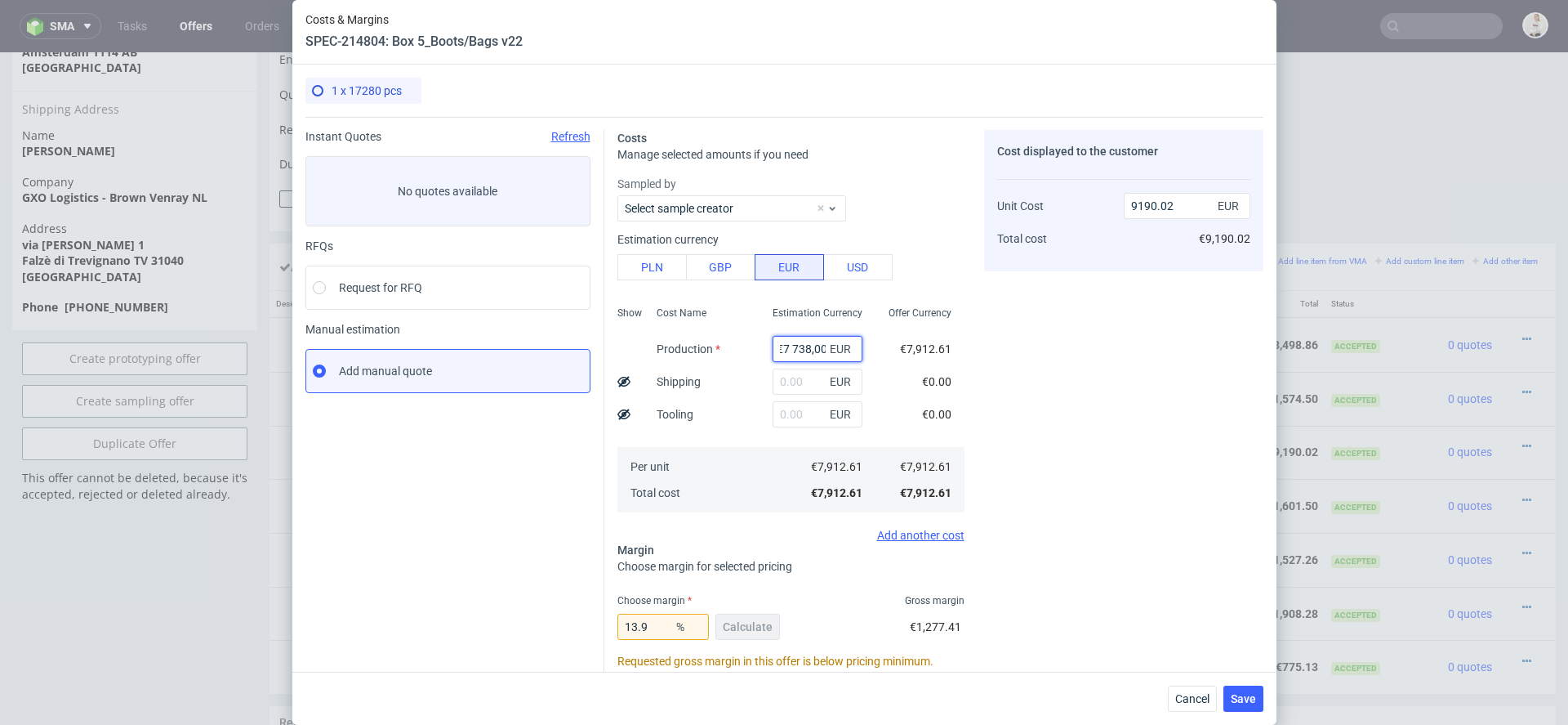
type input "0"
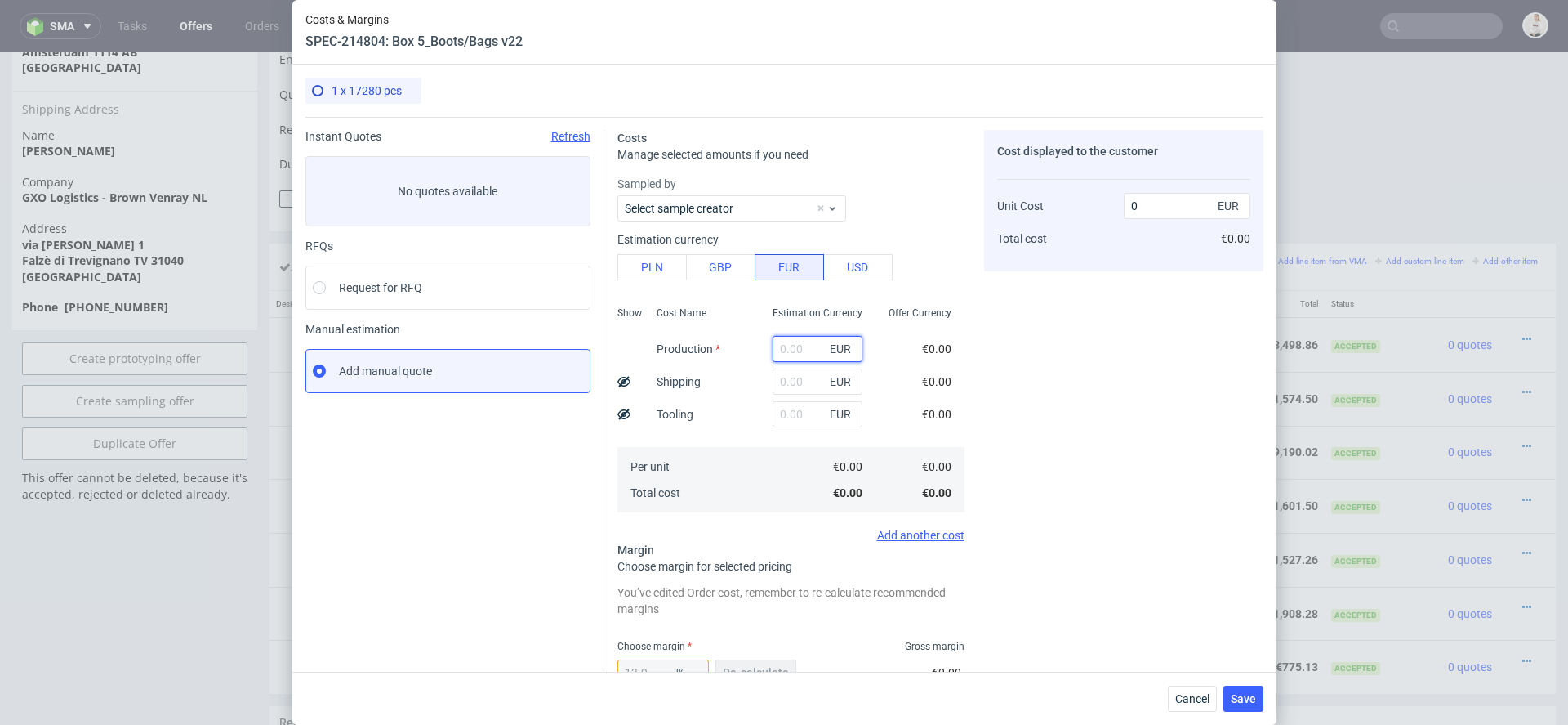
paste input "€7 738,00"
click at [792, 353] on input "€7 738,00" at bounding box center [817, 349] width 90 height 26
type input "7738"
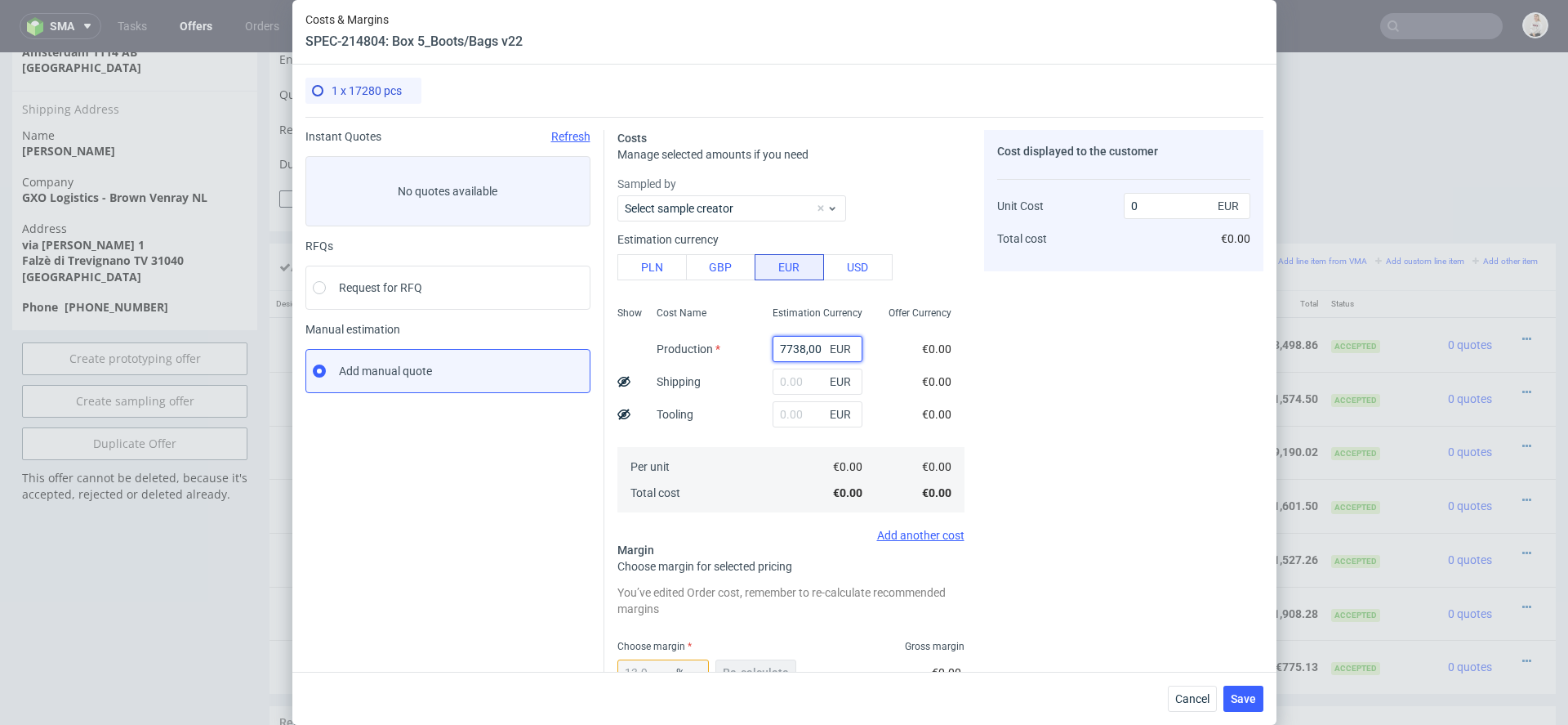
type input "8987.22"
type input "7738"
click at [972, 406] on div "Costs Manage selected amounts if you need Sampled by Select sample creator Esti…" at bounding box center [934, 535] width 659 height 836
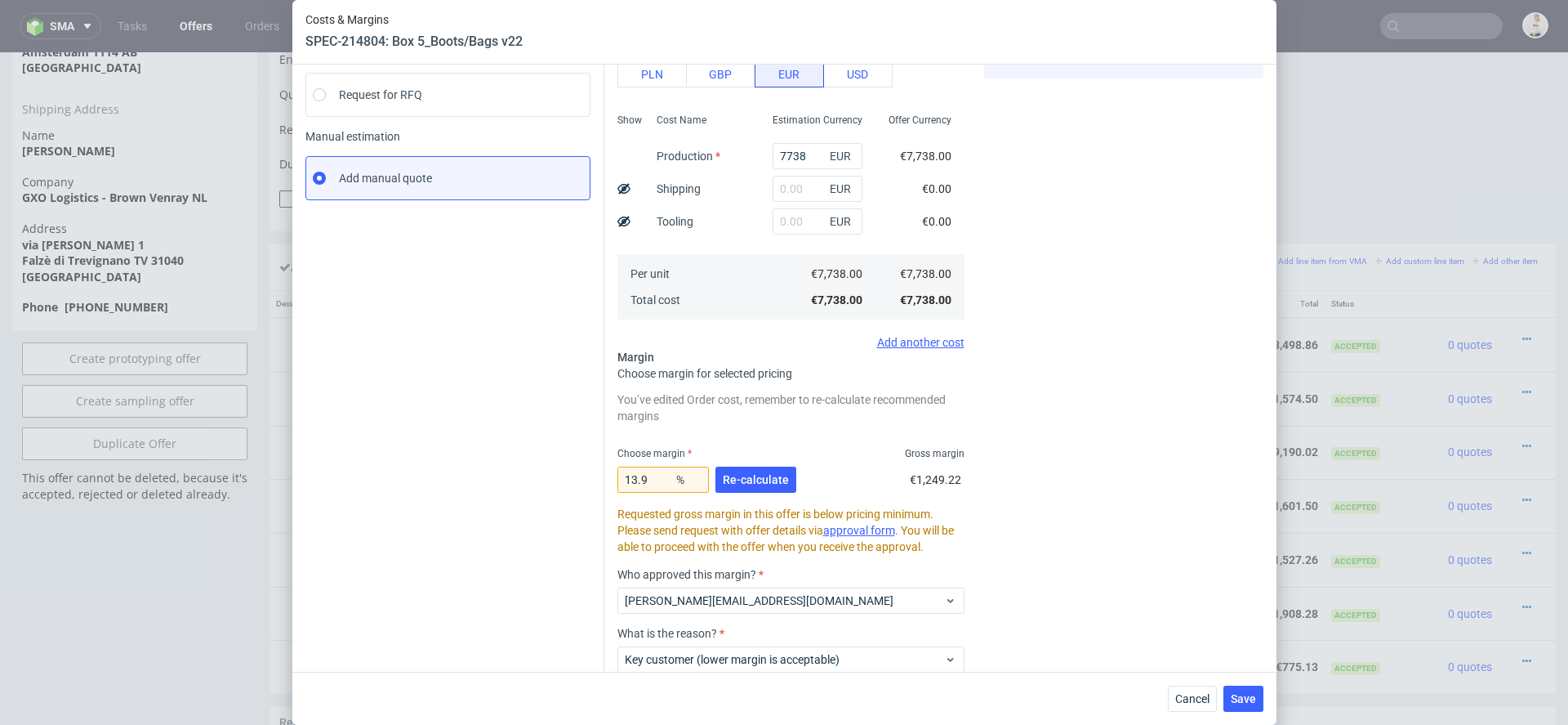
scroll to position [200, 0]
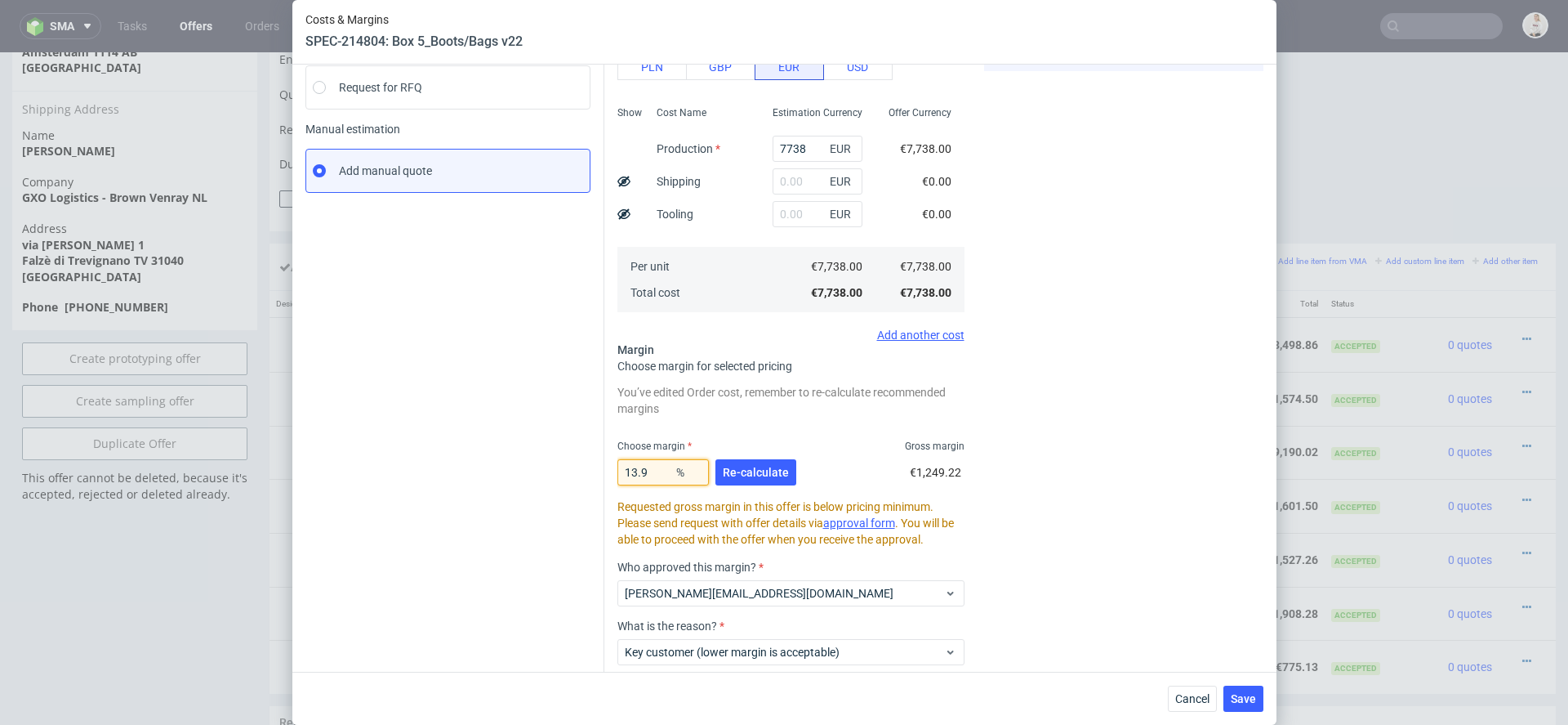
drag, startPoint x: 662, startPoint y: 474, endPoint x: 465, endPoint y: 467, distance: 197.1
click at [465, 467] on div "Instant Quotes Refresh No quotes available RFQs Request for RFQ Manual estimati…" at bounding box center [784, 334] width 958 height 836
type input "15"
type input "9103.53"
type input "15.8"
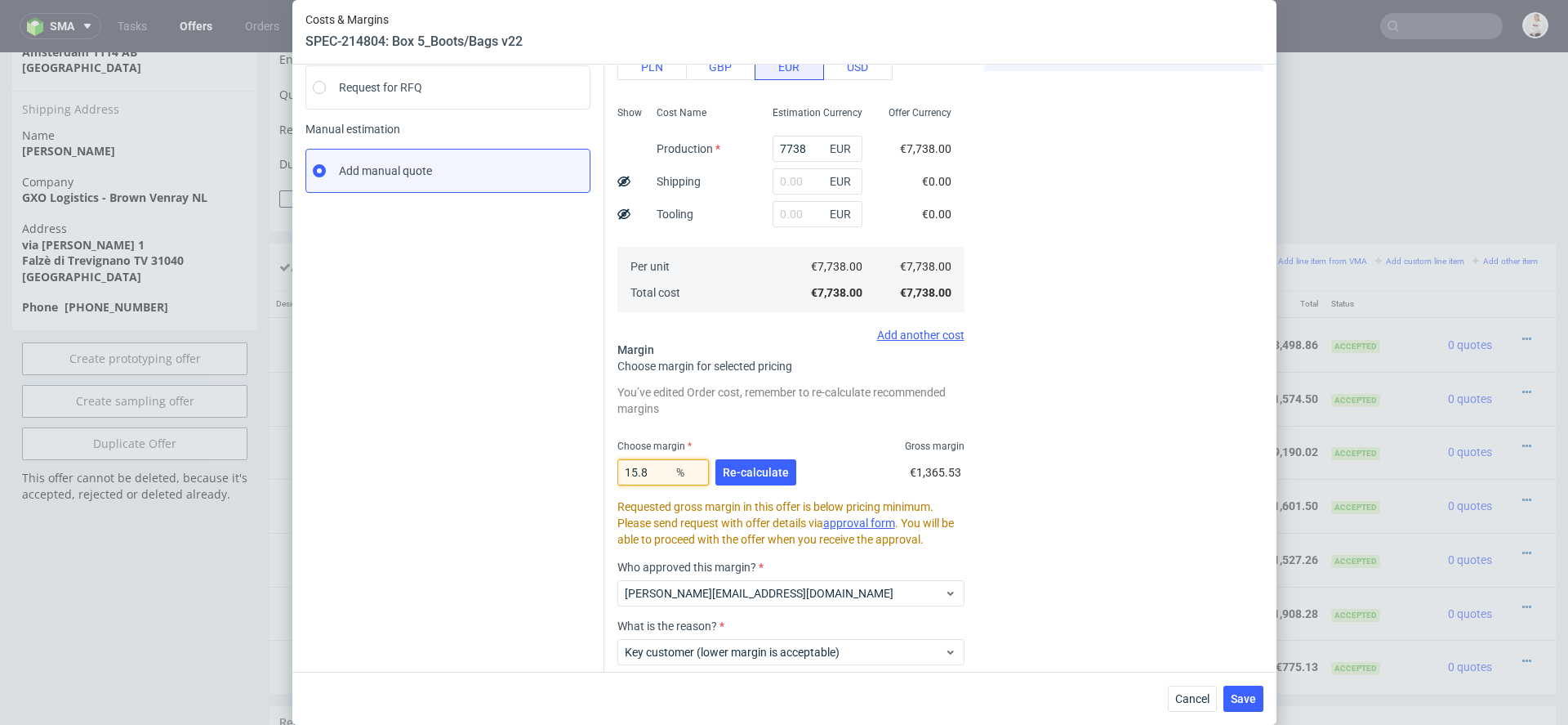
type input "9190.02"
type input "15.8"
click at [768, 475] on span "Re-calculate" at bounding box center [755, 472] width 66 height 12
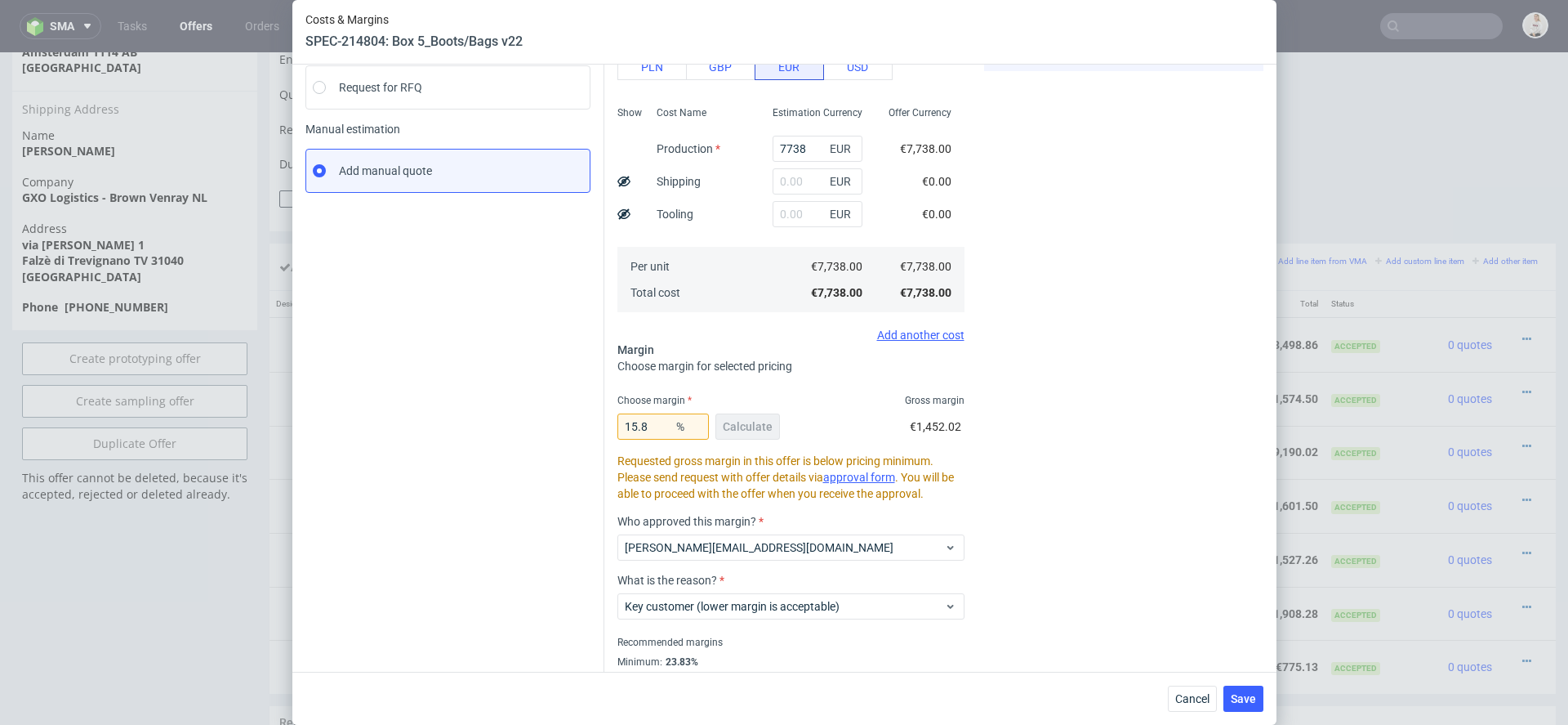
scroll to position [0, 0]
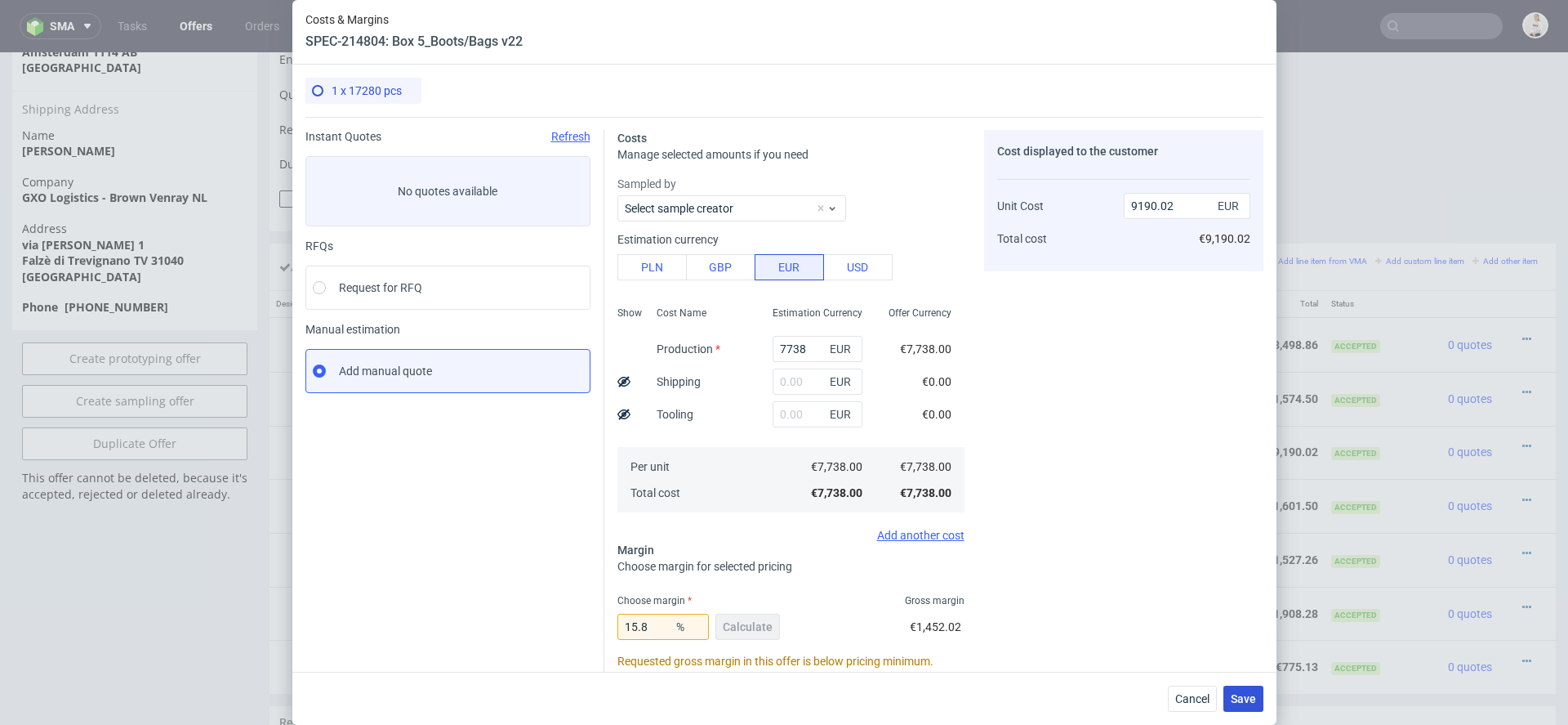
click at [1244, 699] on span "Save" at bounding box center [1244, 699] width 25 height 12
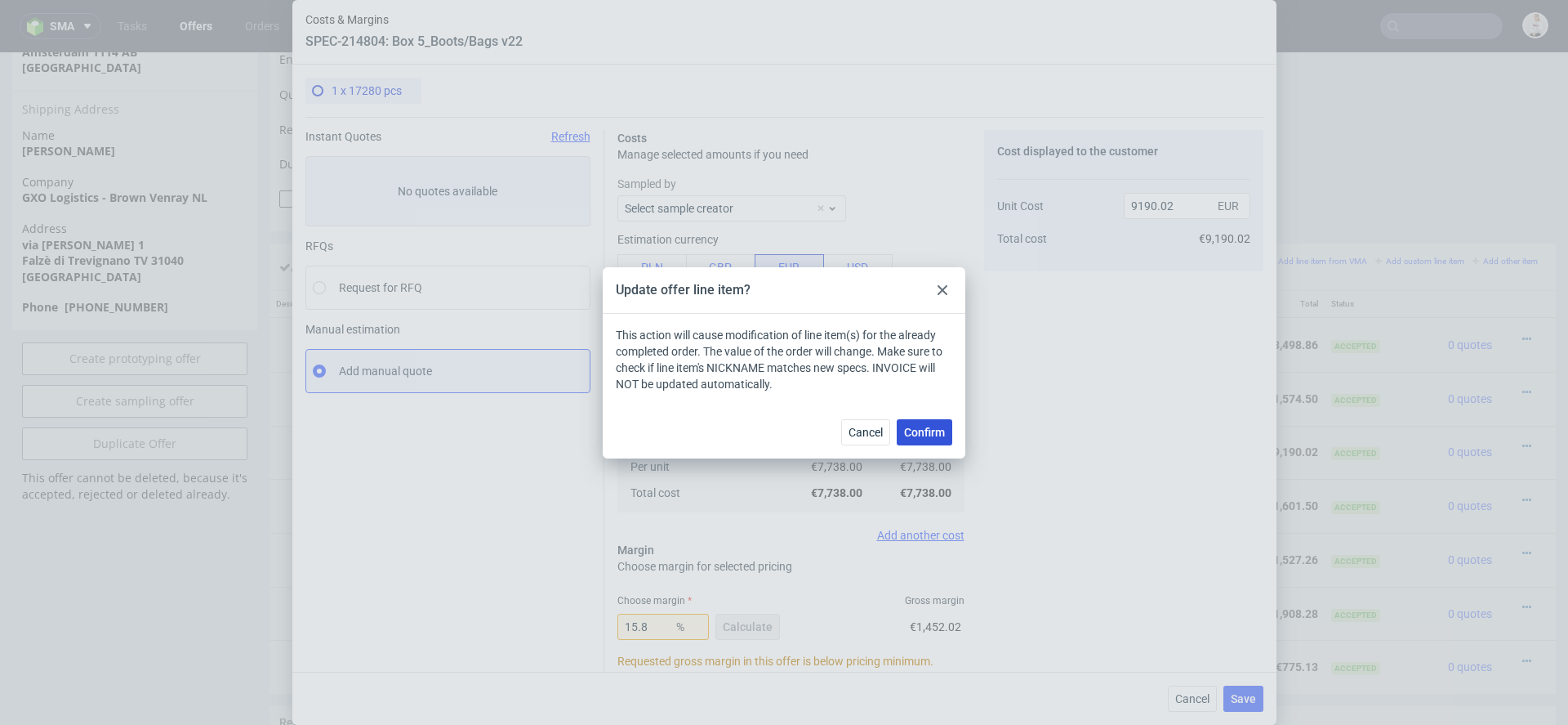
click at [928, 429] on span "Confirm" at bounding box center [924, 432] width 41 height 12
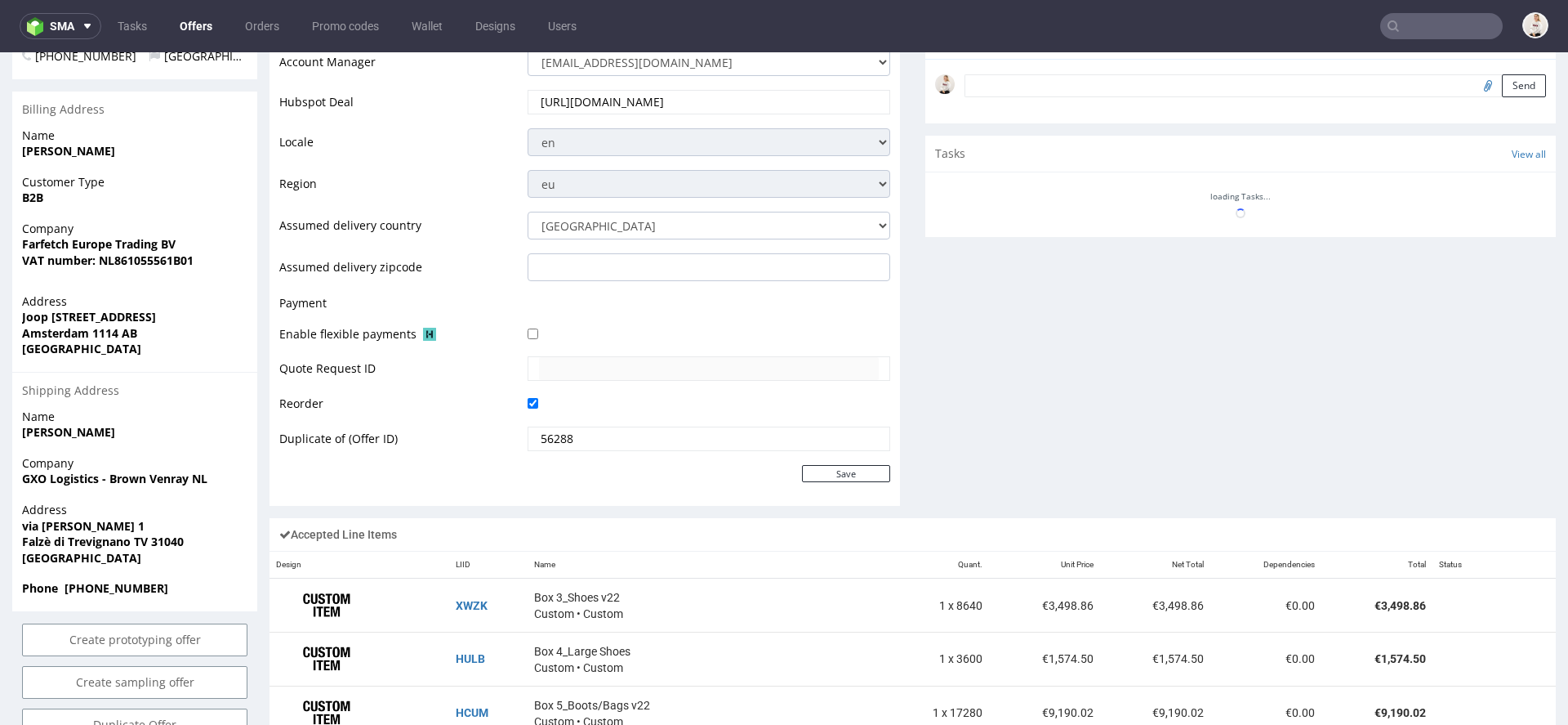
scroll to position [857, 0]
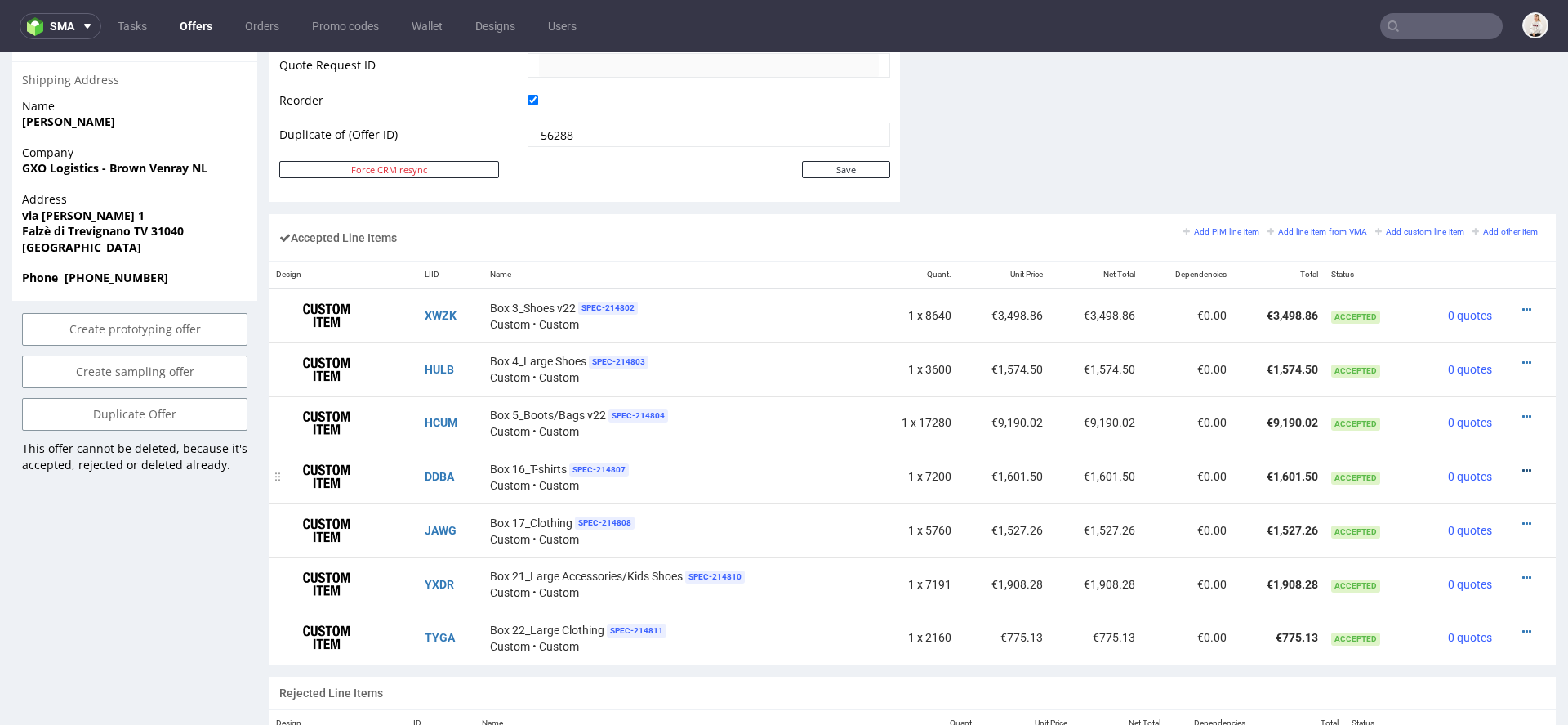
click at [1523, 469] on icon at bounding box center [1527, 470] width 9 height 12
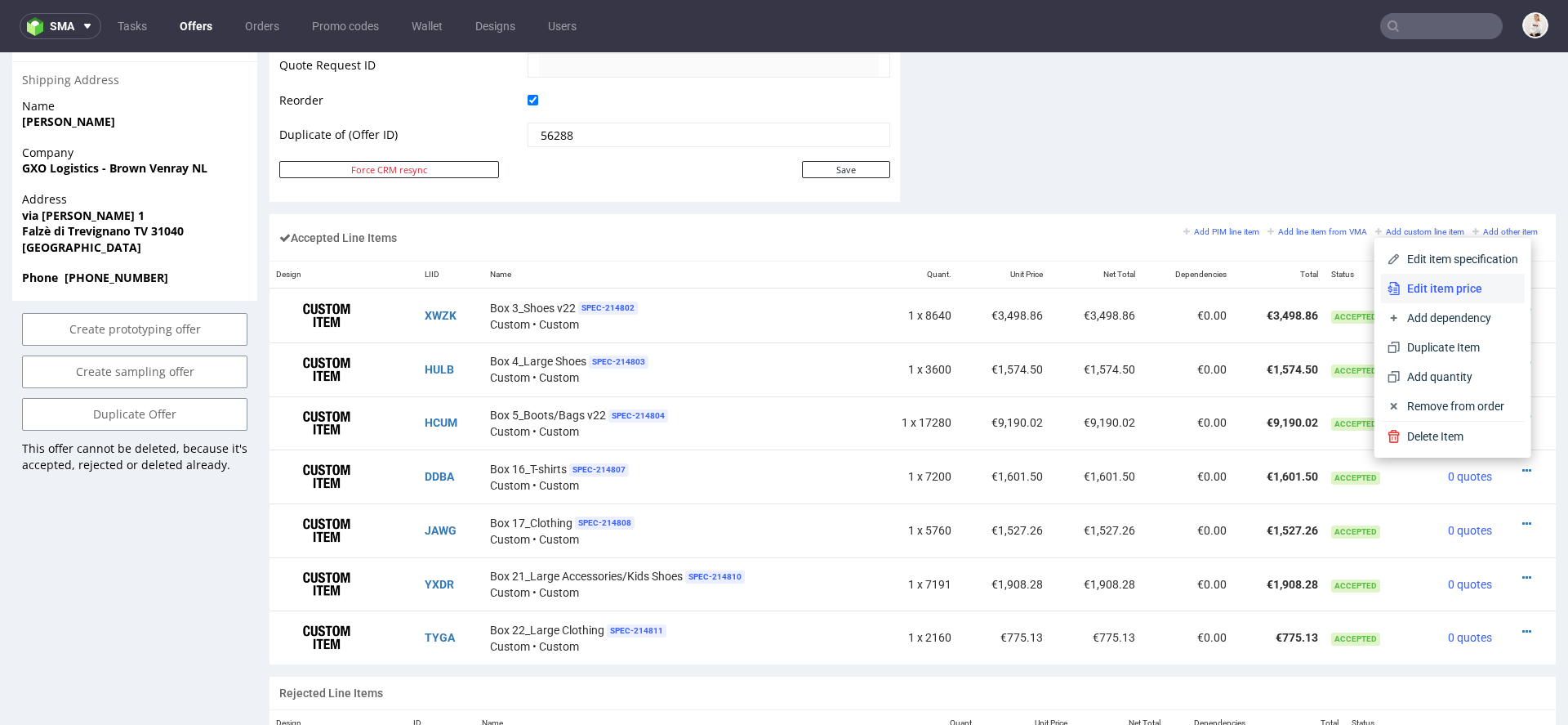
click at [1452, 285] on span "Edit item price" at bounding box center [1460, 288] width 118 height 16
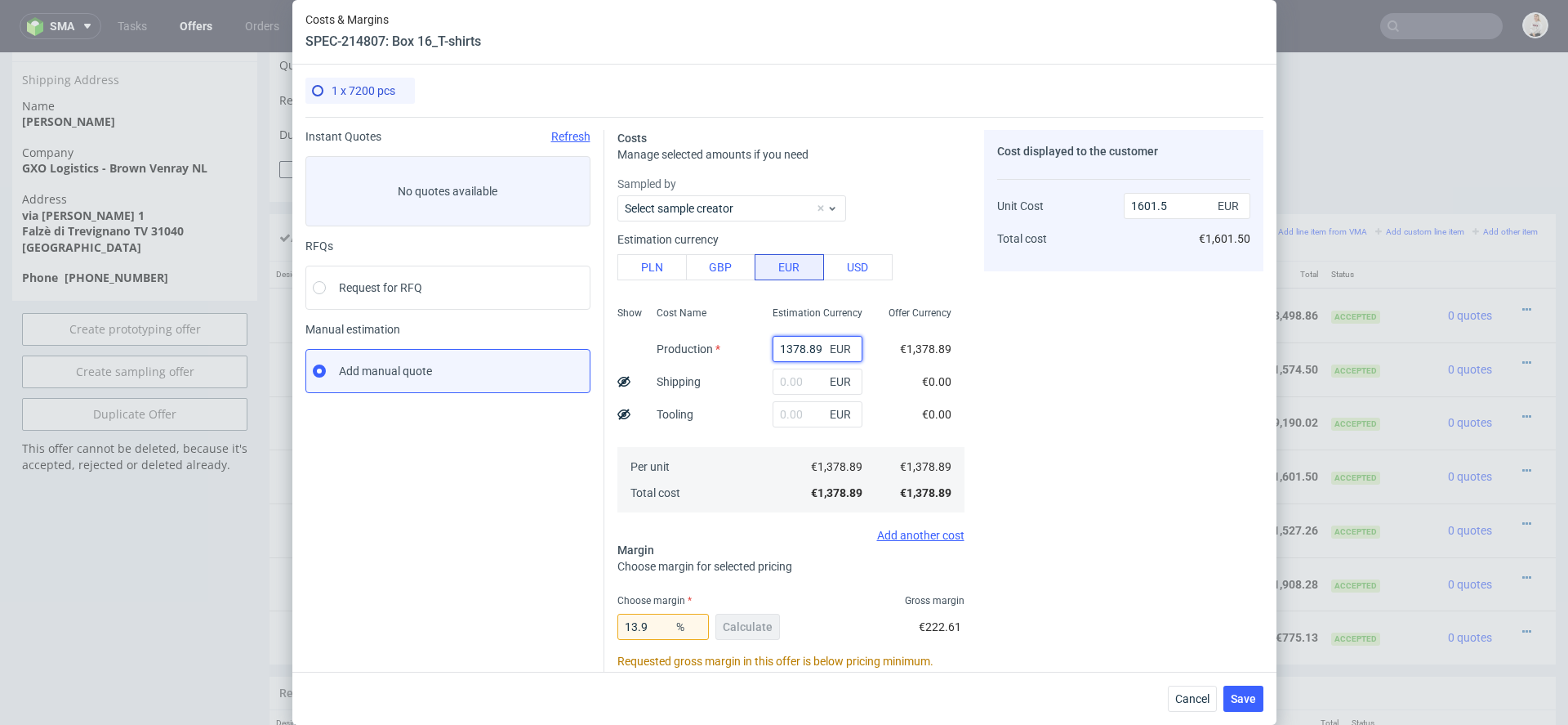
click at [798, 348] on input "1378.89" at bounding box center [817, 349] width 90 height 26
paste input "€1 348,46"
type input "€1 348,46"
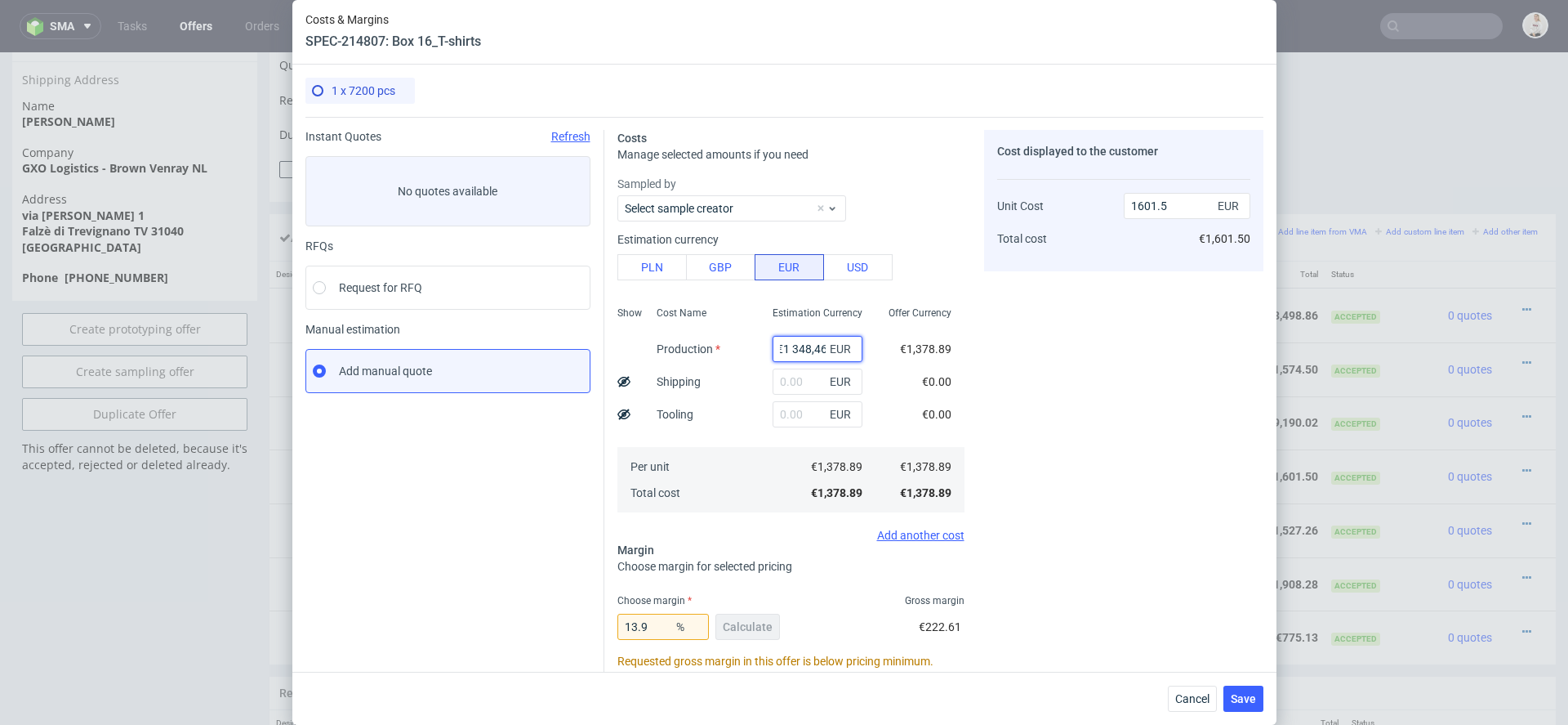
type input "0"
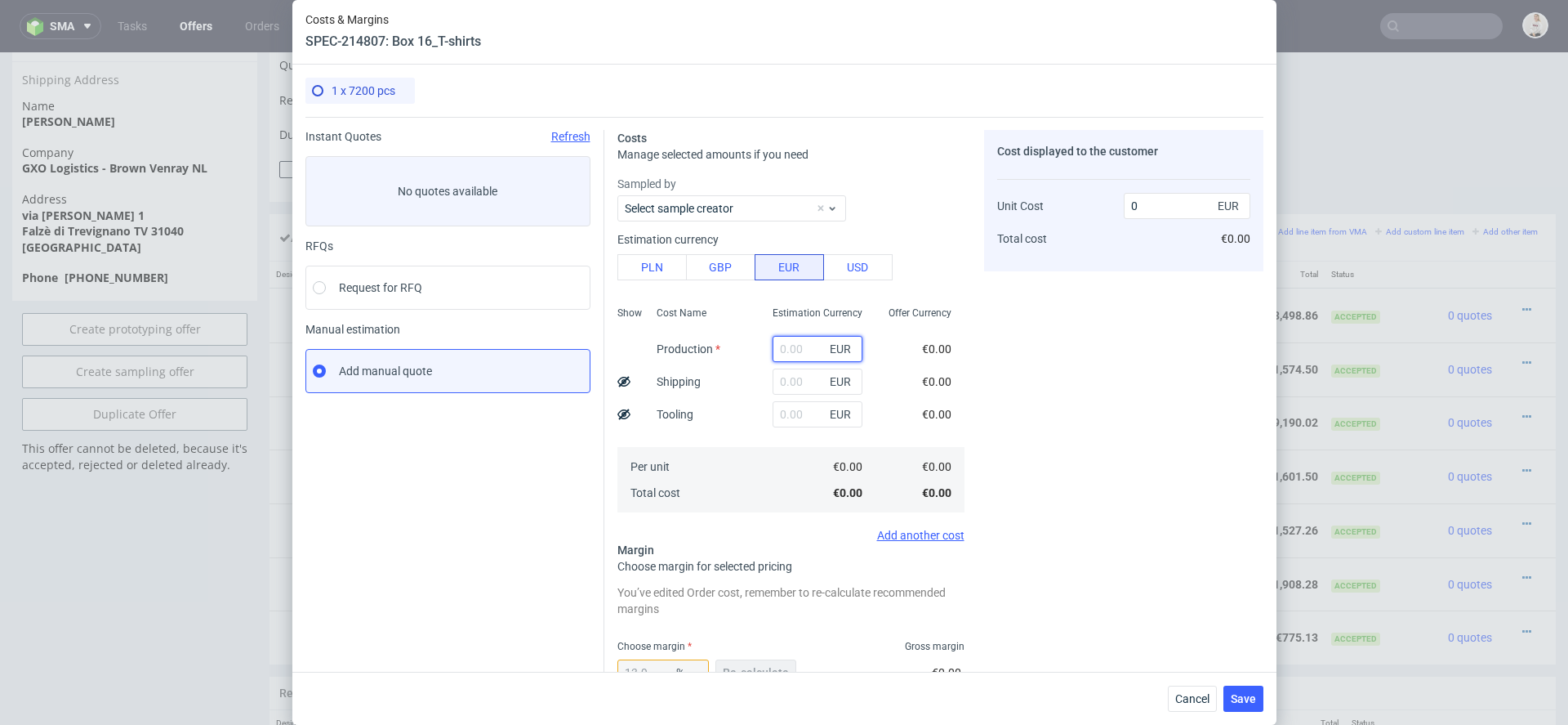
paste input "€1 348,46"
click at [791, 349] on input "€1 348,46" at bounding box center [817, 349] width 90 height 26
type input "1348.46"
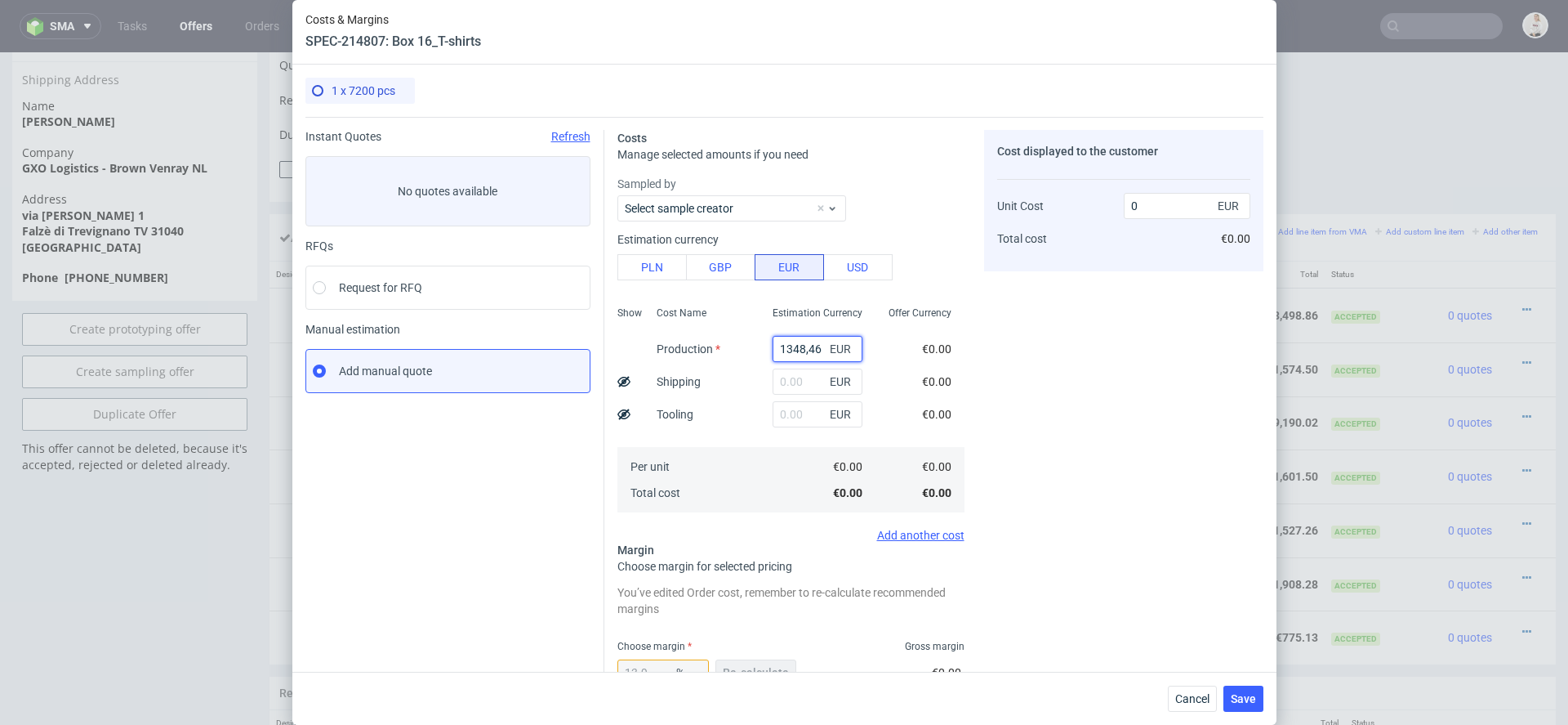
type input "1566.16"
type input "1348.46"
click at [943, 447] on div "€1,348.46 €1,348.46" at bounding box center [920, 479] width 89 height 65
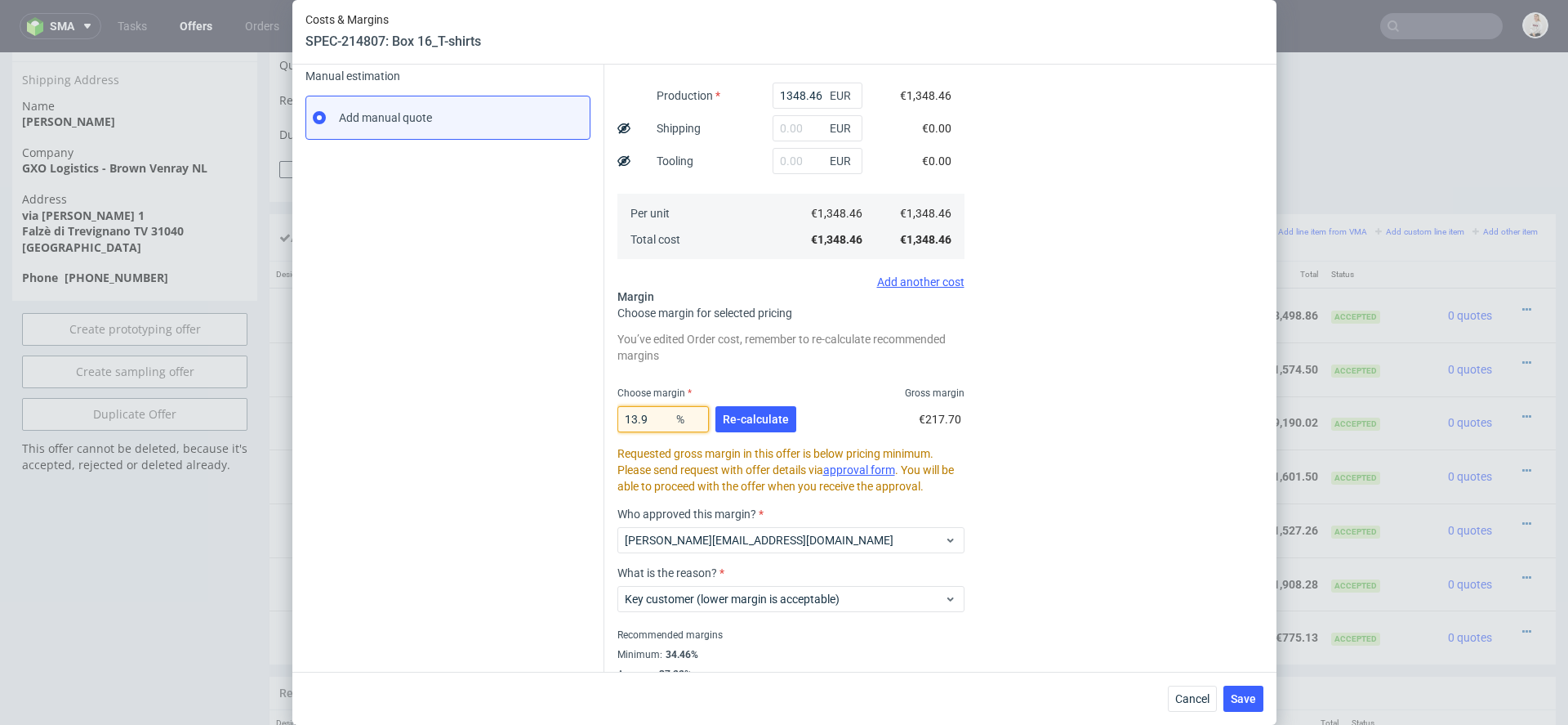
click at [636, 417] on input "13.9" at bounding box center [663, 419] width 91 height 26
type input "15.9"
type input "1603.4"
type input "15.8"
type input "1601.5"
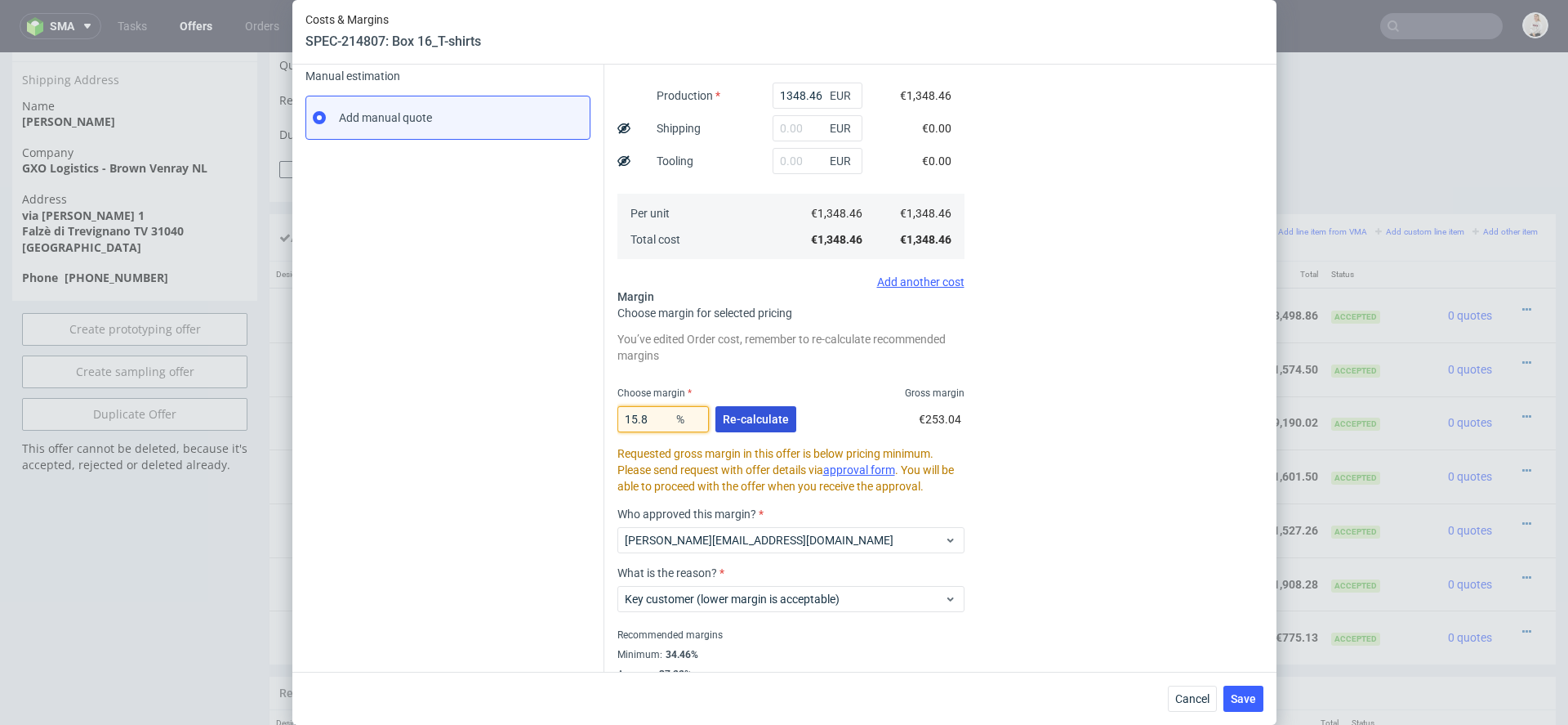
type input "15.8"
click at [765, 419] on span "Re-calculate" at bounding box center [755, 419] width 66 height 12
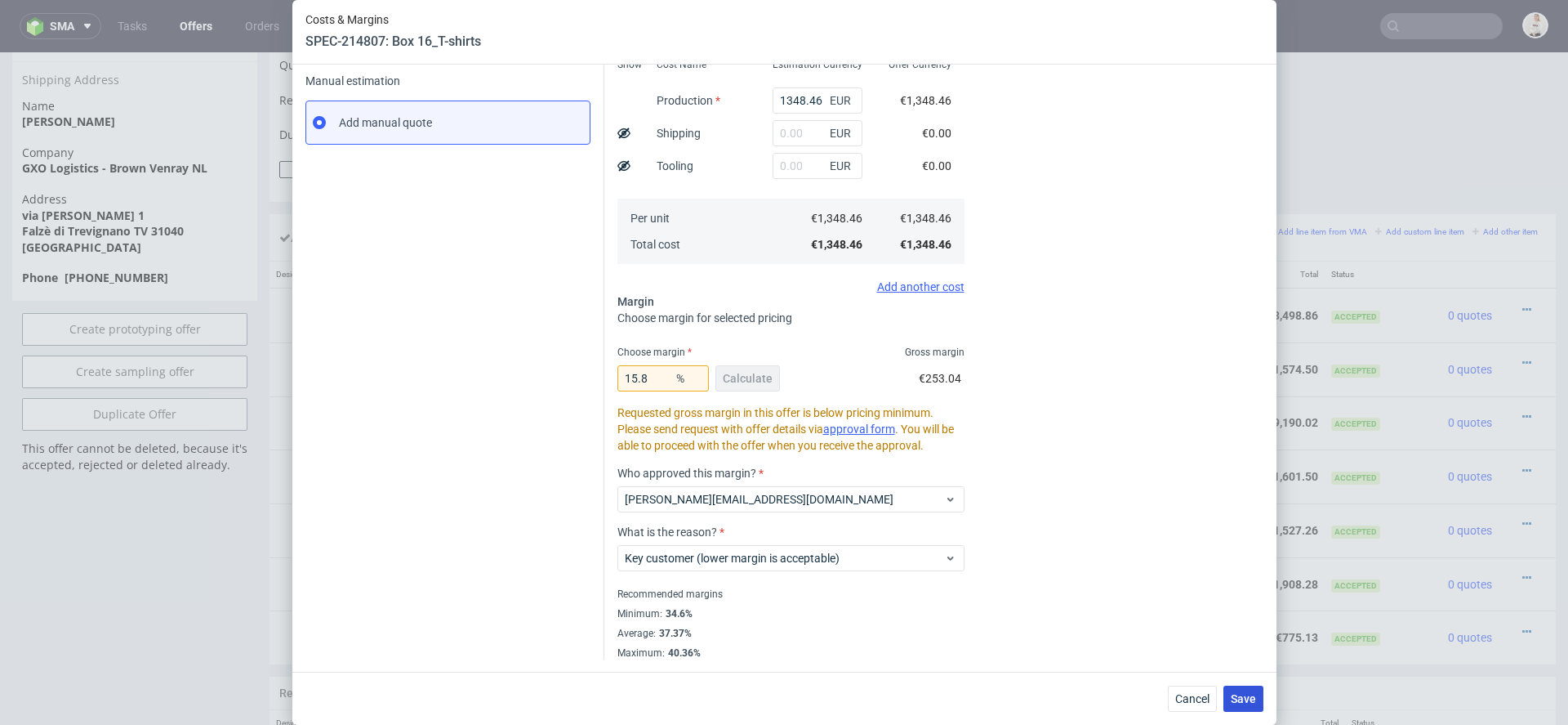
click at [1245, 700] on span "Save" at bounding box center [1244, 699] width 25 height 12
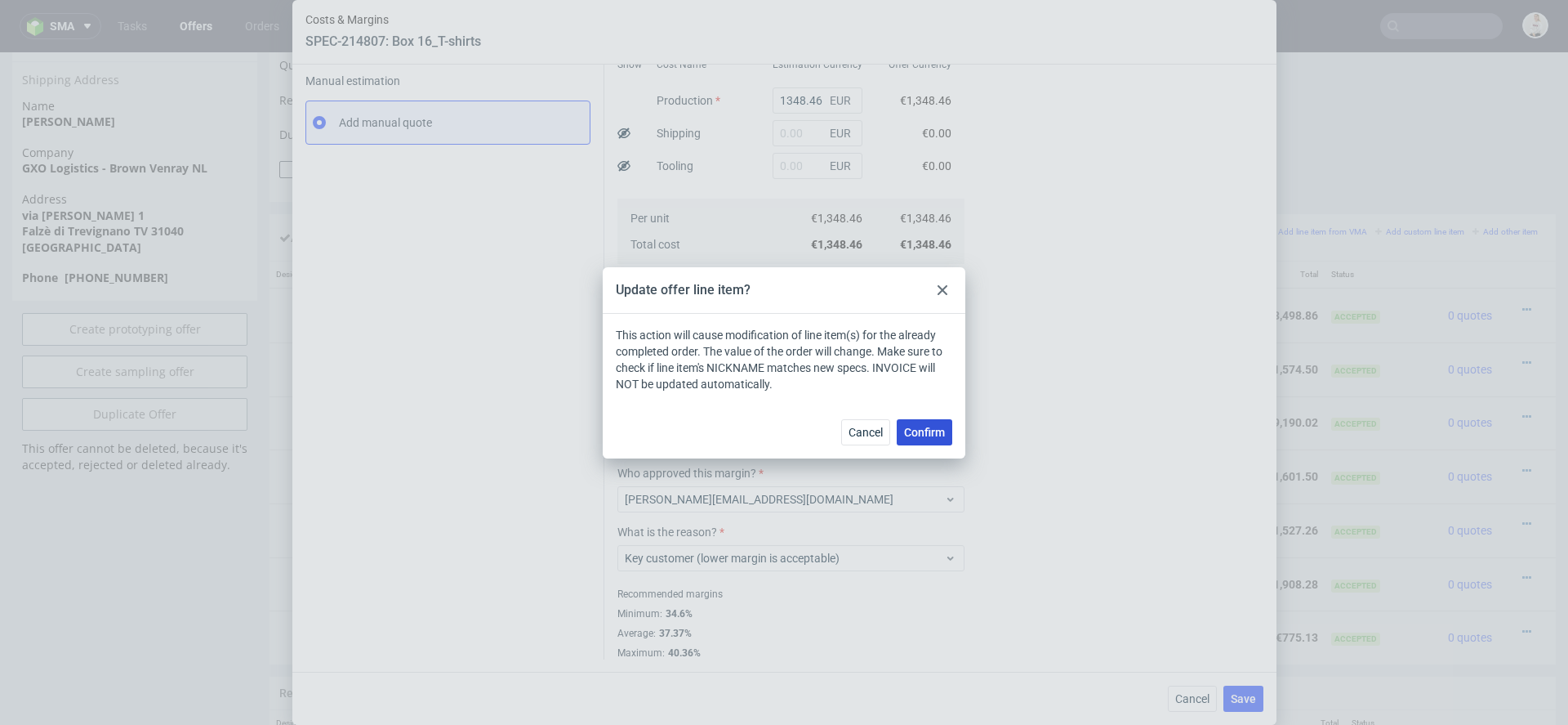
click at [933, 430] on span "Confirm" at bounding box center [924, 432] width 41 height 12
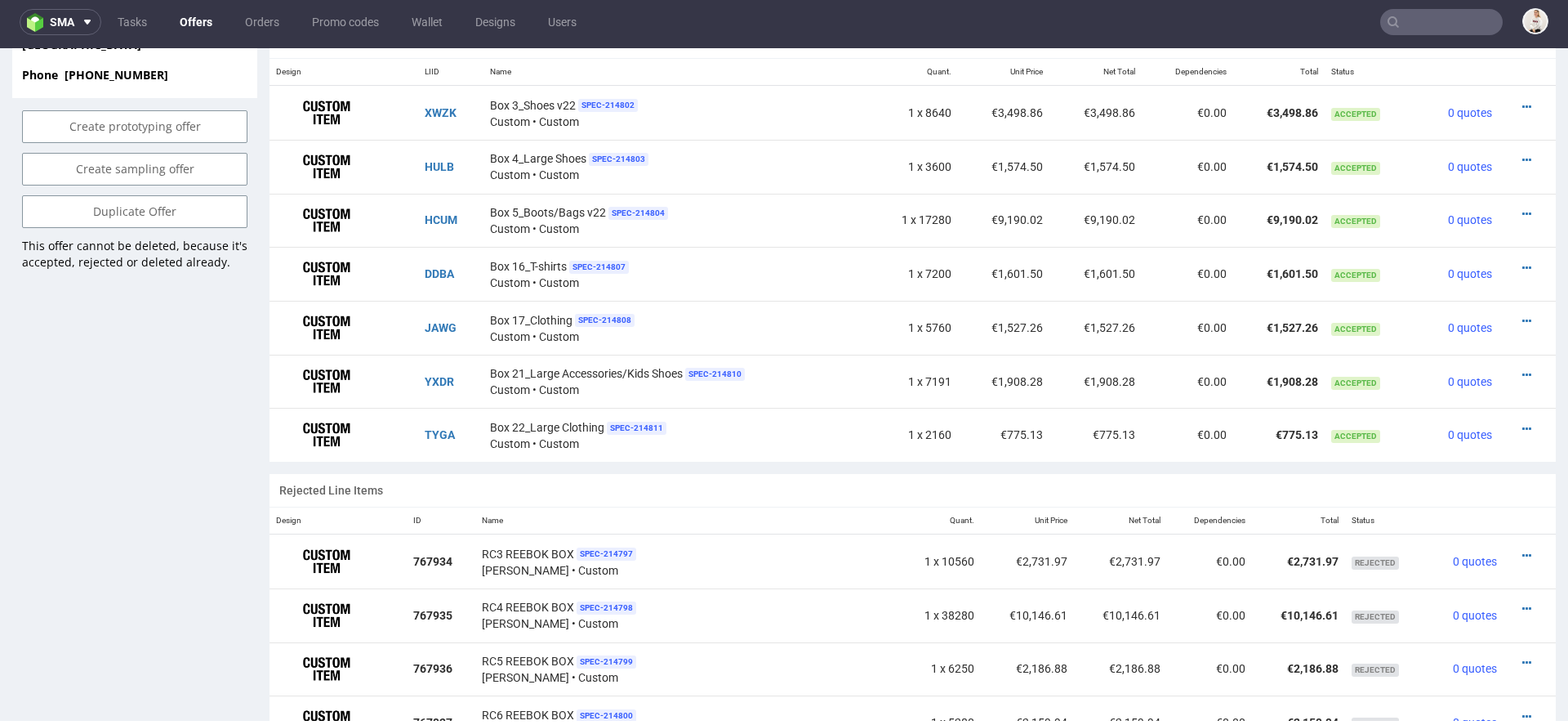
scroll to position [1066, 0]
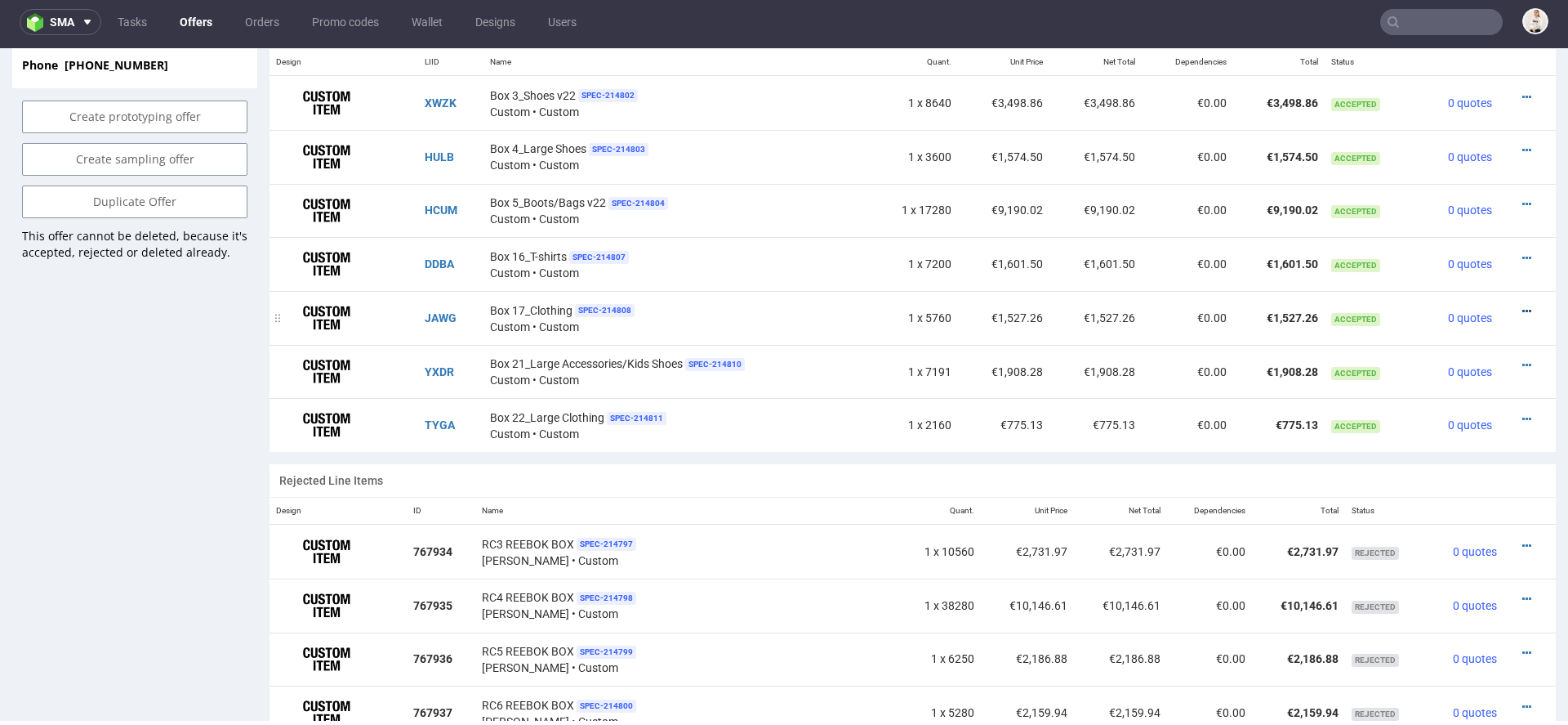
click at [1523, 305] on icon at bounding box center [1527, 311] width 9 height 12
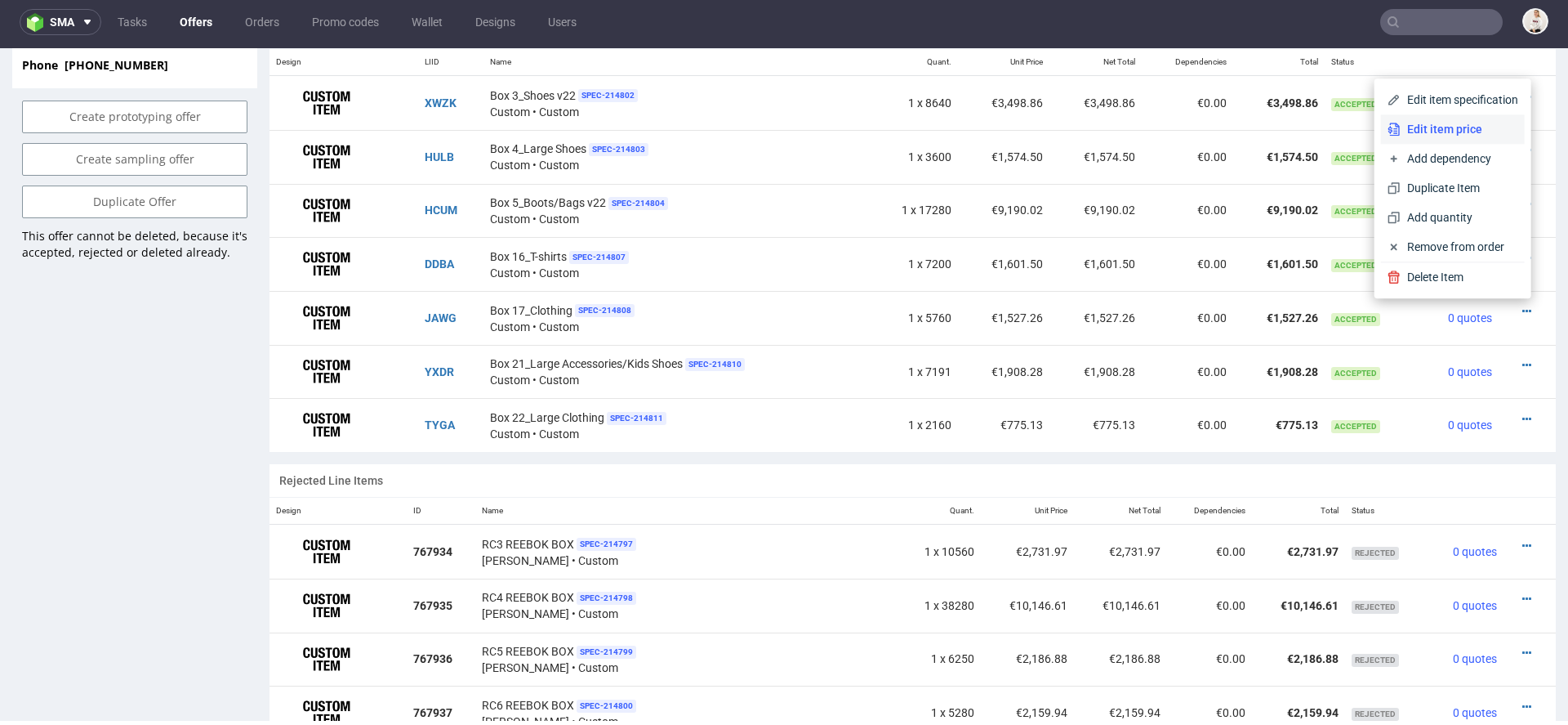
click at [1449, 127] on span "Edit item price" at bounding box center [1460, 129] width 118 height 16
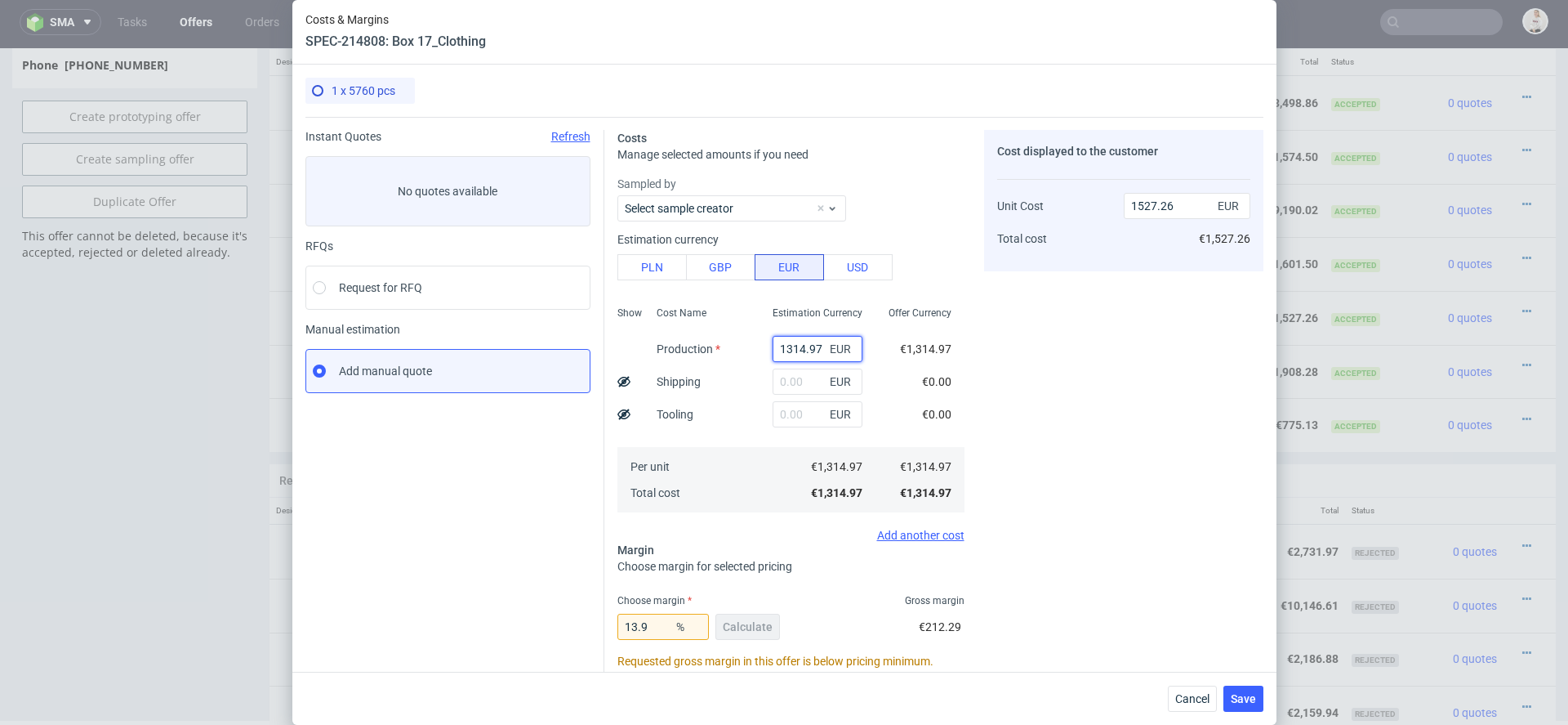
click at [794, 344] on input "1314.97" at bounding box center [817, 349] width 90 height 26
paste input "€1 285,96"
type input "€1 285,96"
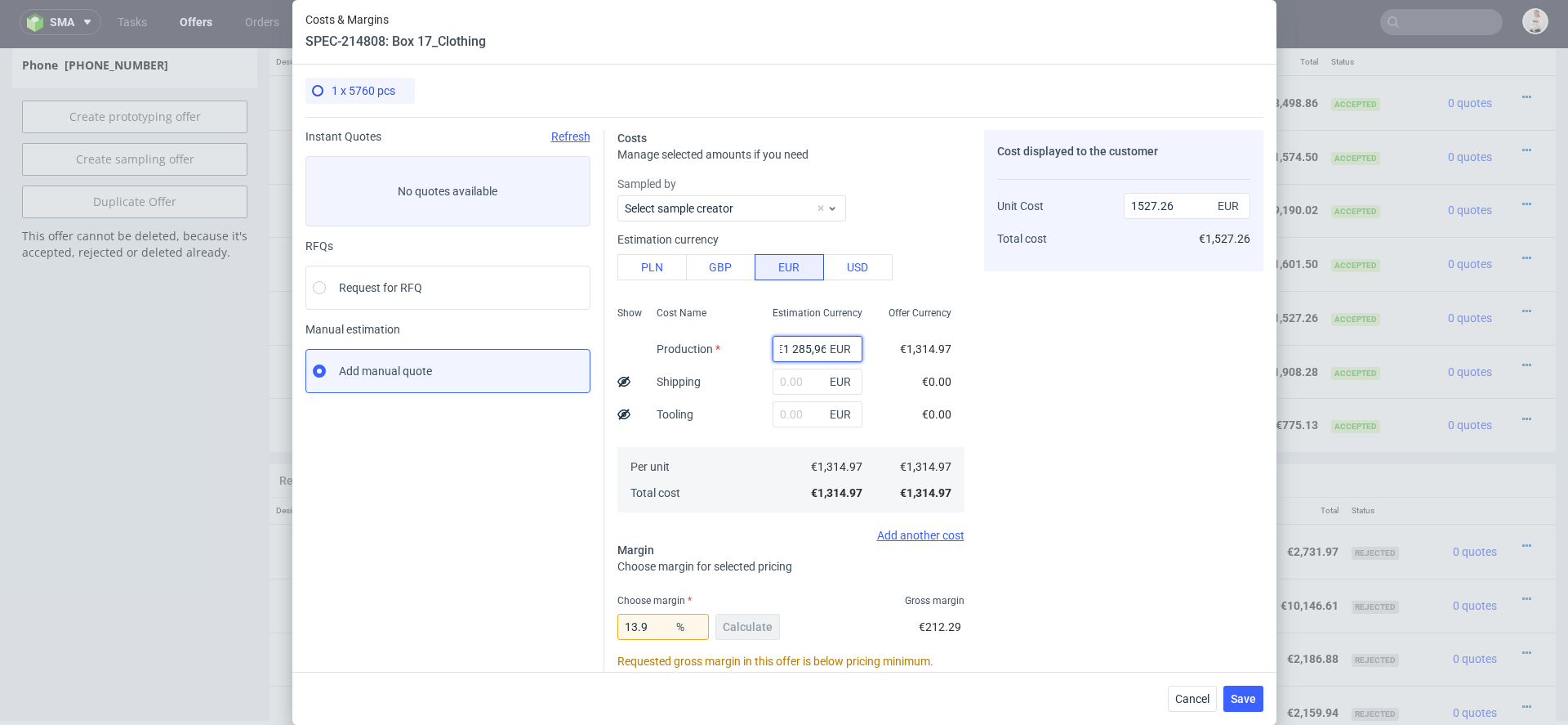
type input "0"
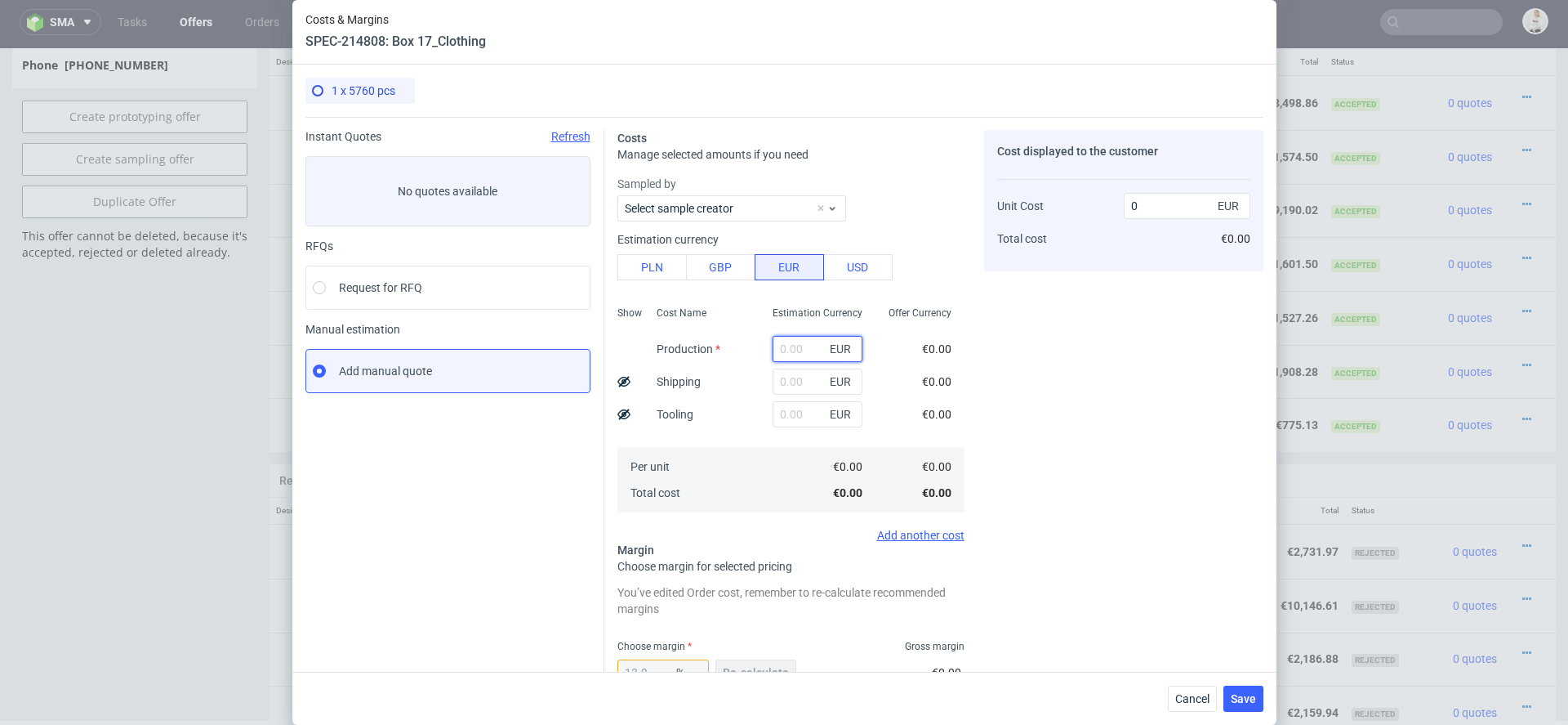
paste input "€1 285,96"
click at [792, 348] on input "€1 285,96" at bounding box center [817, 349] width 90 height 26
type input "1285.96"
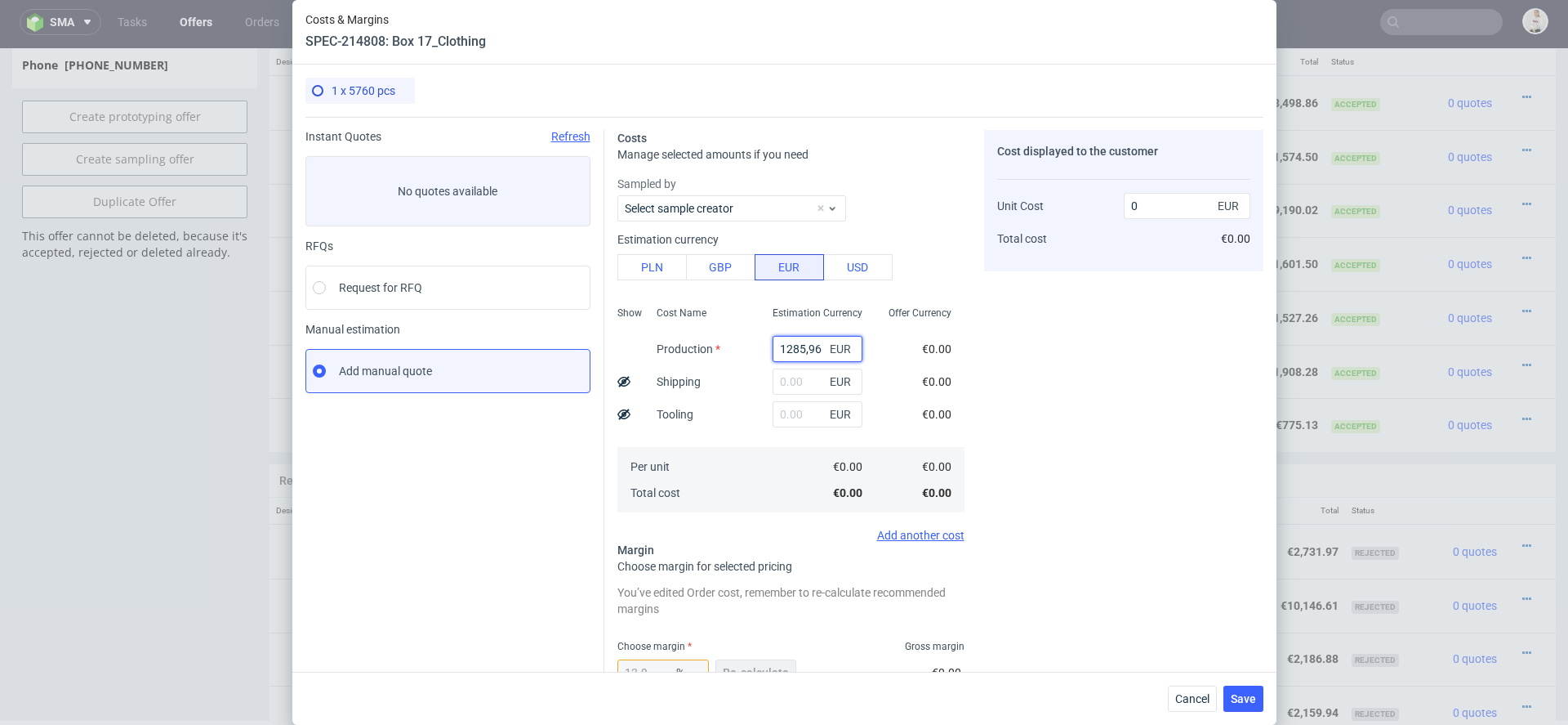
type input "1493.57"
type input "1285.96"
click at [969, 411] on div "Costs Manage selected amounts if you need Sampled by Select sample creator Esti…" at bounding box center [934, 535] width 659 height 836
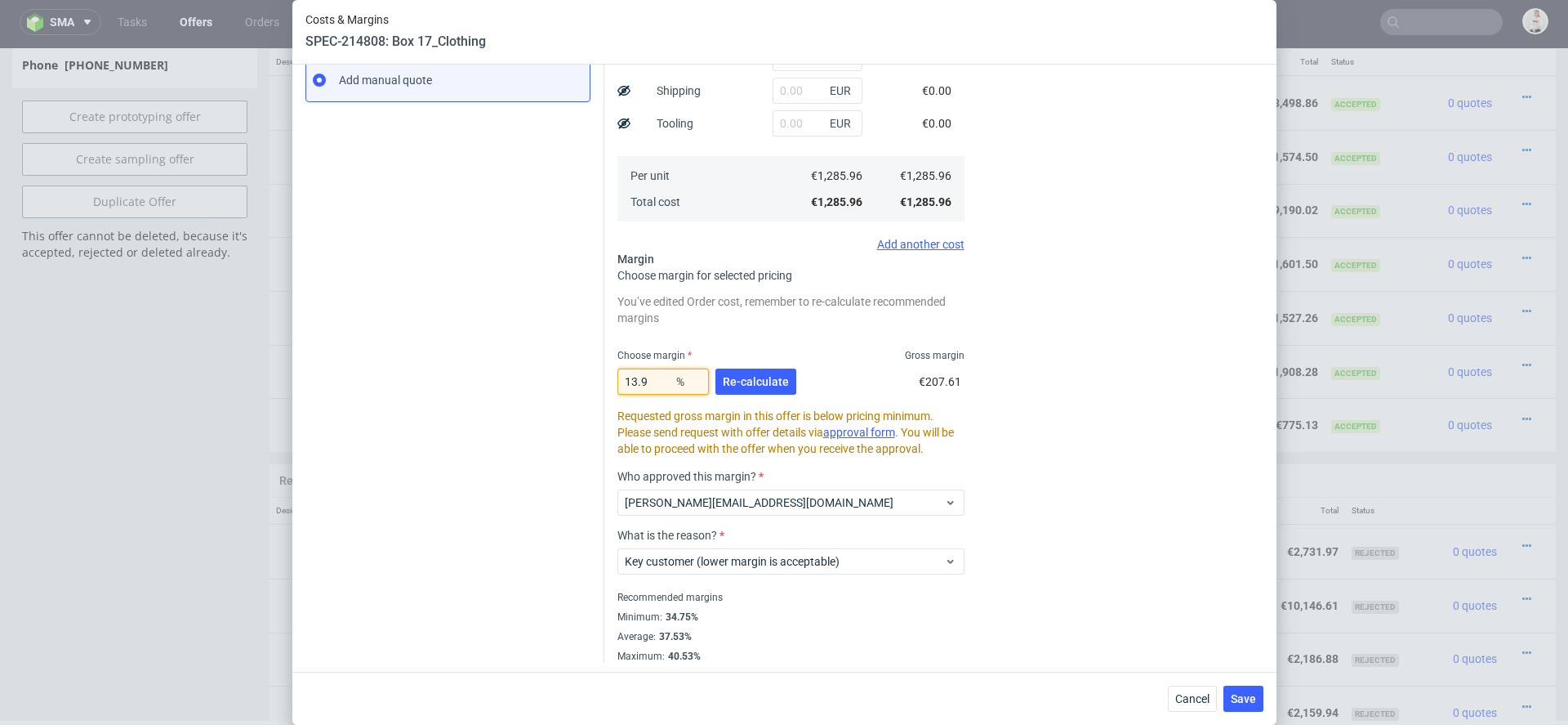
drag, startPoint x: 655, startPoint y: 382, endPoint x: 553, endPoint y: 379, distance: 102.0
click at [558, 379] on div "Instant Quotes Refresh No quotes available RFQs Request for RFQ Manual estimati…" at bounding box center [784, 244] width 958 height 836
type input "15"
type input "1298.95"
type input "15.8"
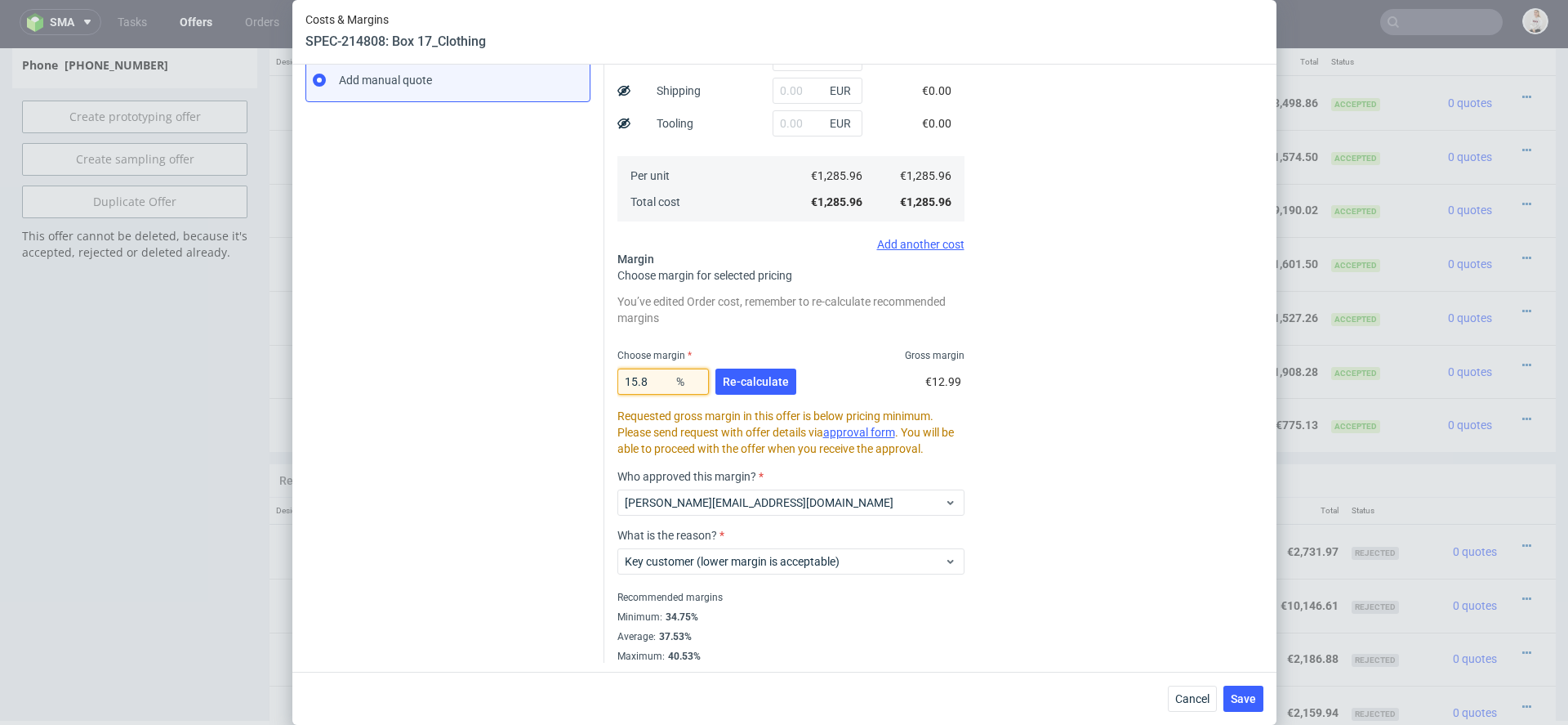
type input "1527.27"
type input "15.8"
click at [754, 383] on span "Re-calculate" at bounding box center [755, 382] width 66 height 12
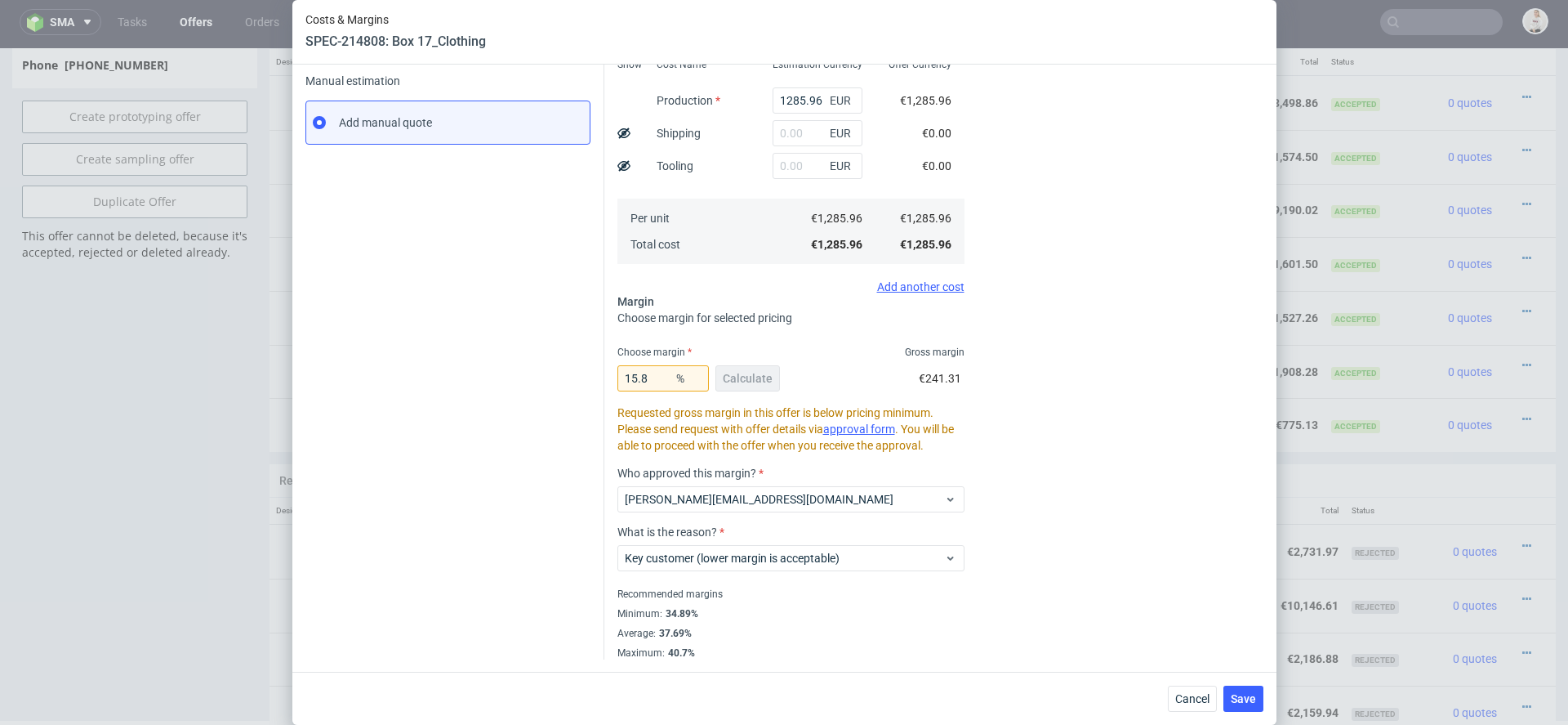
scroll to position [0, 0]
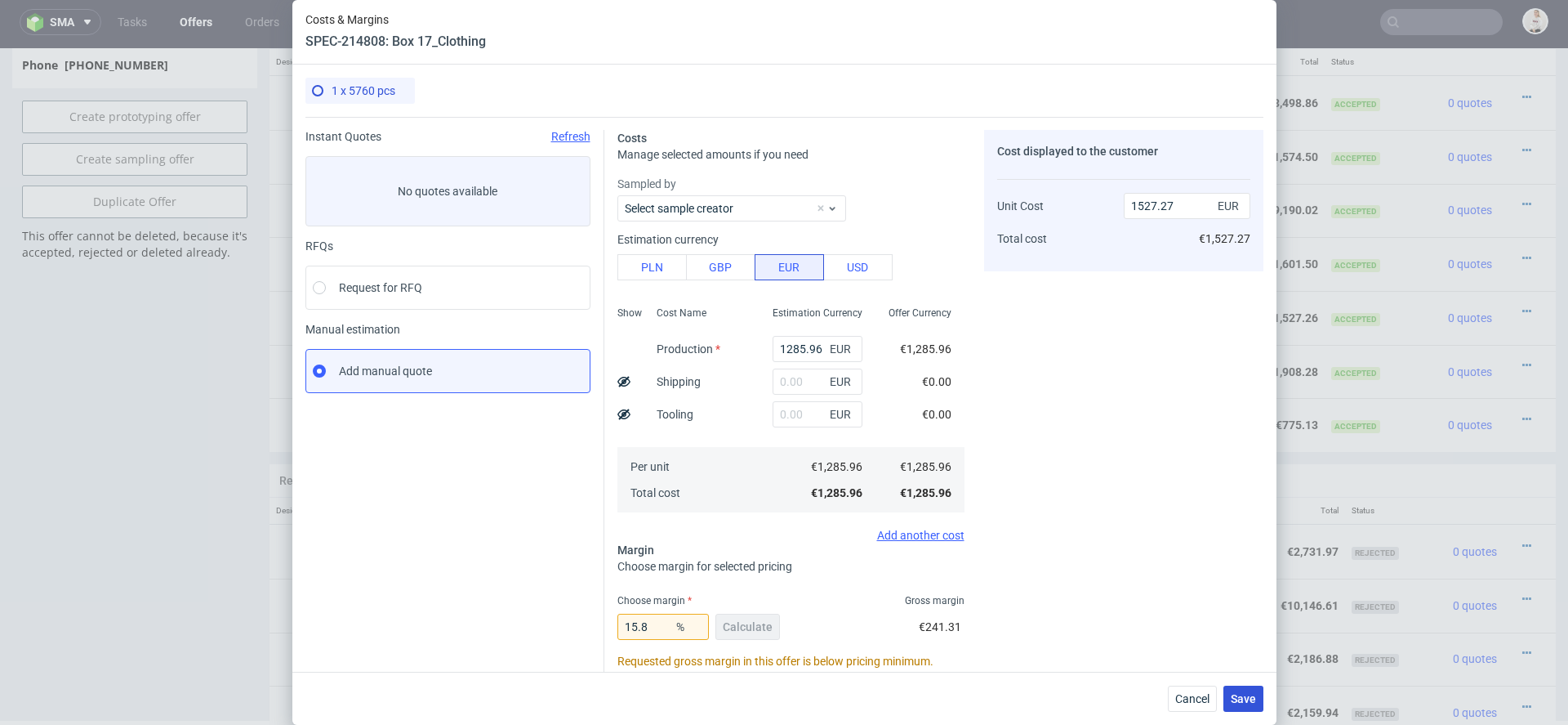
click at [1244, 693] on span "Save" at bounding box center [1244, 699] width 25 height 12
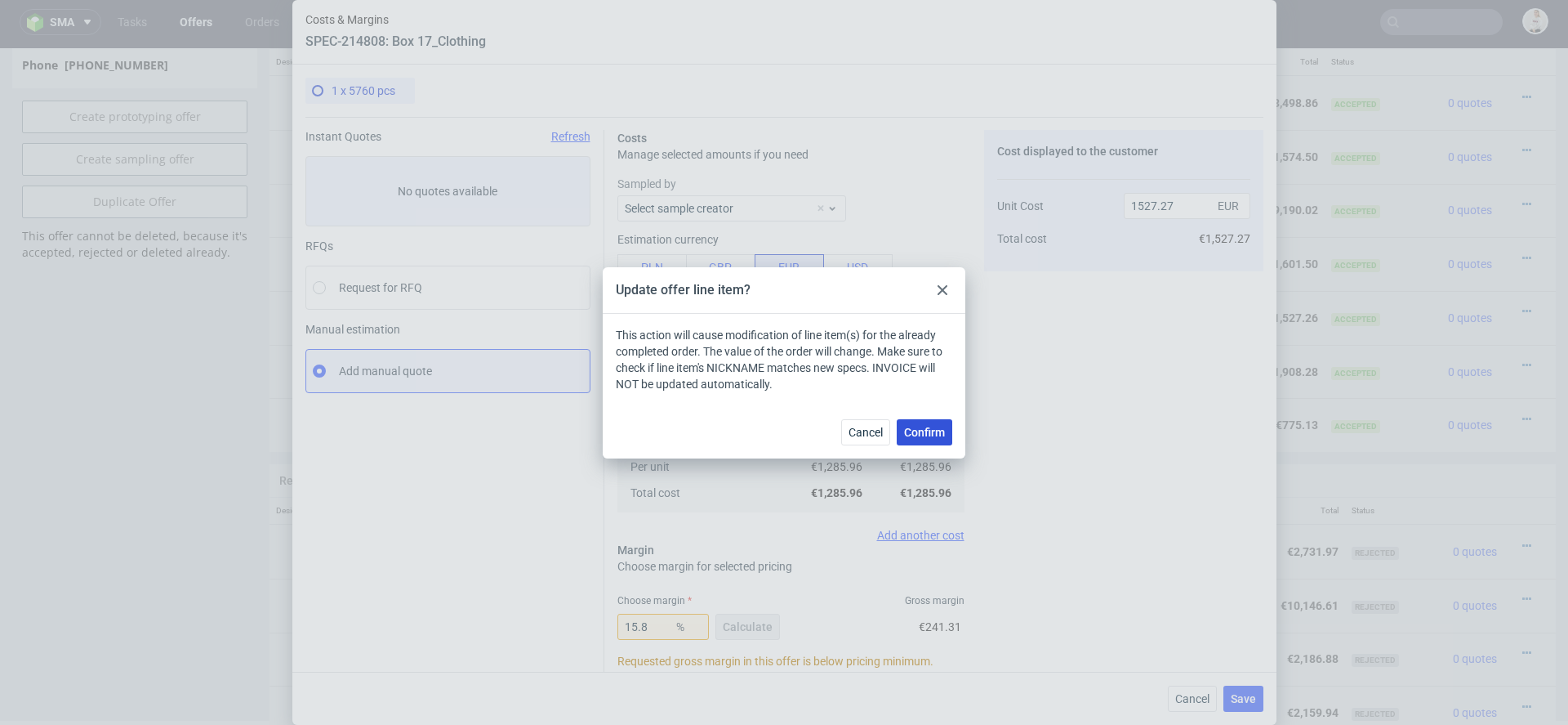
click at [938, 430] on span "Confirm" at bounding box center [924, 432] width 41 height 12
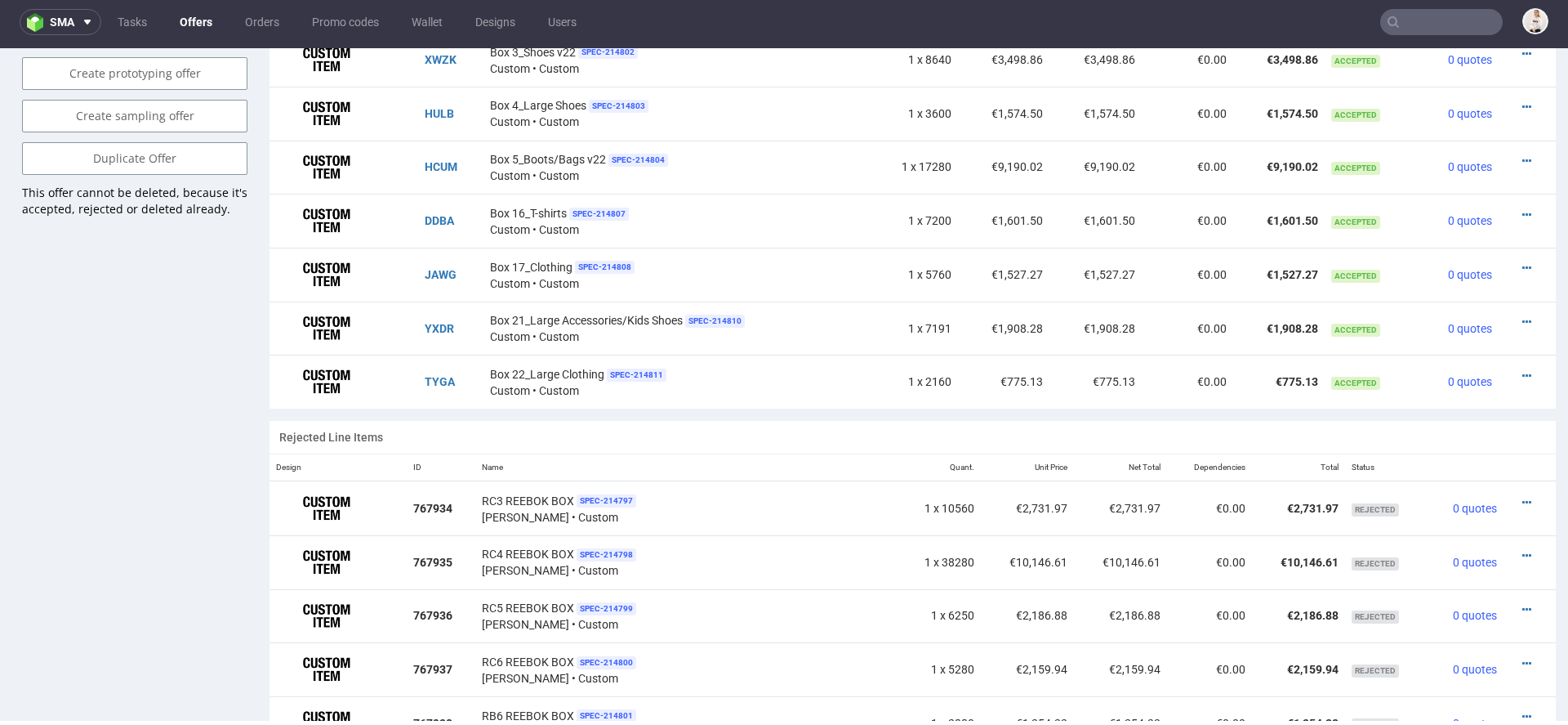
scroll to position [1108, 0]
click at [1523, 318] on icon at bounding box center [1527, 323] width 9 height 12
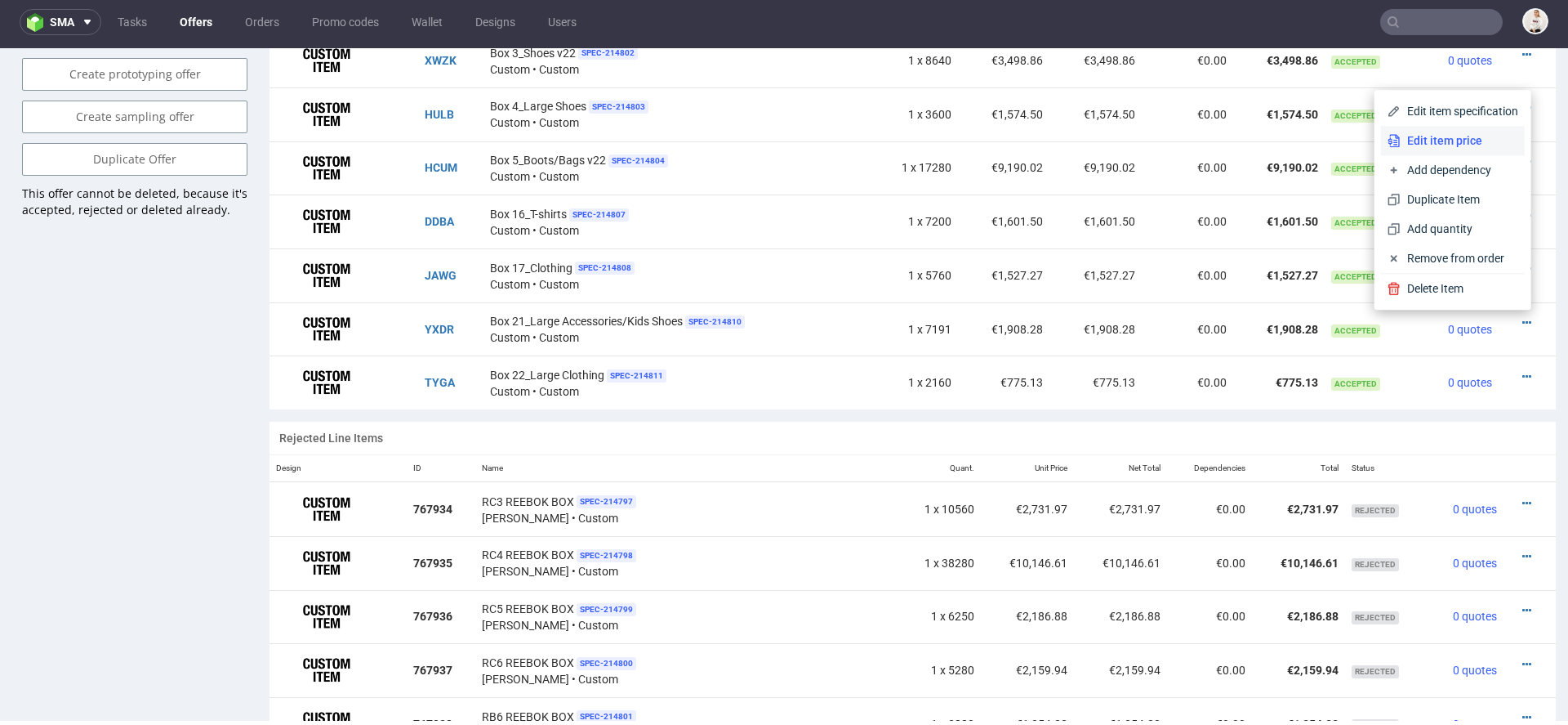
click at [1439, 137] on span "Edit item price" at bounding box center [1460, 140] width 118 height 16
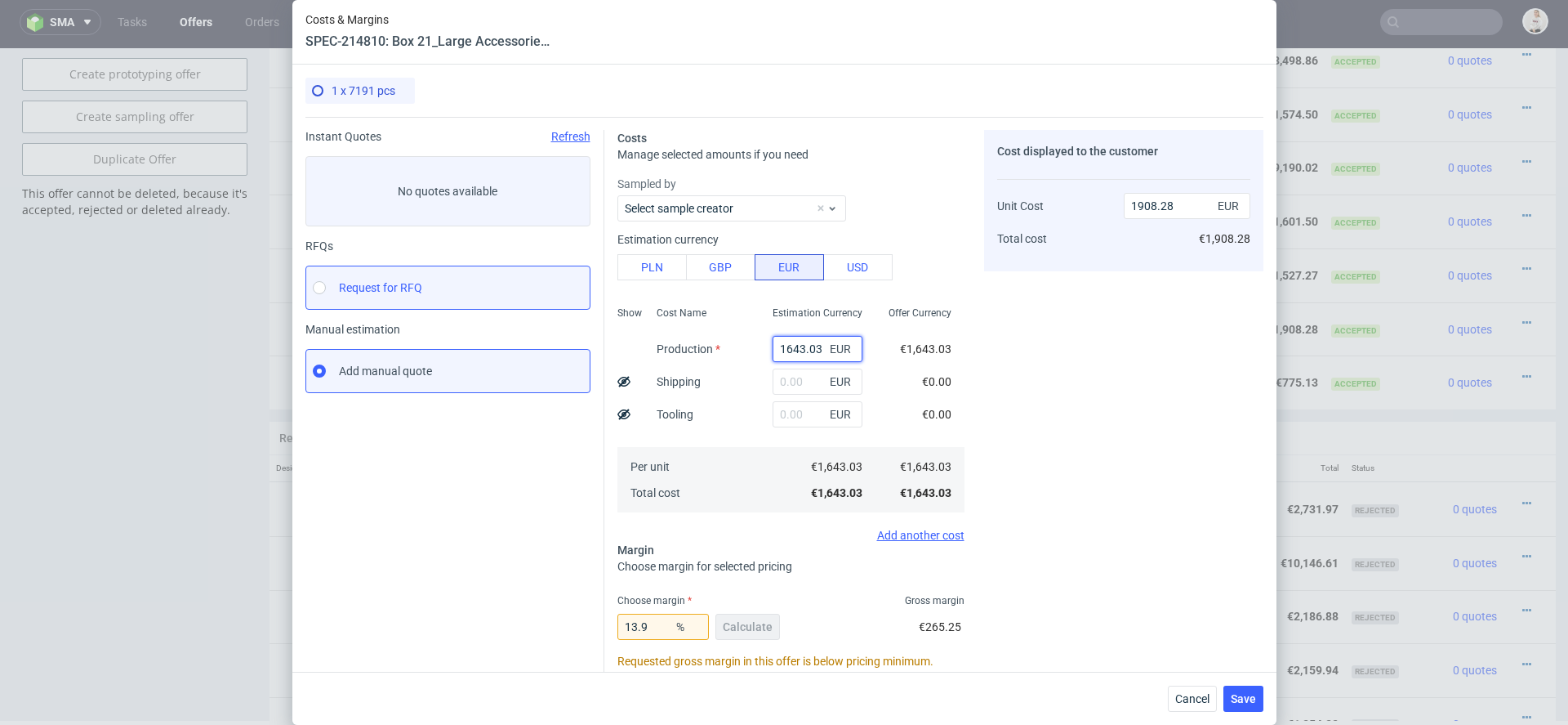
drag, startPoint x: 822, startPoint y: 343, endPoint x: 476, endPoint y: 303, distance: 348.3
click at [476, 303] on div "Instant Quotes Refresh No quotes available RFQs Request for RFQ Manual estimati…" at bounding box center [784, 512] width 958 height 791
paste input "€1 606,77"
type input "€1 606,77"
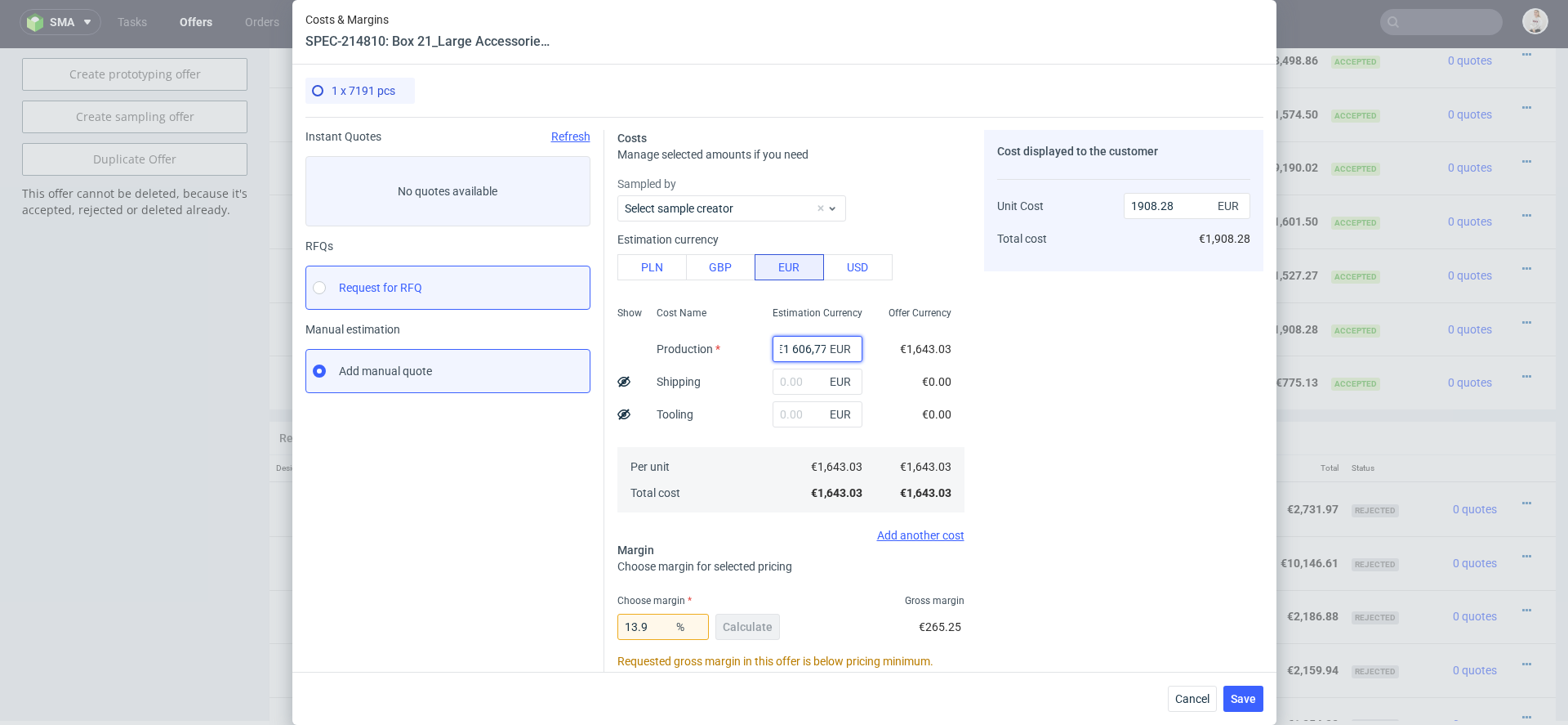
type input "0"
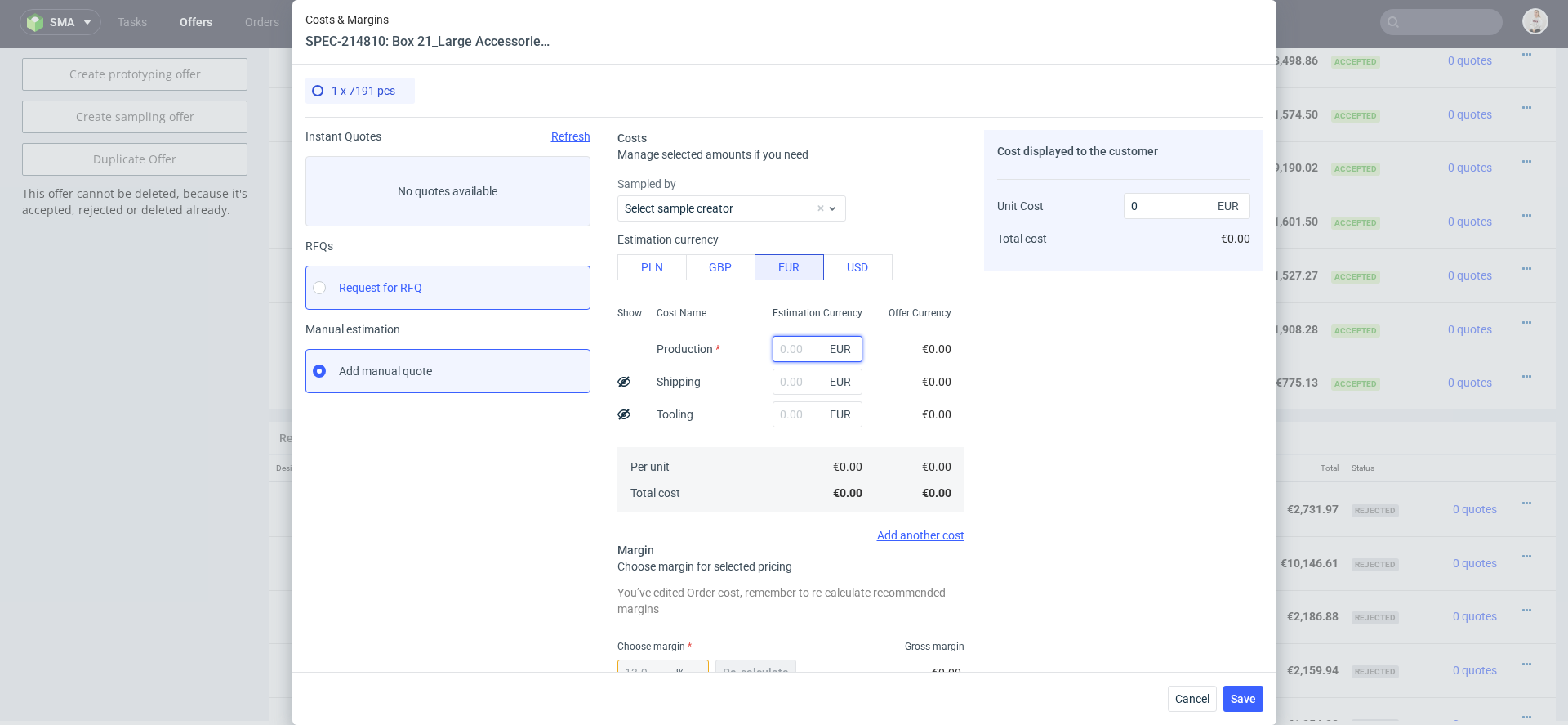
scroll to position [0, 0]
paste input "€1 606,77"
click at [794, 349] on input "€1 606,77" at bounding box center [817, 349] width 90 height 26
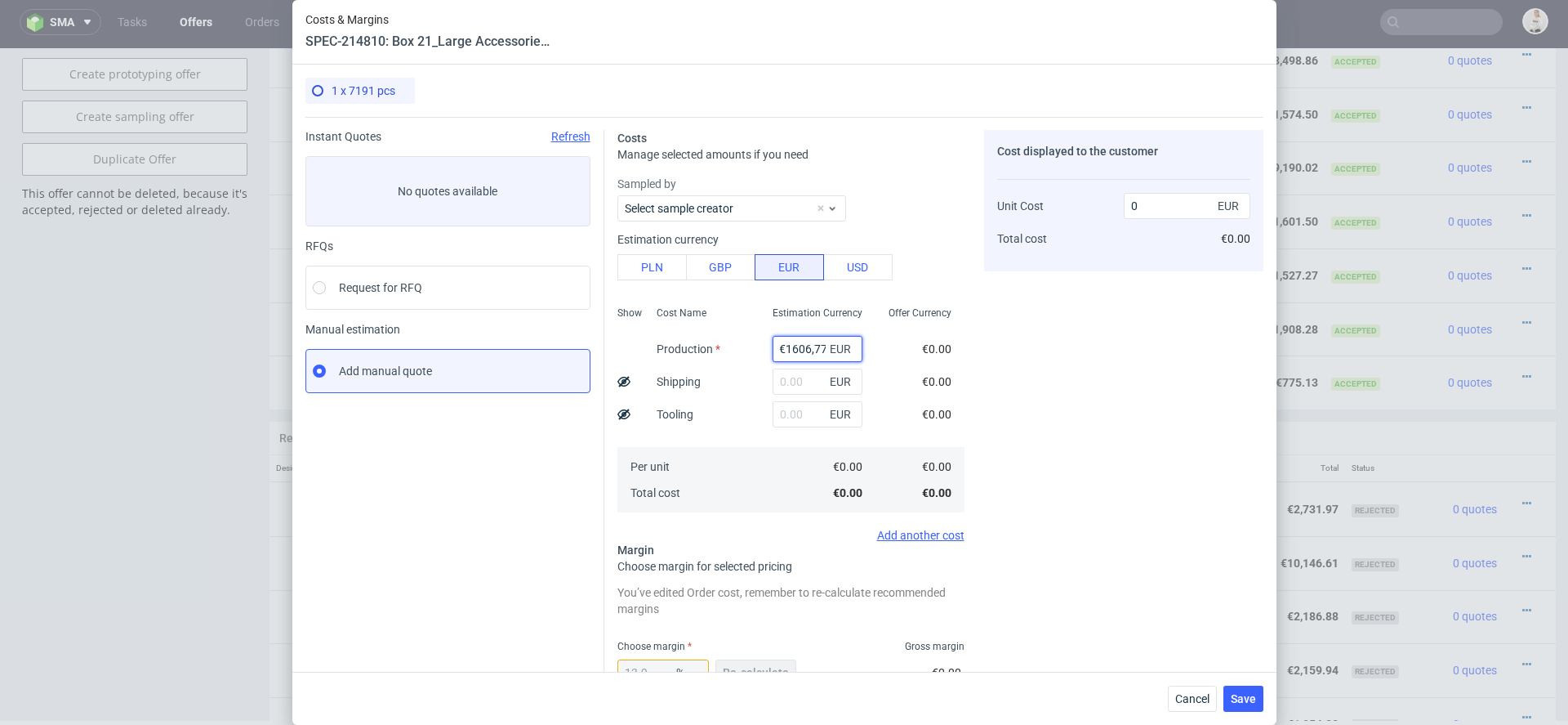
click at [786, 349] on input "€1606,77" at bounding box center [817, 349] width 90 height 26
type input "1606.77"
type input "1866.17"
type input "1606.77"
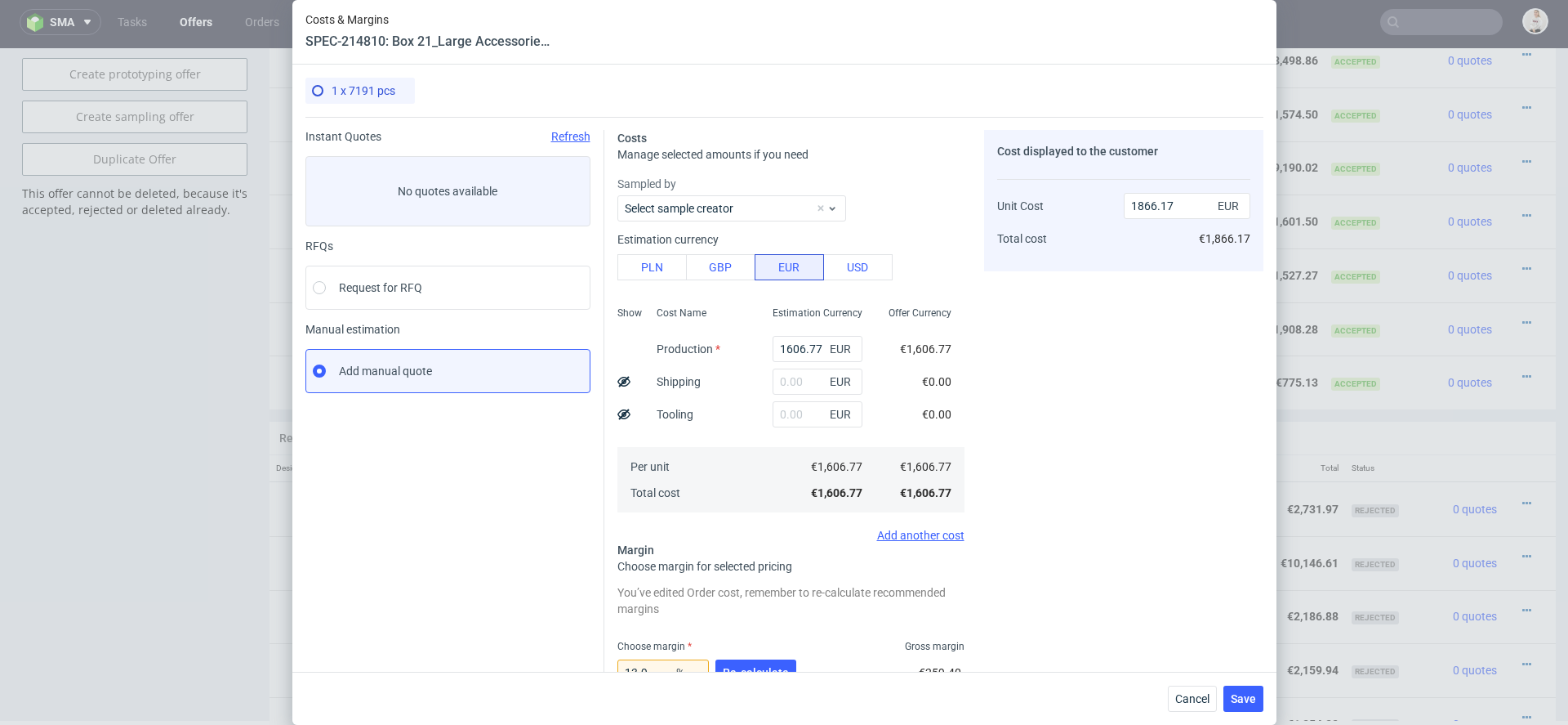
click at [902, 383] on div "Offer Currency €1,606.77 €0.00 €0.00 €1,606.77 €1,606.77" at bounding box center [920, 408] width 89 height 216
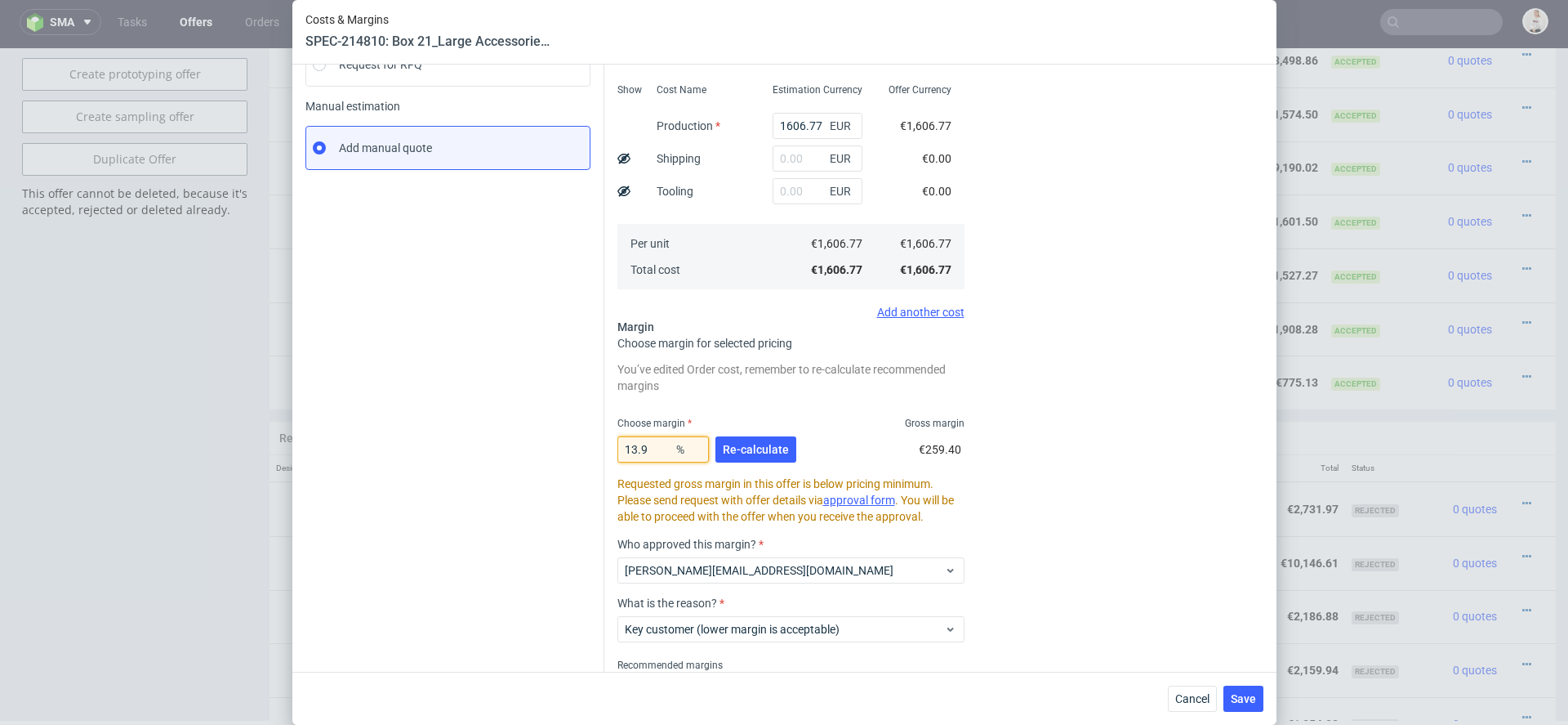
drag, startPoint x: 655, startPoint y: 456, endPoint x: 631, endPoint y: 451, distance: 24.5
click at [630, 451] on input "13.9" at bounding box center [663, 450] width 91 height 26
type input "15.8"
type input "1908.28"
type input "15.8"
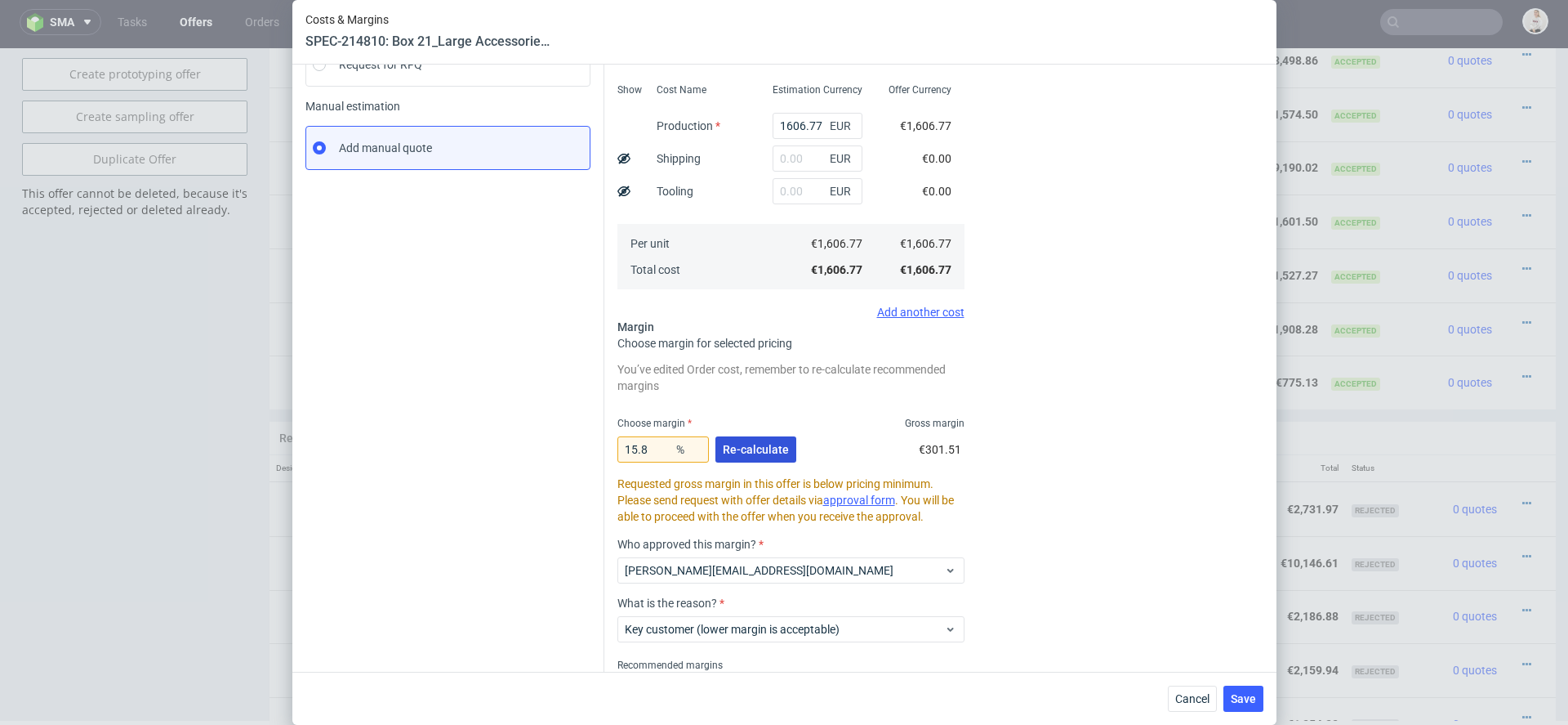
click at [763, 448] on span "Re-calculate" at bounding box center [755, 450] width 66 height 12
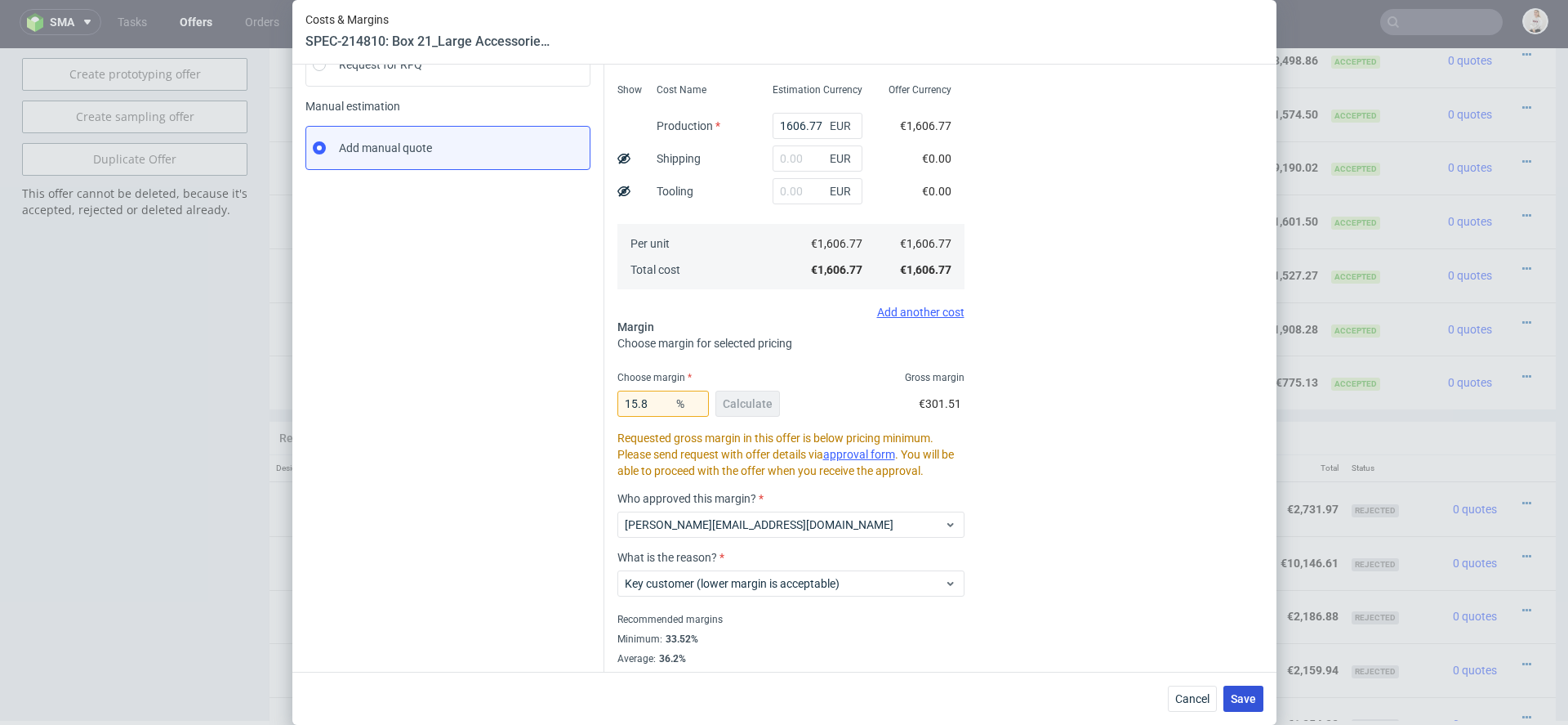
click at [1241, 698] on span "Save" at bounding box center [1244, 699] width 25 height 12
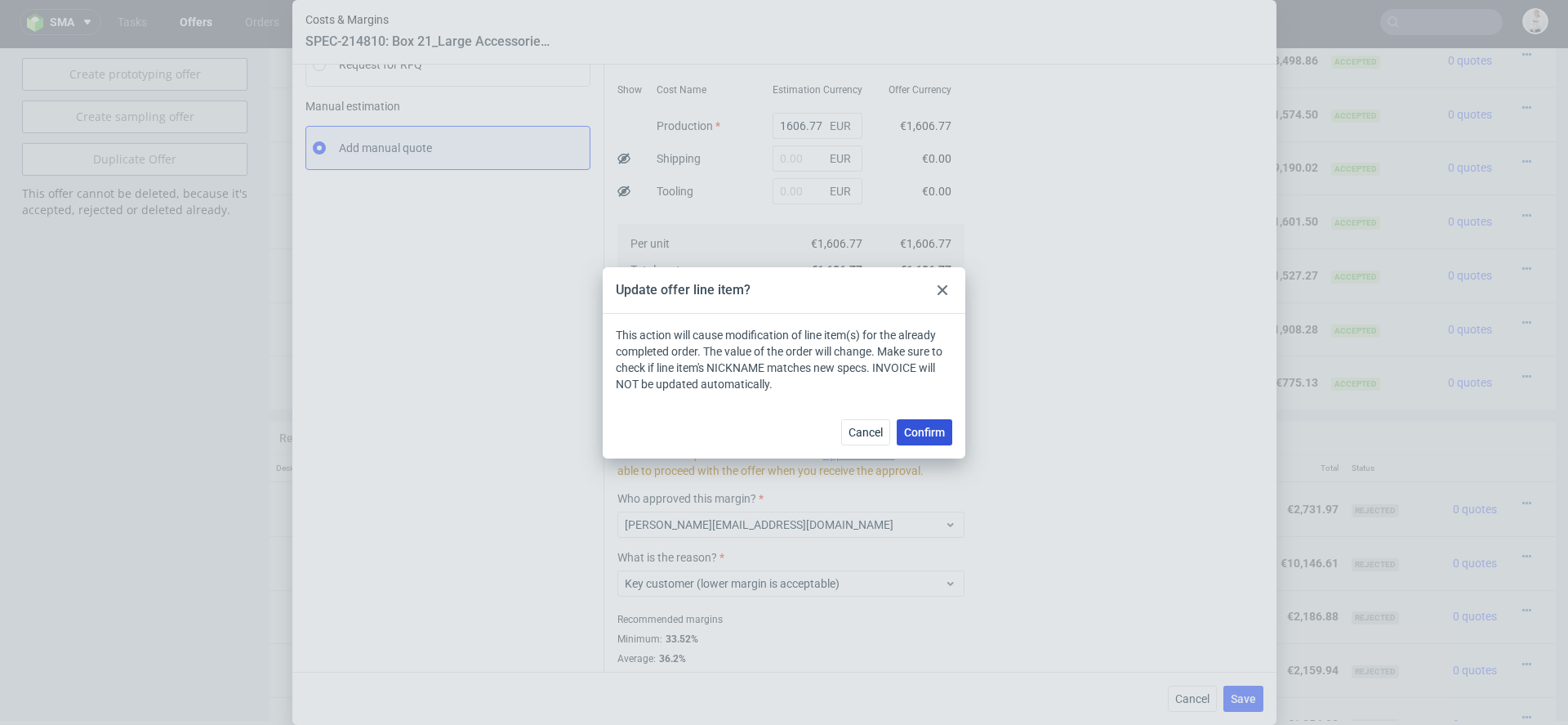
click at [923, 430] on span "Confirm" at bounding box center [924, 432] width 41 height 12
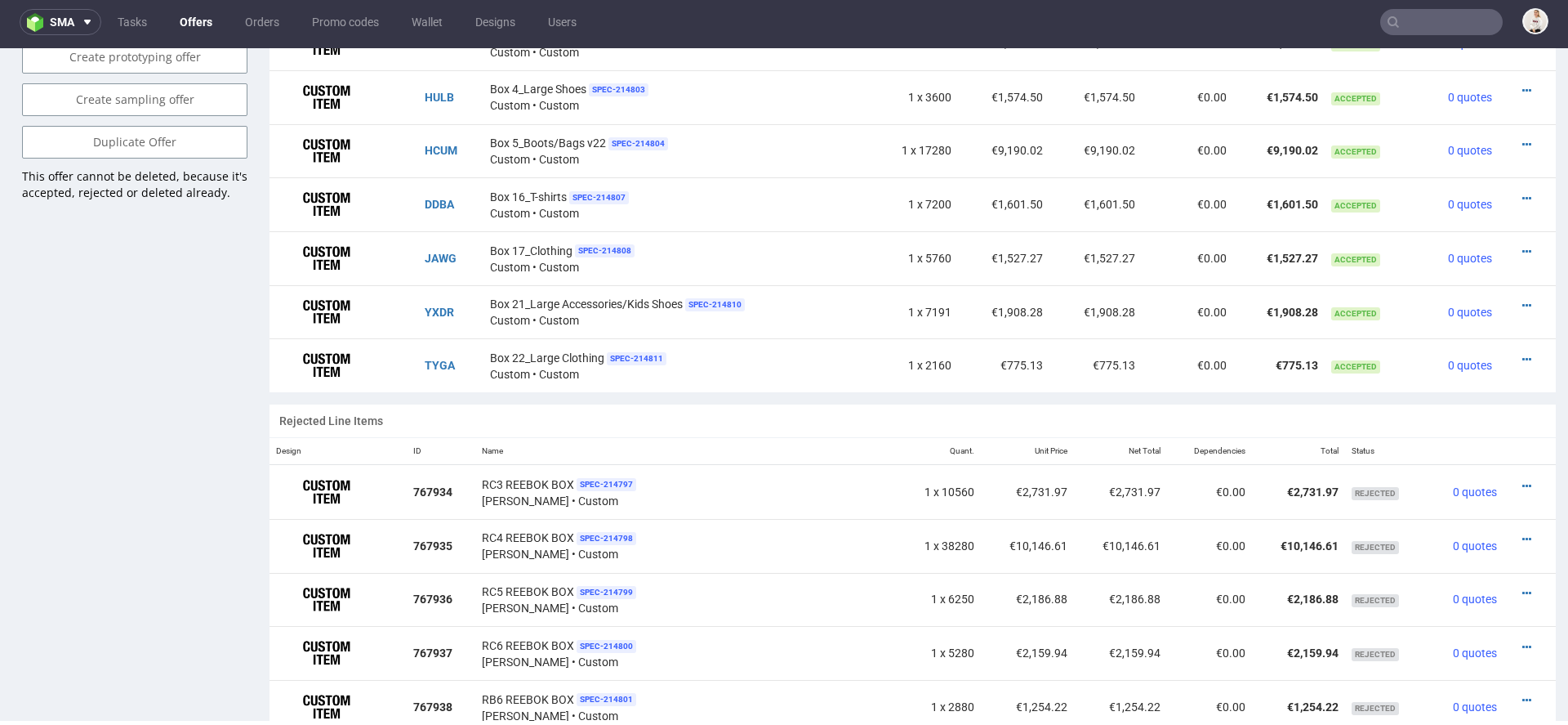
scroll to position [1126, 0]
click at [1523, 353] on icon at bounding box center [1527, 359] width 9 height 12
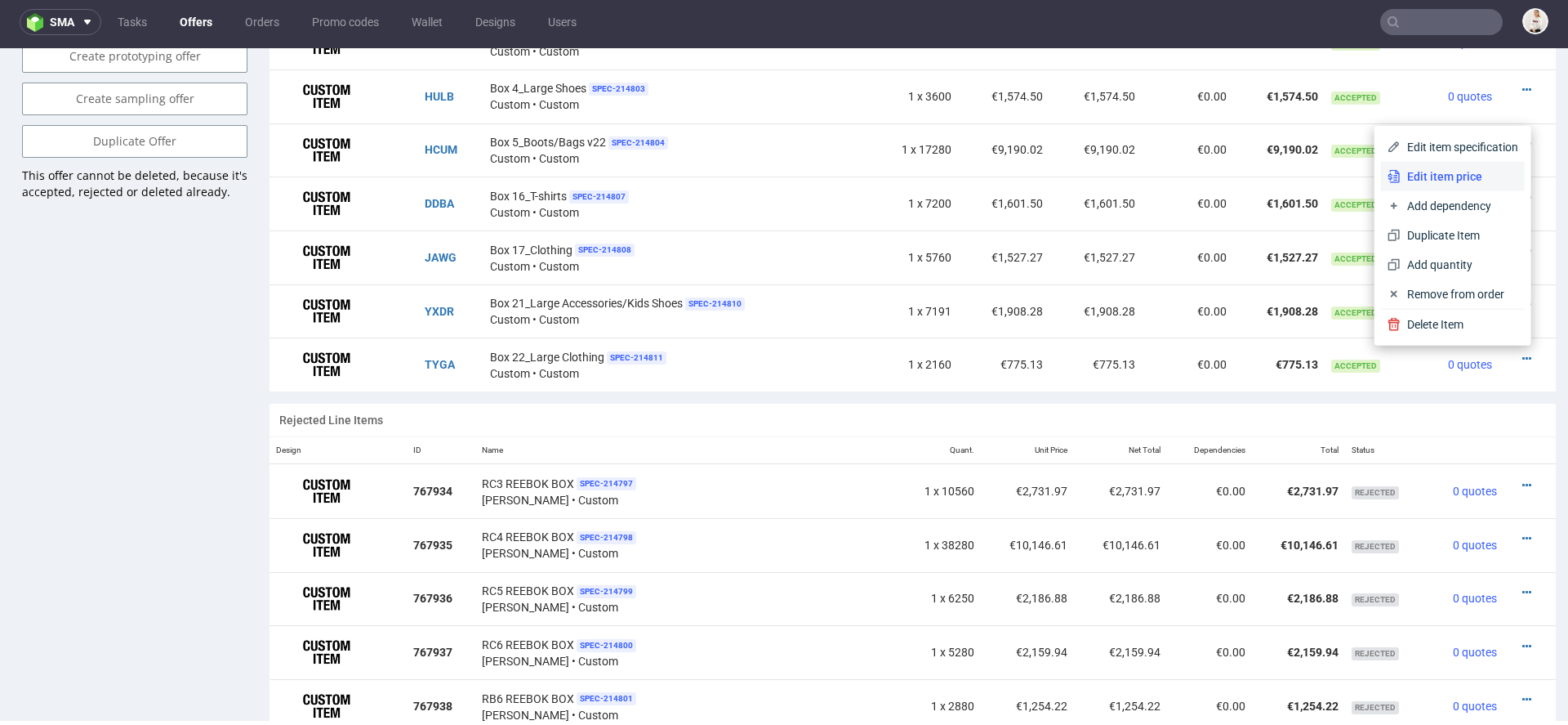
click at [1437, 176] on span "Edit item price" at bounding box center [1460, 177] width 118 height 16
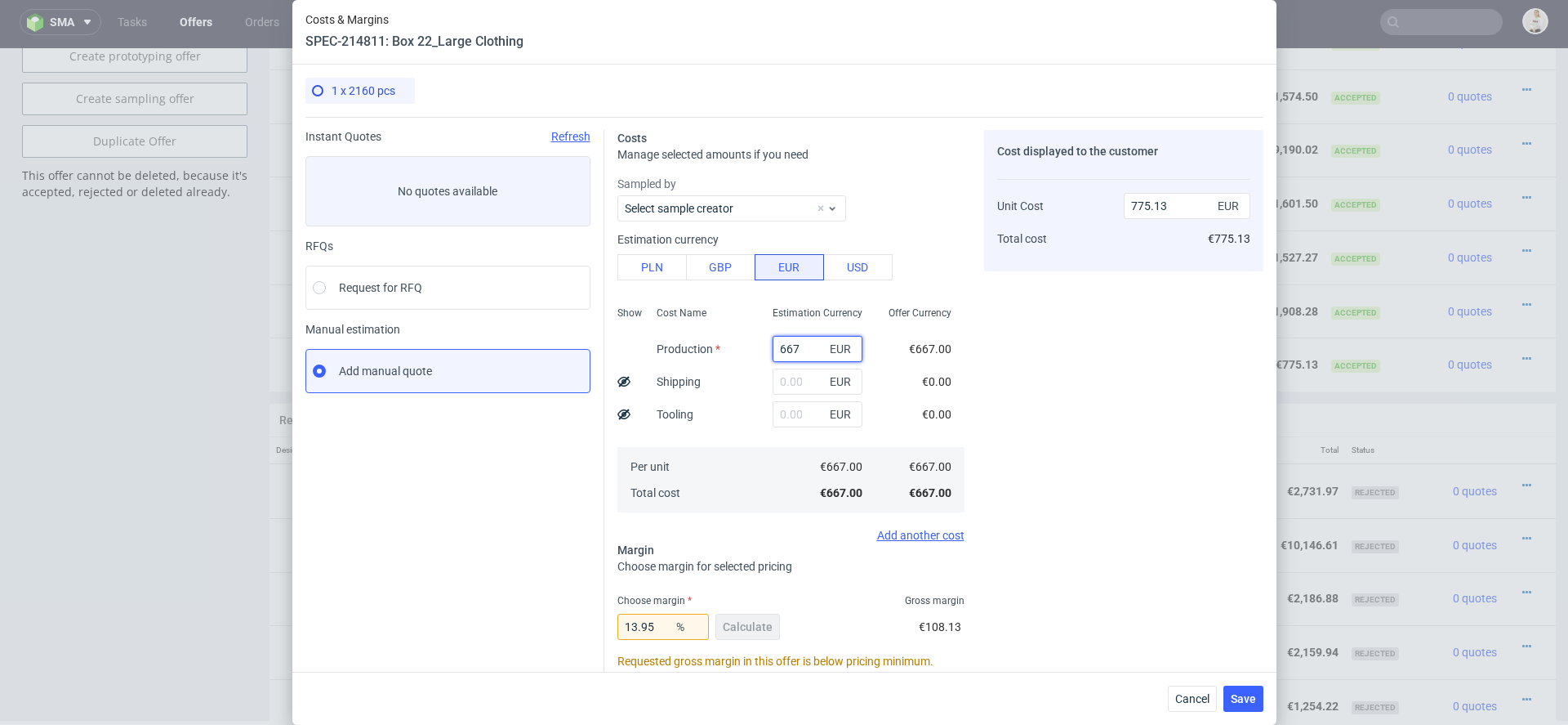
click at [793, 350] on input "667" at bounding box center [817, 349] width 90 height 26
paste input "€652,"
type input "€652,67"
type input "0"
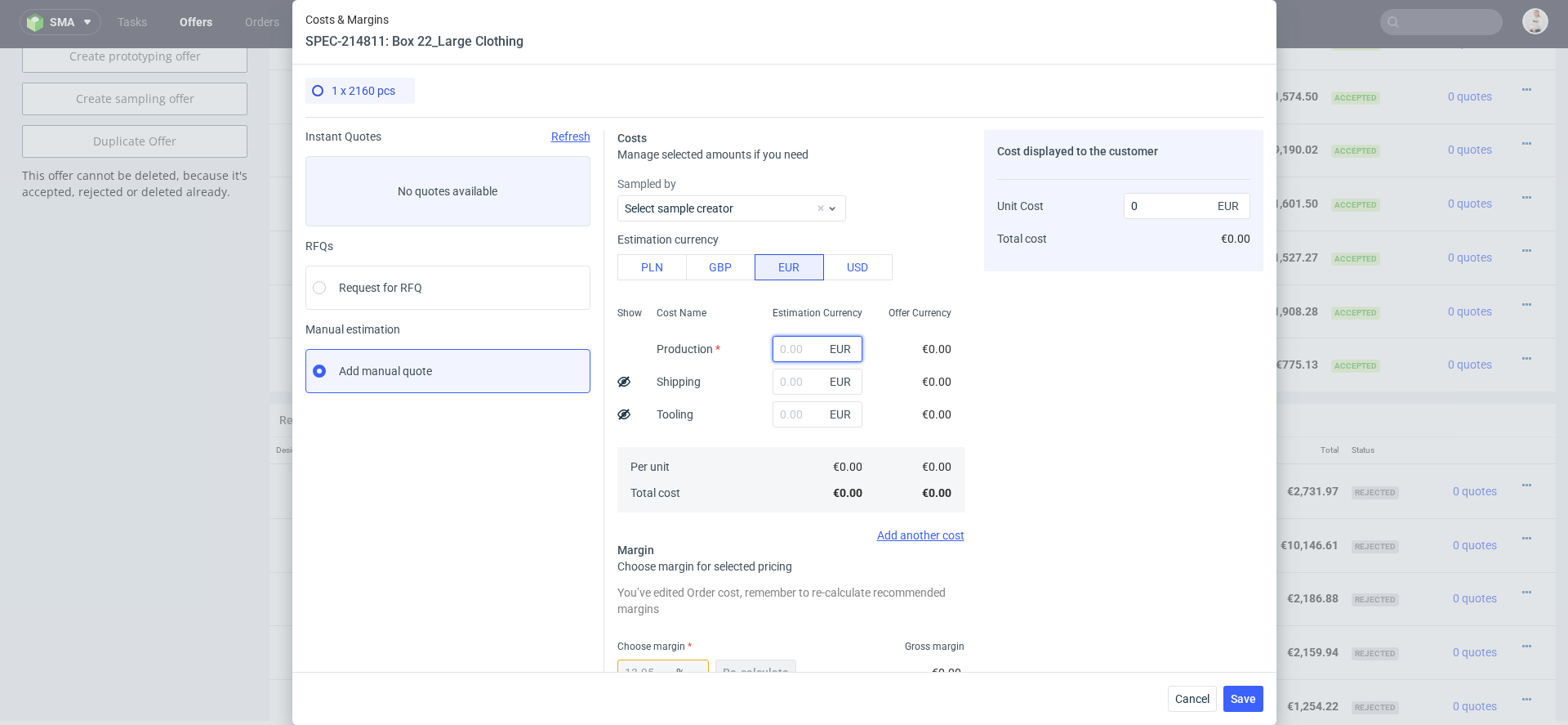
paste input "€652,67"
click at [786, 349] on input "€652,67" at bounding box center [817, 349] width 90 height 26
type input "652.67"
type input "758.48"
click at [925, 411] on span "€0.00" at bounding box center [937, 414] width 29 height 13
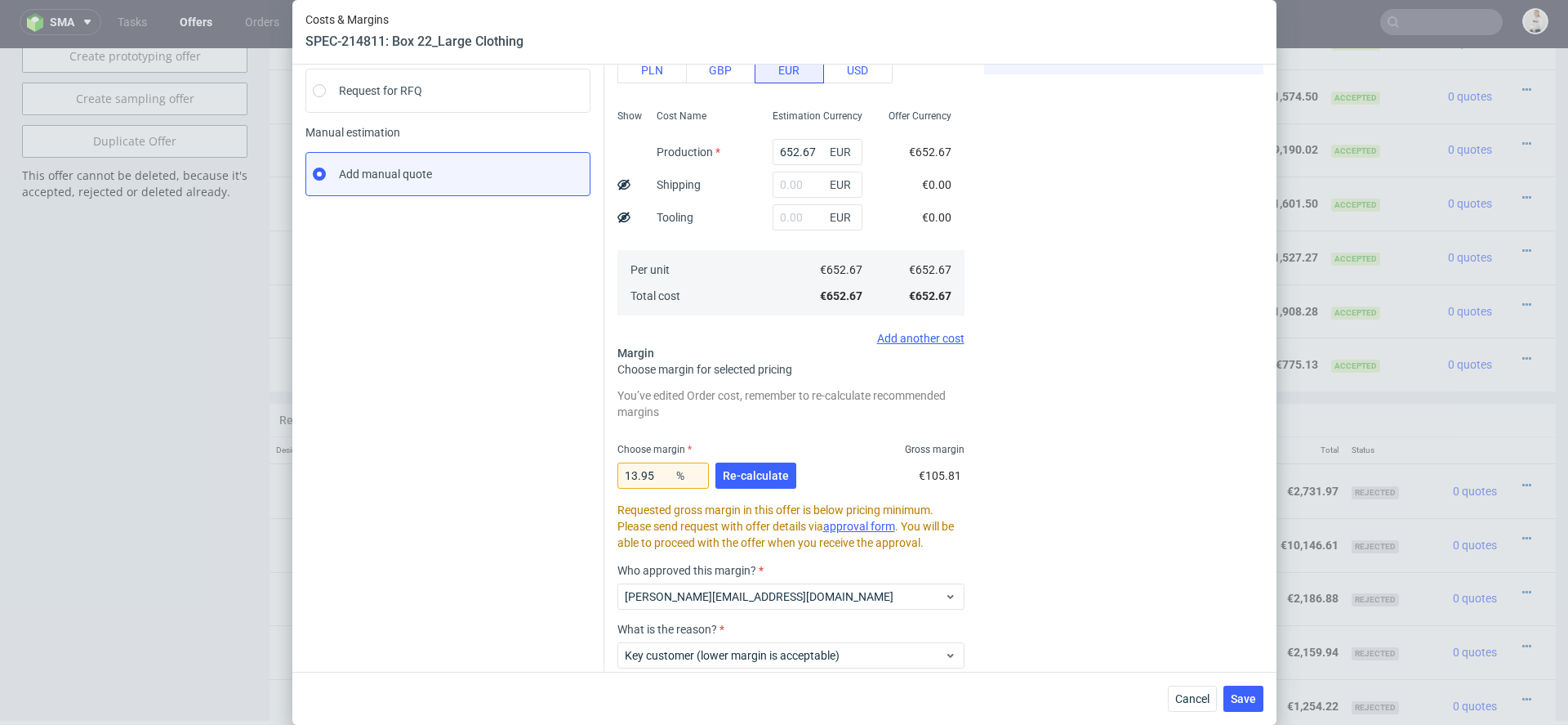
scroll to position [208, 0]
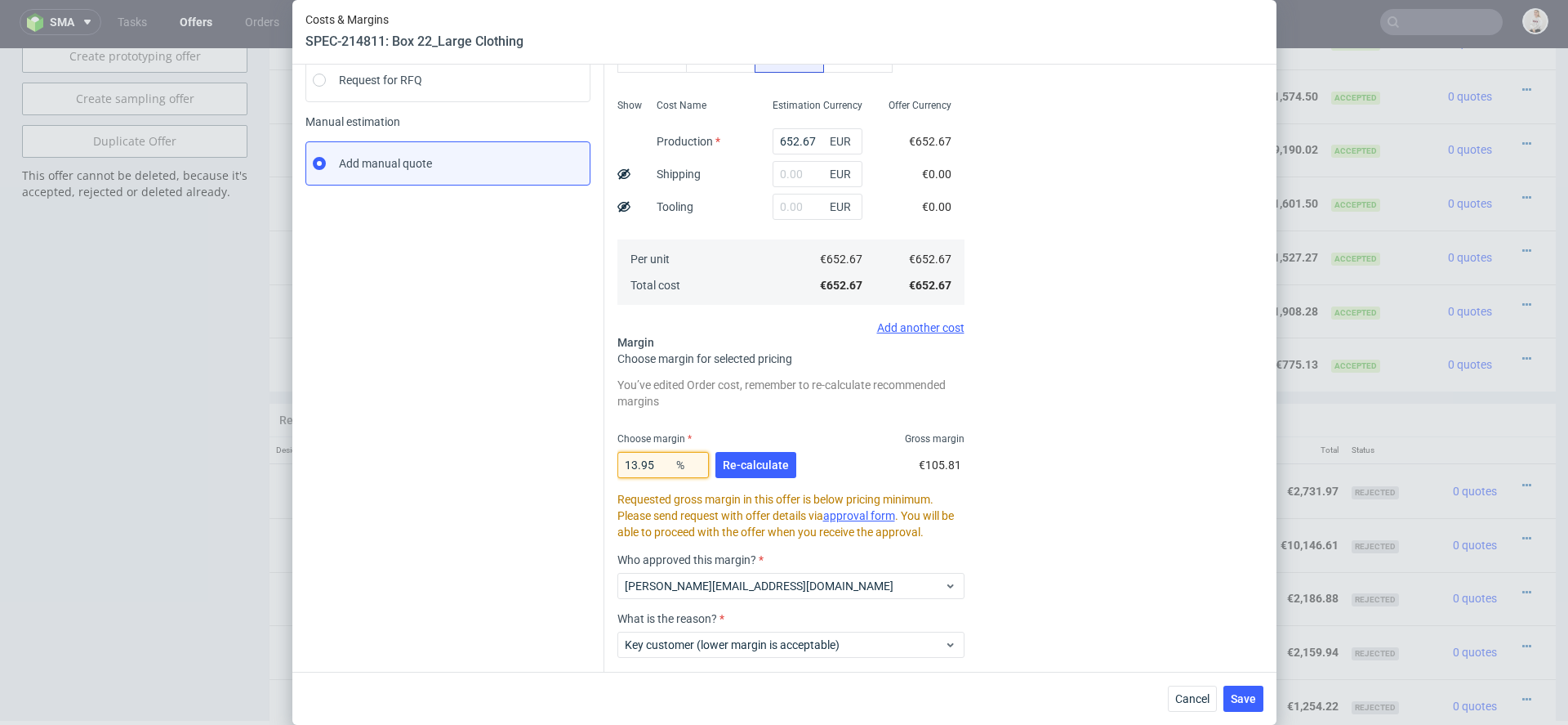
drag, startPoint x: 659, startPoint y: 462, endPoint x: 520, endPoint y: 462, distance: 139.0
click at [520, 462] on div "Instant Quotes Refresh No quotes available RFQs Request for RFQ Manual estimati…" at bounding box center [784, 327] width 958 height 836
type input "1"
type input "659.26"
type input "15"
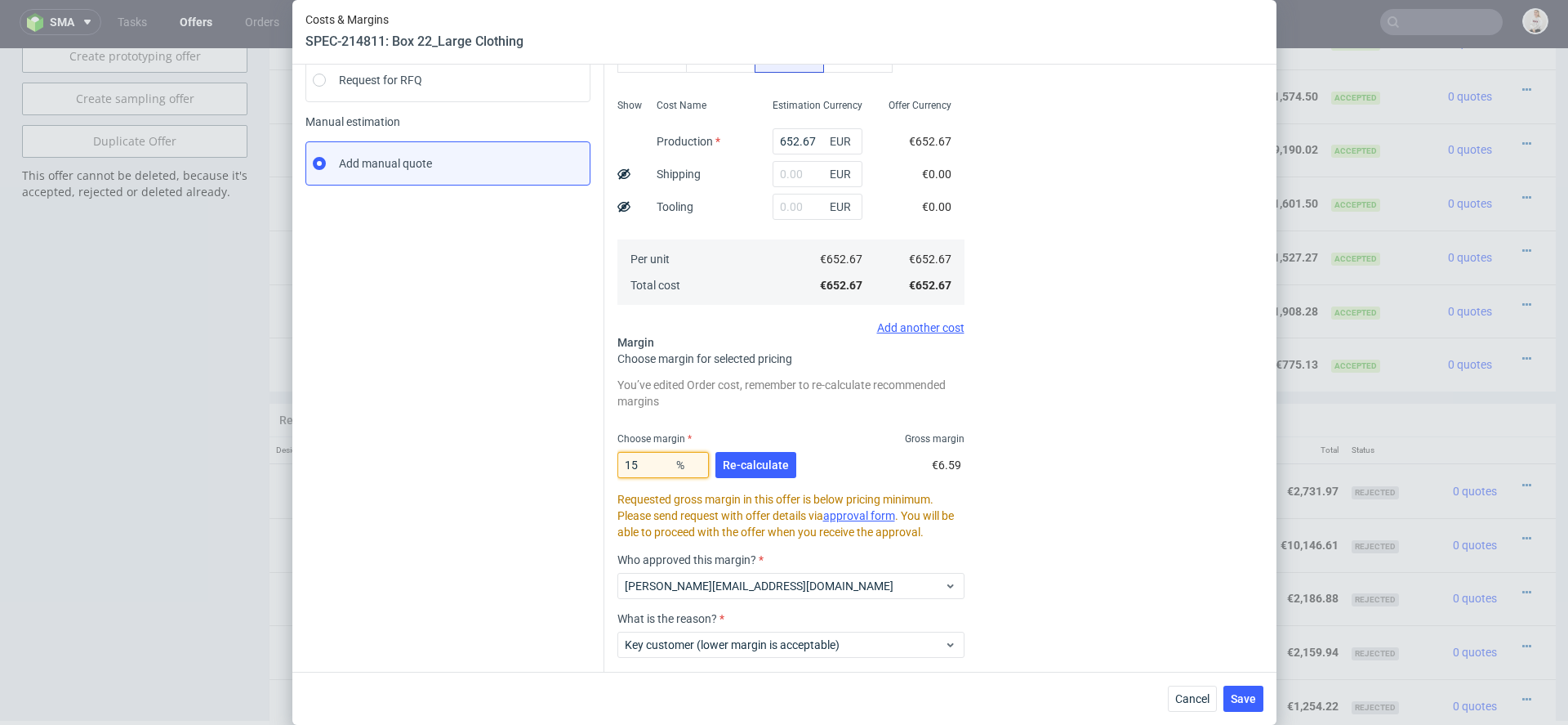
type input "767.85"
type input "15.8"
type input "775.14"
type input "15.8"
click at [752, 463] on span "Re-calculate" at bounding box center [755, 465] width 66 height 12
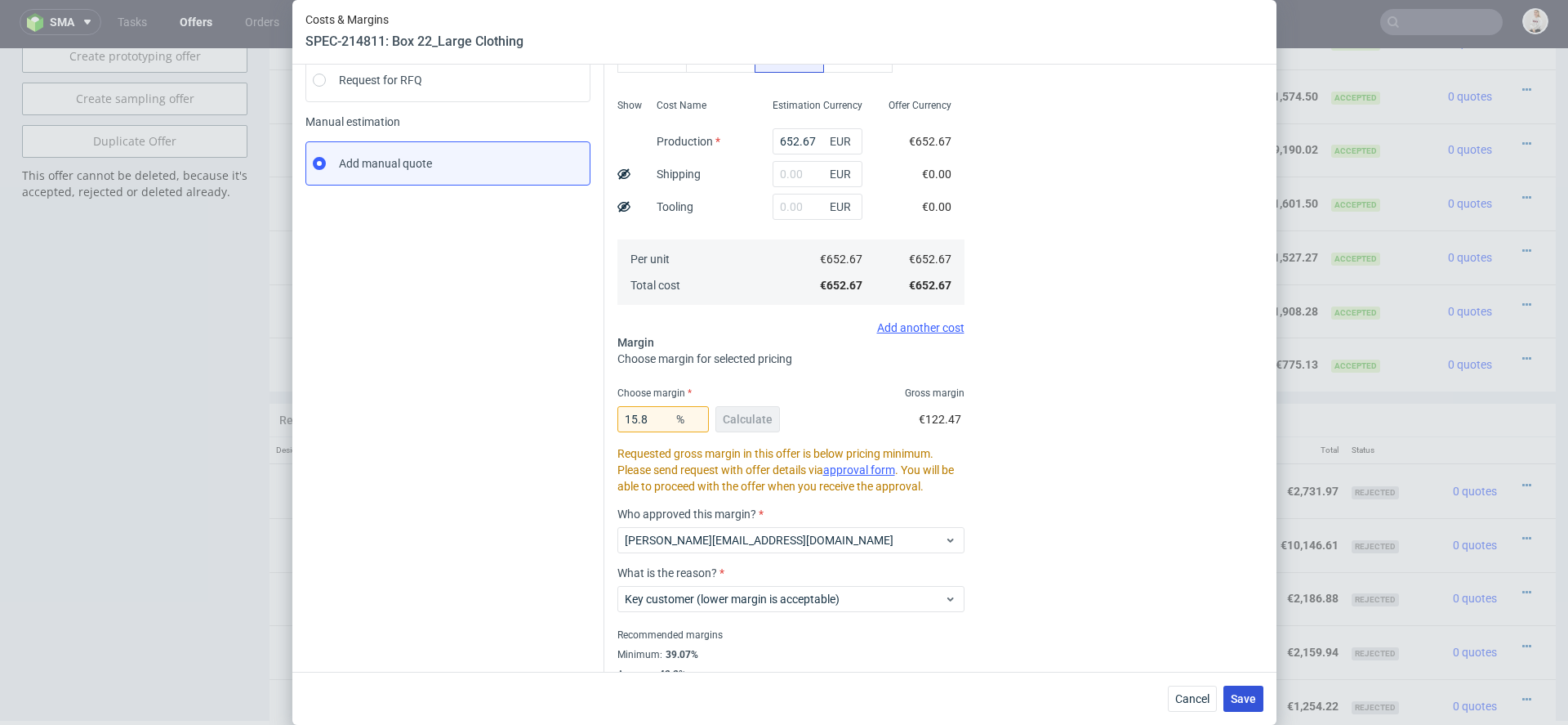
click at [1247, 697] on span "Save" at bounding box center [1244, 699] width 25 height 12
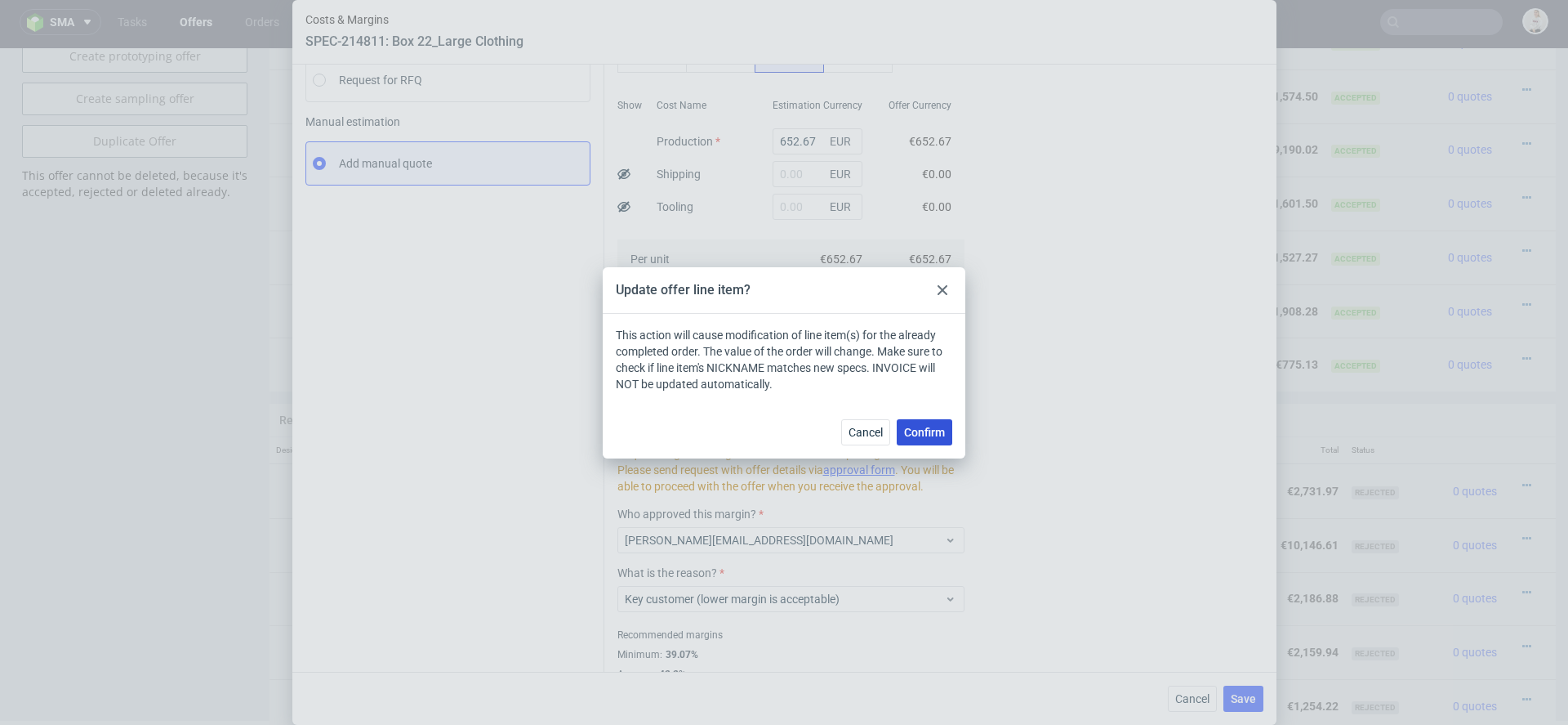
click at [934, 437] on span "Confirm" at bounding box center [924, 432] width 41 height 12
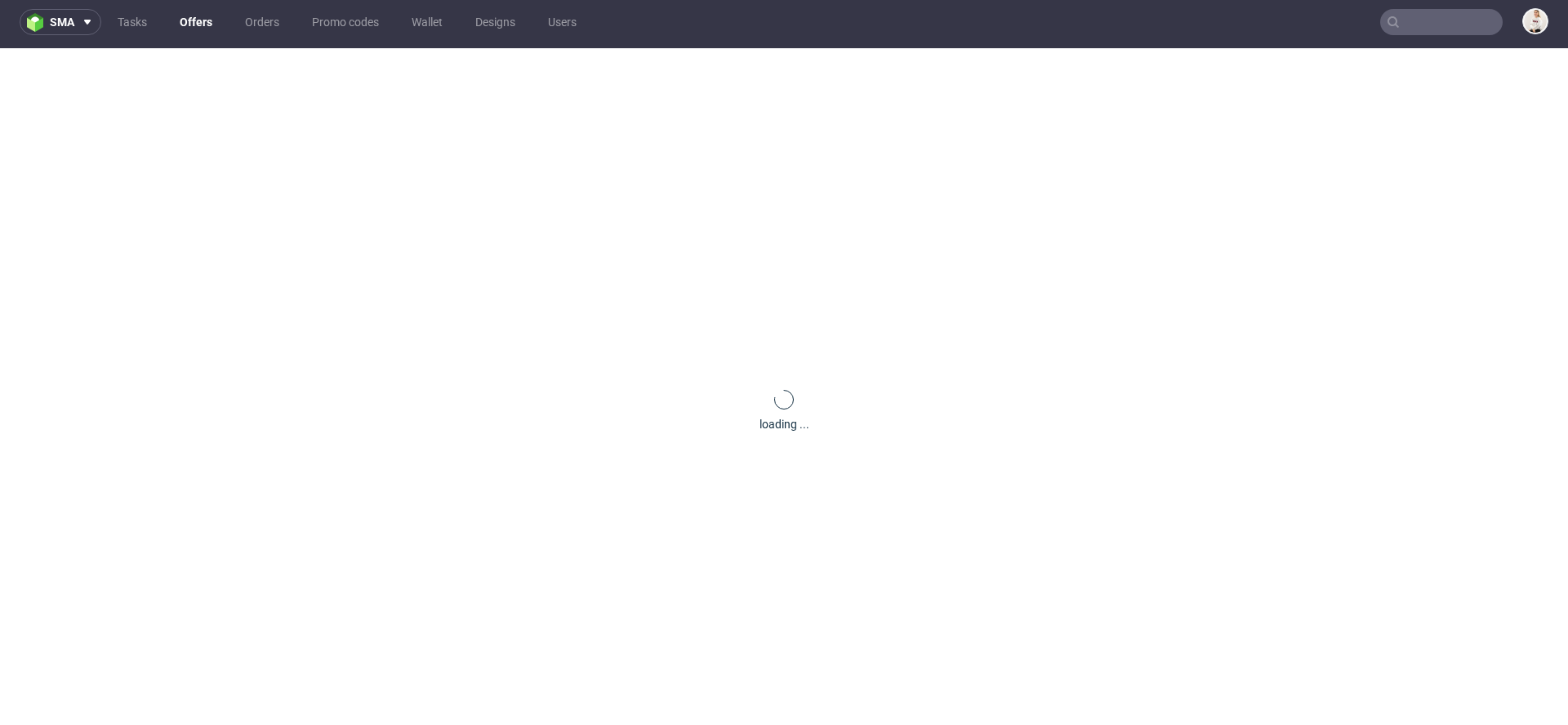
scroll to position [0, 0]
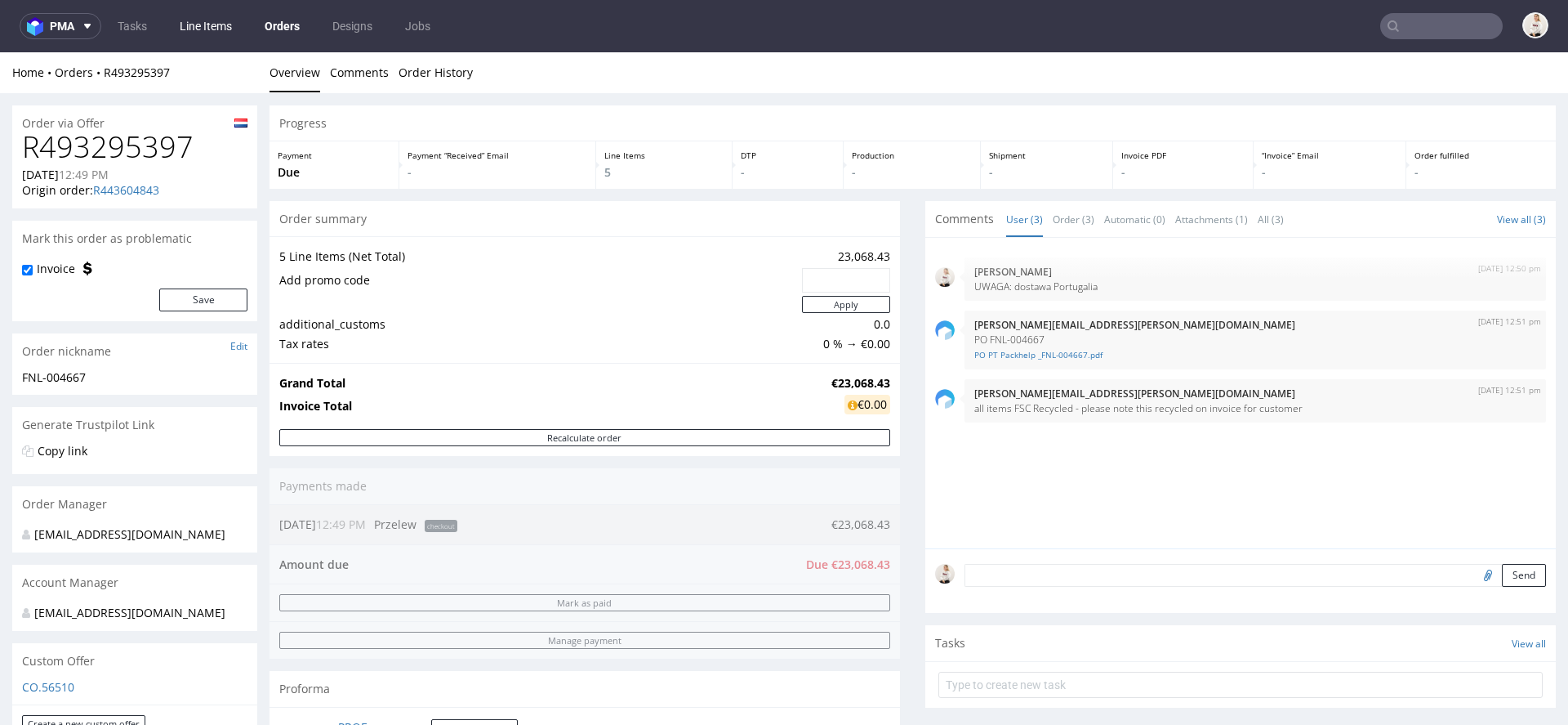
click at [197, 24] on link "Line Items" at bounding box center [206, 25] width 72 height 26
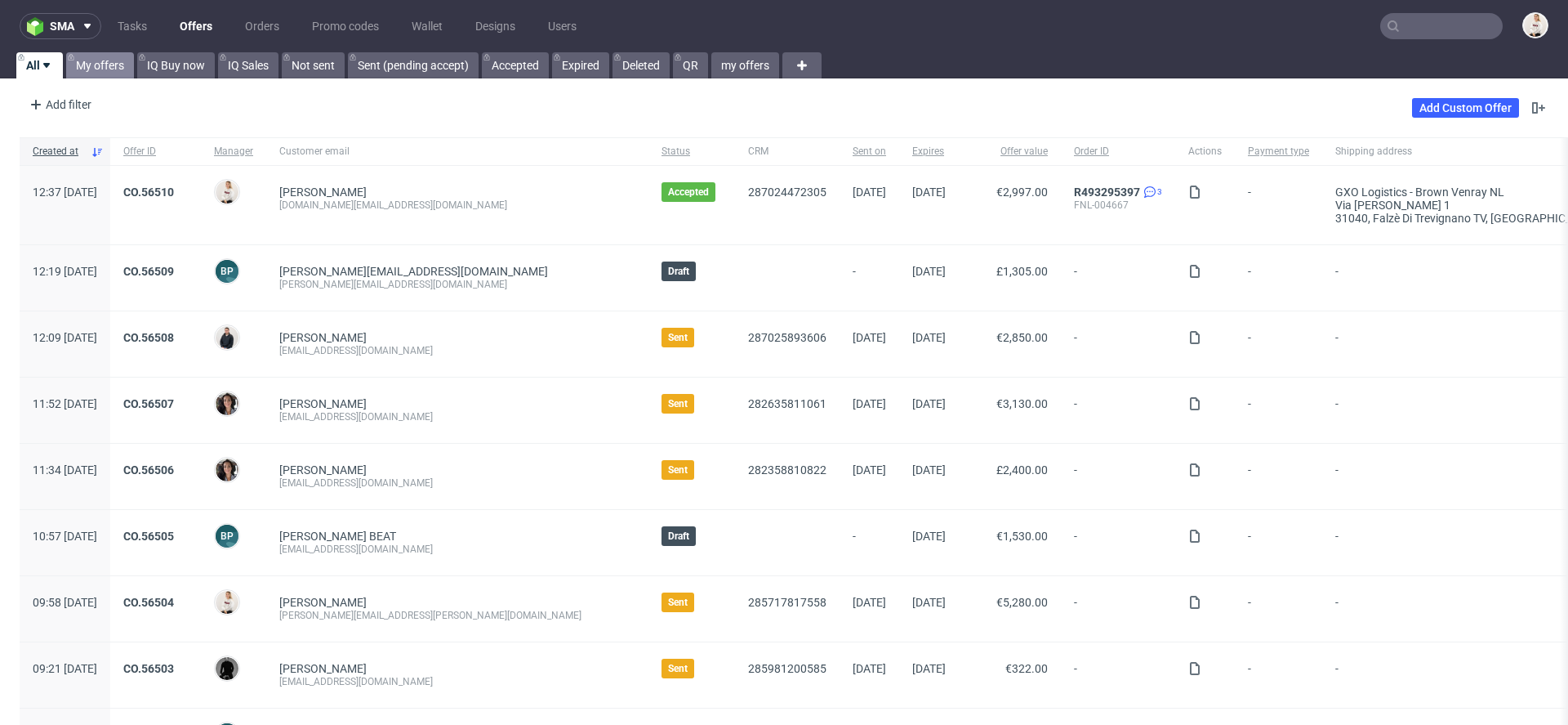
click at [111, 66] on link "My offers" at bounding box center [100, 65] width 68 height 26
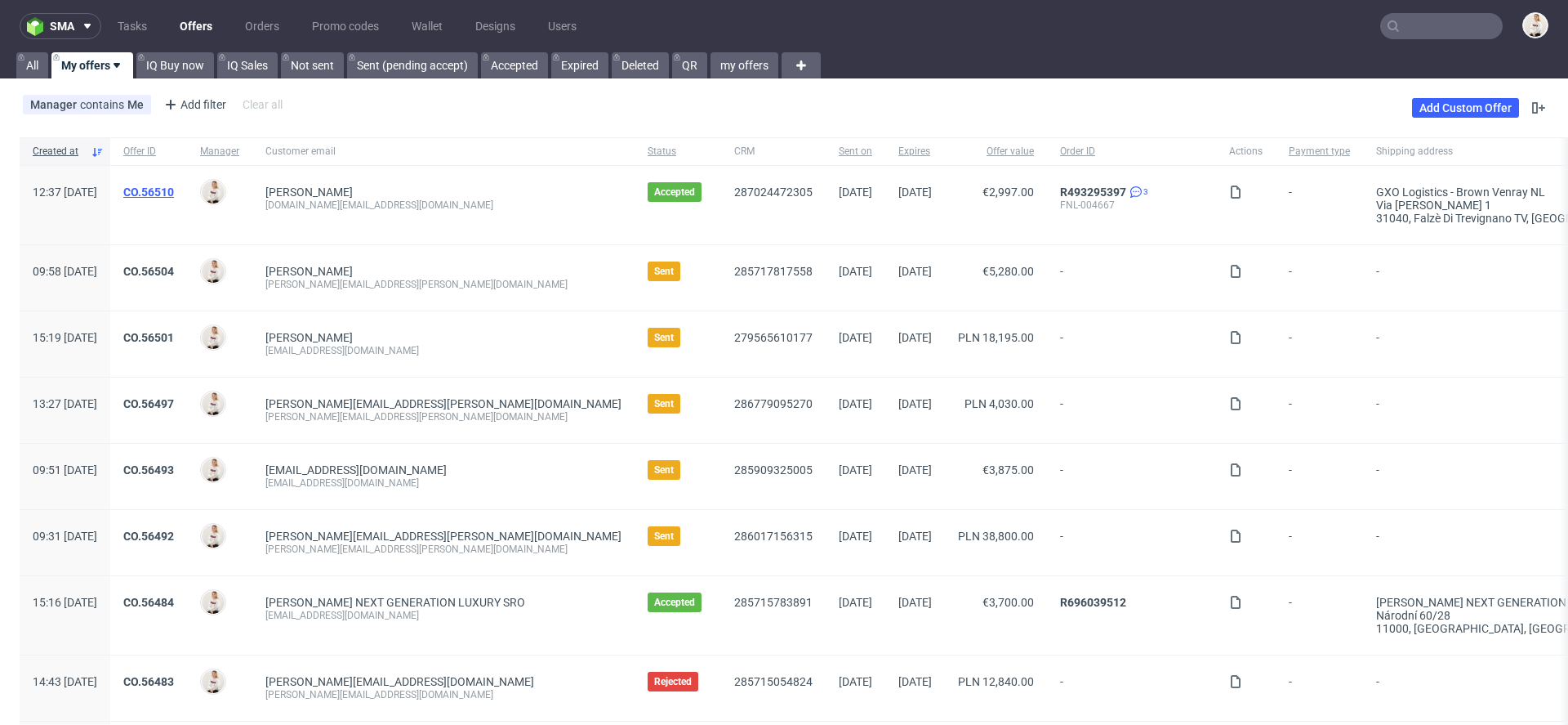
click at [174, 195] on link "CO.56510" at bounding box center [149, 192] width 51 height 13
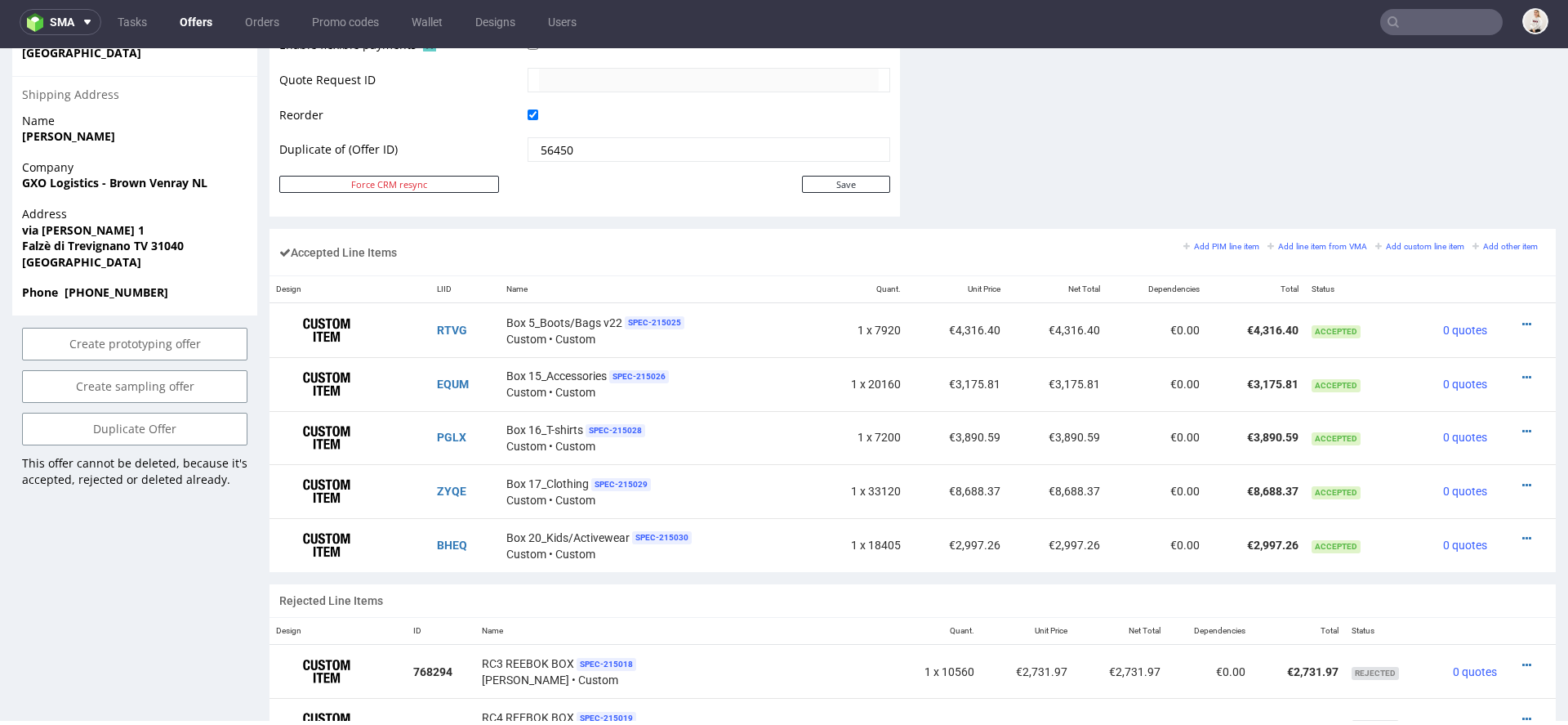
scroll to position [873, 0]
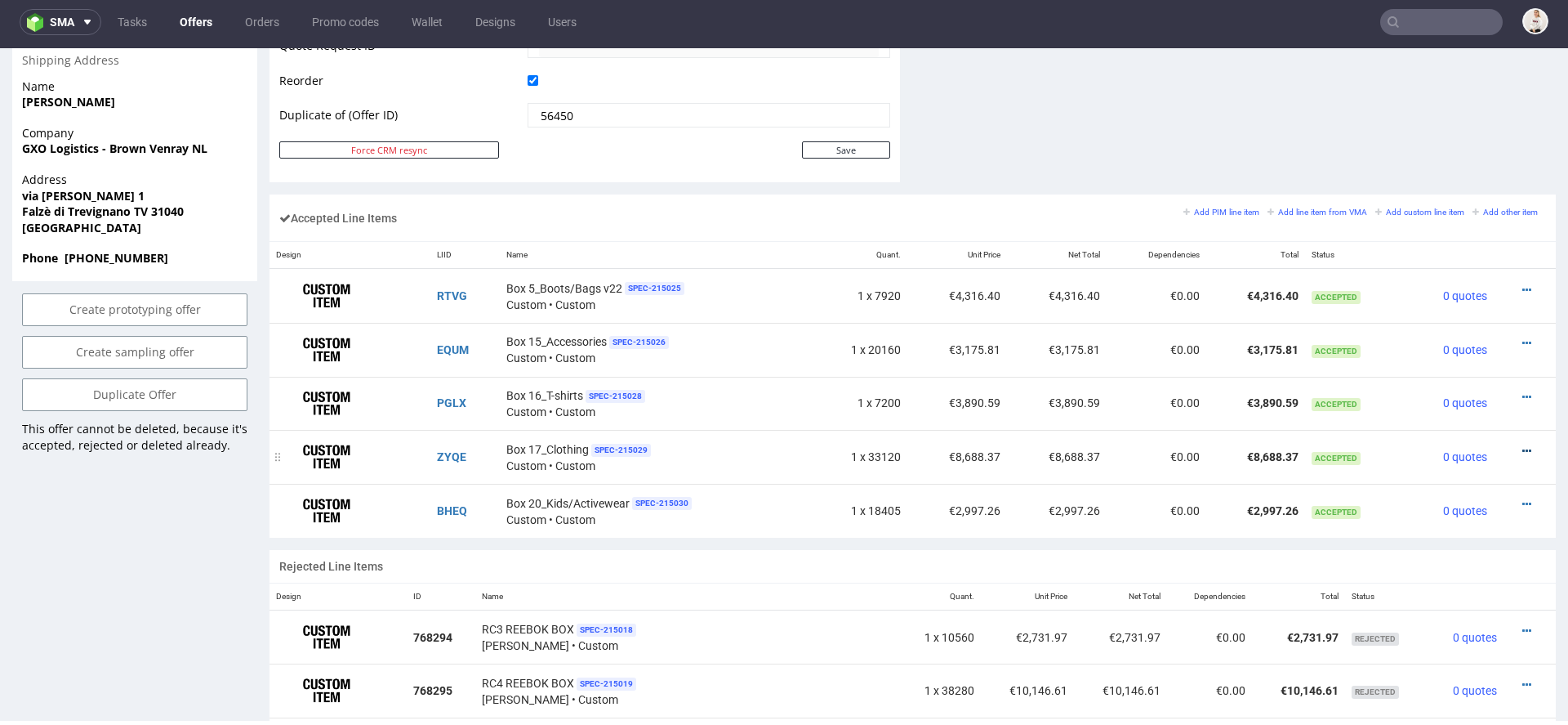
click at [1523, 445] on icon at bounding box center [1527, 450] width 9 height 12
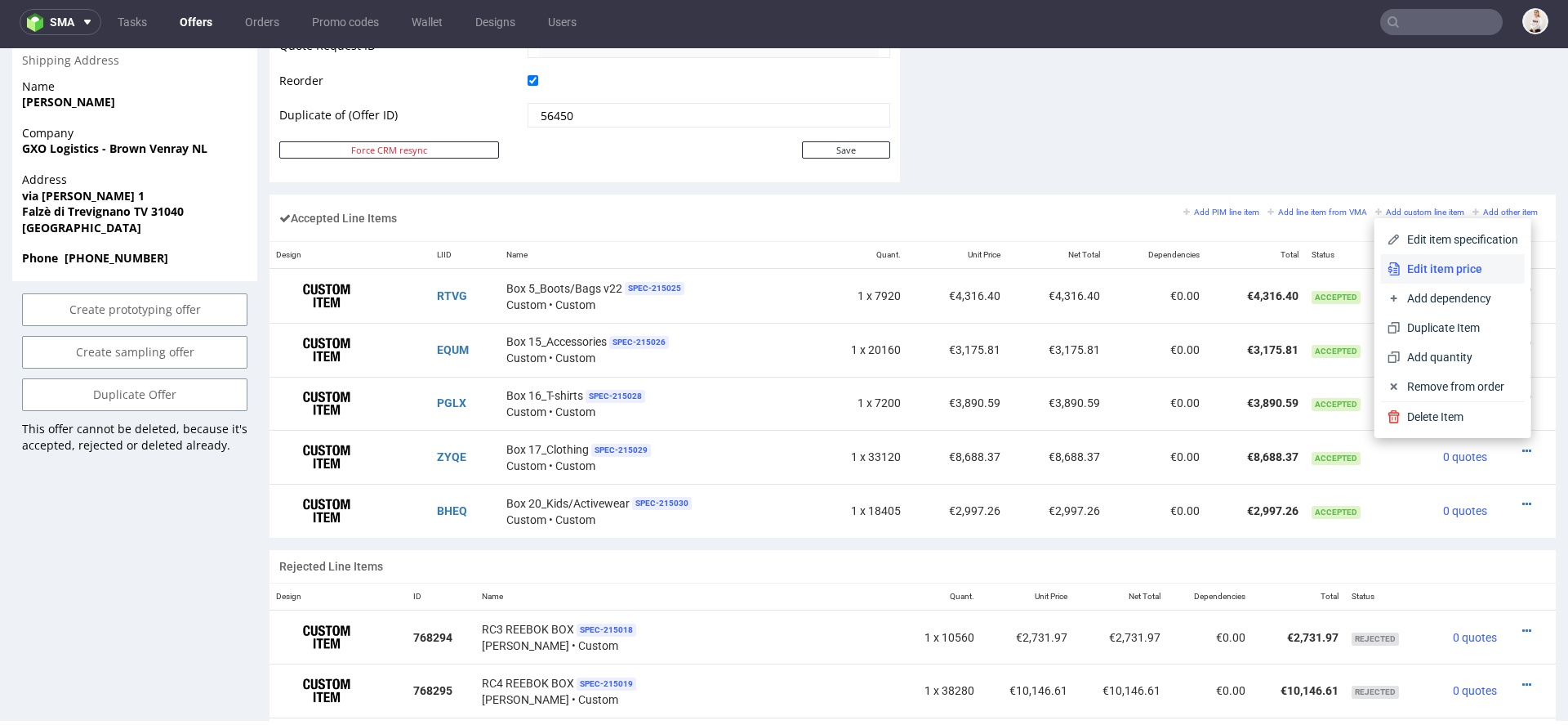
click at [1428, 273] on span "Edit item price" at bounding box center [1460, 269] width 118 height 16
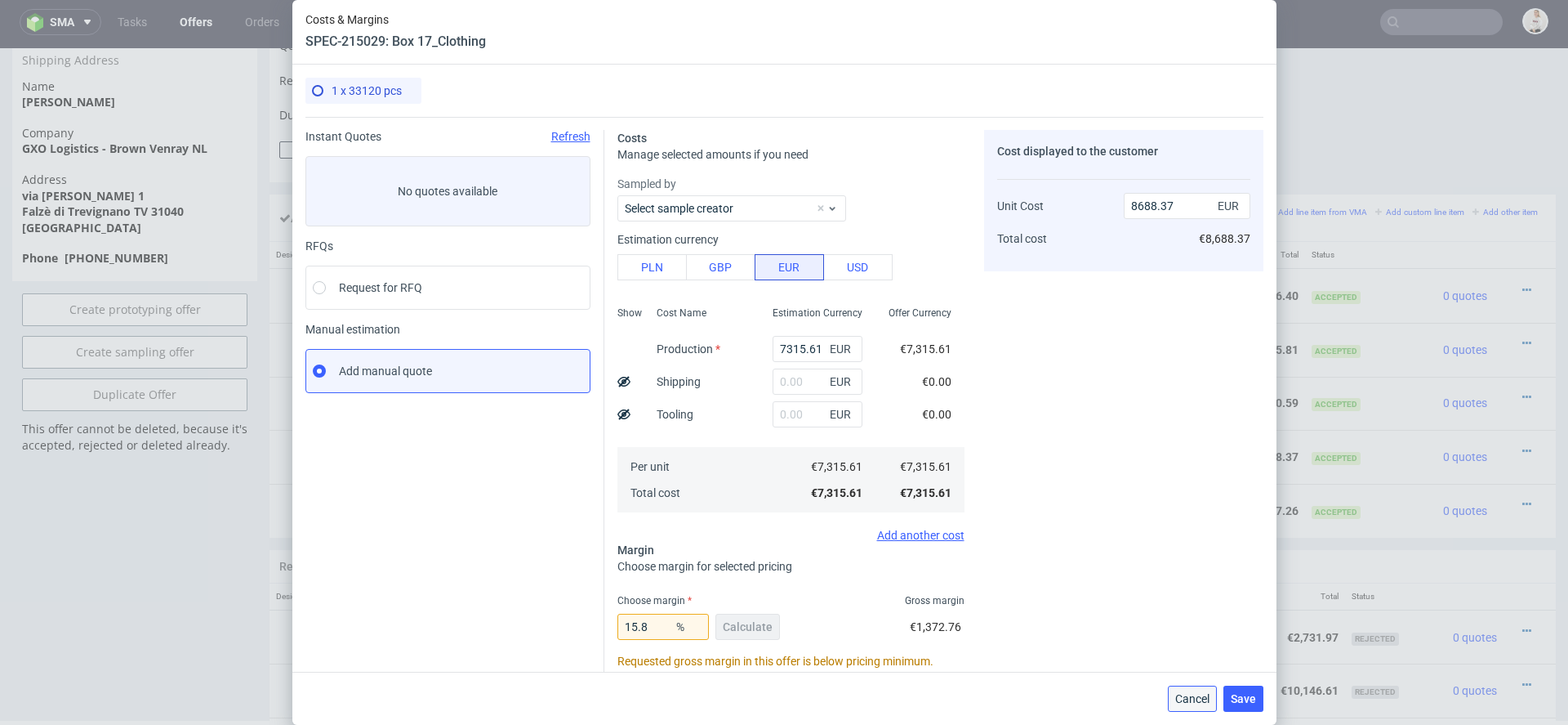
click at [1194, 696] on span "Cancel" at bounding box center [1193, 699] width 34 height 12
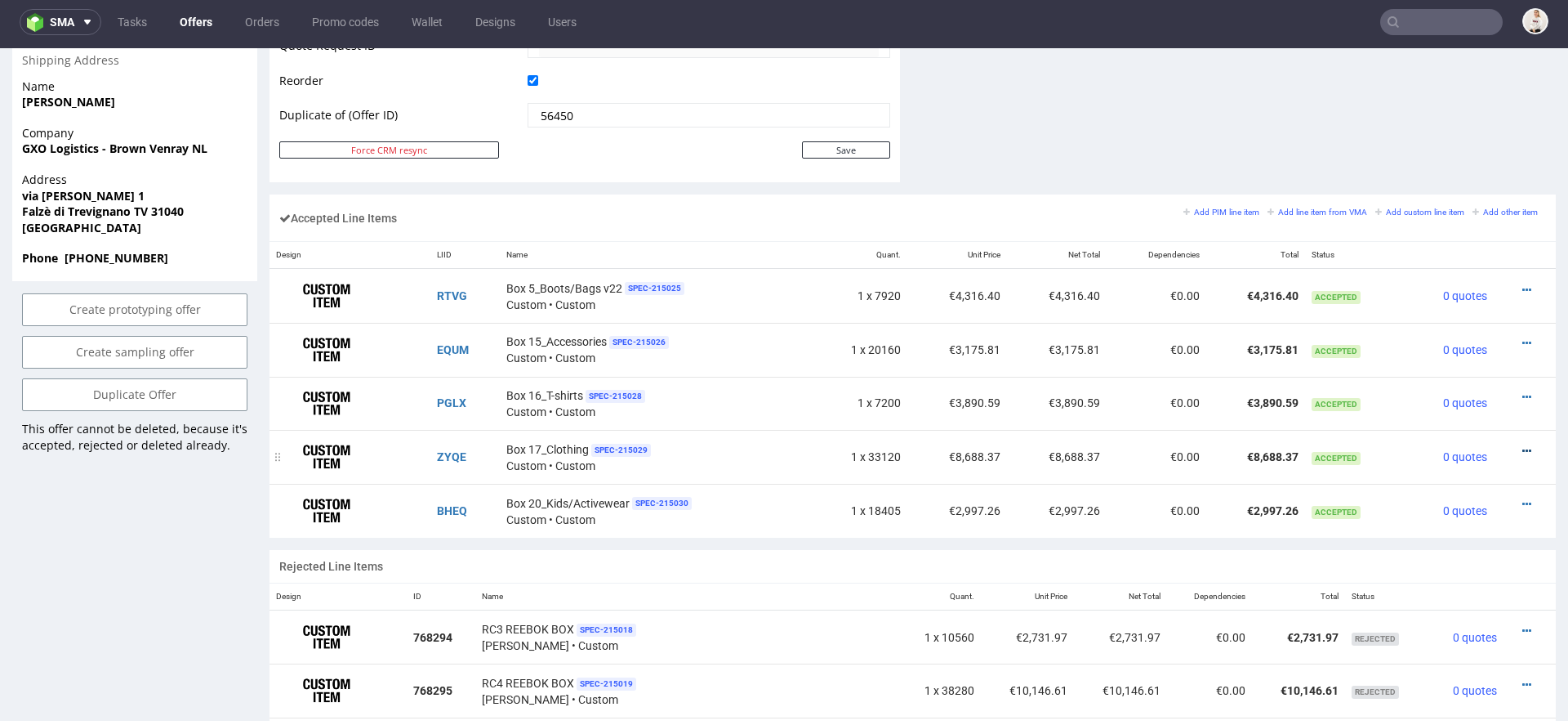
click at [1523, 448] on icon at bounding box center [1527, 450] width 9 height 12
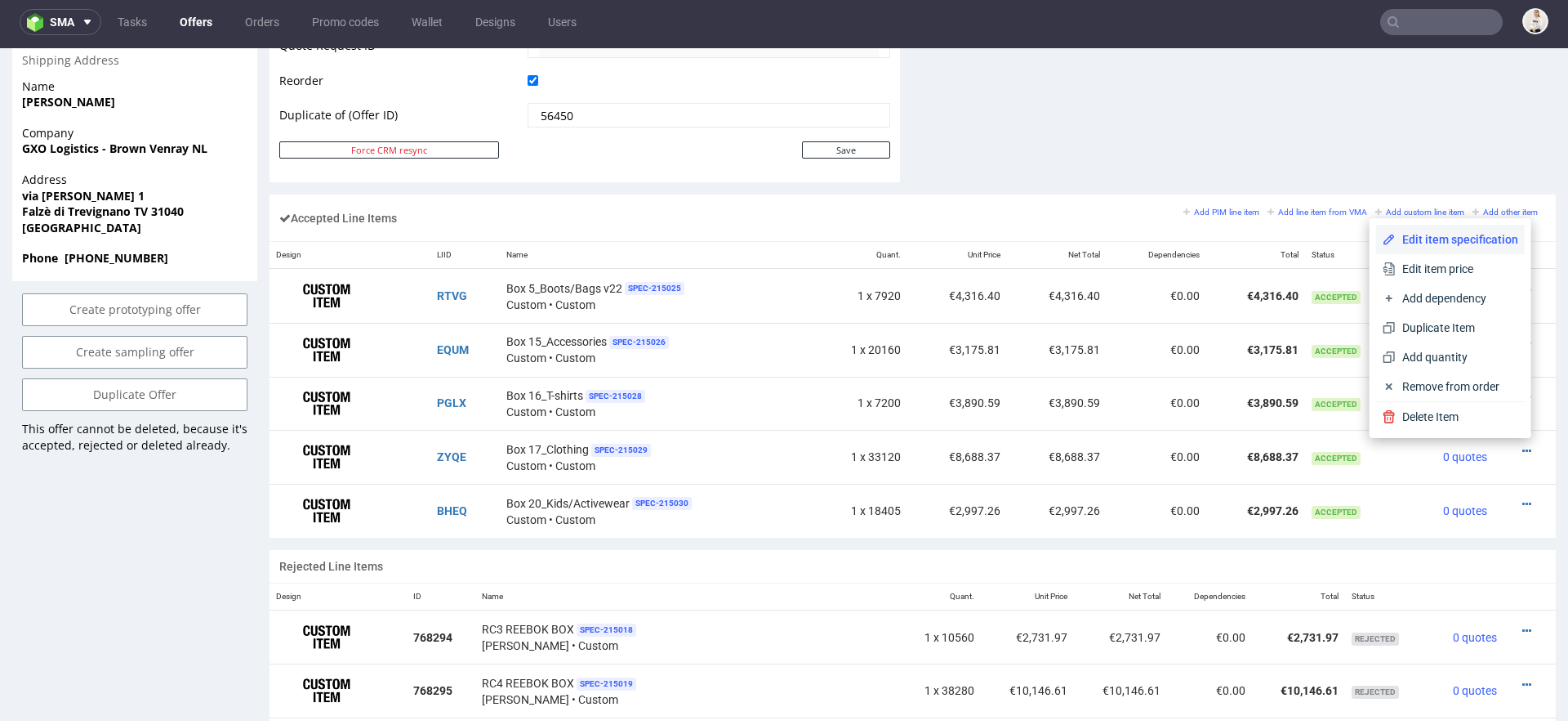
click at [1445, 237] on span "Edit item specification" at bounding box center [1457, 239] width 122 height 16
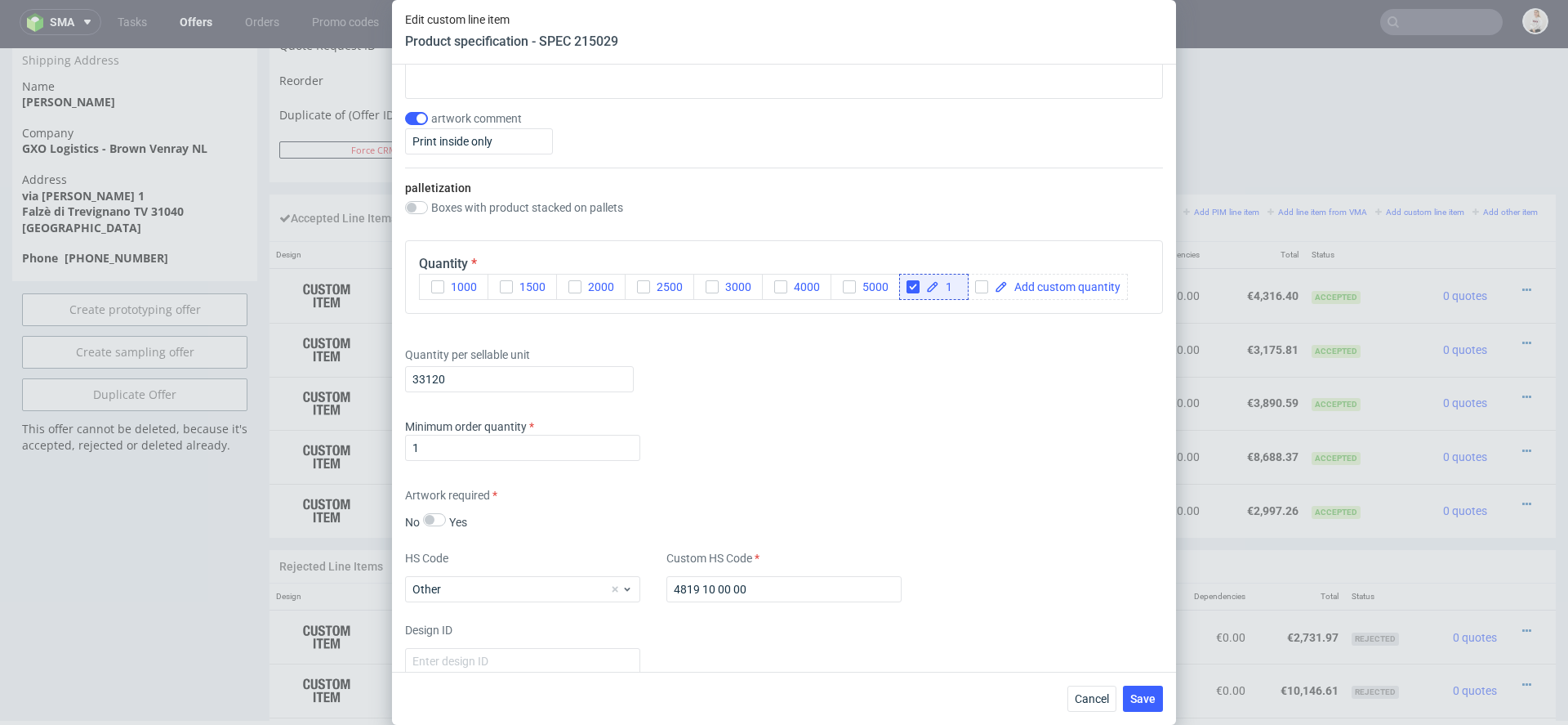
scroll to position [2084, 0]
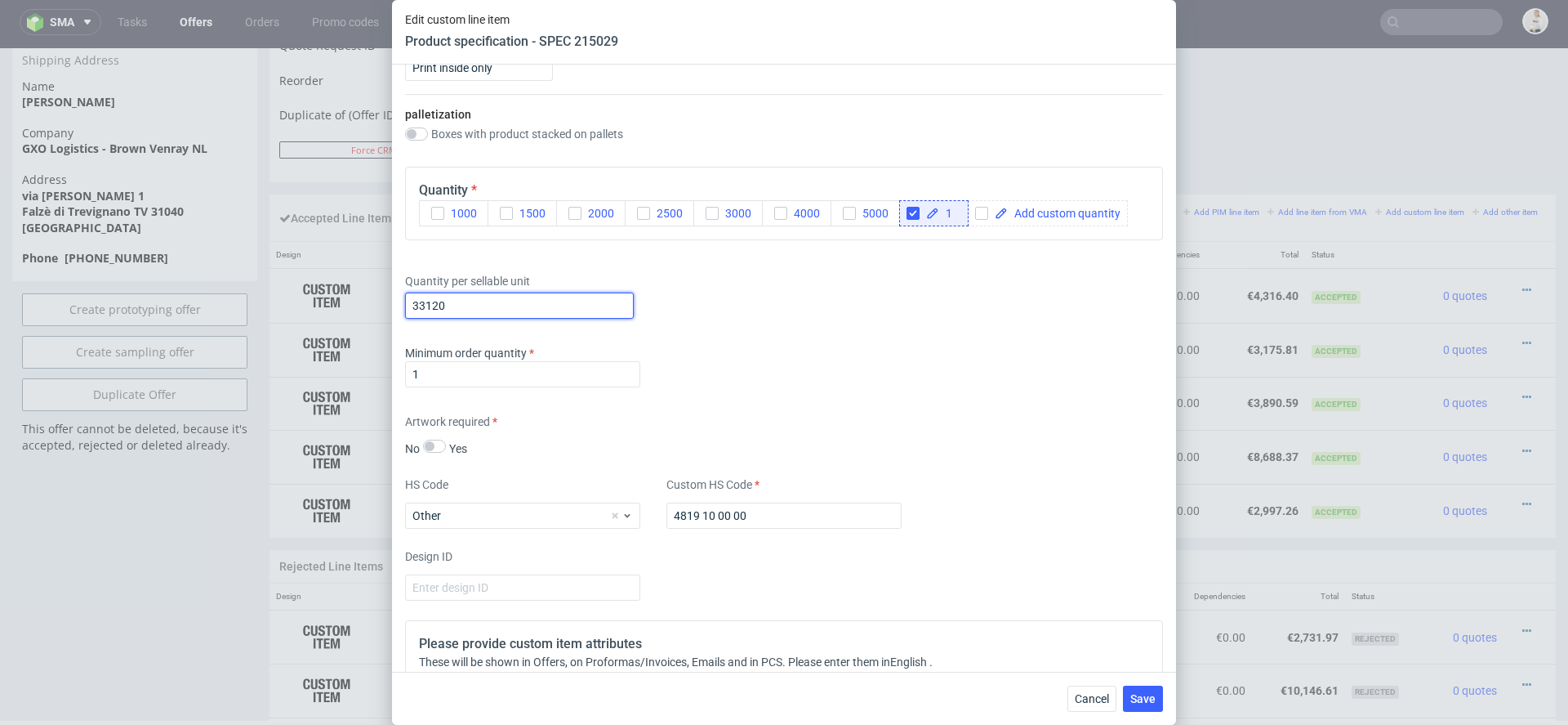
click at [468, 304] on input "33120" at bounding box center [519, 305] width 228 height 26
type input "32580"
click at [841, 413] on div "Artwork required No Yes" at bounding box center [784, 435] width 758 height 44
click at [1149, 701] on span "Save" at bounding box center [1143, 699] width 25 height 12
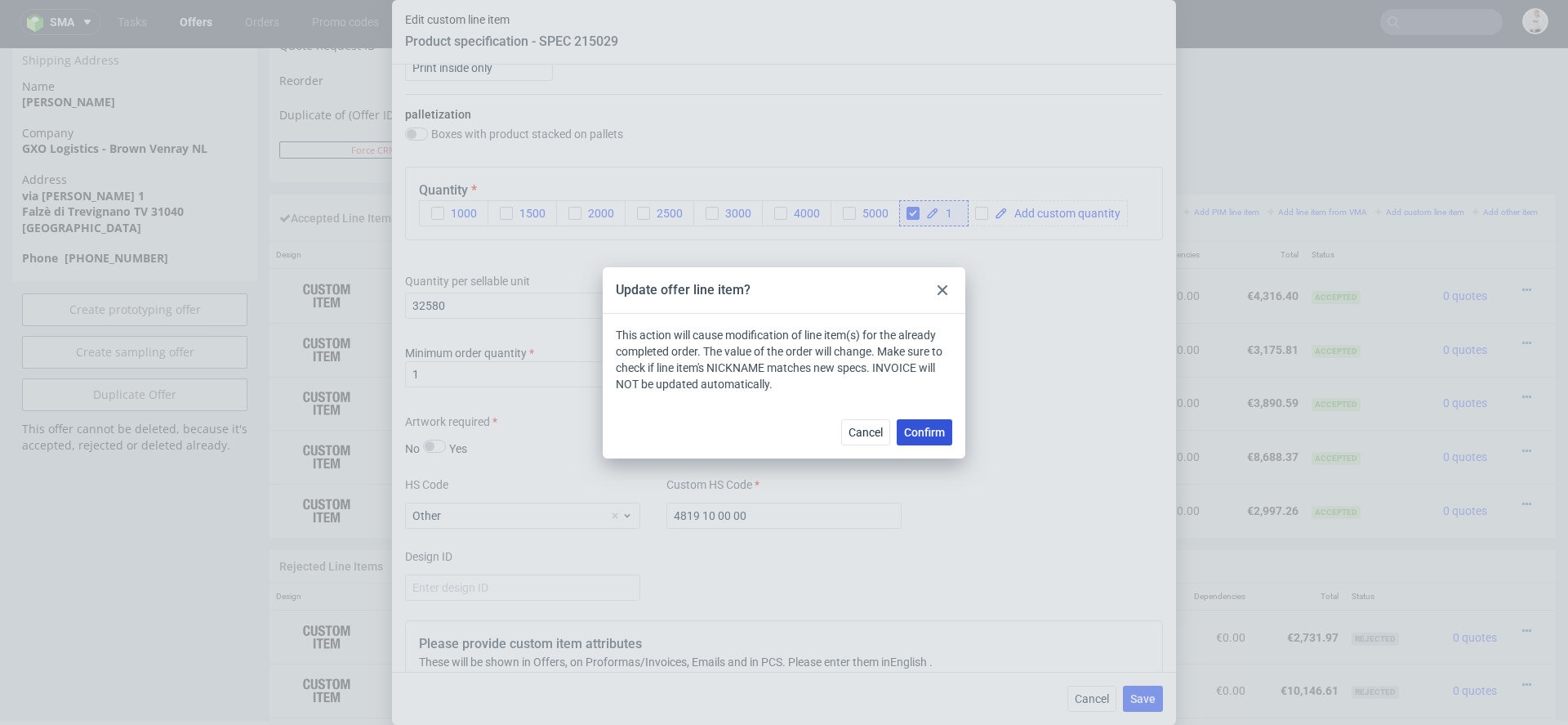
click at [916, 430] on span "Confirm" at bounding box center [924, 432] width 41 height 12
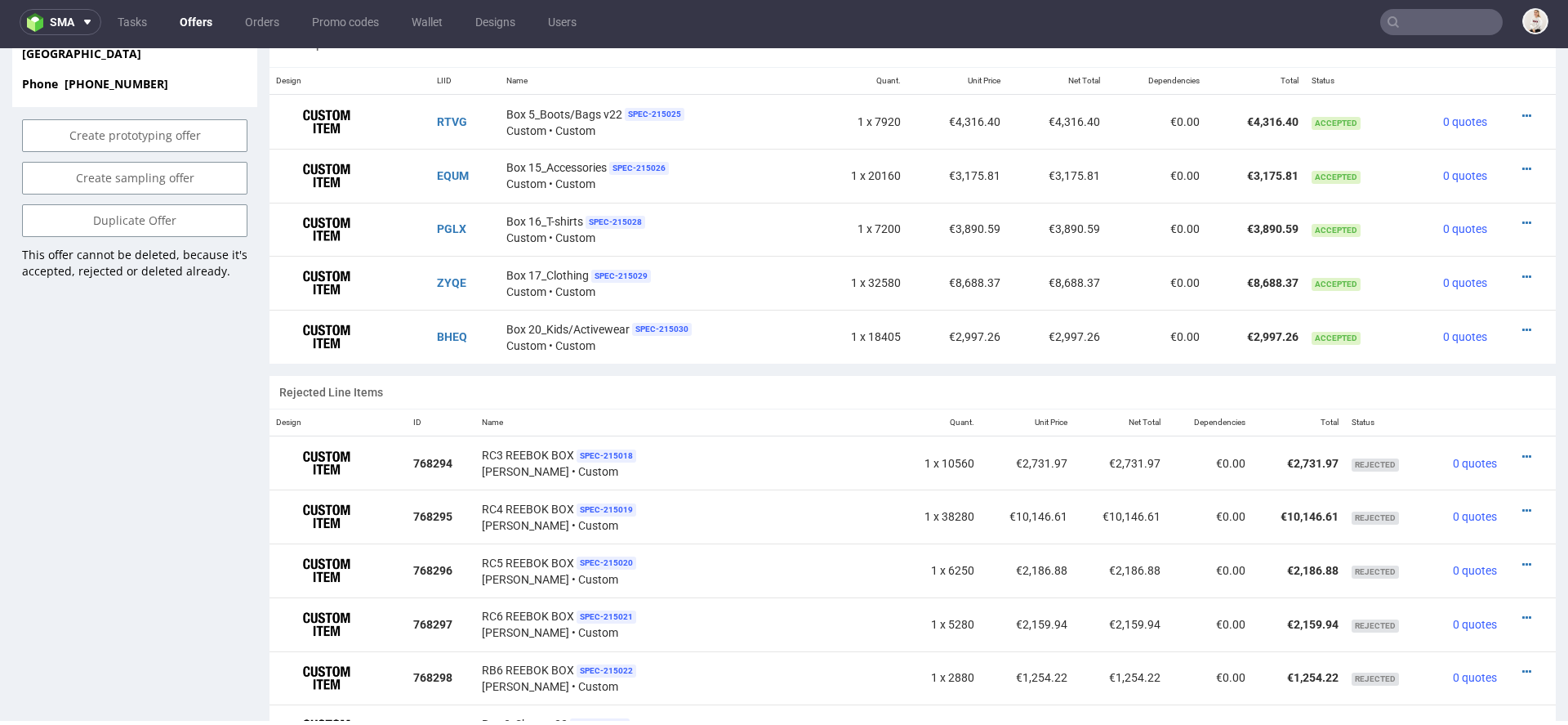
scroll to position [1115, 0]
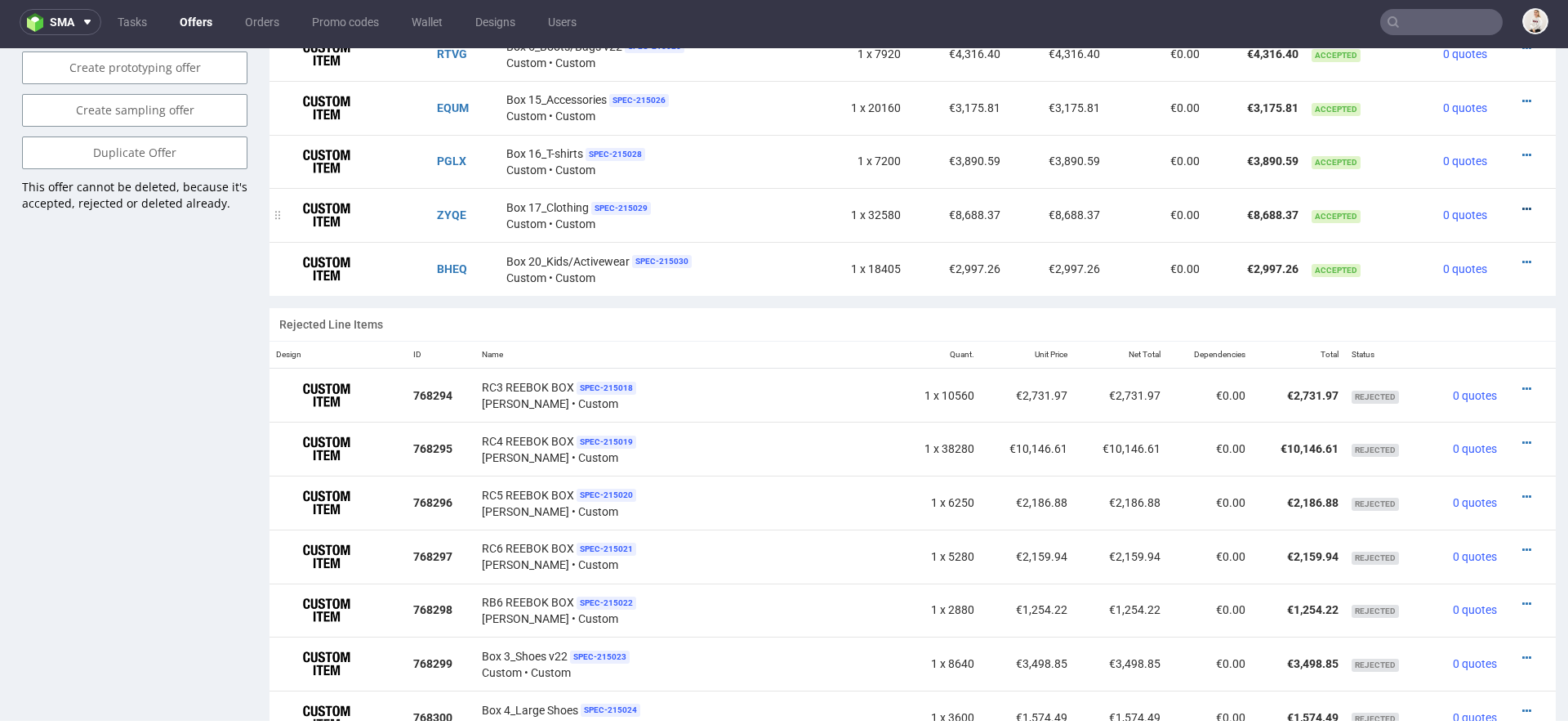
click at [1523, 206] on icon at bounding box center [1527, 209] width 9 height 12
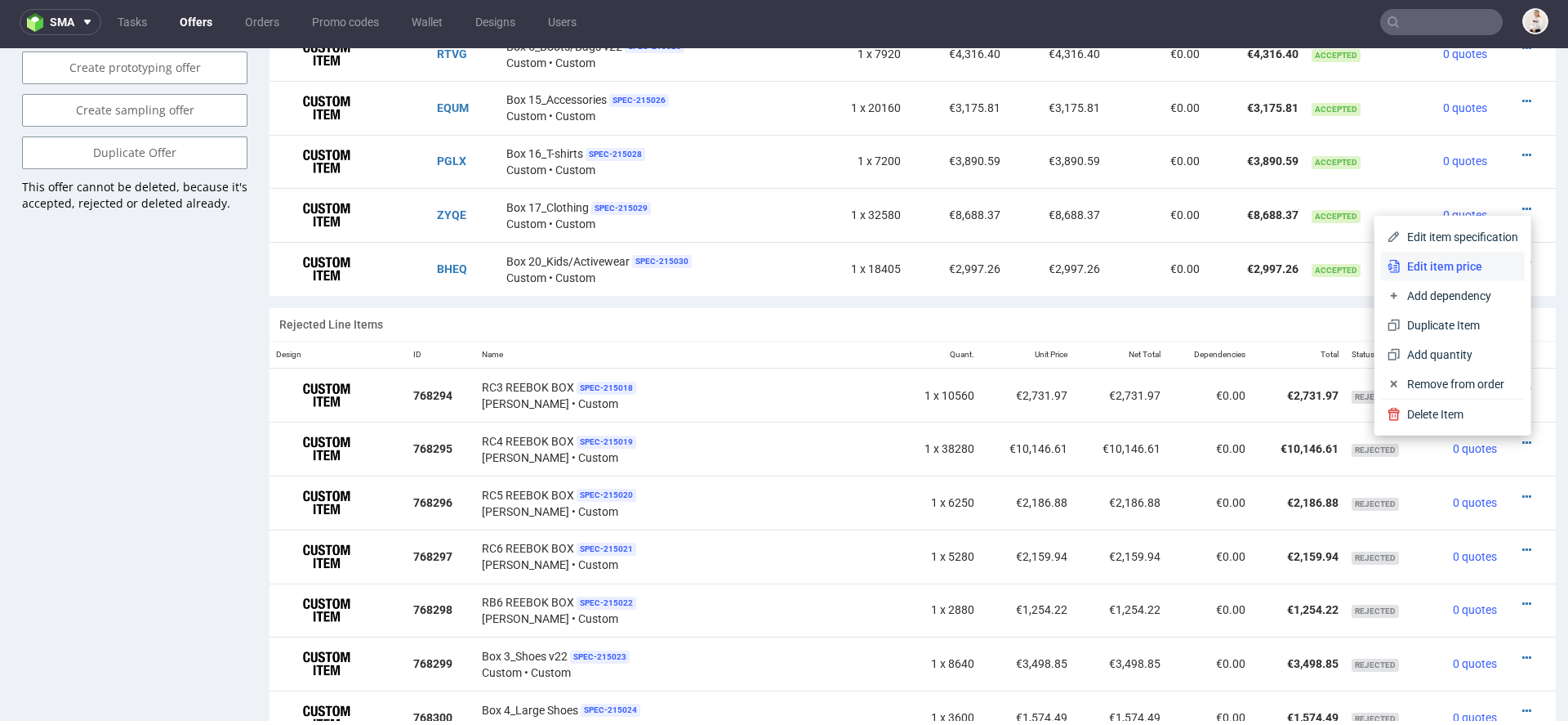
click at [1441, 261] on span "Edit item price" at bounding box center [1460, 266] width 118 height 16
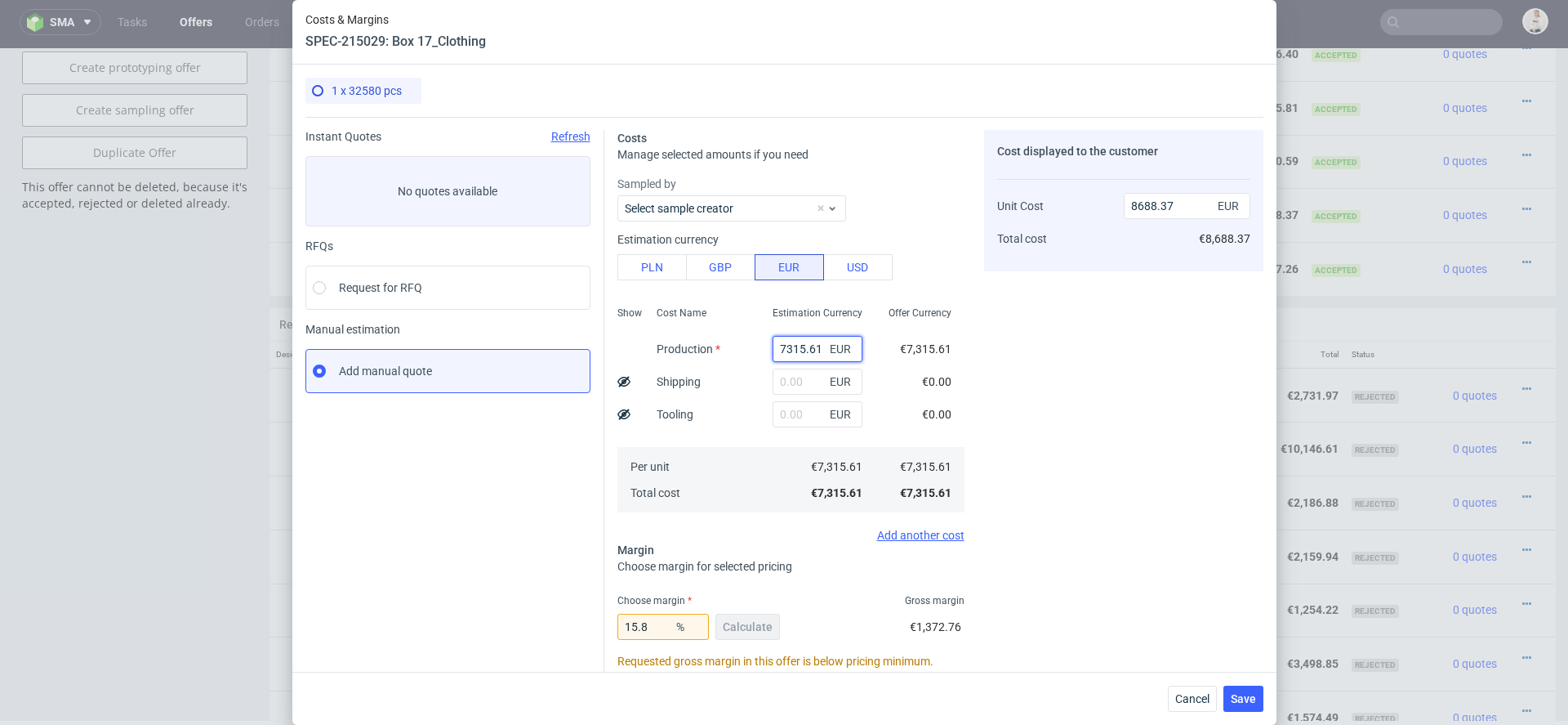
click at [780, 345] on input "7315.61" at bounding box center [817, 349] width 90 height 26
paste input "€7 196,33"
type input "€7 196,33"
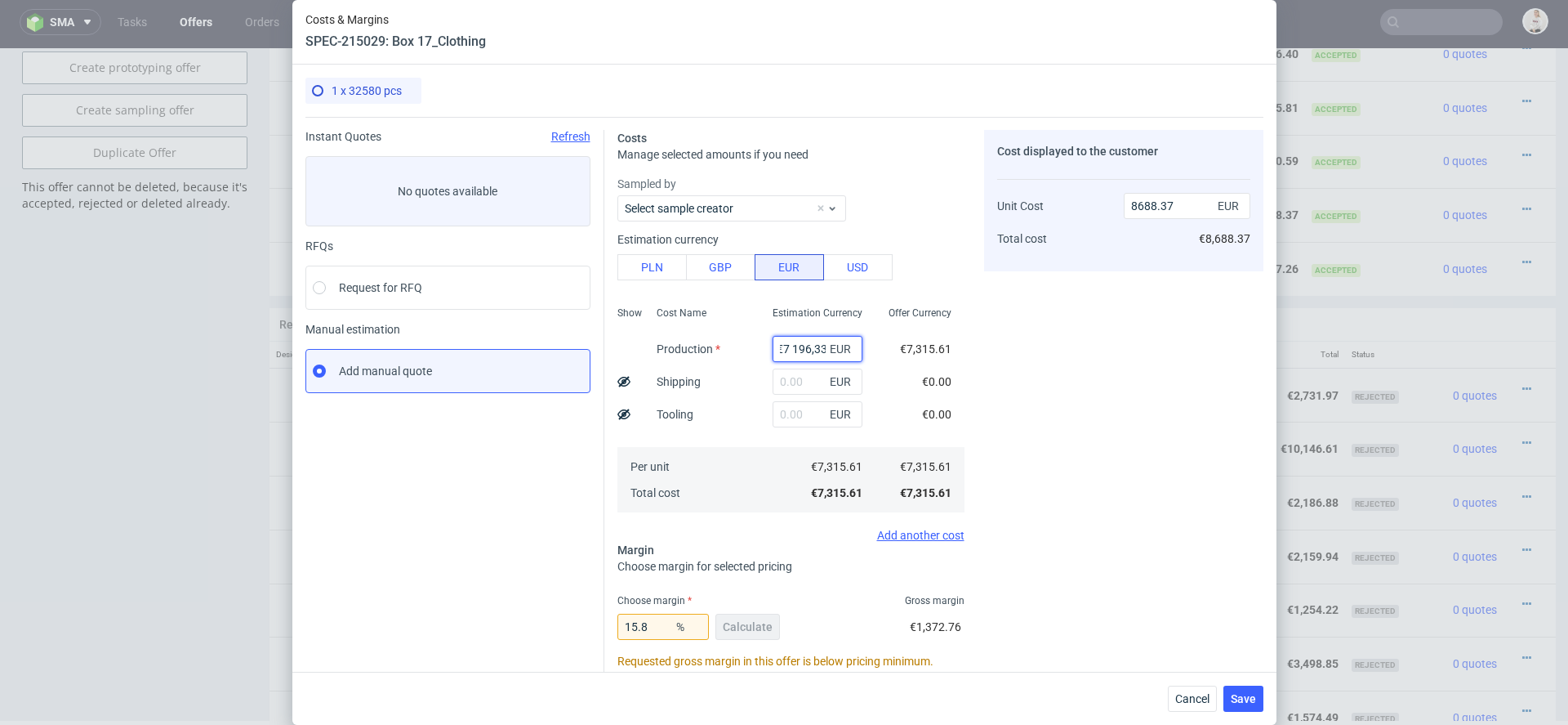
type input "0"
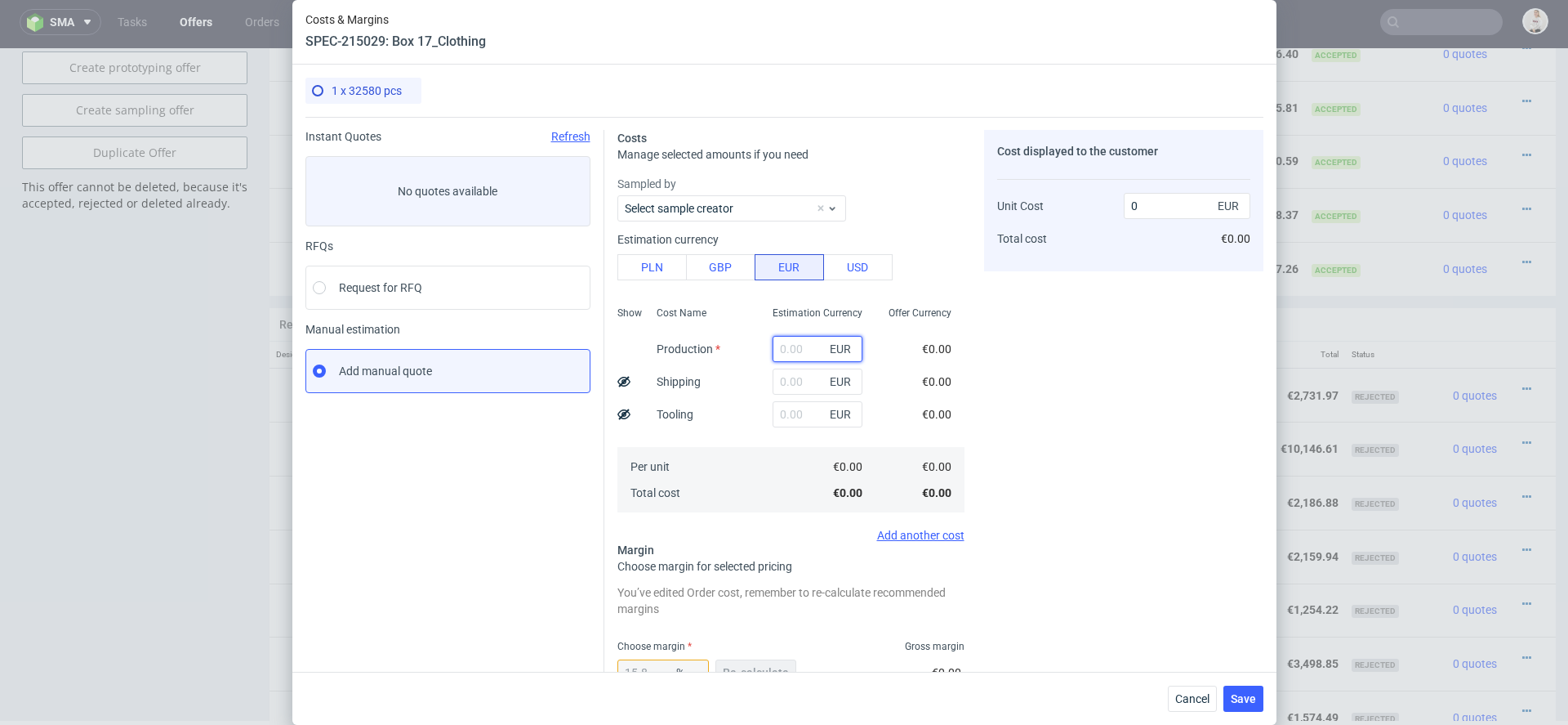
scroll to position [0, 0]
paste input "€7 196,33"
click at [792, 349] on input "€7 196,33" at bounding box center [817, 349] width 90 height 26
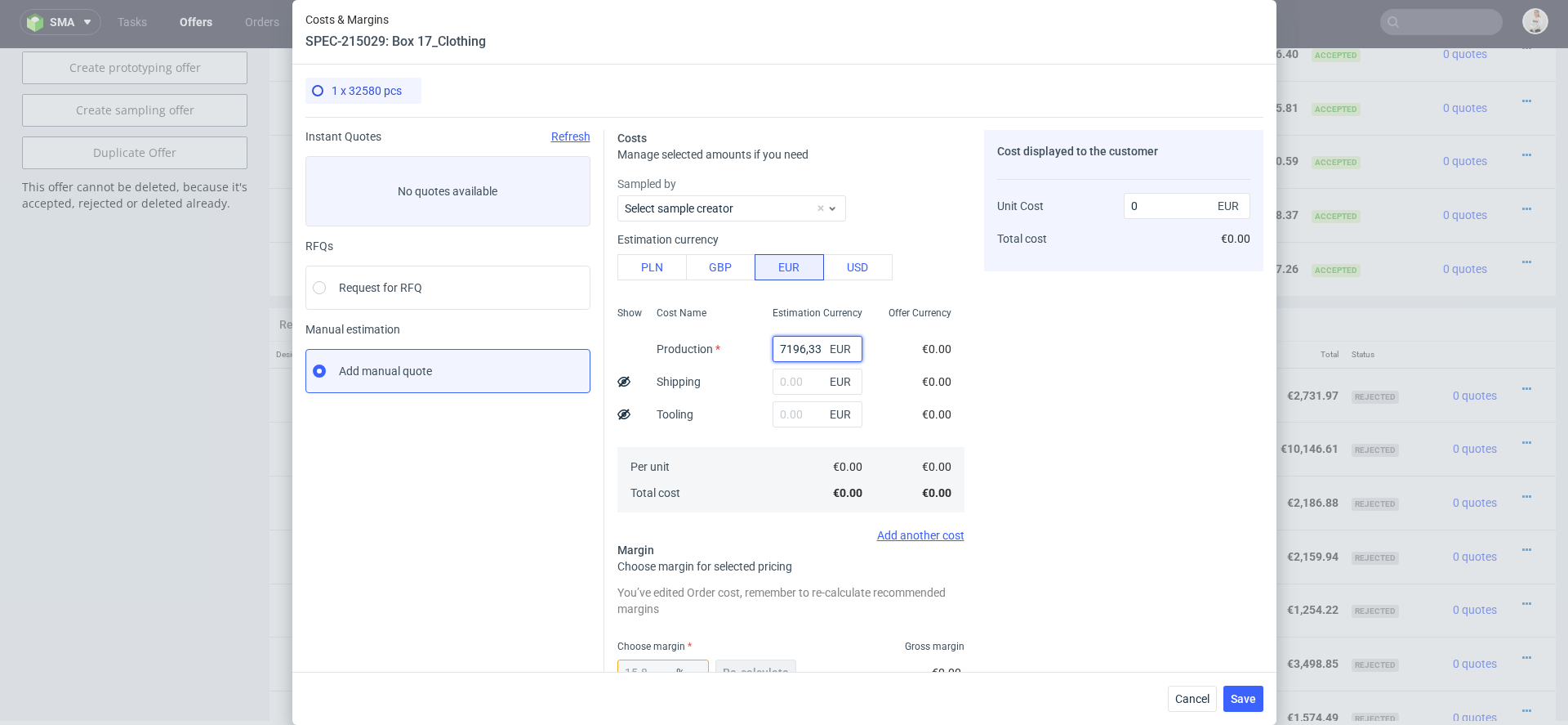
type input "7196.33"
type input "8546.71"
type input "7196.33"
click at [1063, 422] on div "Cost displayed to the customer Unit Cost Total cost 8546.71 EUR €8,546.71" at bounding box center [1124, 541] width 279 height 824
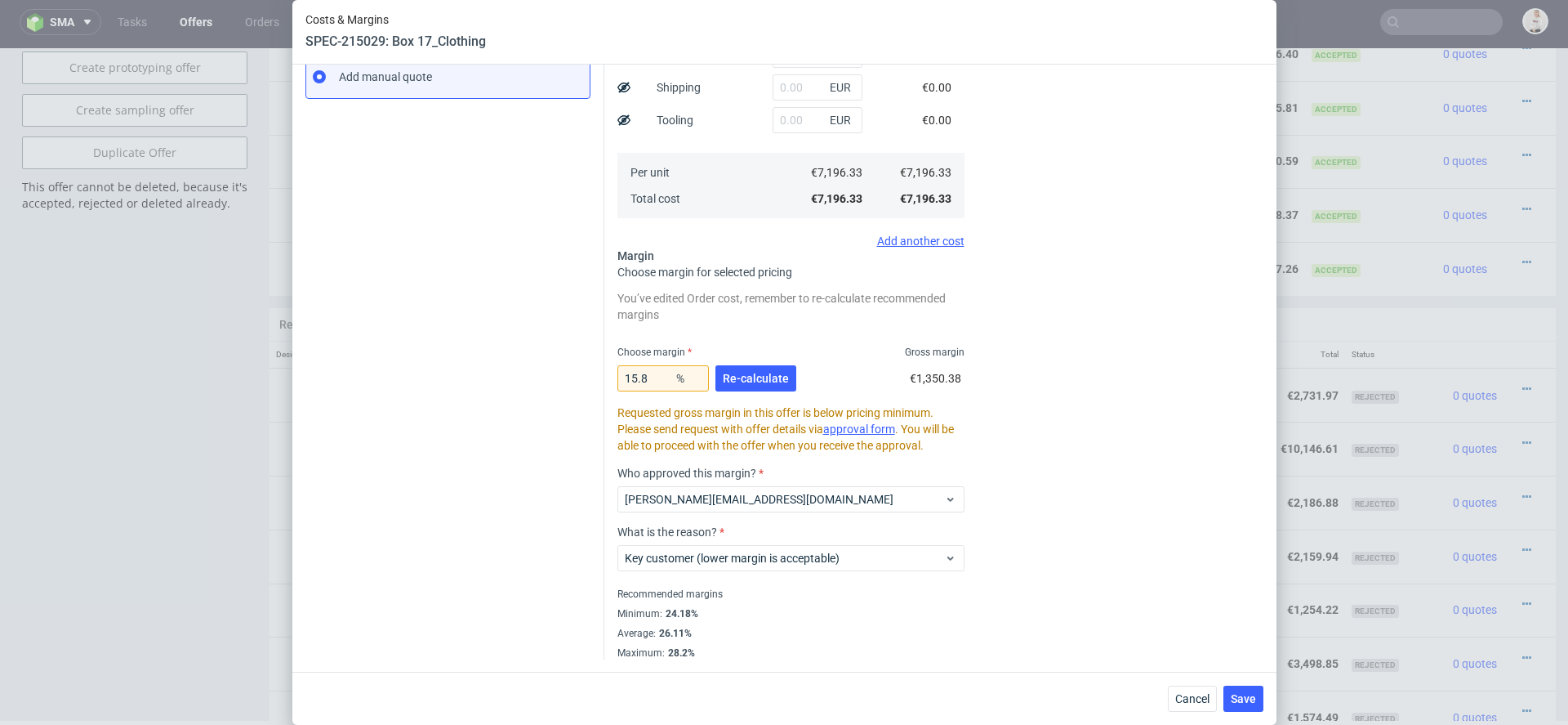
click at [727, 394] on div "15.8 % Re-calculate" at bounding box center [708, 382] width 182 height 45
click at [726, 378] on span "Re-calculate" at bounding box center [755, 378] width 66 height 12
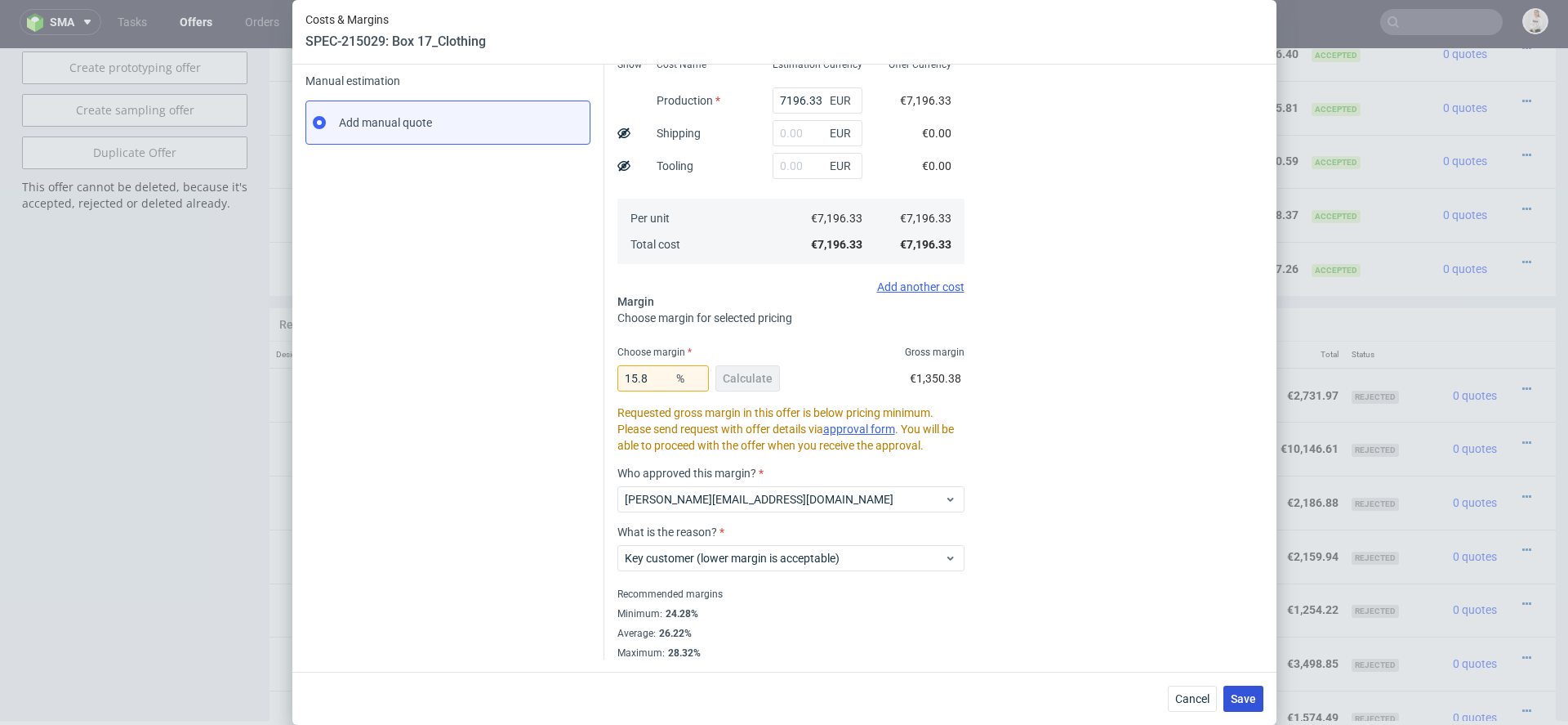
click at [1239, 691] on button "Save" at bounding box center [1244, 699] width 40 height 26
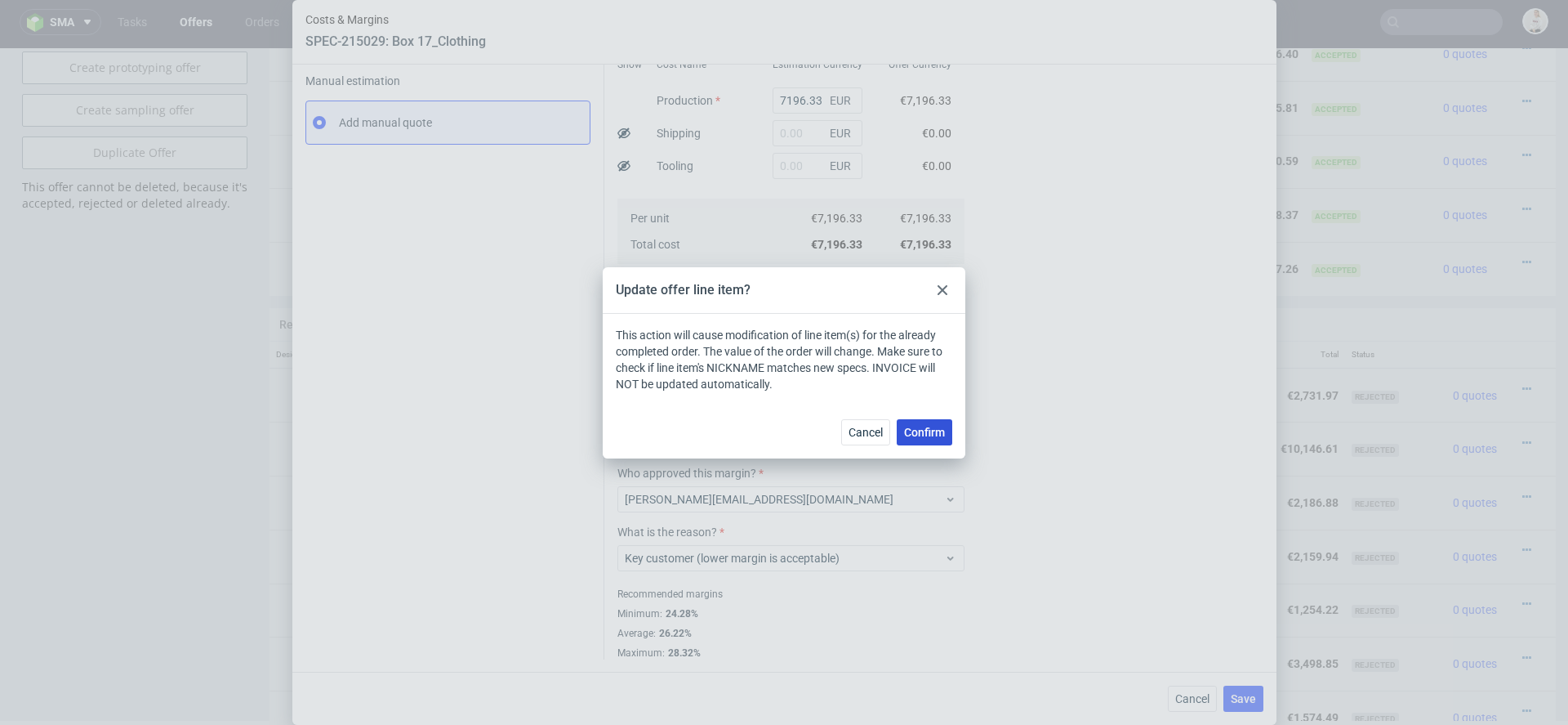
click at [911, 423] on button "Confirm" at bounding box center [924, 432] width 55 height 26
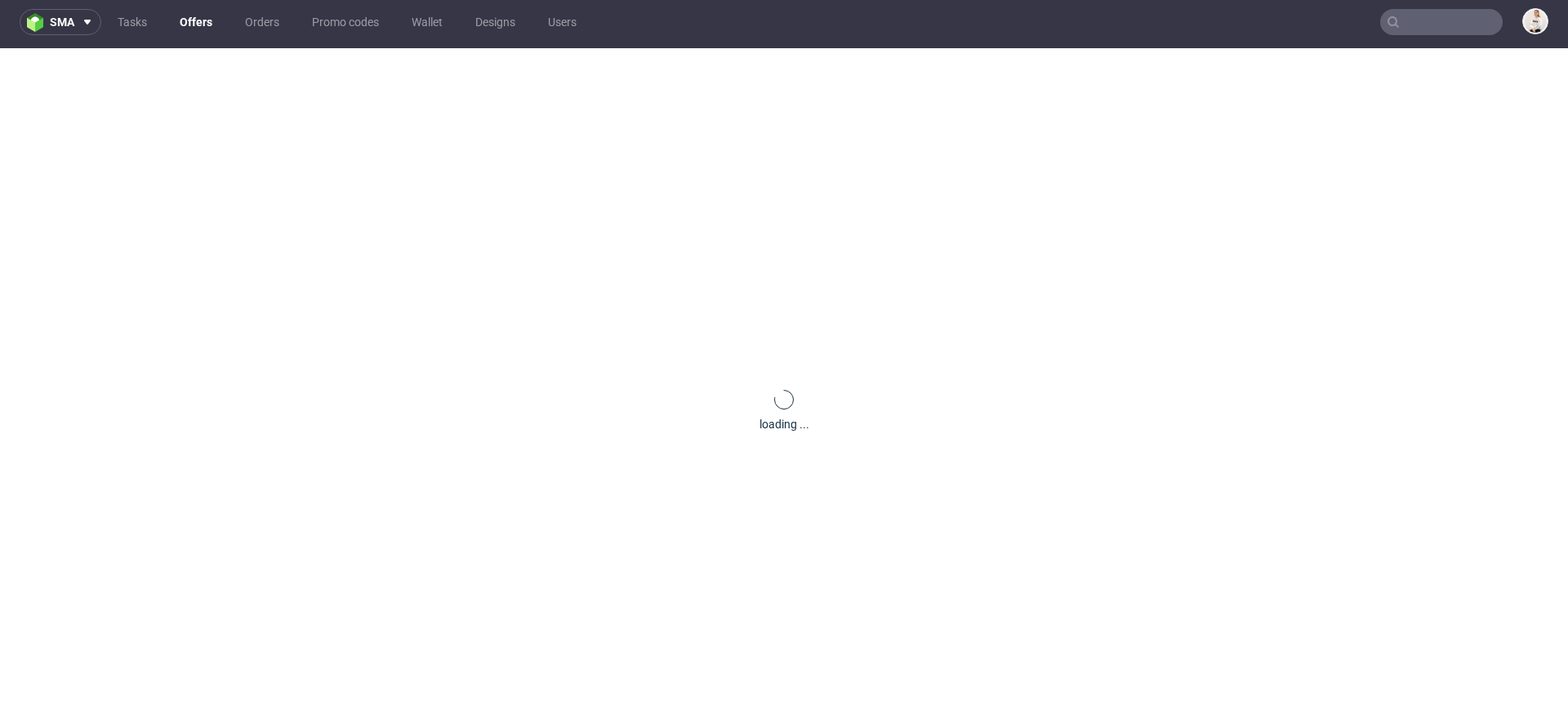
scroll to position [0, 0]
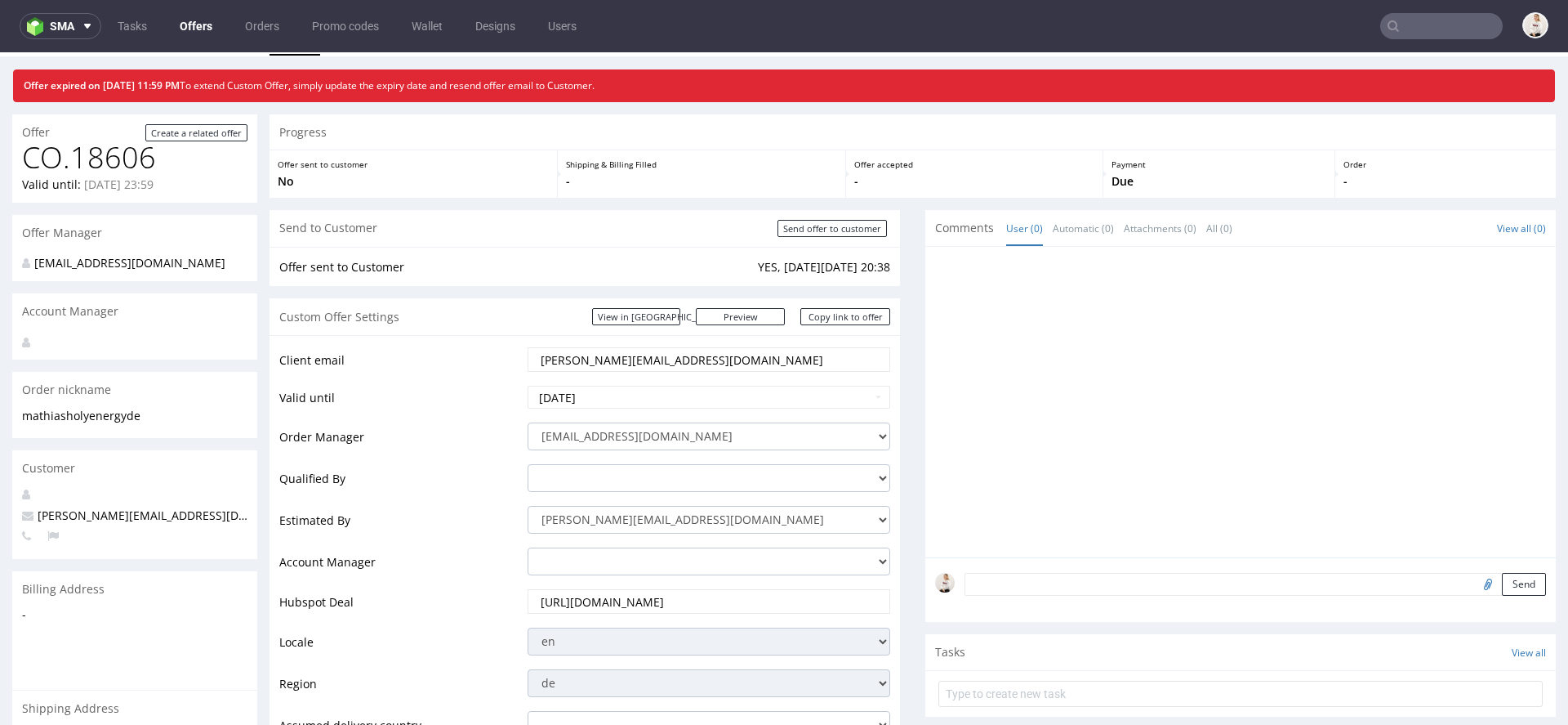
scroll to position [44, 0]
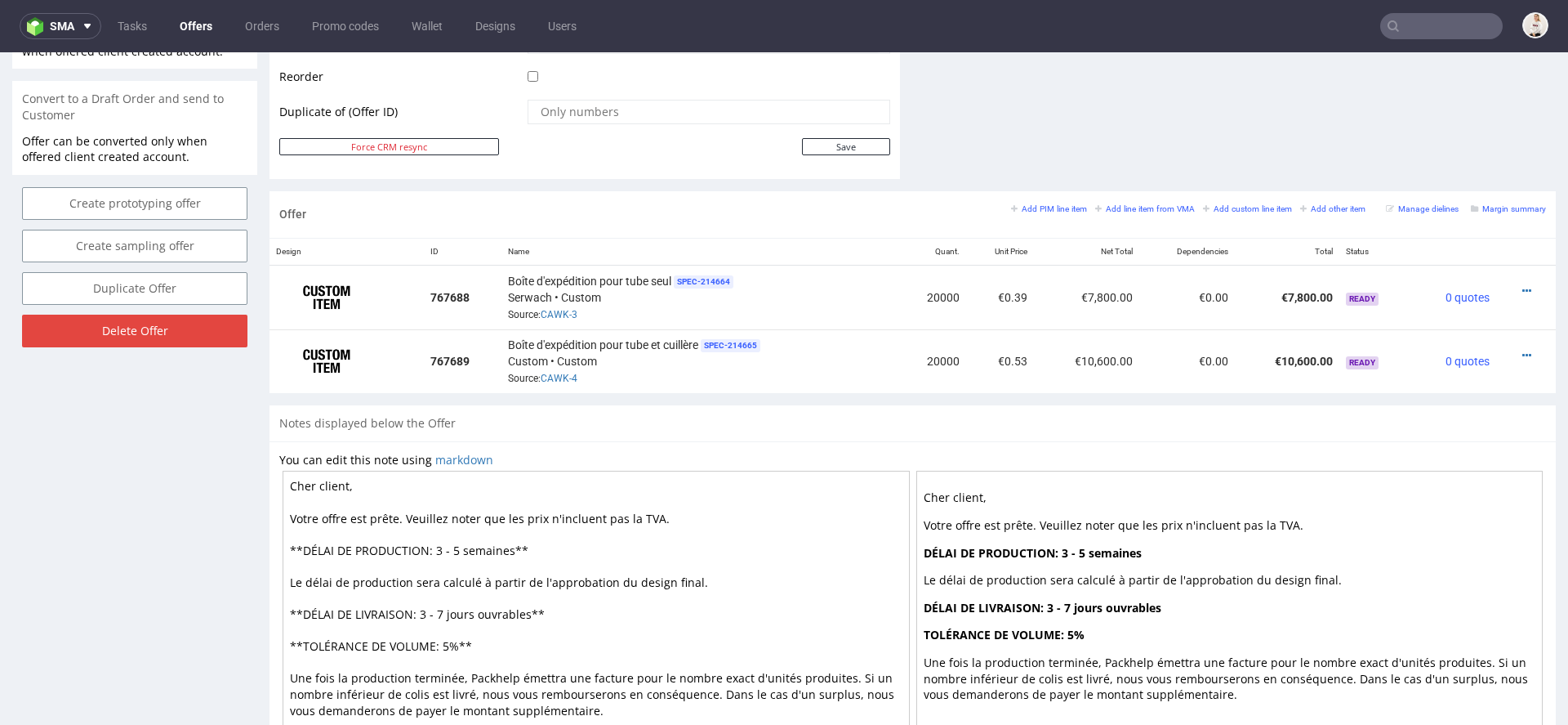
scroll to position [850, 0]
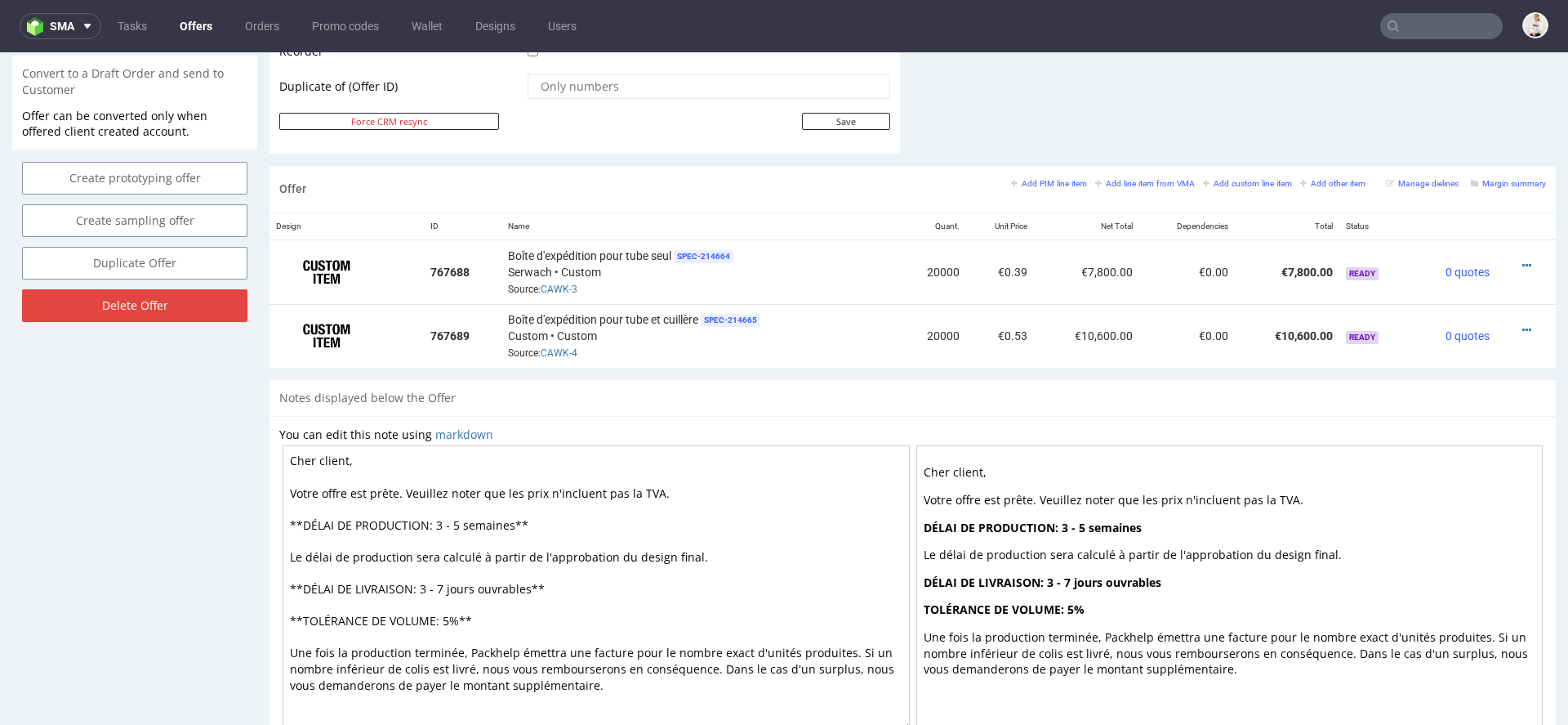
click at [1218, 387] on div "Notes displayed below the Offer" at bounding box center [913, 398] width 1286 height 36
click at [196, 32] on link "Offers" at bounding box center [197, 25] width 53 height 26
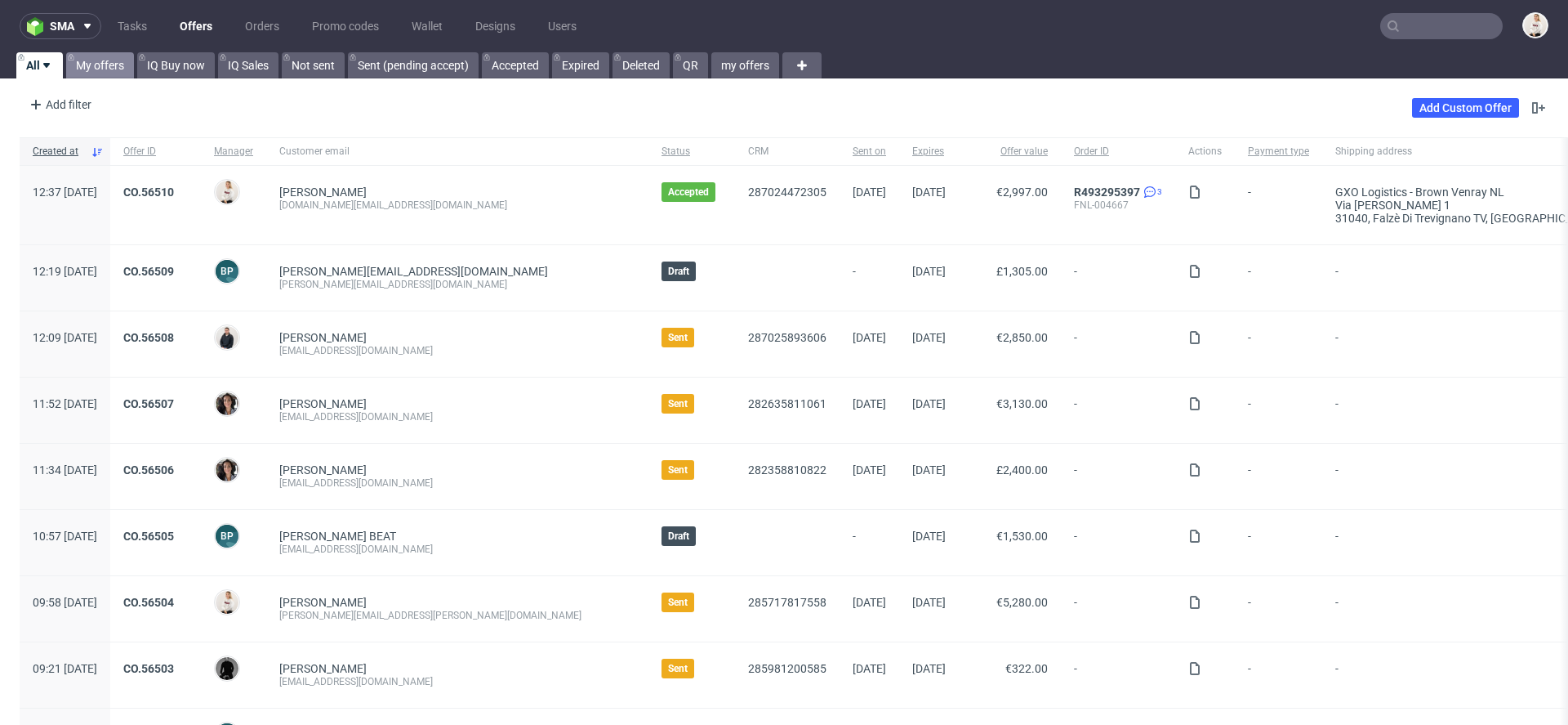
click at [101, 63] on link "My offers" at bounding box center [100, 65] width 68 height 26
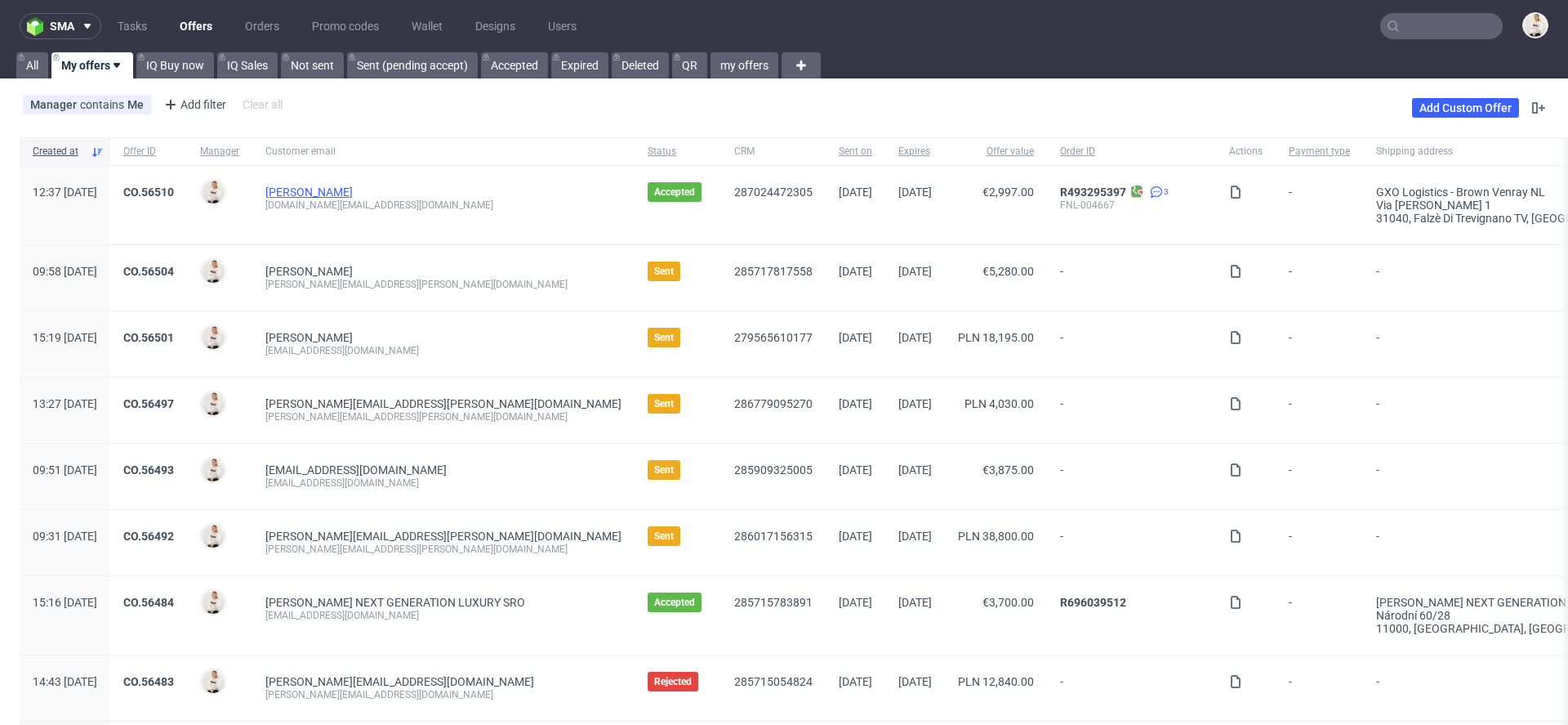
click at [349, 192] on link "[PERSON_NAME]" at bounding box center [309, 192] width 87 height 13
drag, startPoint x: 457, startPoint y: 208, endPoint x: 313, endPoint y: 207, distance: 144.0
click at [313, 207] on div "[PERSON_NAME] [DOMAIN_NAME][EMAIL_ADDRESS][DOMAIN_NAME]" at bounding box center [444, 205] width 382 height 79
copy div "[DOMAIN_NAME][EMAIL_ADDRESS][DOMAIN_NAME]"
click at [1443, 32] on input "text" at bounding box center [1441, 25] width 122 height 26
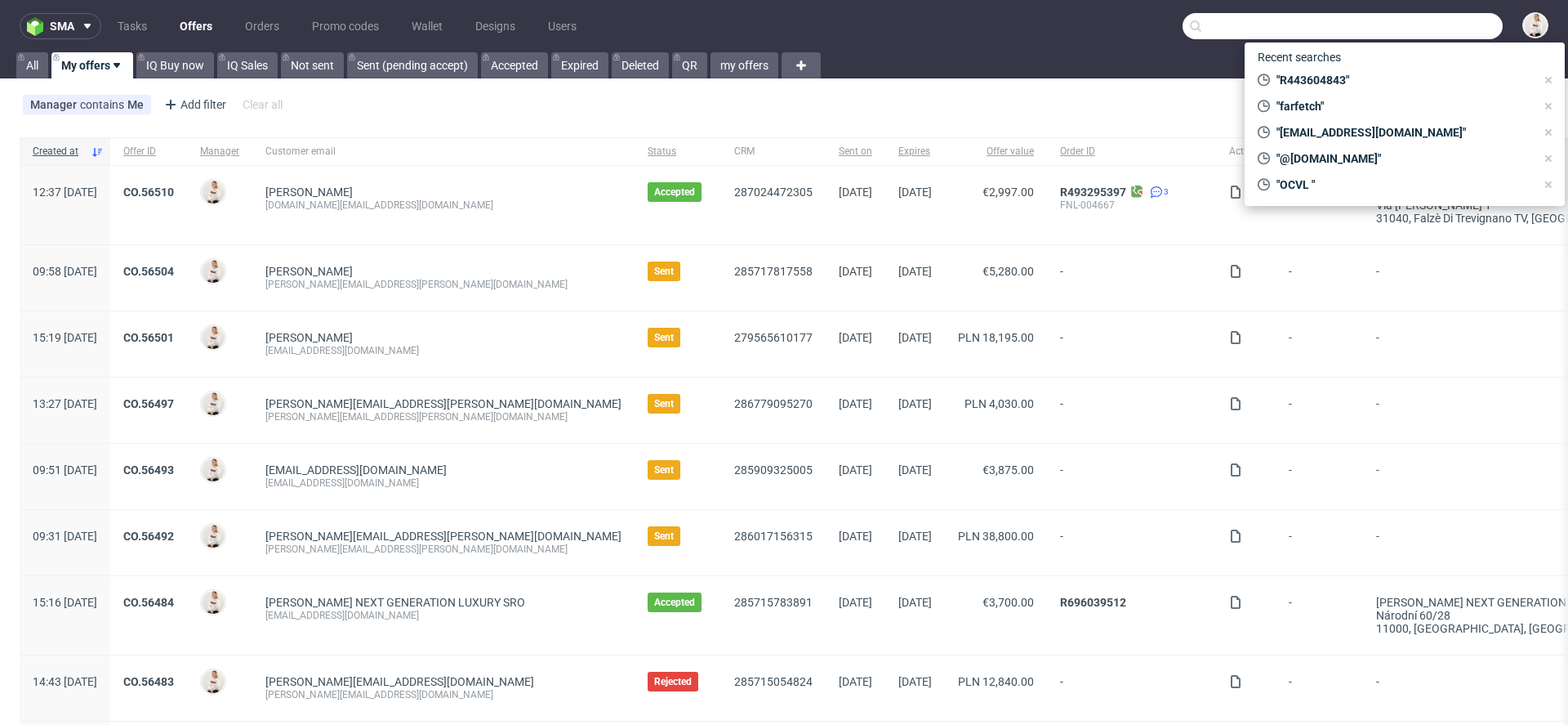
paste input "[DOMAIN_NAME][EMAIL_ADDRESS][DOMAIN_NAME]"
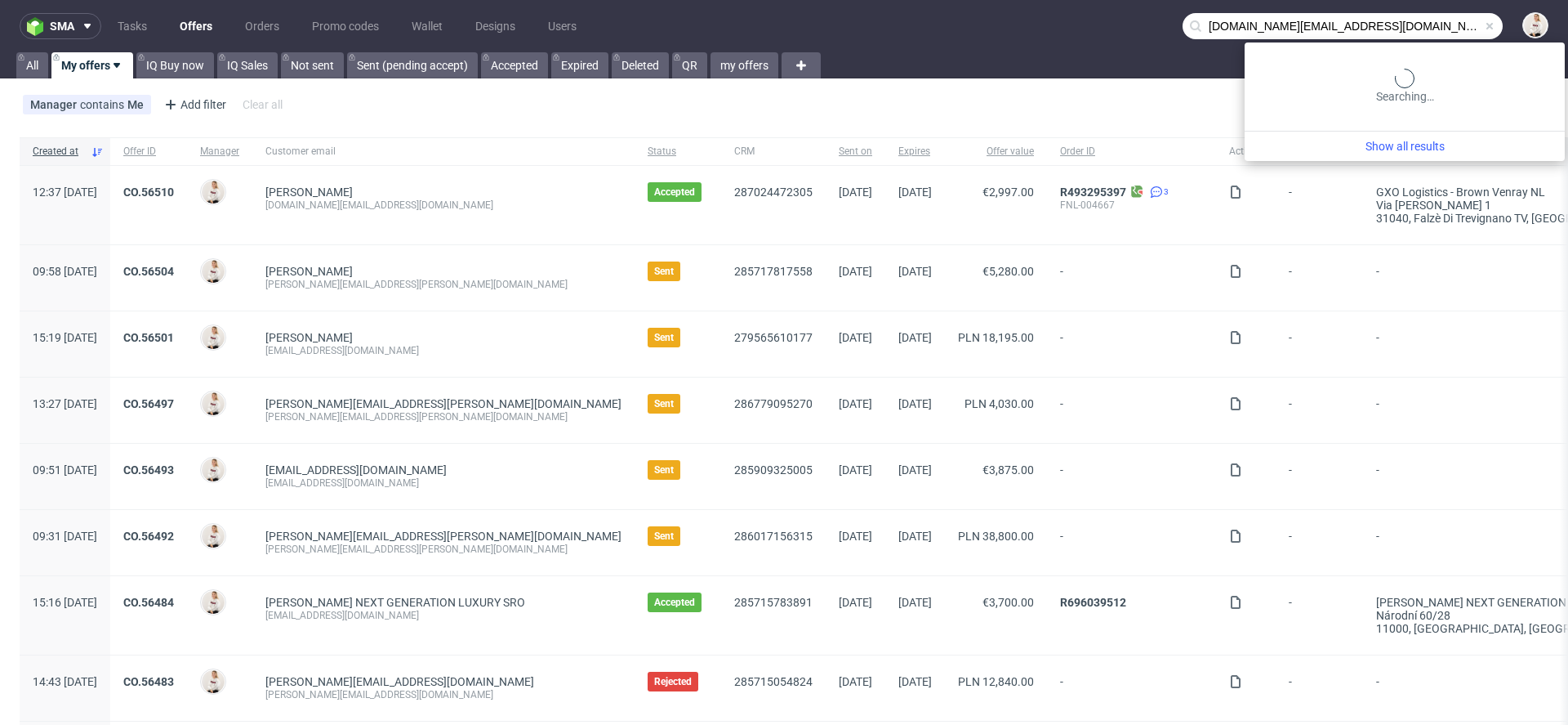
type input "[DOMAIN_NAME][EMAIL_ADDRESS][DOMAIN_NAME]"
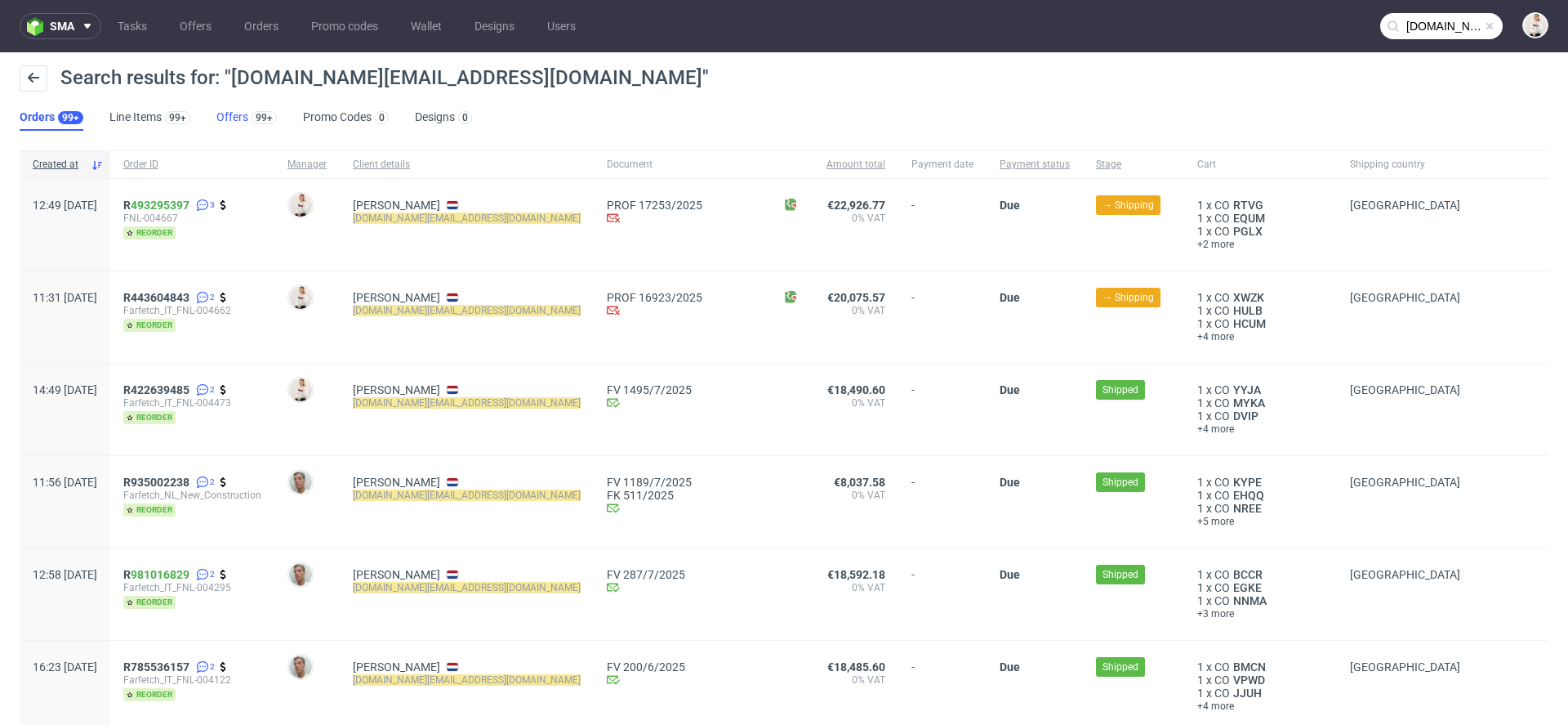
click at [248, 114] on div "99+" at bounding box center [263, 117] width 29 height 16
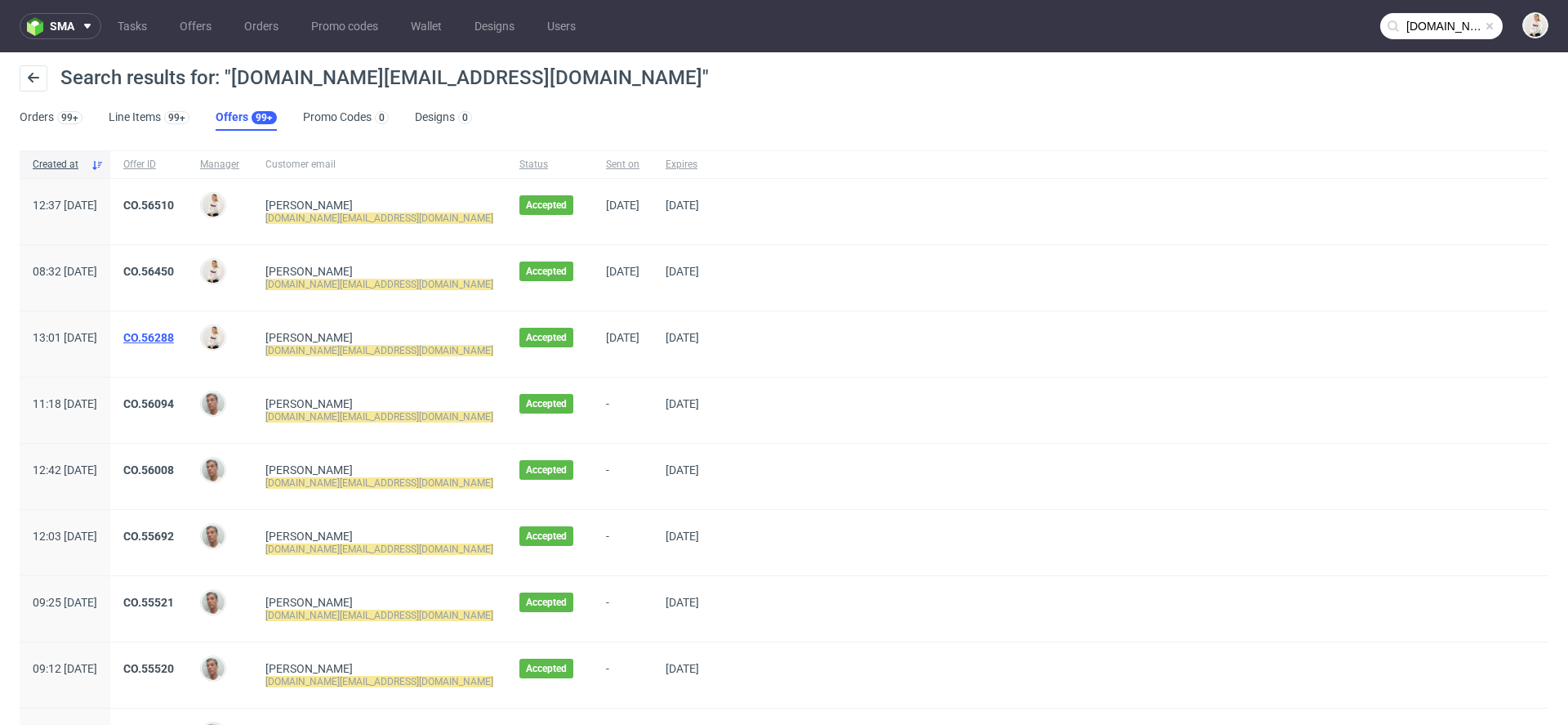
click at [174, 337] on link "CO.56288" at bounding box center [149, 337] width 51 height 13
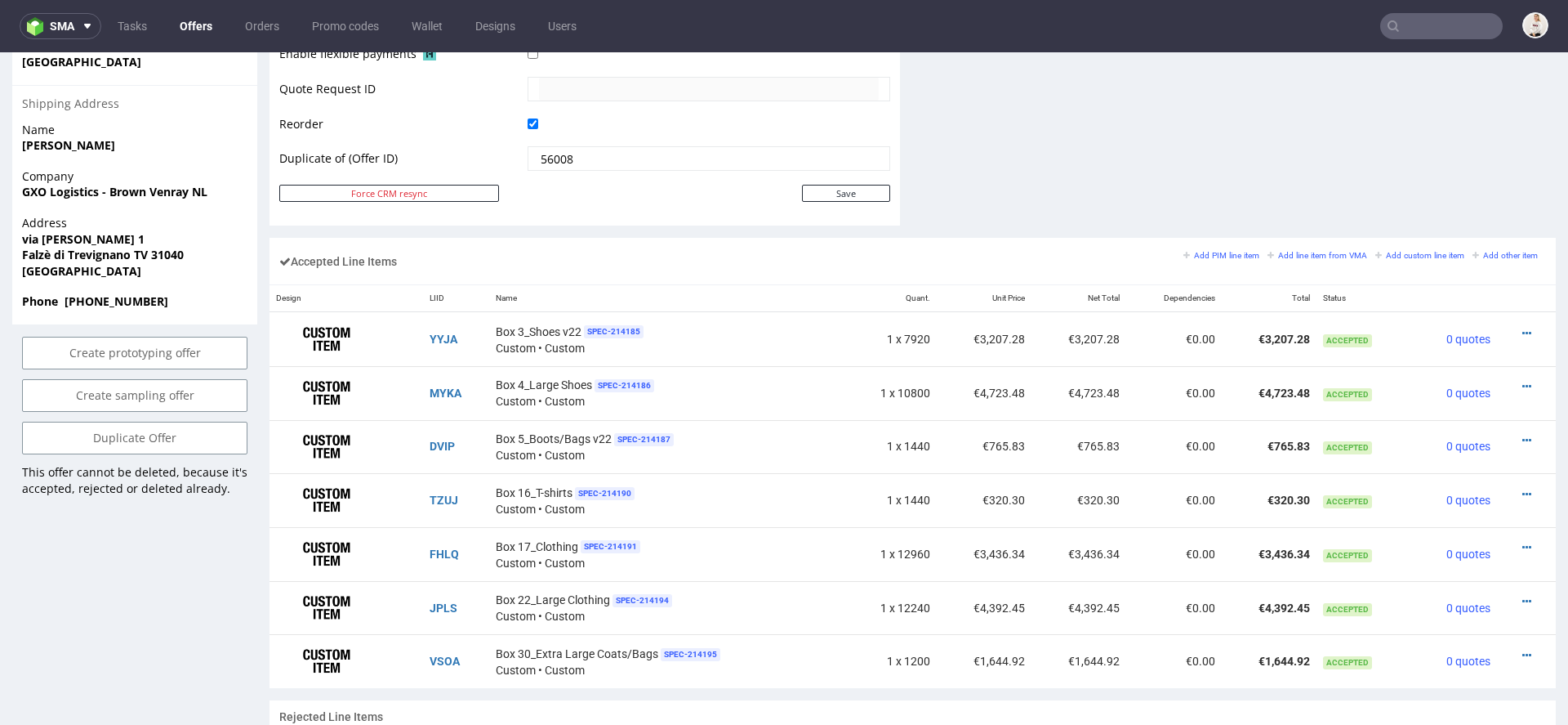
scroll to position [832, 0]
